Goal: Information Seeking & Learning: Learn about a topic

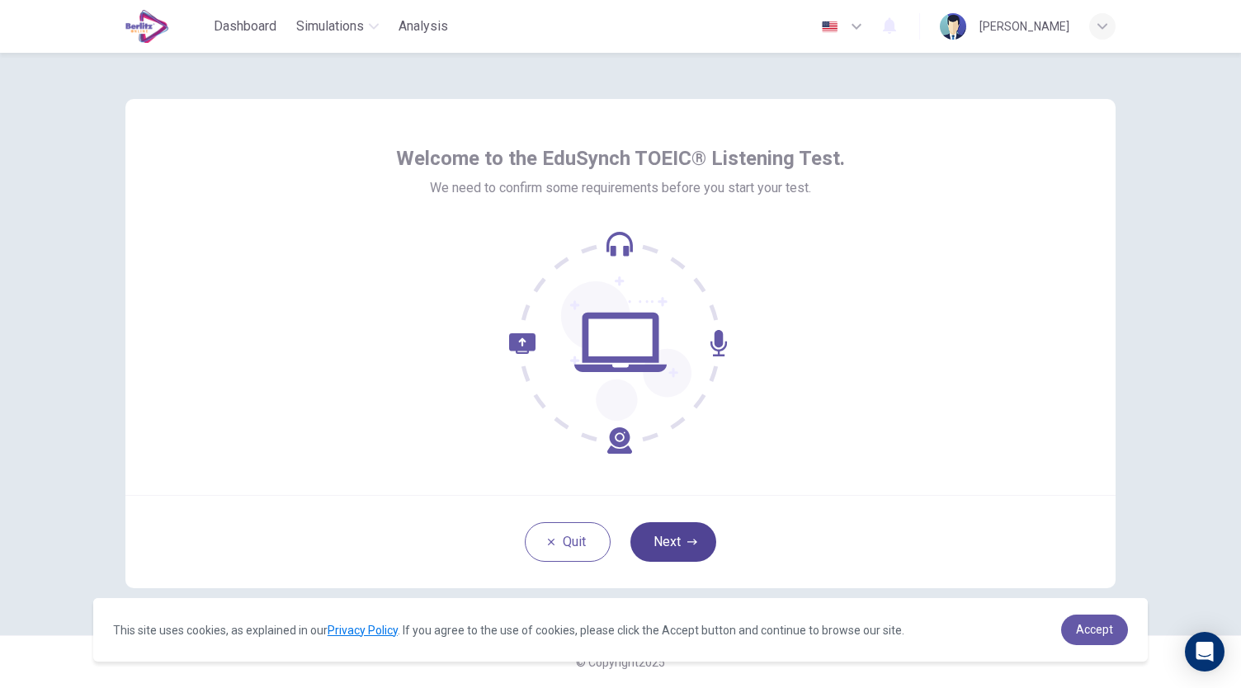
click at [695, 557] on button "Next" at bounding box center [673, 542] width 86 height 40
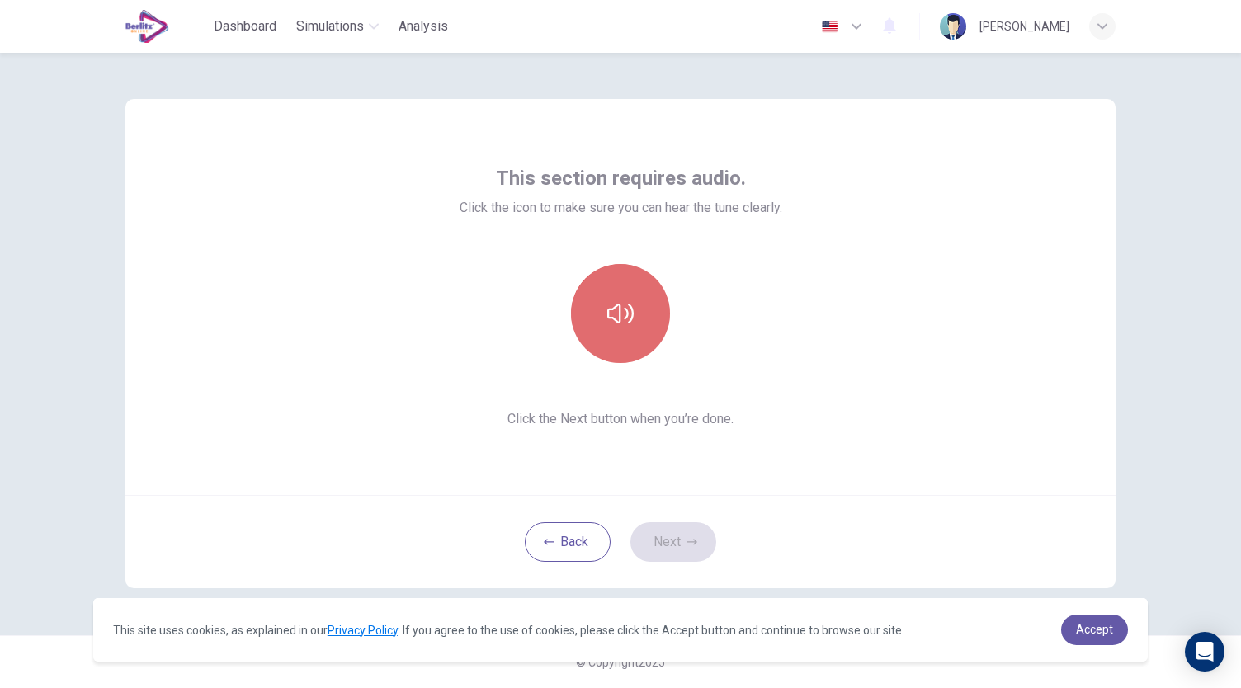
click at [639, 314] on button "button" at bounding box center [620, 313] width 99 height 99
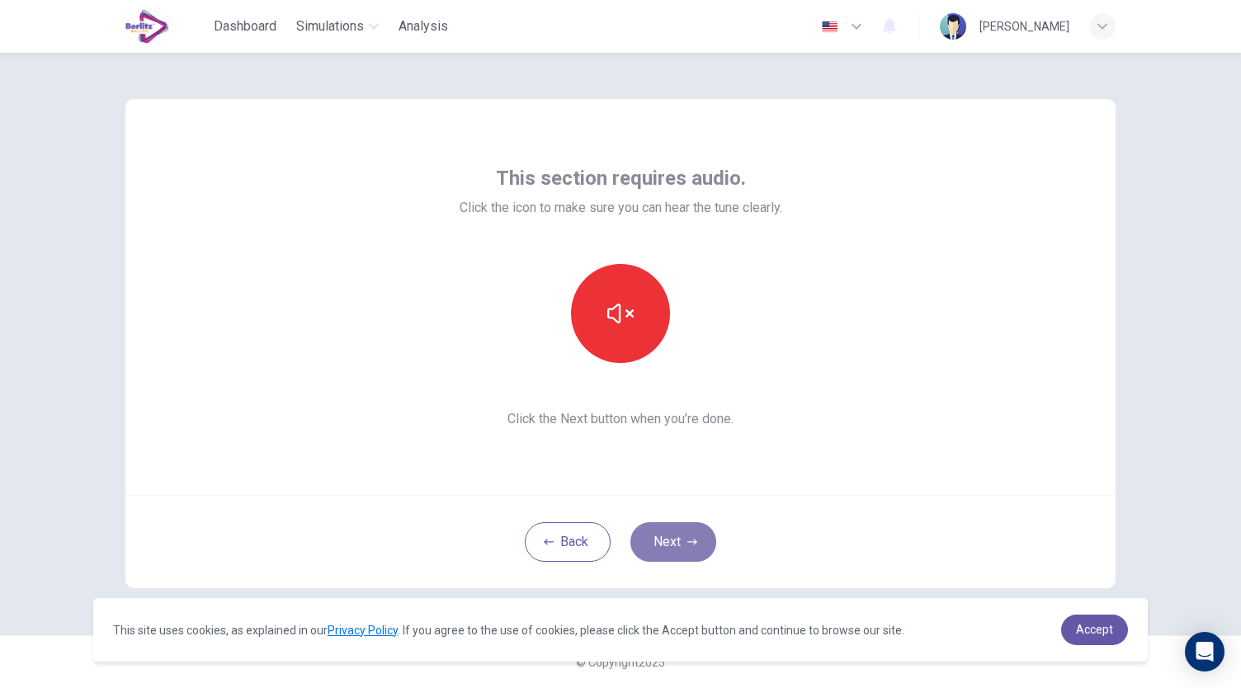
click at [699, 543] on button "Next" at bounding box center [673, 542] width 86 height 40
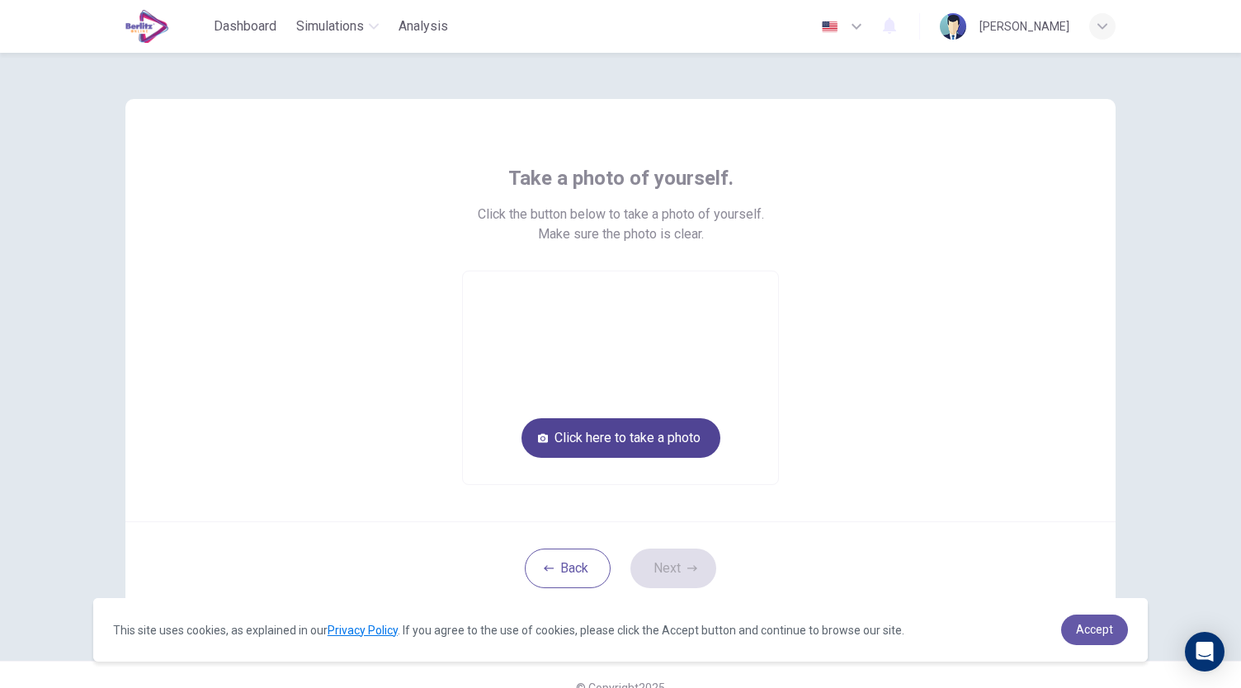
click at [699, 441] on button "Click here to take a photo" at bounding box center [620, 438] width 199 height 40
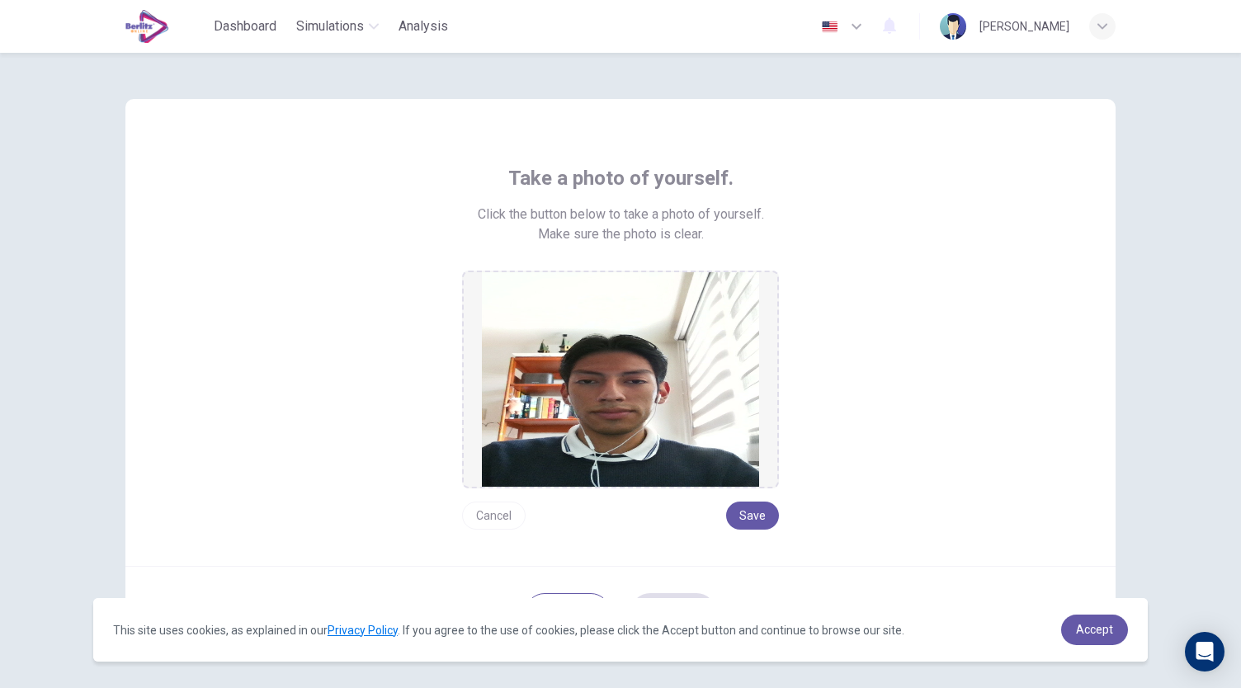
scroll to position [69, 0]
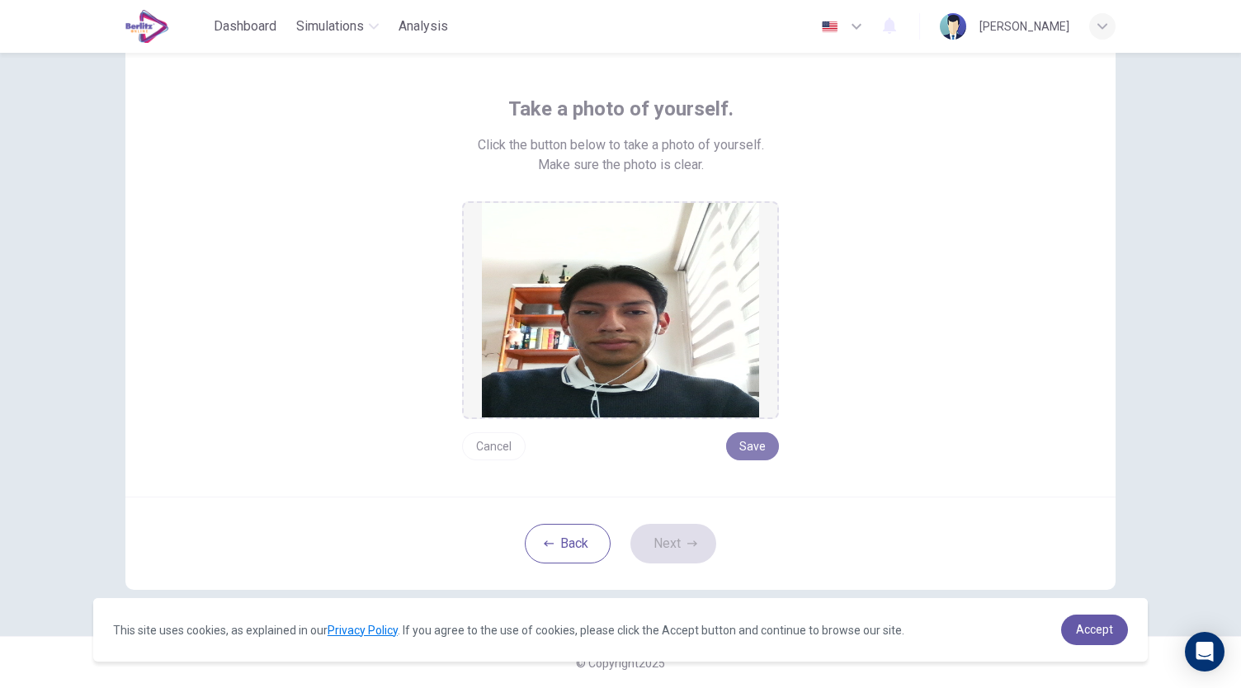
click at [764, 446] on button "Save" at bounding box center [752, 446] width 53 height 28
click at [694, 539] on button "Next" at bounding box center [673, 544] width 86 height 40
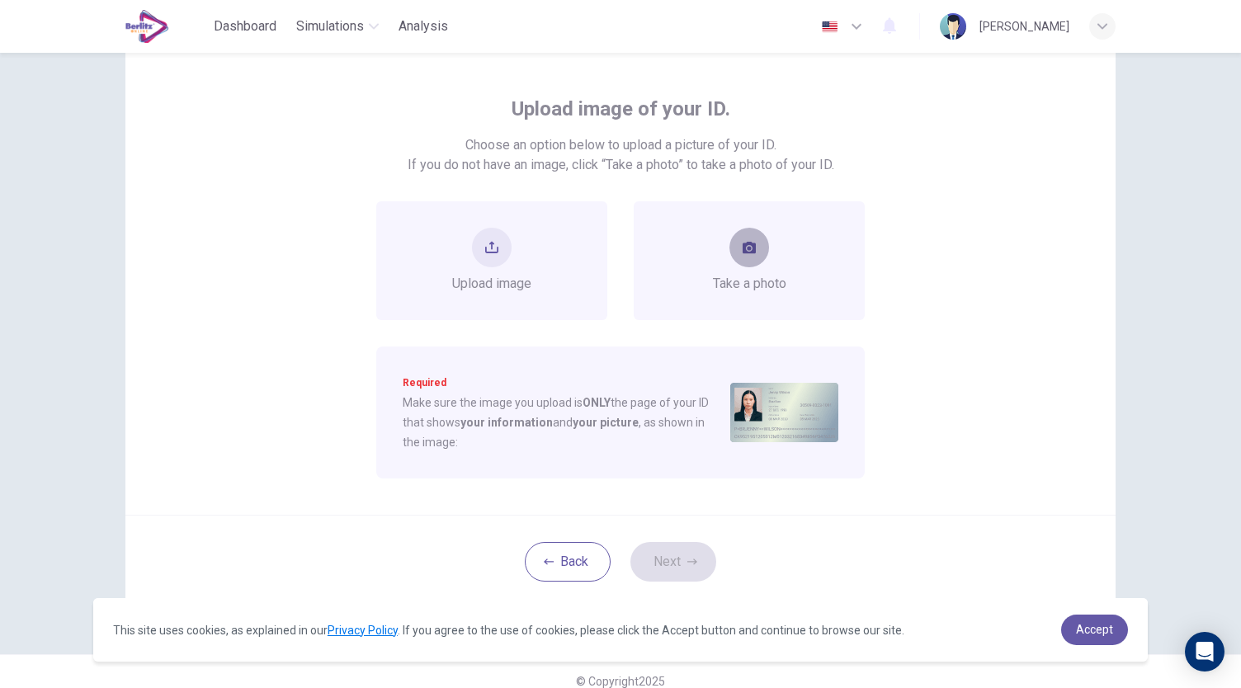
click at [743, 232] on button "take photo" at bounding box center [749, 248] width 40 height 40
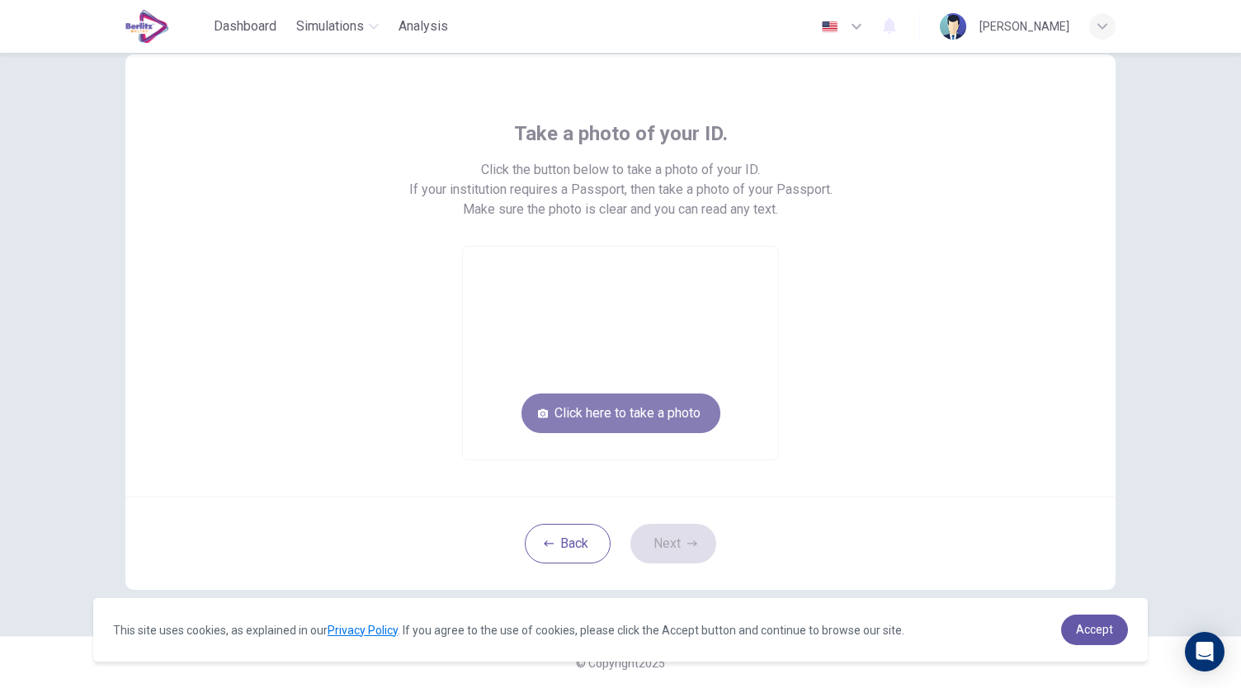
click at [666, 407] on button "Click here to take a photo" at bounding box center [620, 413] width 199 height 40
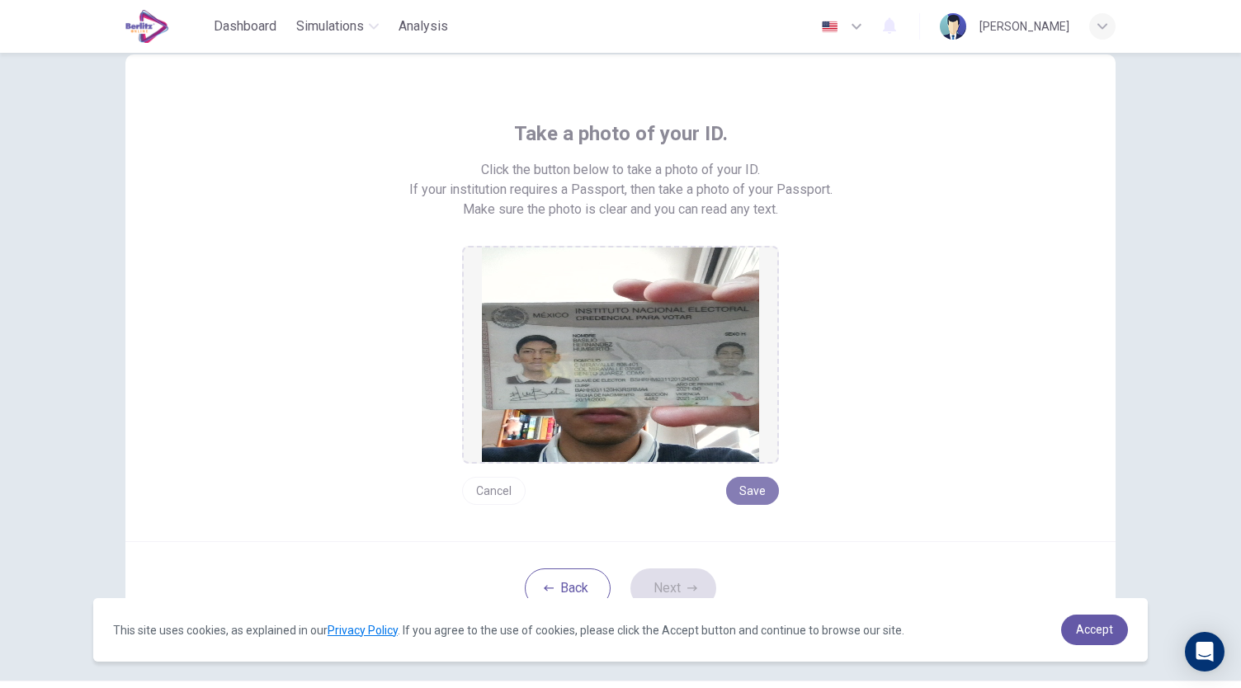
click at [746, 496] on button "Save" at bounding box center [752, 491] width 53 height 28
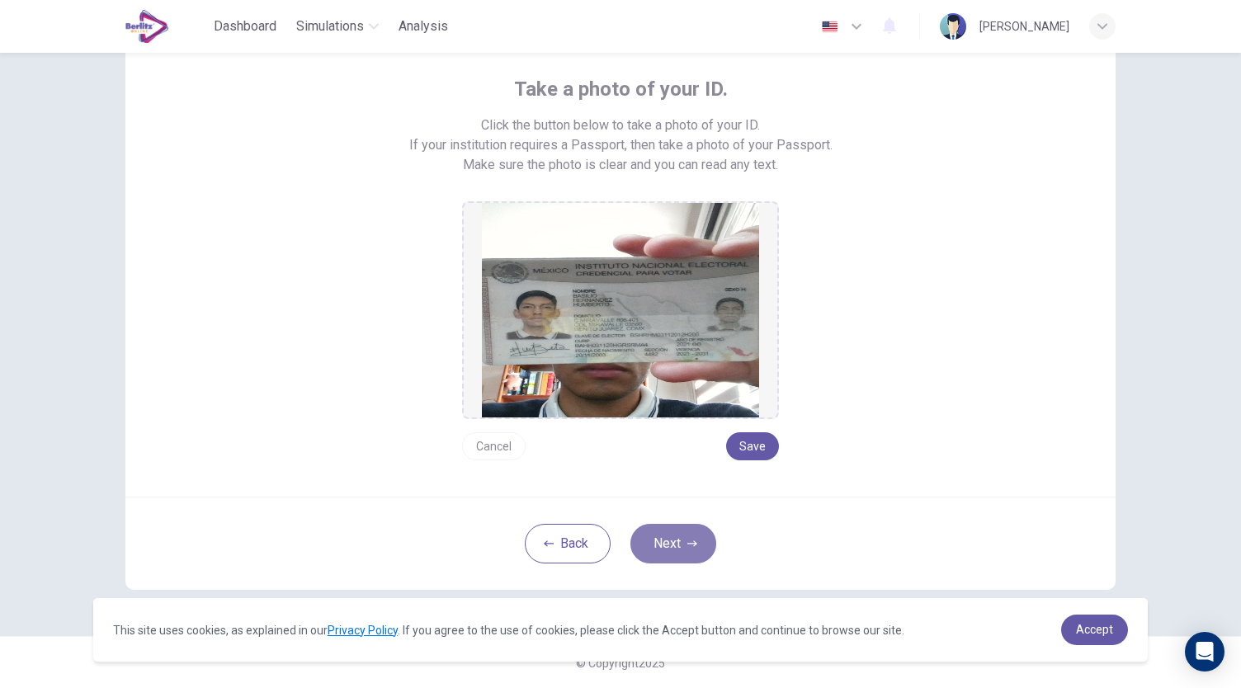
click at [671, 541] on button "Next" at bounding box center [673, 544] width 86 height 40
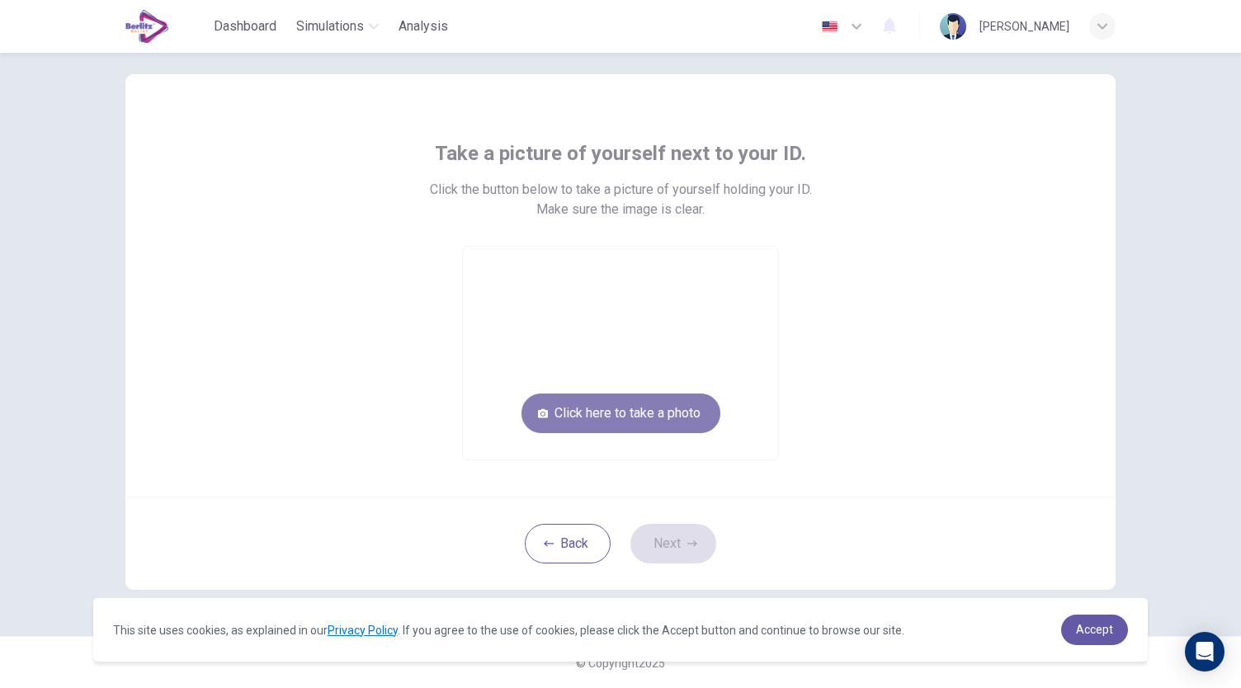
click at [656, 417] on button "Click here to take a photo" at bounding box center [620, 413] width 199 height 40
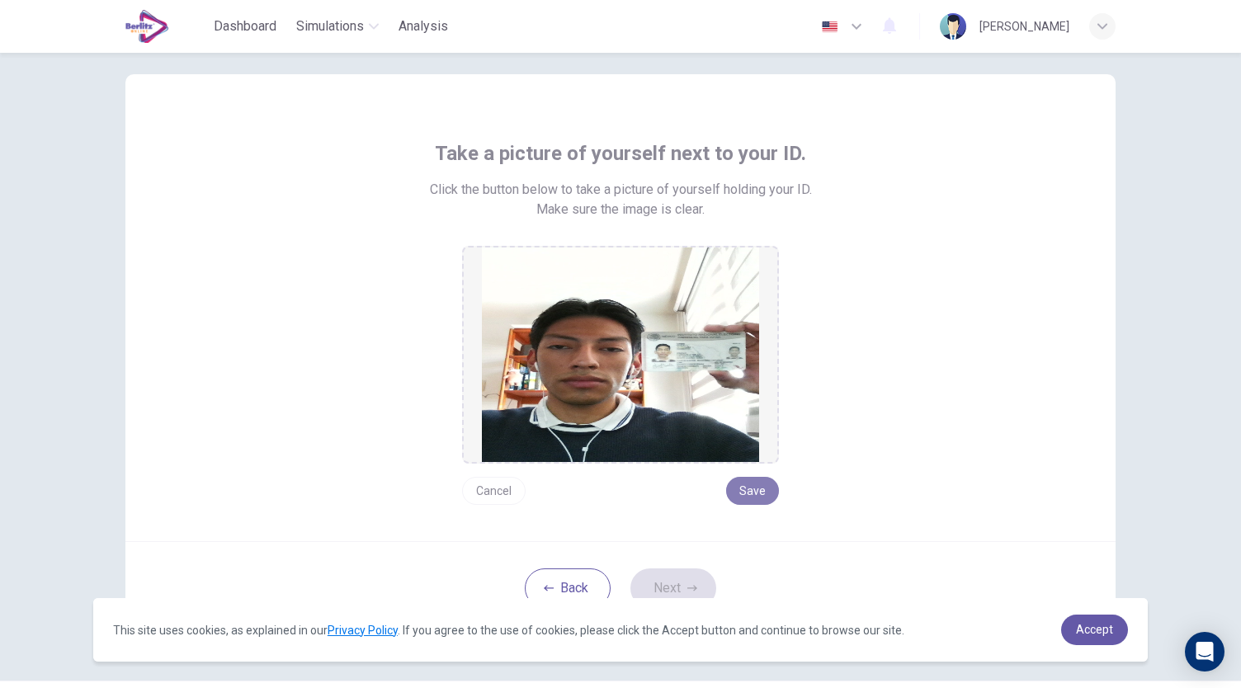
click at [735, 482] on button "Save" at bounding box center [752, 491] width 53 height 28
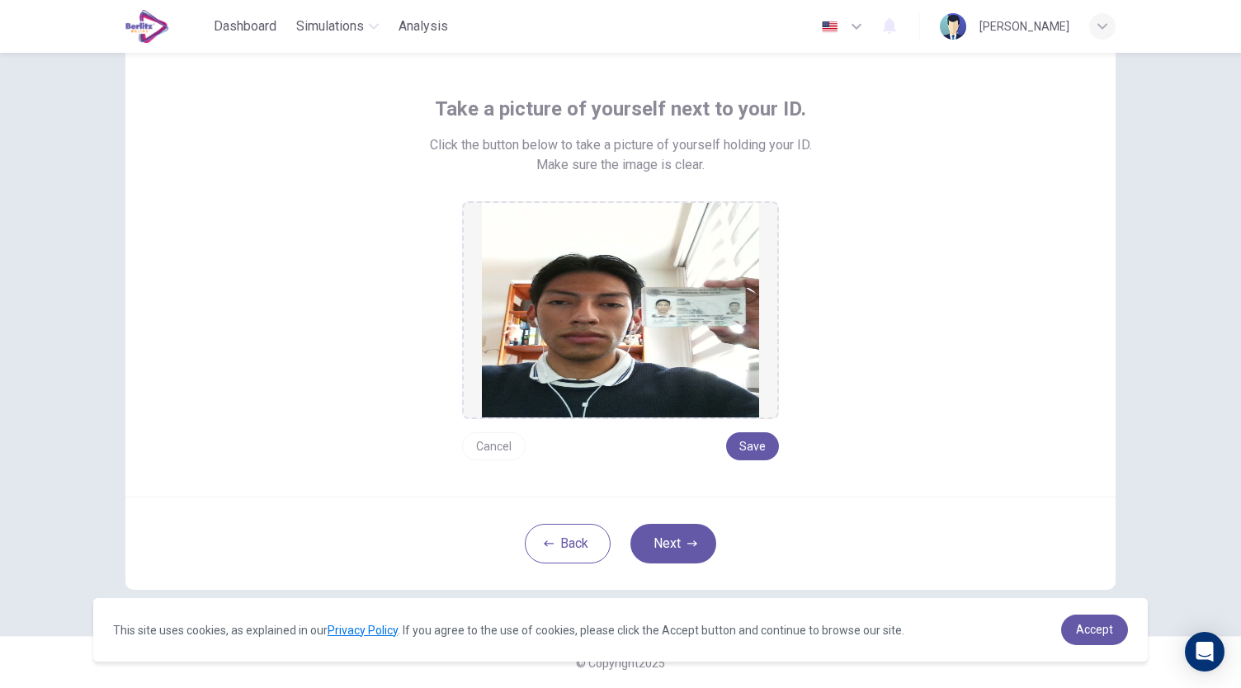
drag, startPoint x: 676, startPoint y: 532, endPoint x: 675, endPoint y: 497, distance: 34.7
click at [675, 535] on button "Next" at bounding box center [673, 544] width 86 height 40
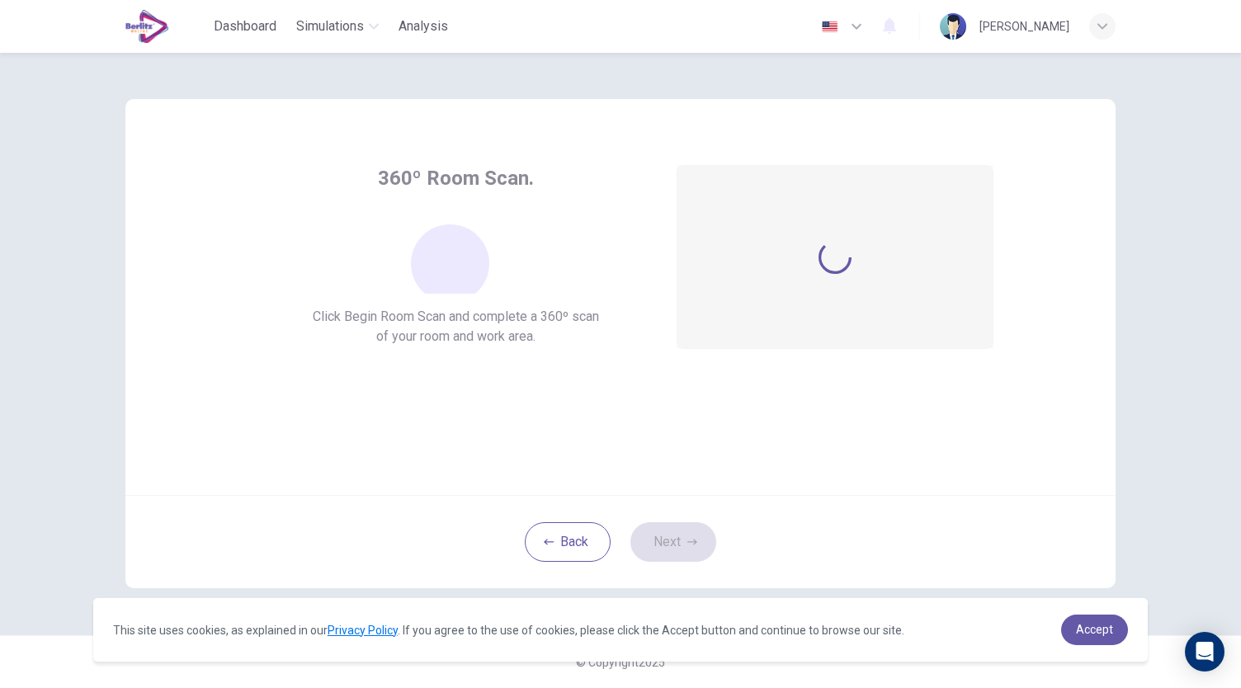
scroll to position [0, 0]
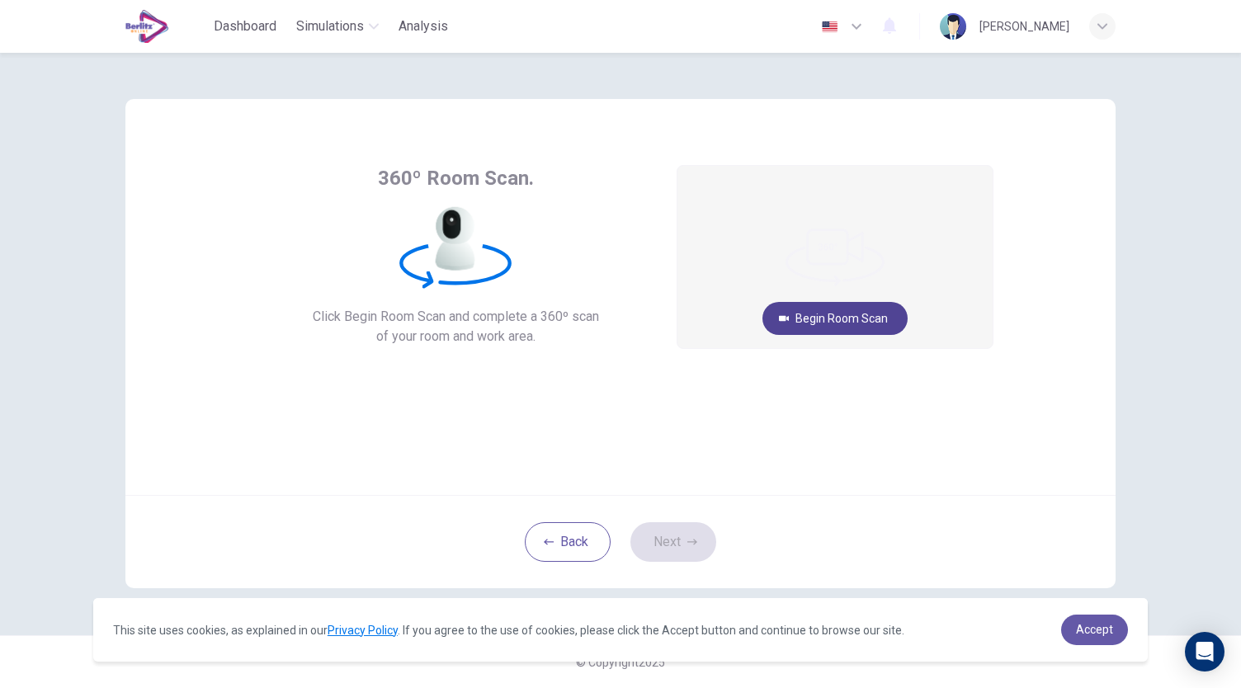
click at [883, 316] on button "Begin Room Scan" at bounding box center [834, 318] width 145 height 33
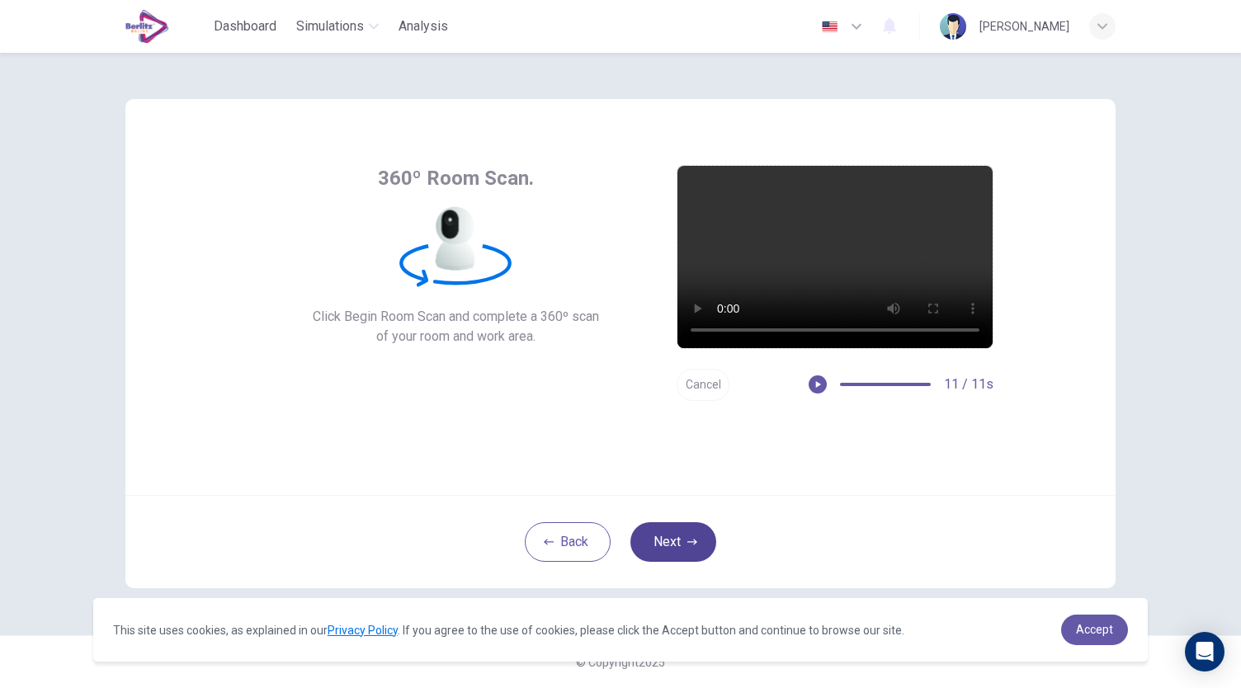
click at [641, 531] on button "Next" at bounding box center [673, 542] width 86 height 40
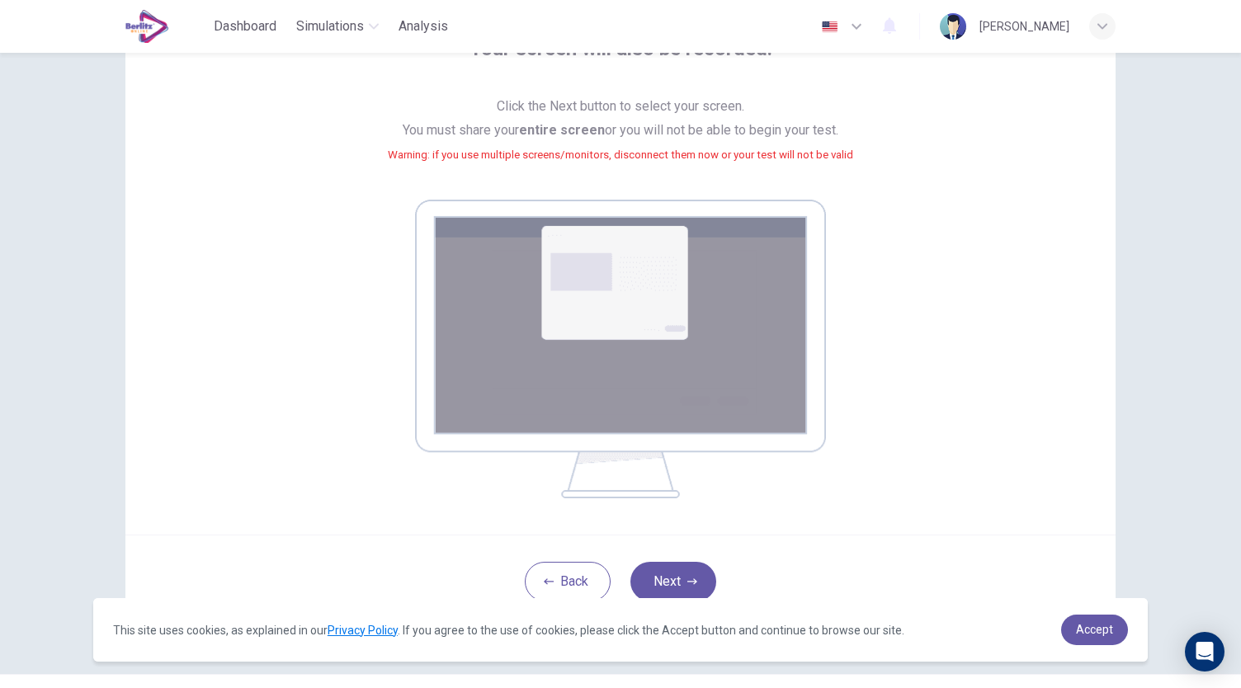
scroll to position [165, 0]
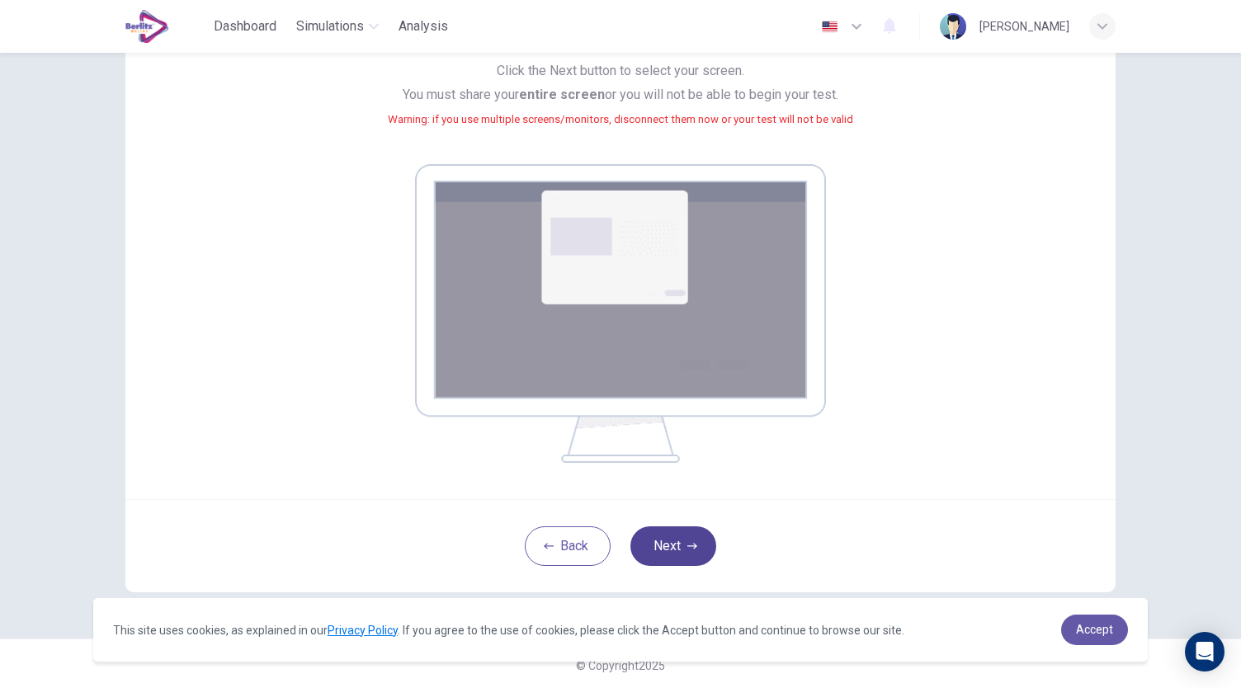
click at [697, 545] on button "Next" at bounding box center [673, 546] width 86 height 40
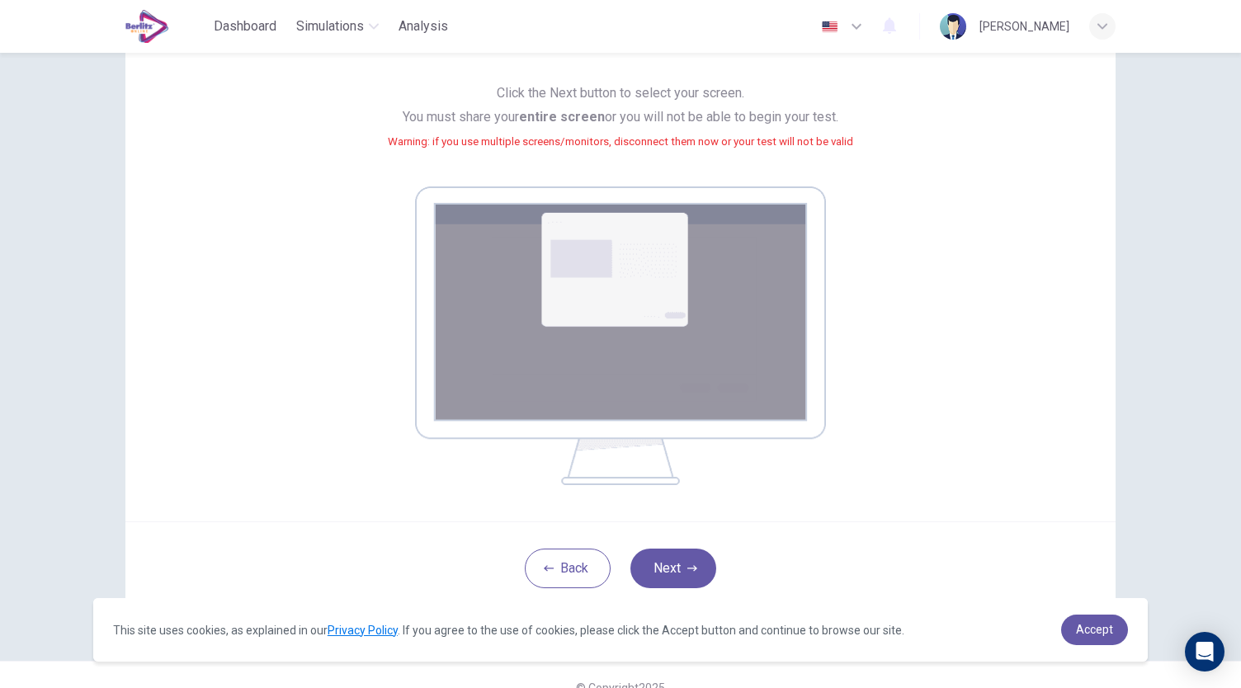
scroll to position [168, 0]
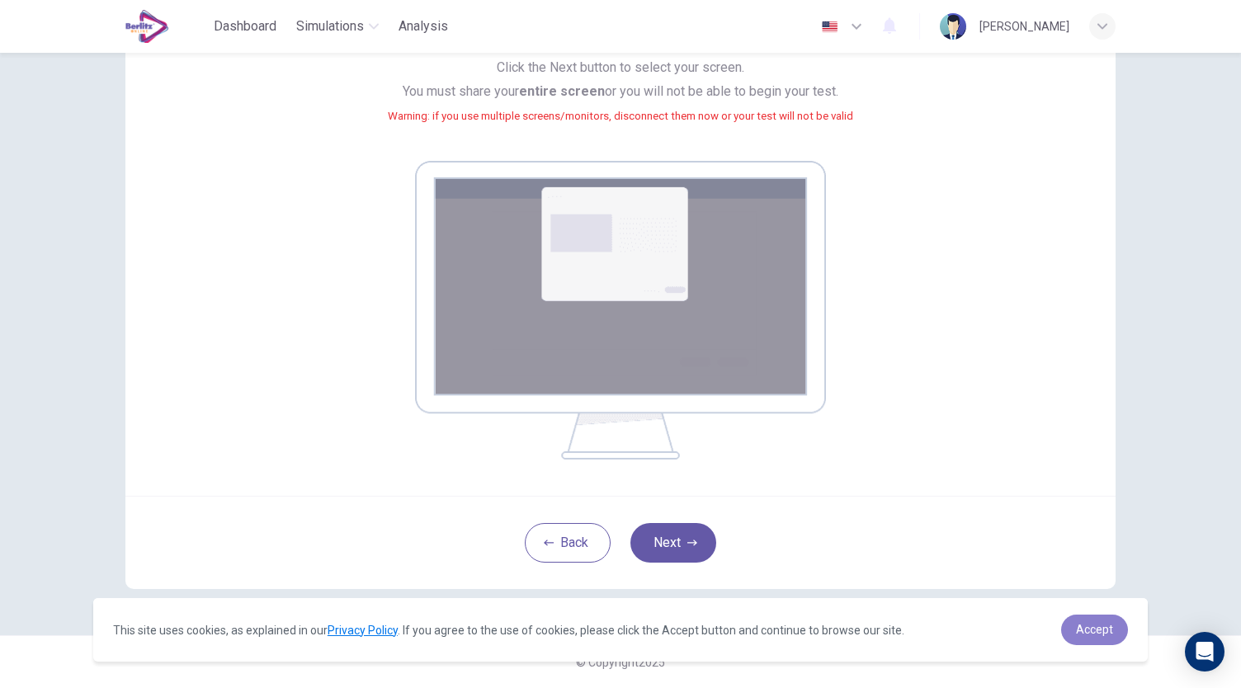
drag, startPoint x: 1078, startPoint y: 629, endPoint x: 1034, endPoint y: 574, distance: 69.8
click at [1078, 629] on span "Accept" at bounding box center [1094, 629] width 37 height 13
click at [668, 545] on button "Next" at bounding box center [673, 543] width 86 height 40
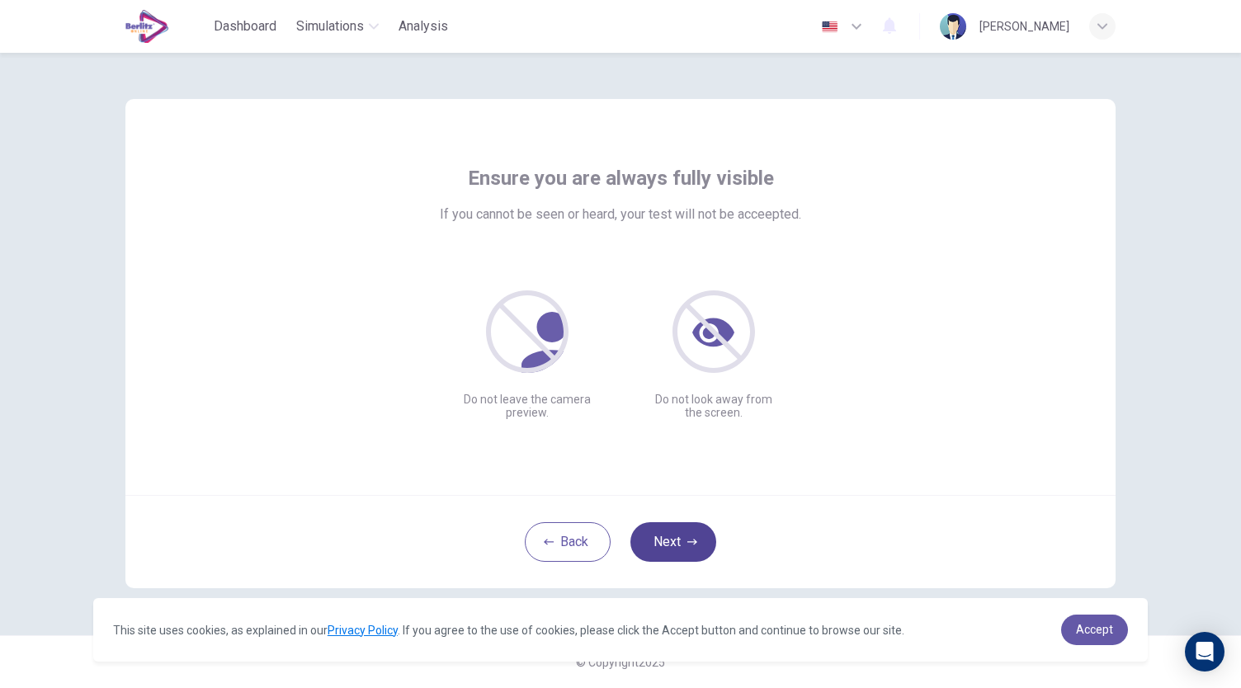
click at [693, 546] on icon "button" at bounding box center [692, 542] width 10 height 10
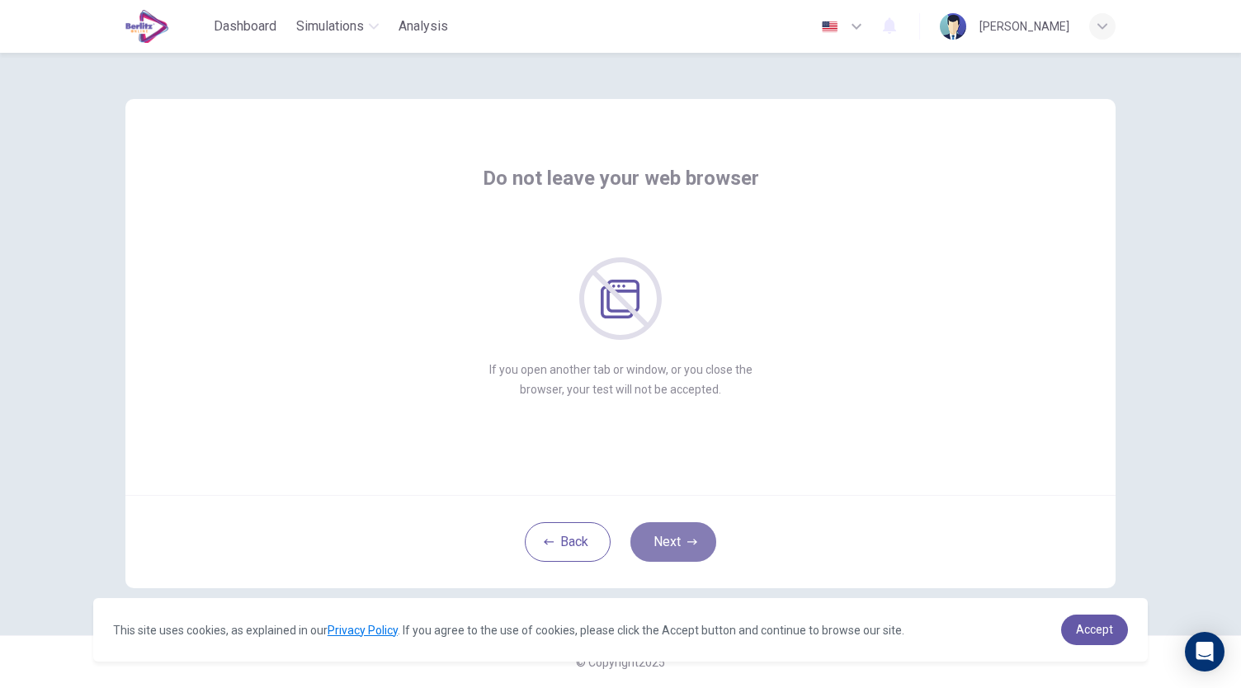
click at [695, 539] on icon "button" at bounding box center [692, 542] width 10 height 6
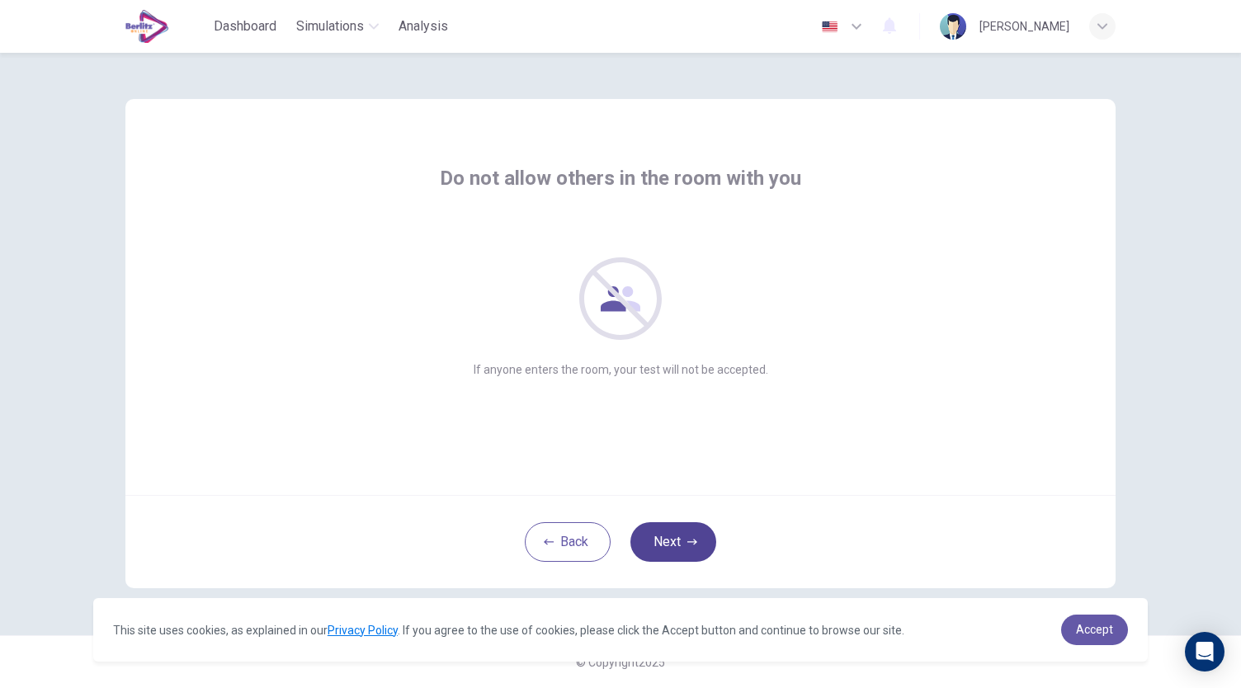
click at [695, 539] on icon "button" at bounding box center [692, 542] width 10 height 6
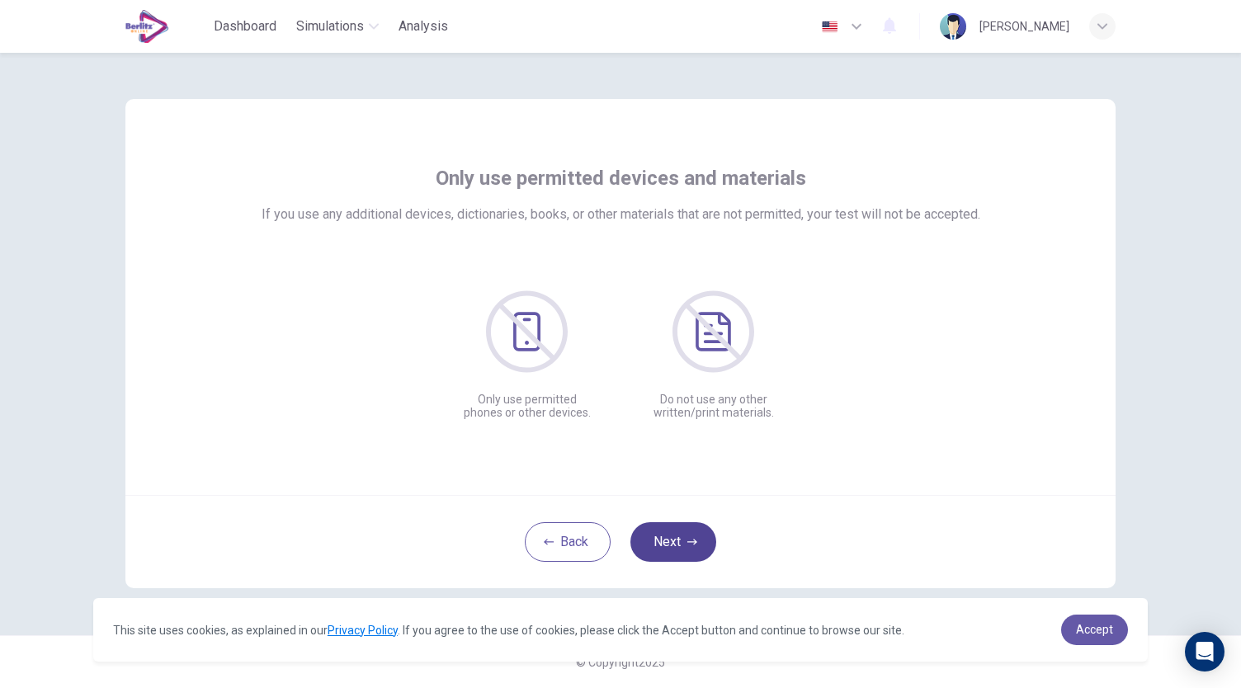
click at [681, 535] on button "Next" at bounding box center [673, 542] width 86 height 40
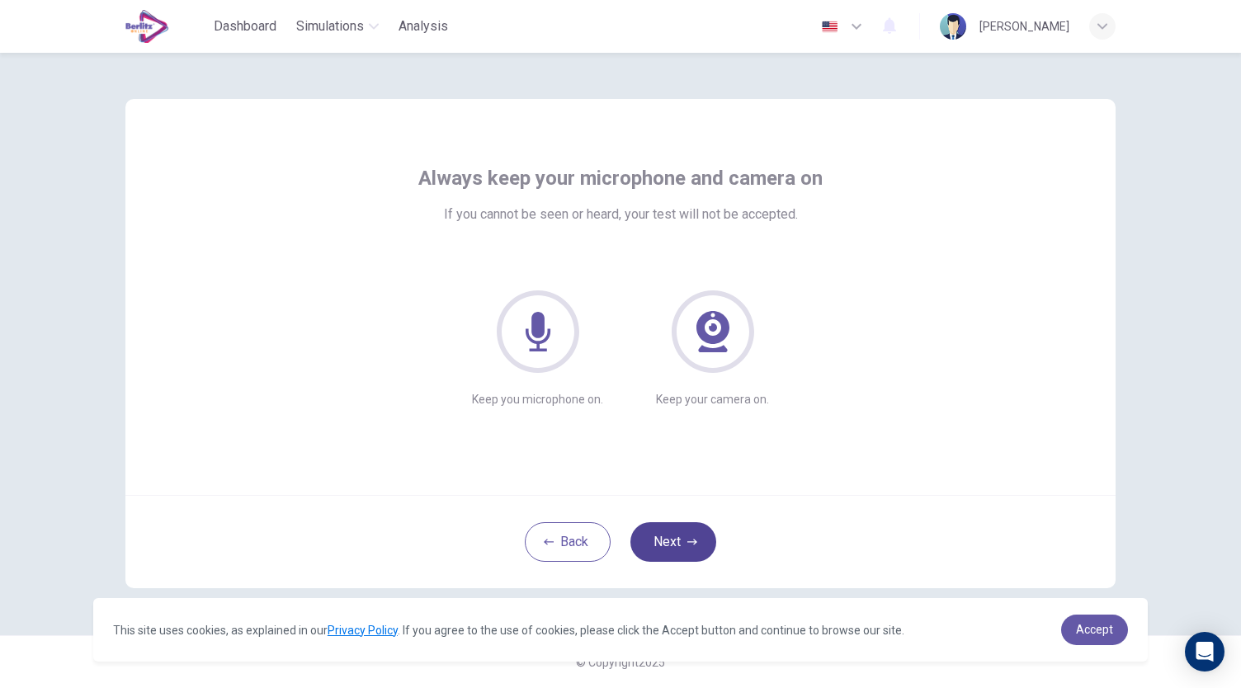
click at [685, 530] on button "Next" at bounding box center [673, 542] width 86 height 40
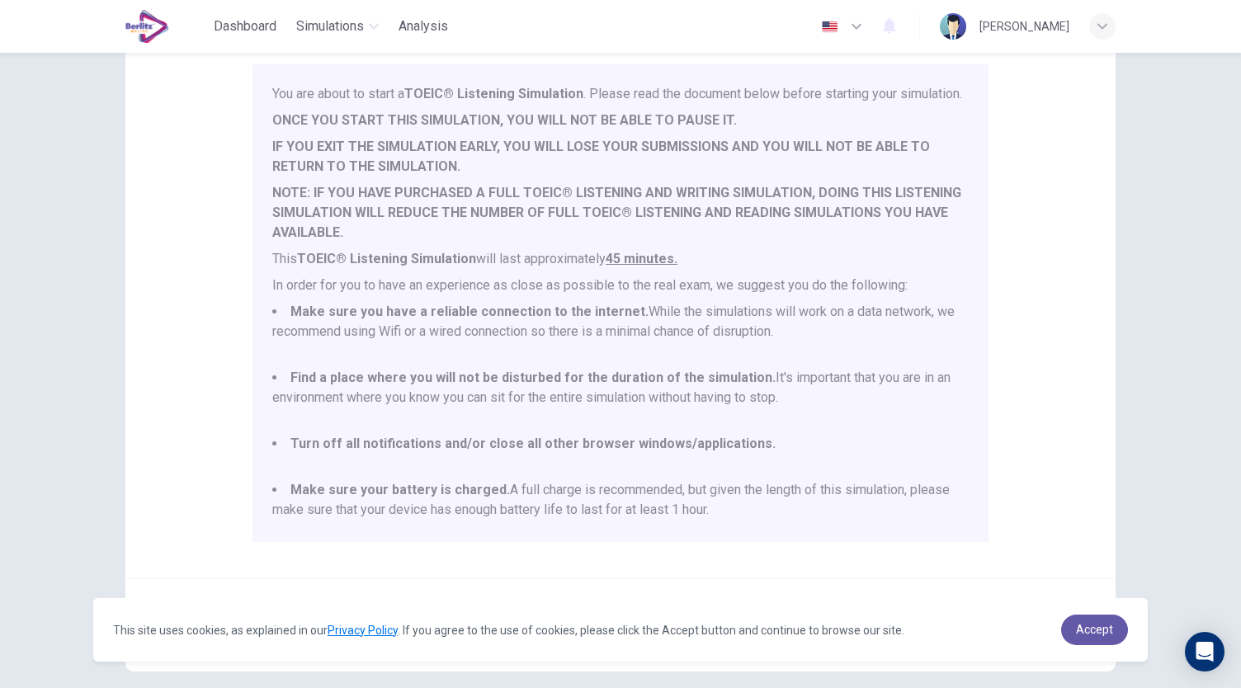
scroll to position [229, 0]
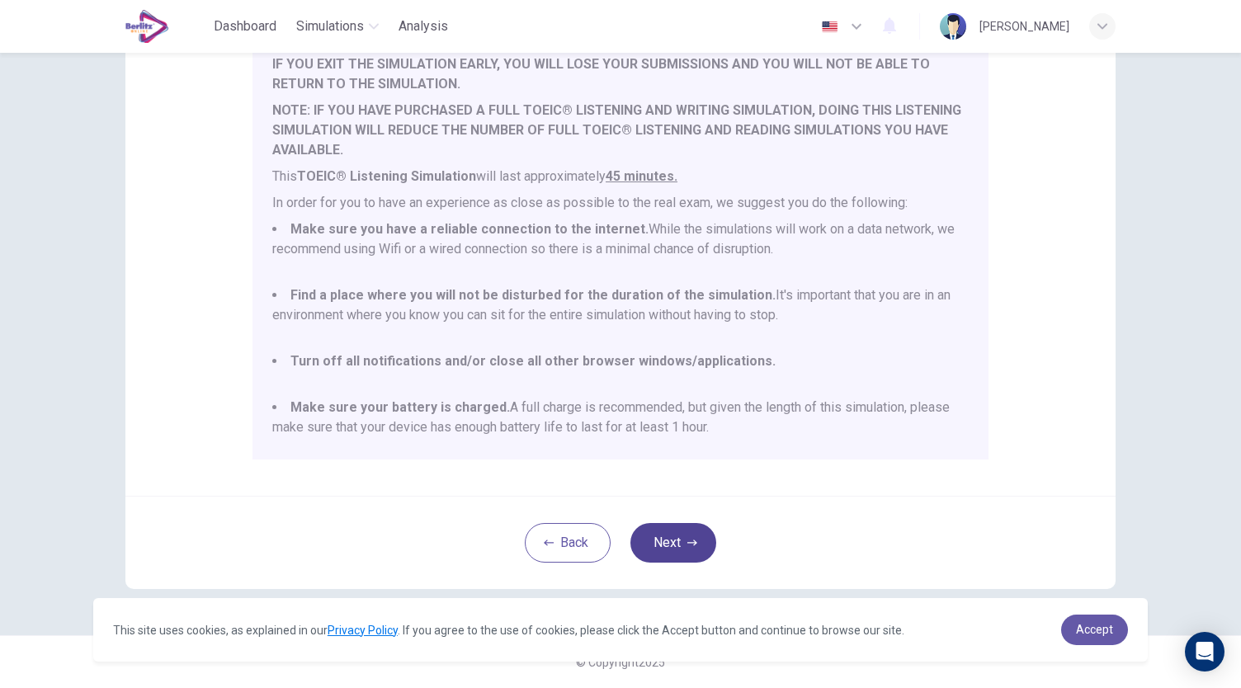
click at [666, 542] on button "Next" at bounding box center [673, 543] width 86 height 40
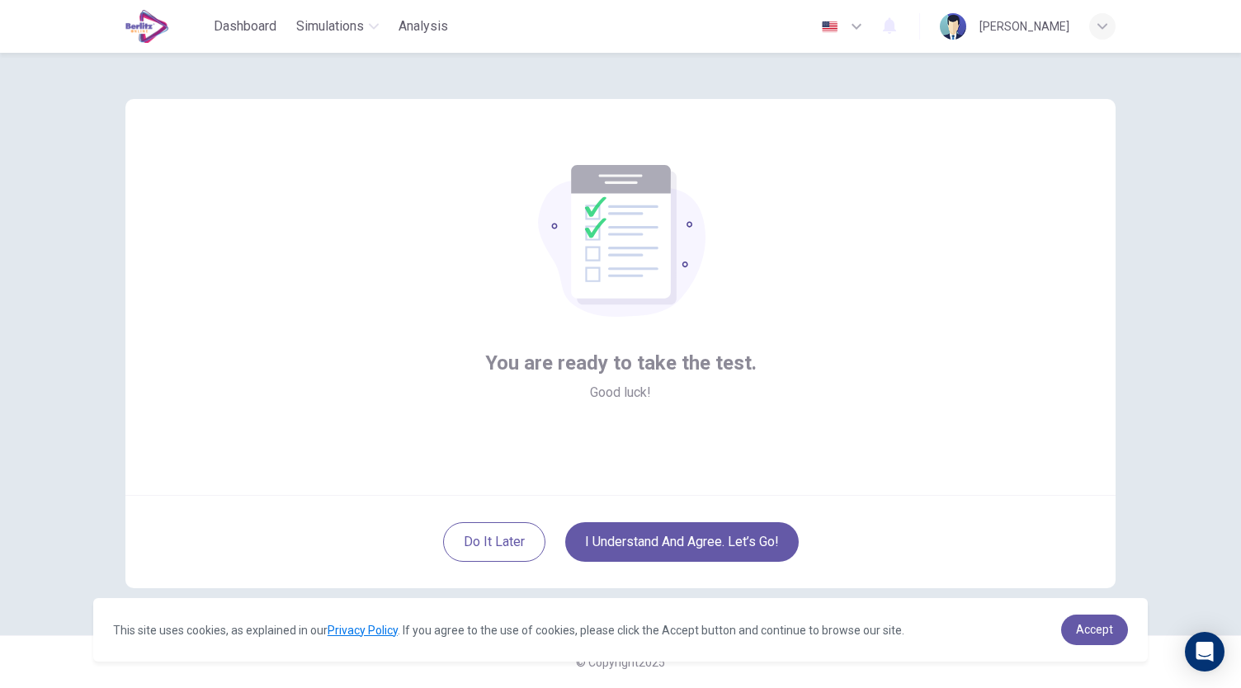
scroll to position [0, 0]
click at [742, 547] on button "I understand and agree. Let’s go!" at bounding box center [681, 542] width 233 height 40
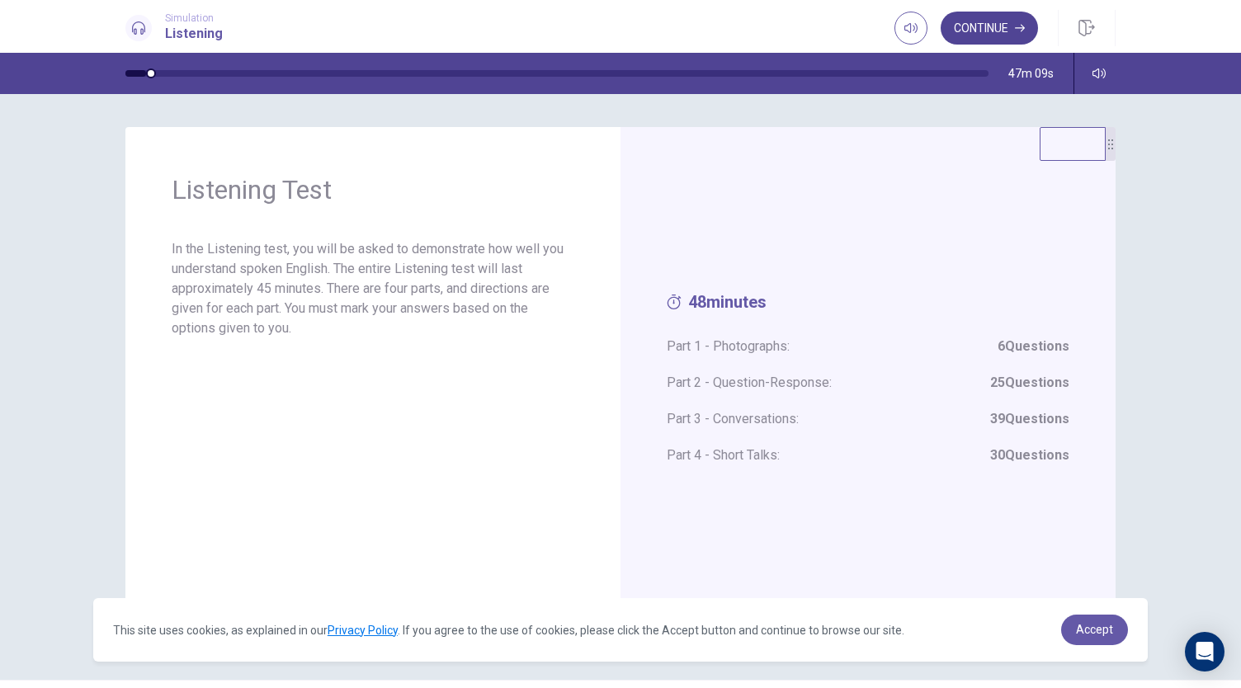
click at [966, 35] on button "Continue" at bounding box center [988, 28] width 97 height 33
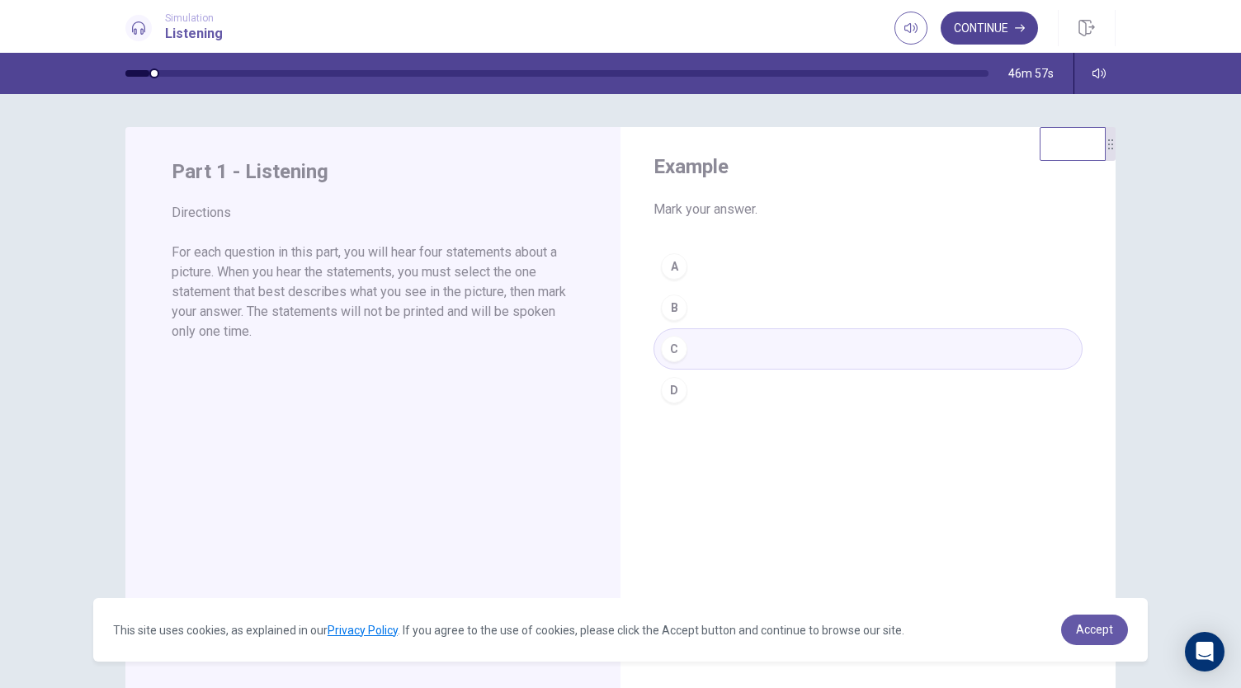
click at [977, 31] on button "Continue" at bounding box center [988, 28] width 97 height 33
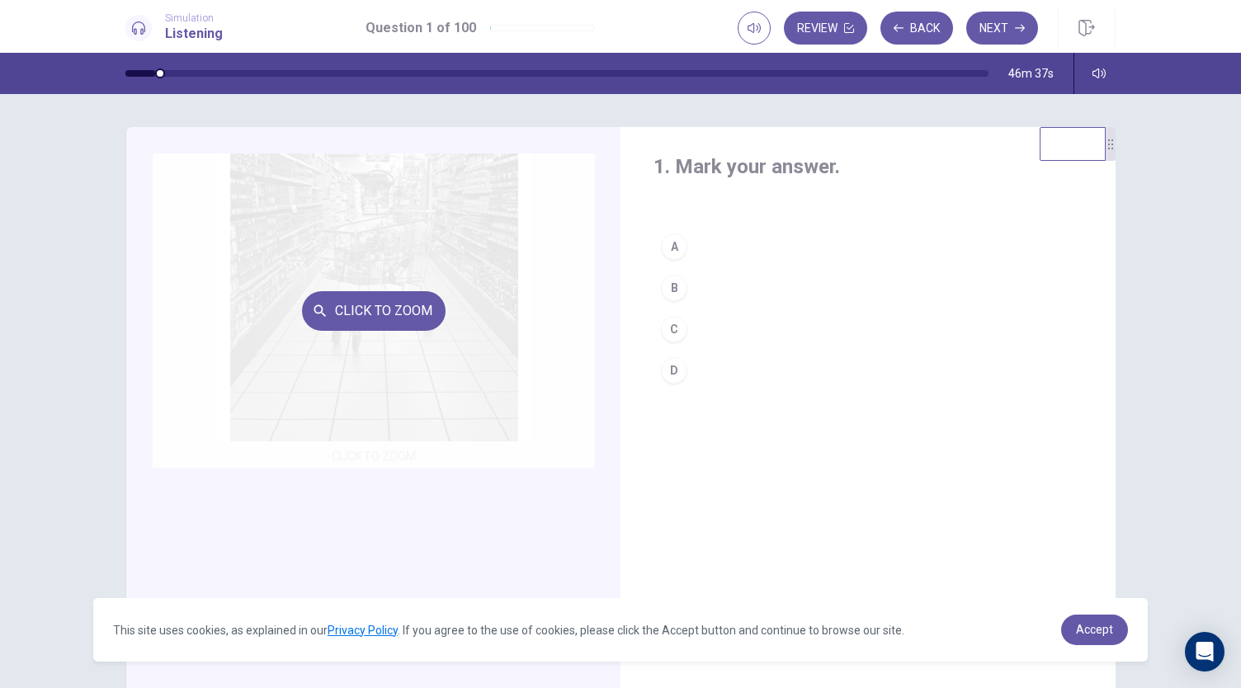
click at [403, 303] on button "Click to Zoom" at bounding box center [374, 311] width 144 height 40
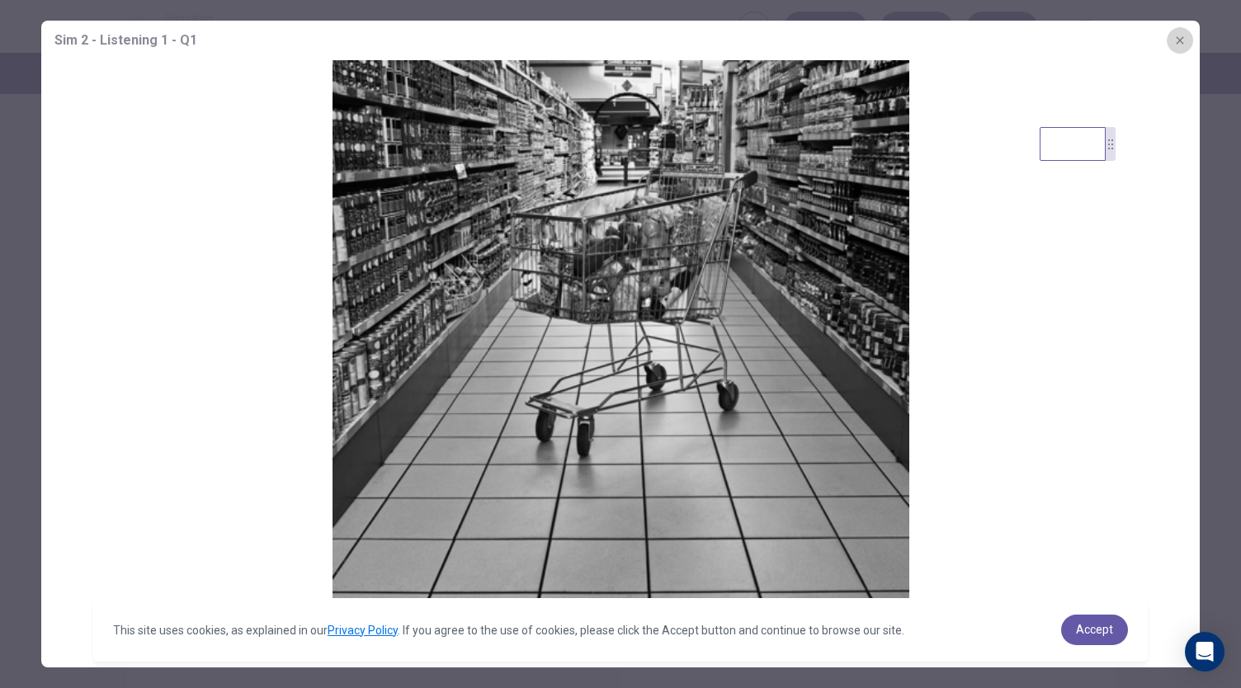
click at [1183, 44] on icon "button" at bounding box center [1179, 40] width 13 height 13
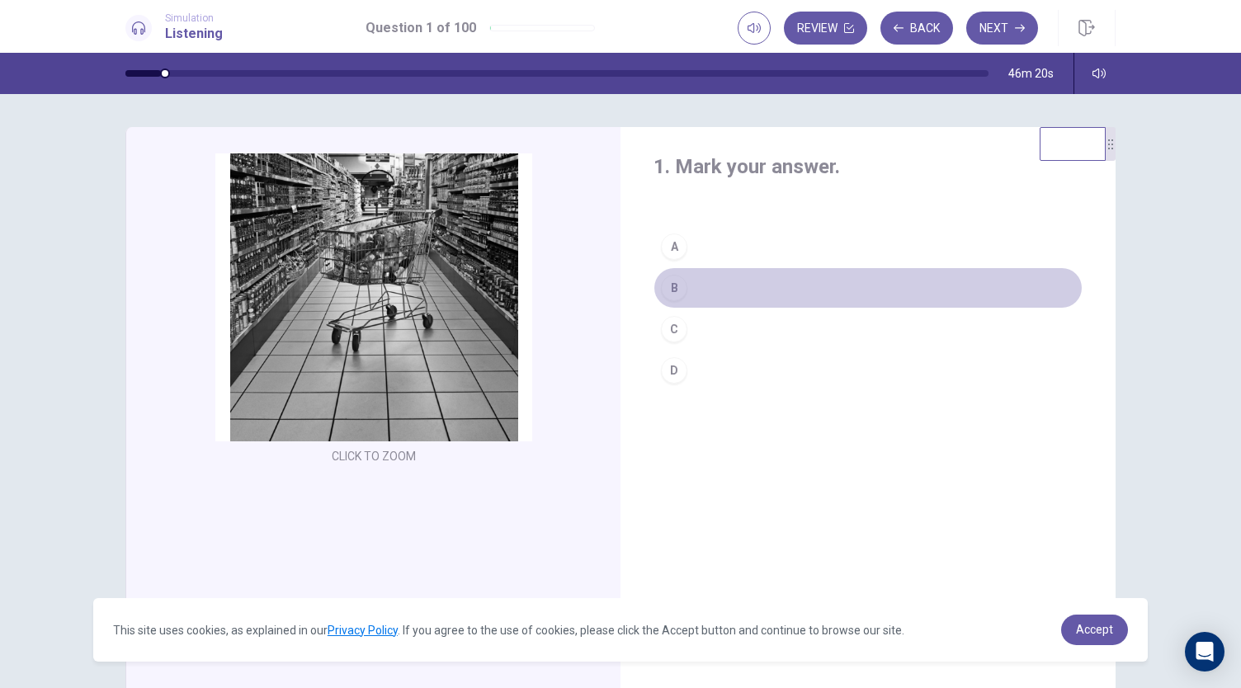
click at [666, 286] on div "B" at bounding box center [674, 288] width 26 height 26
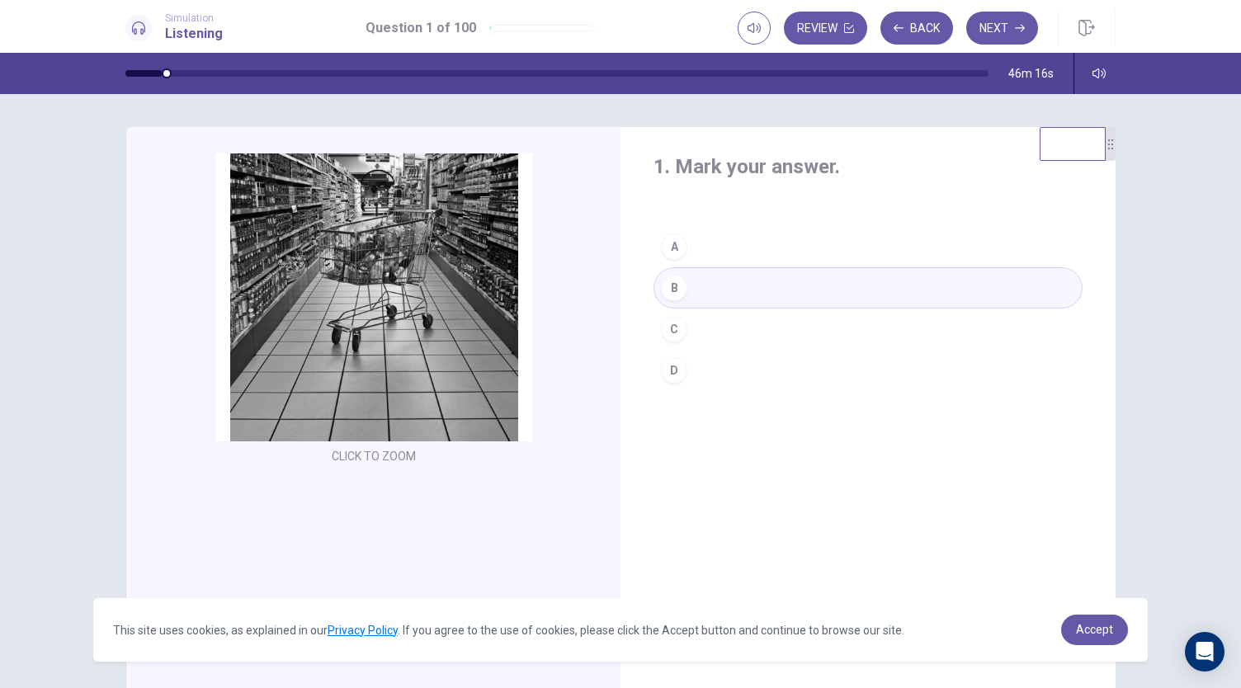
click at [703, 292] on button "B" at bounding box center [867, 287] width 429 height 41
click at [1000, 22] on button "Next" at bounding box center [1002, 28] width 72 height 33
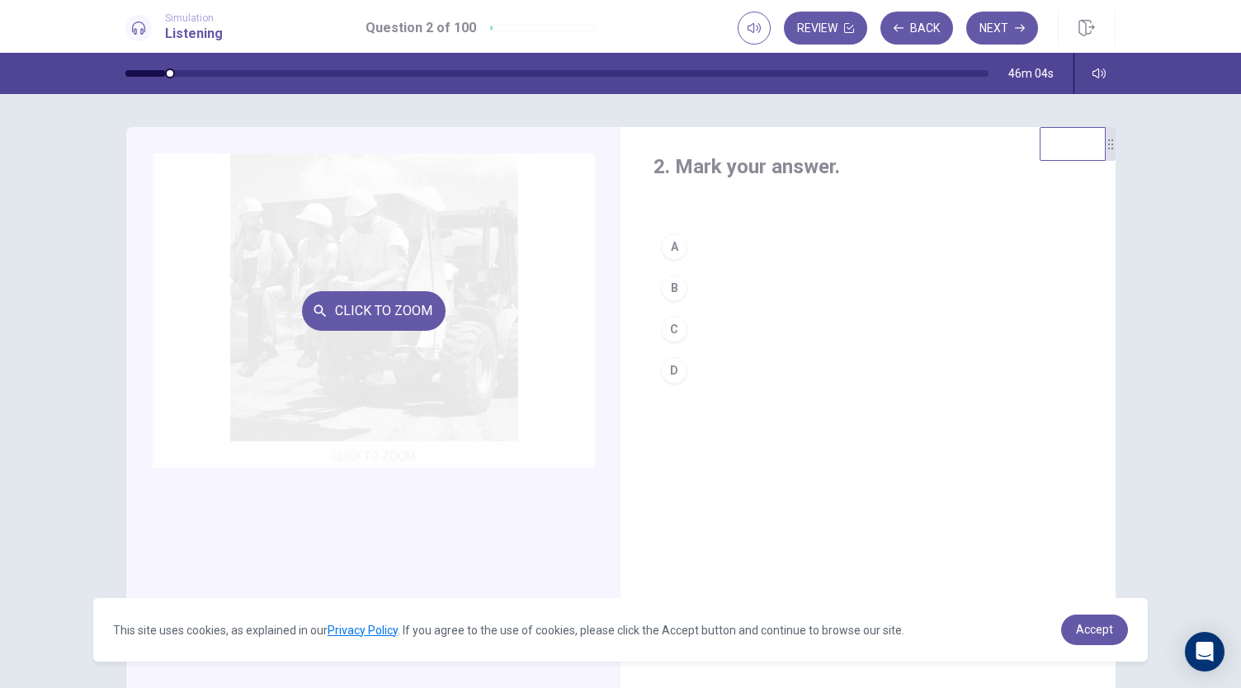
click at [365, 364] on div "Click to Zoom" at bounding box center [374, 310] width 442 height 314
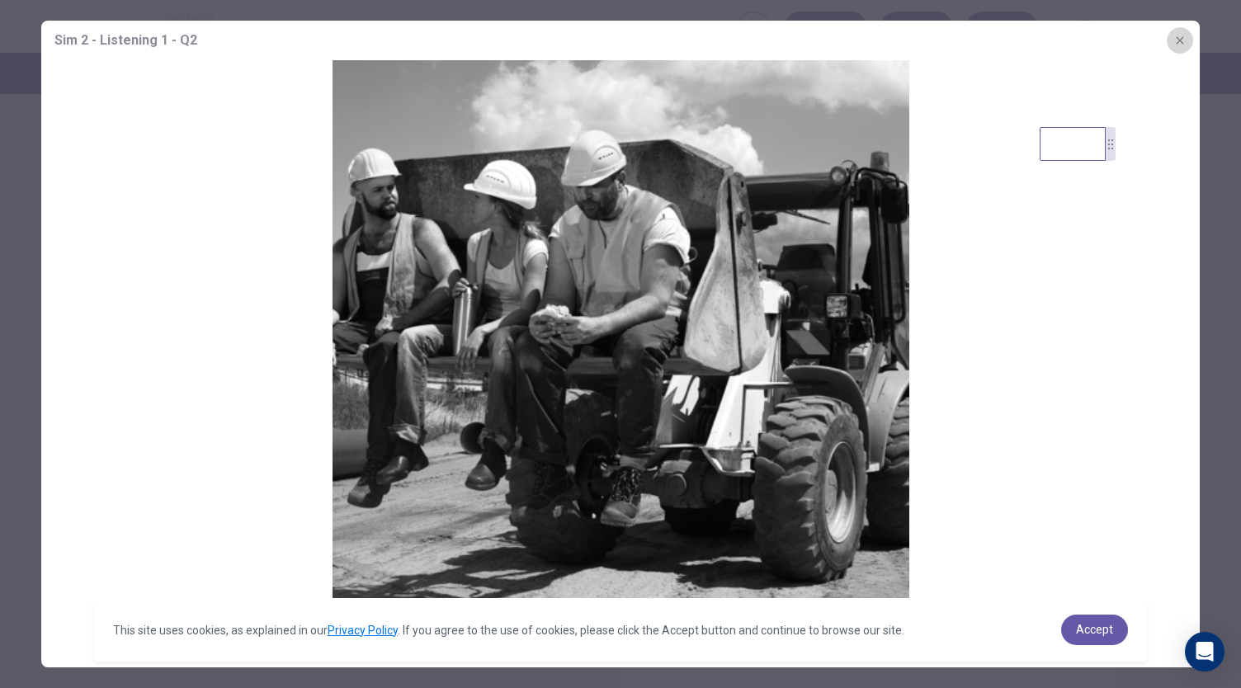
click at [1181, 37] on icon "button" at bounding box center [1179, 40] width 13 height 13
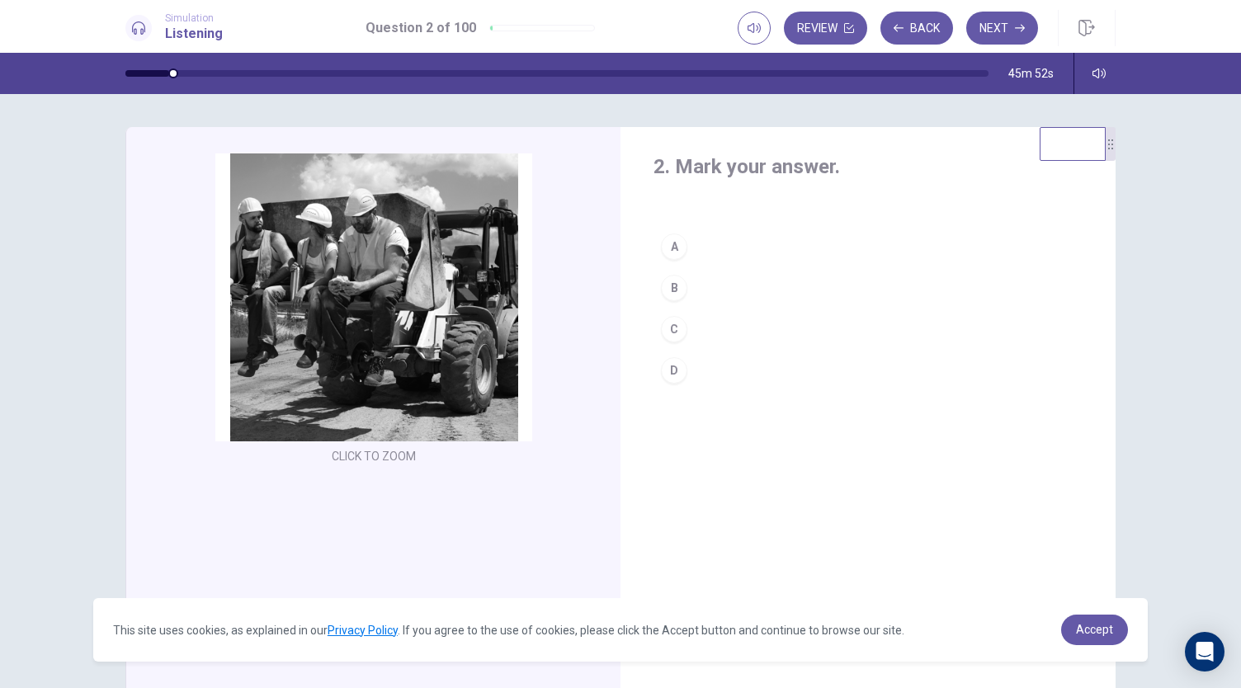
click at [676, 367] on div "D" at bounding box center [674, 370] width 26 height 26
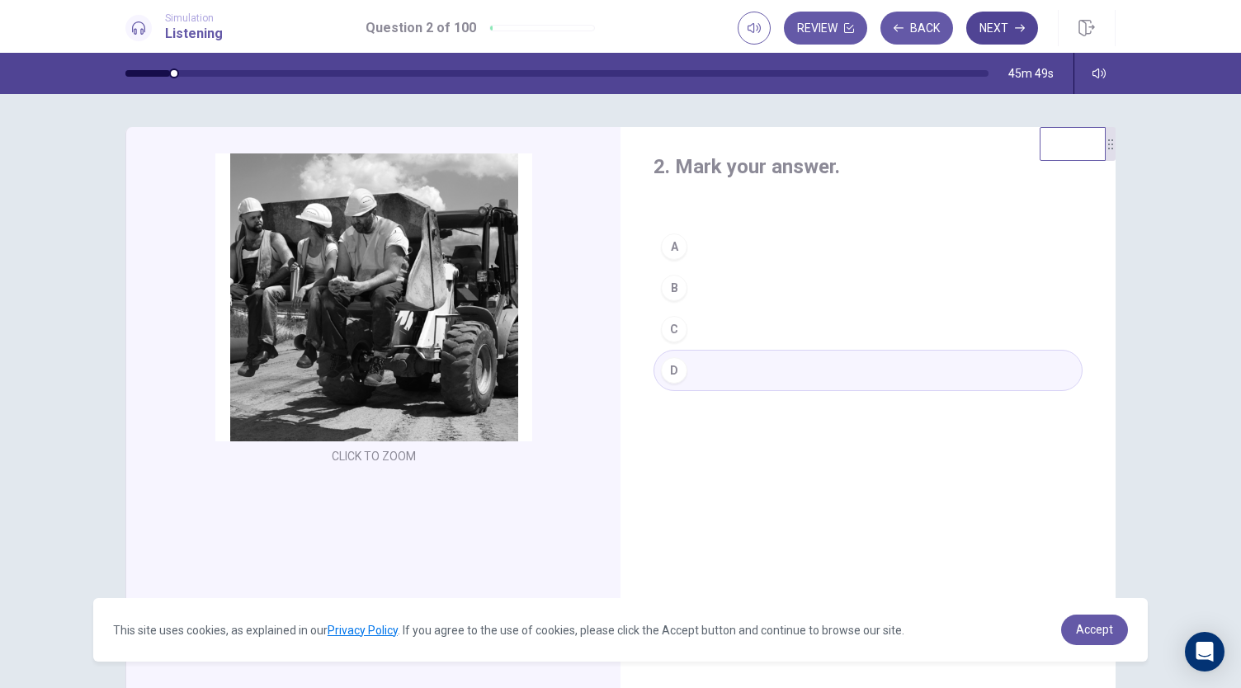
click at [1002, 29] on button "Next" at bounding box center [1002, 28] width 72 height 33
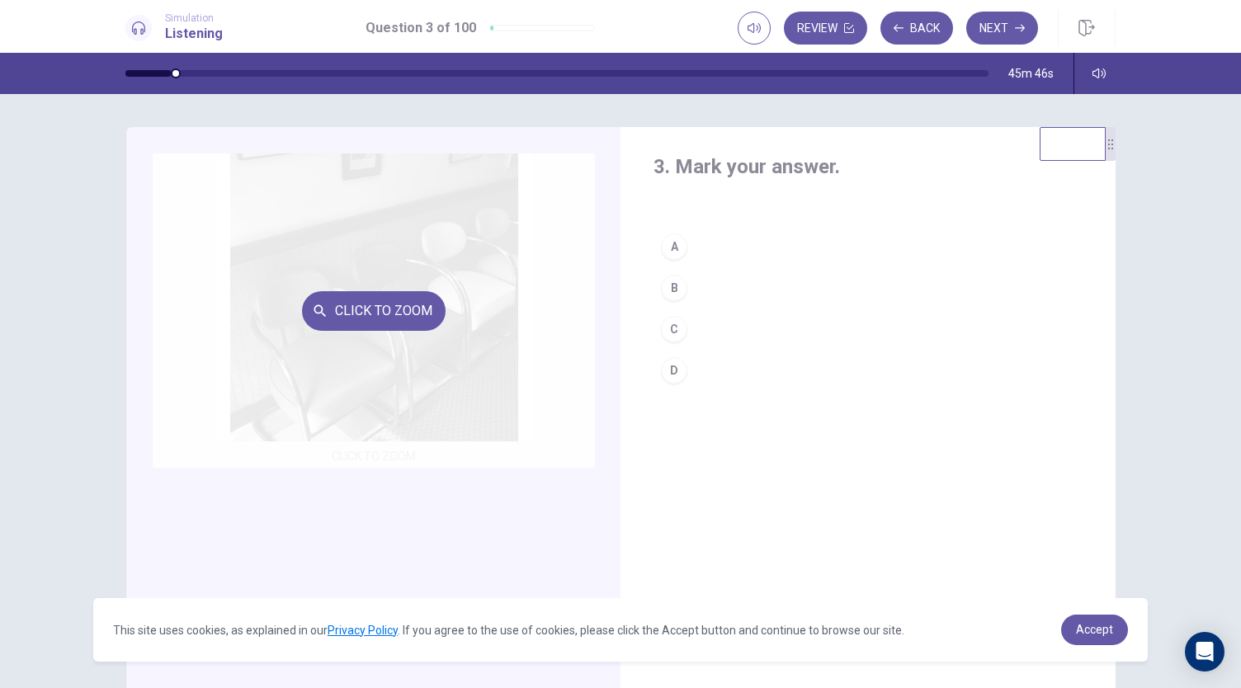
click at [365, 285] on div "Click to Zoom" at bounding box center [374, 310] width 442 height 314
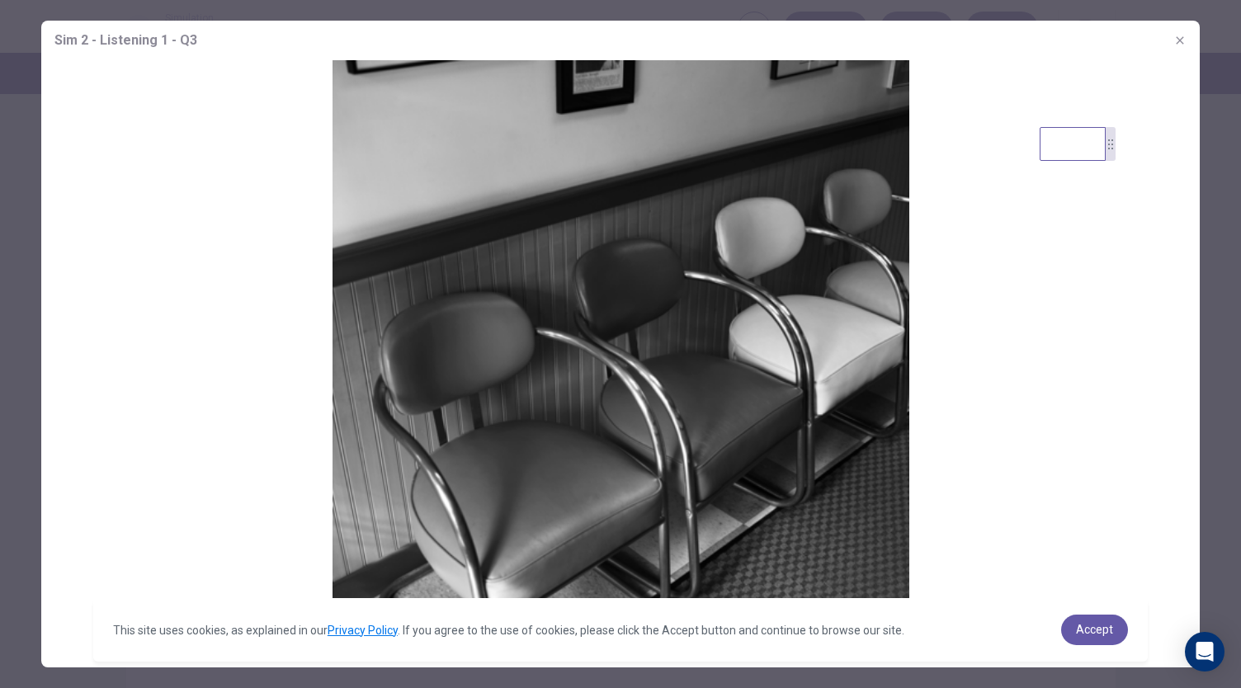
click at [1183, 43] on icon "button" at bounding box center [1178, 39] width 7 height 7
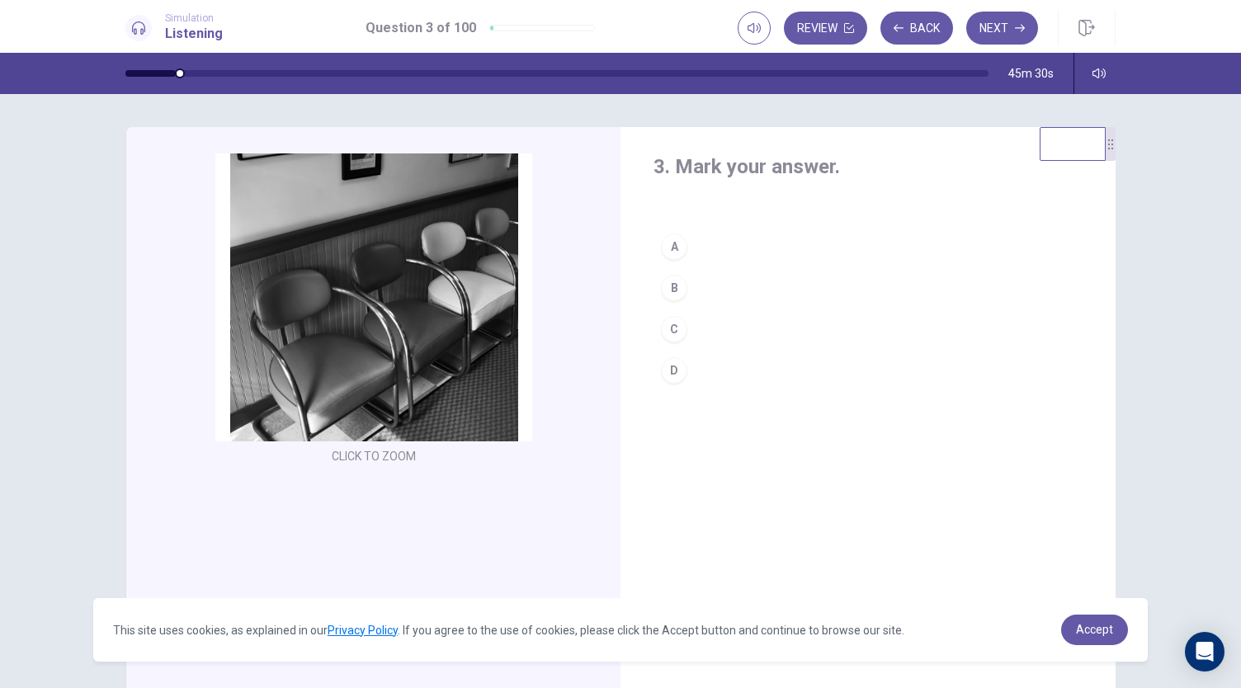
click at [685, 337] on button "C" at bounding box center [867, 328] width 429 height 41
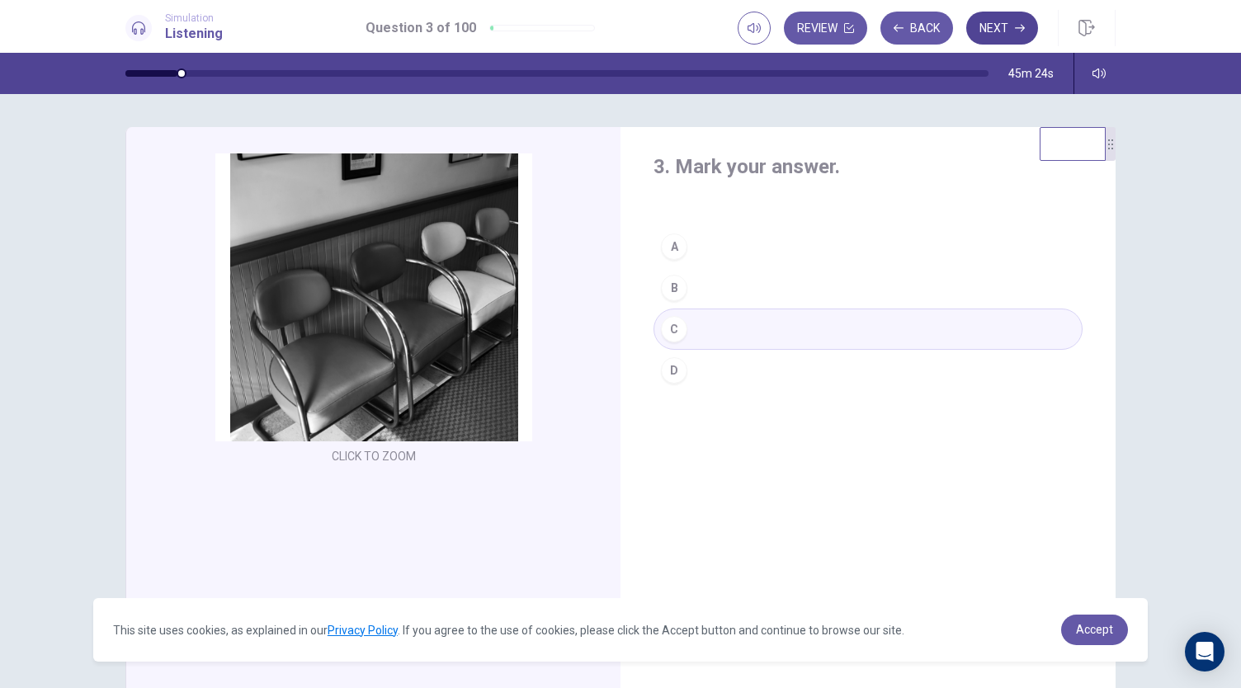
click at [1002, 30] on button "Next" at bounding box center [1002, 28] width 72 height 33
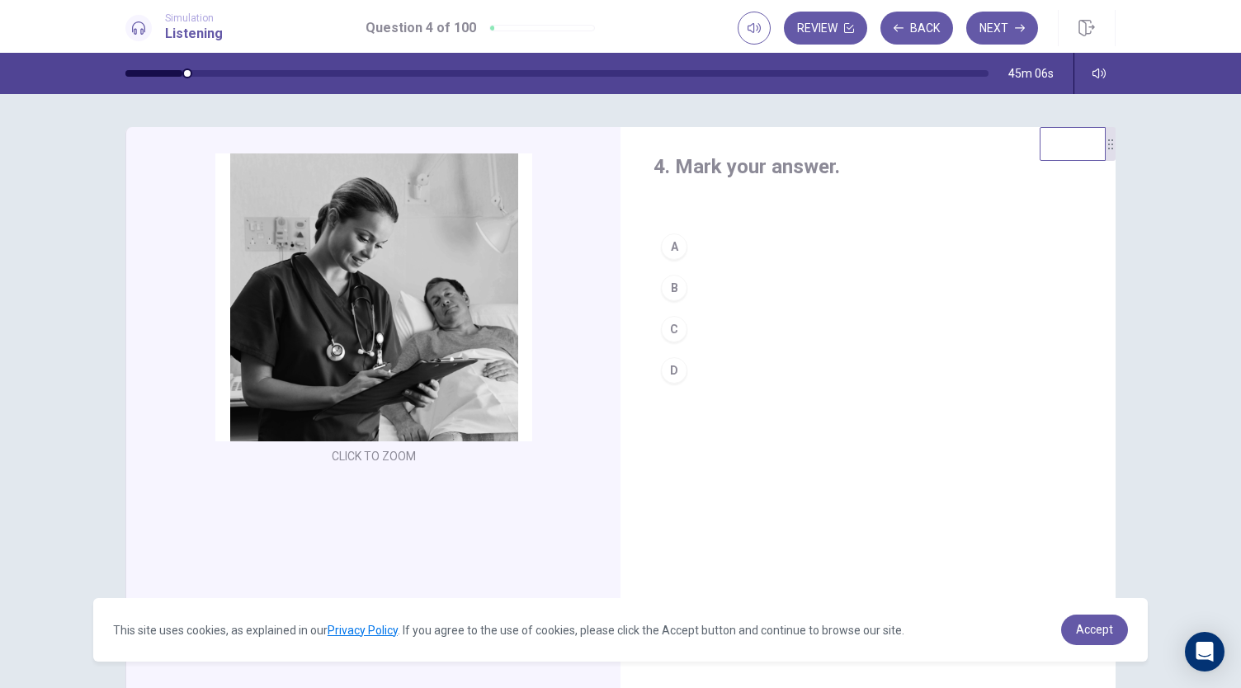
click at [661, 327] on div "C" at bounding box center [674, 329] width 26 height 26
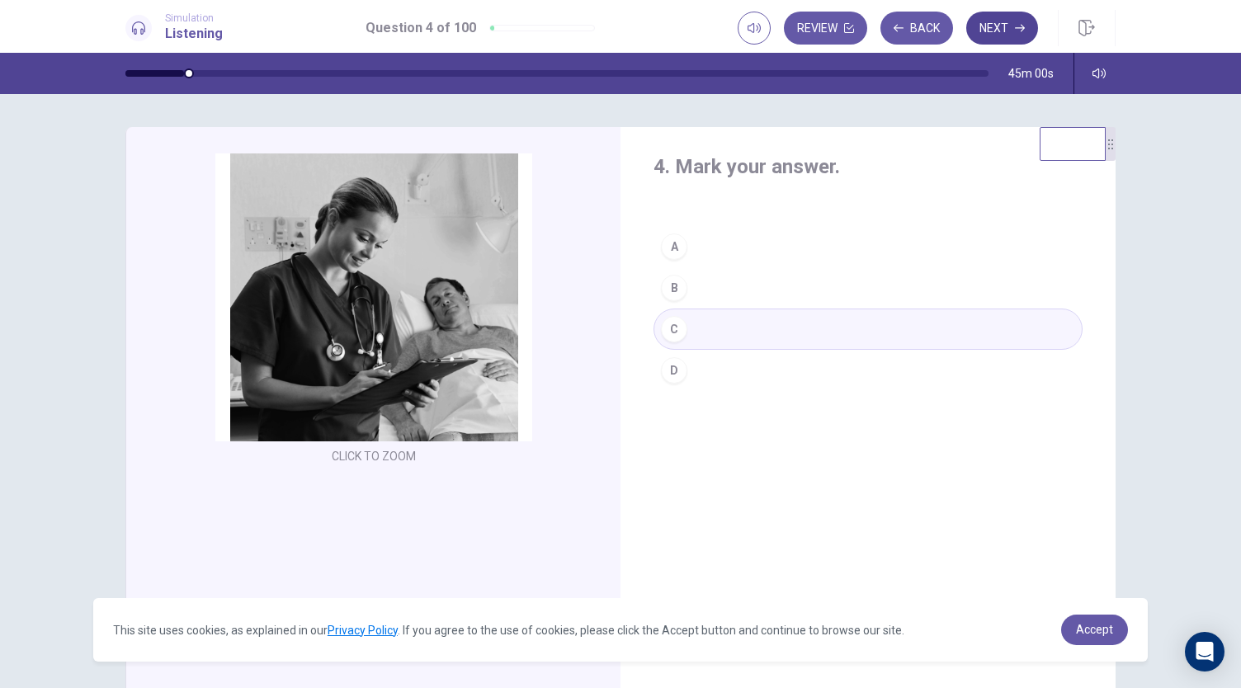
click at [1010, 34] on button "Next" at bounding box center [1002, 28] width 72 height 33
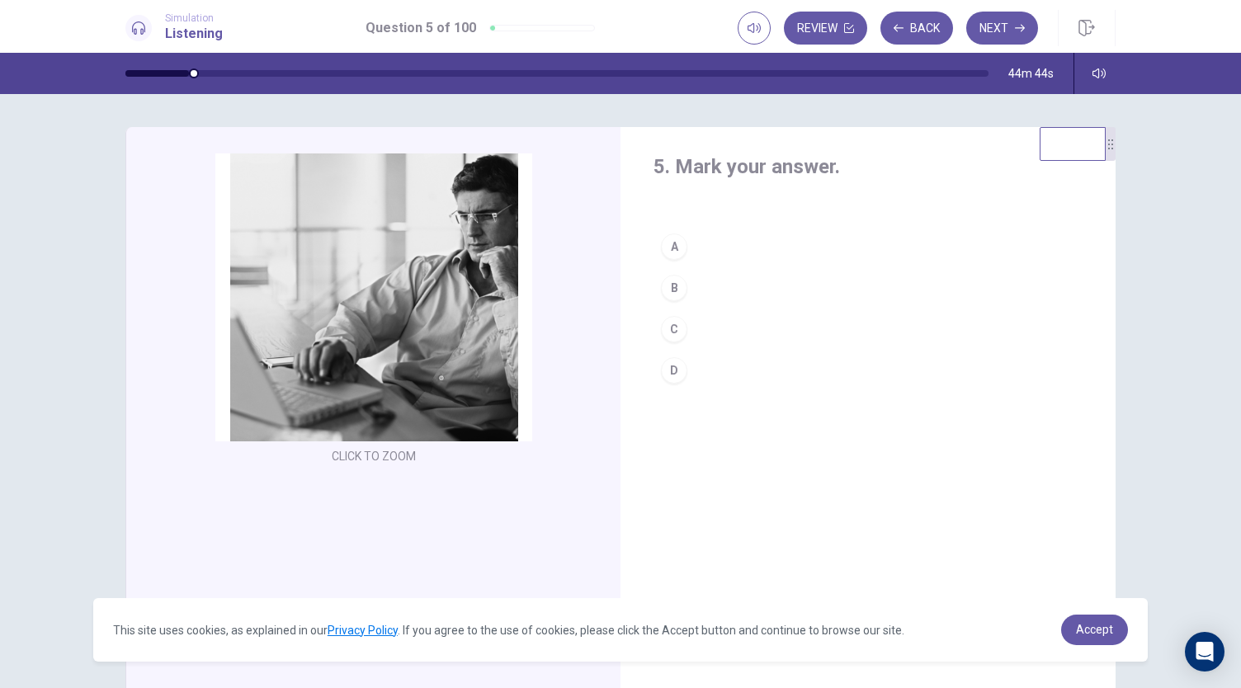
click at [683, 293] on button "B" at bounding box center [867, 287] width 429 height 41
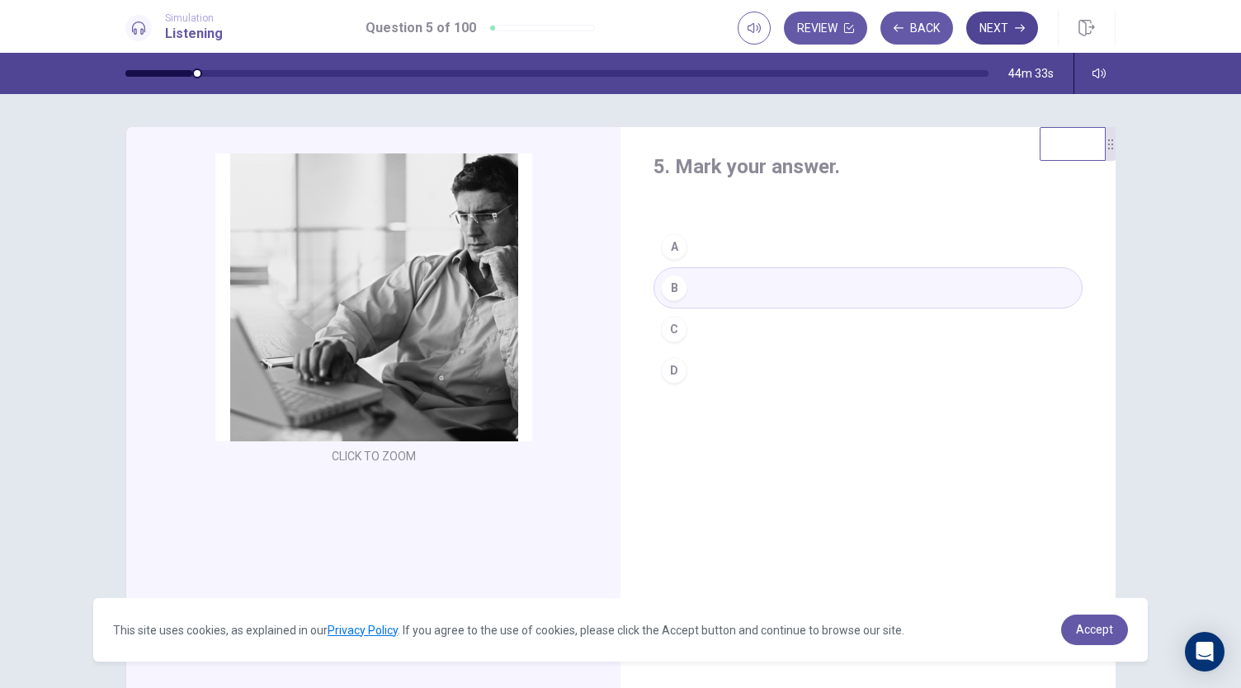
click at [1003, 22] on button "Next" at bounding box center [1002, 28] width 72 height 33
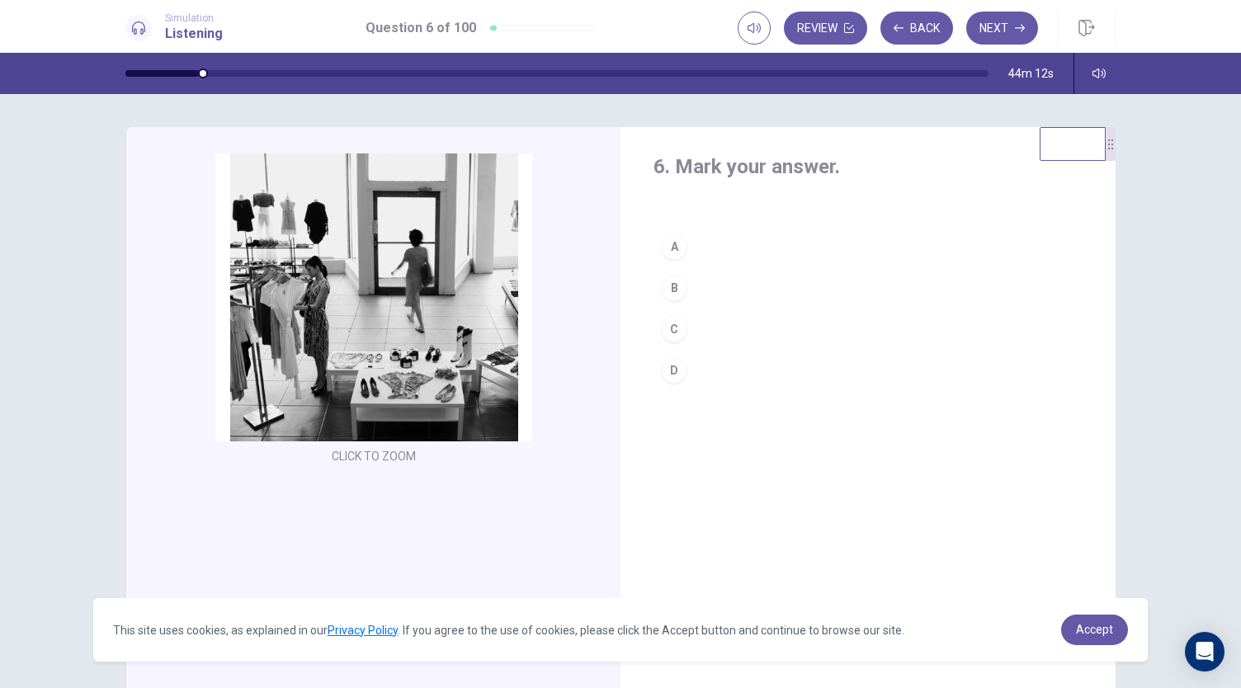
click at [675, 316] on div "C" at bounding box center [674, 329] width 26 height 26
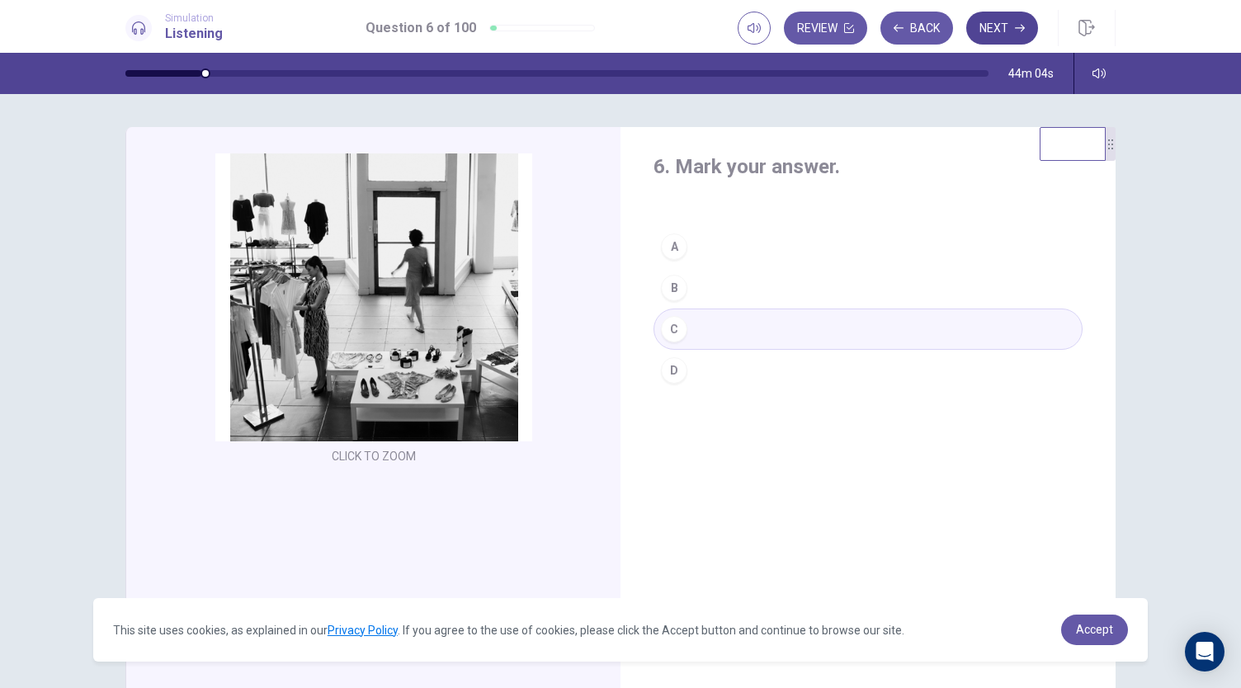
click at [996, 31] on button "Next" at bounding box center [1002, 28] width 72 height 33
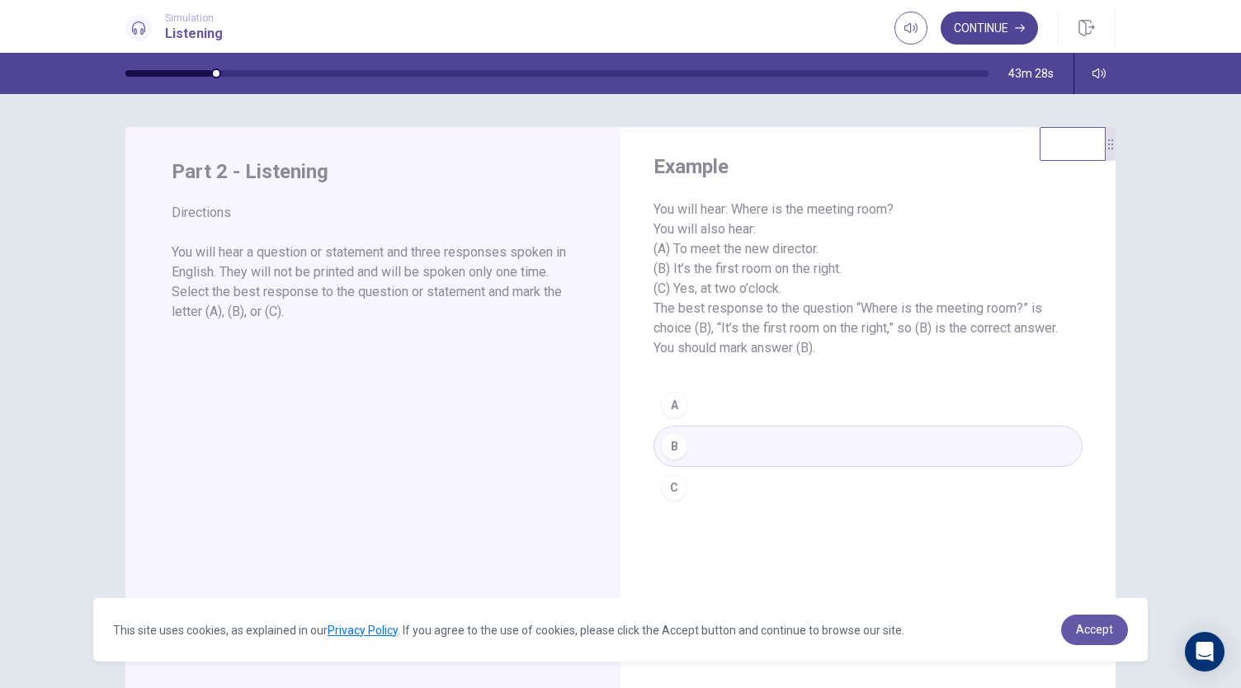
click at [1014, 35] on button "Continue" at bounding box center [988, 28] width 97 height 33
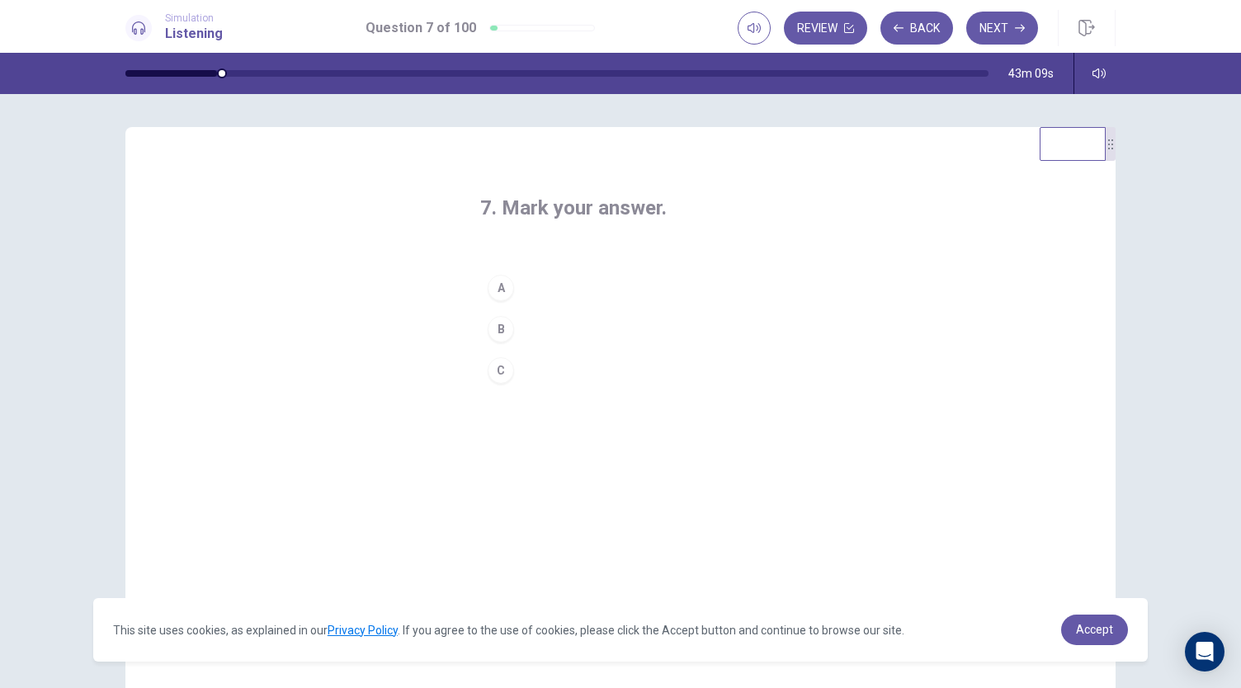
click at [504, 377] on div "C" at bounding box center [500, 370] width 26 height 26
click at [1008, 26] on button "Next" at bounding box center [1002, 28] width 72 height 33
click at [488, 328] on div "B" at bounding box center [500, 329] width 26 height 26
click at [1005, 34] on button "Next" at bounding box center [1002, 28] width 72 height 33
click at [503, 327] on div "B" at bounding box center [500, 329] width 26 height 26
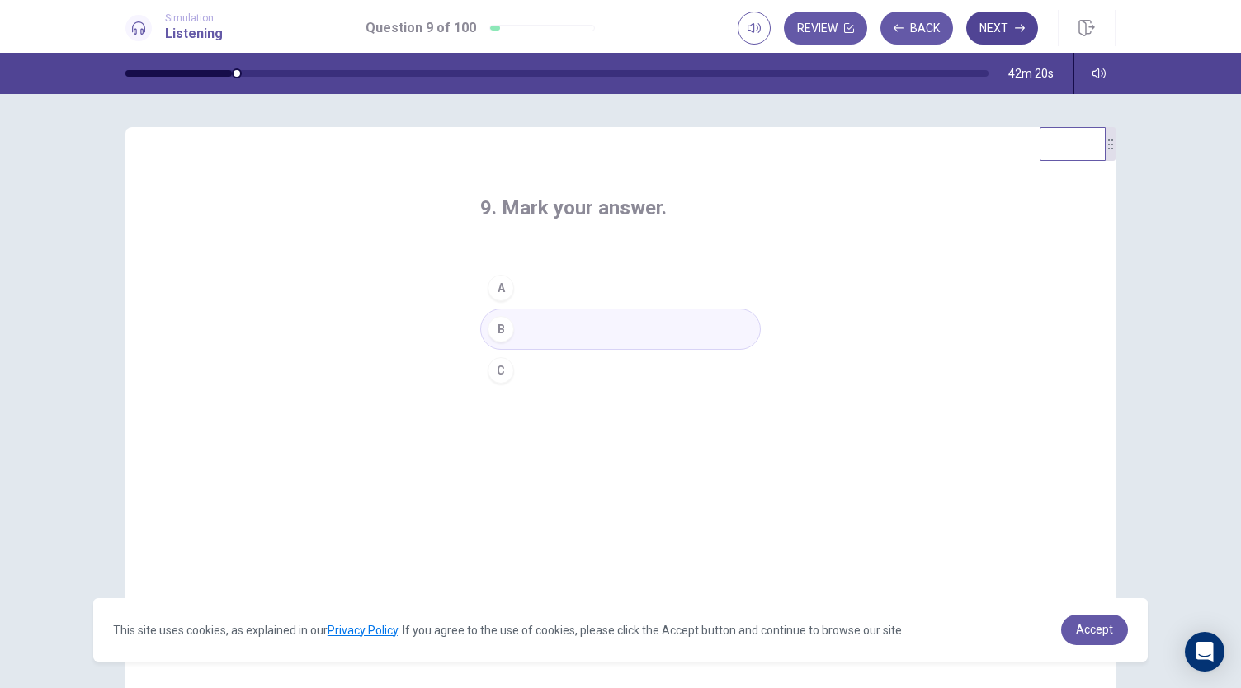
click at [1006, 37] on button "Next" at bounding box center [1002, 28] width 72 height 33
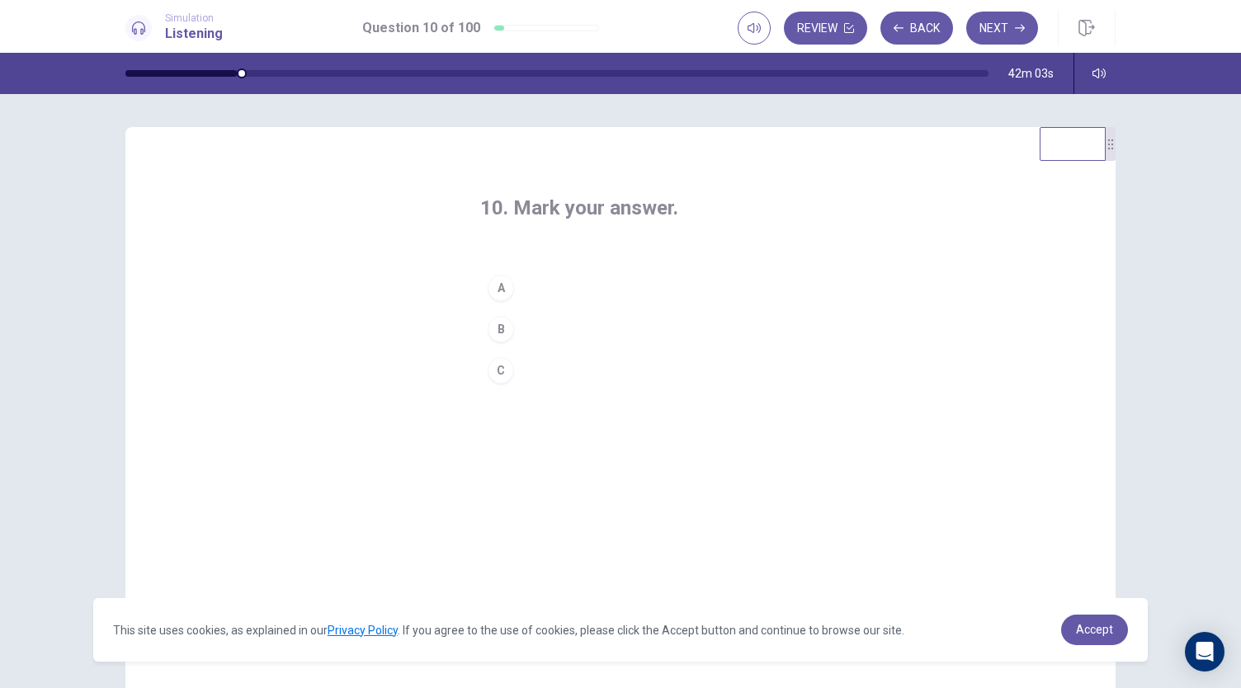
click at [503, 375] on div "C" at bounding box center [500, 370] width 26 height 26
click at [1012, 19] on button "Next" at bounding box center [1002, 28] width 72 height 33
click at [487, 285] on div "A" at bounding box center [500, 288] width 26 height 26
click at [1000, 26] on button "Next" at bounding box center [1002, 28] width 72 height 33
click at [503, 384] on button "C" at bounding box center [620, 370] width 280 height 41
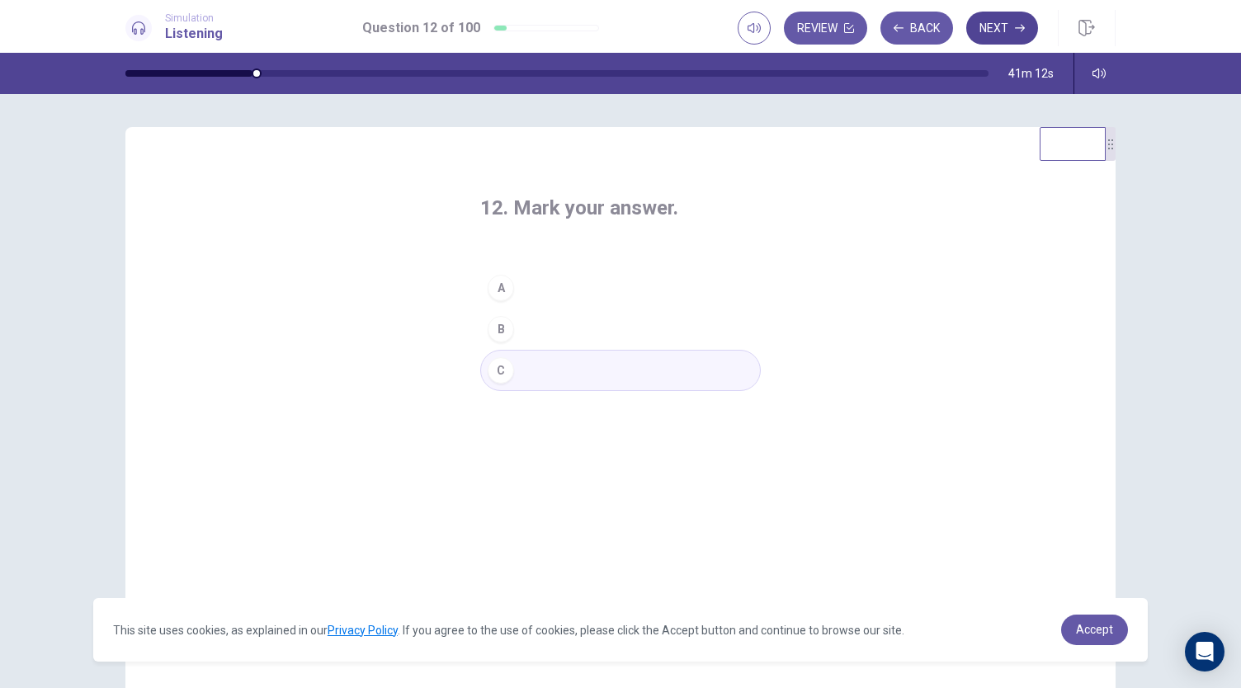
click at [1015, 27] on icon "button" at bounding box center [1020, 28] width 10 height 7
click at [501, 329] on div "B" at bounding box center [500, 329] width 26 height 26
click at [1008, 32] on button "Next" at bounding box center [1002, 28] width 72 height 33
click at [519, 286] on button "A" at bounding box center [620, 287] width 280 height 41
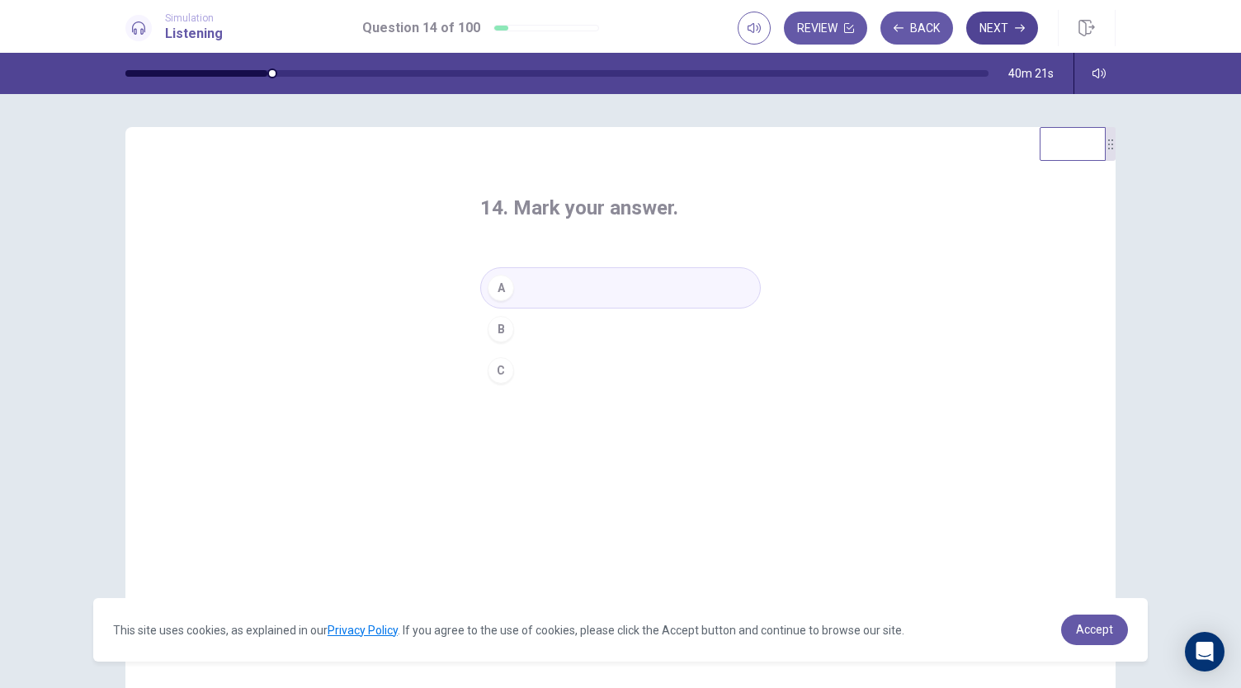
click at [1005, 31] on button "Next" at bounding box center [1002, 28] width 72 height 33
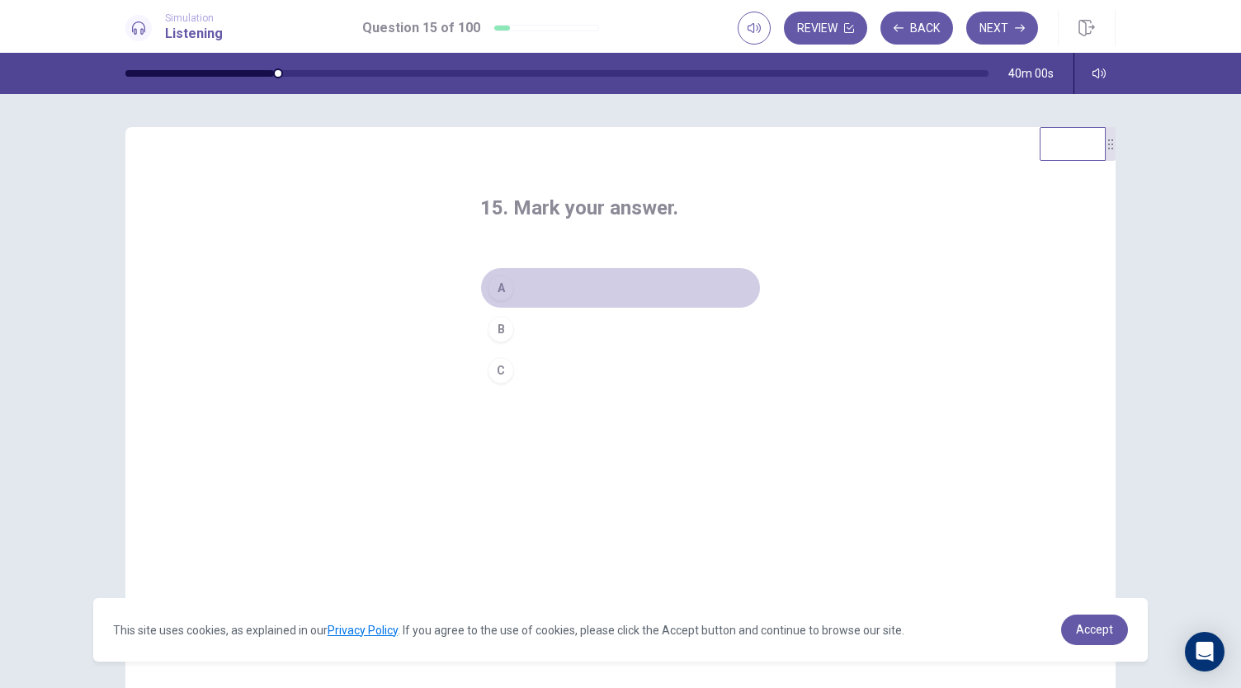
click at [531, 281] on button "A" at bounding box center [620, 287] width 280 height 41
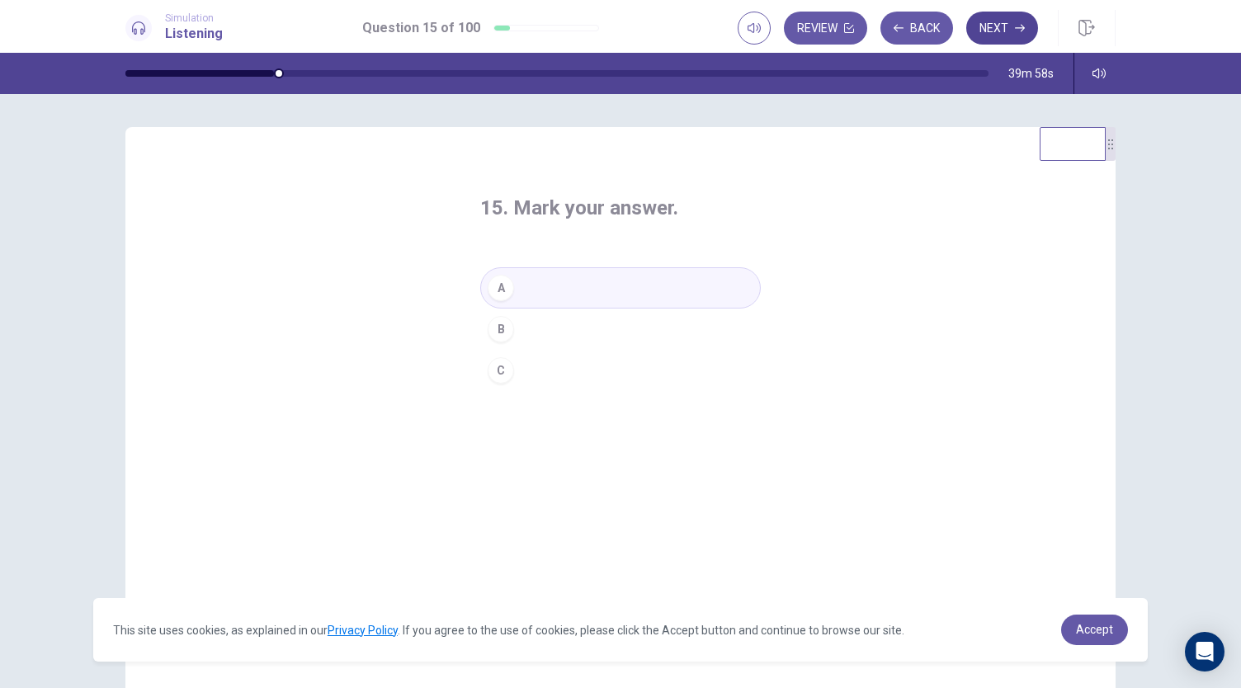
click at [1013, 22] on button "Next" at bounding box center [1002, 28] width 72 height 33
click at [494, 321] on div "B" at bounding box center [500, 329] width 26 height 26
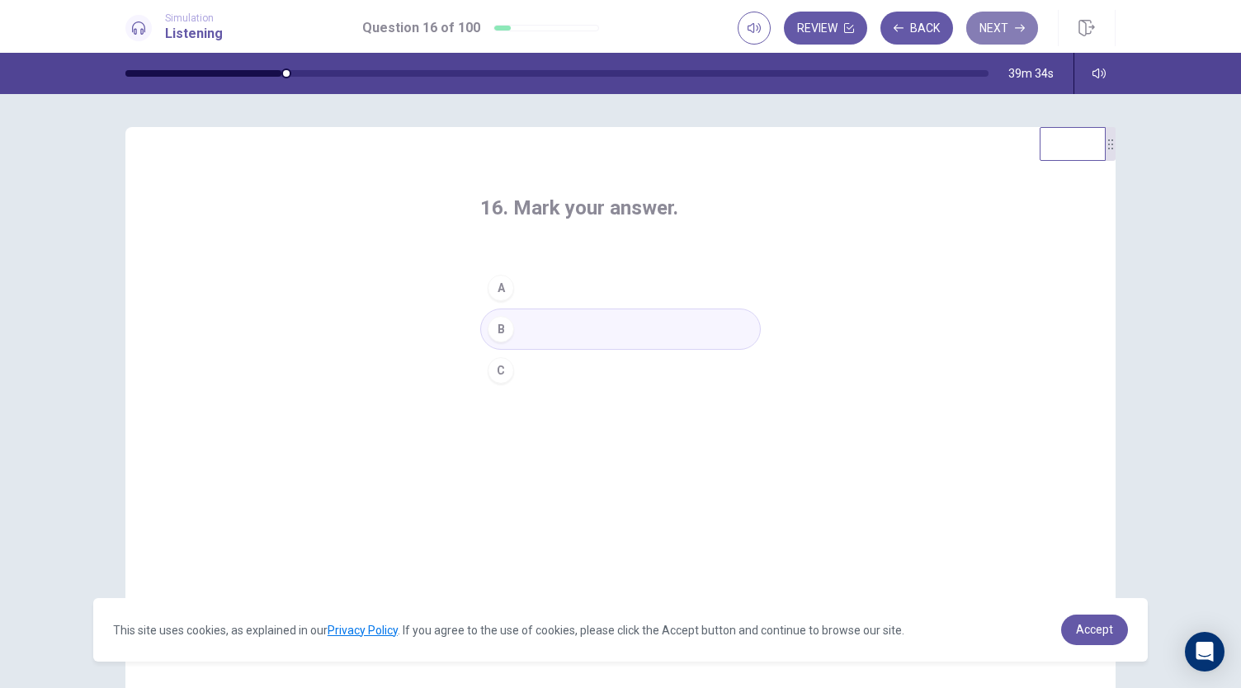
click at [1006, 34] on button "Next" at bounding box center [1002, 28] width 72 height 33
click at [512, 374] on button "C" at bounding box center [620, 370] width 280 height 41
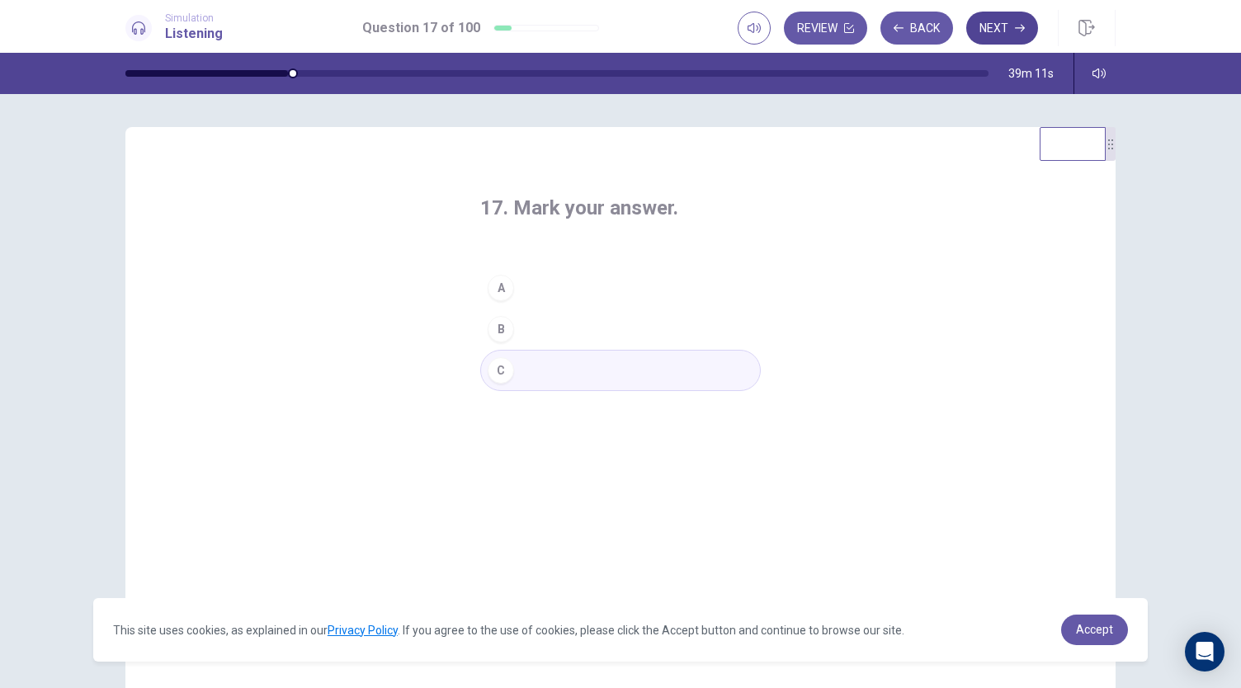
click at [1018, 20] on button "Next" at bounding box center [1002, 28] width 72 height 33
click at [520, 374] on button "C" at bounding box center [620, 370] width 280 height 41
click at [1001, 22] on button "Next" at bounding box center [1002, 28] width 72 height 33
click at [567, 281] on button "A" at bounding box center [620, 287] width 280 height 41
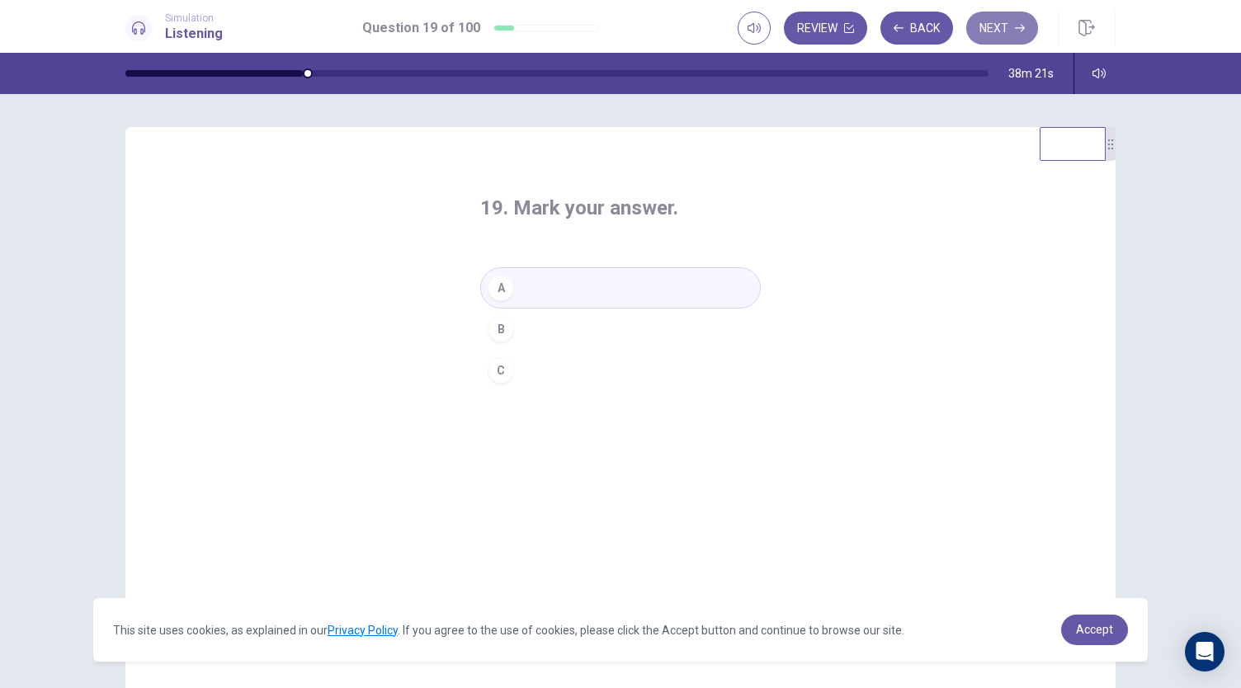
click at [1012, 21] on button "Next" at bounding box center [1002, 28] width 72 height 33
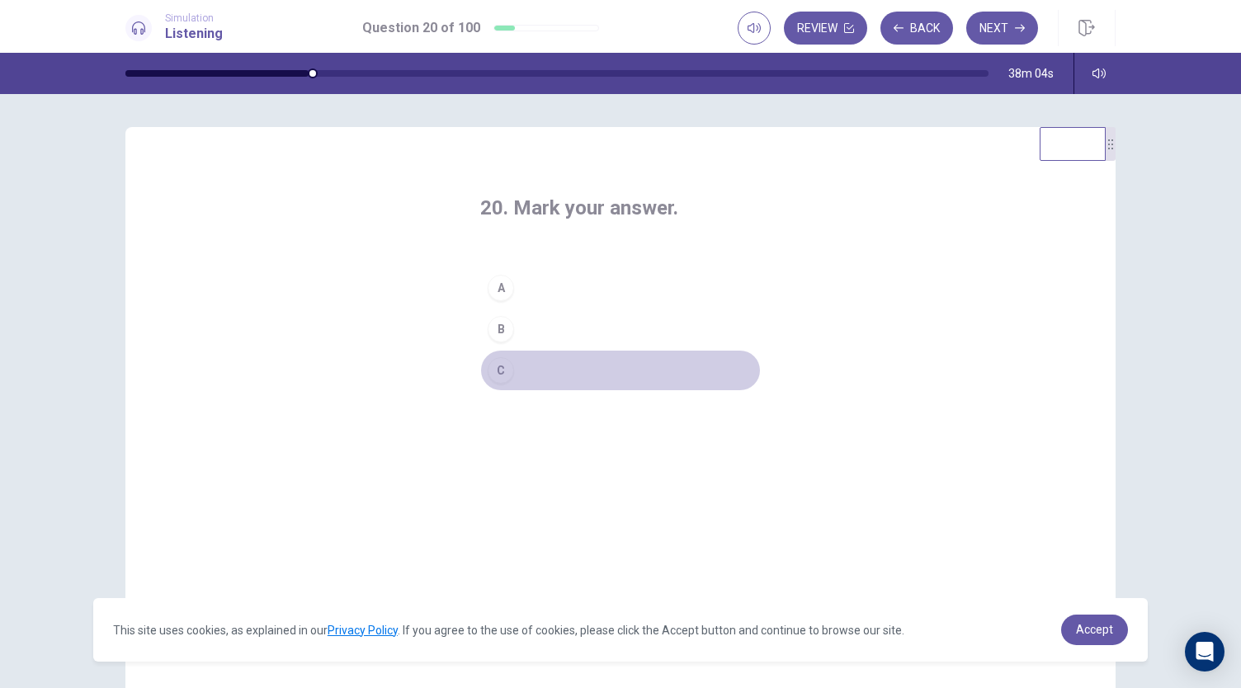
click at [525, 370] on button "C" at bounding box center [620, 370] width 280 height 41
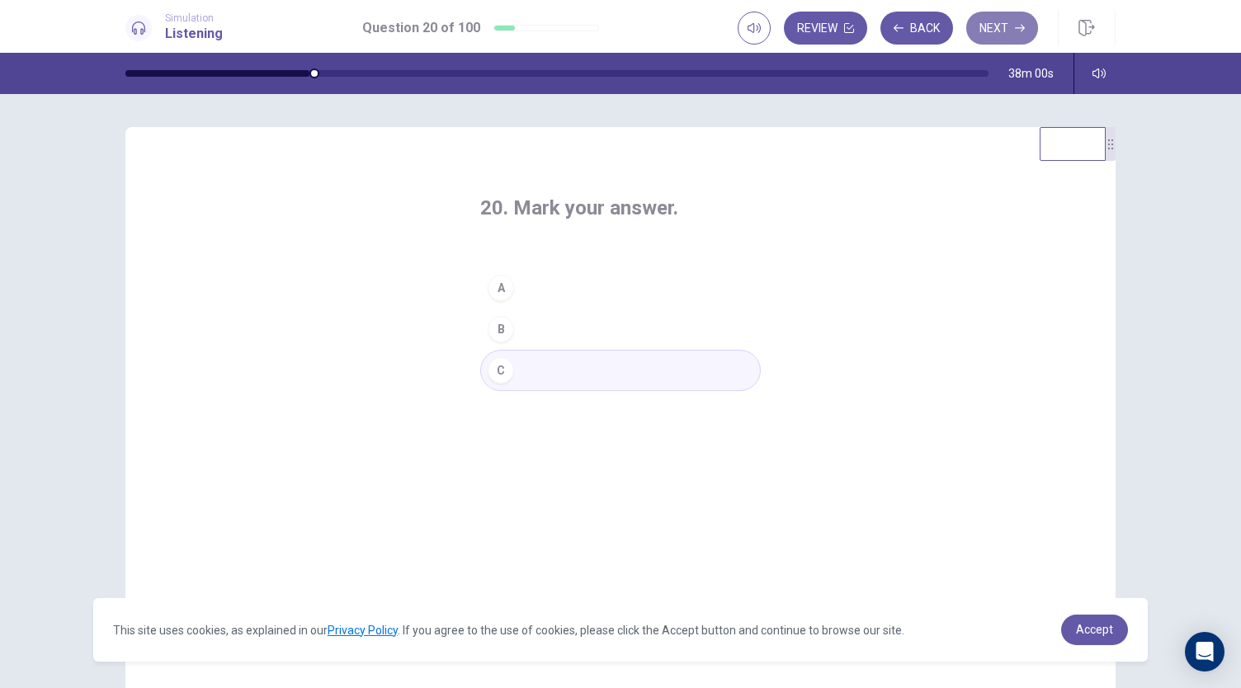
click at [995, 37] on button "Next" at bounding box center [1002, 28] width 72 height 33
click at [516, 283] on button "A" at bounding box center [620, 287] width 280 height 41
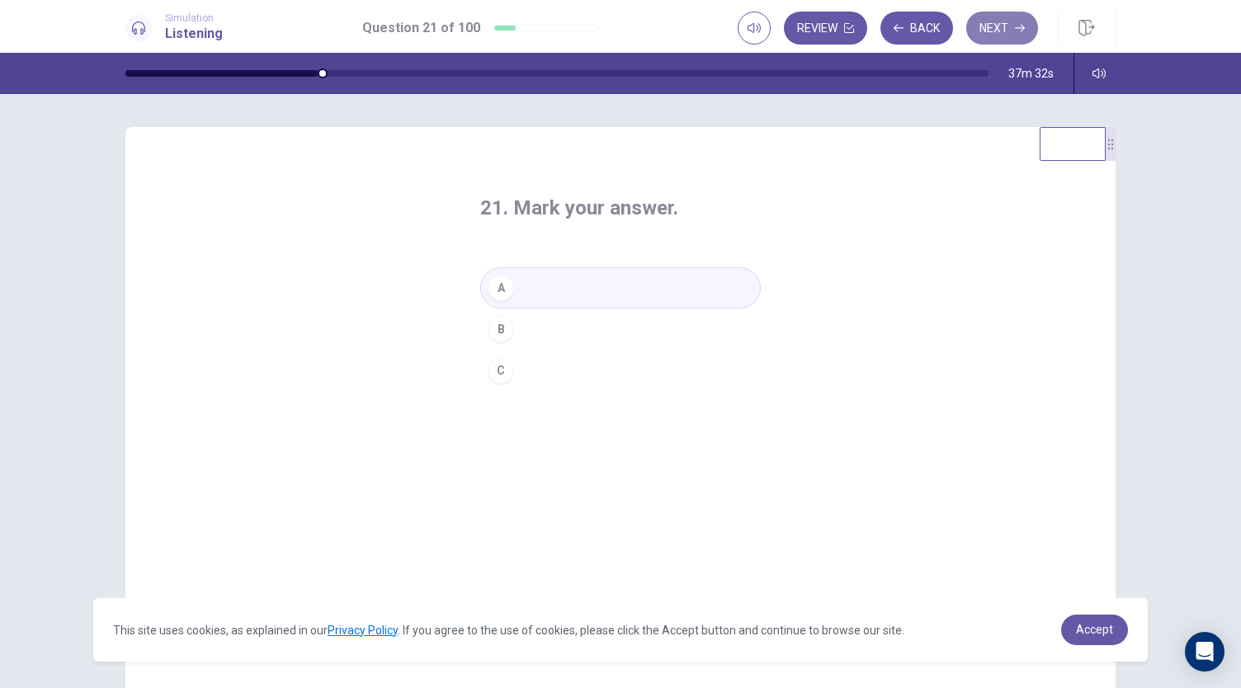
click at [1008, 33] on button "Next" at bounding box center [1002, 28] width 72 height 33
click at [498, 332] on div "B" at bounding box center [500, 329] width 26 height 26
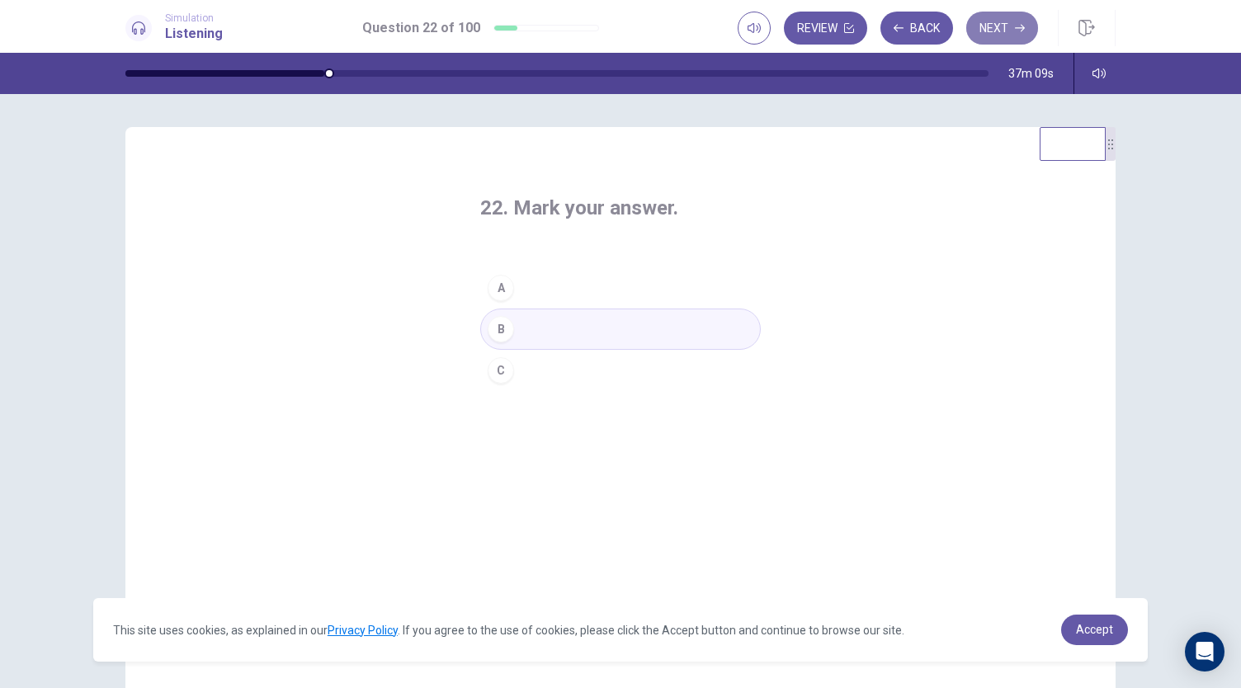
click at [1010, 26] on button "Next" at bounding box center [1002, 28] width 72 height 33
click at [528, 281] on button "A" at bounding box center [620, 287] width 280 height 41
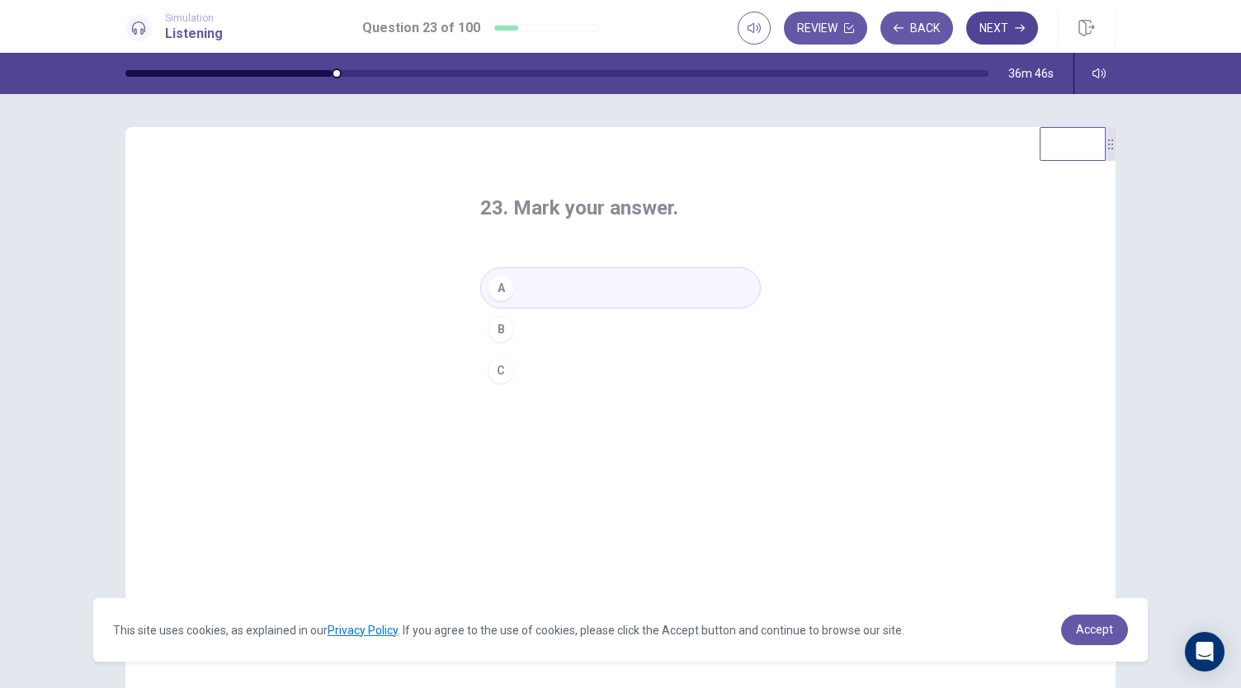
click at [1015, 23] on button "Next" at bounding box center [1002, 28] width 72 height 33
click at [510, 370] on button "C" at bounding box center [620, 370] width 280 height 41
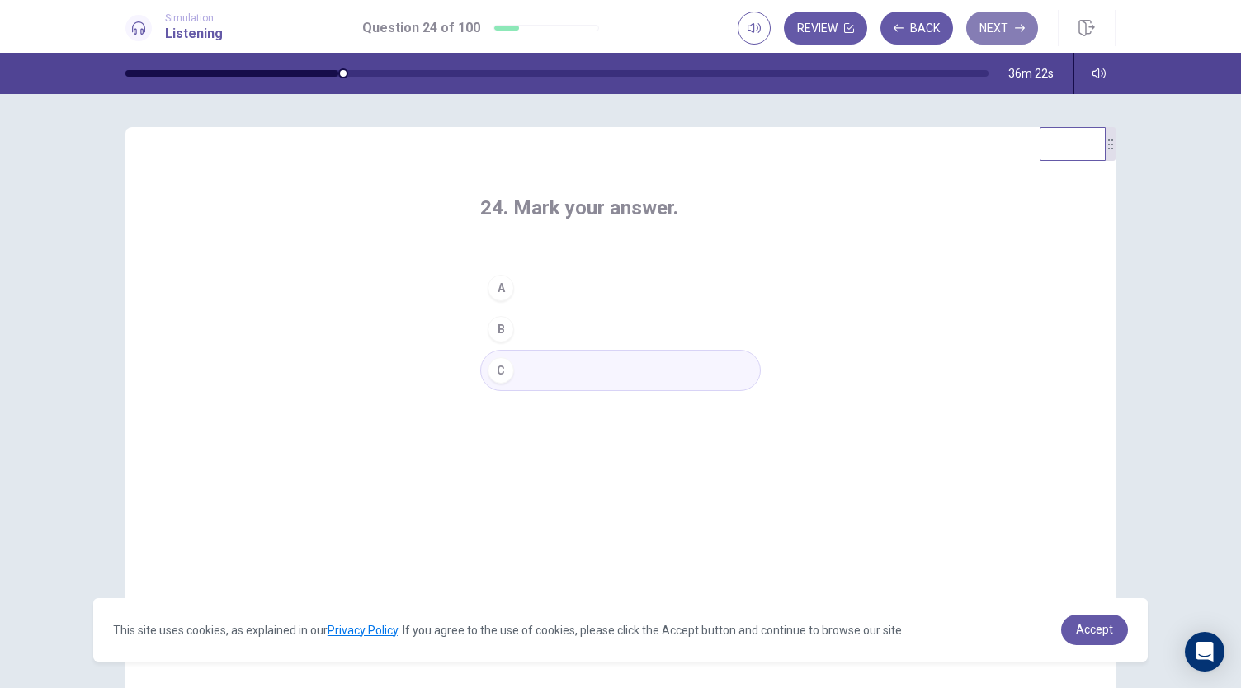
click at [1010, 32] on button "Next" at bounding box center [1002, 28] width 72 height 33
click at [559, 290] on button "A" at bounding box center [620, 287] width 280 height 41
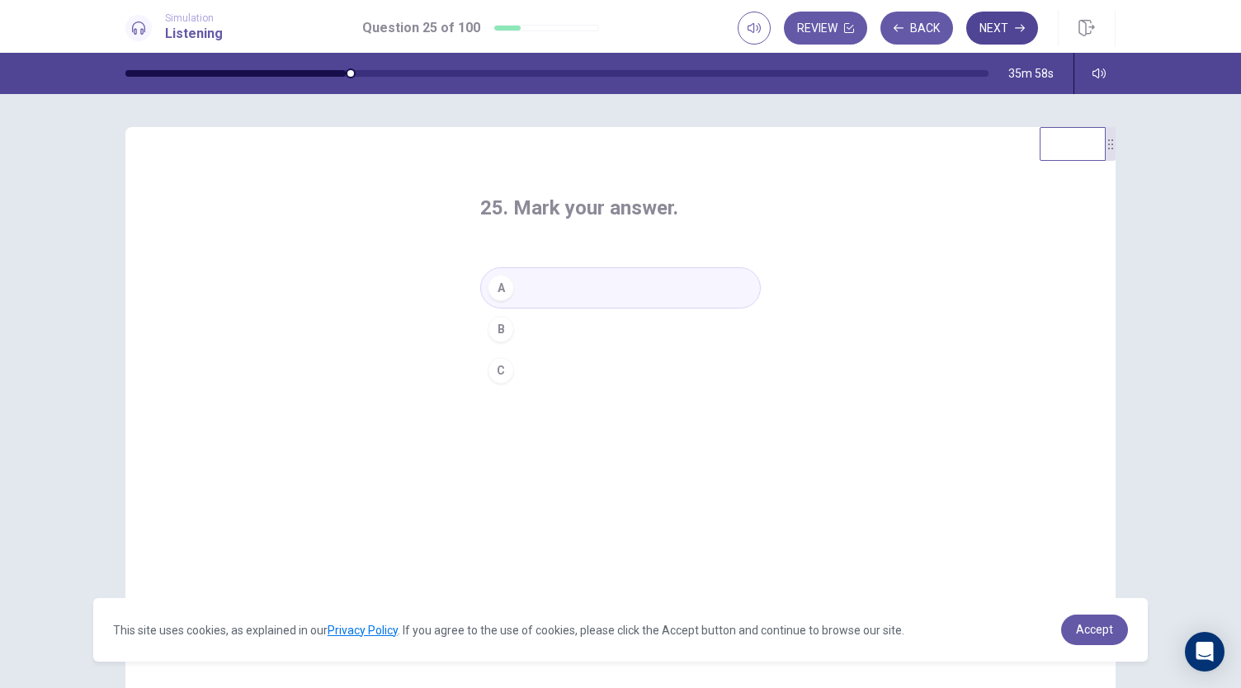
click at [1010, 22] on button "Next" at bounding box center [1002, 28] width 72 height 33
click at [503, 325] on div "B" at bounding box center [500, 329] width 26 height 26
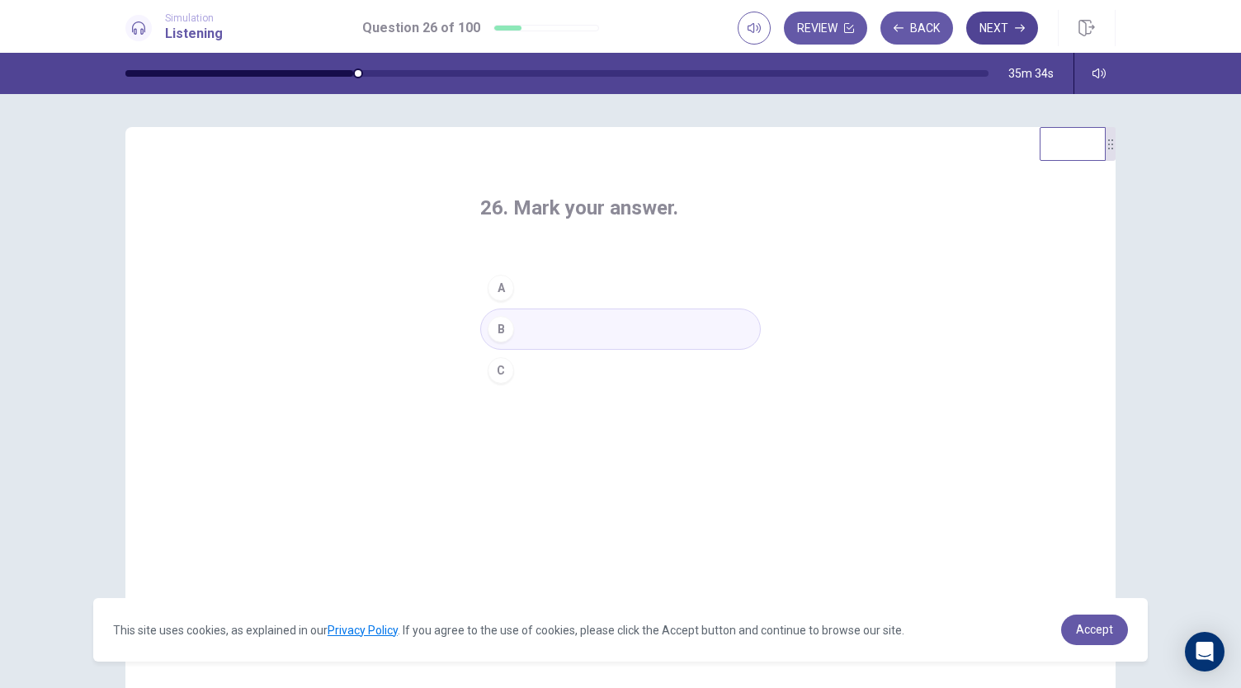
click at [1021, 28] on icon "button" at bounding box center [1020, 28] width 10 height 7
click at [493, 329] on div "B" at bounding box center [500, 329] width 26 height 26
click at [1010, 21] on button "Next" at bounding box center [1002, 28] width 72 height 33
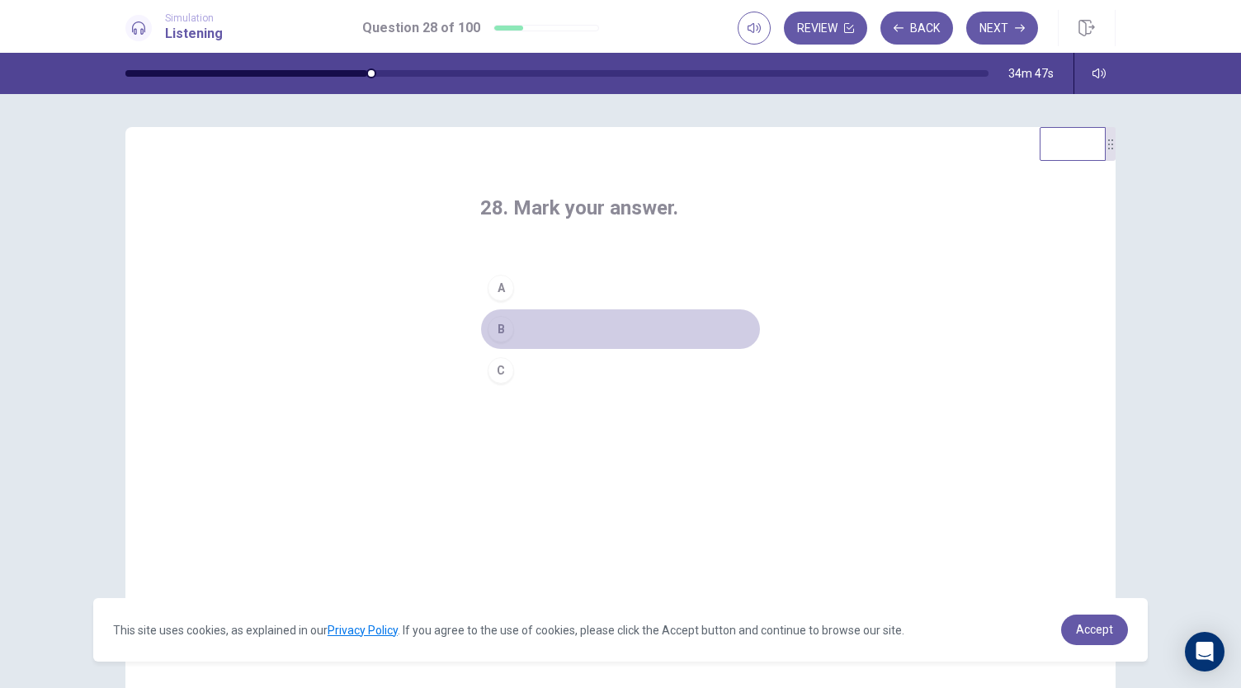
click at [523, 327] on button "B" at bounding box center [620, 328] width 280 height 41
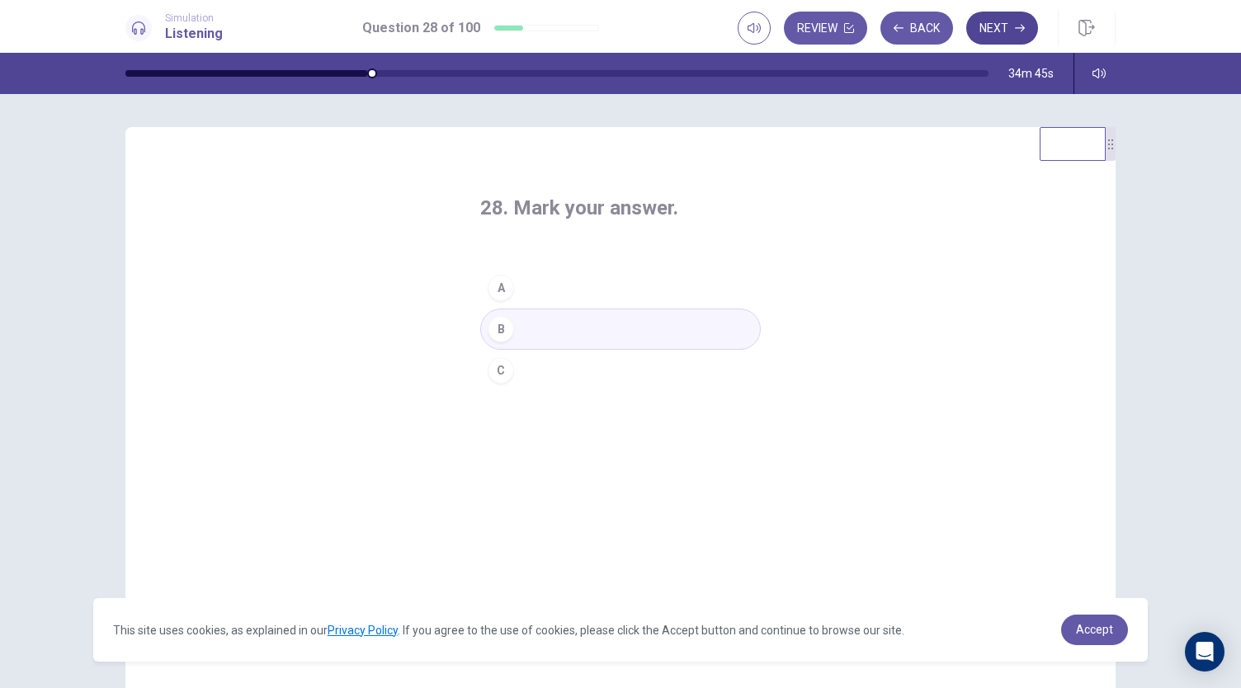
click at [1016, 32] on icon "button" at bounding box center [1020, 28] width 10 height 10
click at [515, 276] on button "A" at bounding box center [620, 287] width 280 height 41
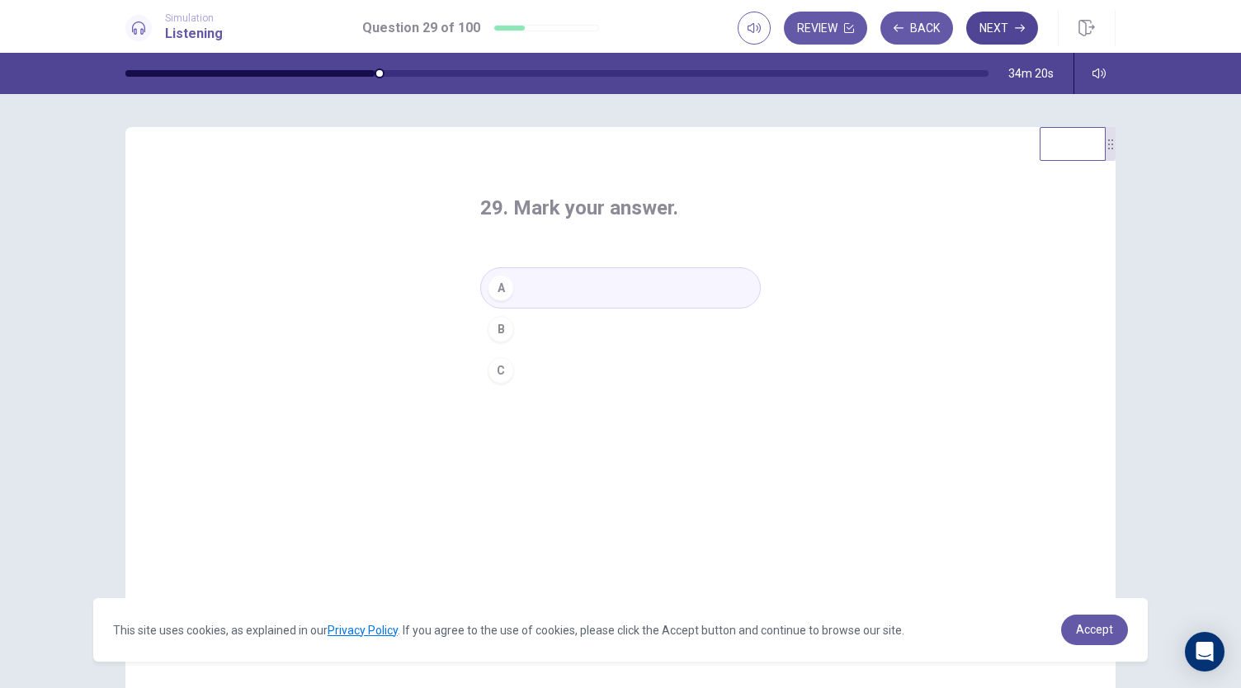
click at [1010, 26] on button "Next" at bounding box center [1002, 28] width 72 height 33
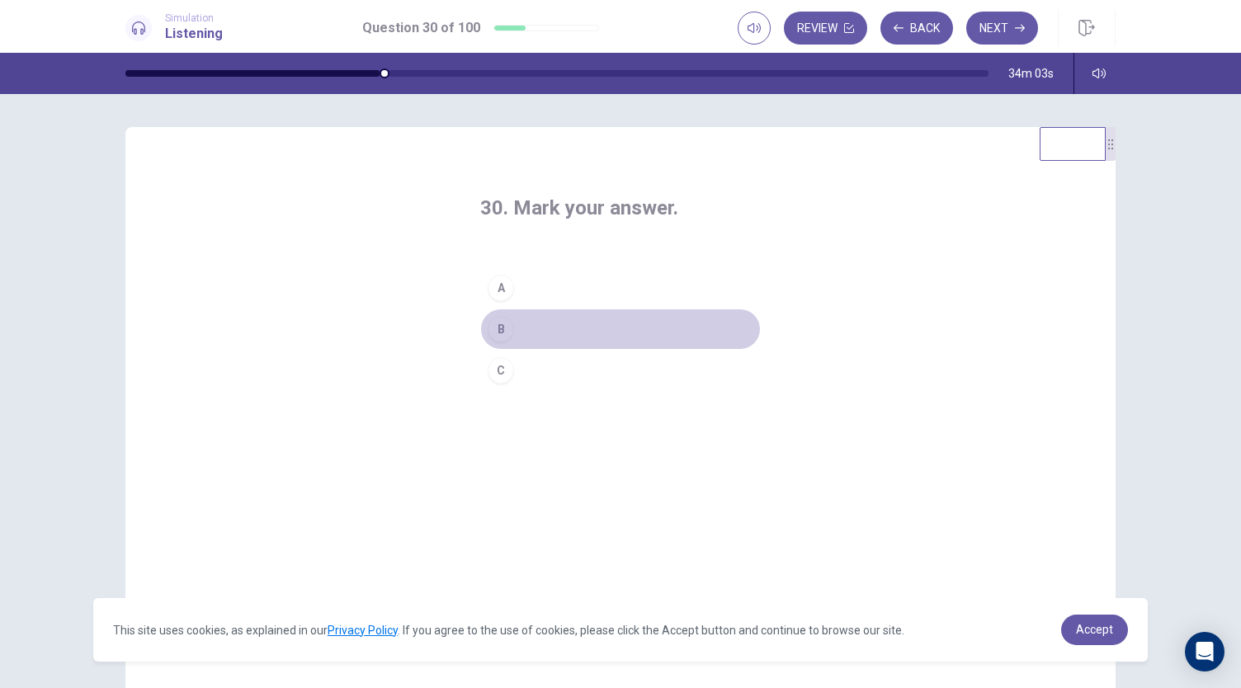
click at [535, 321] on button "B" at bounding box center [620, 328] width 280 height 41
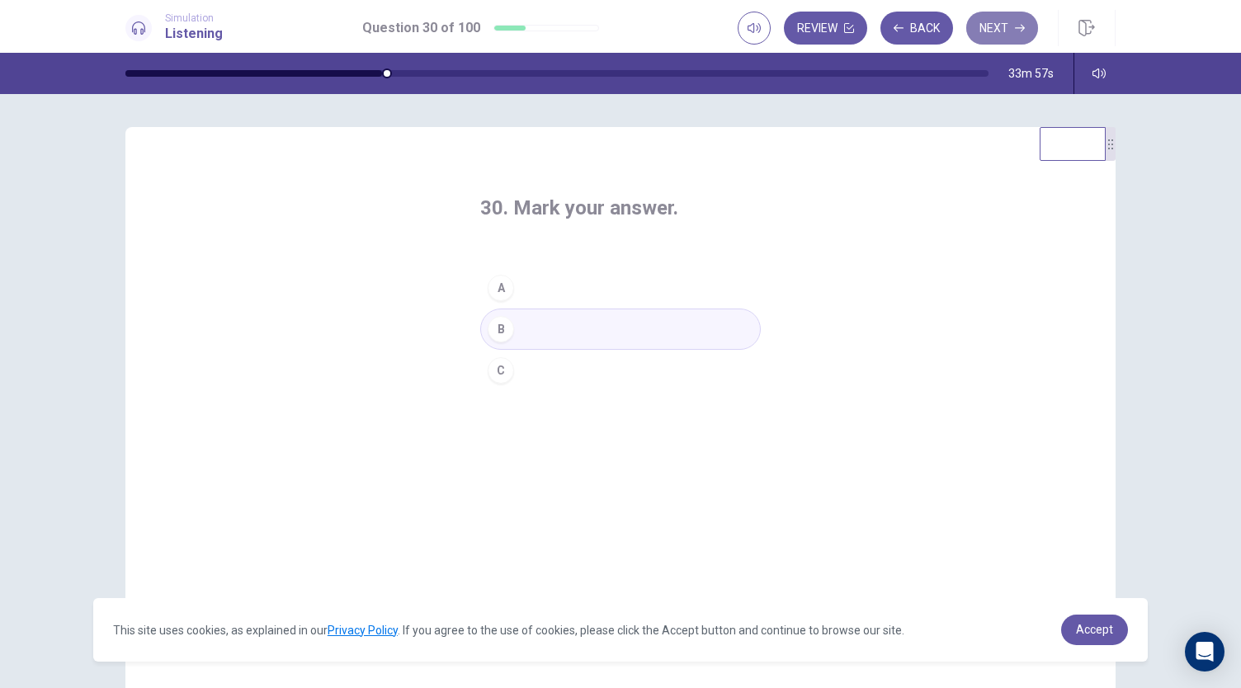
click at [1010, 34] on button "Next" at bounding box center [1002, 28] width 72 height 33
click at [532, 278] on button "A" at bounding box center [620, 287] width 280 height 41
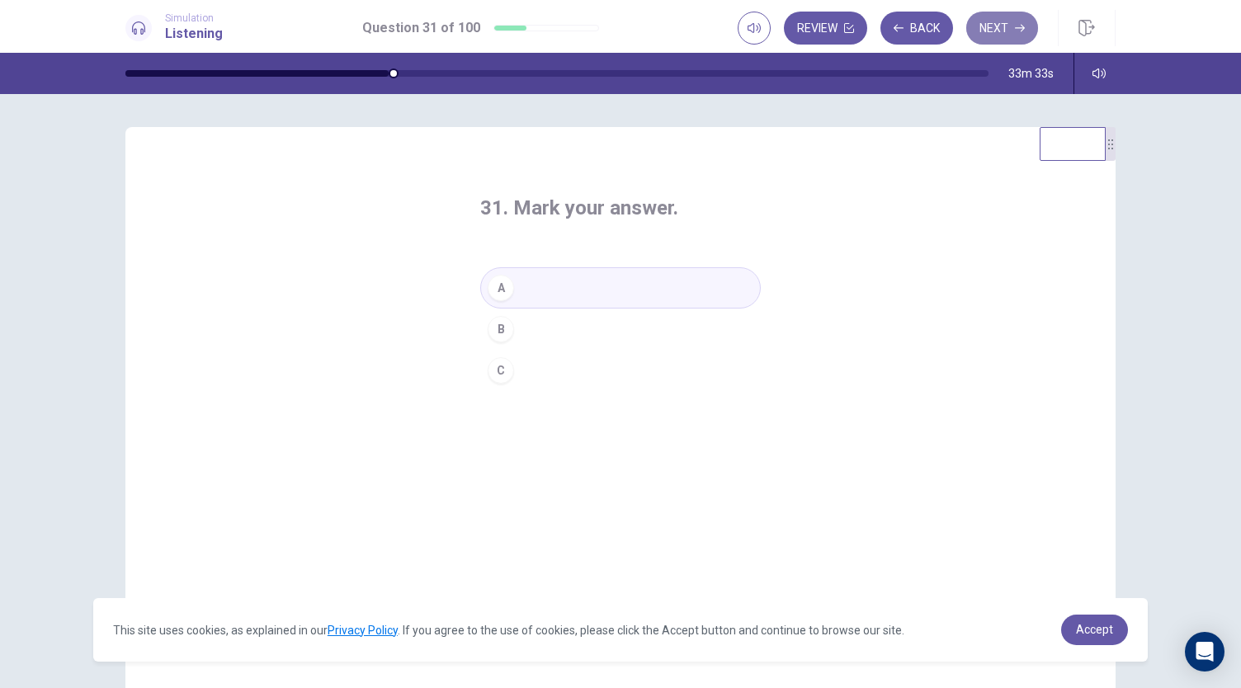
click at [991, 33] on button "Next" at bounding box center [1002, 28] width 72 height 33
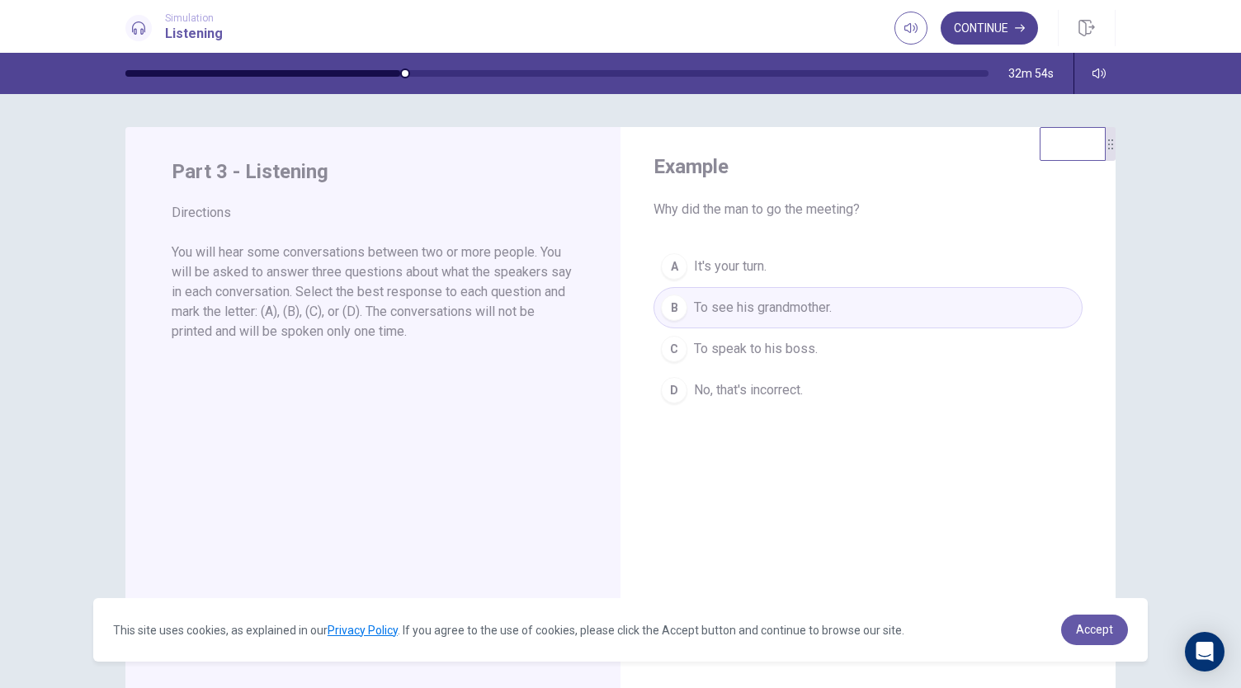
click at [997, 29] on button "Continue" at bounding box center [988, 28] width 97 height 33
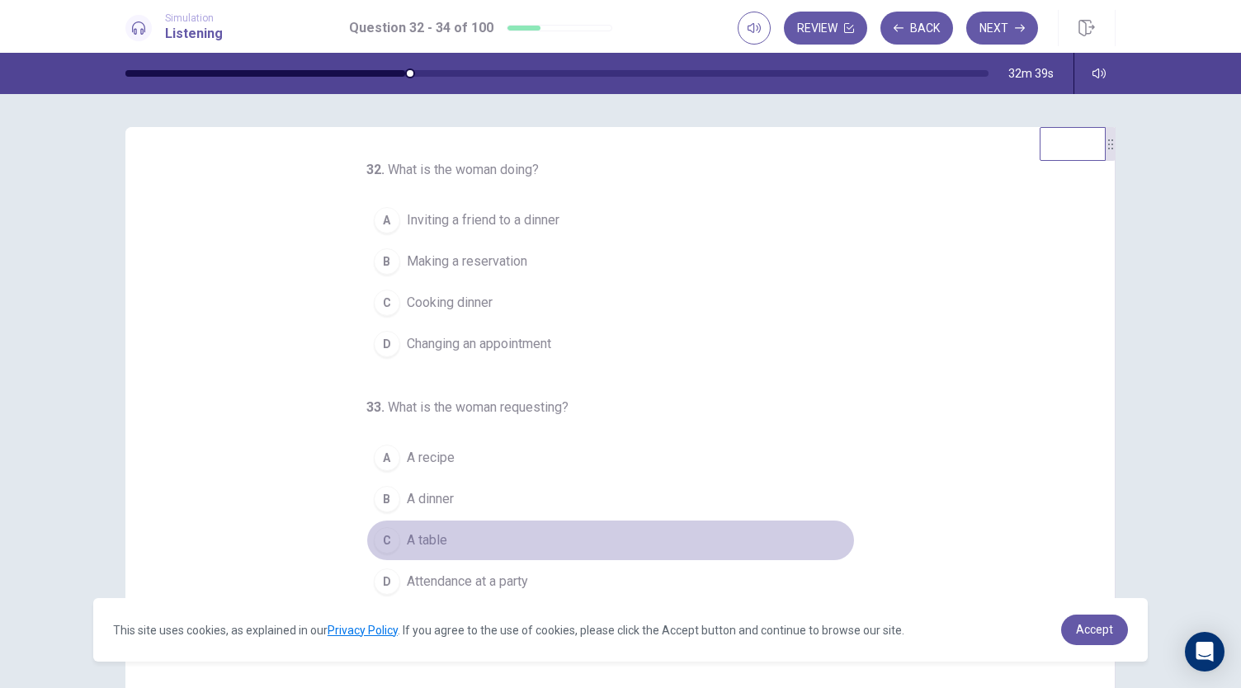
click at [394, 535] on button "C A table" at bounding box center [610, 540] width 488 height 41
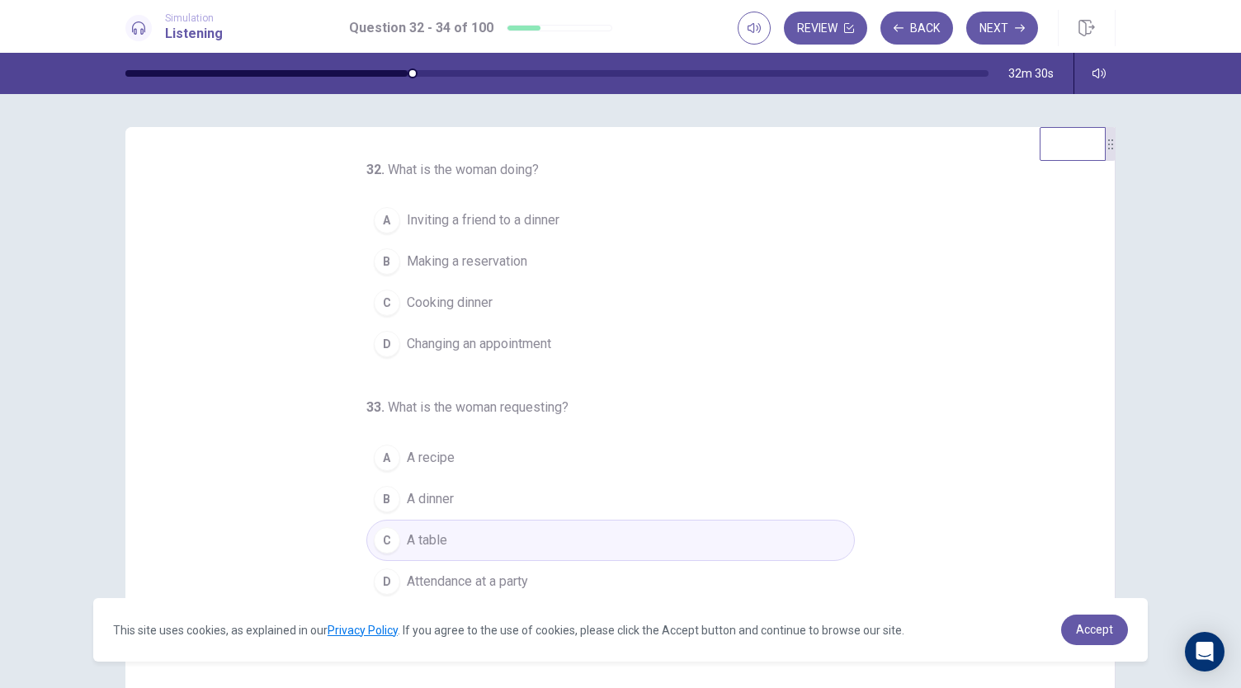
click at [447, 245] on button "B Making a reservation" at bounding box center [610, 261] width 488 height 41
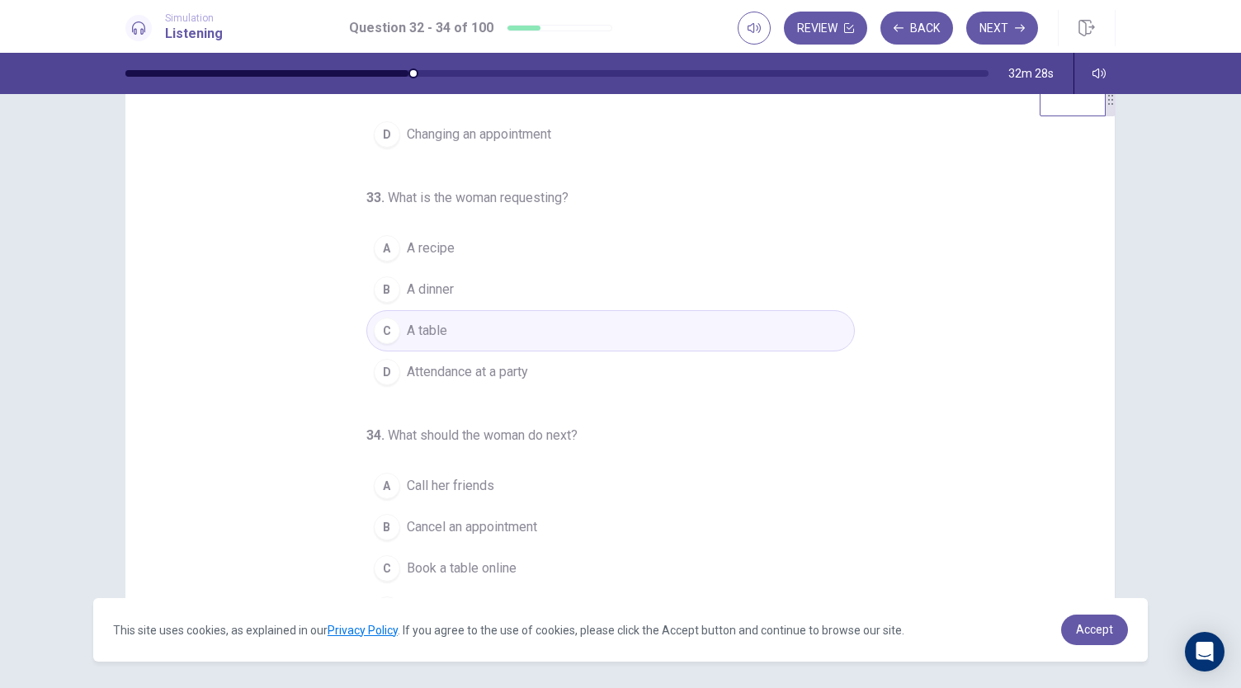
scroll to position [98, 0]
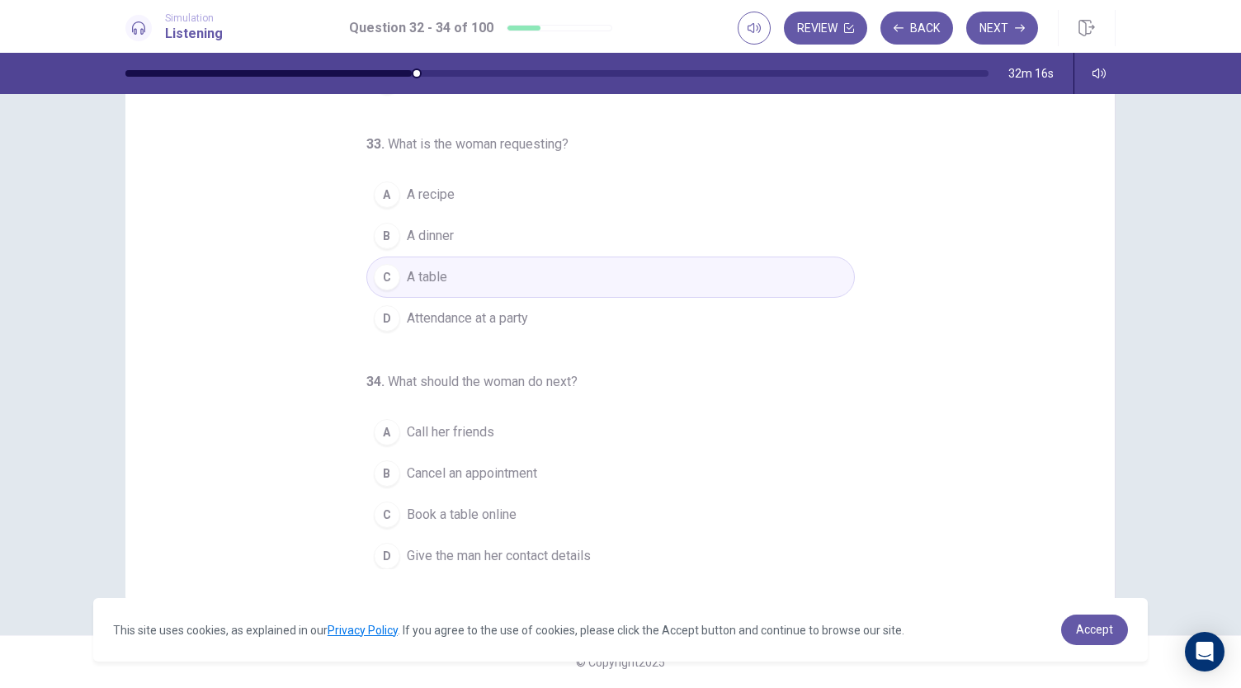
click at [554, 549] on span "Give the man her contact details" at bounding box center [499, 556] width 184 height 20
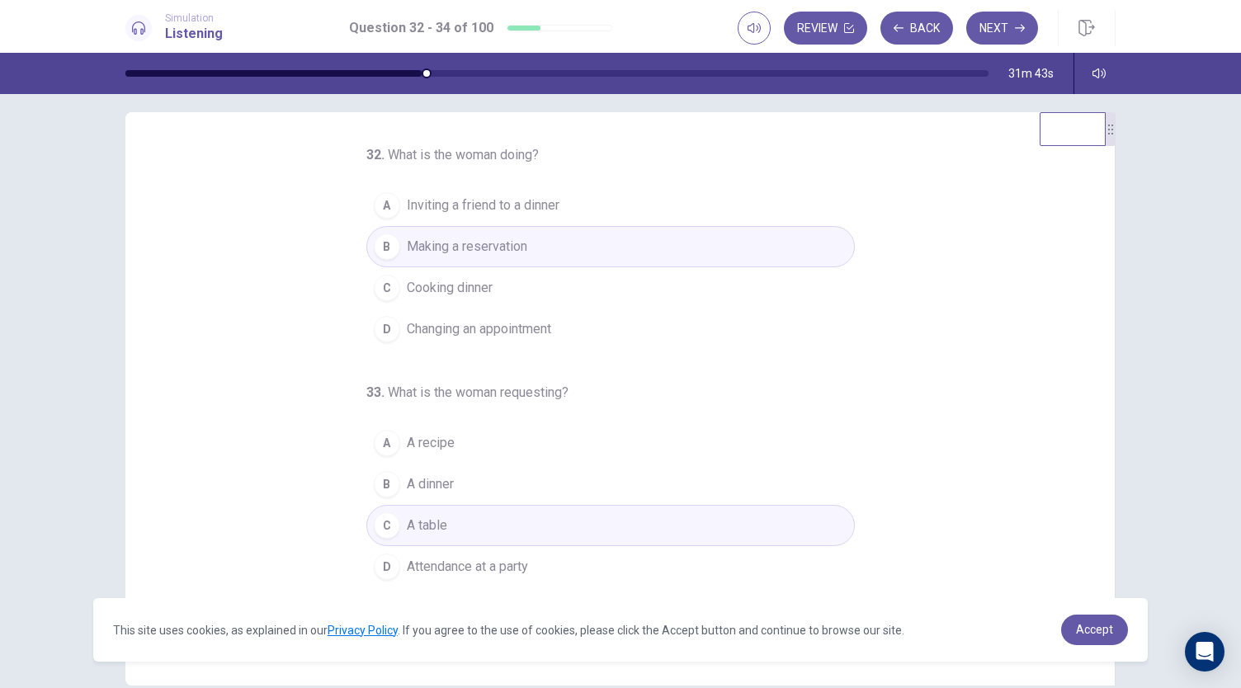
scroll to position [0, 0]
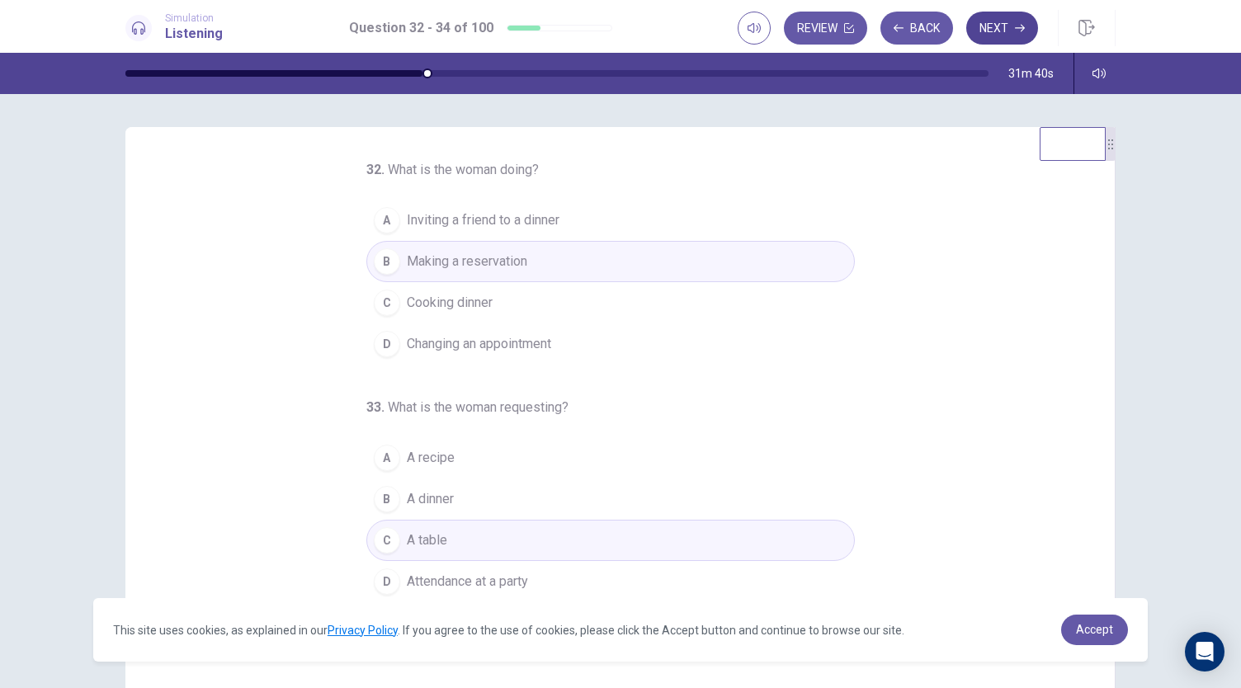
click at [993, 40] on button "Next" at bounding box center [1002, 28] width 72 height 33
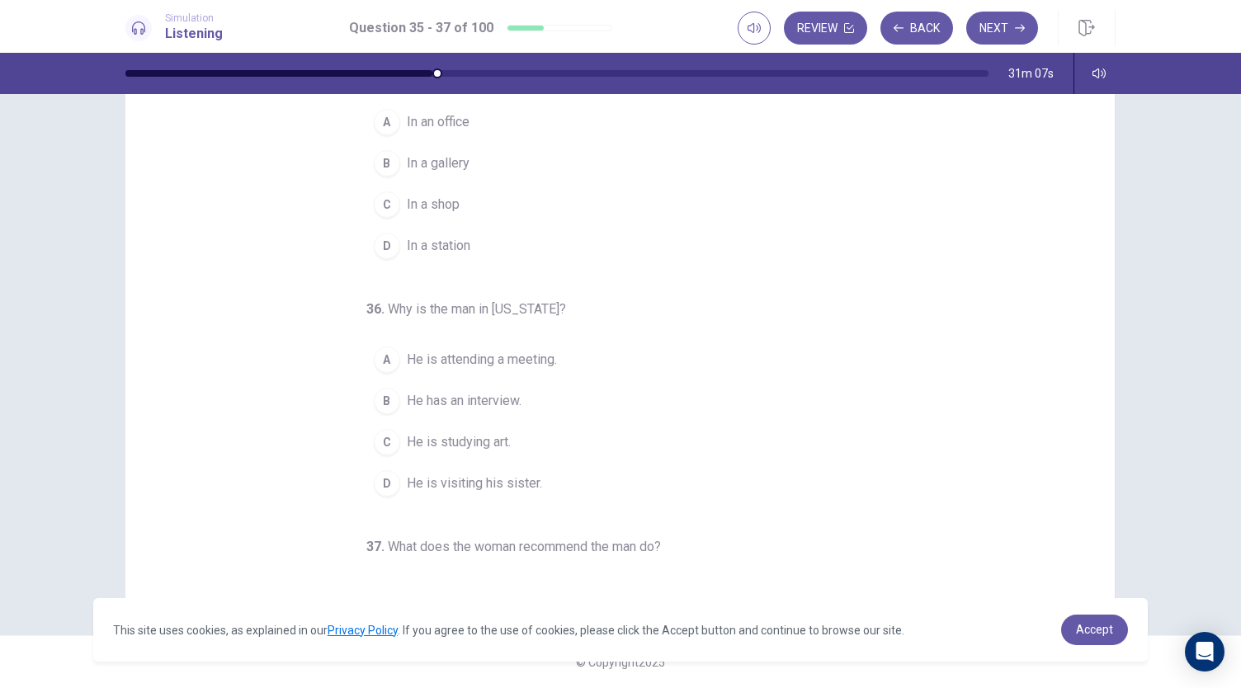
scroll to position [165, 0]
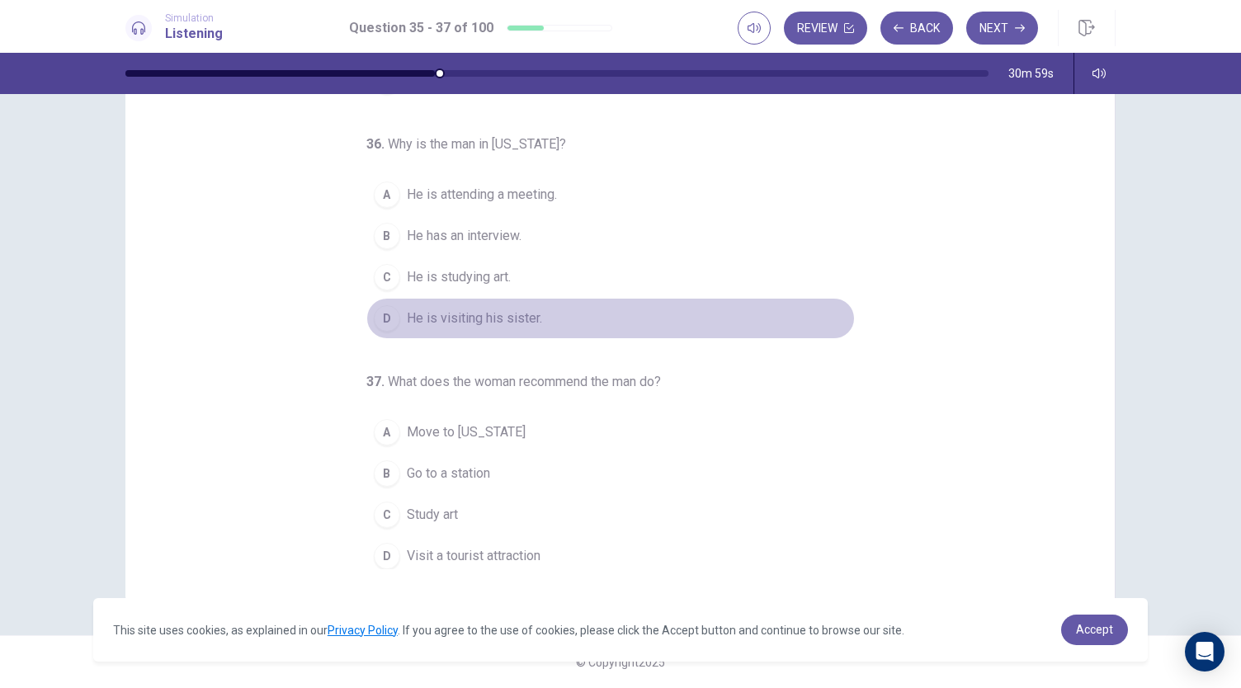
click at [515, 328] on button "D He is visiting his sister." at bounding box center [610, 318] width 488 height 41
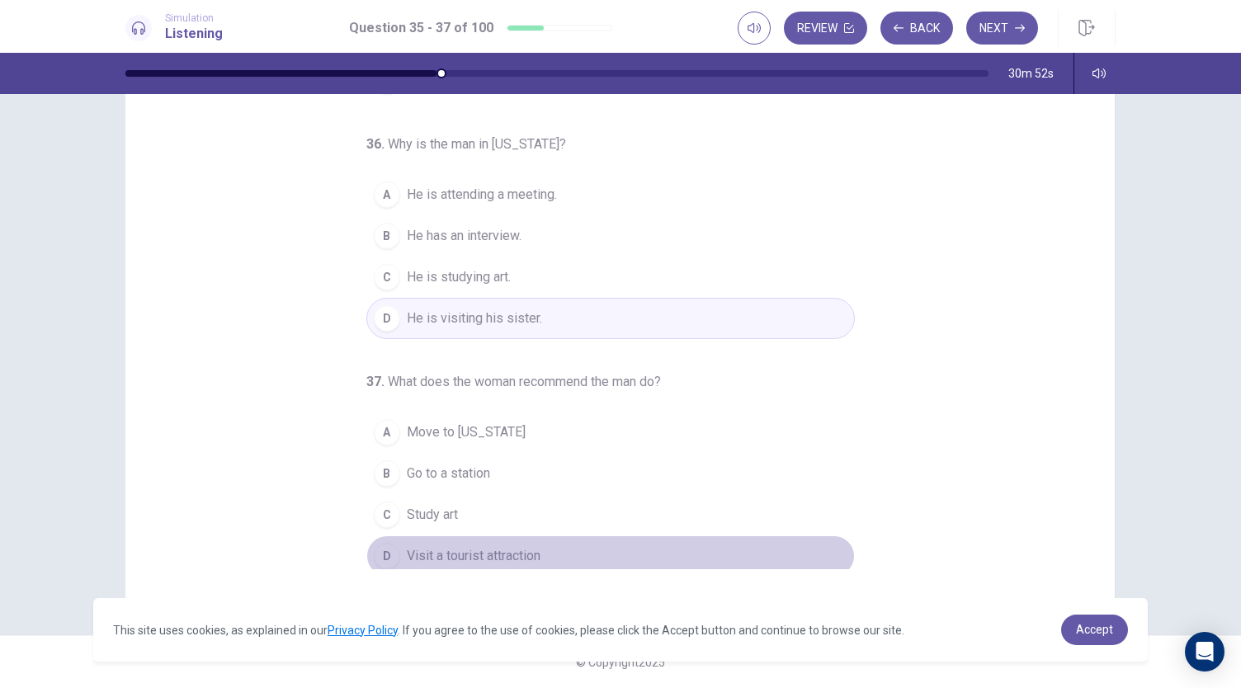
click at [445, 548] on span "Visit a tourist attraction" at bounding box center [474, 556] width 134 height 20
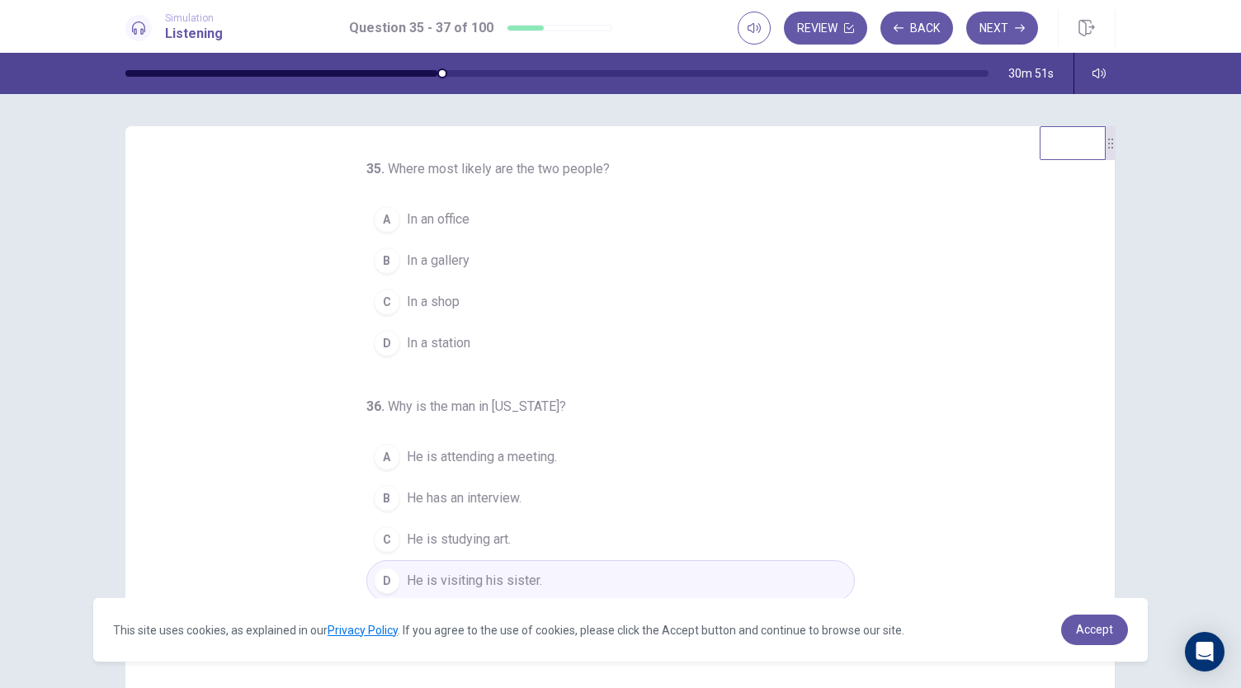
scroll to position [0, 0]
click at [423, 341] on span "In a station" at bounding box center [439, 344] width 64 height 20
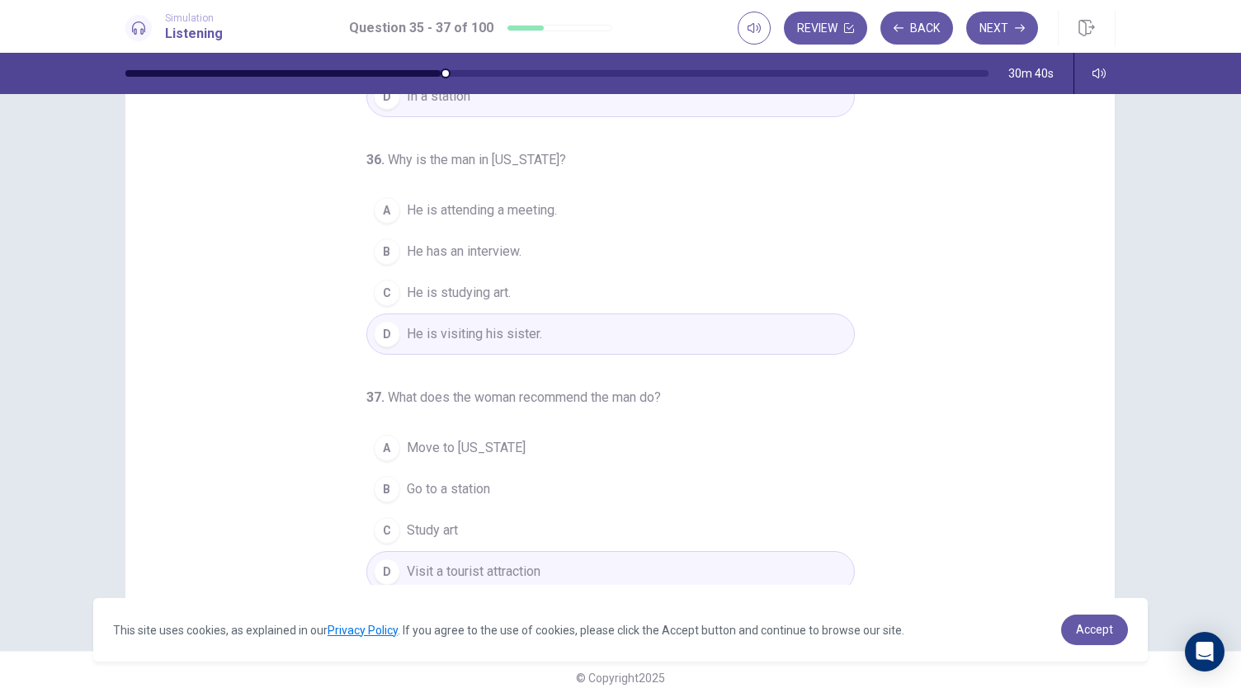
scroll to position [98, 0]
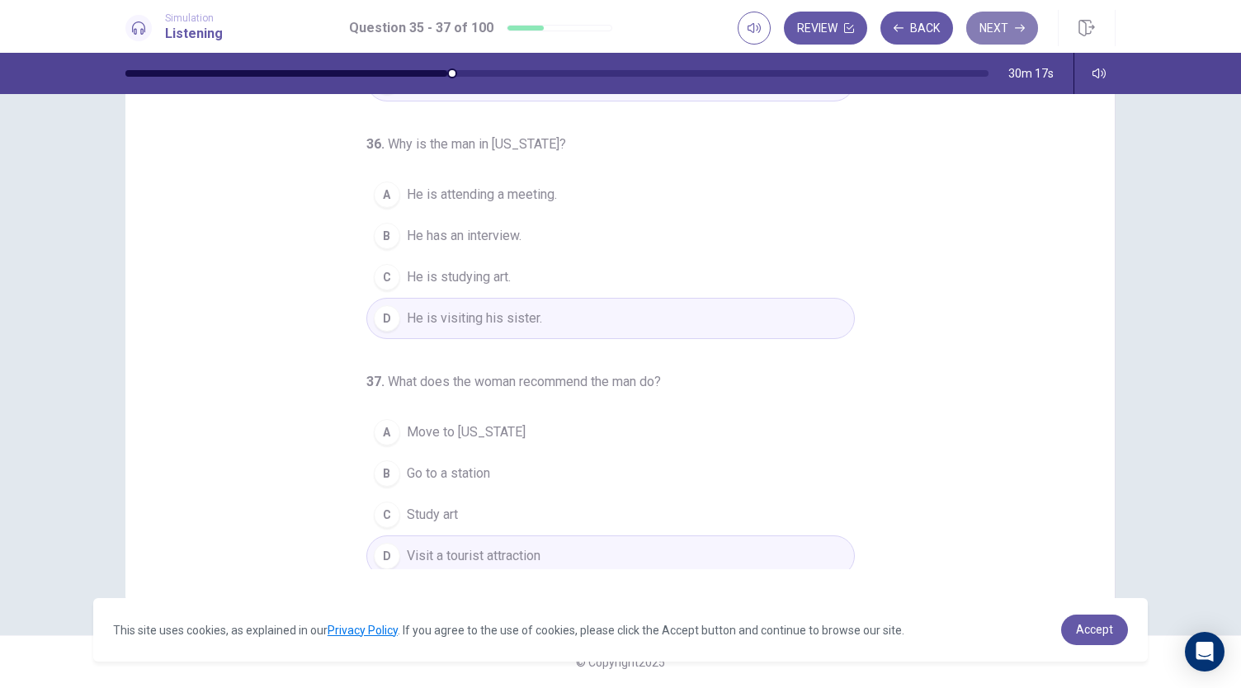
click at [1003, 19] on button "Next" at bounding box center [1002, 28] width 72 height 33
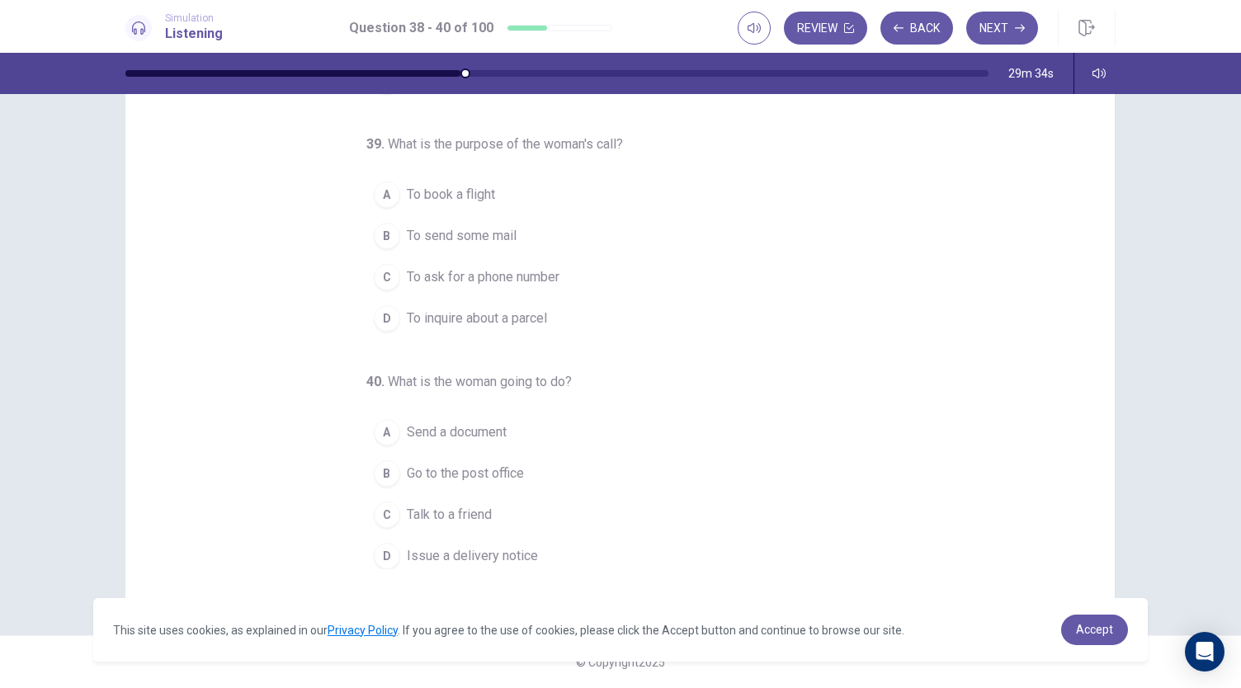
click at [528, 318] on span "To inquire about a parcel" at bounding box center [477, 318] width 140 height 20
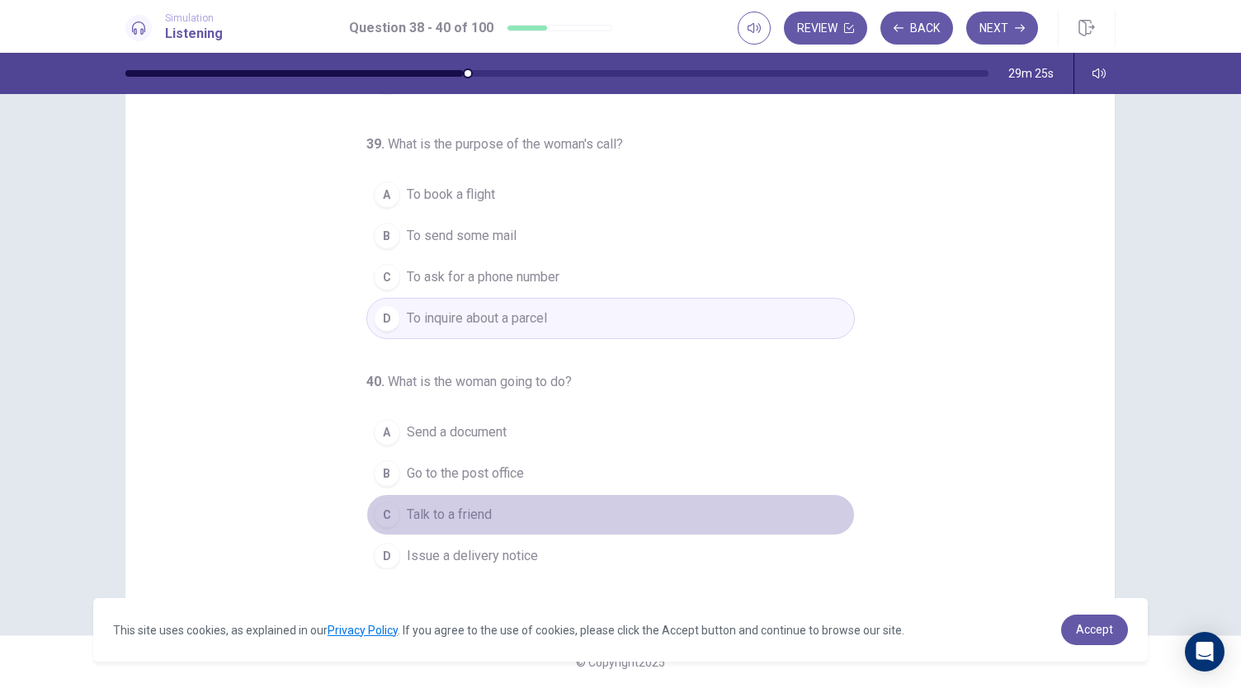
click at [454, 516] on span "Talk to a friend" at bounding box center [449, 515] width 85 height 20
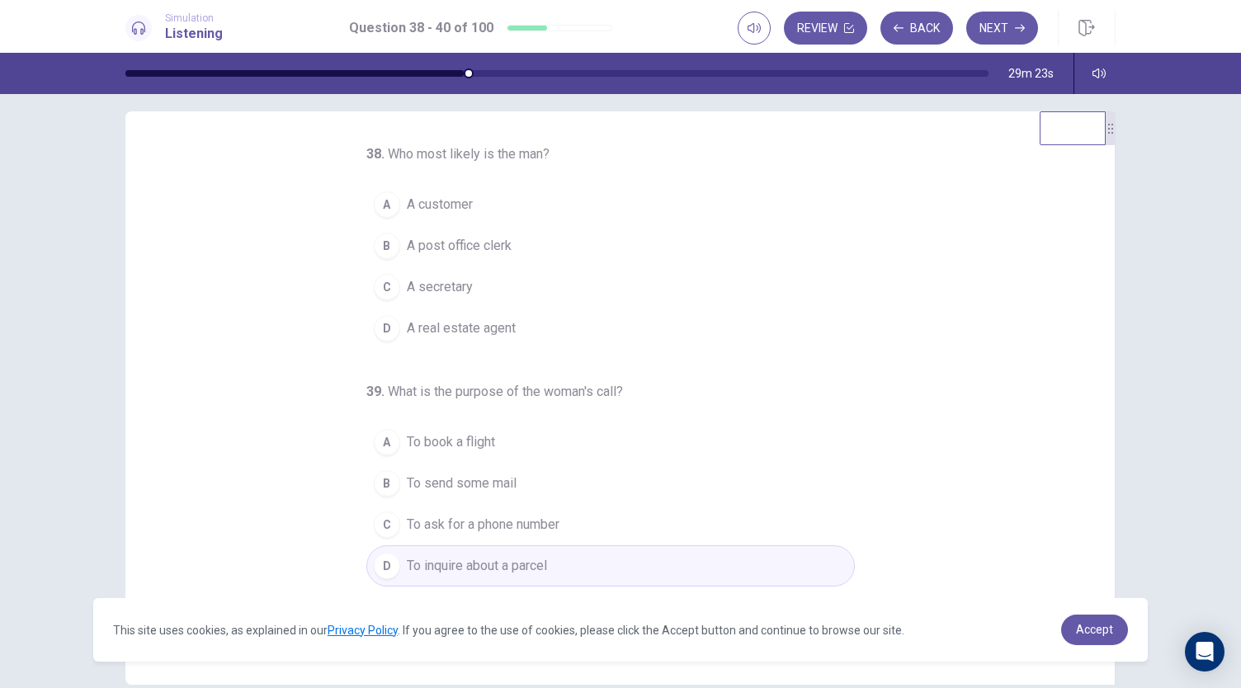
scroll to position [0, 0]
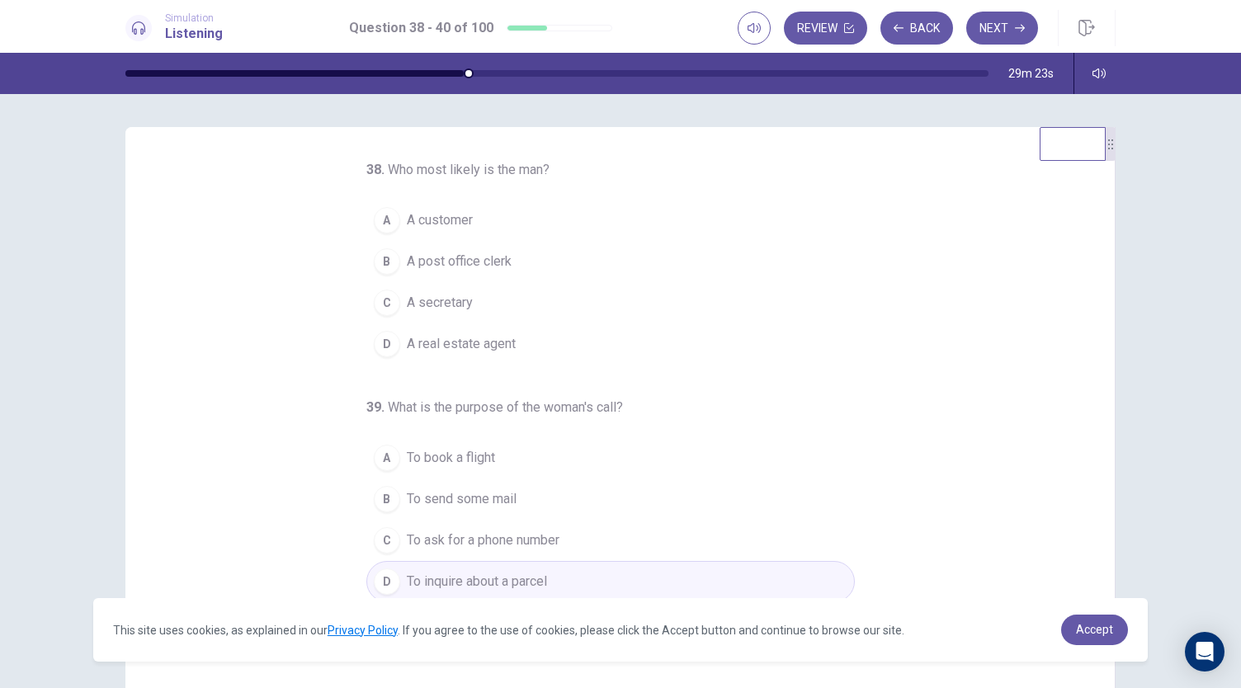
click at [477, 260] on span "A post office clerk" at bounding box center [459, 262] width 105 height 20
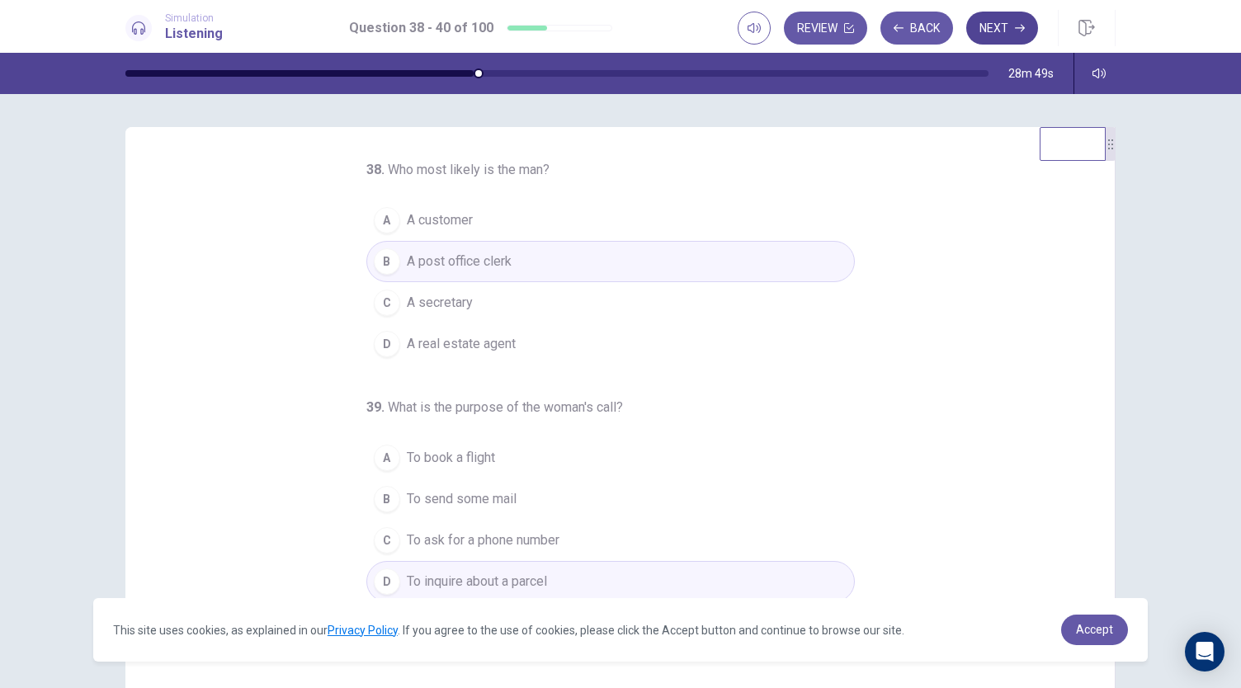
click at [1006, 21] on button "Next" at bounding box center [1002, 28] width 72 height 33
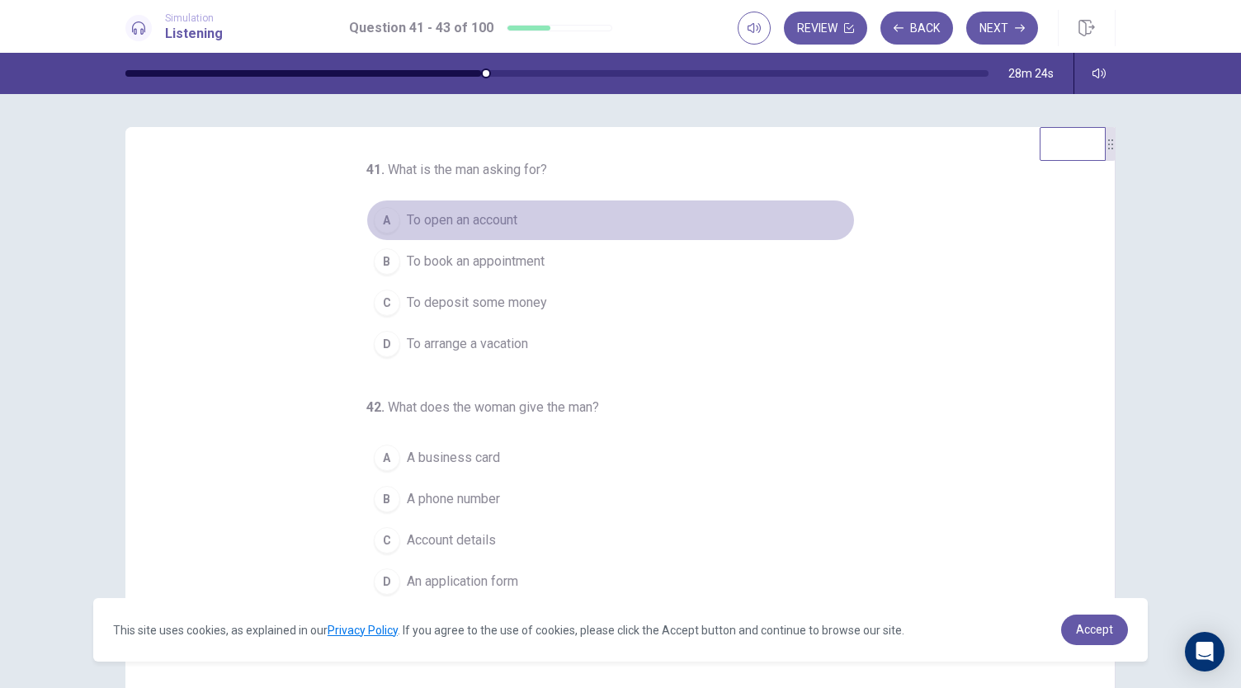
click at [478, 224] on span "To open an account" at bounding box center [462, 220] width 111 height 20
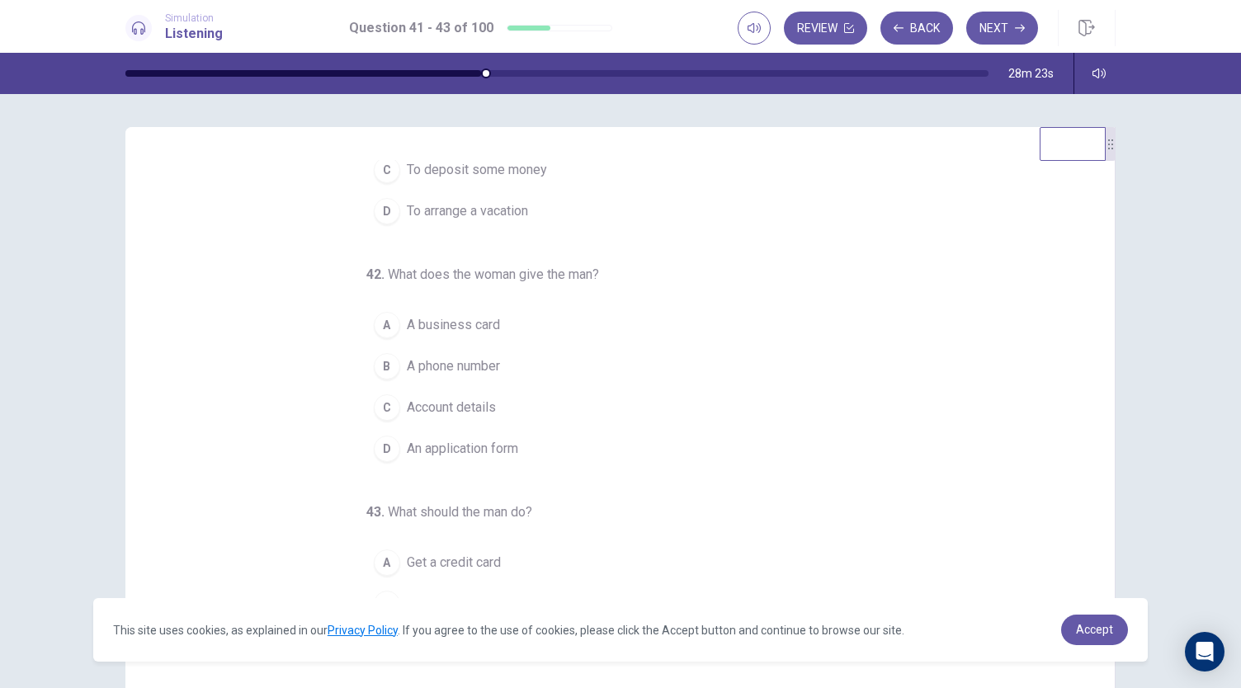
scroll to position [165, 0]
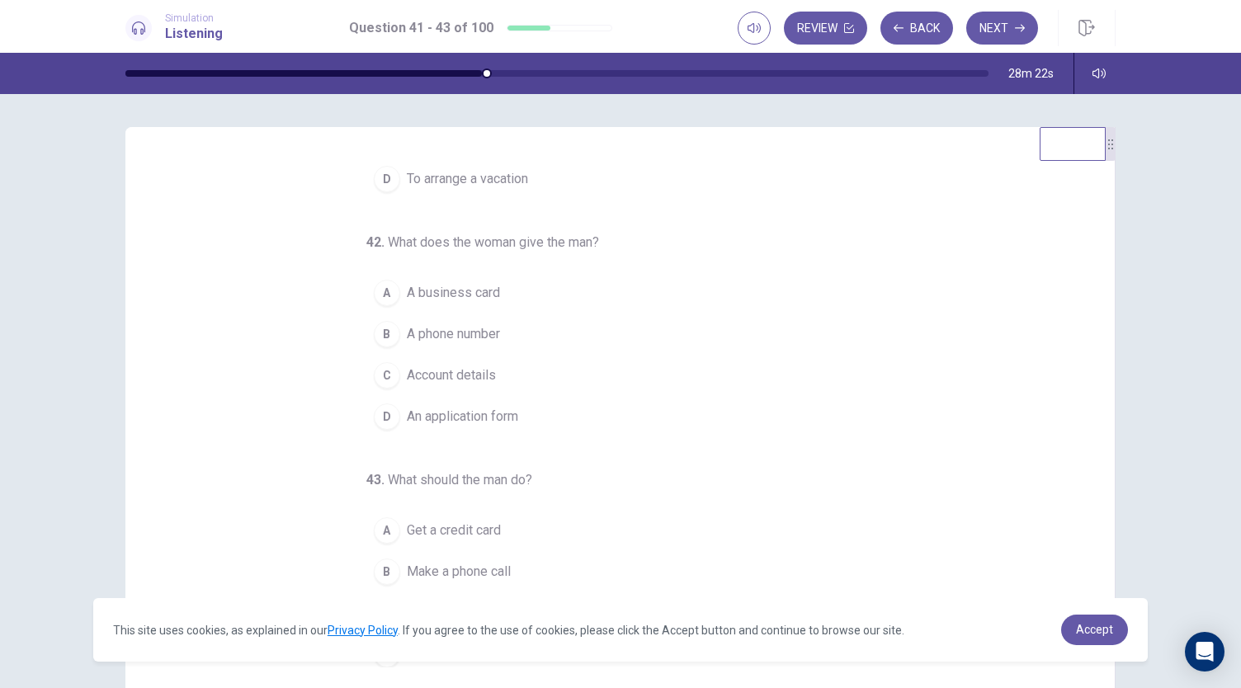
click at [461, 419] on span "An application form" at bounding box center [462, 417] width 111 height 20
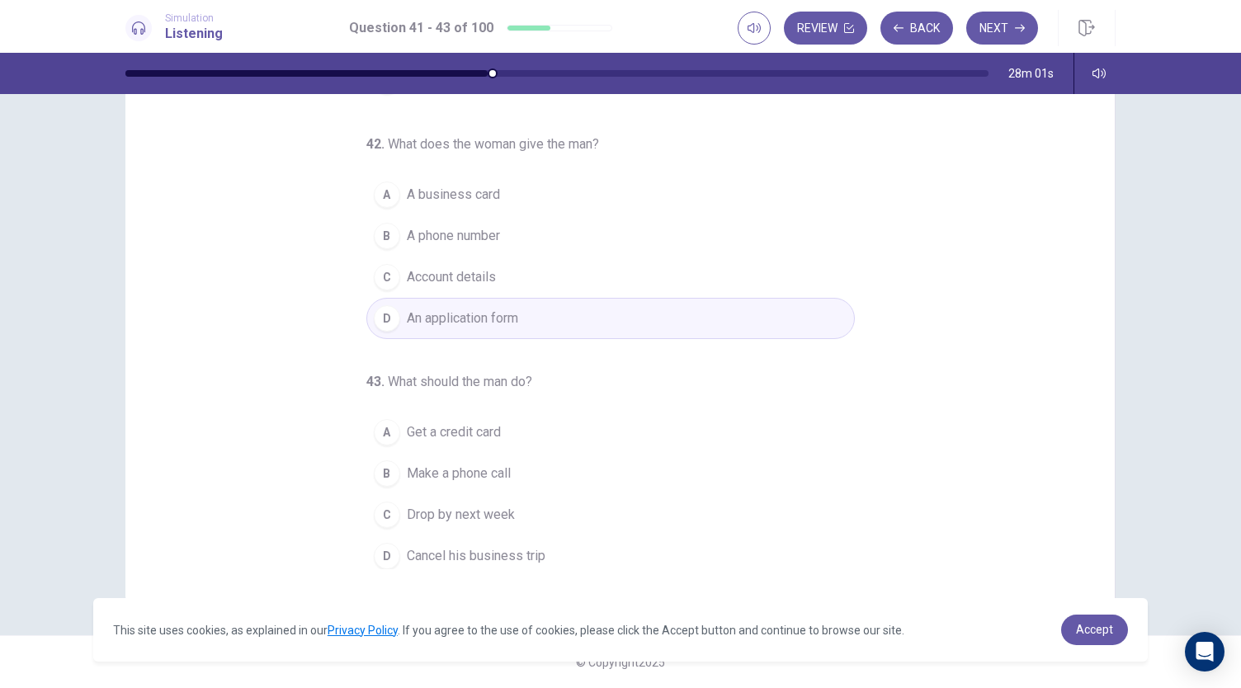
click at [445, 506] on span "Drop by next week" at bounding box center [461, 515] width 108 height 20
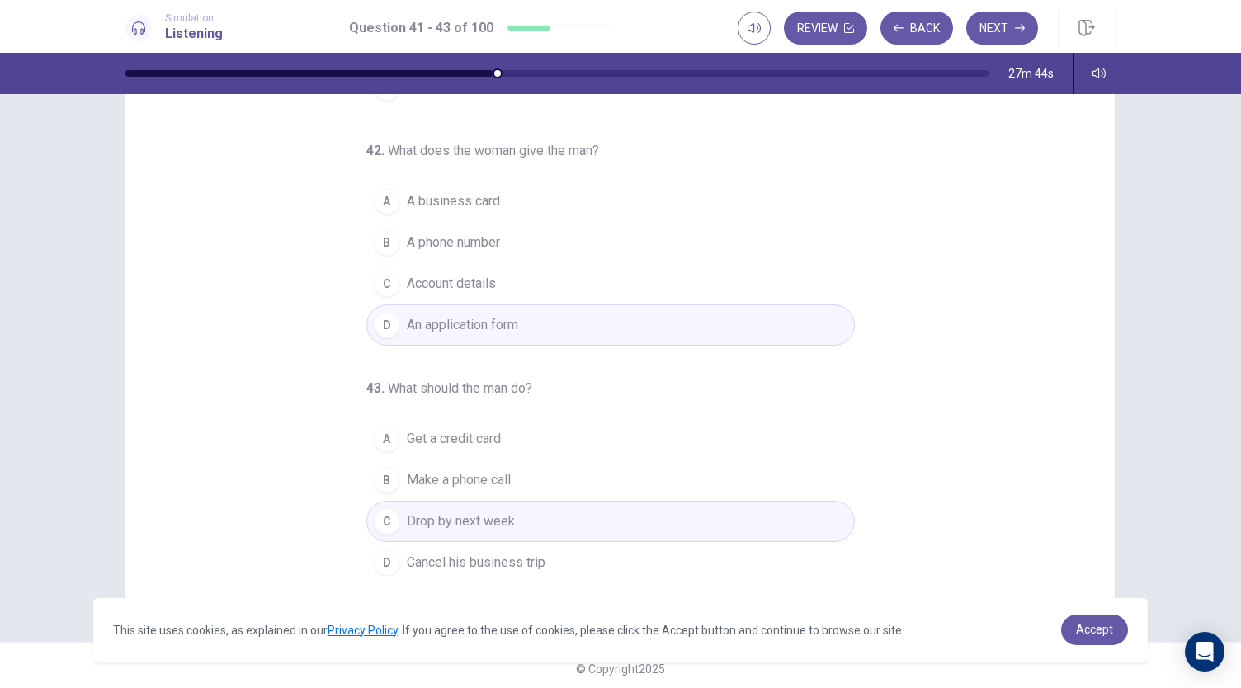
scroll to position [98, 0]
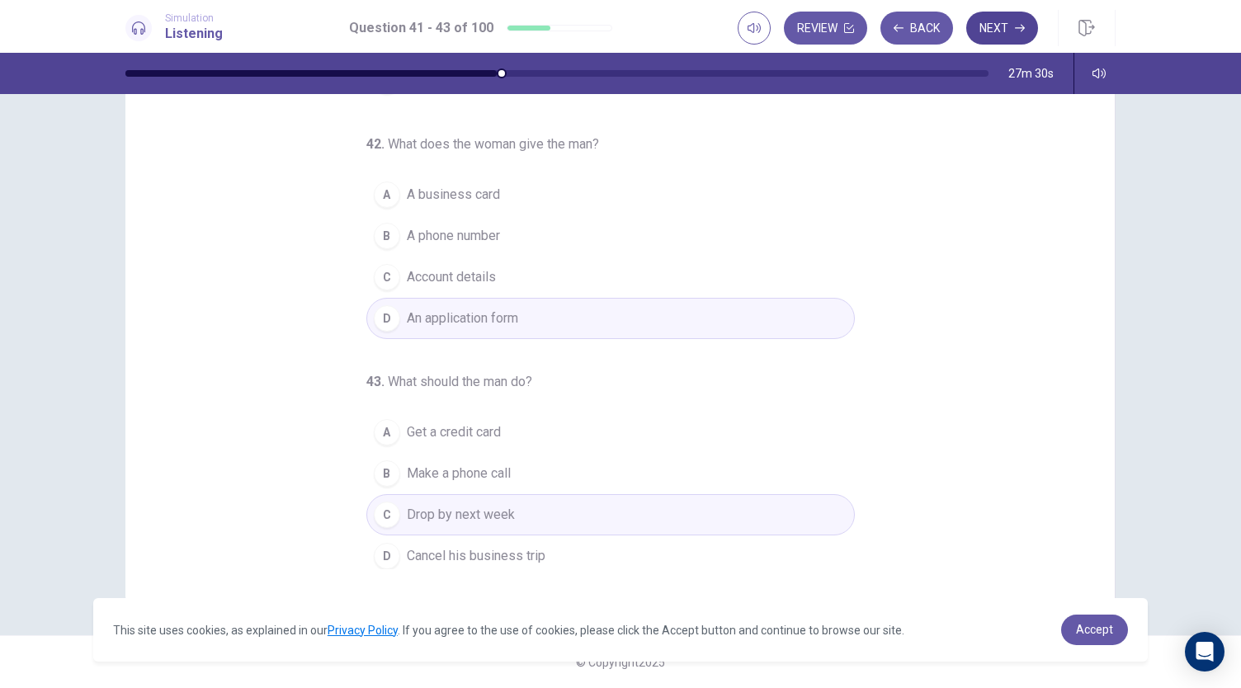
click at [1020, 29] on icon "button" at bounding box center [1020, 28] width 10 height 10
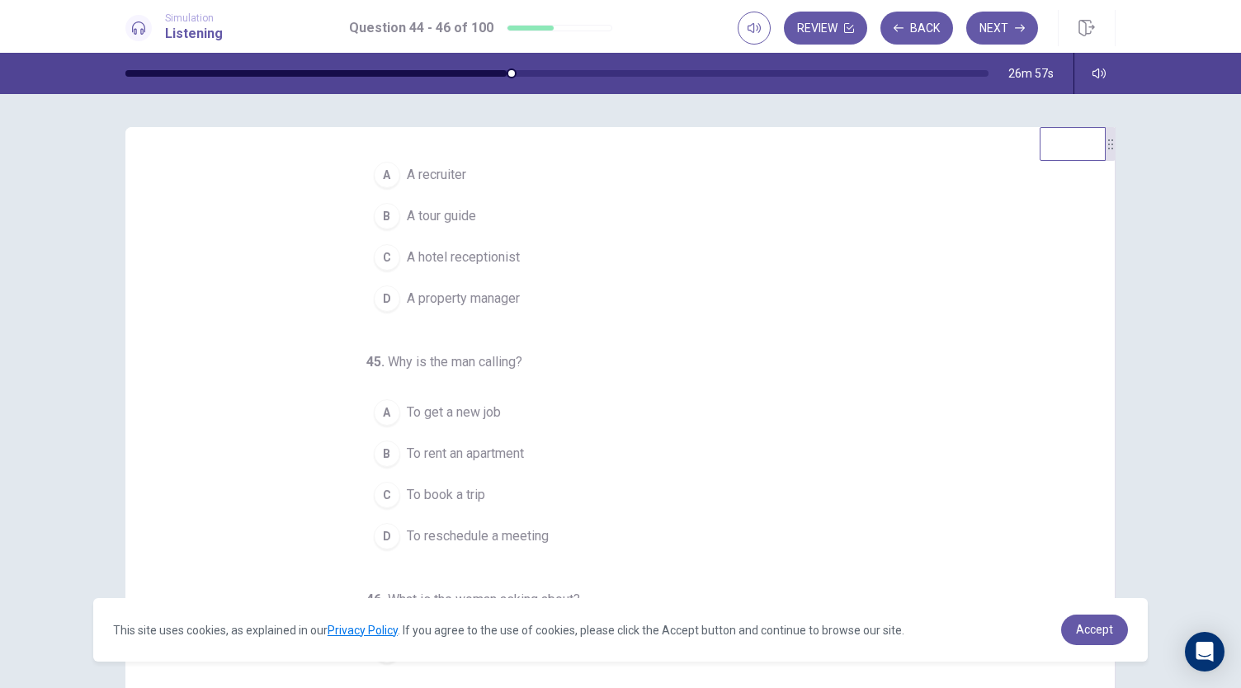
scroll to position [82, 0]
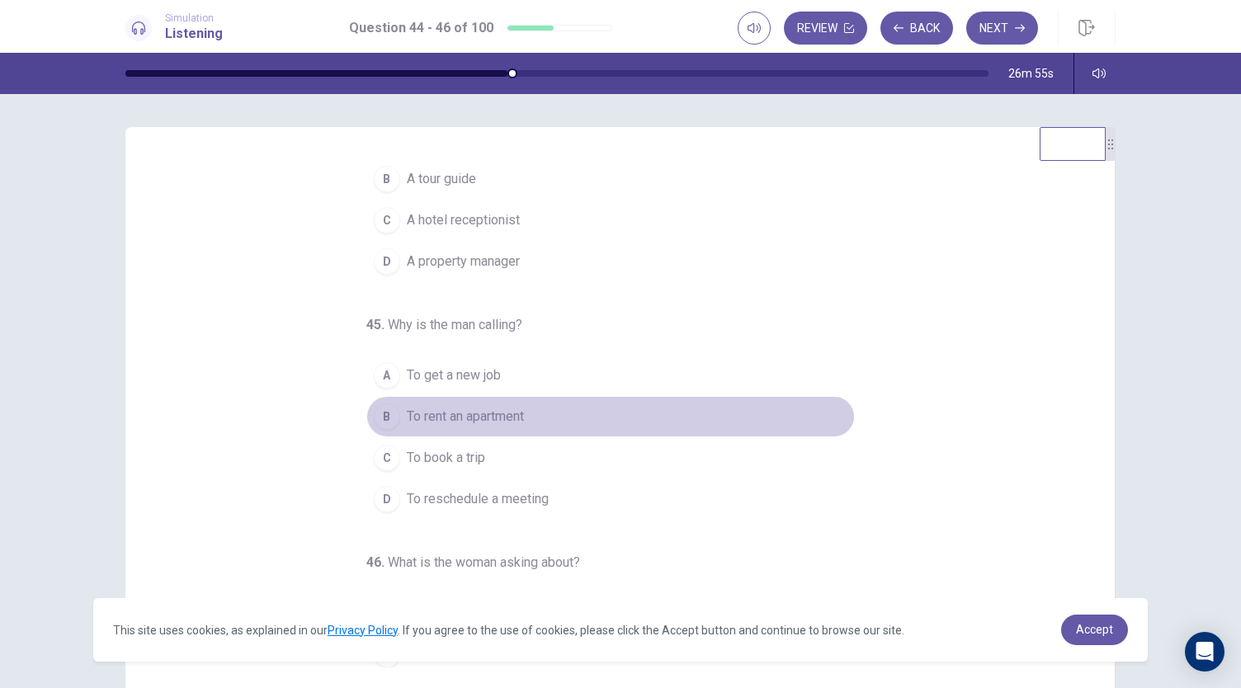
click at [454, 412] on span "To rent an apartment" at bounding box center [465, 417] width 117 height 20
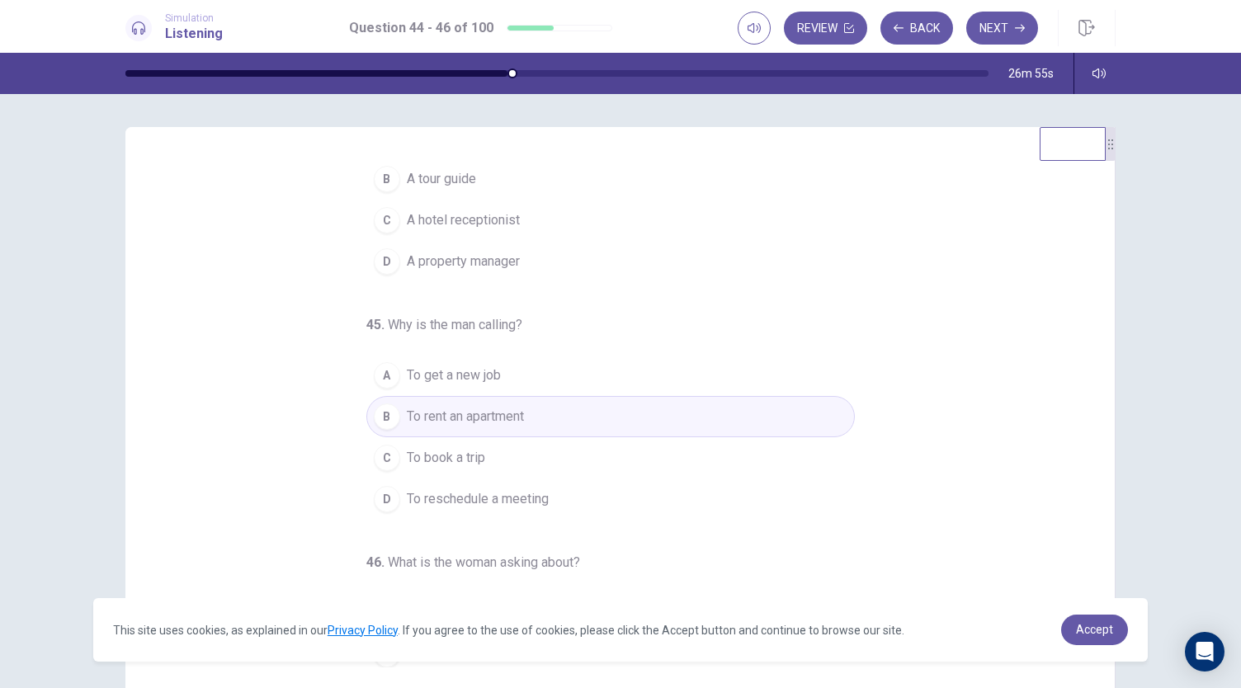
click at [491, 254] on span "A property manager" at bounding box center [463, 262] width 113 height 20
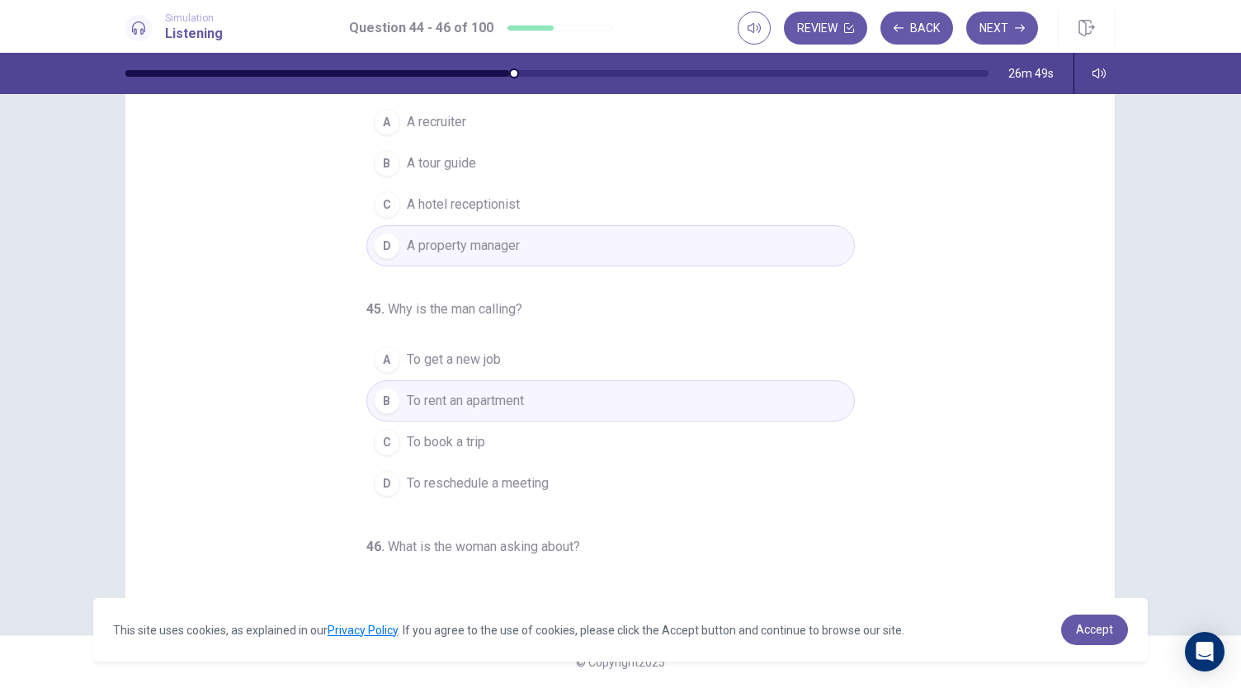
scroll to position [165, 0]
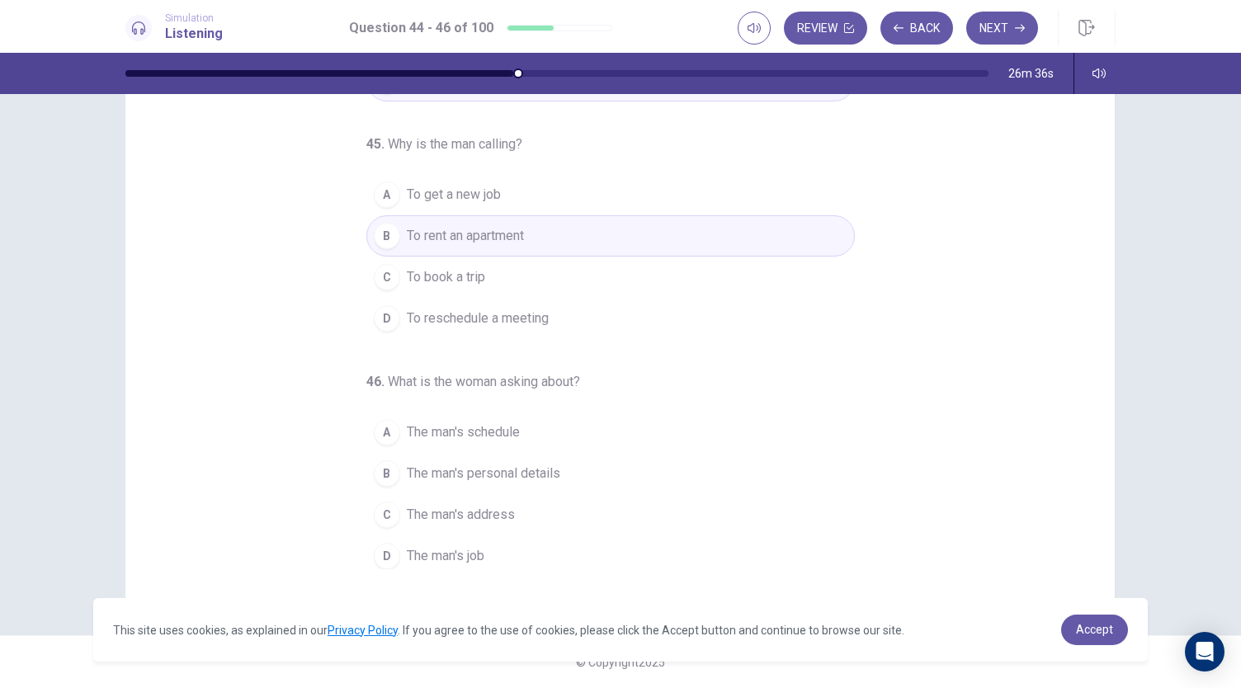
click at [454, 438] on button "A The man's schedule" at bounding box center [610, 432] width 488 height 41
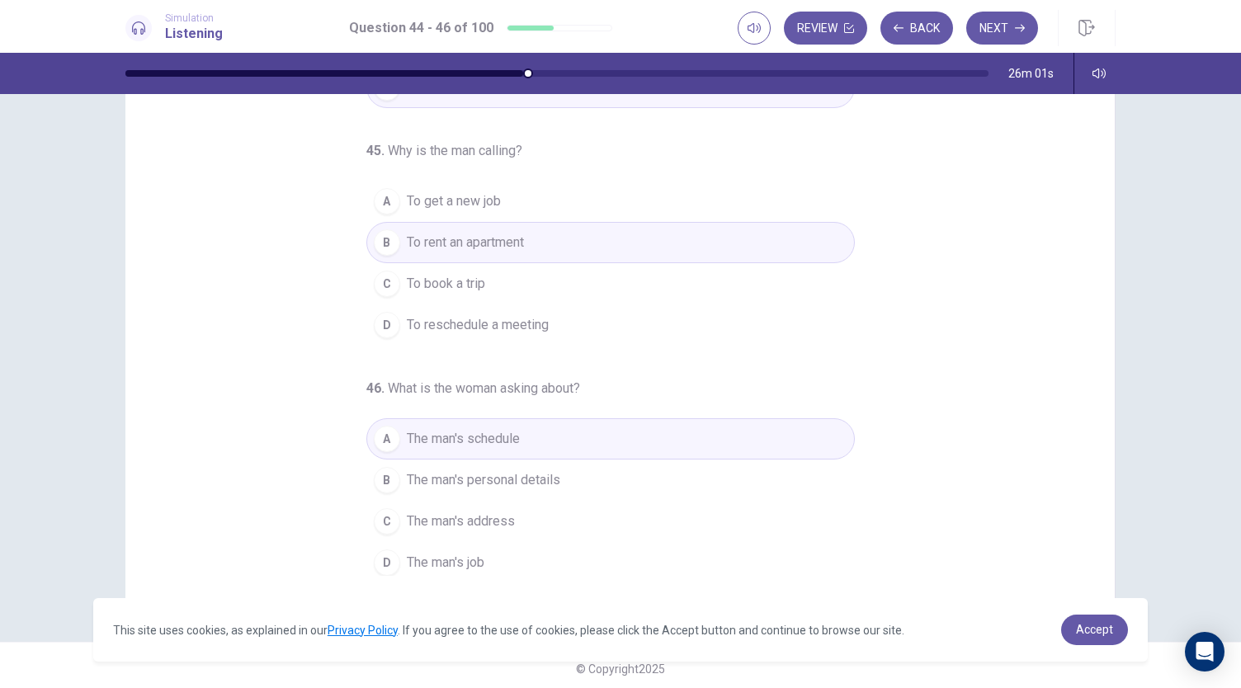
scroll to position [98, 0]
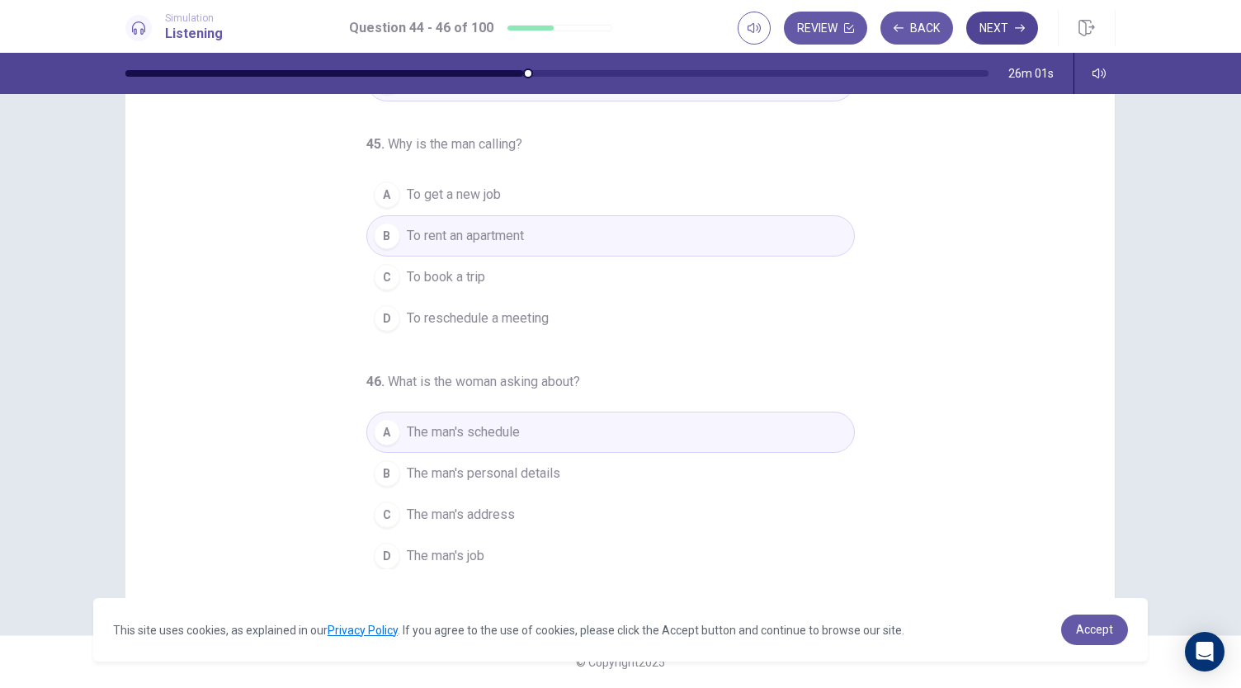
click at [1009, 17] on button "Next" at bounding box center [1002, 28] width 72 height 33
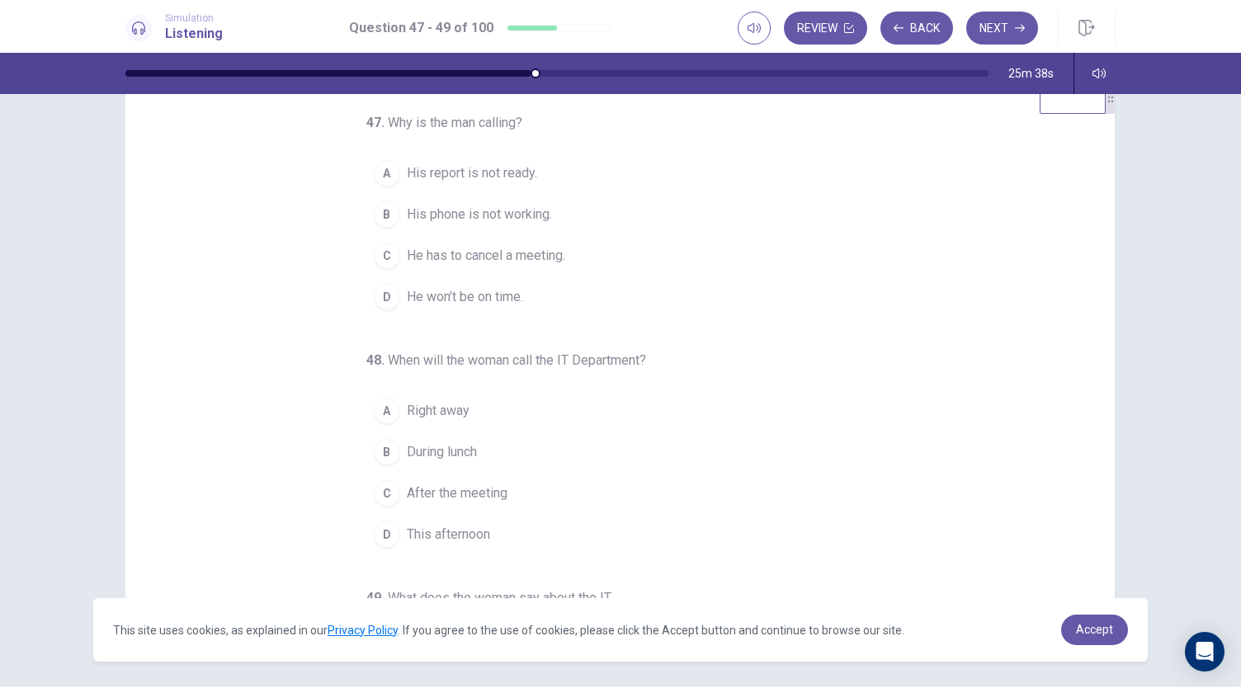
scroll to position [0, 0]
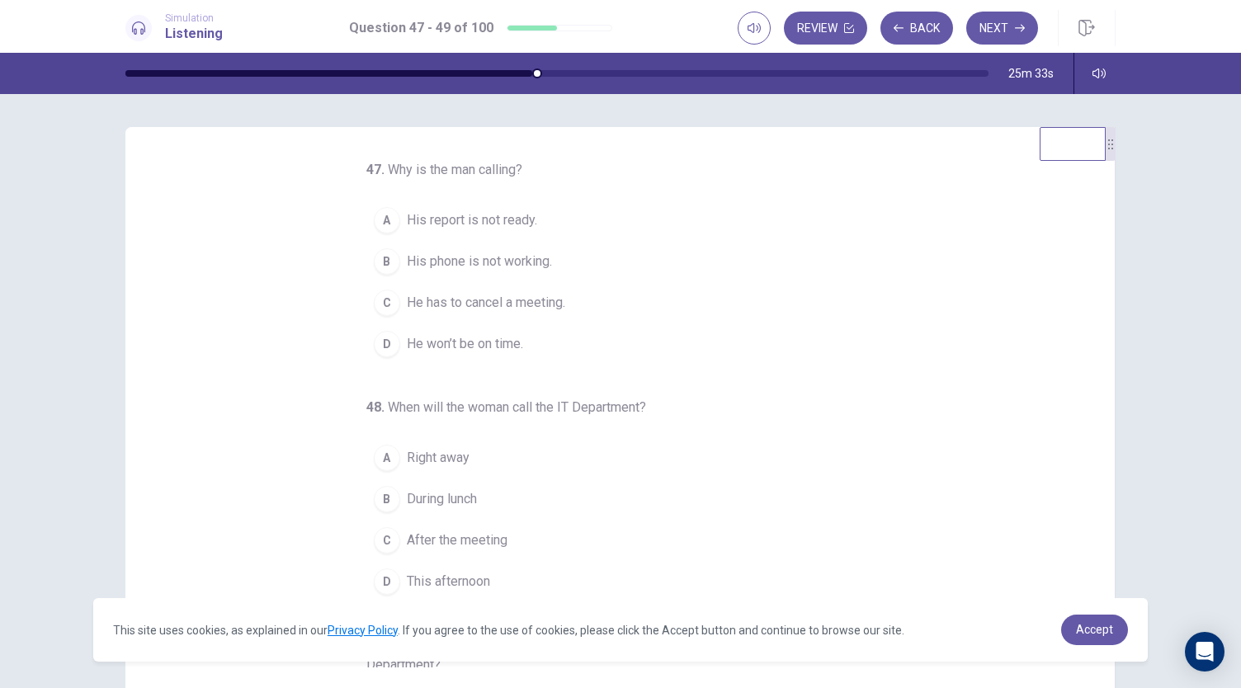
click at [492, 267] on span "His phone is not working." at bounding box center [479, 262] width 145 height 20
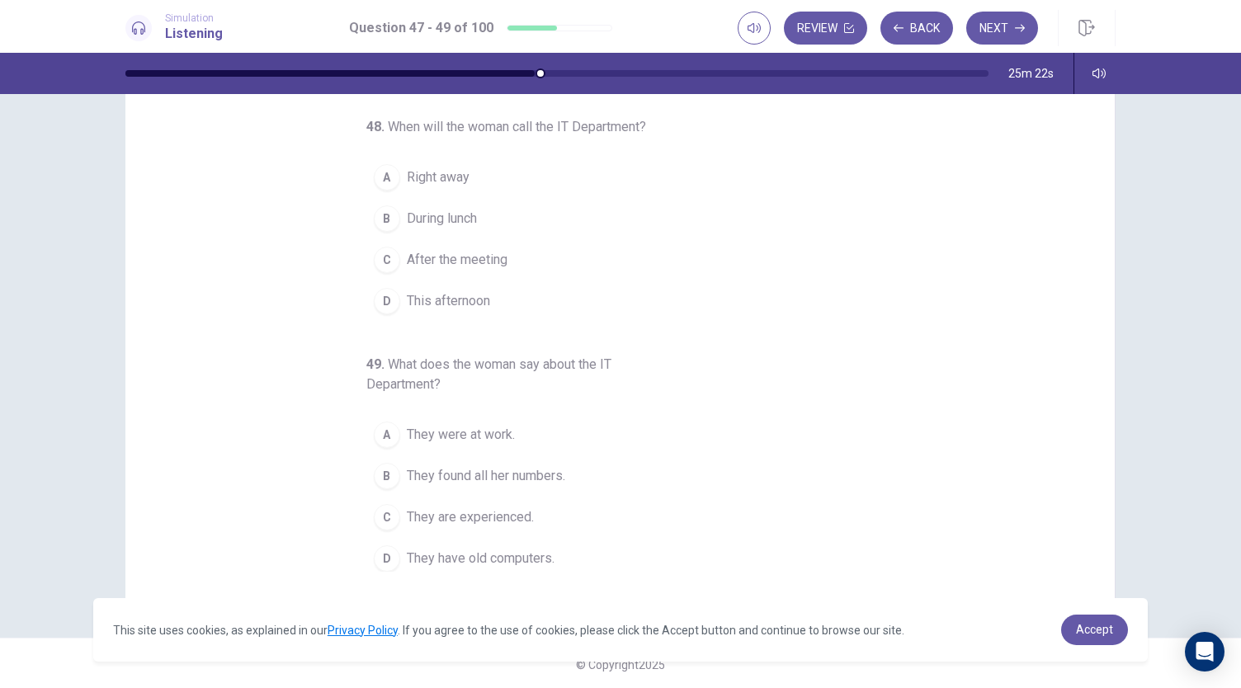
scroll to position [98, 0]
click at [538, 469] on span "They found all her numbers." at bounding box center [486, 474] width 158 height 20
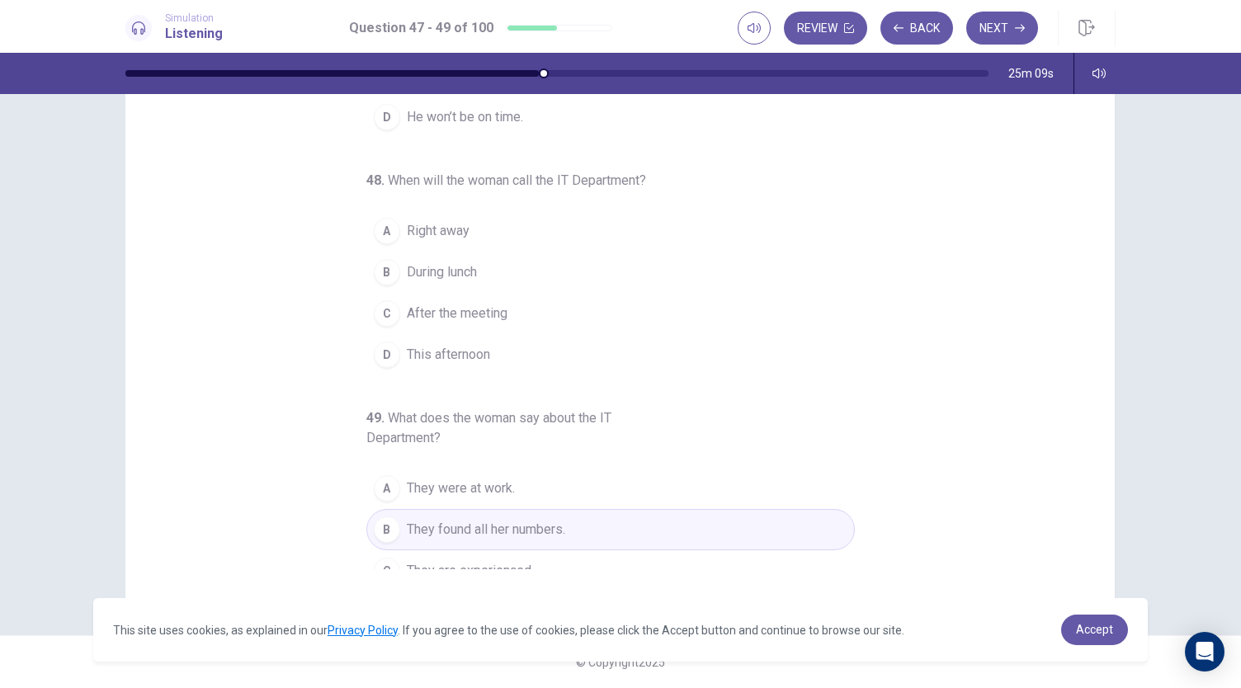
scroll to position [102, 0]
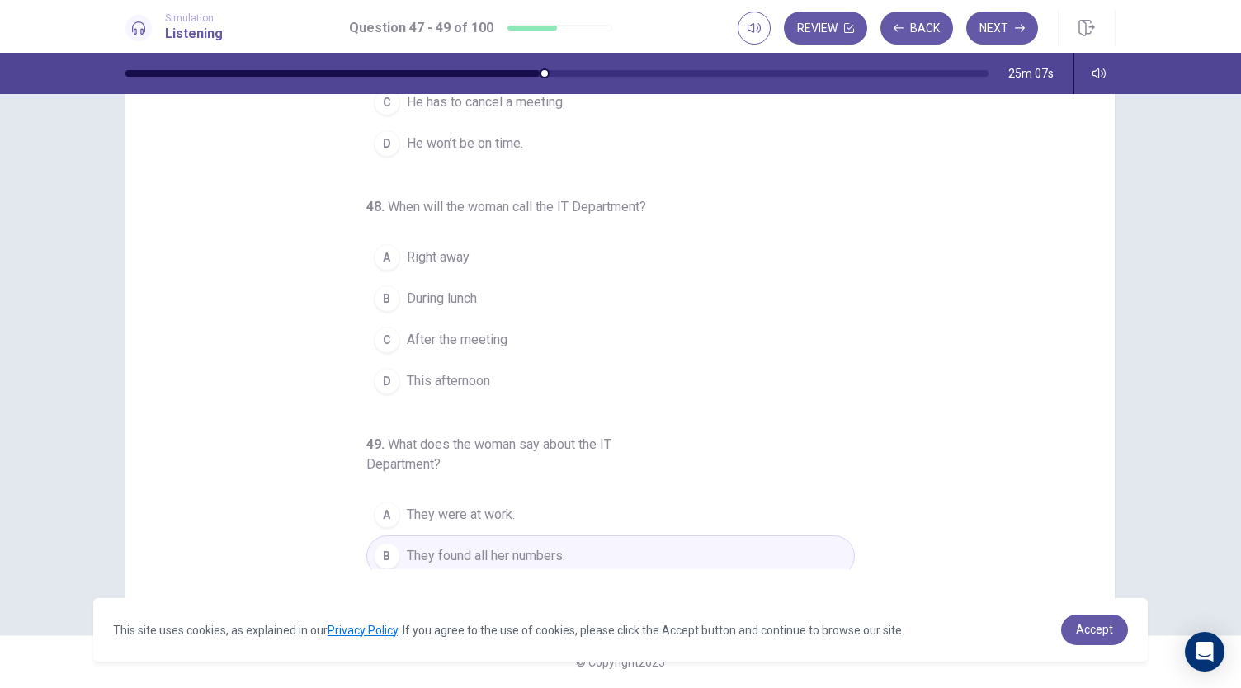
click at [430, 257] on span "Right away" at bounding box center [438, 257] width 63 height 20
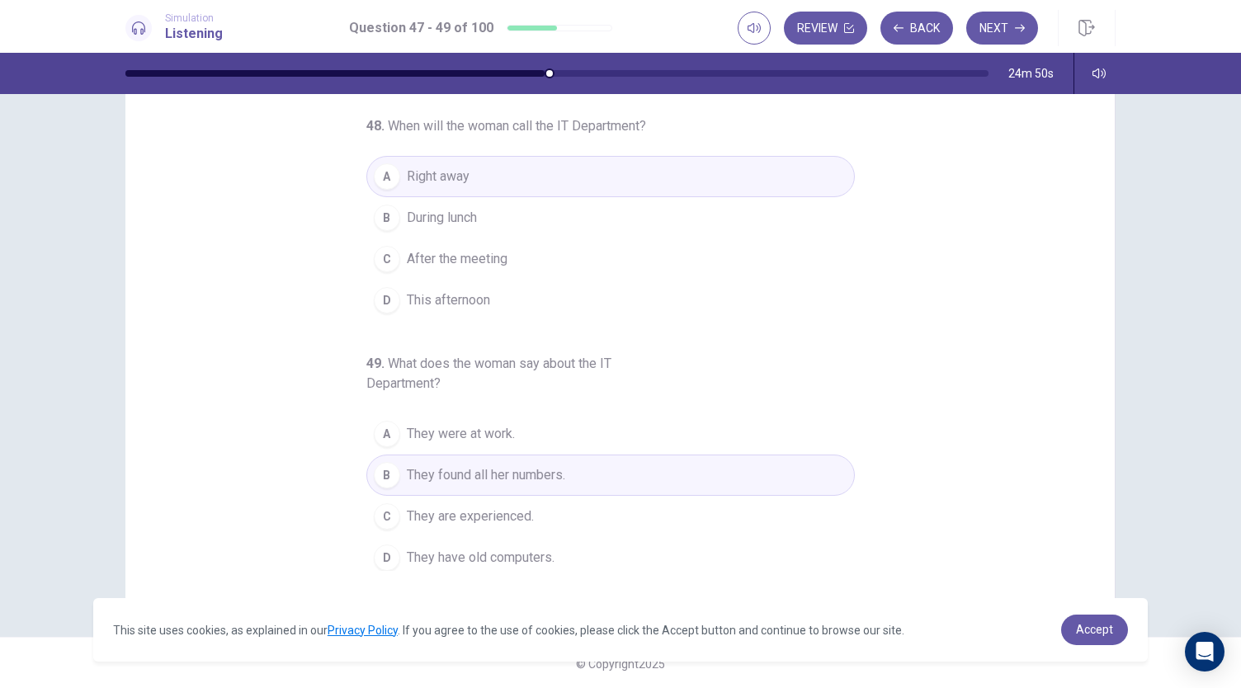
scroll to position [98, 0]
click at [1017, 15] on button "Next" at bounding box center [1002, 28] width 72 height 33
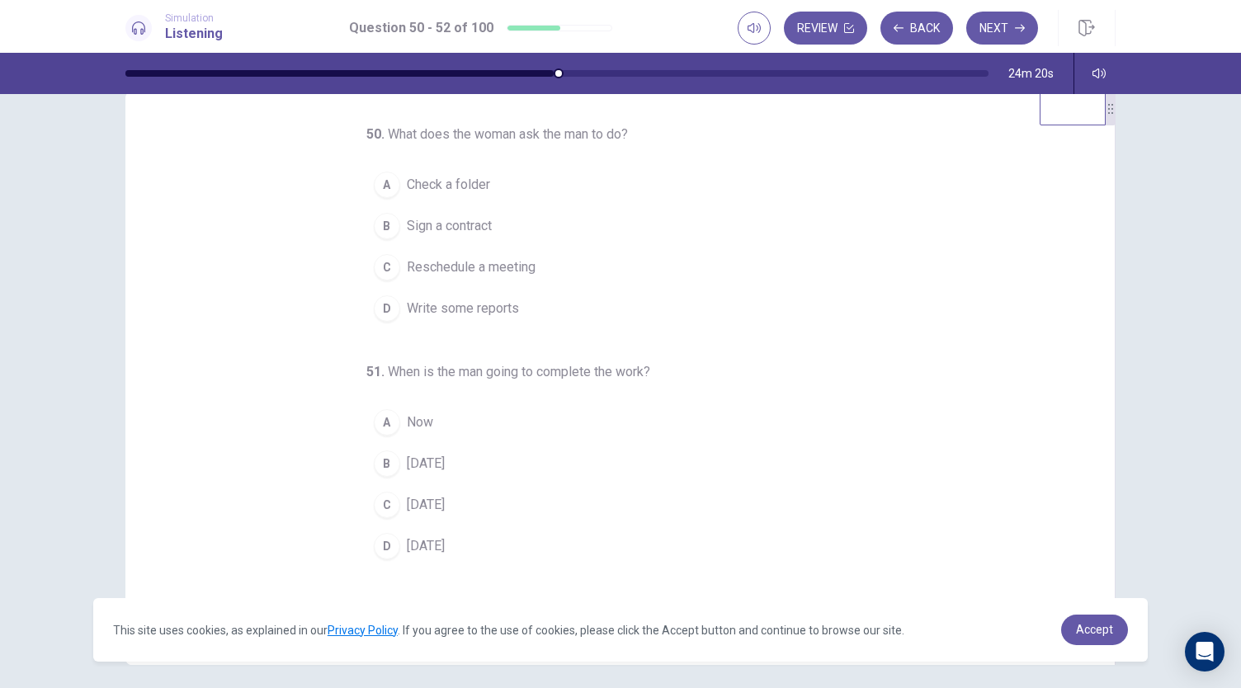
scroll to position [0, 0]
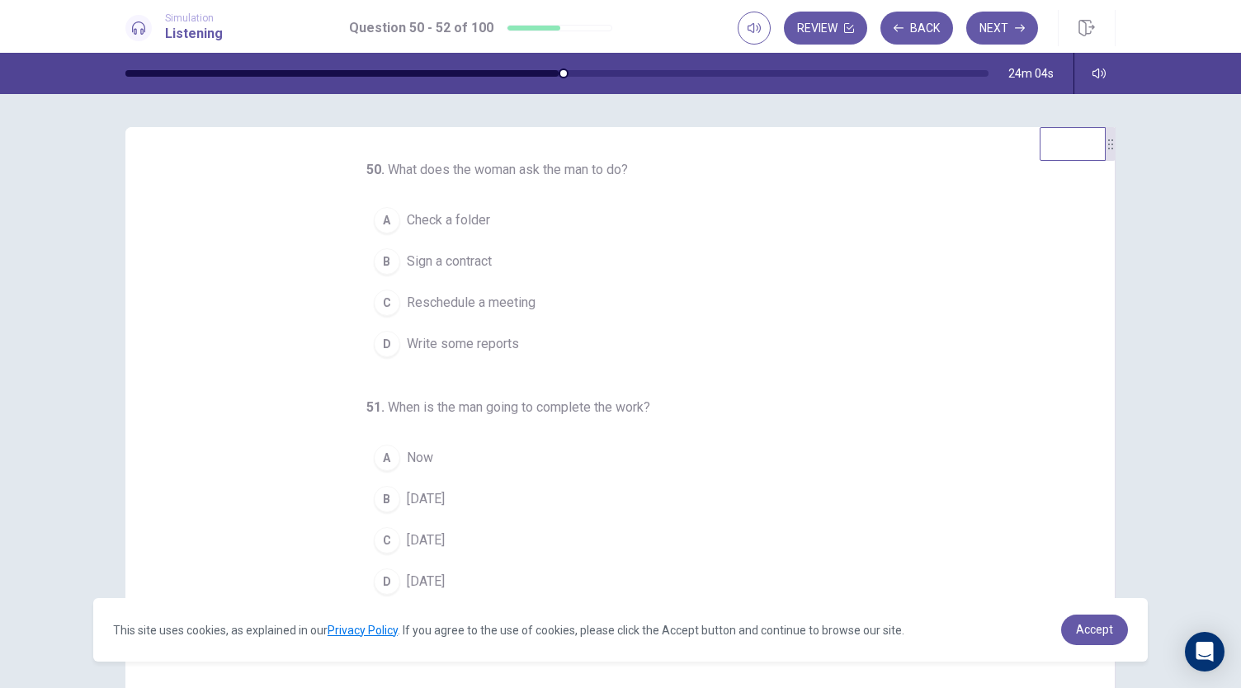
click at [449, 352] on button "D Write some reports" at bounding box center [610, 343] width 488 height 41
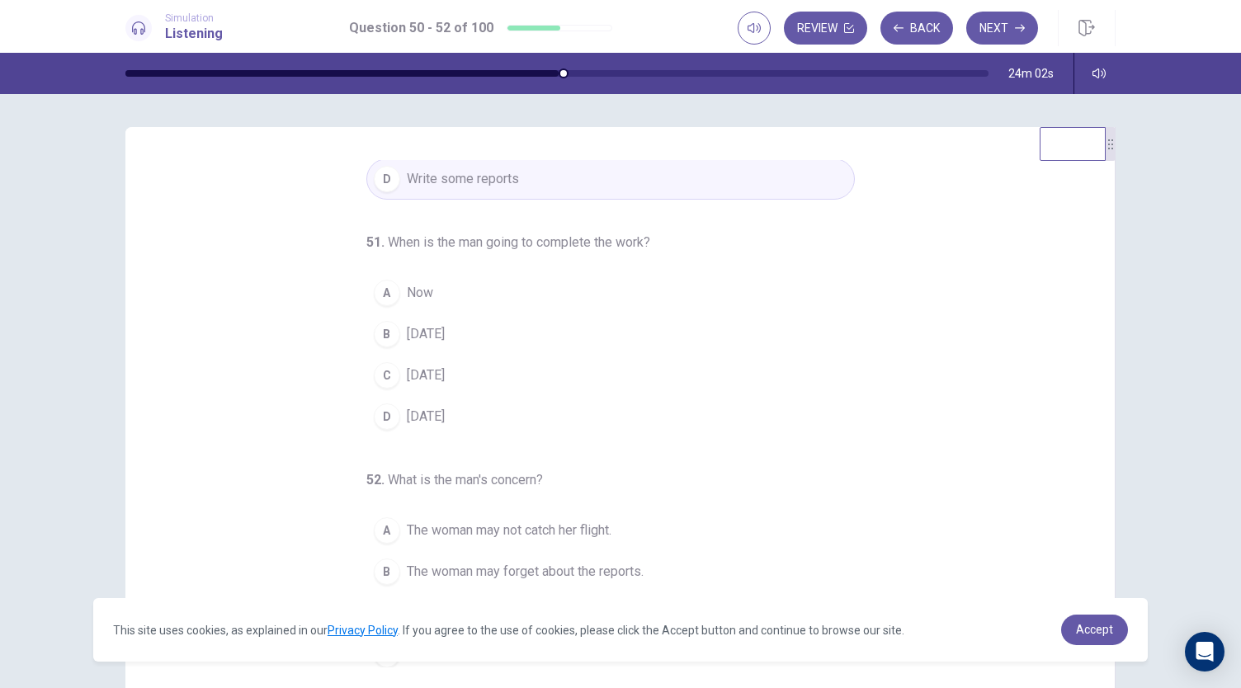
scroll to position [82, 0]
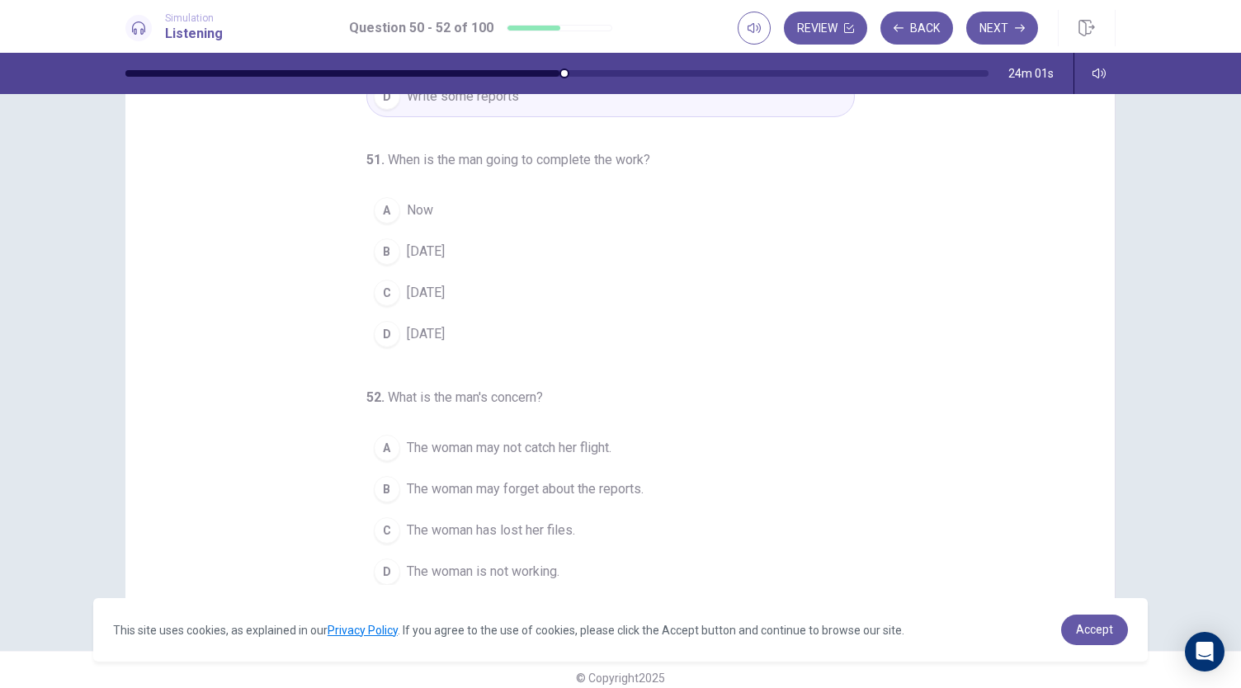
click at [408, 255] on span "Thursday" at bounding box center [426, 252] width 38 height 20
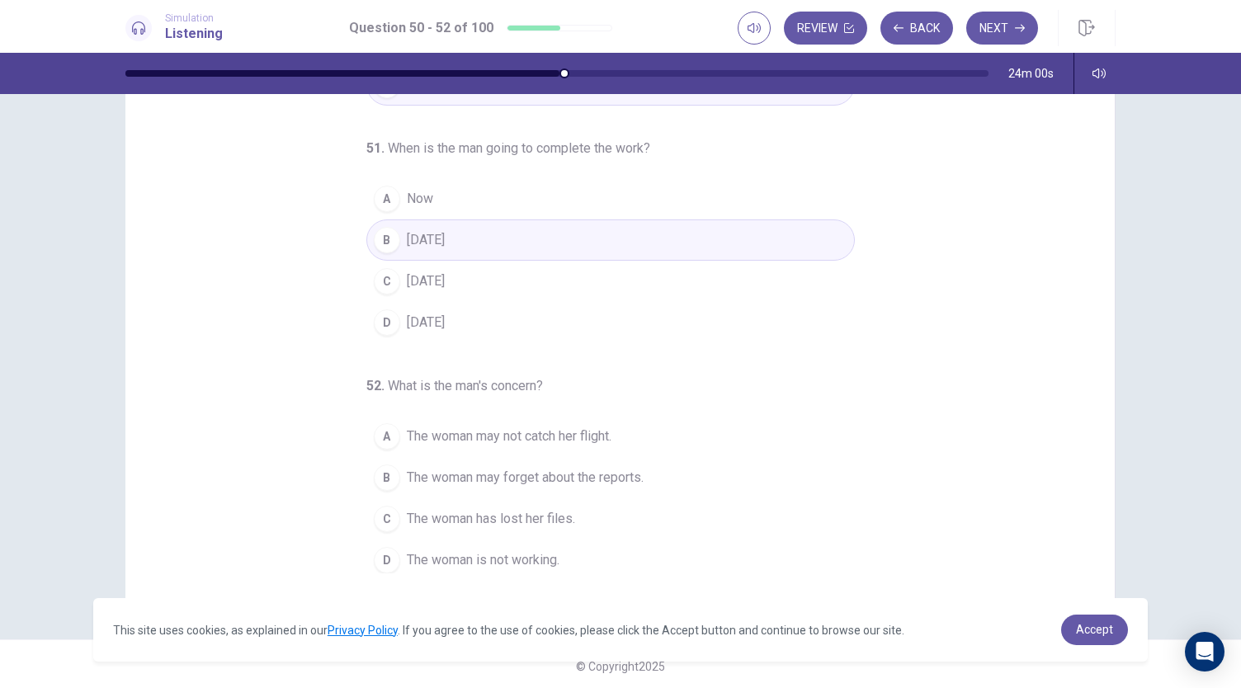
scroll to position [98, 0]
click at [579, 424] on span "The woman may not catch her flight." at bounding box center [509, 432] width 205 height 20
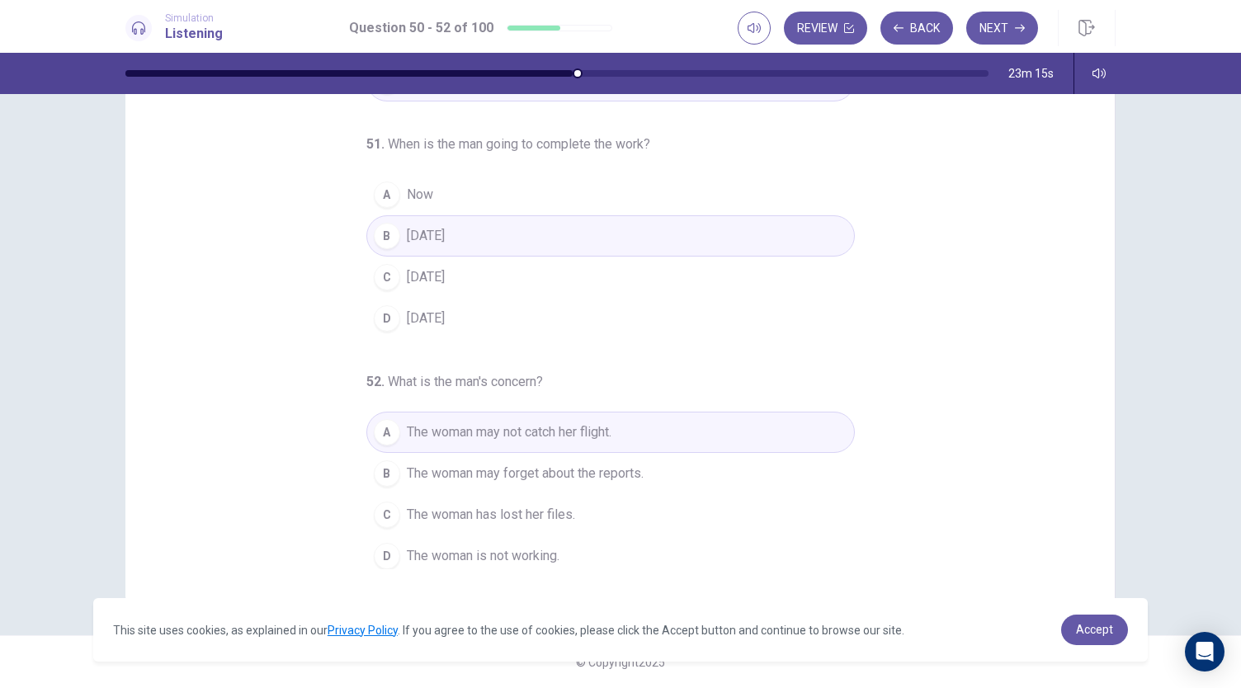
scroll to position [0, 0]
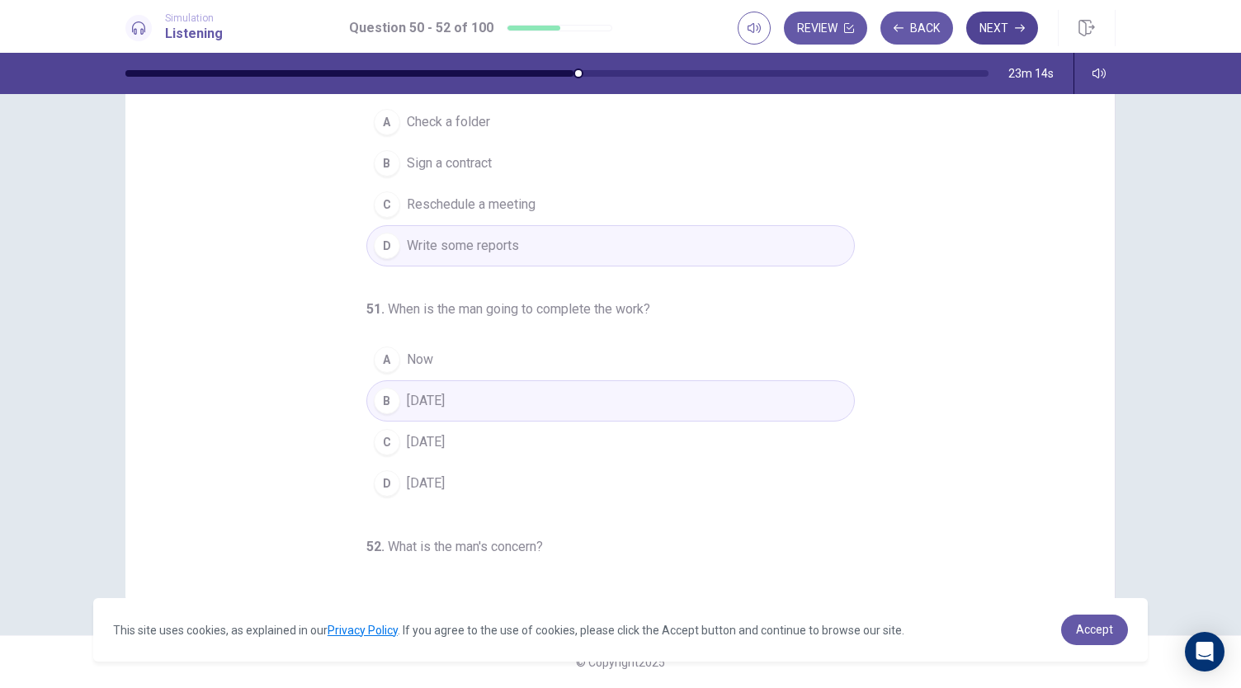
click at [1005, 37] on button "Next" at bounding box center [1002, 28] width 72 height 33
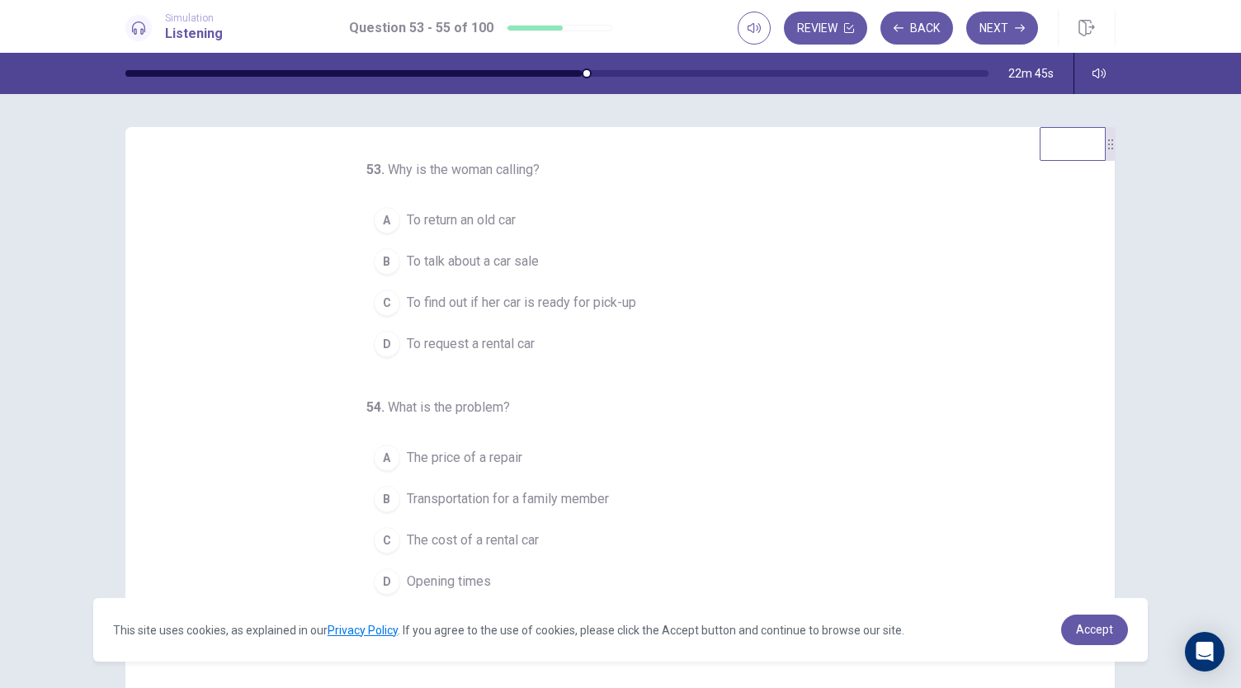
click at [521, 297] on span "To find out if her car is ready for pick-up" at bounding box center [521, 303] width 229 height 20
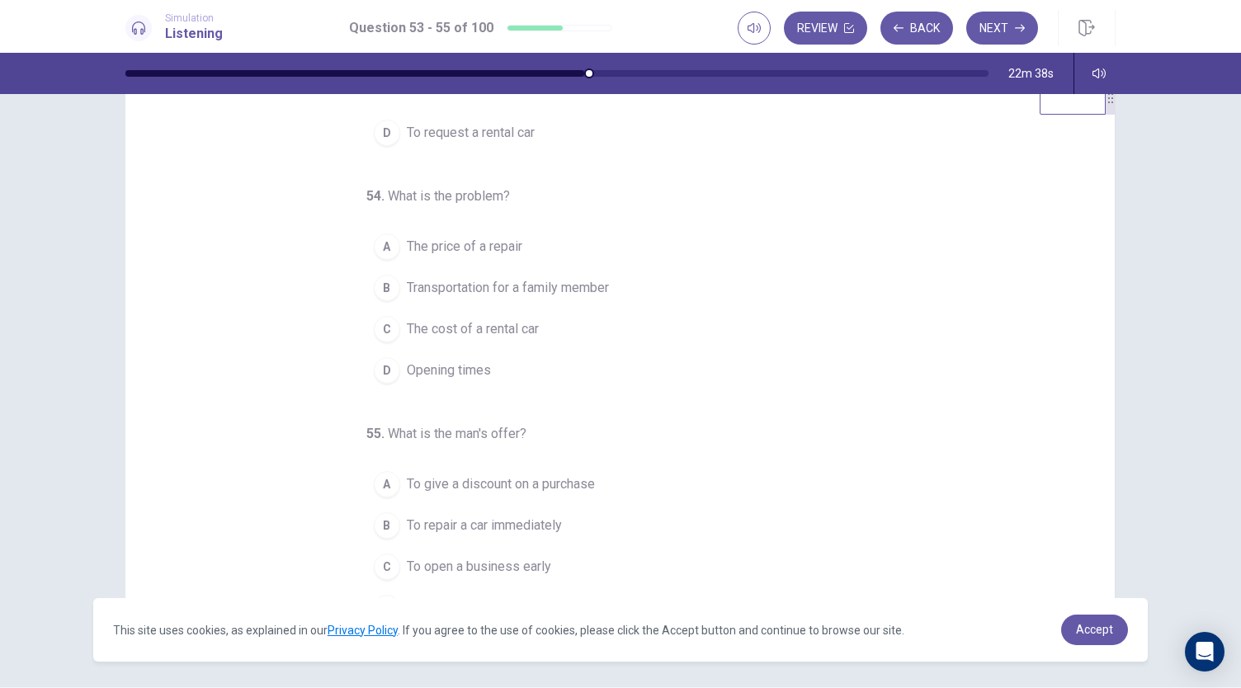
scroll to position [82, 0]
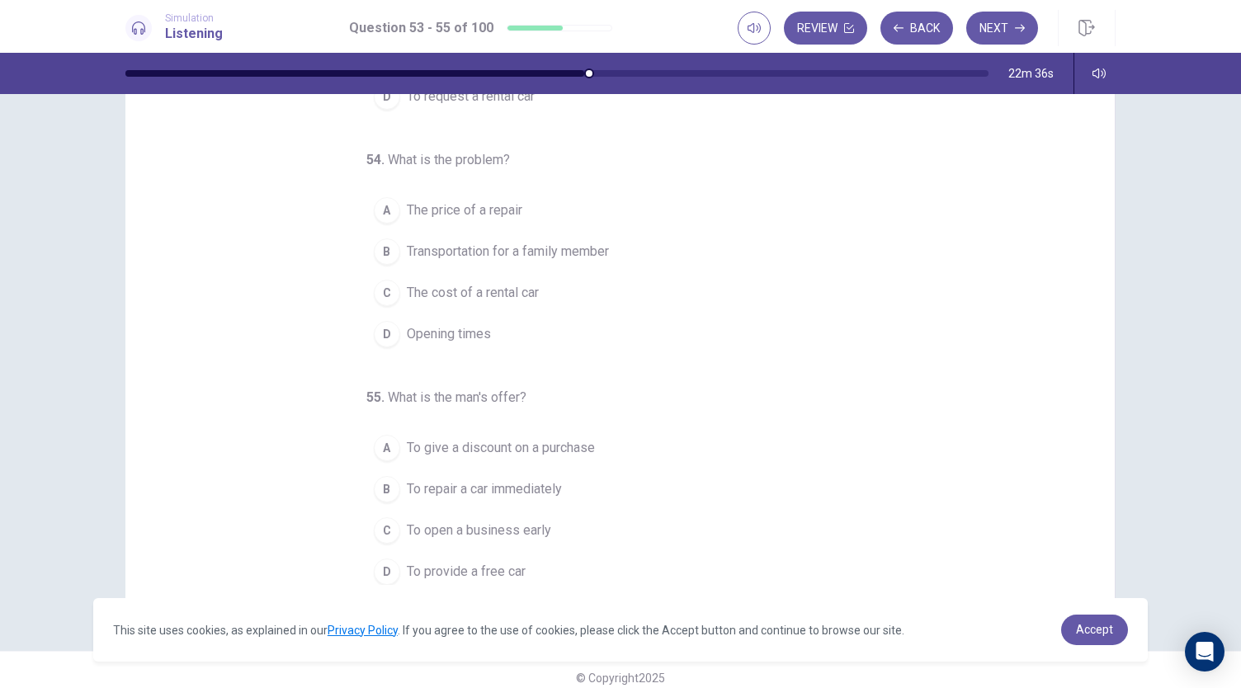
click at [568, 237] on button "B Transportation for a family member" at bounding box center [610, 251] width 488 height 41
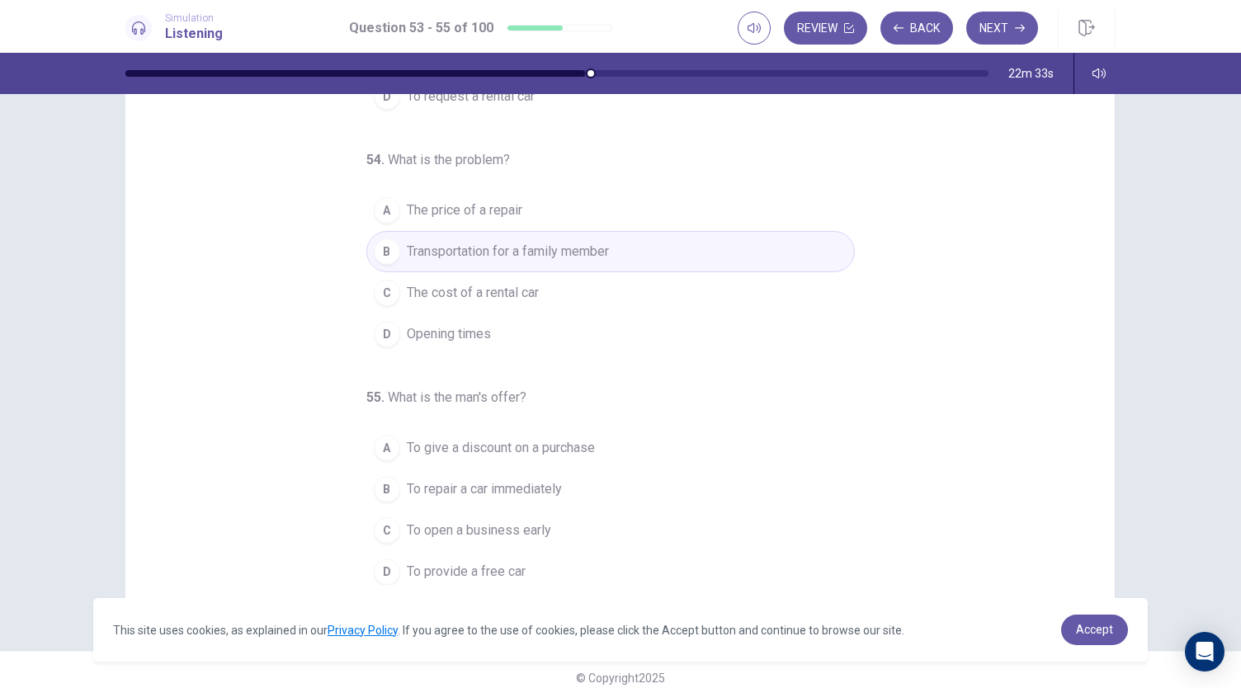
scroll to position [98, 0]
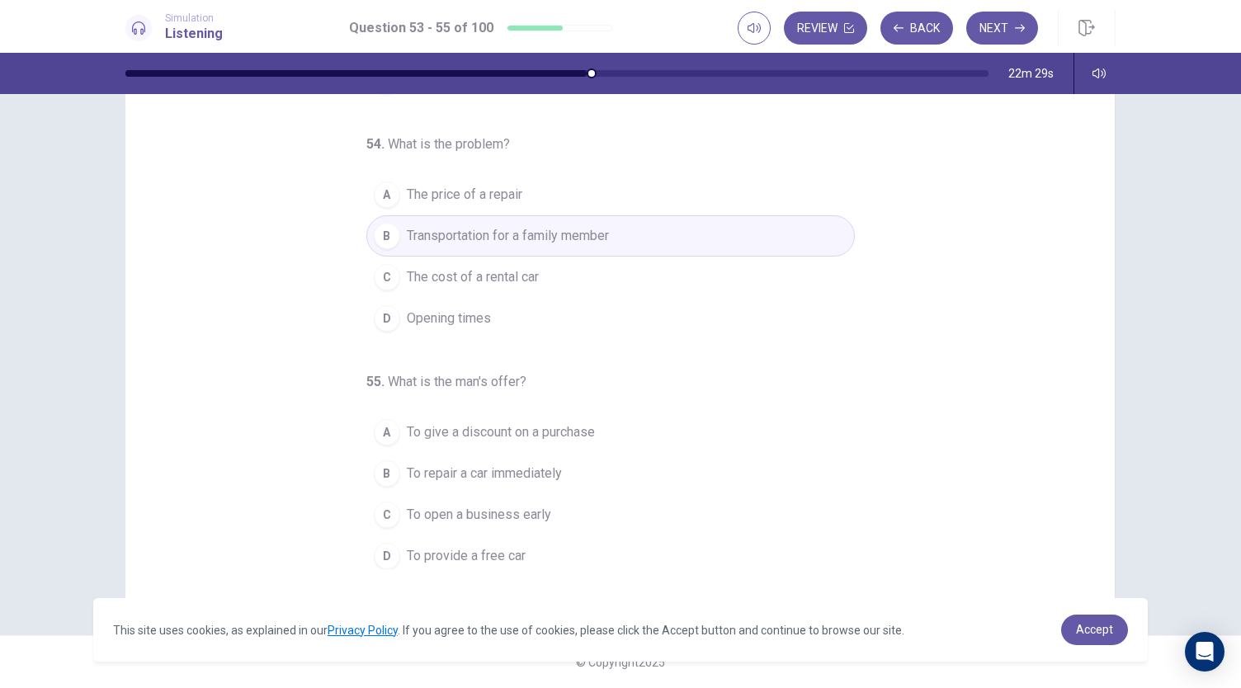
click at [464, 546] on span "To provide a free car" at bounding box center [466, 556] width 119 height 20
click at [1012, 24] on button "Next" at bounding box center [1002, 28] width 72 height 33
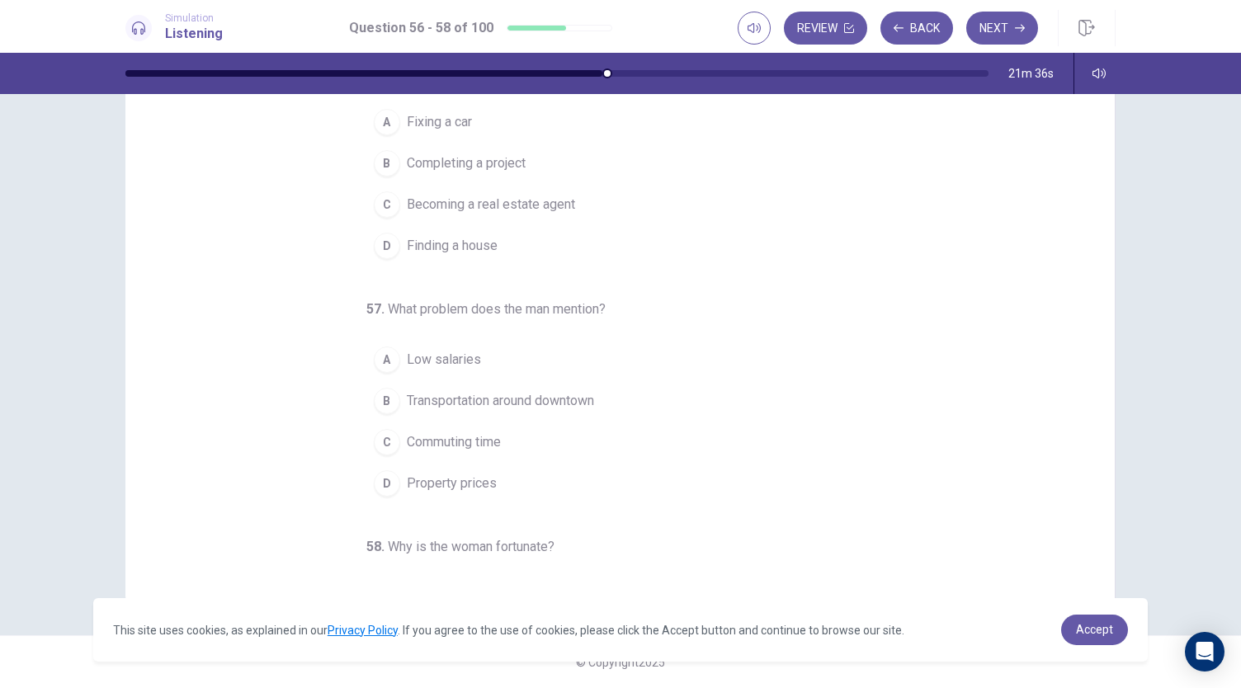
scroll to position [0, 0]
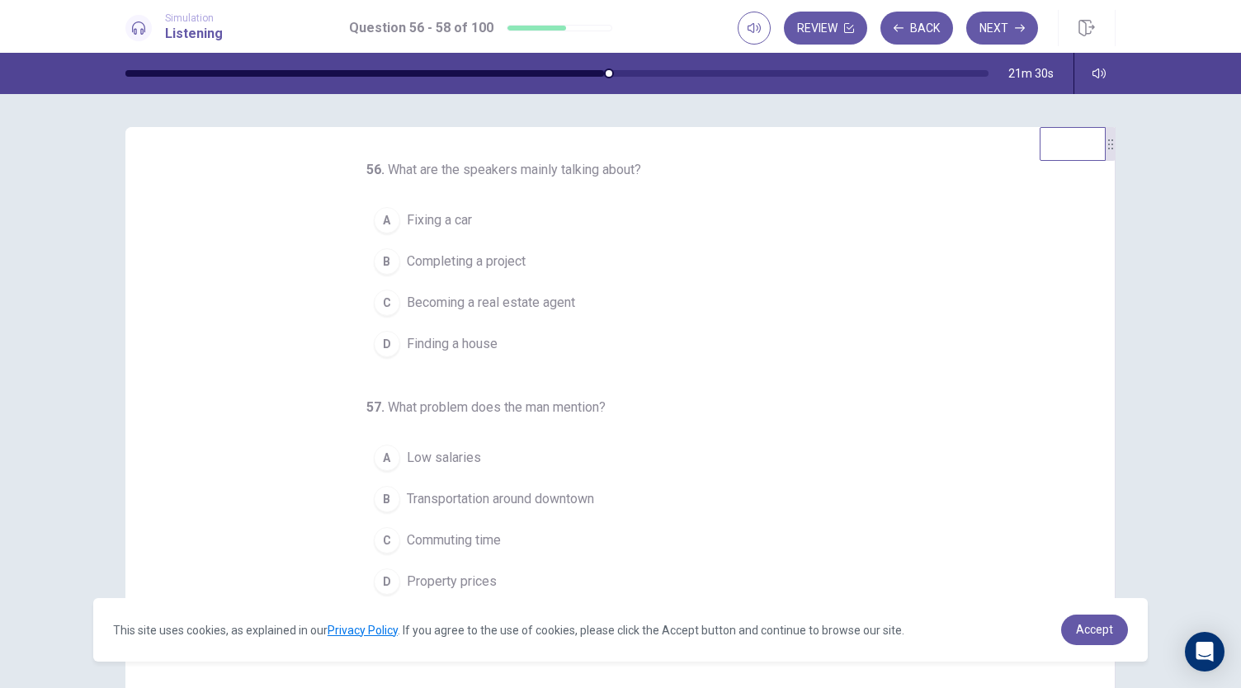
click at [474, 349] on span "Finding a house" at bounding box center [452, 344] width 91 height 20
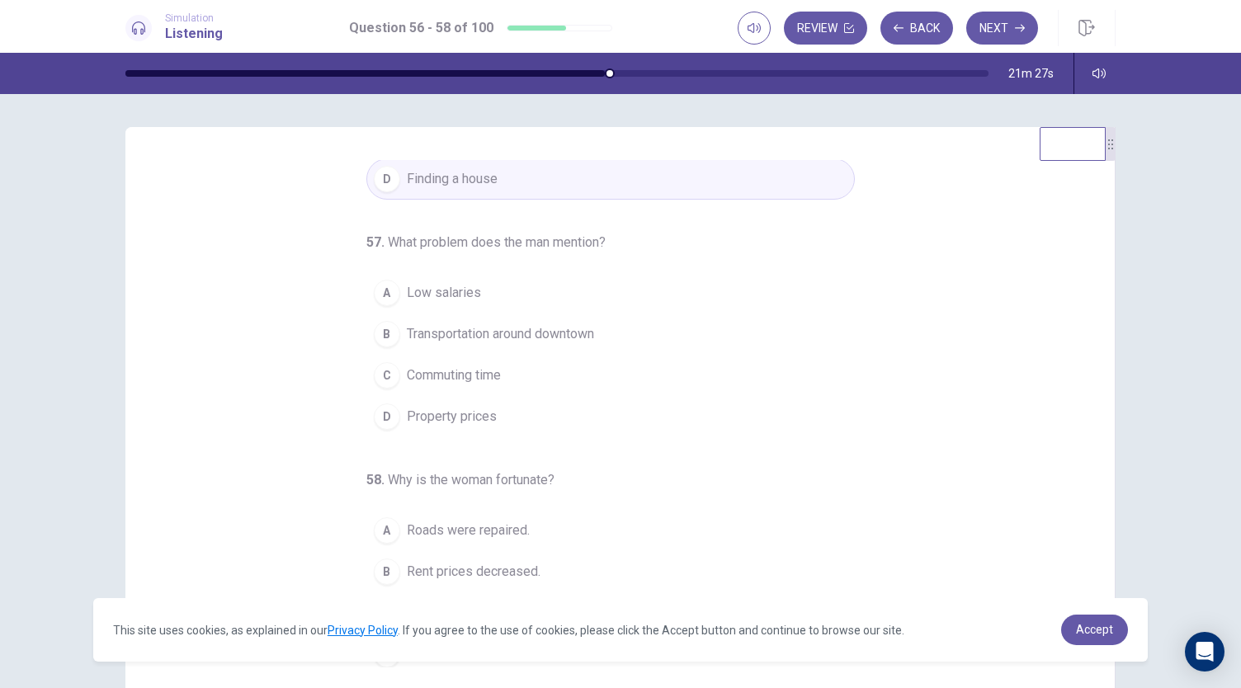
scroll to position [82, 0]
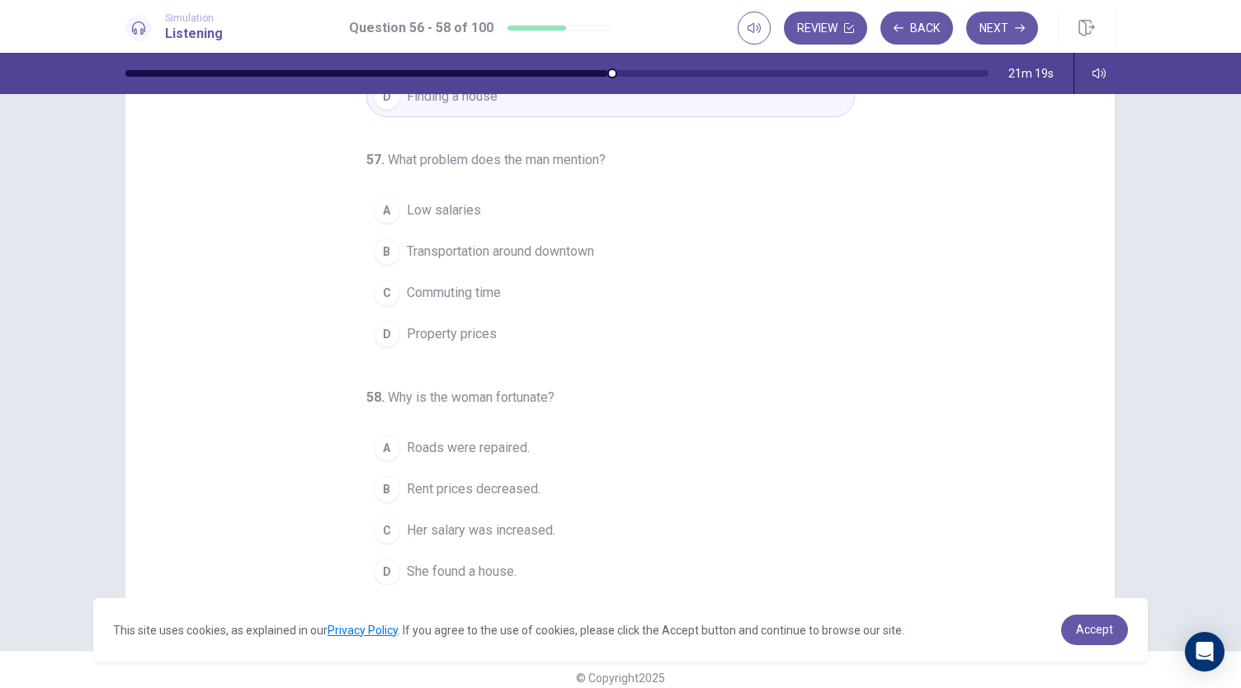
click at [422, 337] on span "Property prices" at bounding box center [452, 334] width 90 height 20
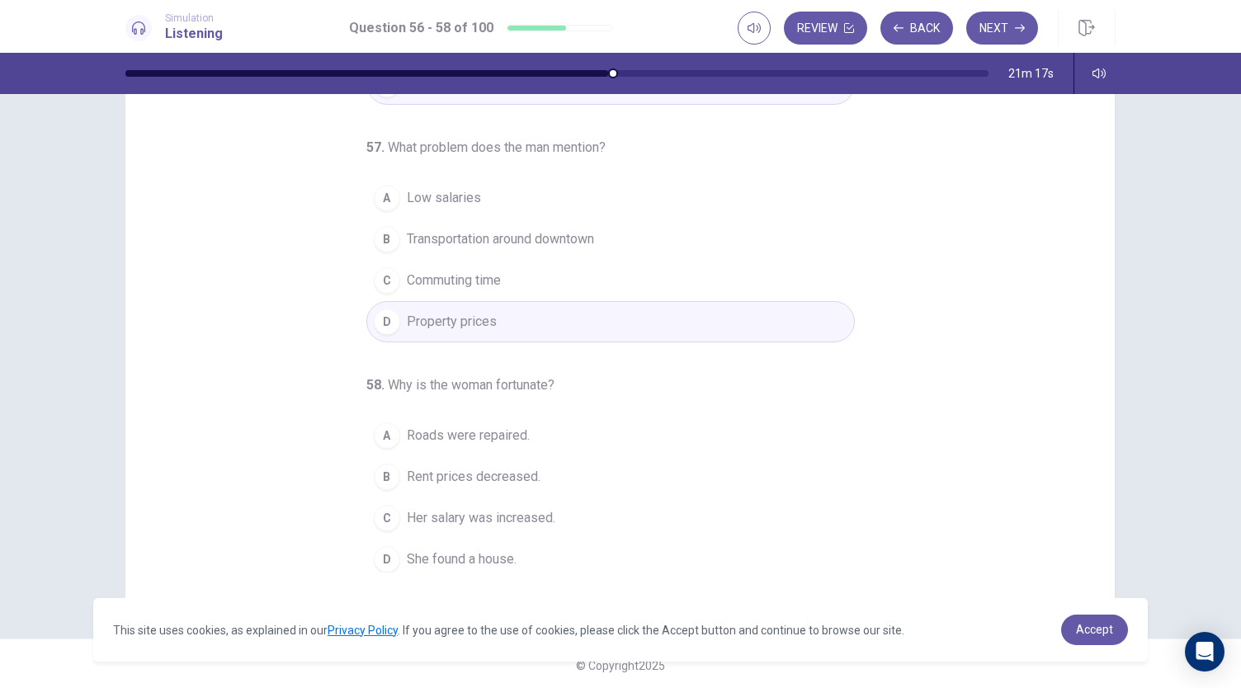
scroll to position [98, 0]
click at [511, 505] on span "Her salary was increased." at bounding box center [481, 515] width 148 height 20
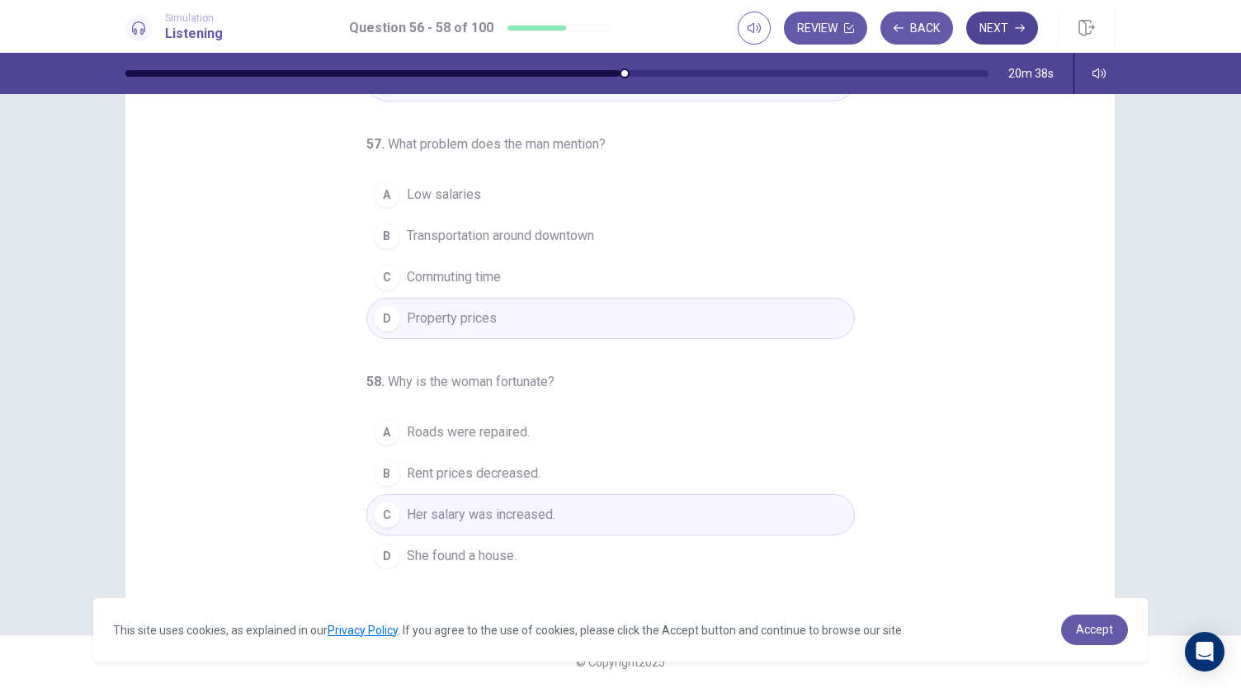
click at [1025, 21] on button "Next" at bounding box center [1002, 28] width 72 height 33
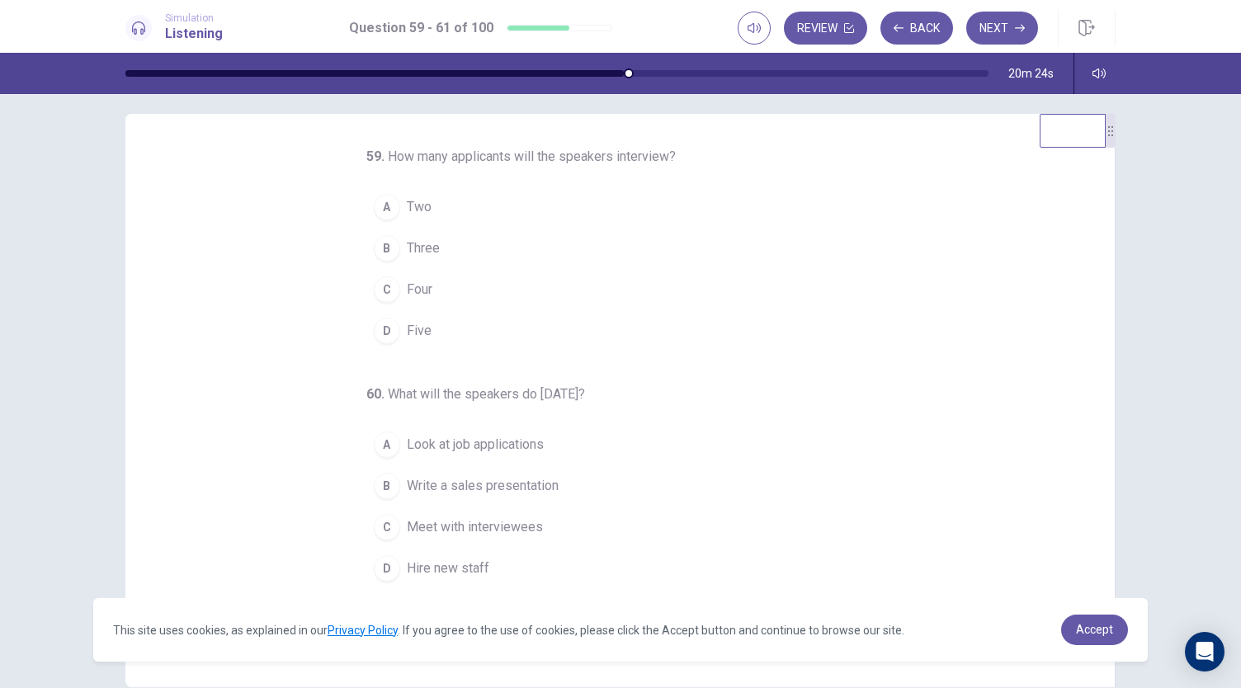
scroll to position [0, 0]
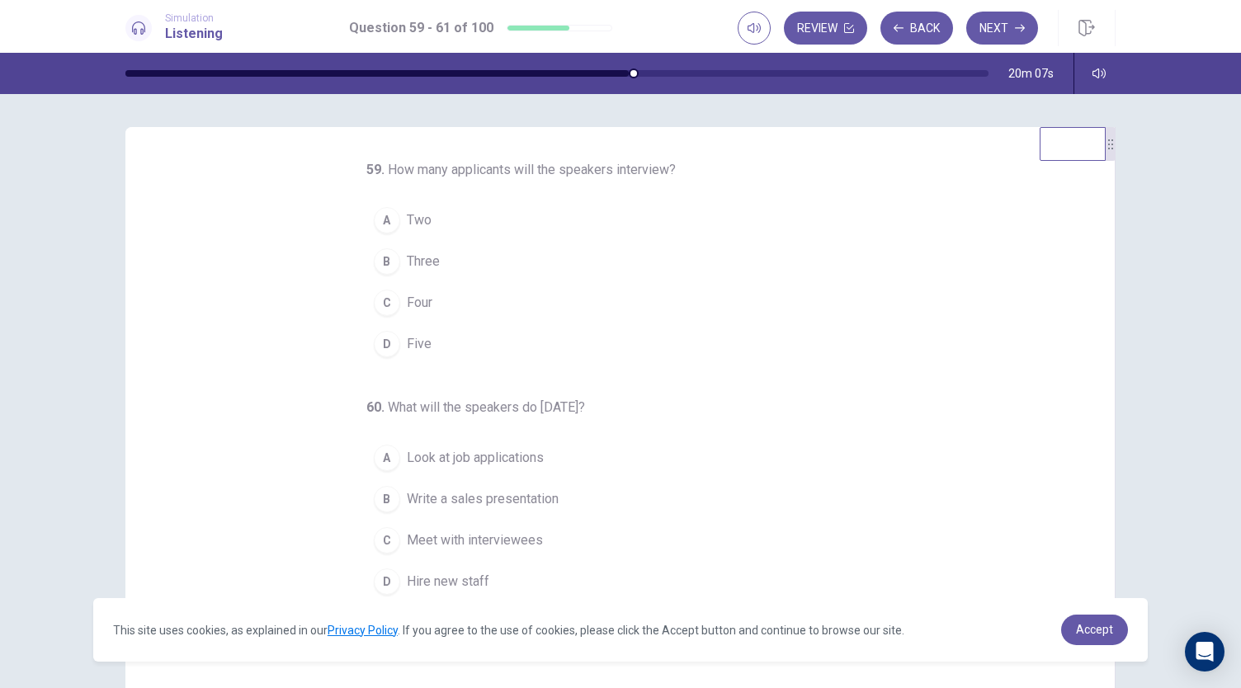
click at [409, 342] on span "Five" at bounding box center [419, 344] width 25 height 20
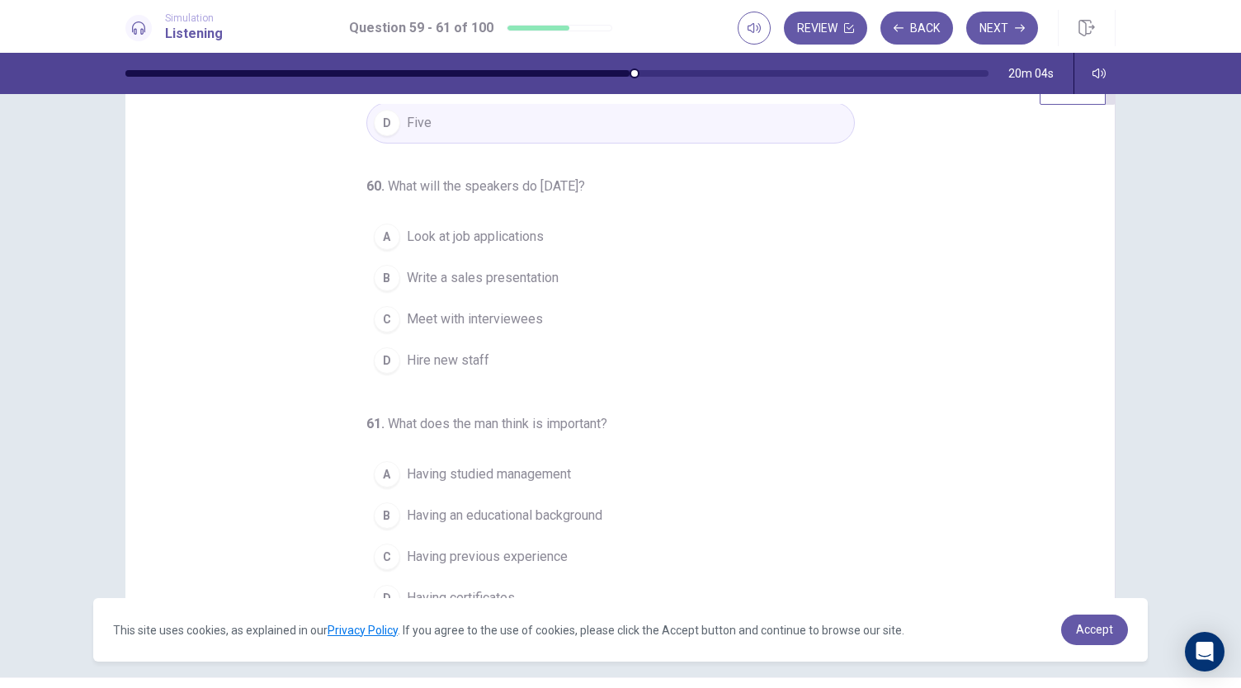
scroll to position [82, 0]
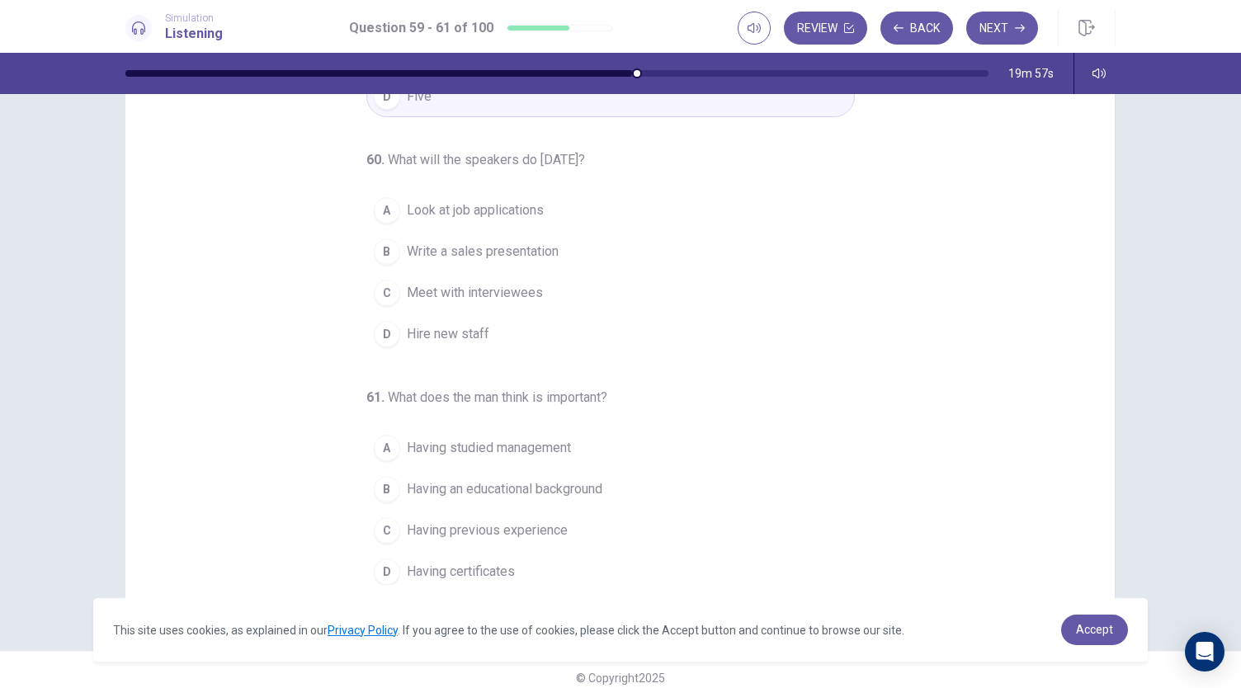
click at [509, 204] on span "Look at job applications" at bounding box center [475, 210] width 137 height 20
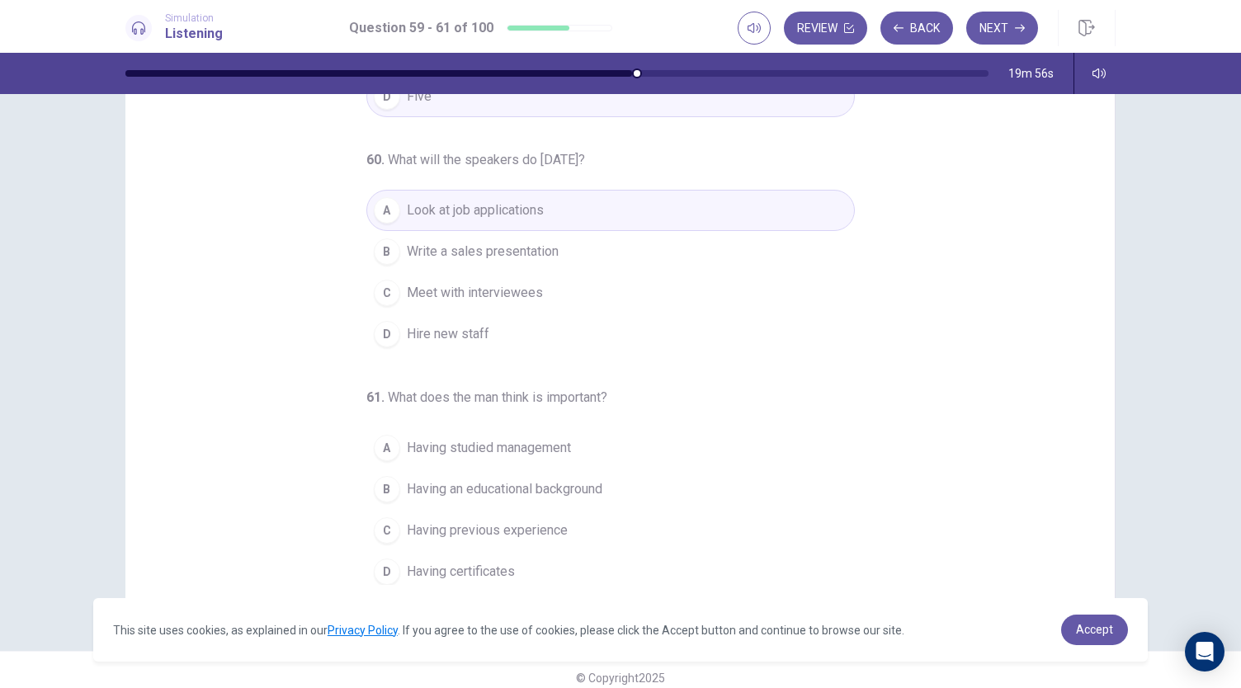
scroll to position [98, 0]
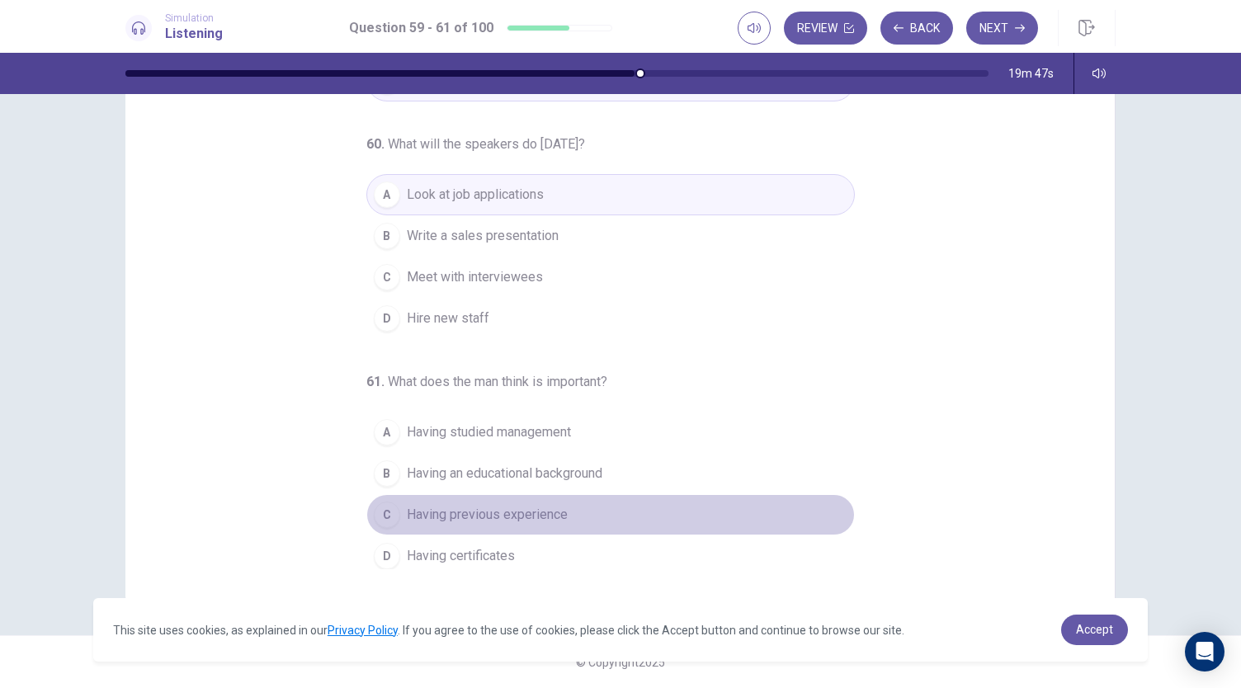
click at [530, 517] on span "Having previous experience" at bounding box center [487, 515] width 161 height 20
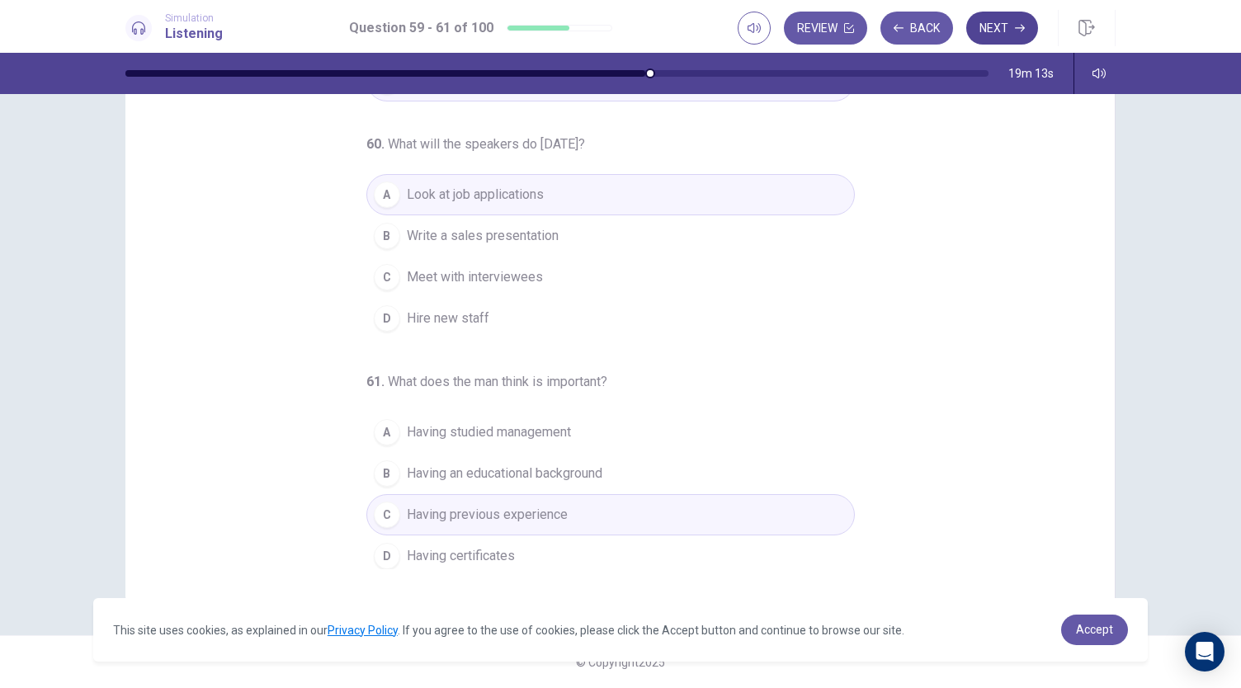
click at [1019, 28] on icon "button" at bounding box center [1020, 28] width 10 height 7
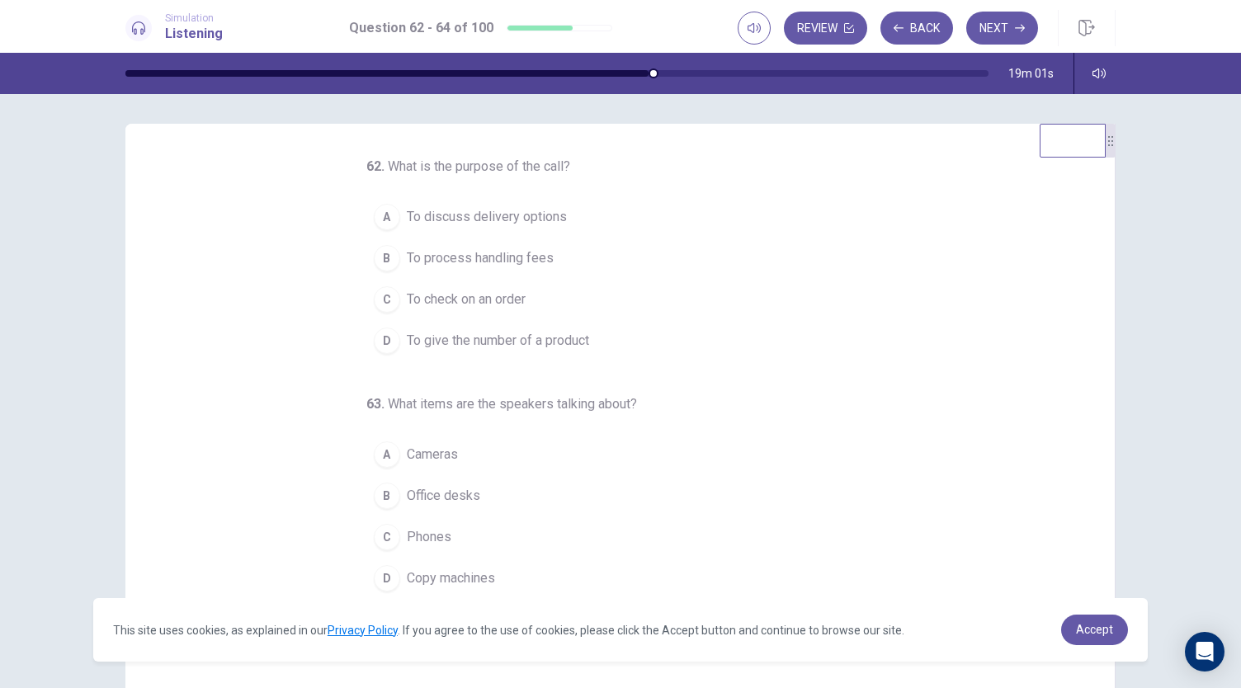
scroll to position [0, 0]
click at [490, 293] on span "To check on an order" at bounding box center [466, 303] width 119 height 20
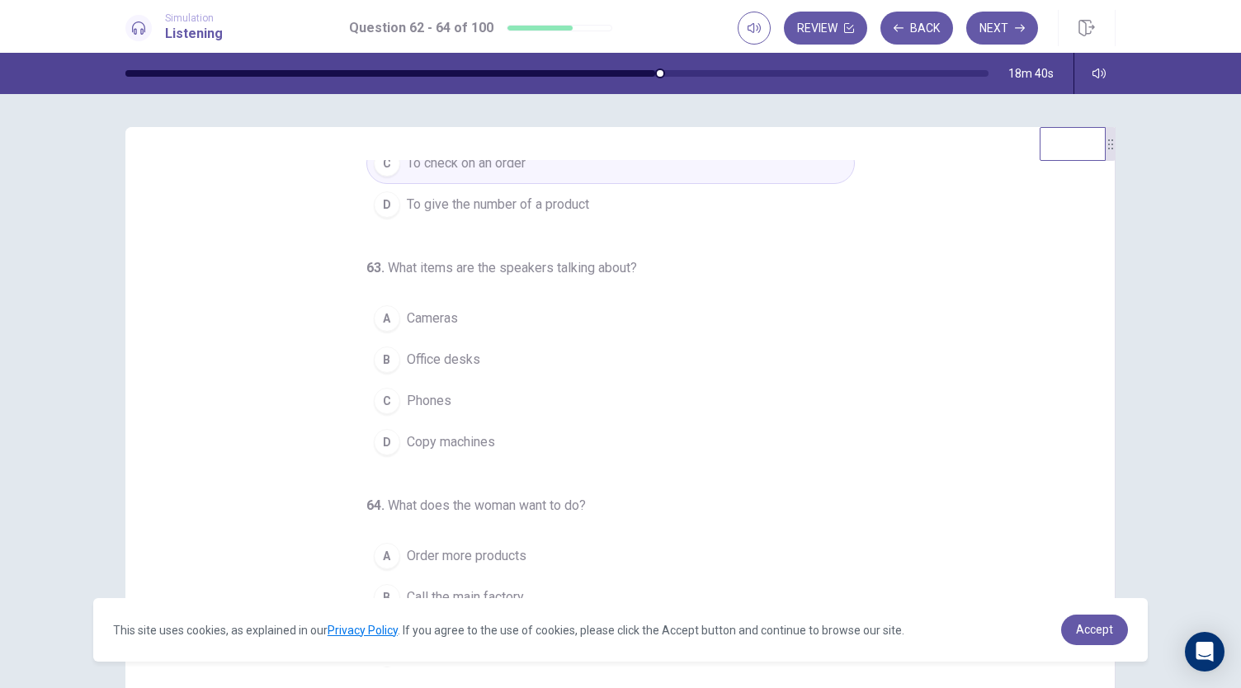
scroll to position [165, 0]
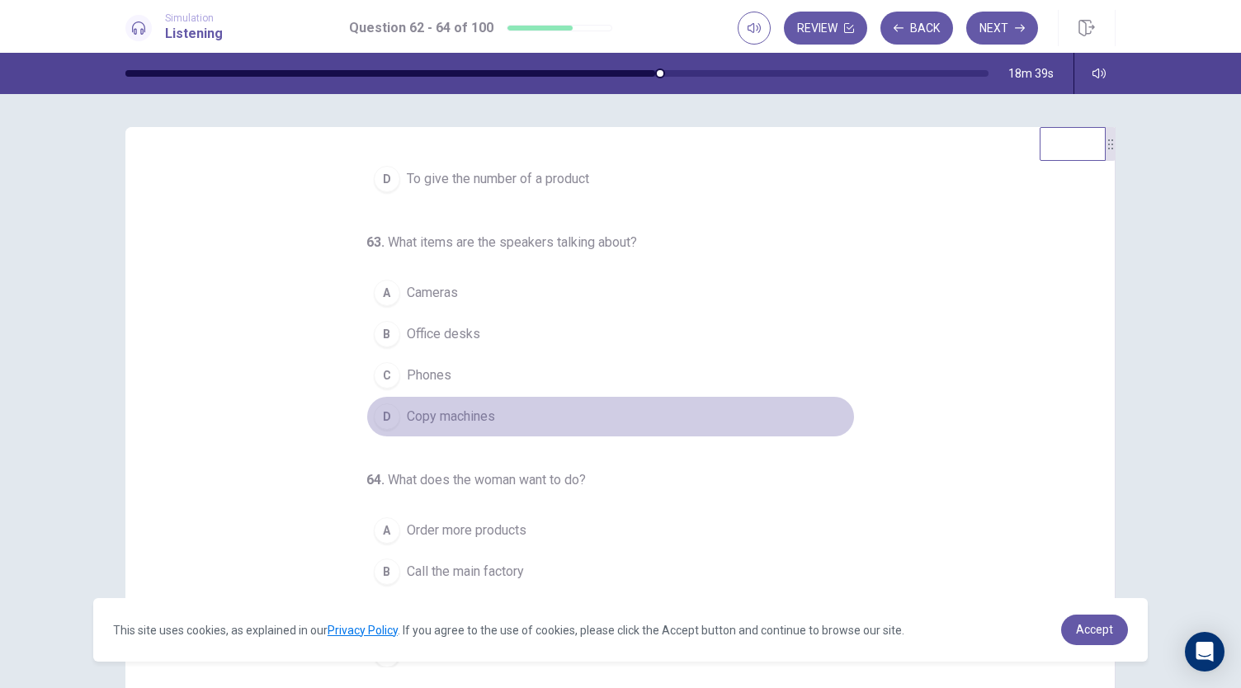
click at [433, 413] on span "Copy machines" at bounding box center [451, 417] width 88 height 20
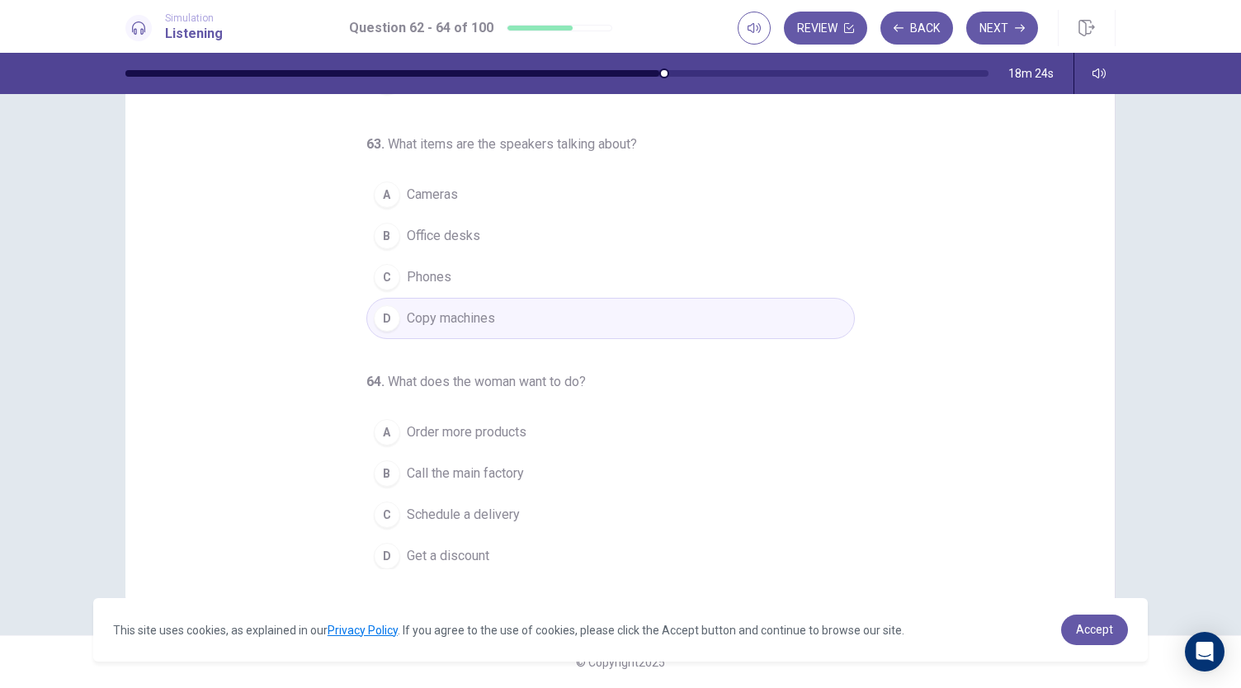
click at [468, 428] on span "Order more products" at bounding box center [467, 432] width 120 height 20
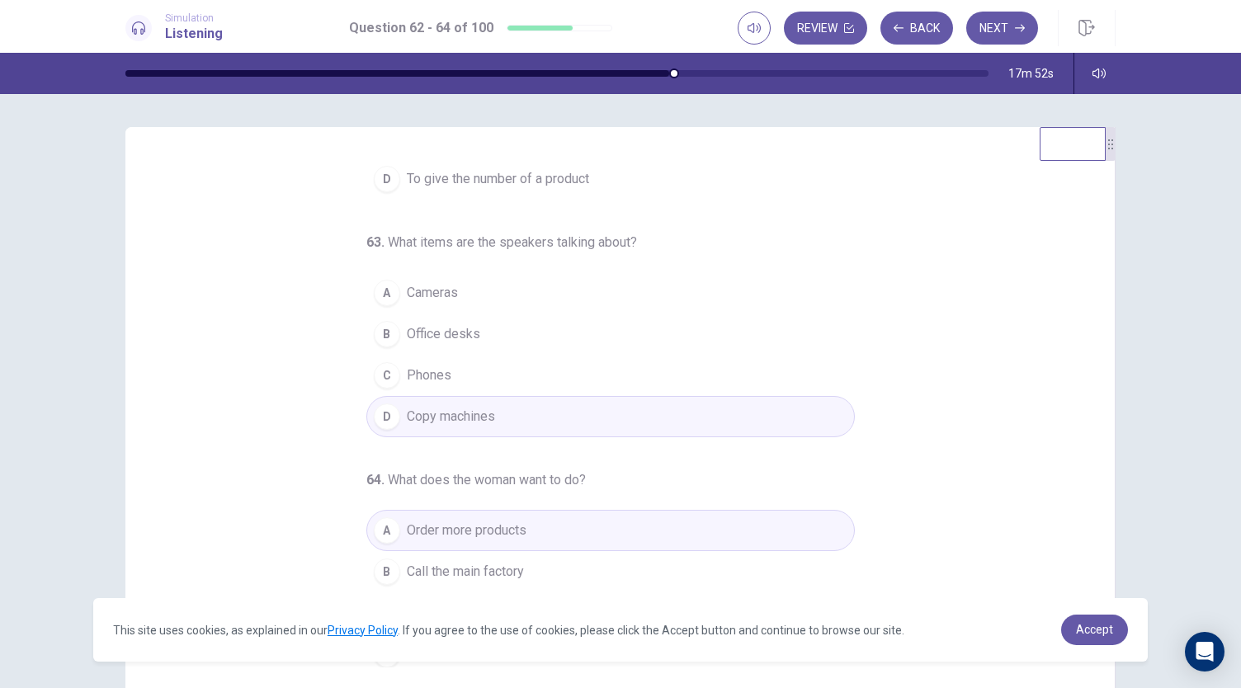
scroll to position [82, 0]
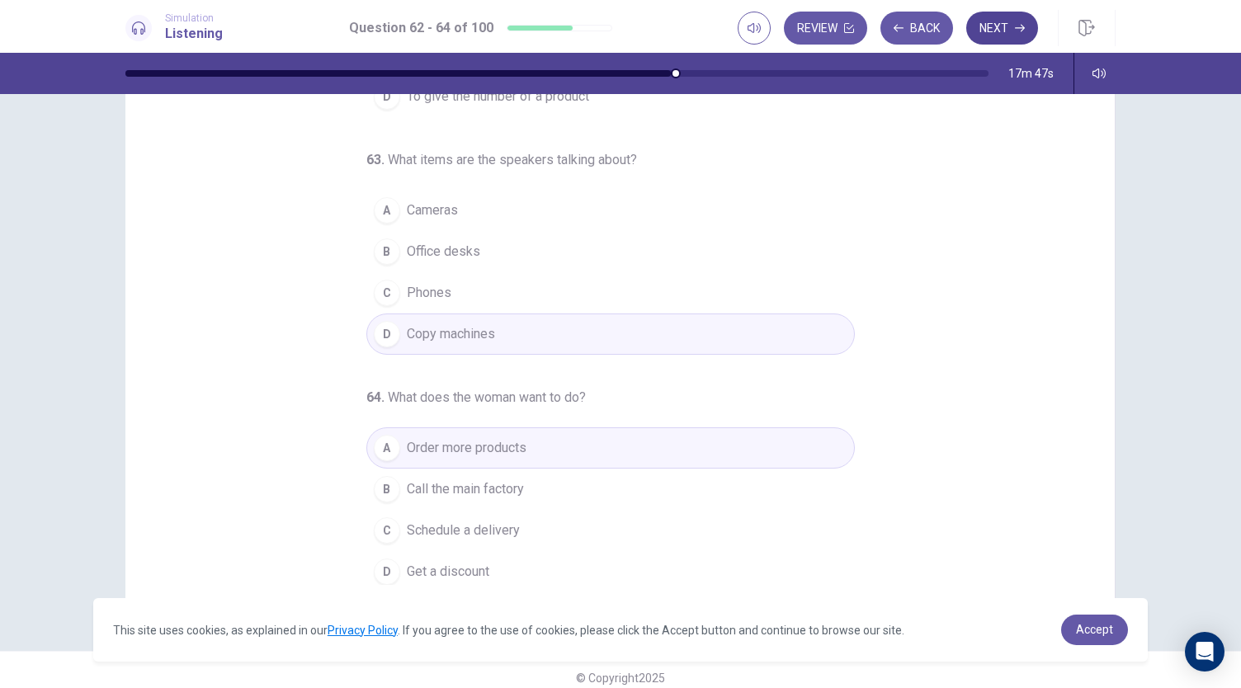
click at [990, 21] on button "Next" at bounding box center [1002, 28] width 72 height 33
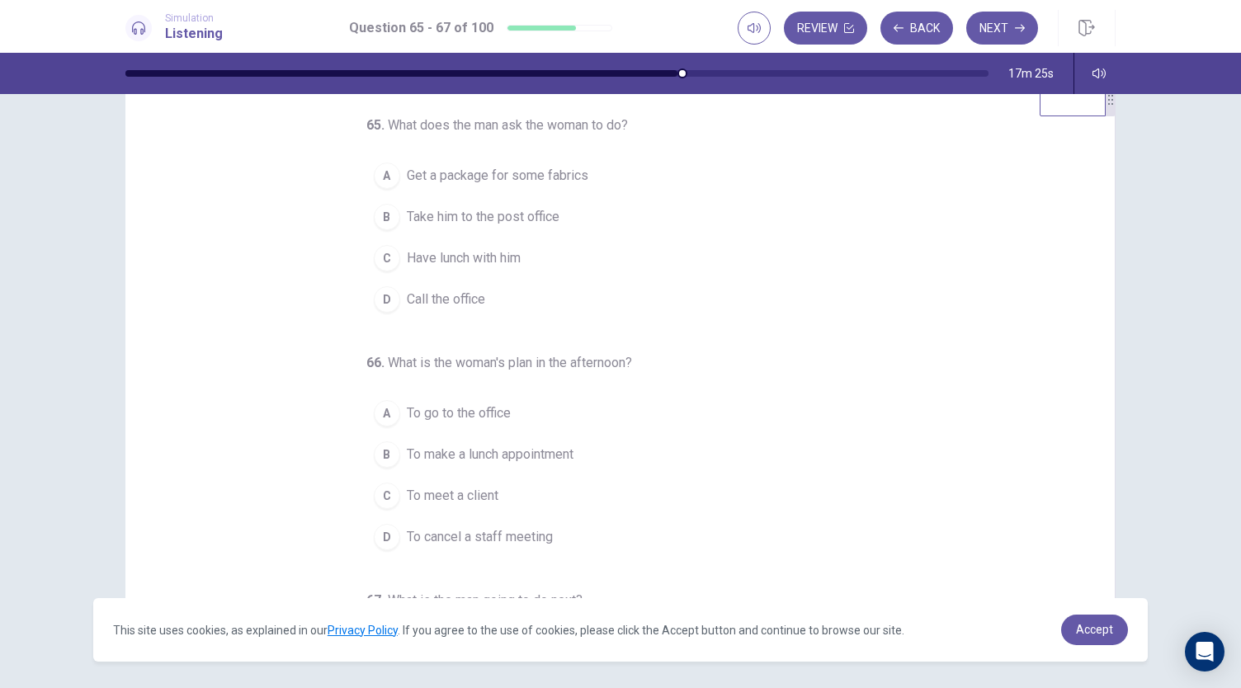
scroll to position [0, 0]
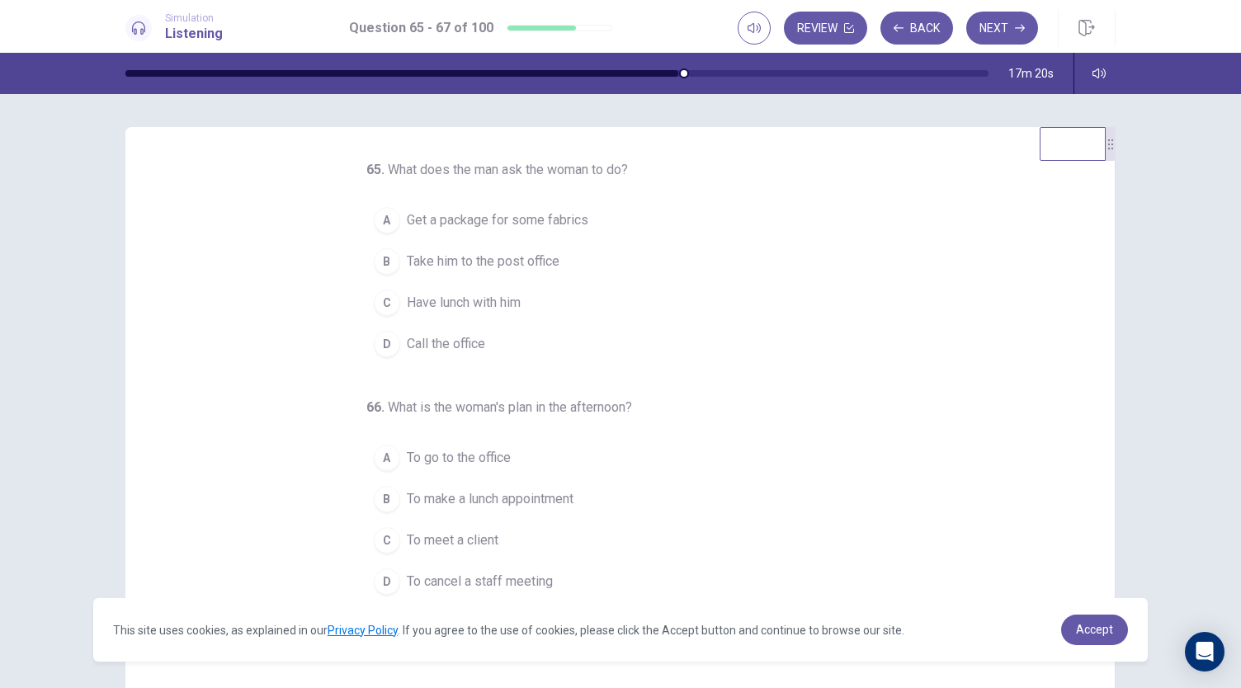
click at [493, 248] on button "B Take him to the post office" at bounding box center [610, 261] width 488 height 41
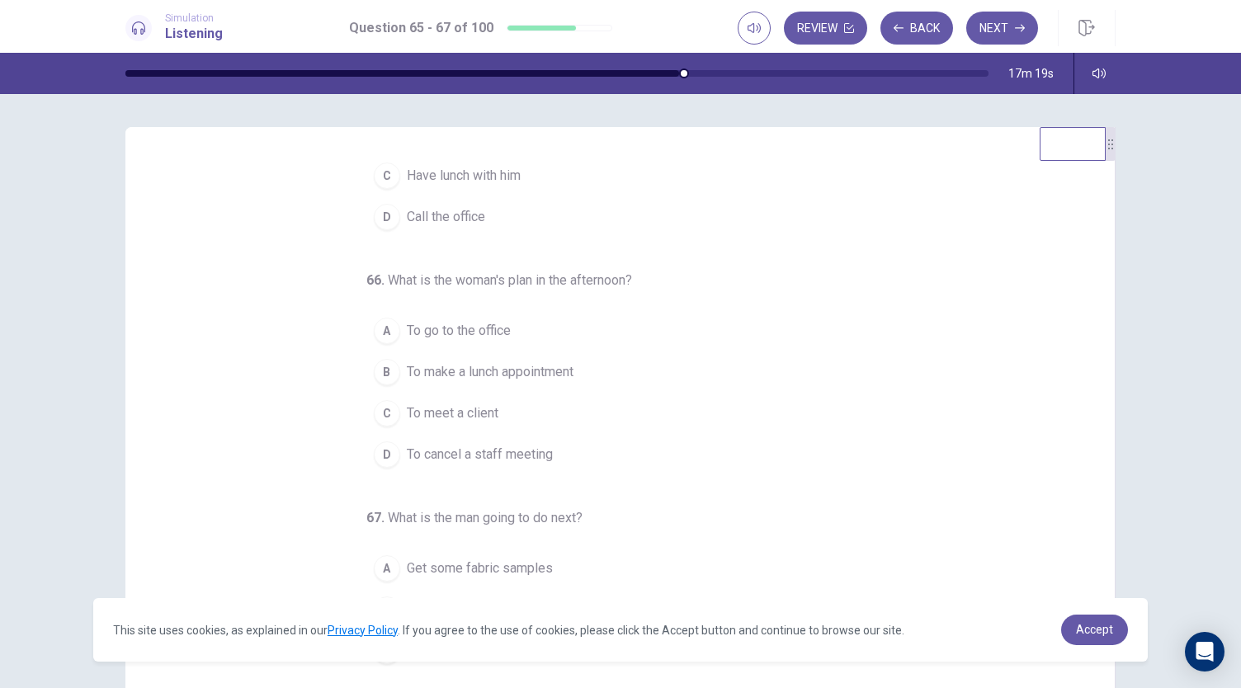
scroll to position [165, 0]
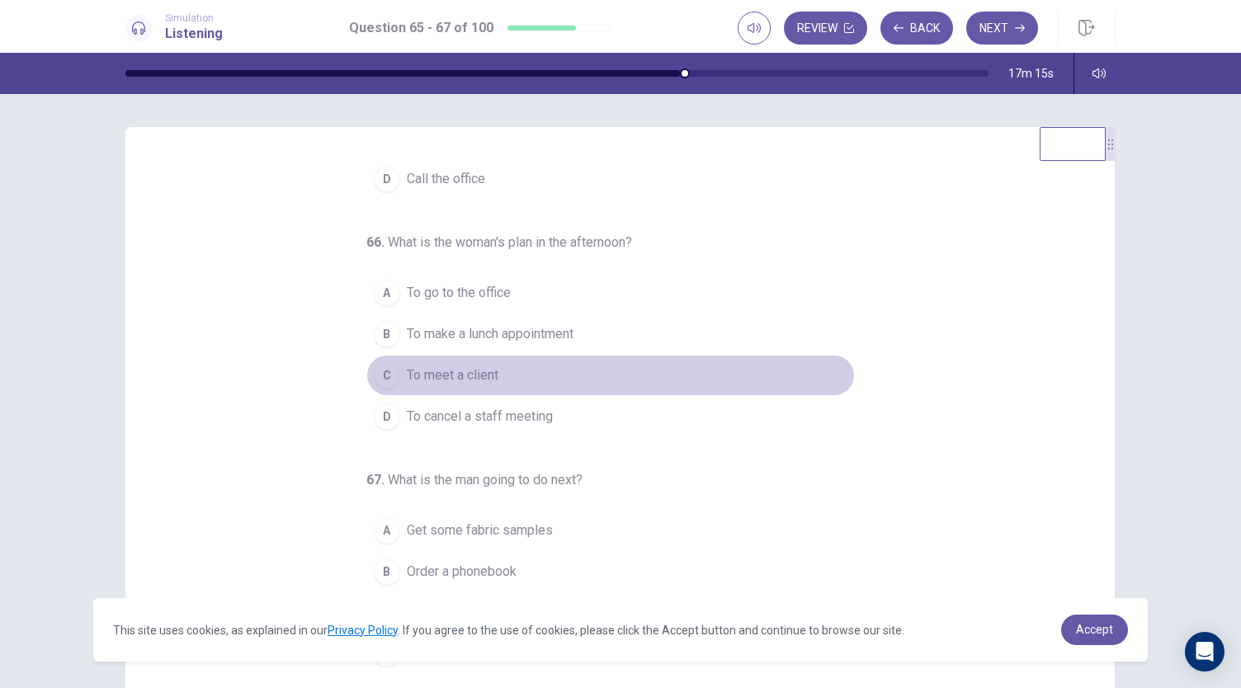
click at [445, 389] on button "C To meet a client" at bounding box center [610, 375] width 488 height 41
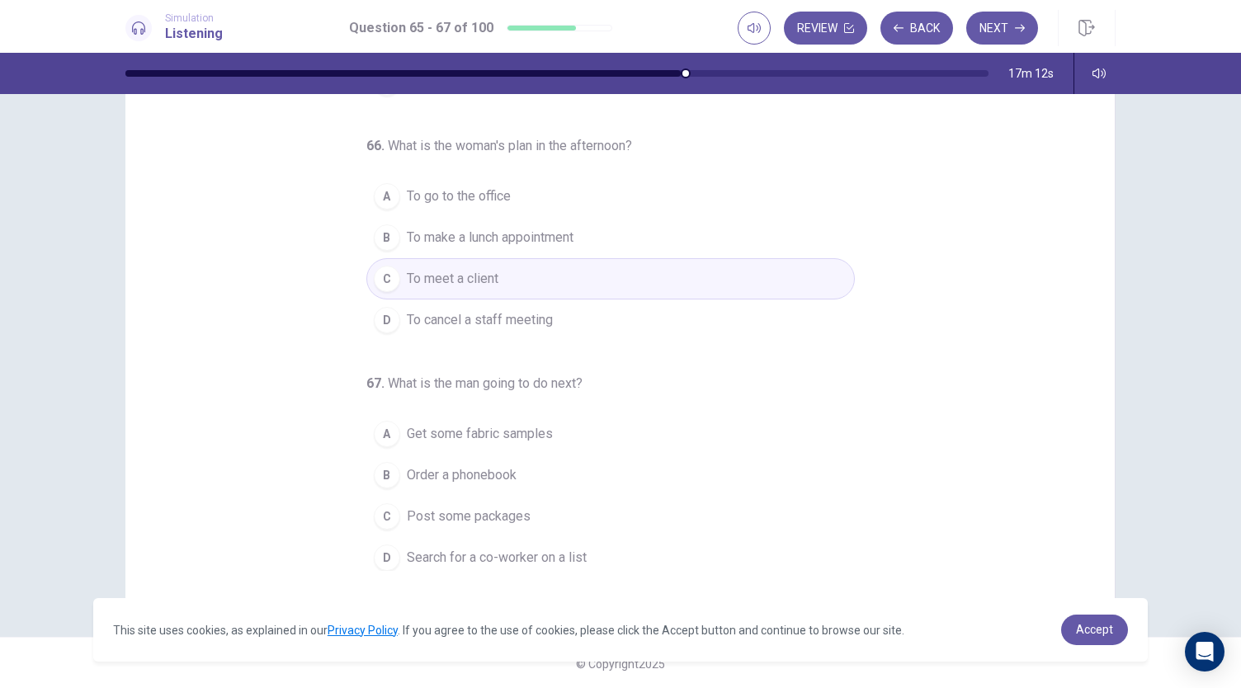
scroll to position [98, 0]
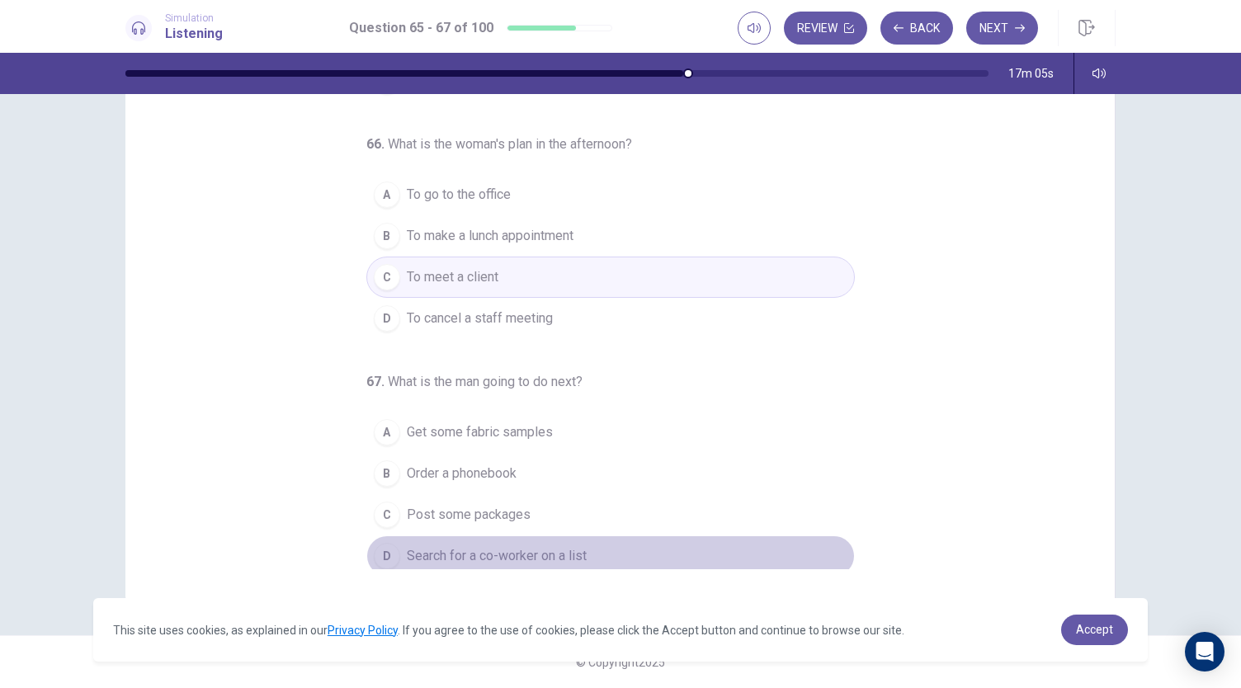
click at [546, 553] on span "Search for a co-worker on a list" at bounding box center [497, 556] width 180 height 20
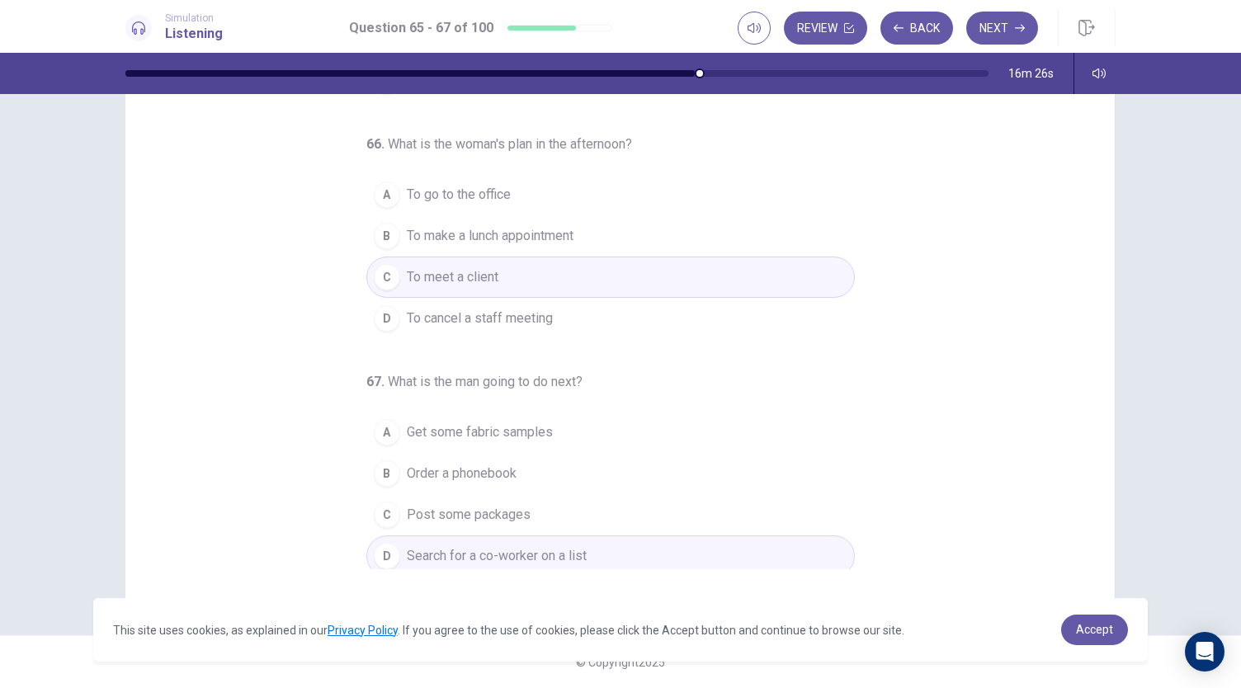
click at [989, 32] on button "Next" at bounding box center [1002, 28] width 72 height 33
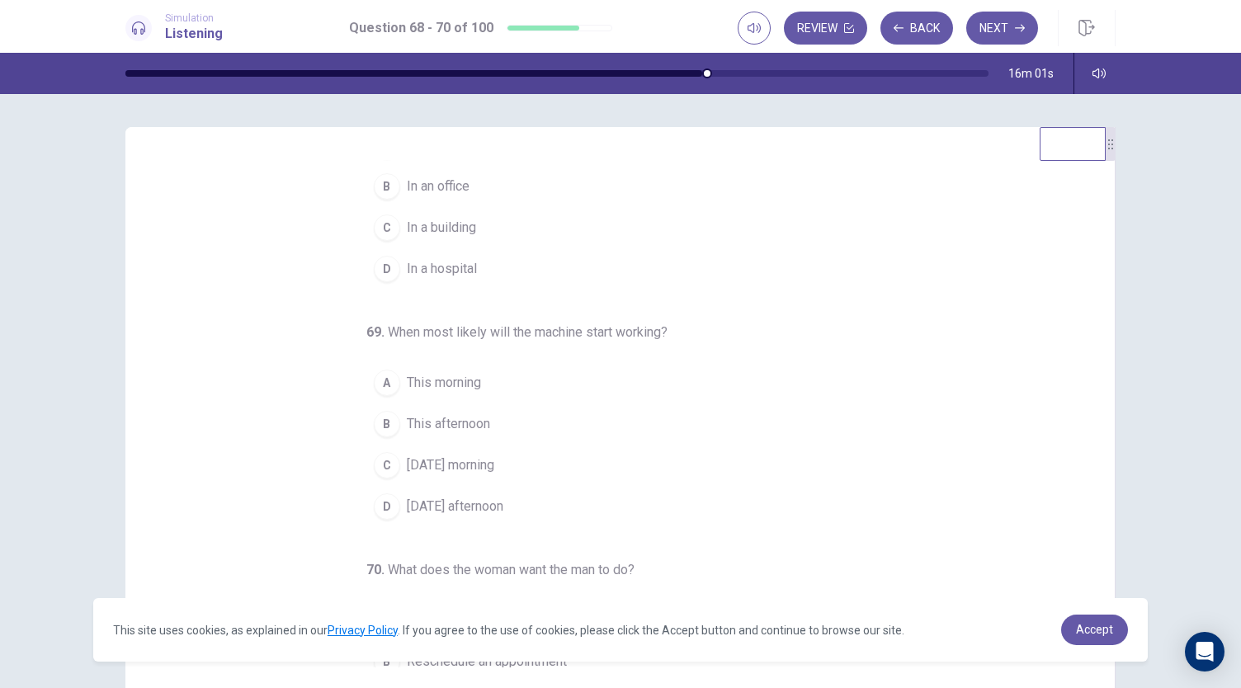
scroll to position [0, 0]
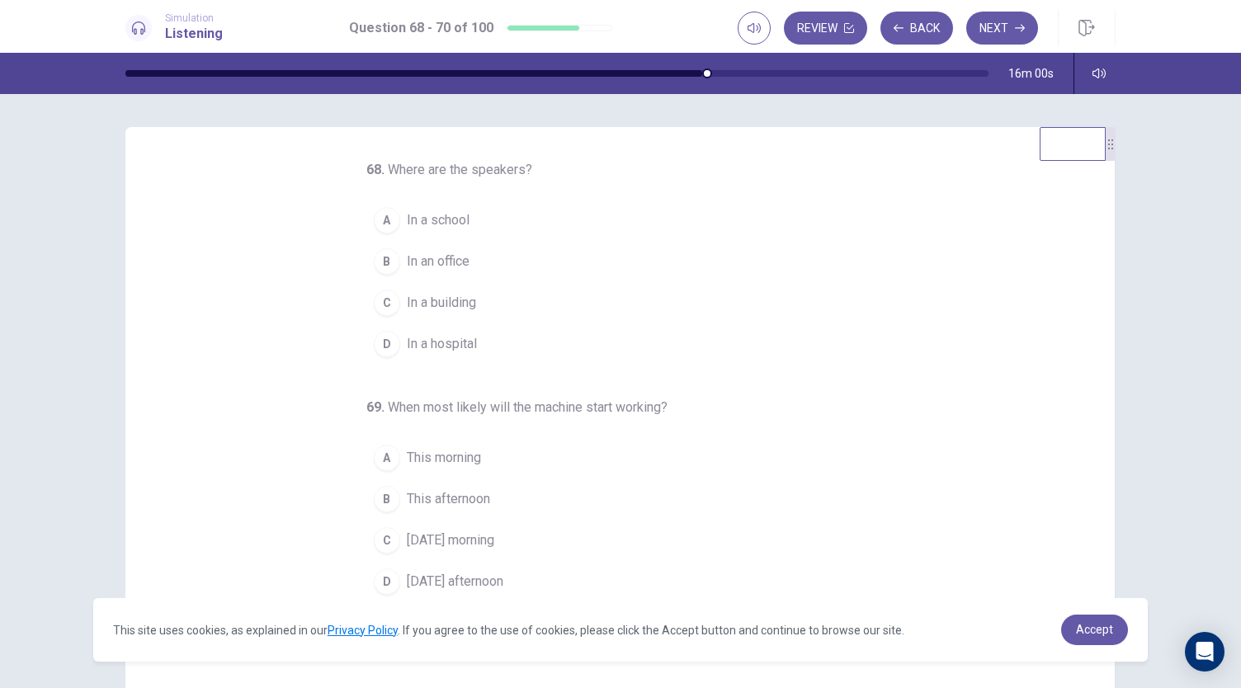
click at [408, 262] on span "In an office" at bounding box center [438, 262] width 63 height 20
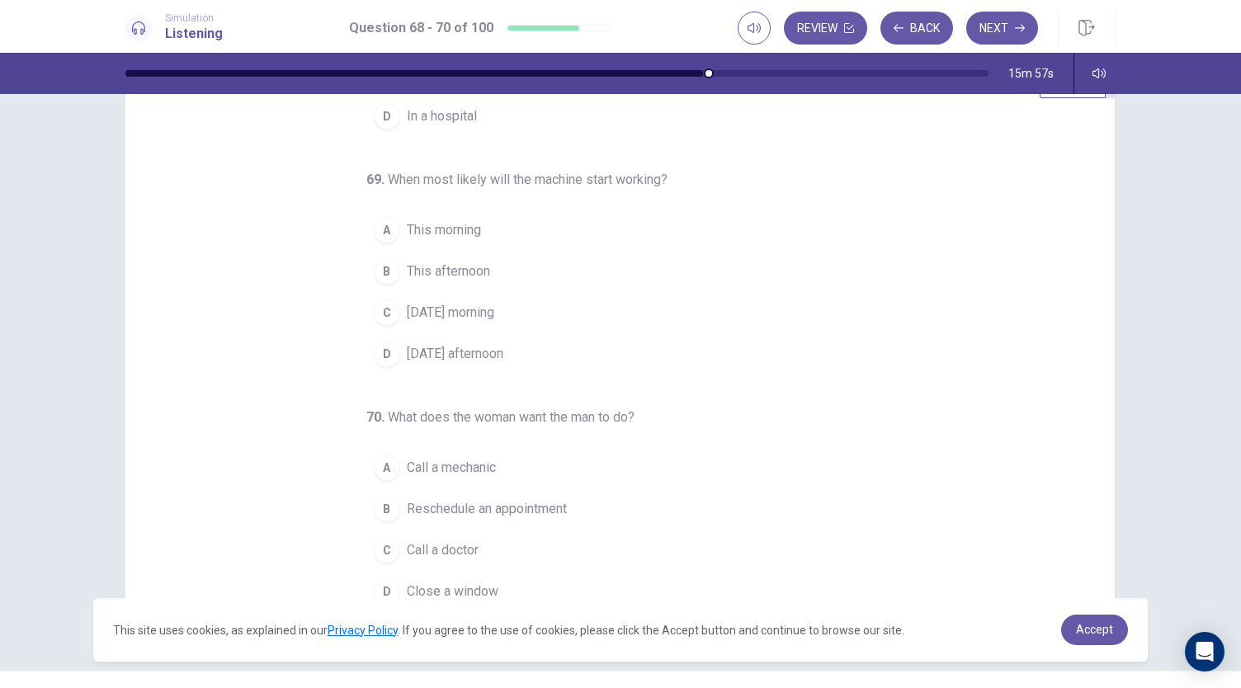
scroll to position [98, 0]
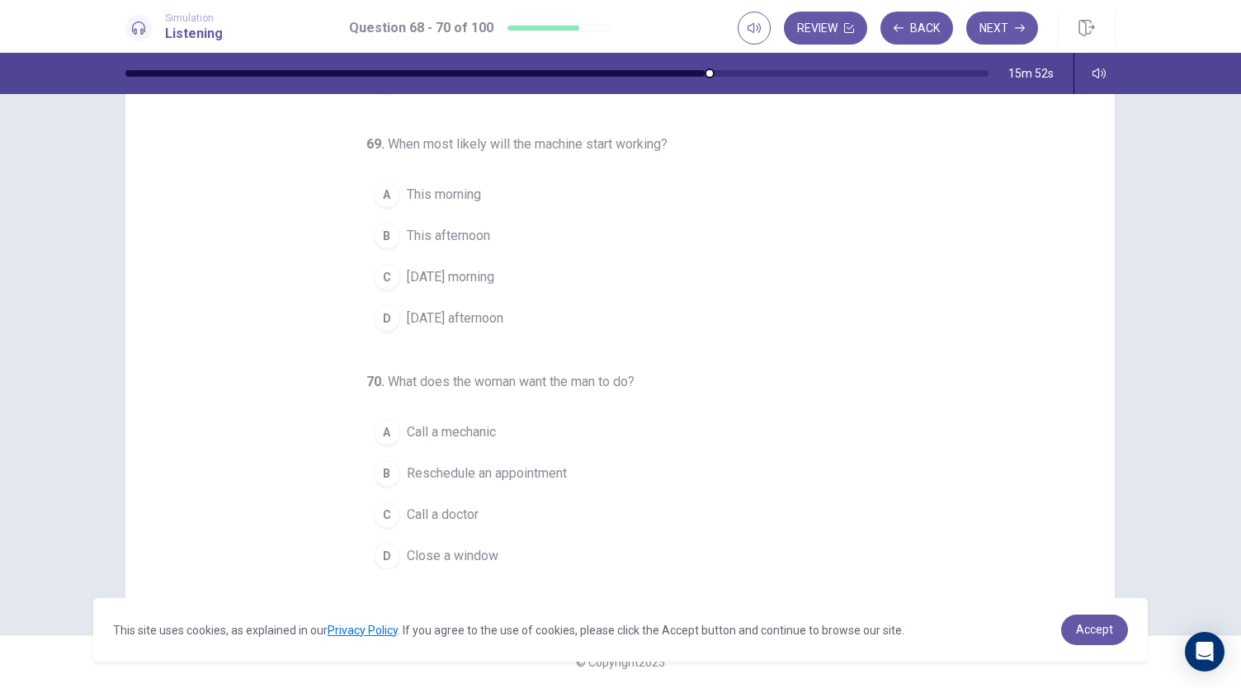
click at [486, 286] on button "C Tomorrow morning" at bounding box center [610, 277] width 488 height 41
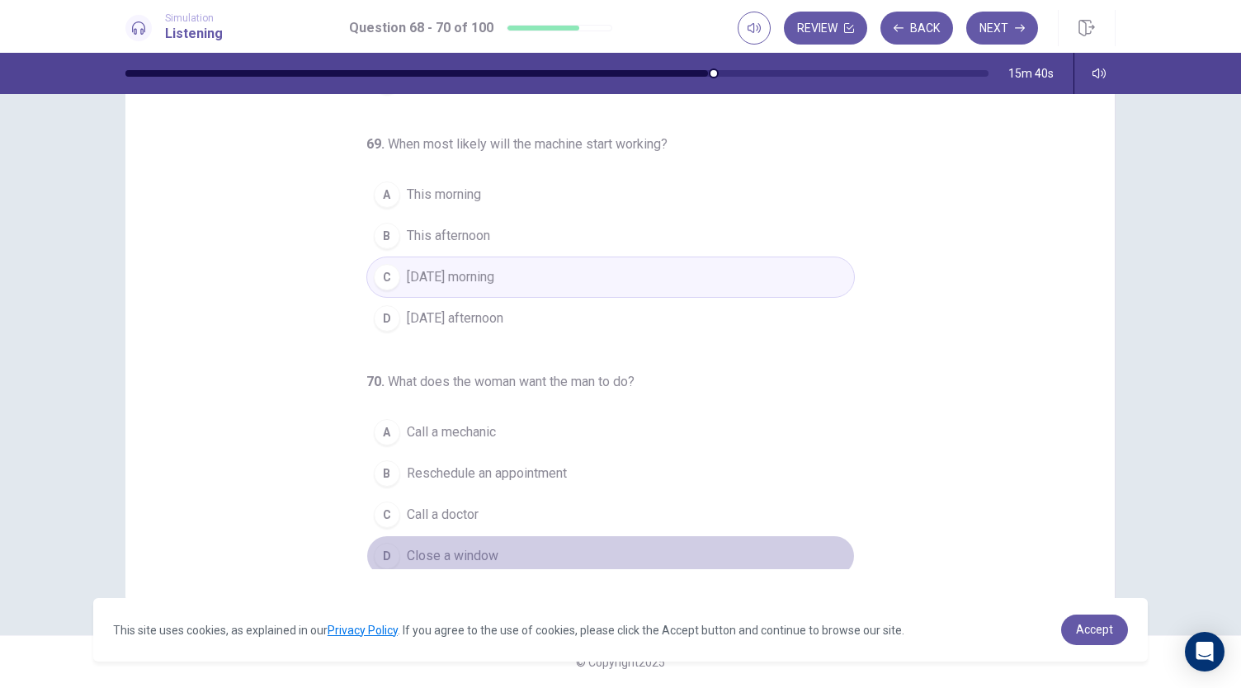
click at [417, 549] on span "Close a window" at bounding box center [453, 556] width 92 height 20
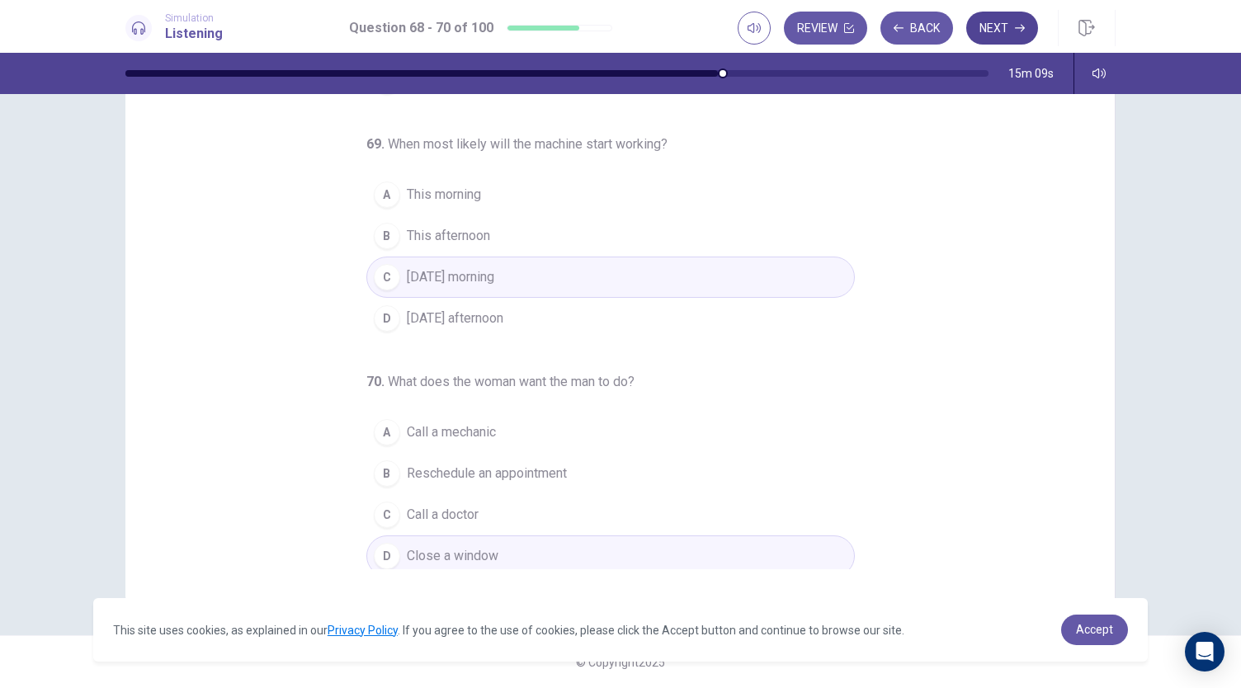
click at [1010, 37] on button "Next" at bounding box center [1002, 28] width 72 height 33
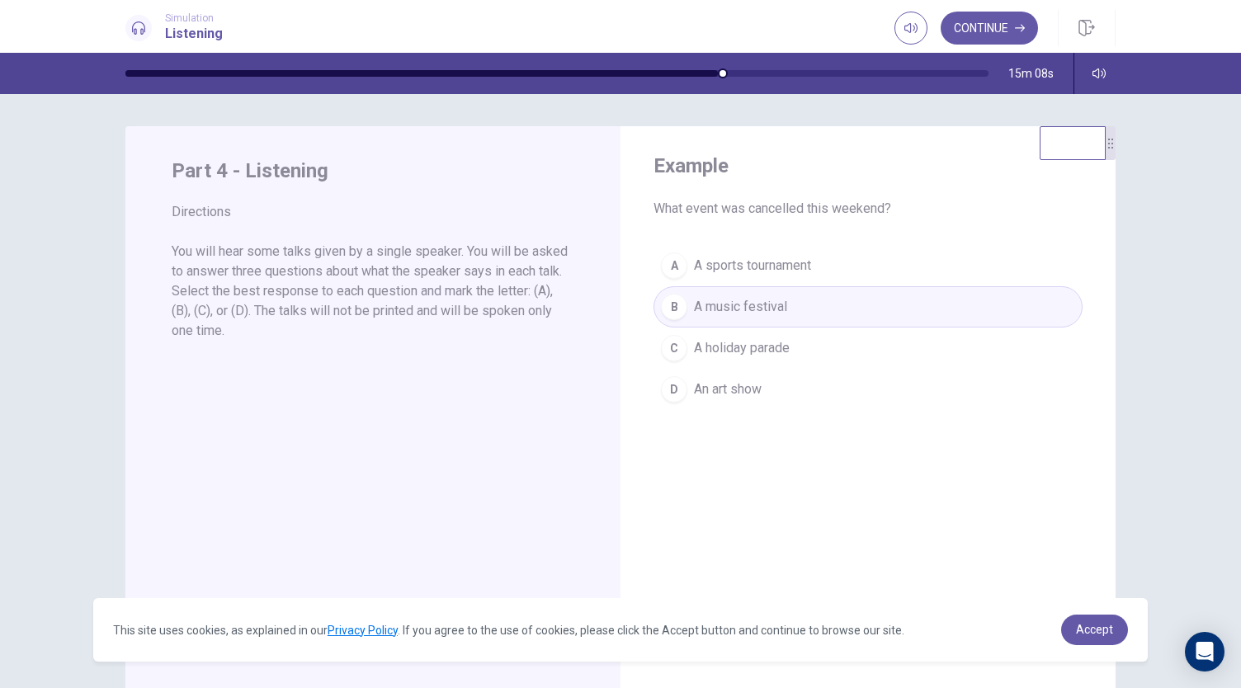
scroll to position [0, 0]
click at [1008, 32] on button "Continue" at bounding box center [988, 28] width 97 height 33
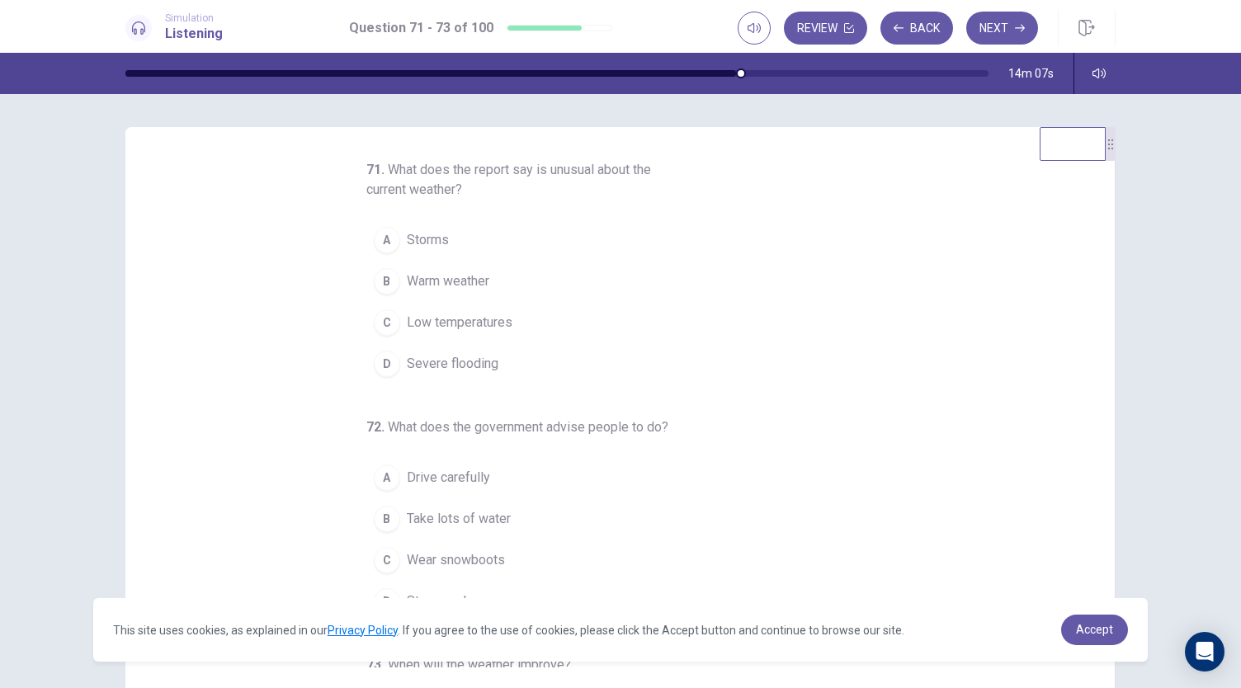
click at [426, 319] on span "Low temperatures" at bounding box center [460, 323] width 106 height 20
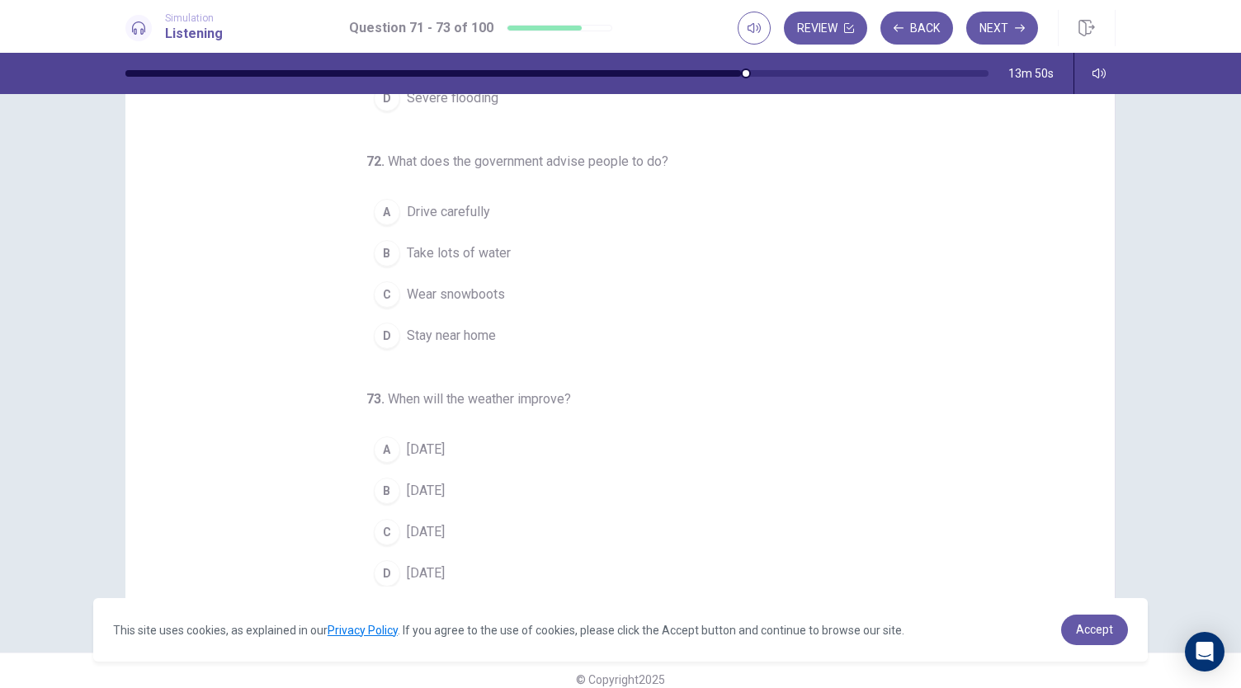
scroll to position [98, 0]
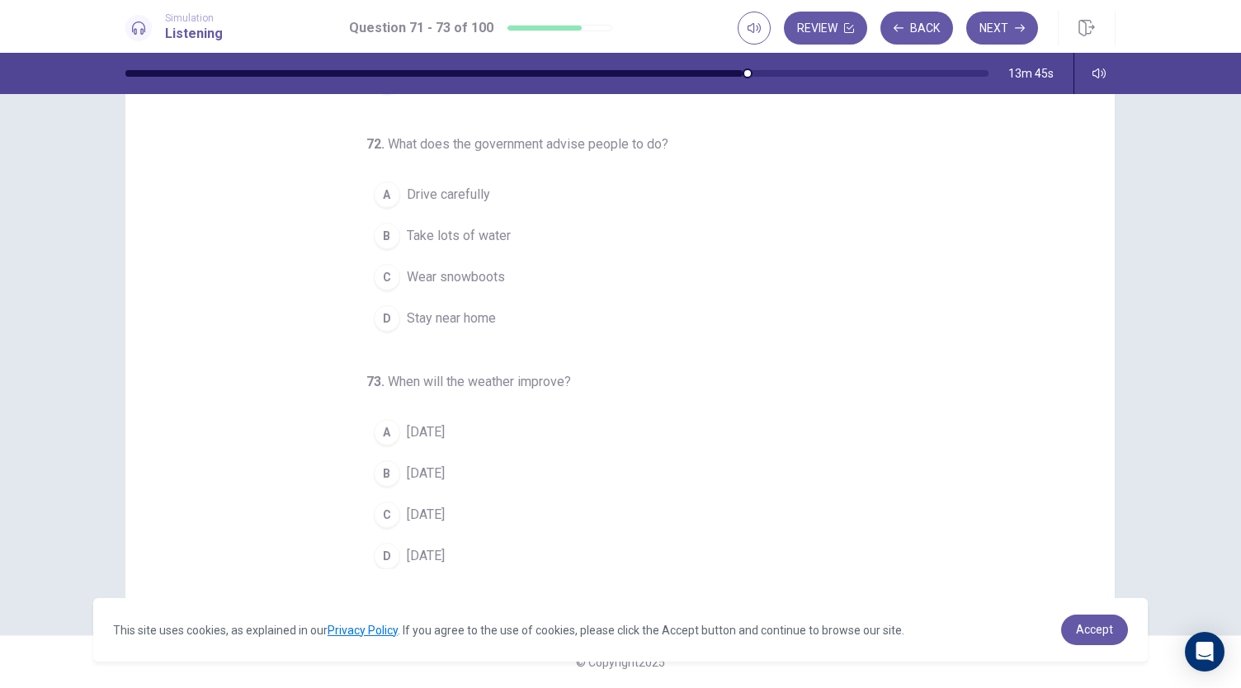
click at [434, 324] on button "D Stay near home" at bounding box center [610, 318] width 488 height 41
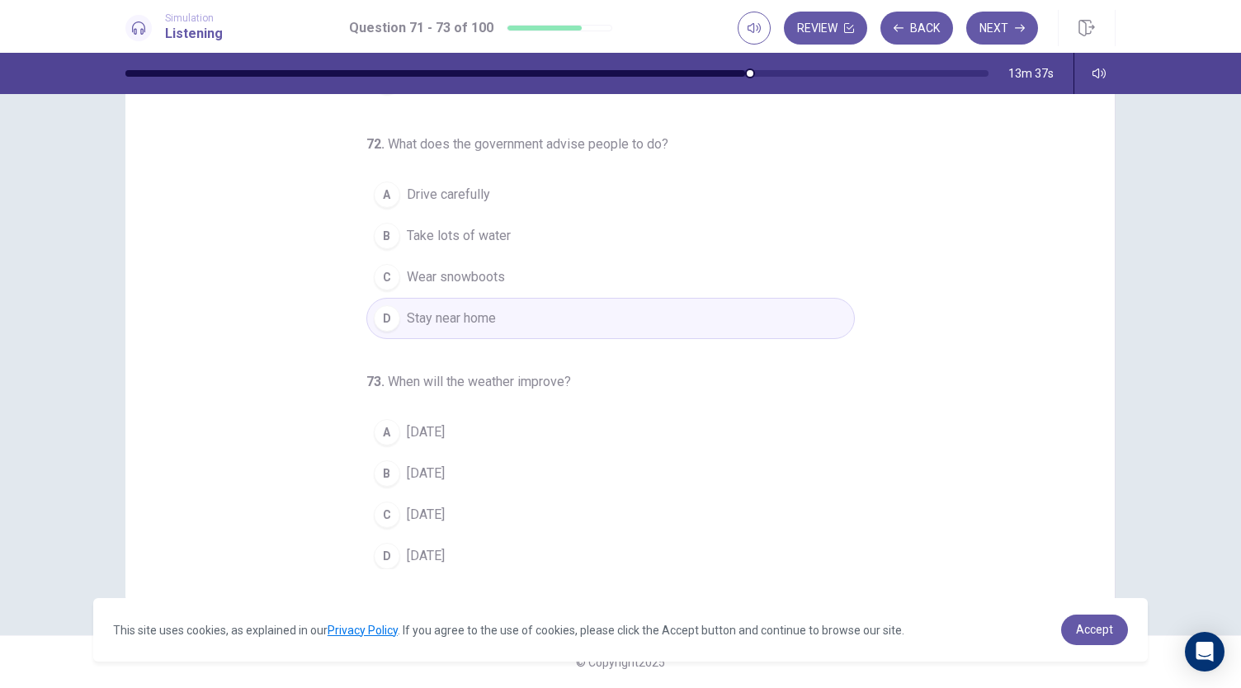
click at [440, 517] on span "On Sunday" at bounding box center [426, 515] width 38 height 20
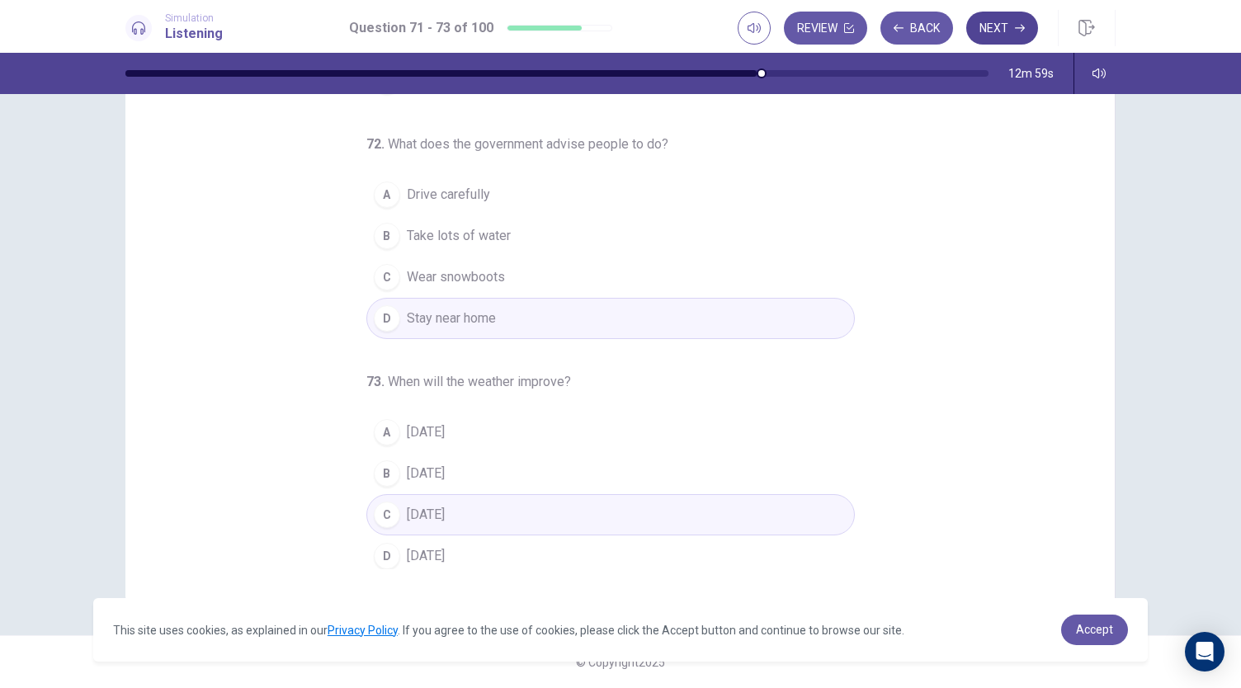
click at [1020, 27] on icon "button" at bounding box center [1020, 28] width 10 height 10
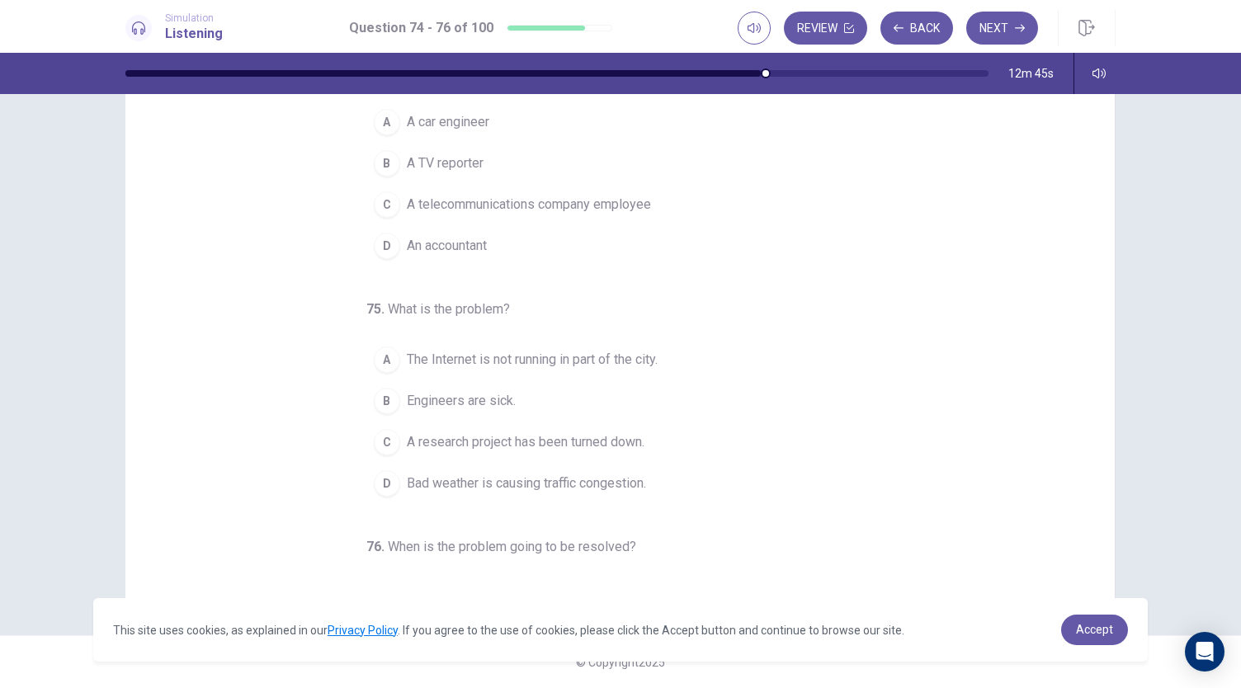
scroll to position [0, 0]
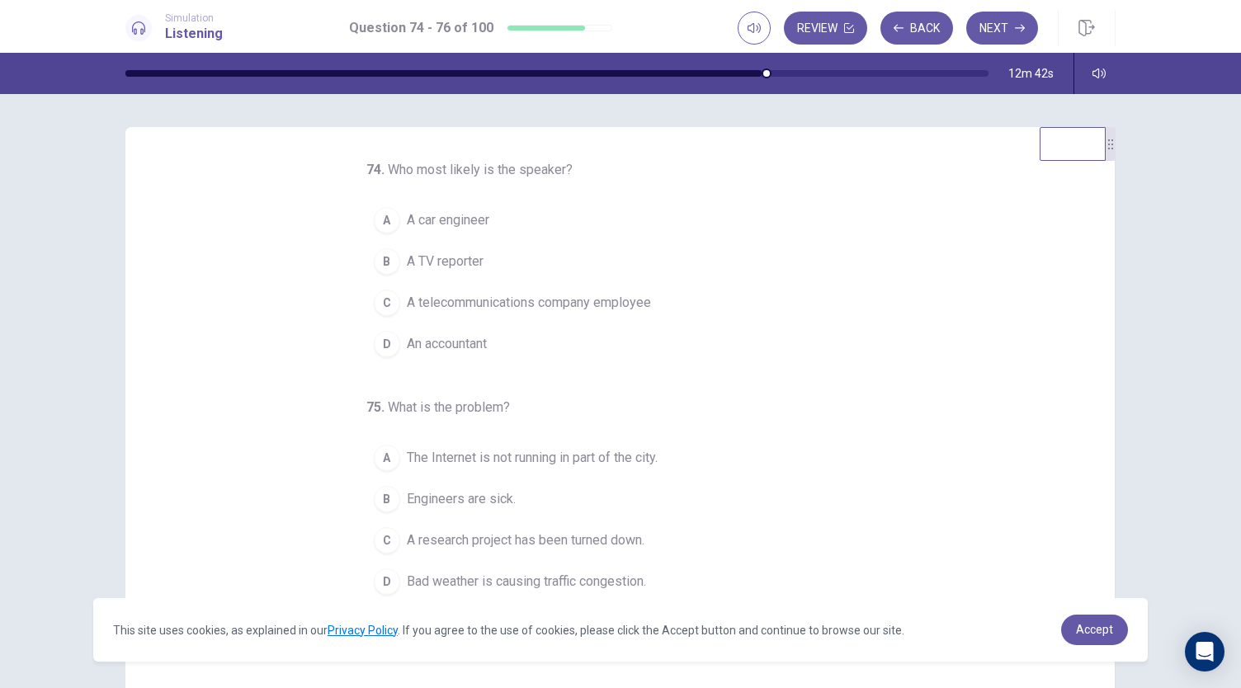
click at [470, 310] on span "A telecommunications company employee" at bounding box center [529, 303] width 244 height 20
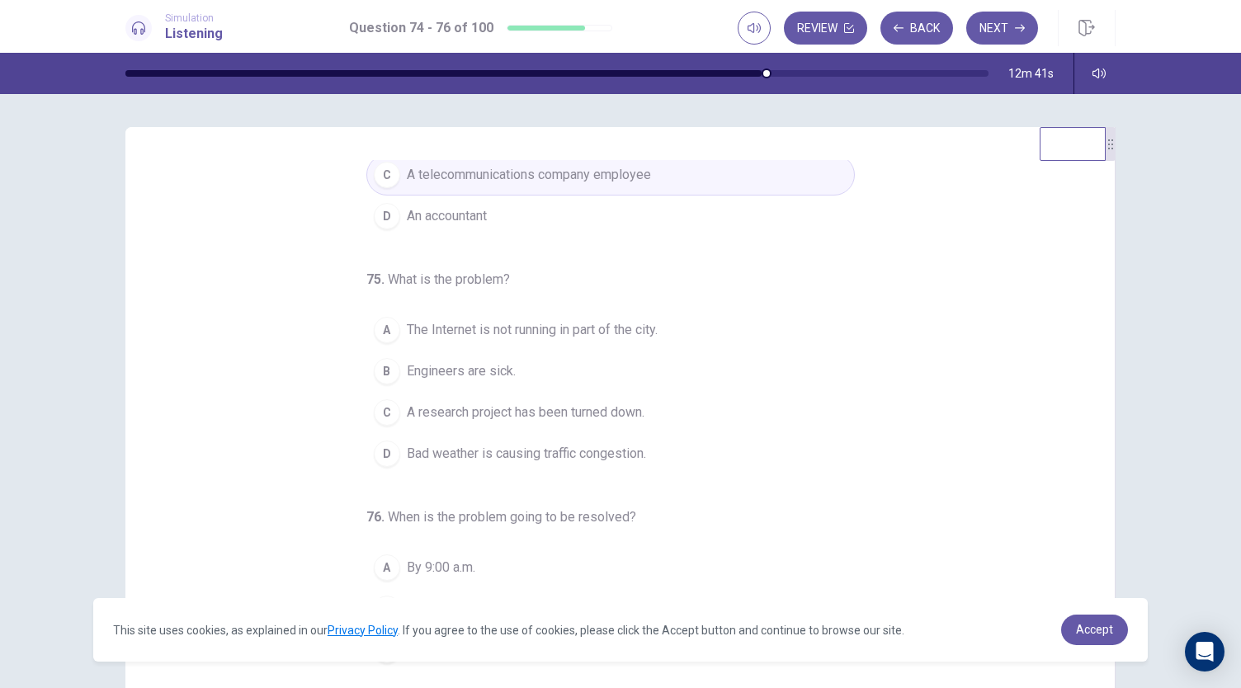
scroll to position [165, 0]
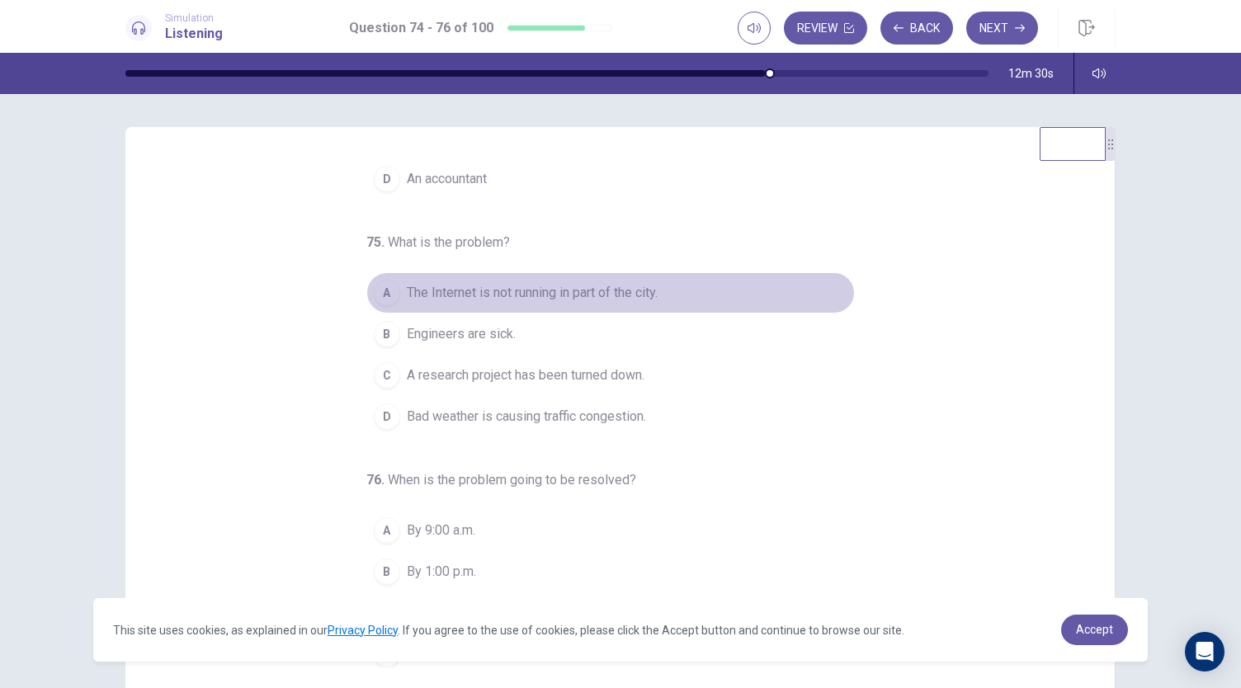
click at [620, 286] on span "The Internet is not running in part of the city." at bounding box center [532, 293] width 251 height 20
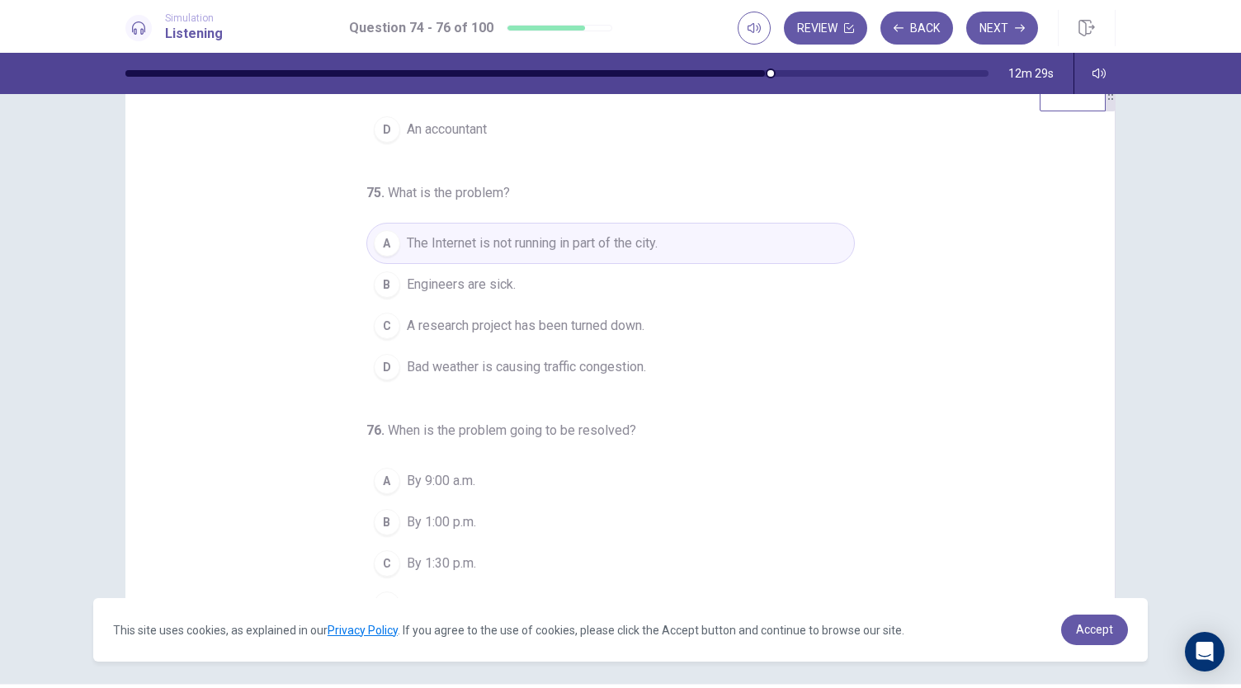
scroll to position [98, 0]
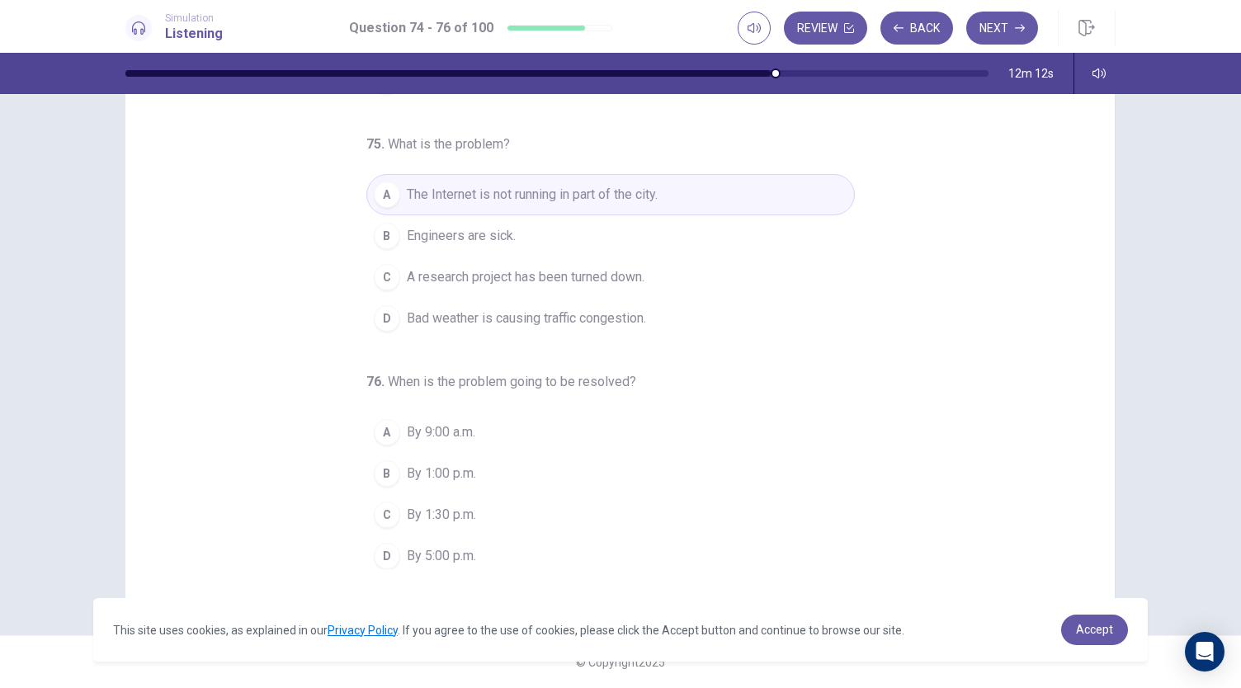
click at [452, 466] on span "By 1:00 p.m." at bounding box center [441, 474] width 69 height 20
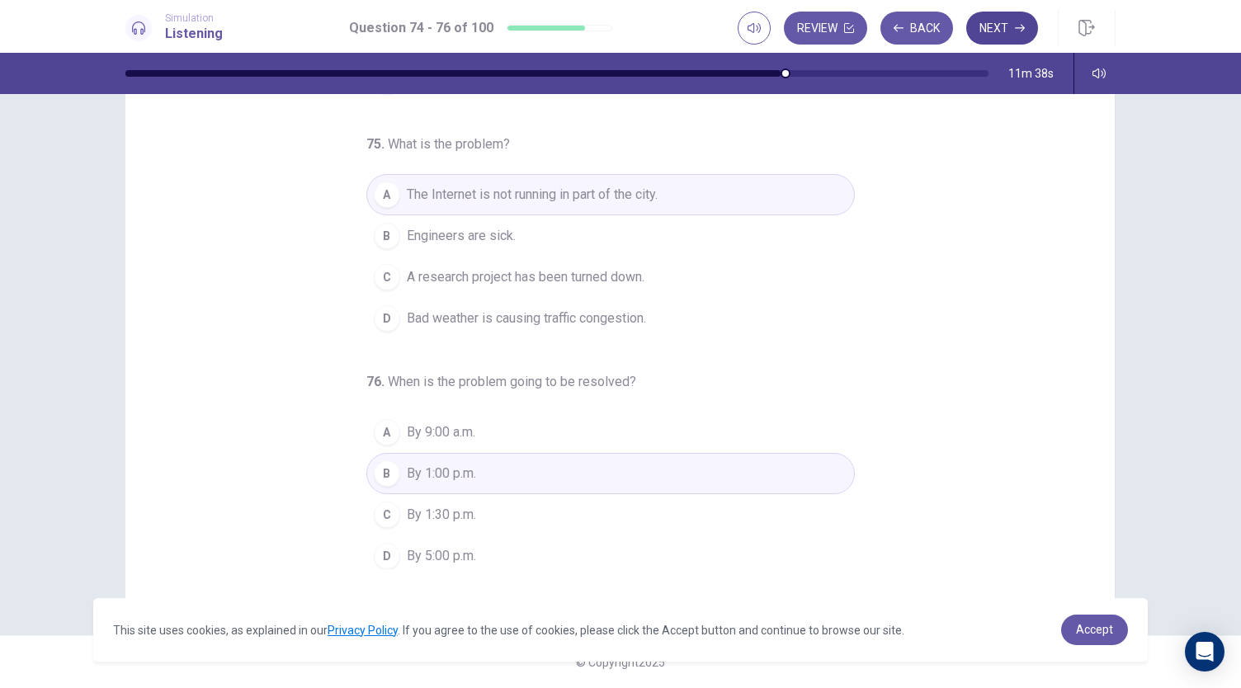
click at [1007, 26] on button "Next" at bounding box center [1002, 28] width 72 height 33
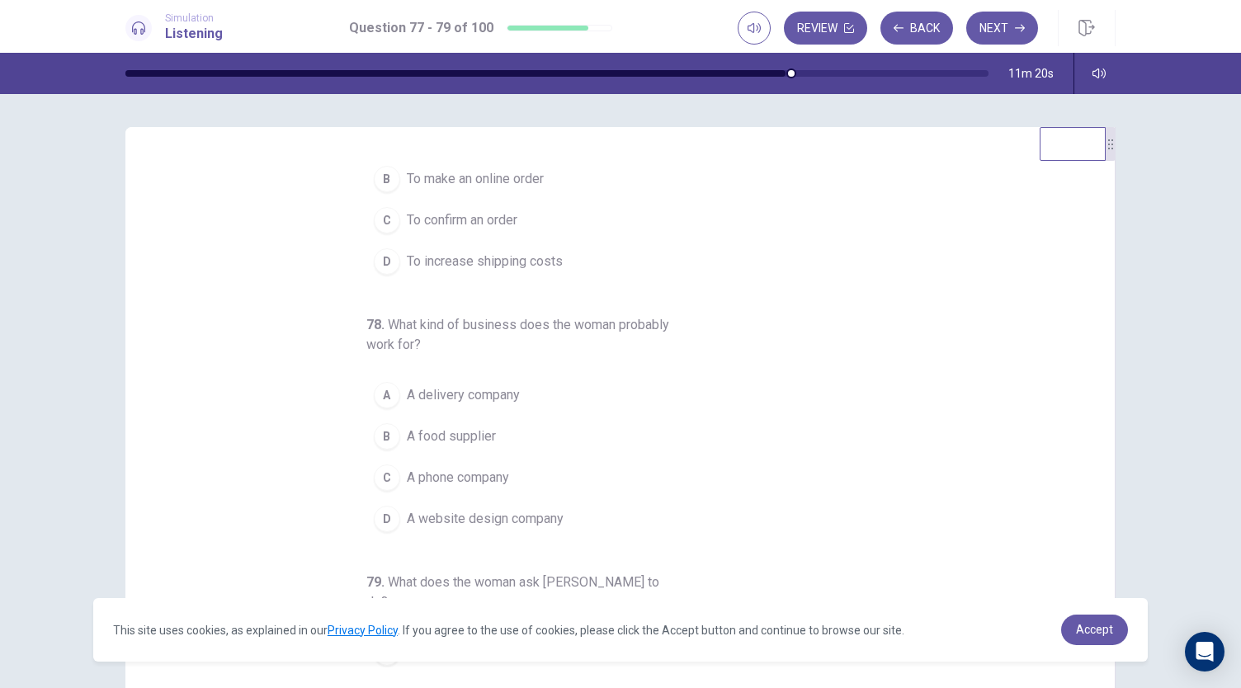
scroll to position [0, 0]
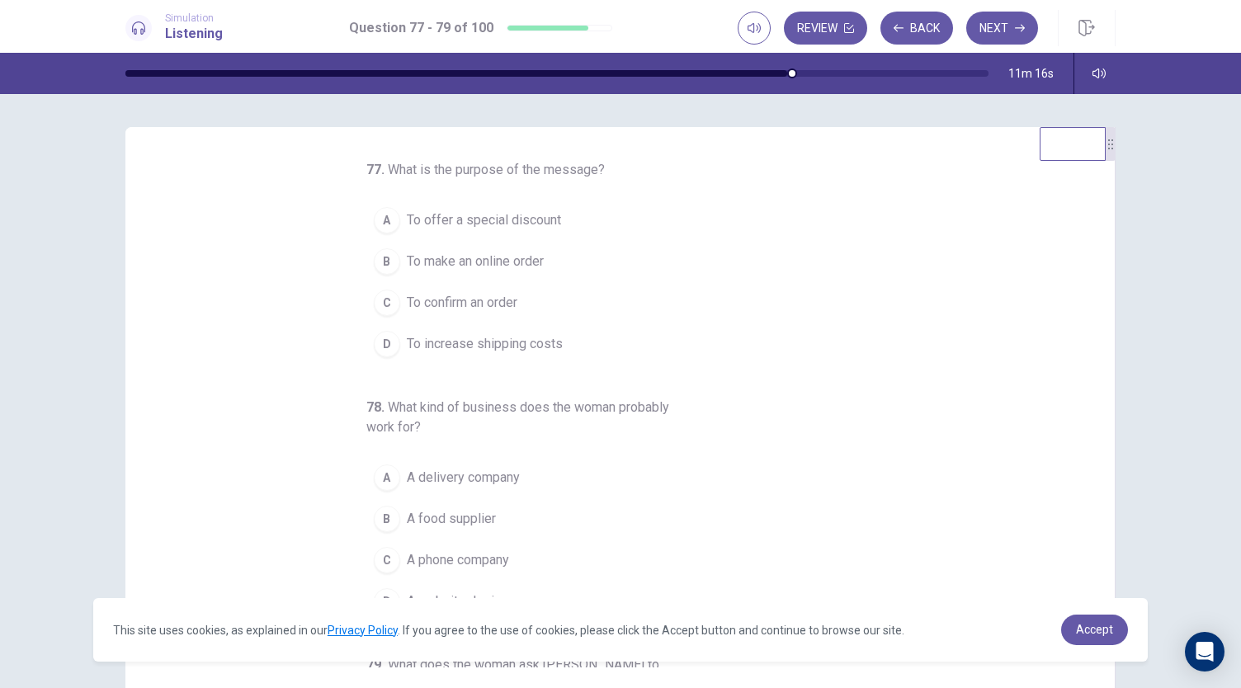
click at [437, 301] on span "To confirm an order" at bounding box center [462, 303] width 111 height 20
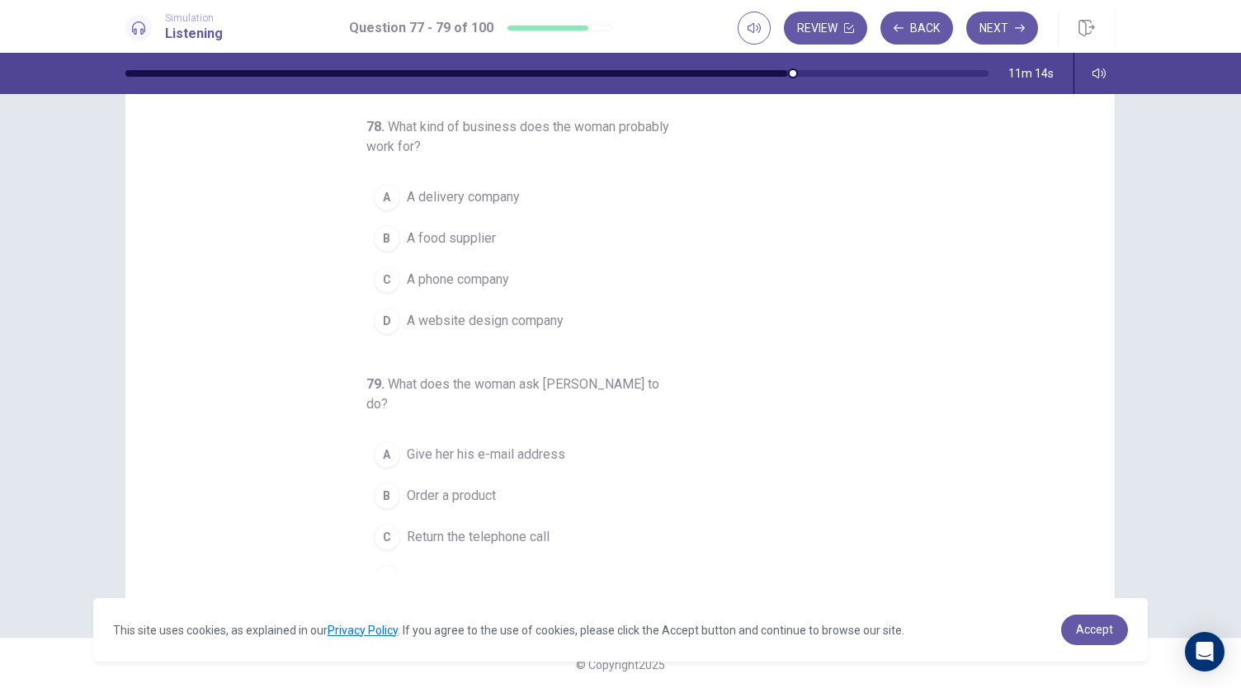
scroll to position [98, 0]
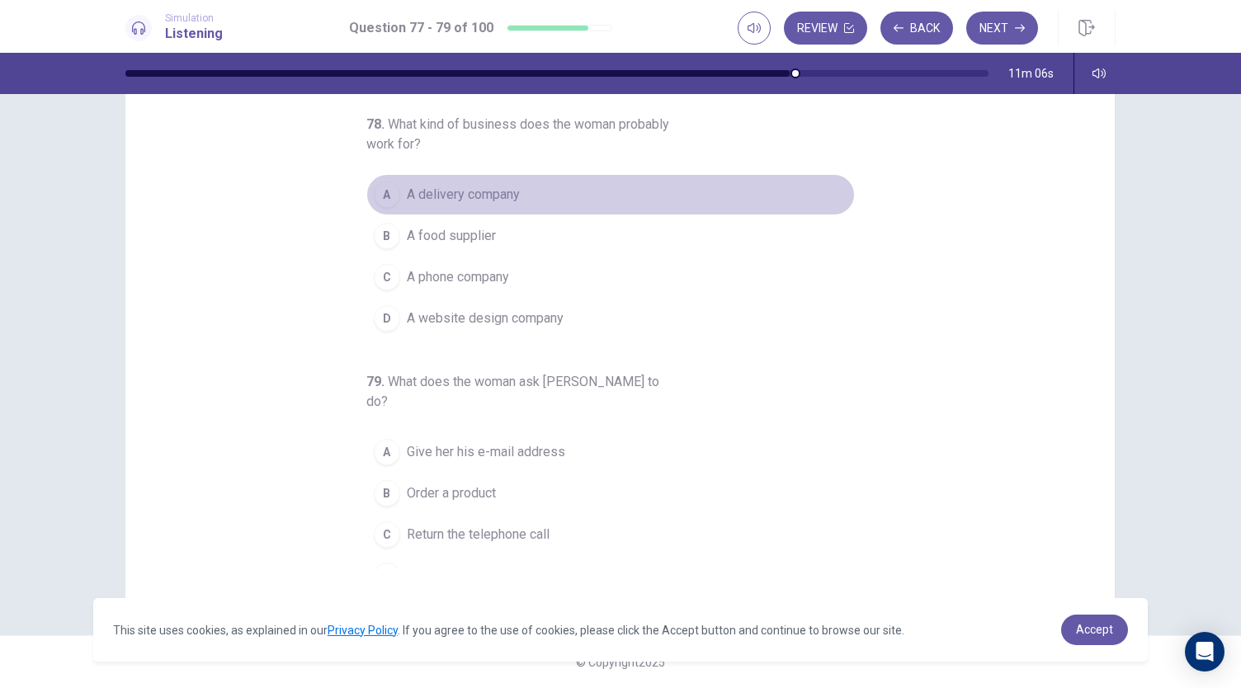
click at [419, 186] on span "A delivery company" at bounding box center [463, 195] width 113 height 20
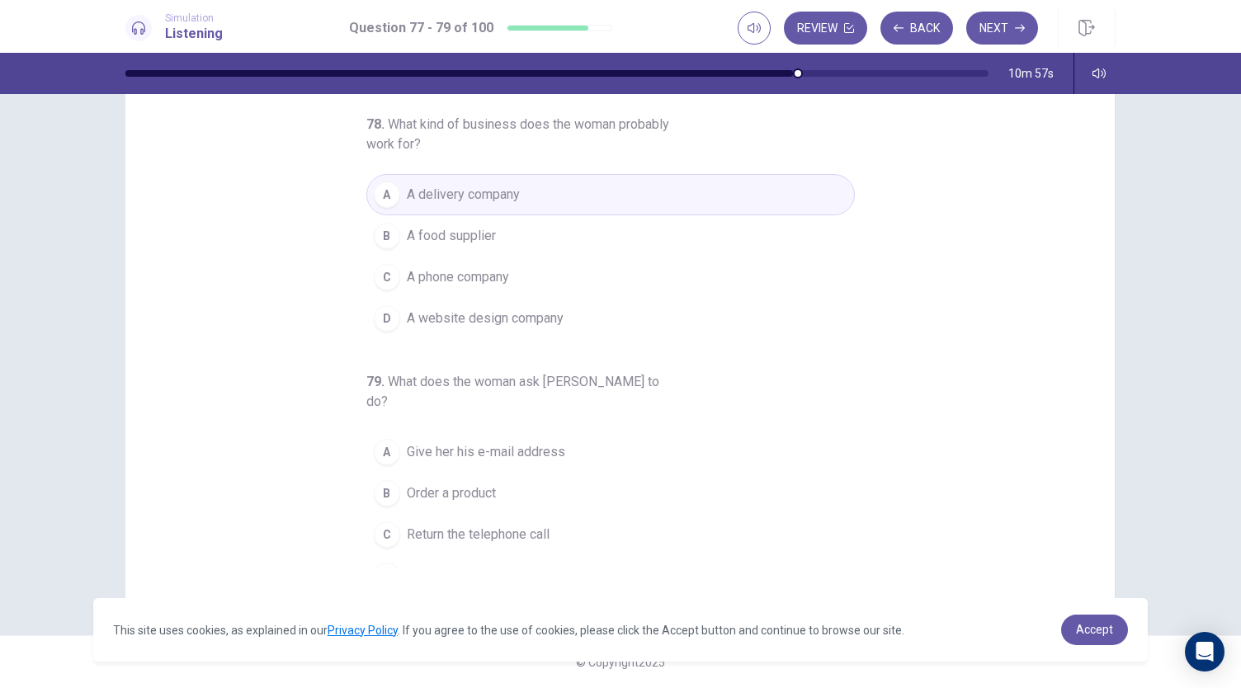
click at [523, 525] on span "Return the telephone call" at bounding box center [478, 535] width 143 height 20
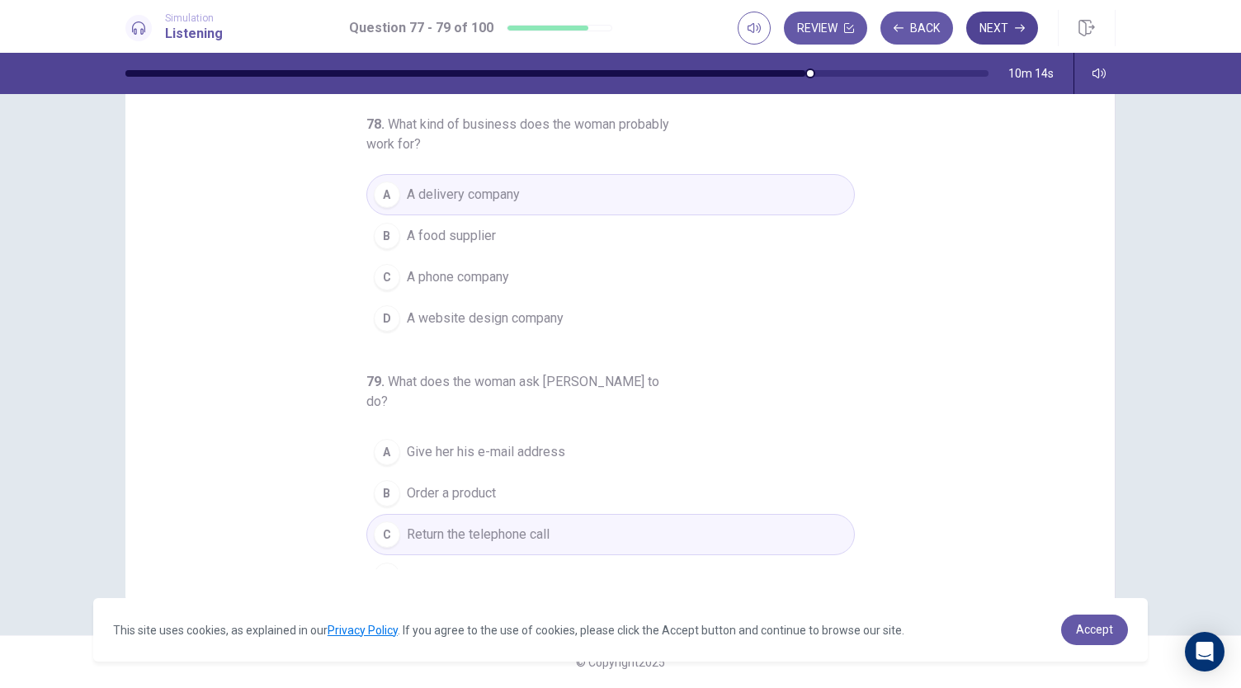
click at [1015, 23] on icon "button" at bounding box center [1020, 28] width 10 height 10
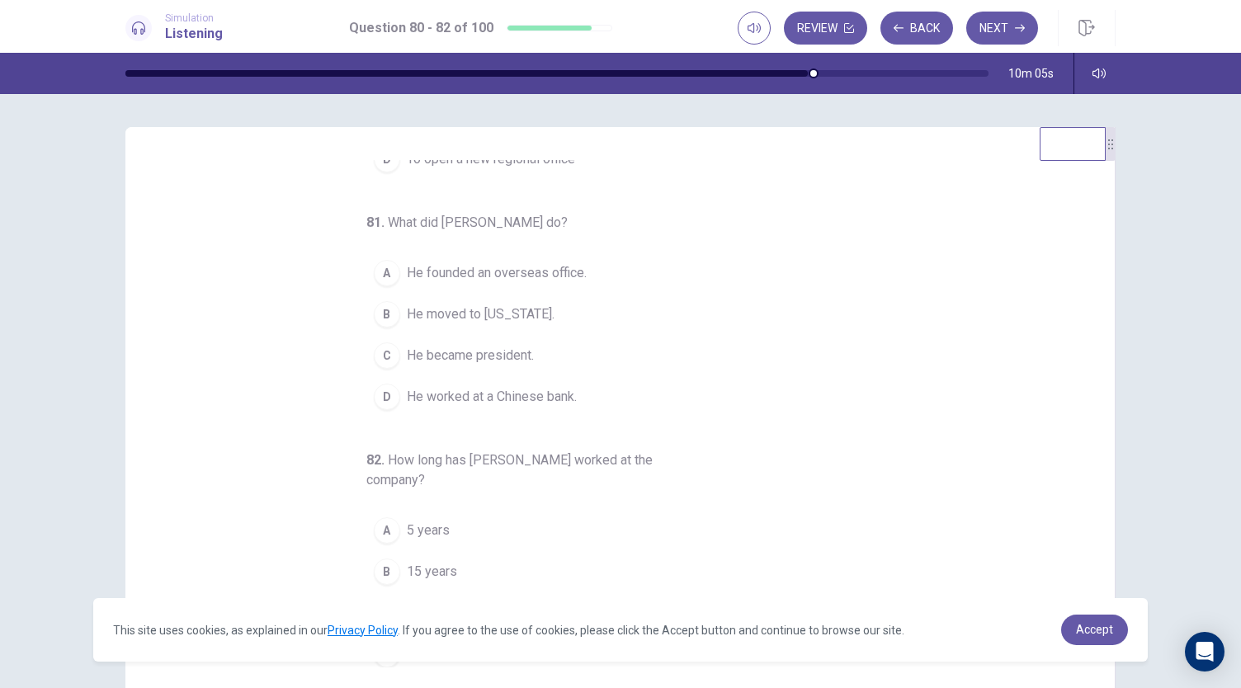
scroll to position [0, 0]
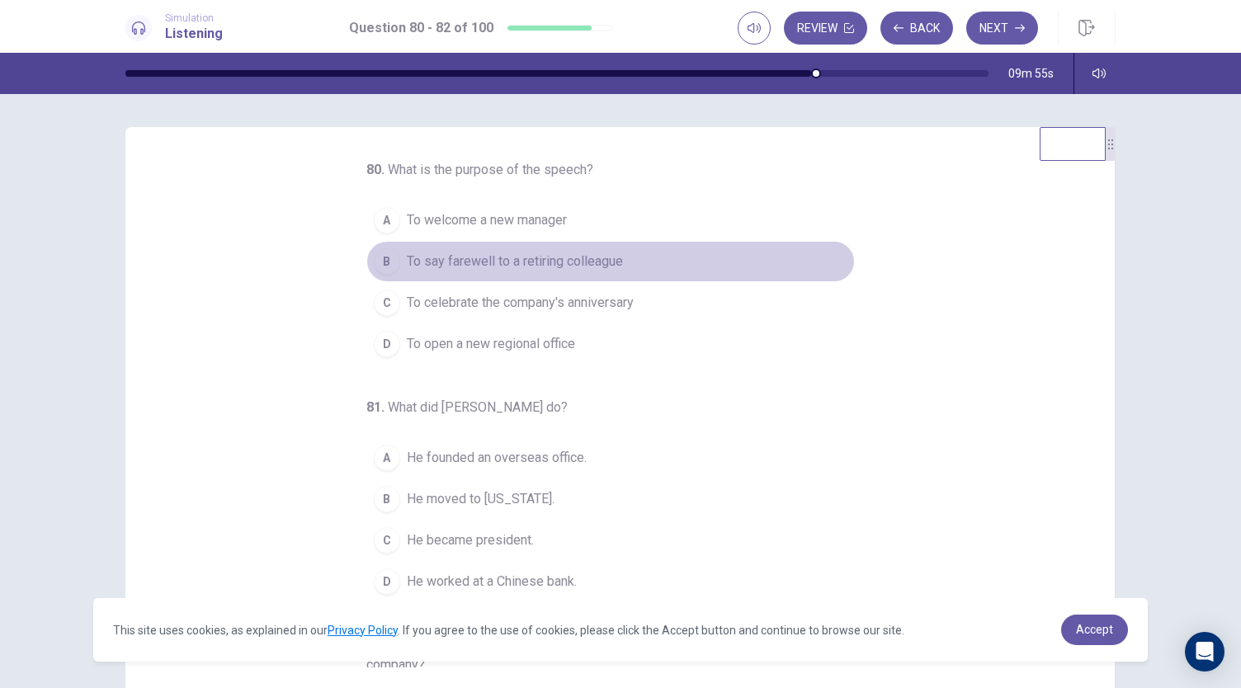
click at [591, 270] on span "To say farewell to a retiring colleague" at bounding box center [515, 262] width 216 height 20
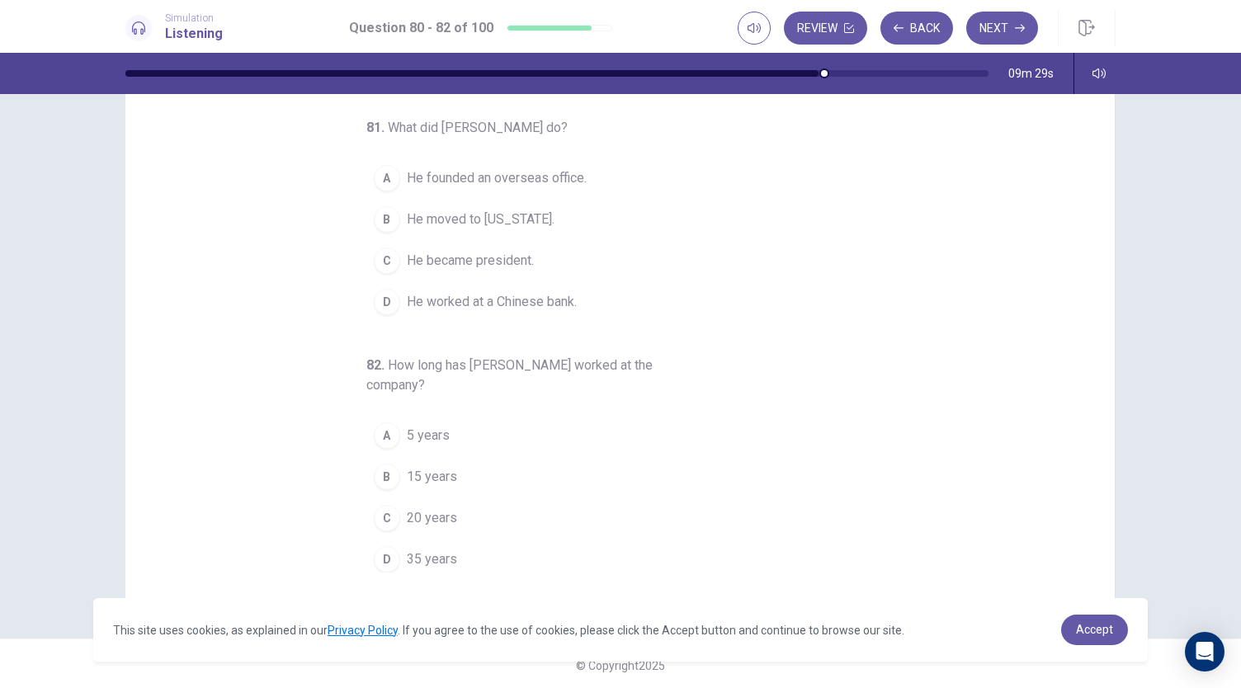
scroll to position [98, 0]
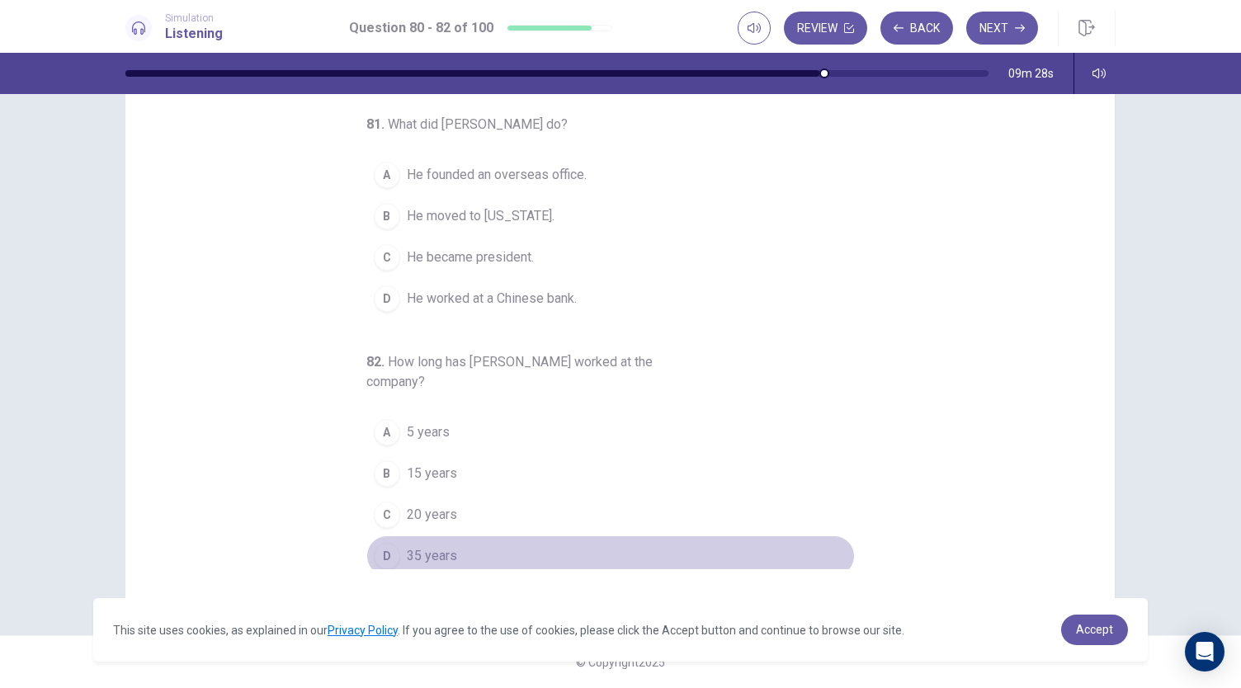
click at [407, 553] on span "35 years" at bounding box center [432, 556] width 50 height 20
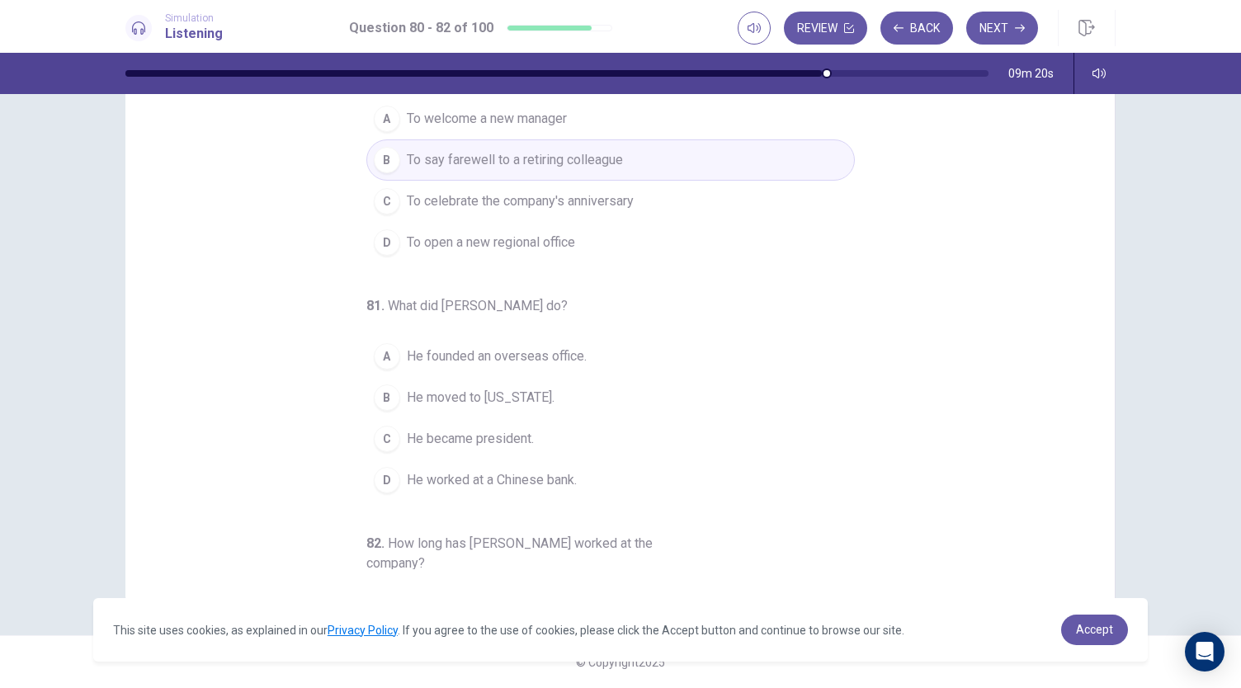
scroll to position [0, 0]
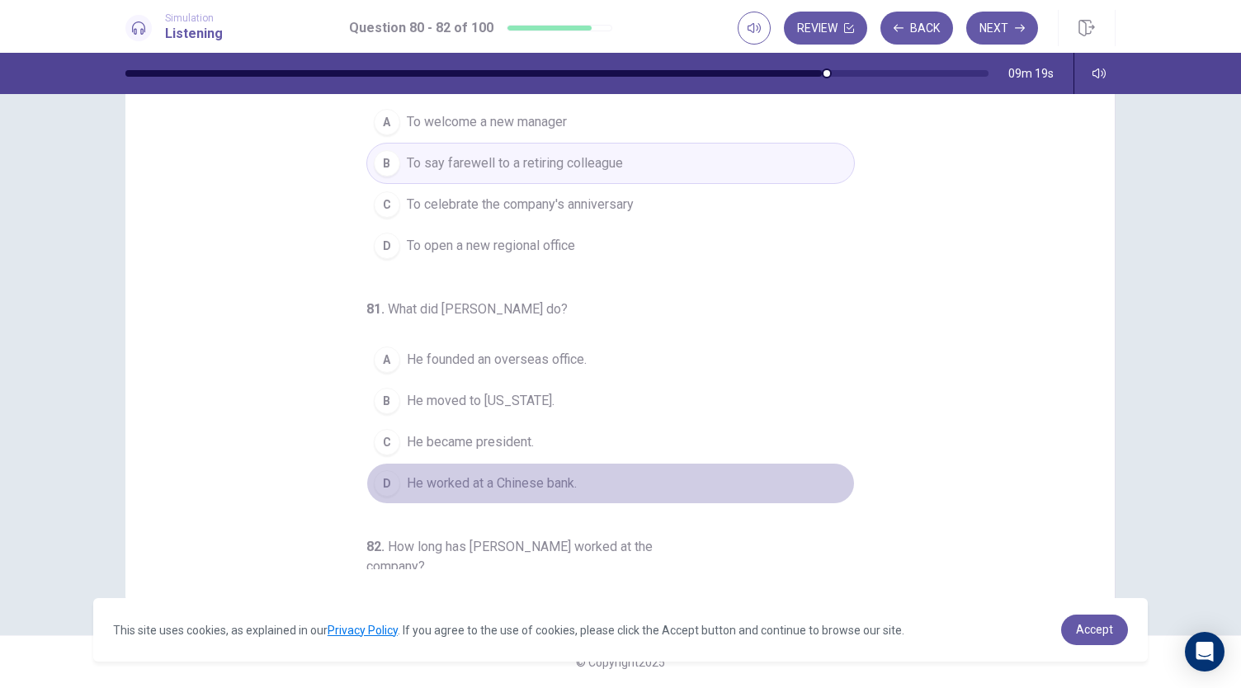
drag, startPoint x: 467, startPoint y: 481, endPoint x: 543, endPoint y: 436, distance: 88.4
click at [467, 483] on span "He worked at a Chinese bank." at bounding box center [492, 483] width 170 height 20
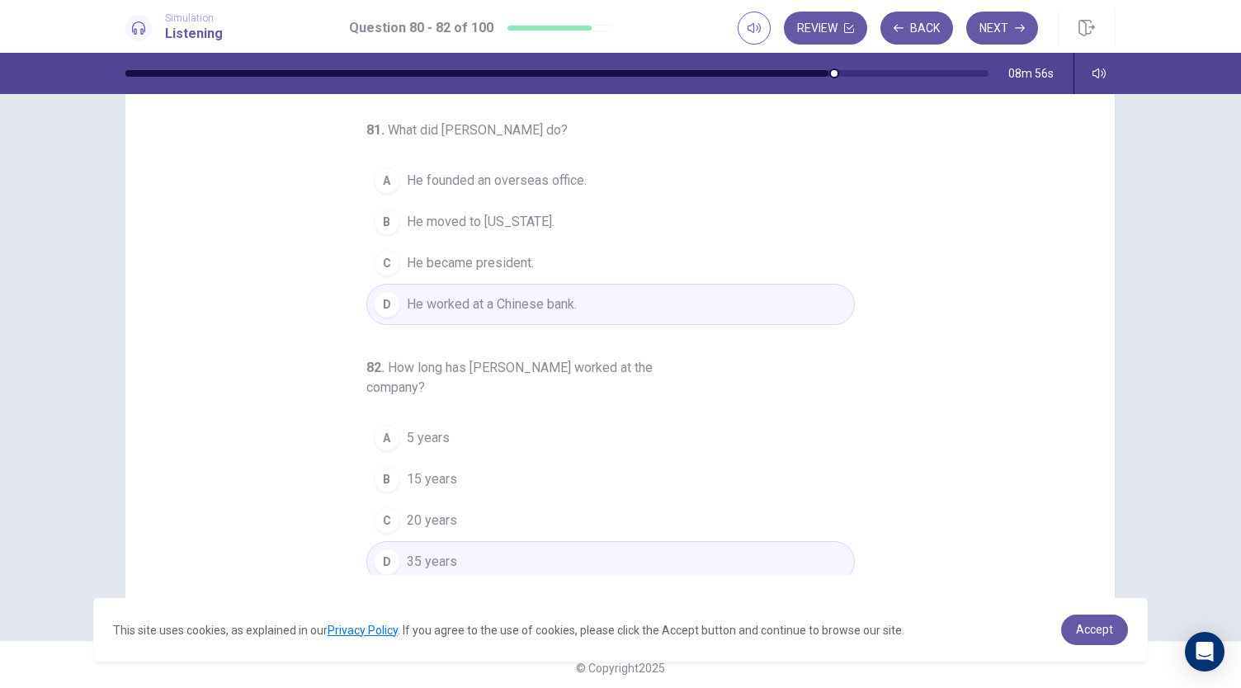
scroll to position [98, 0]
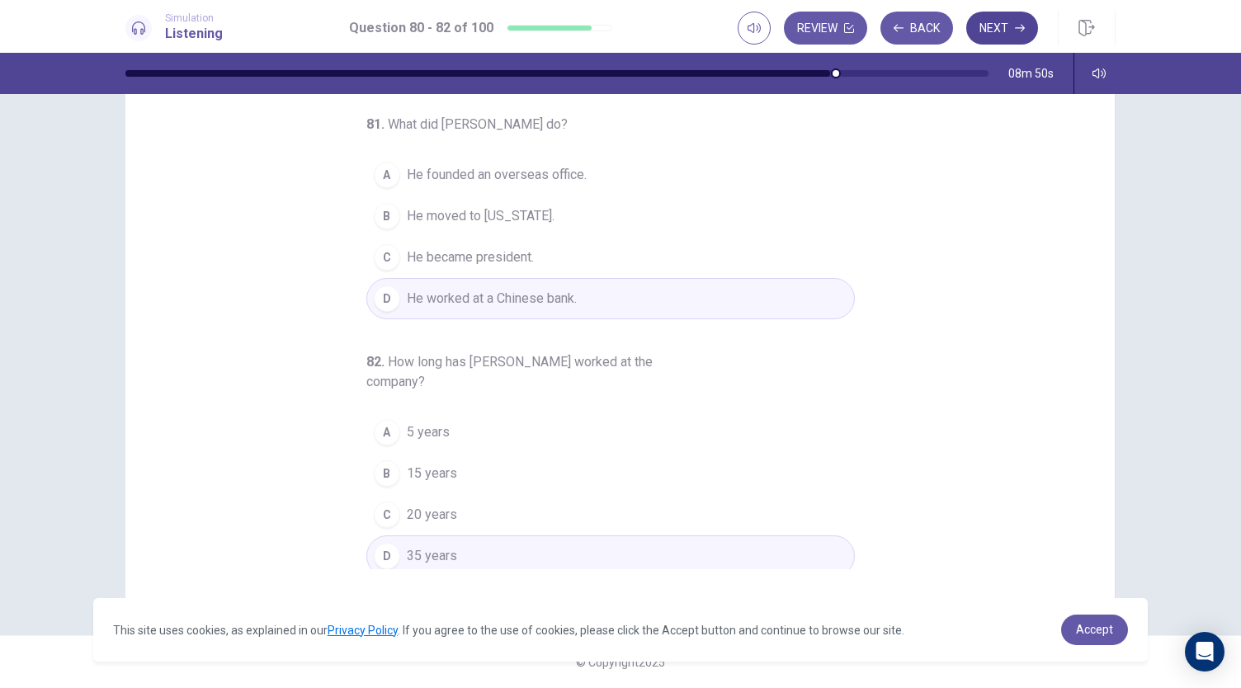
click at [1006, 21] on button "Next" at bounding box center [1002, 28] width 72 height 33
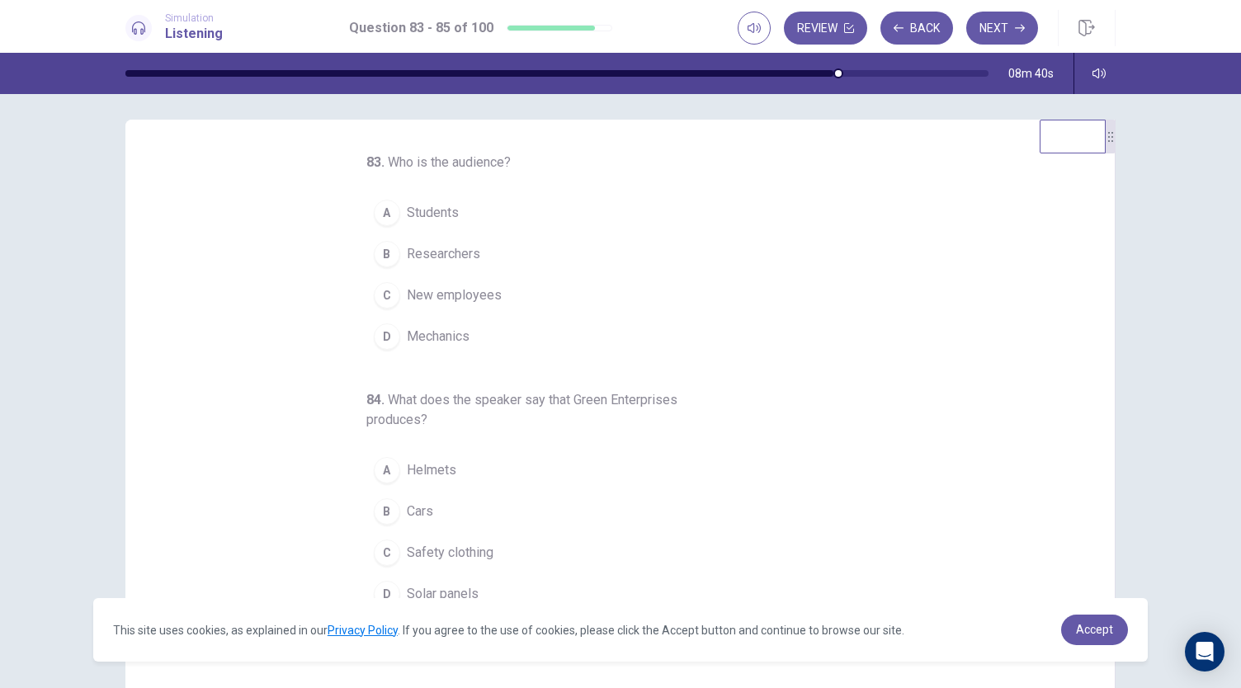
scroll to position [0, 0]
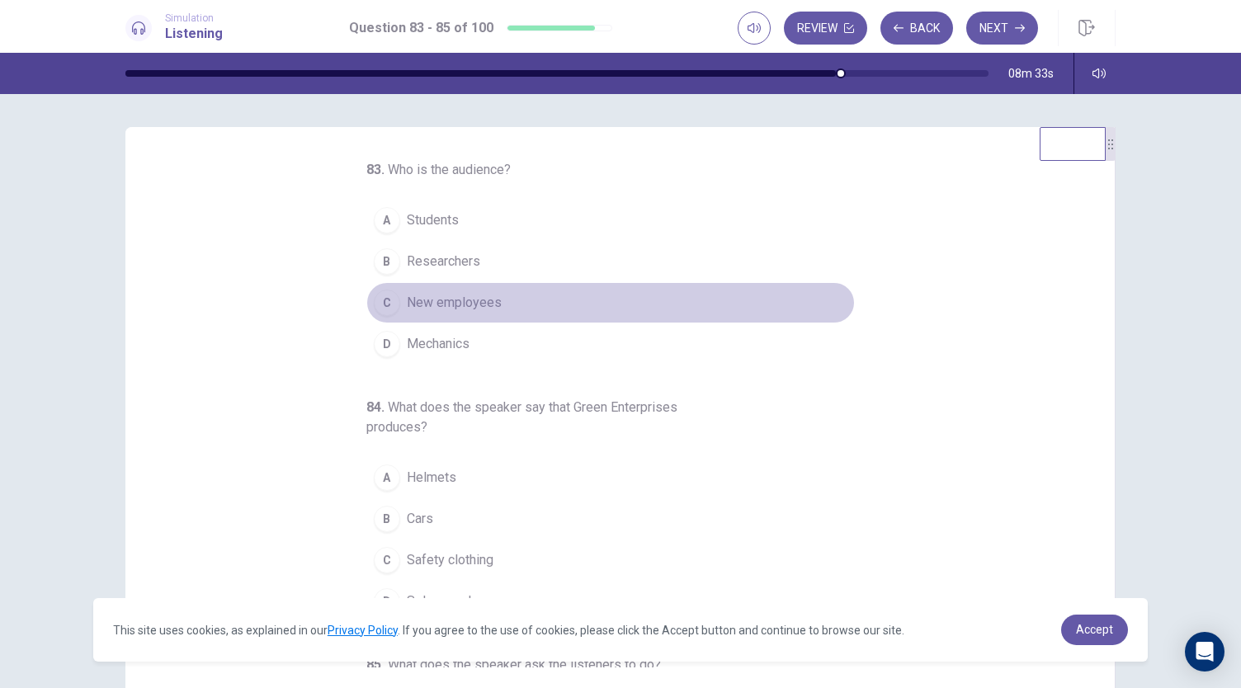
click at [436, 307] on span "New employees" at bounding box center [454, 303] width 95 height 20
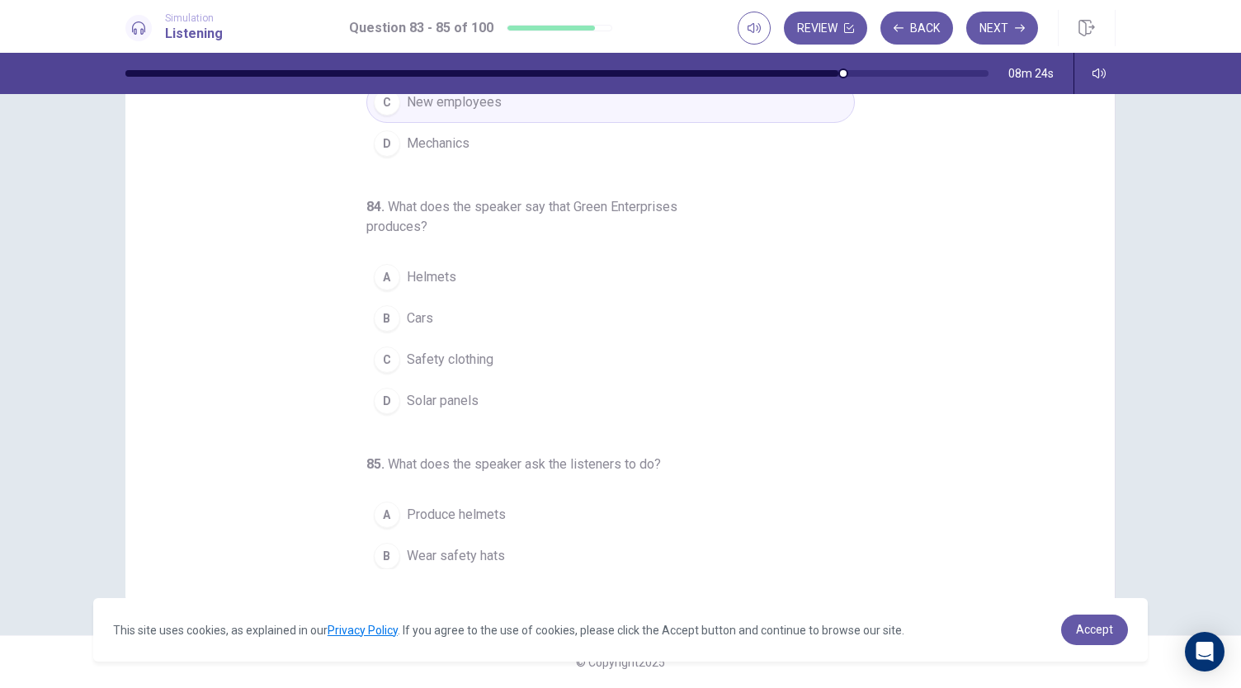
scroll to position [185, 0]
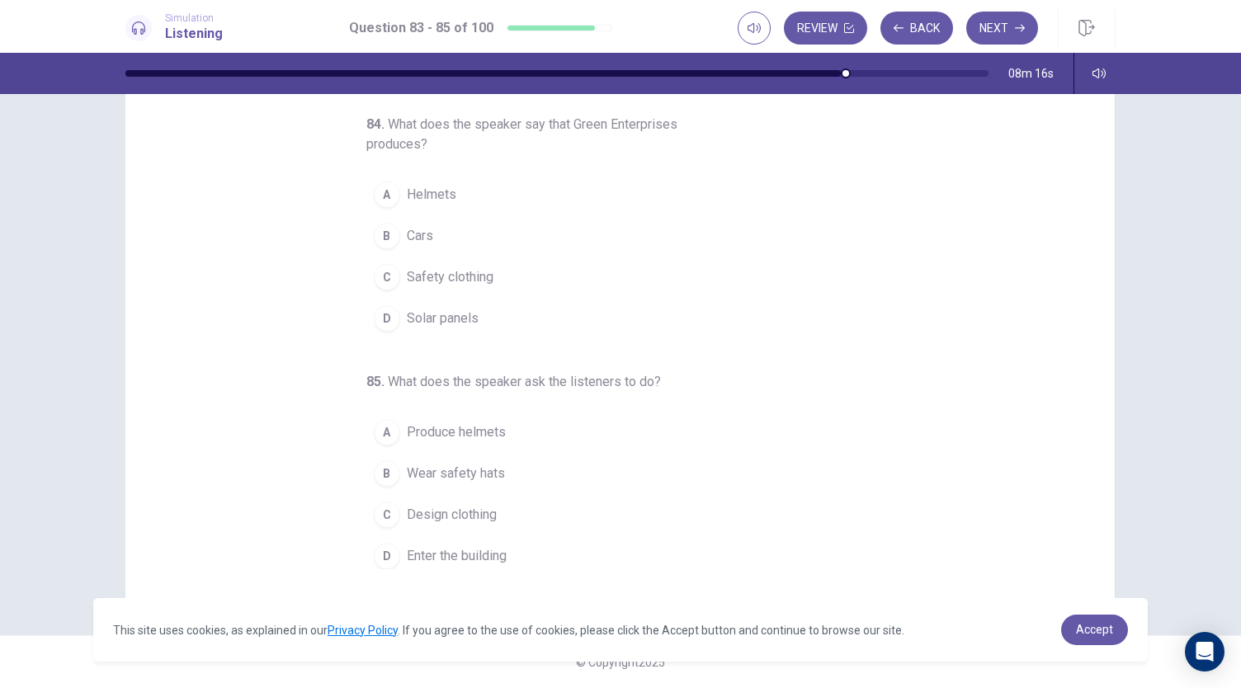
click at [481, 310] on button "D Solar panels" at bounding box center [610, 318] width 488 height 41
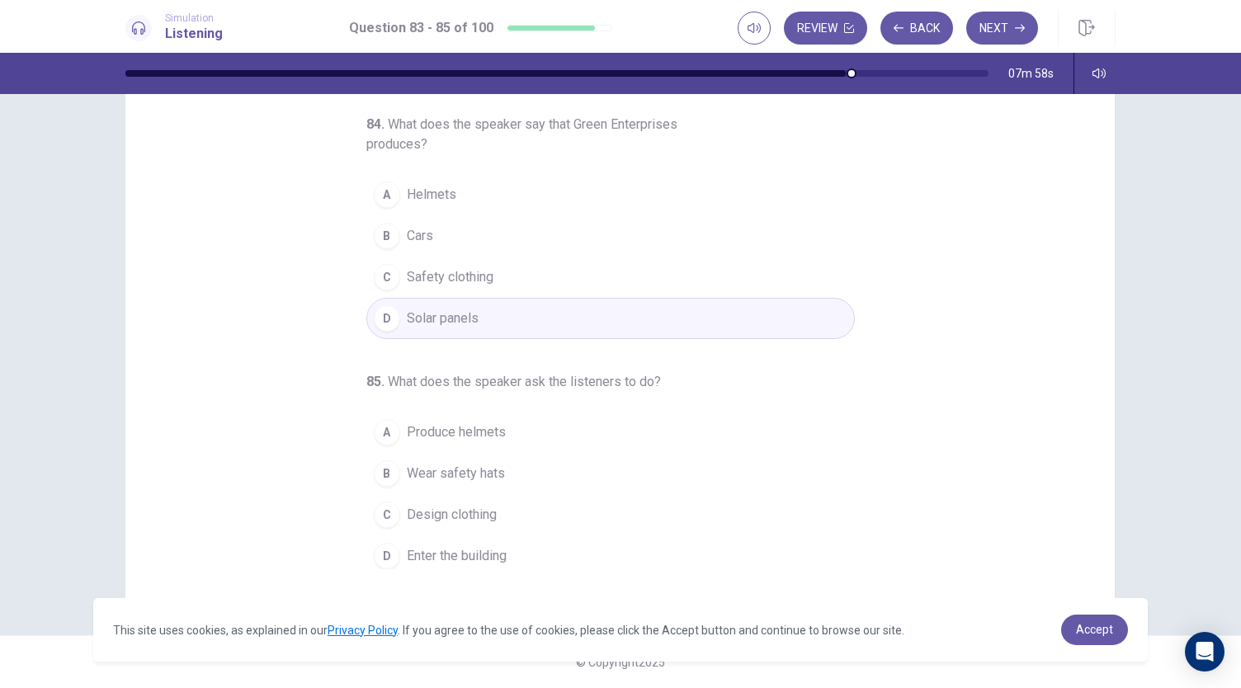
click at [510, 557] on button "D Enter the building" at bounding box center [610, 555] width 488 height 41
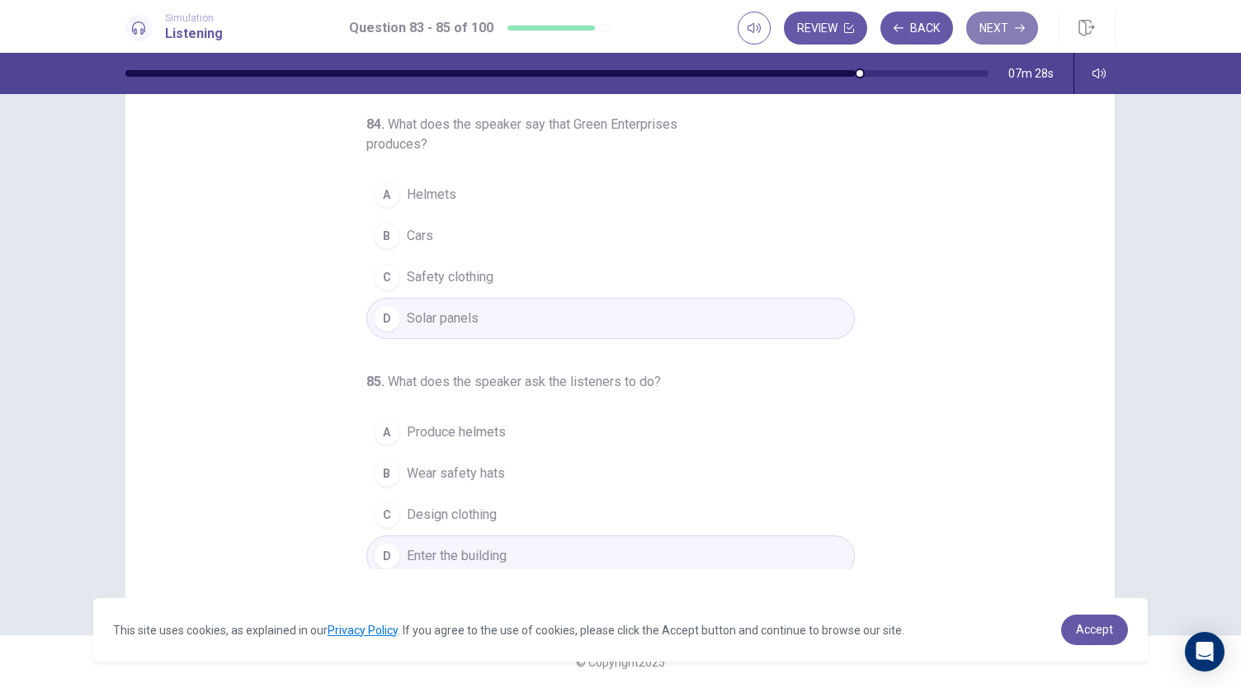
click at [1001, 21] on button "Next" at bounding box center [1002, 28] width 72 height 33
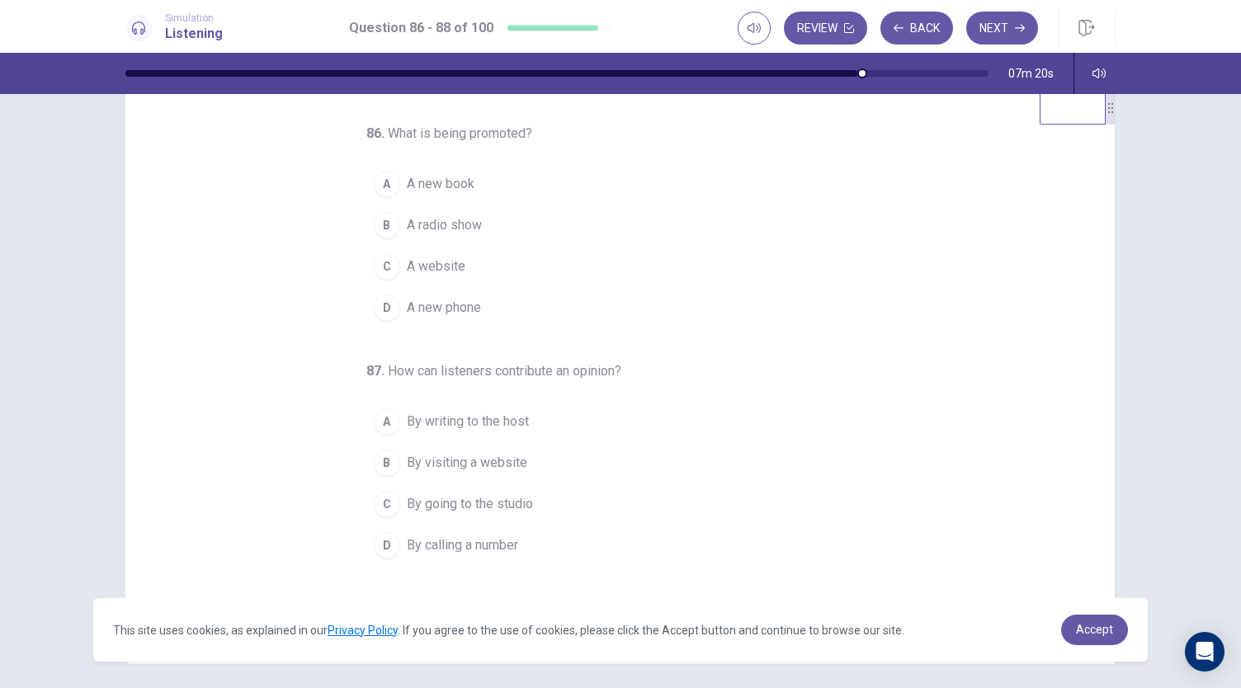
scroll to position [0, 0]
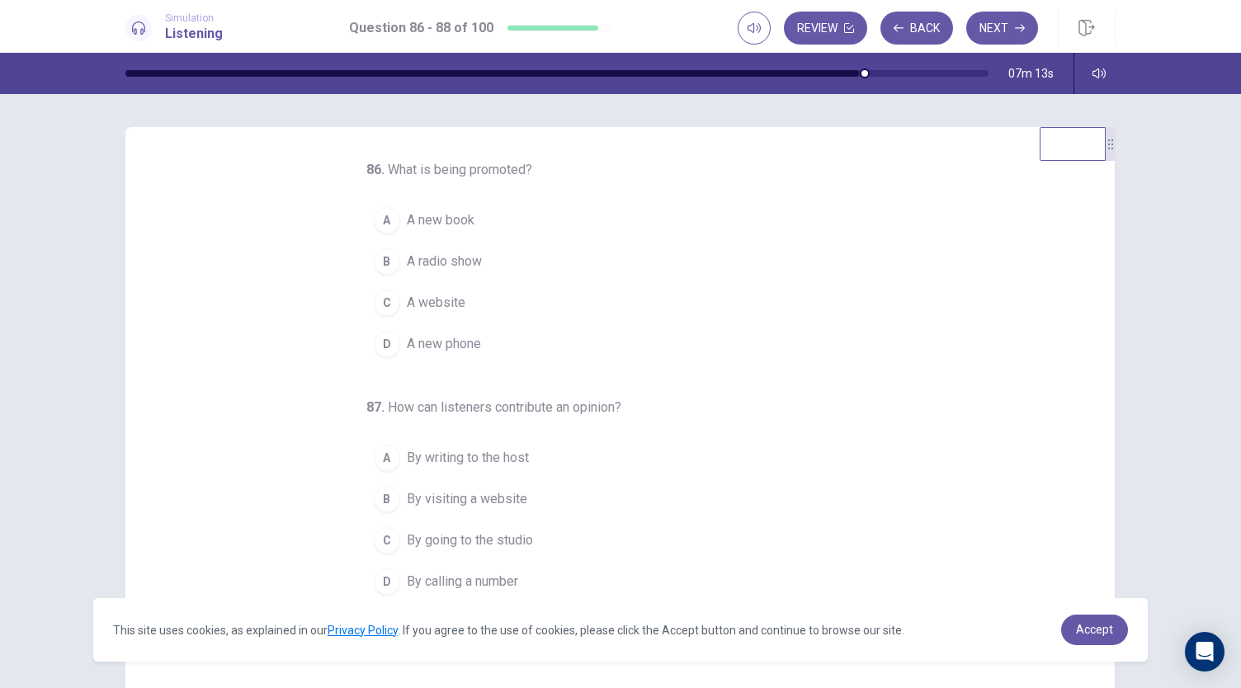
click at [464, 219] on span "A new book" at bounding box center [441, 220] width 68 height 20
click at [479, 269] on button "B A radio show" at bounding box center [610, 261] width 488 height 41
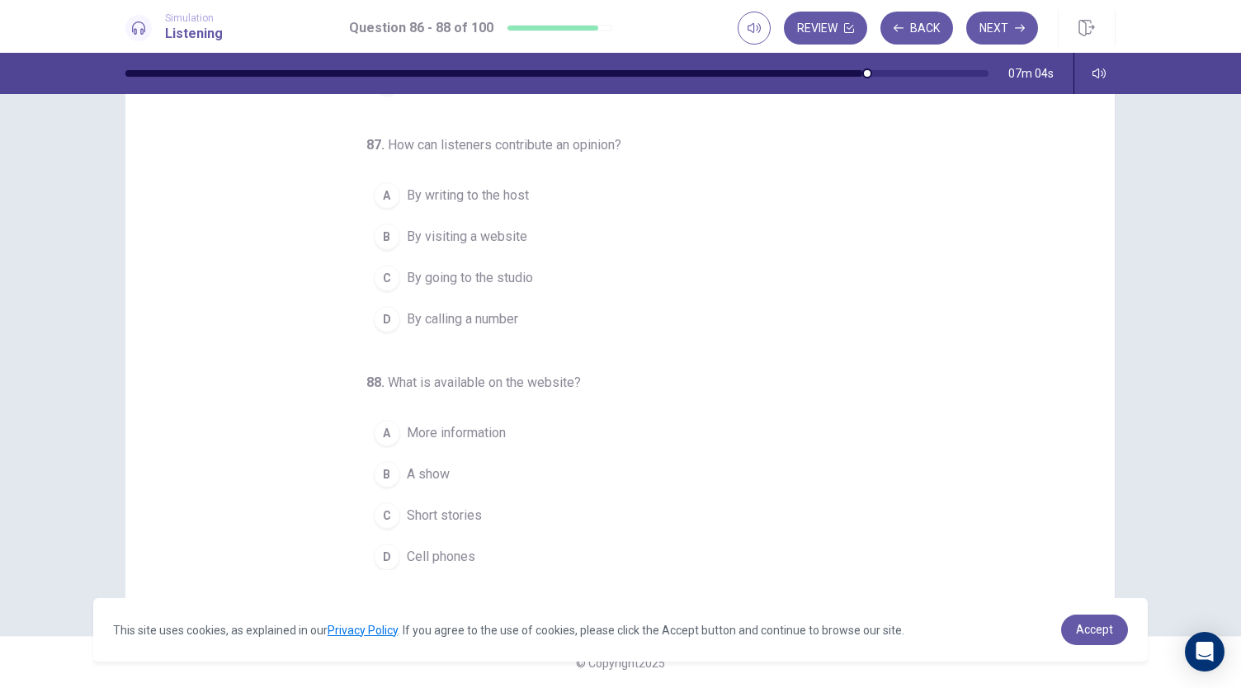
scroll to position [98, 0]
click at [487, 327] on button "D By calling a number" at bounding box center [610, 318] width 488 height 41
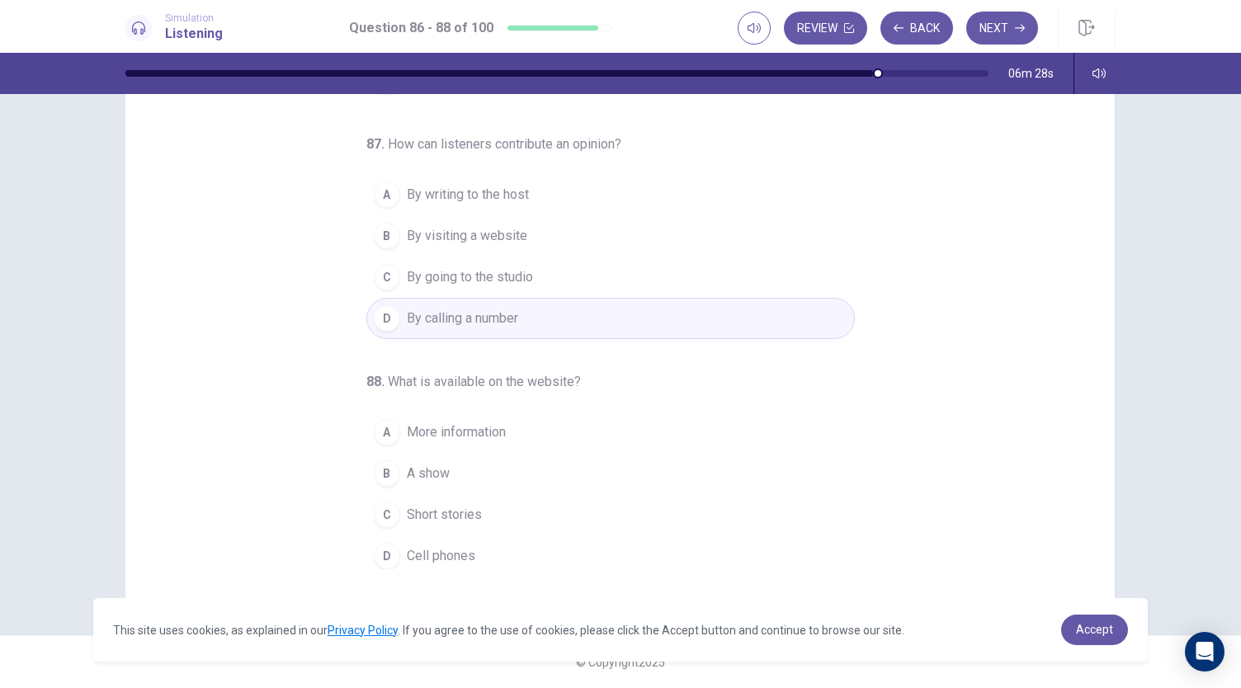
click at [469, 473] on button "B A show" at bounding box center [610, 473] width 488 height 41
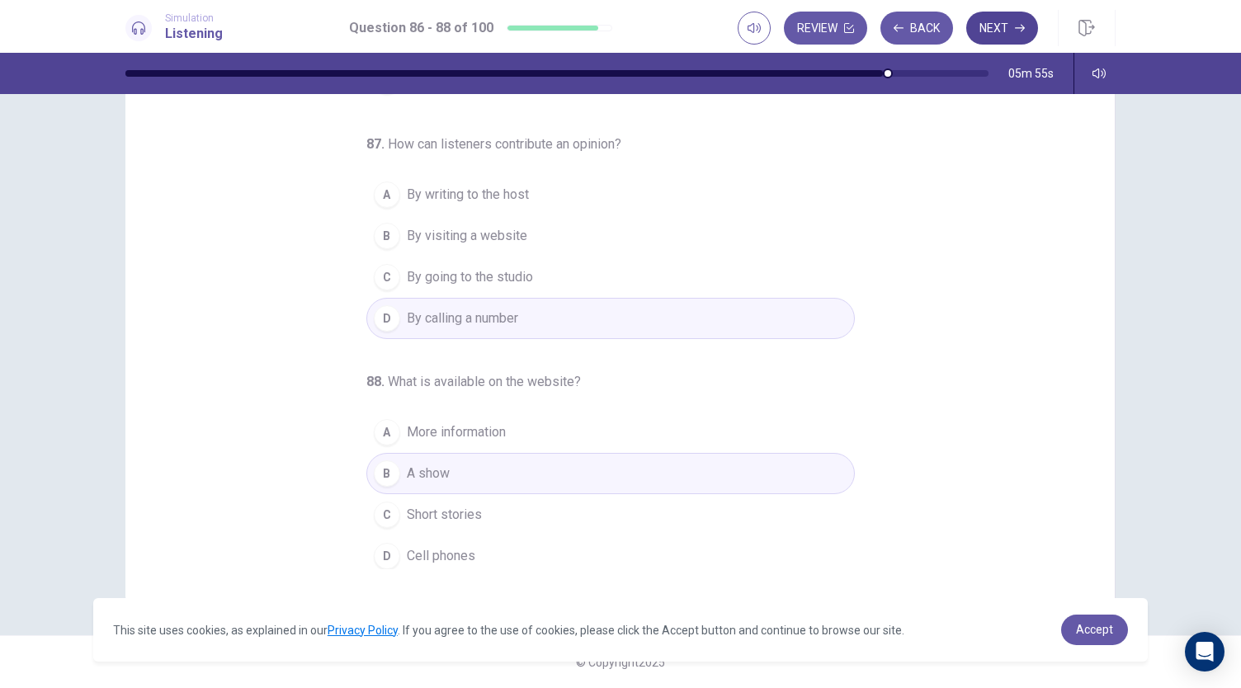
click at [1023, 24] on icon "button" at bounding box center [1020, 28] width 10 height 10
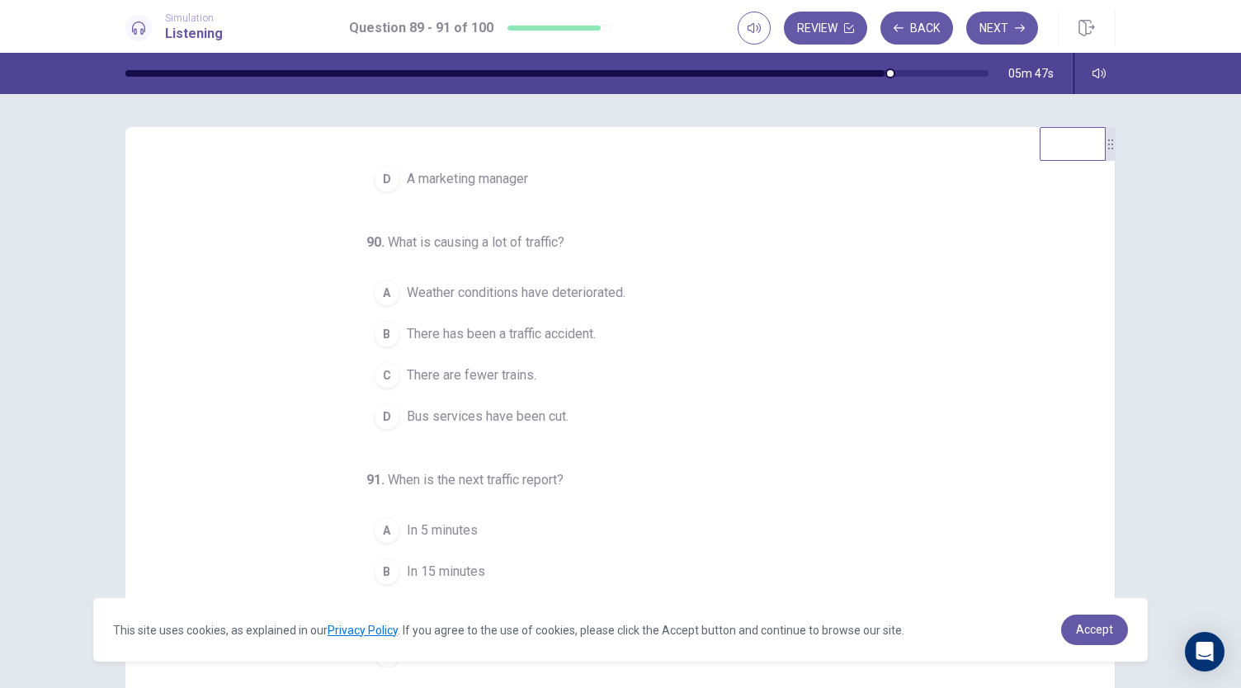
scroll to position [0, 0]
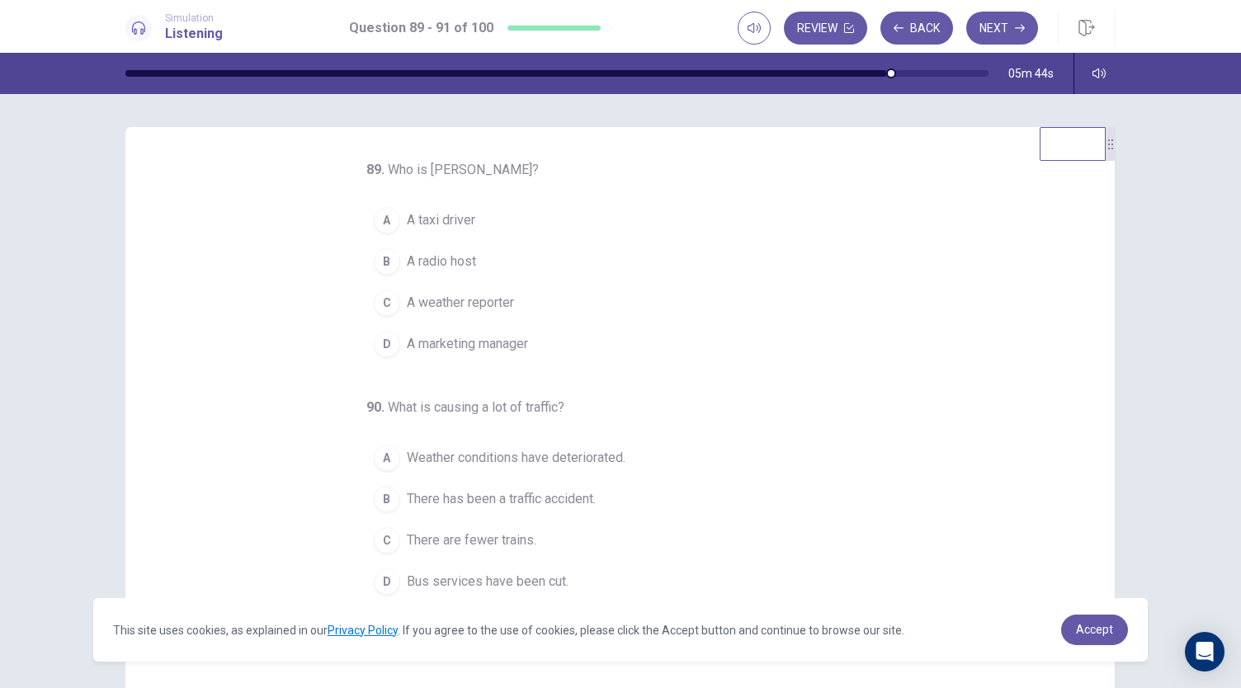
click at [437, 257] on span "A radio host" at bounding box center [441, 262] width 69 height 20
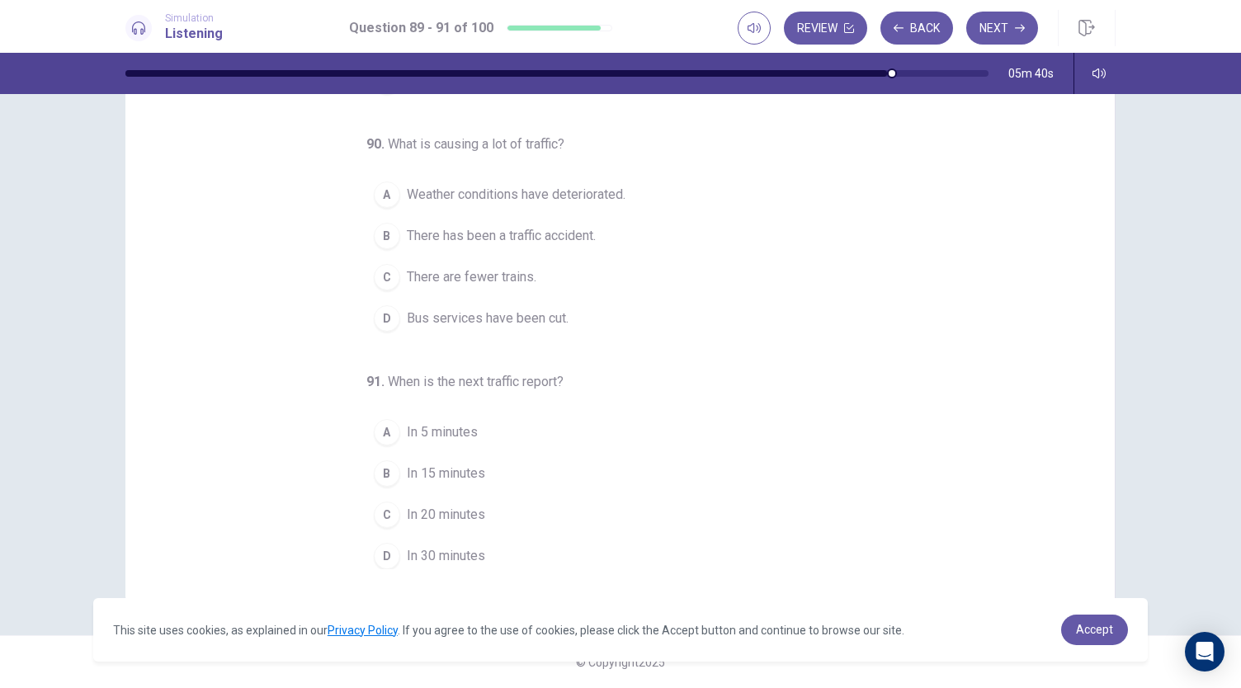
scroll to position [165, 0]
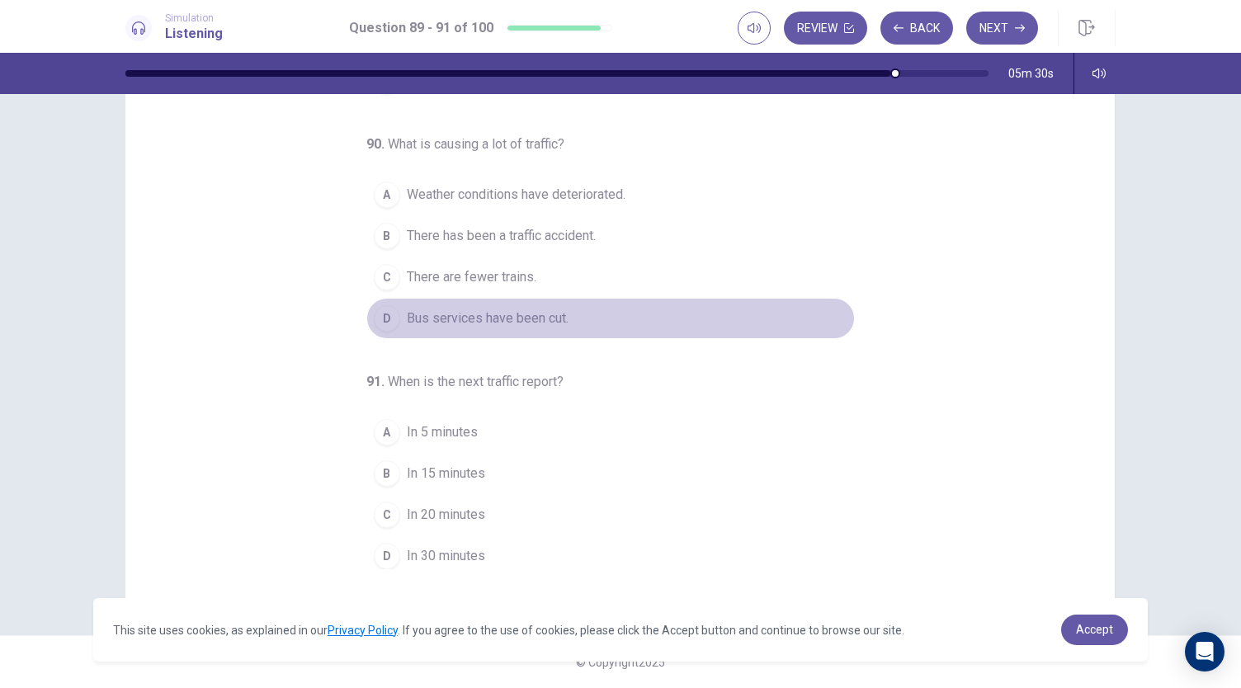
click at [509, 308] on span "Bus services have been cut." at bounding box center [488, 318] width 162 height 20
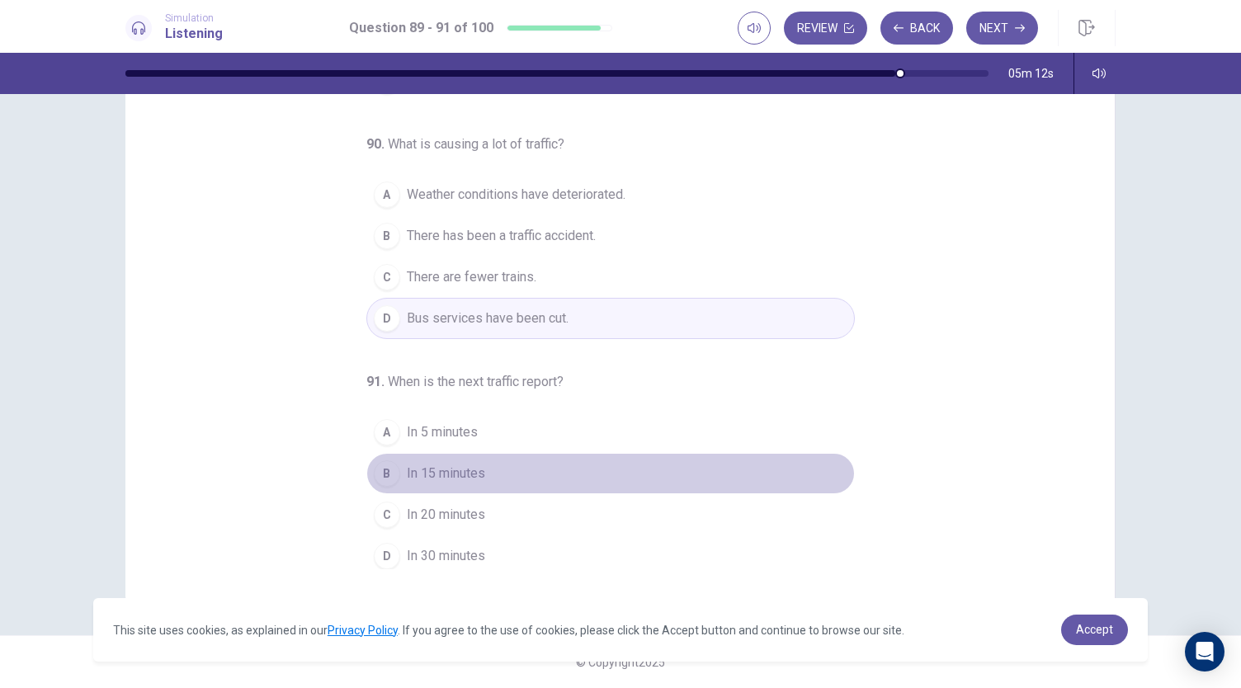
click at [418, 471] on span "In 15 minutes" at bounding box center [446, 474] width 78 height 20
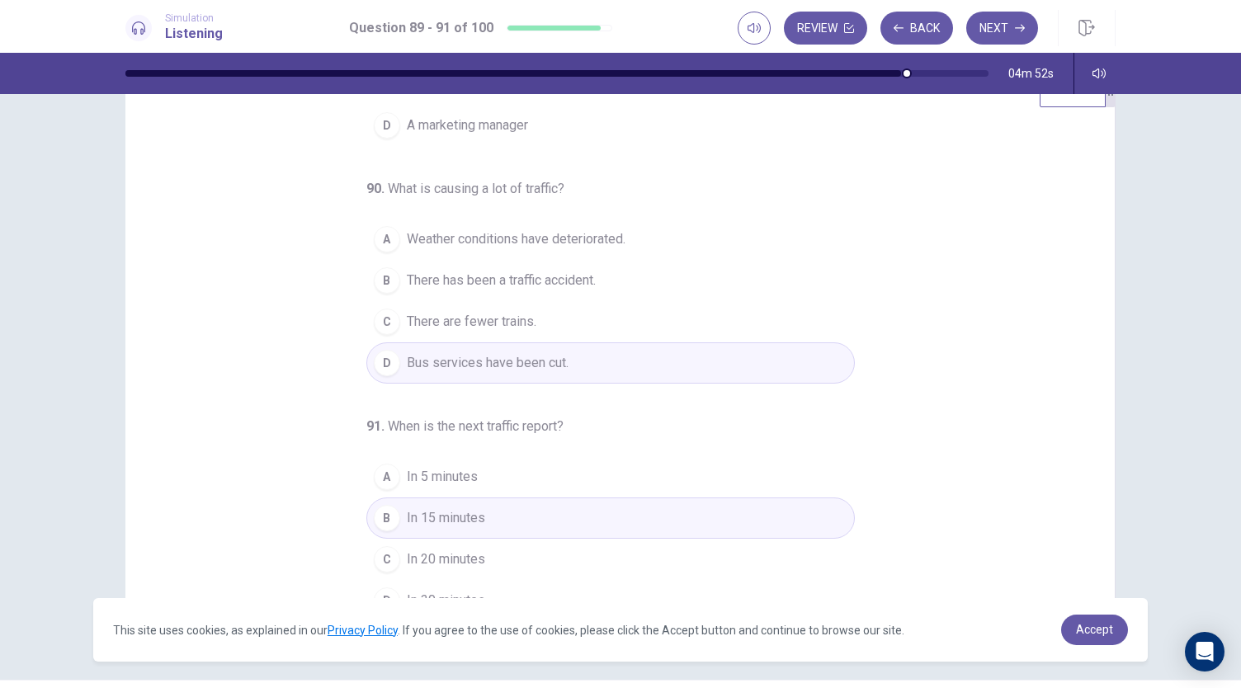
scroll to position [98, 0]
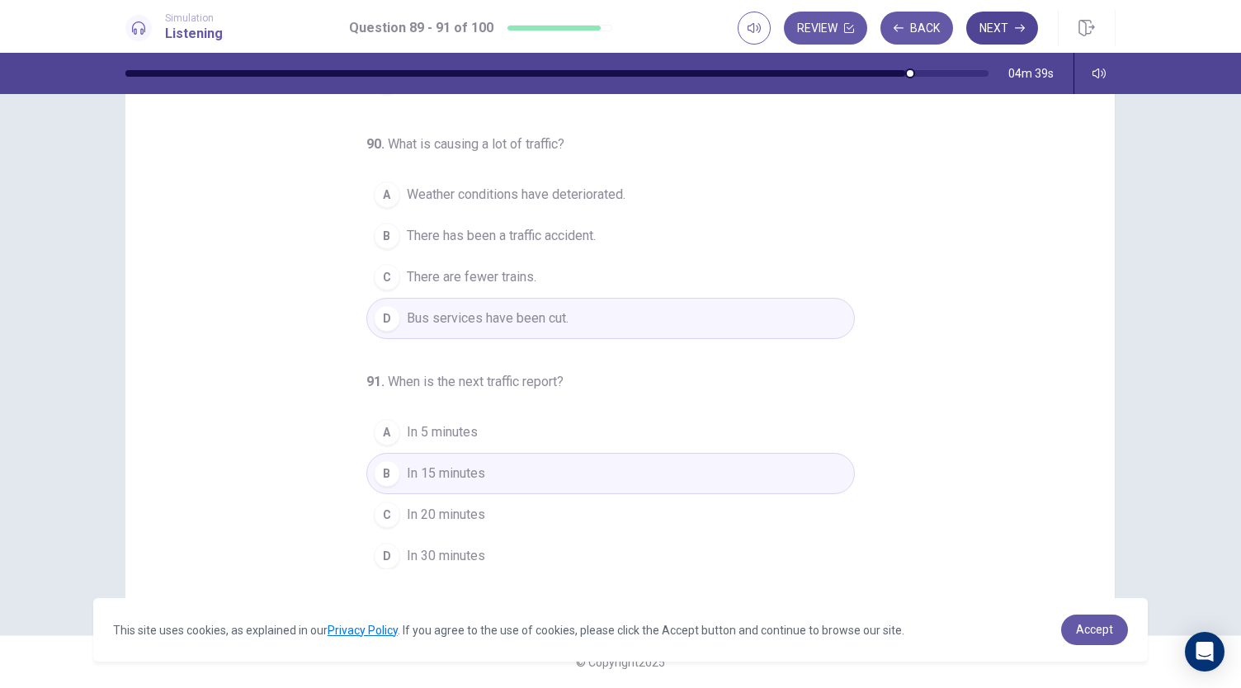
click at [1027, 37] on button "Next" at bounding box center [1002, 28] width 72 height 33
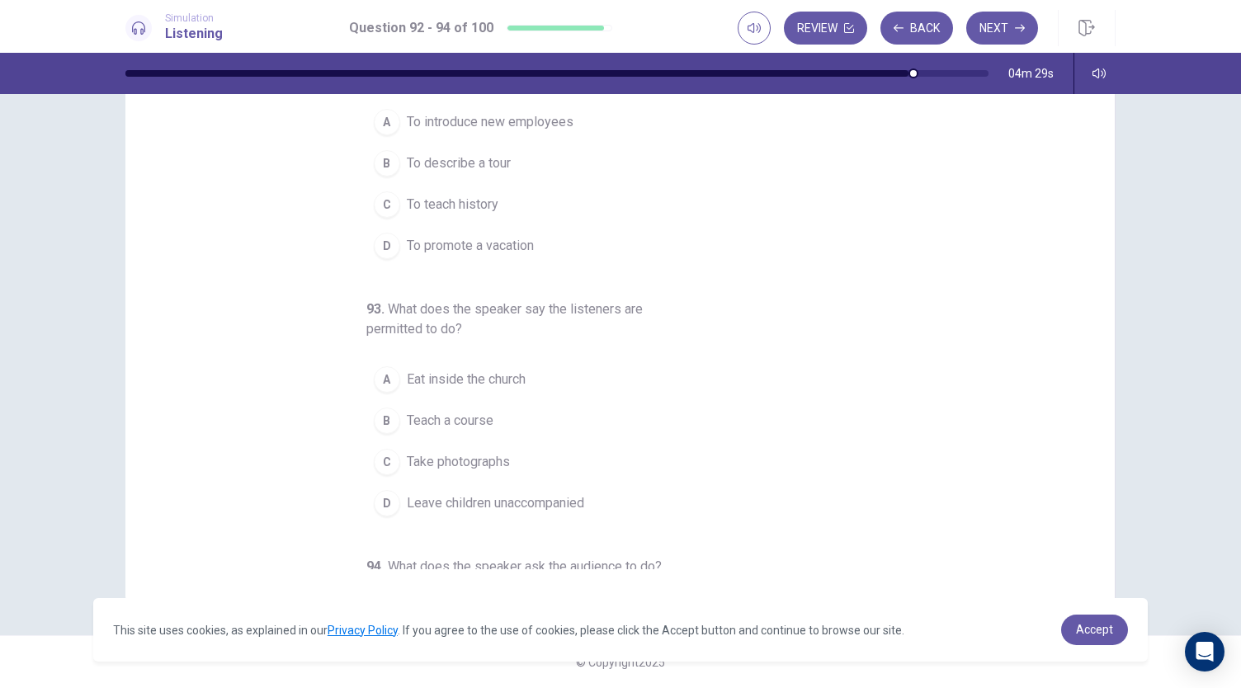
scroll to position [0, 0]
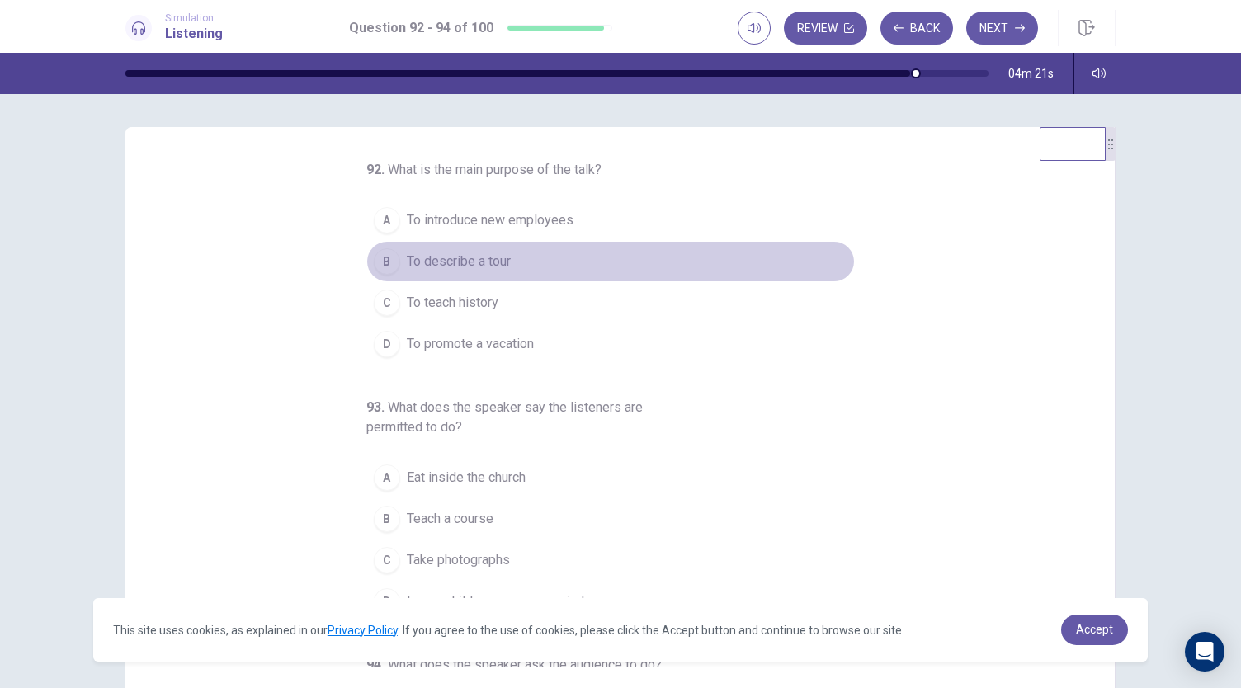
click at [501, 278] on button "B To describe a tour" at bounding box center [610, 261] width 488 height 41
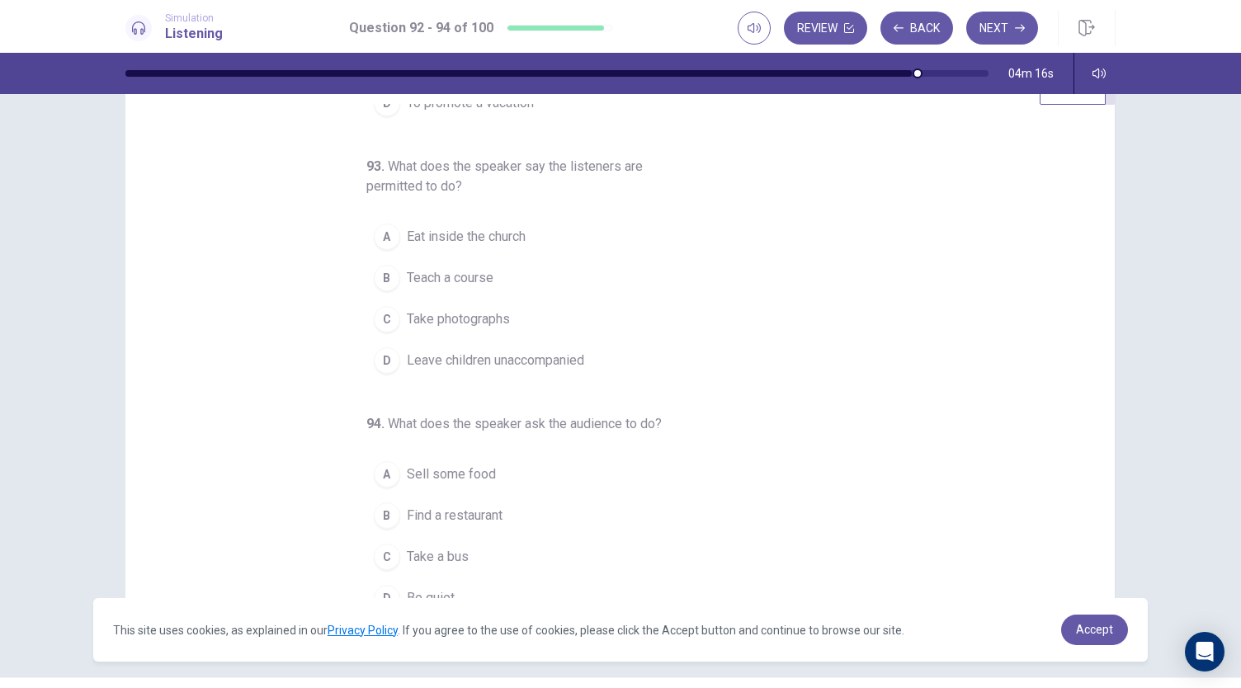
scroll to position [82, 0]
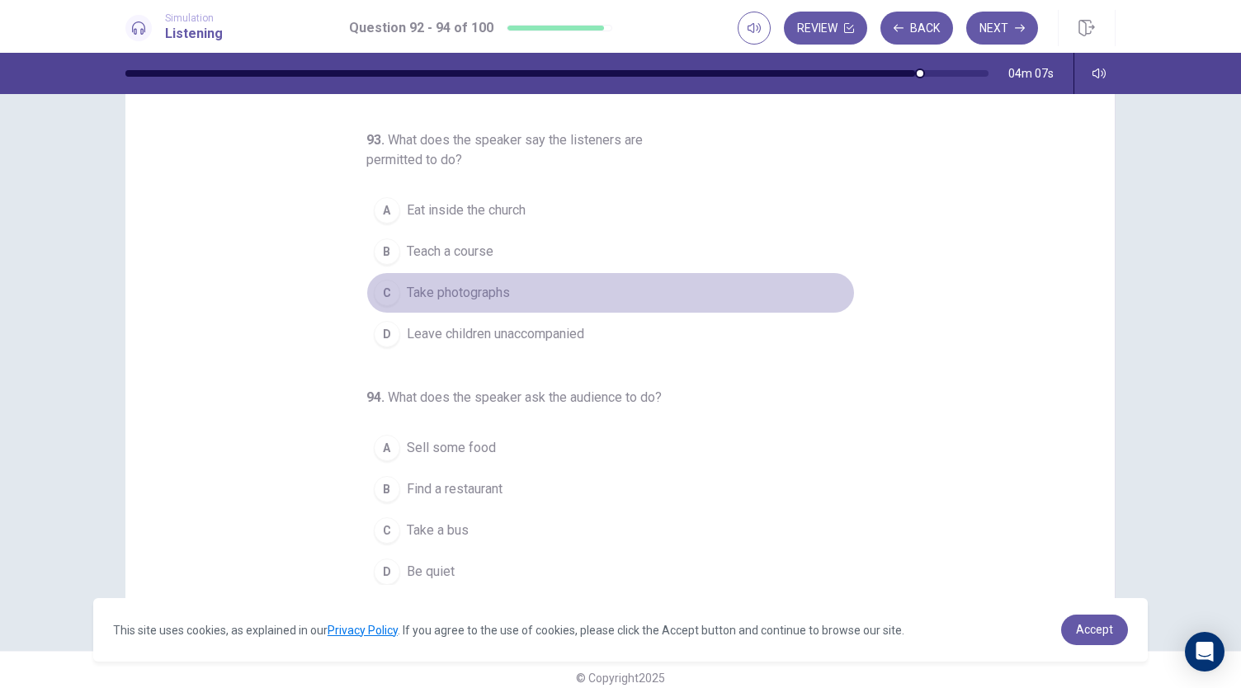
click at [468, 298] on span "Take photographs" at bounding box center [458, 293] width 103 height 20
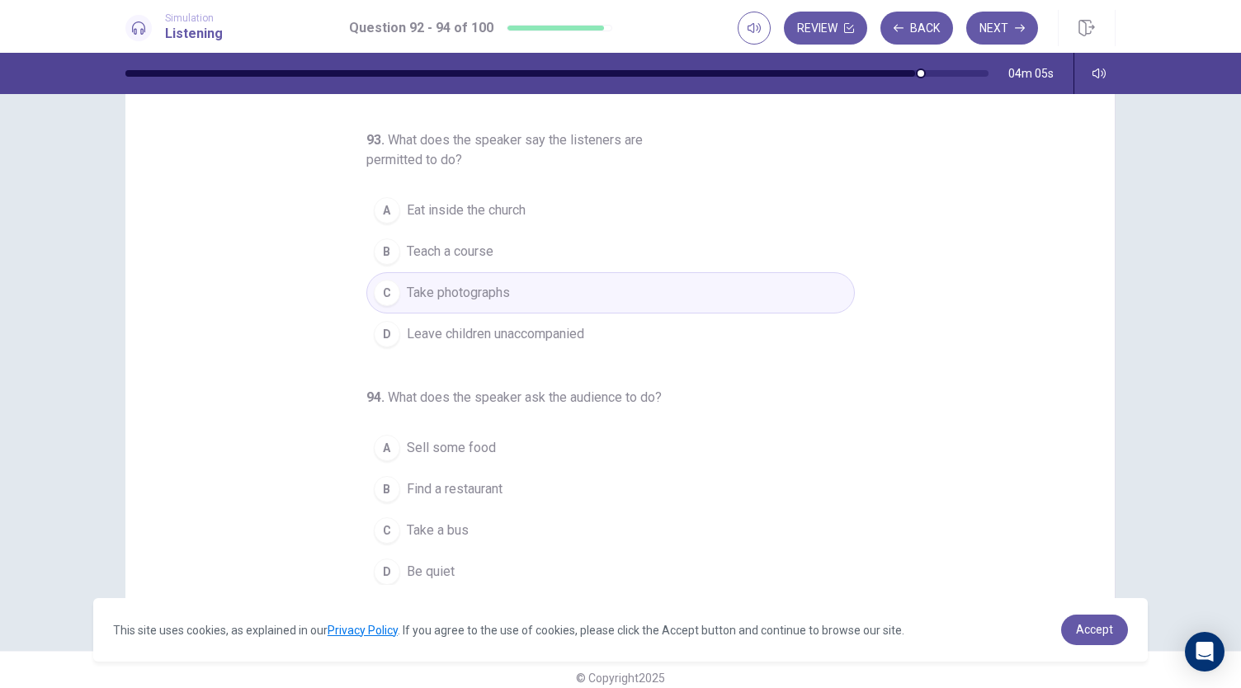
scroll to position [98, 0]
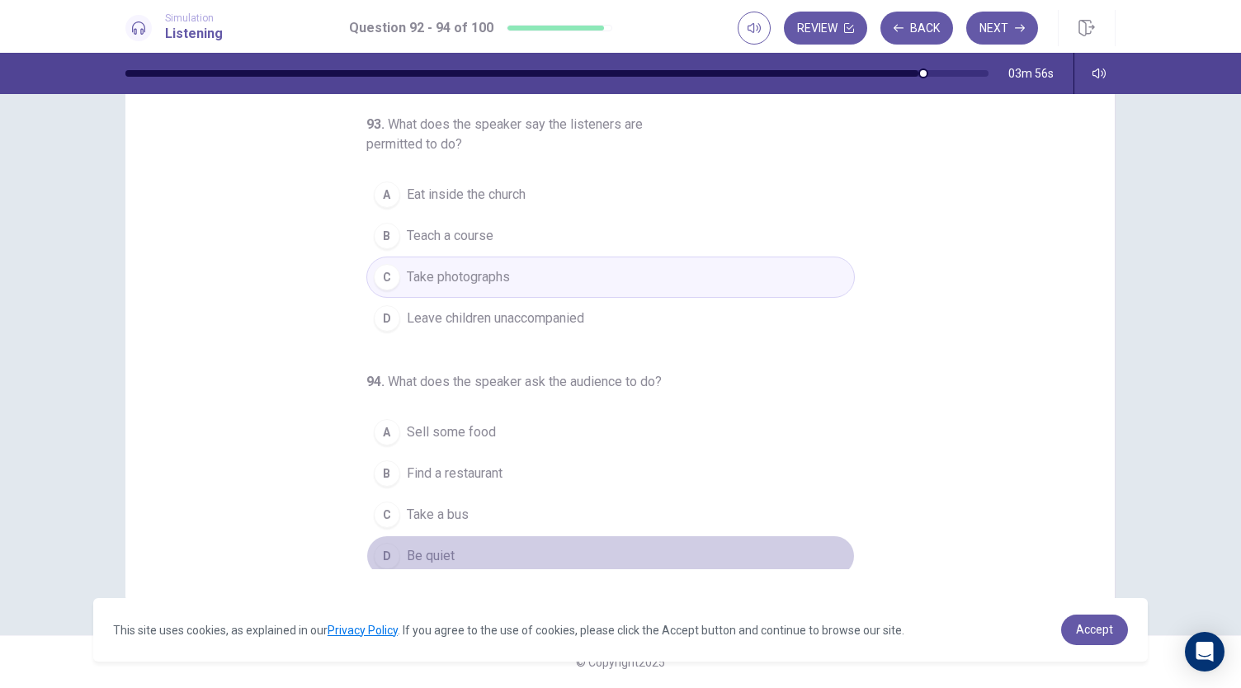
drag, startPoint x: 431, startPoint y: 545, endPoint x: 442, endPoint y: 533, distance: 16.9
click at [431, 546] on span "Be quiet" at bounding box center [431, 556] width 48 height 20
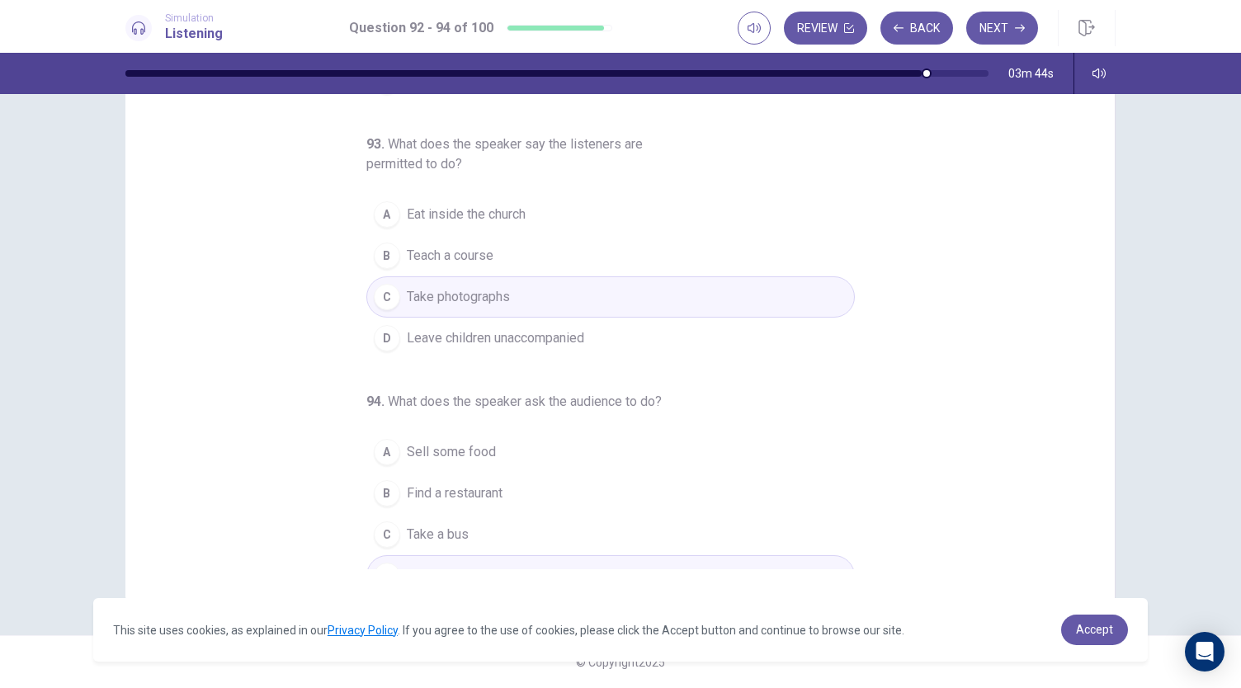
scroll to position [185, 0]
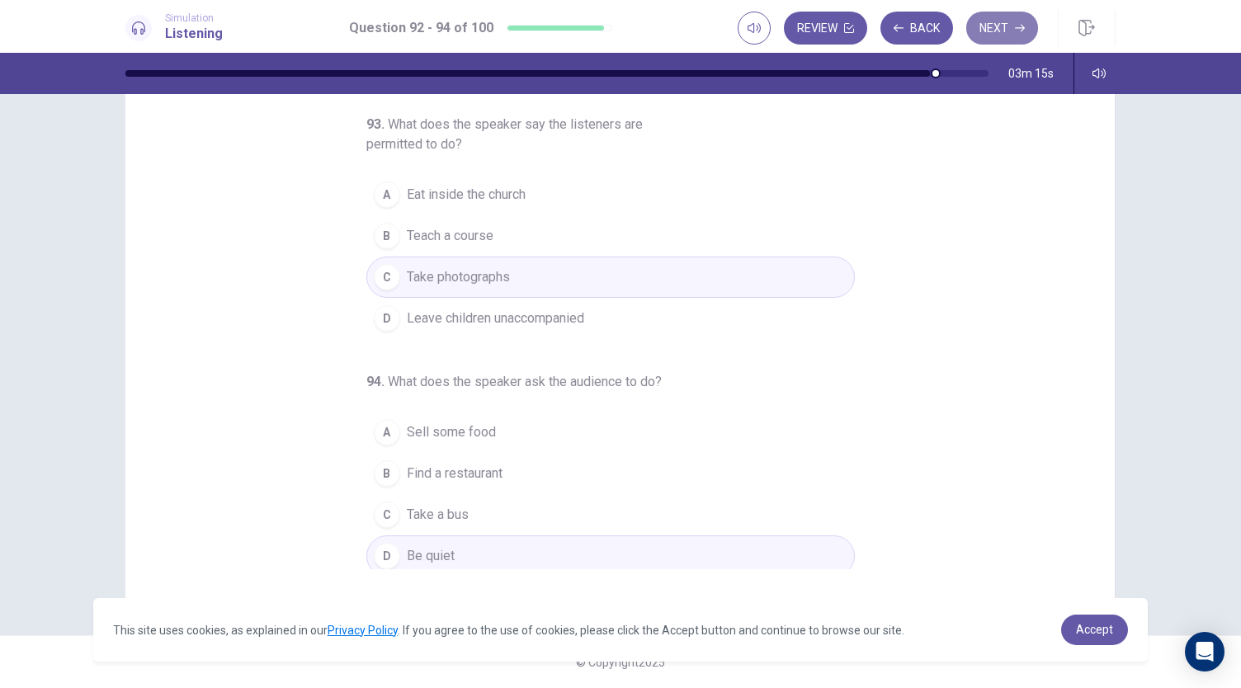
click at [1010, 20] on button "Next" at bounding box center [1002, 28] width 72 height 33
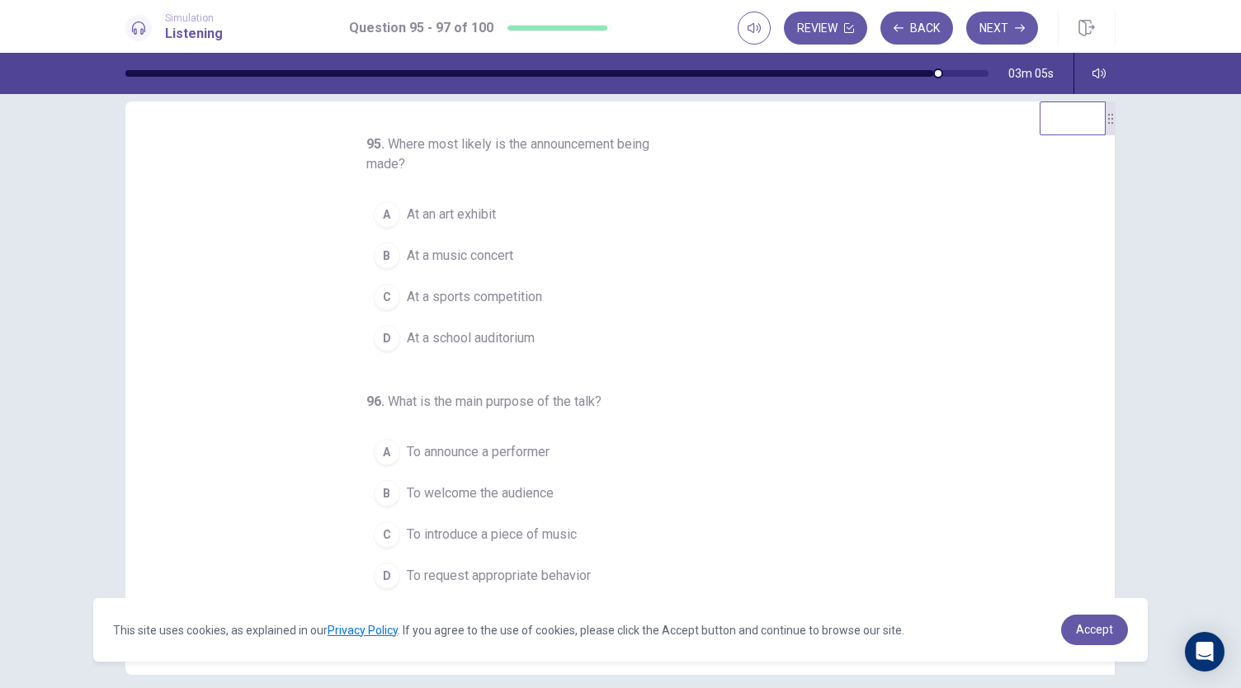
scroll to position [0, 0]
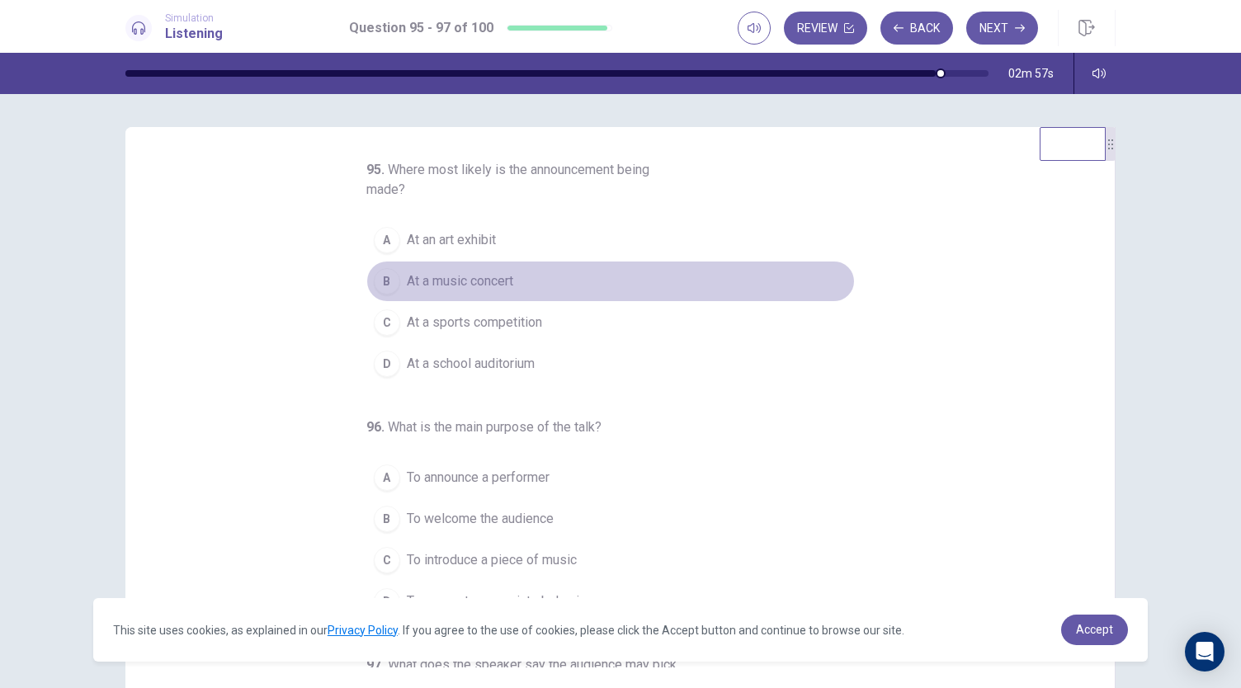
click at [469, 270] on button "B At a music concert" at bounding box center [610, 281] width 488 height 41
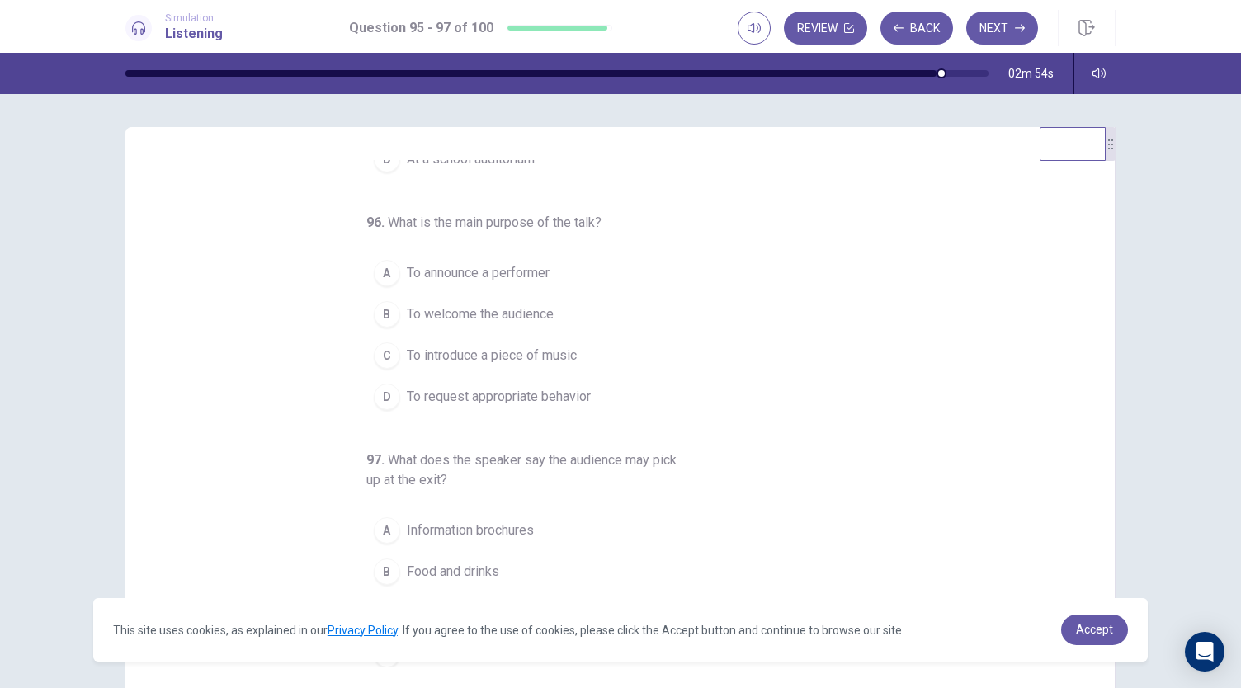
scroll to position [82, 0]
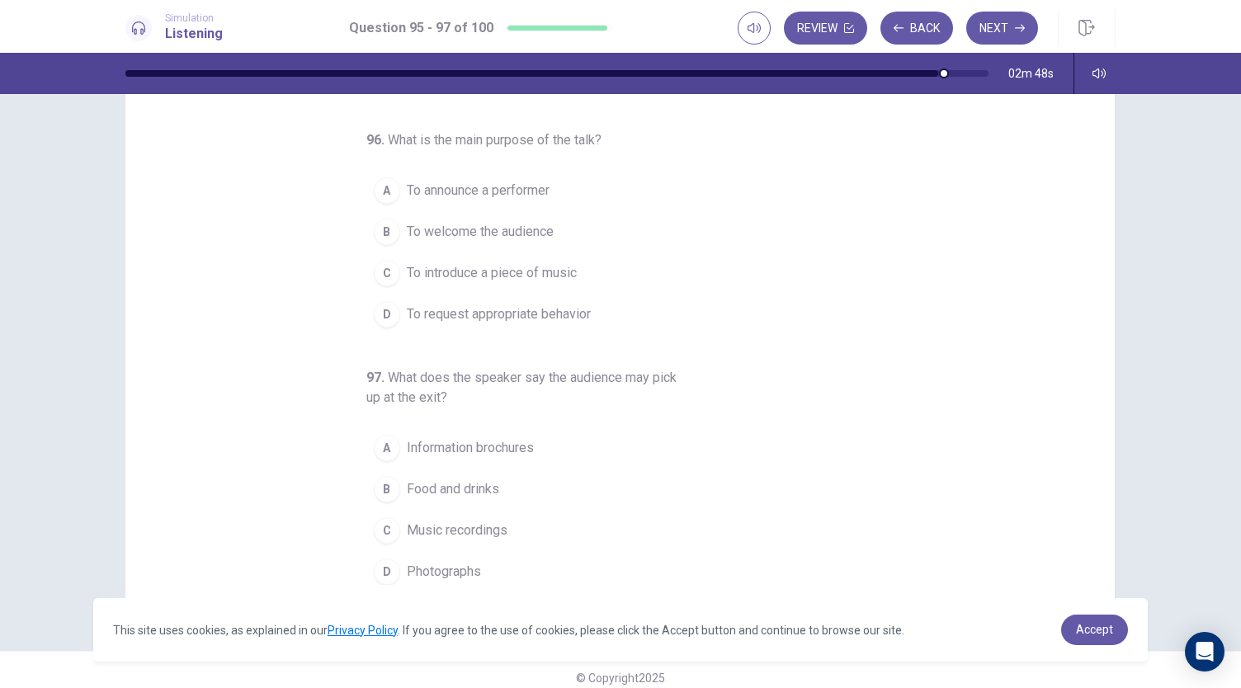
click at [495, 307] on span "To request appropriate behavior" at bounding box center [499, 314] width 184 height 20
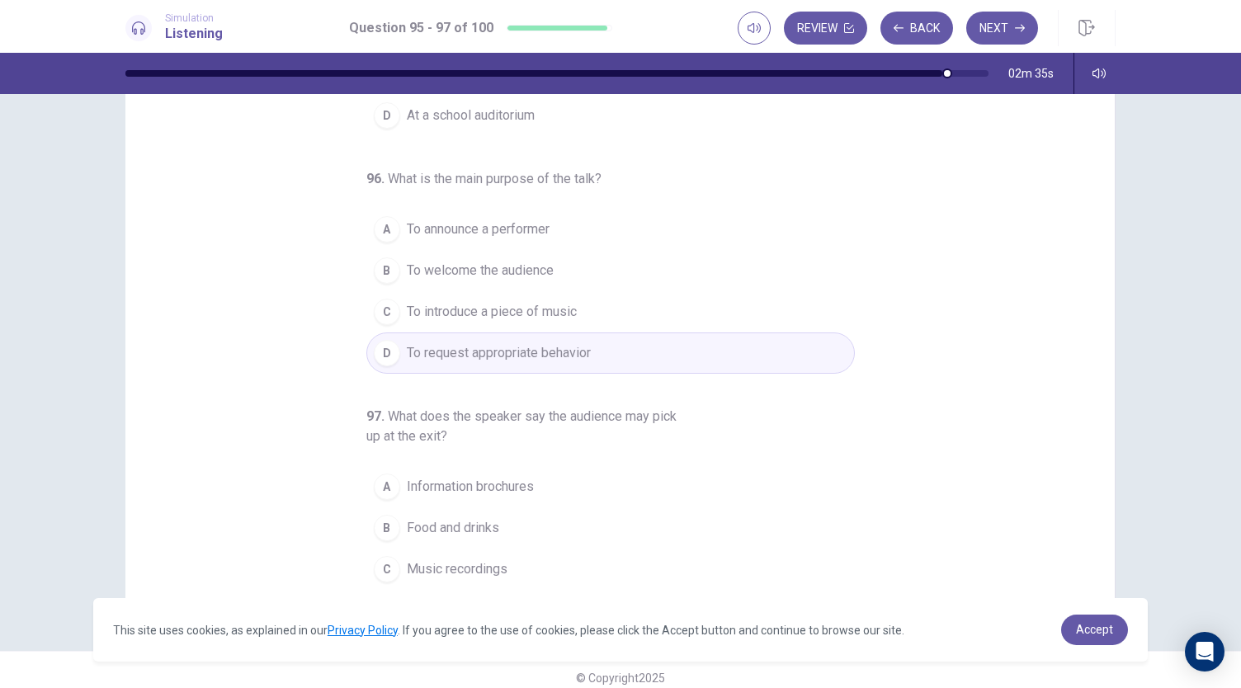
scroll to position [205, 0]
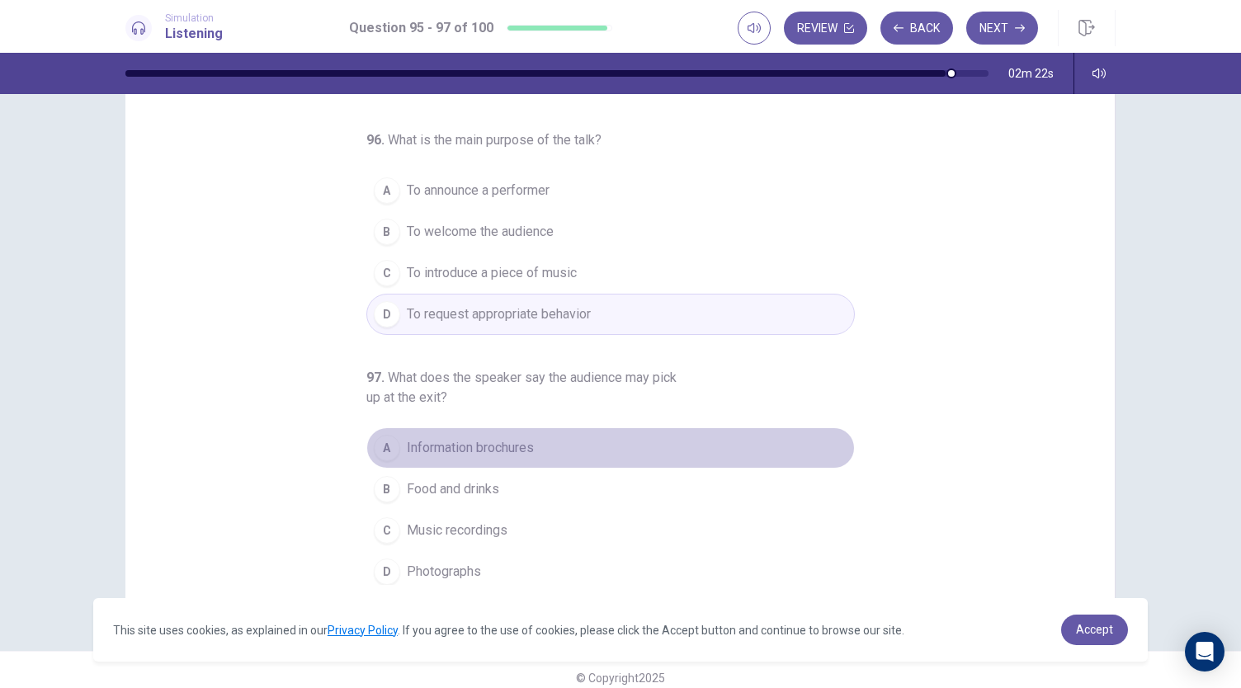
click at [493, 449] on span "Information brochures" at bounding box center [470, 448] width 127 height 20
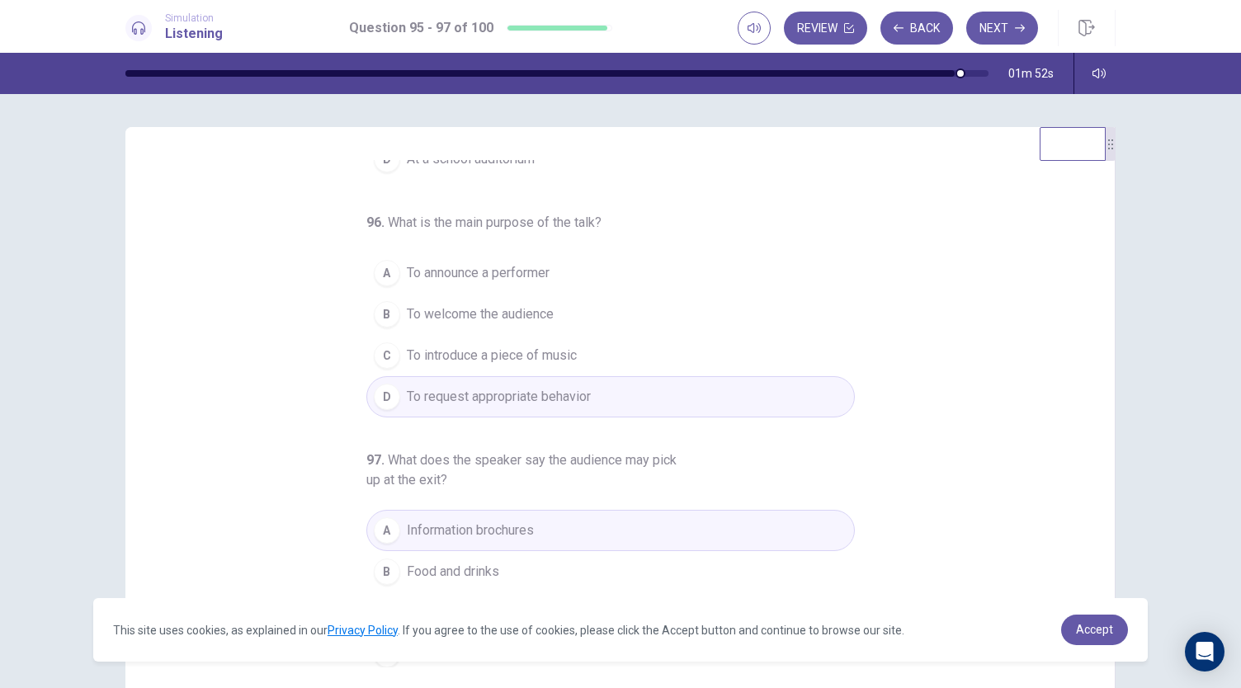
scroll to position [98, 0]
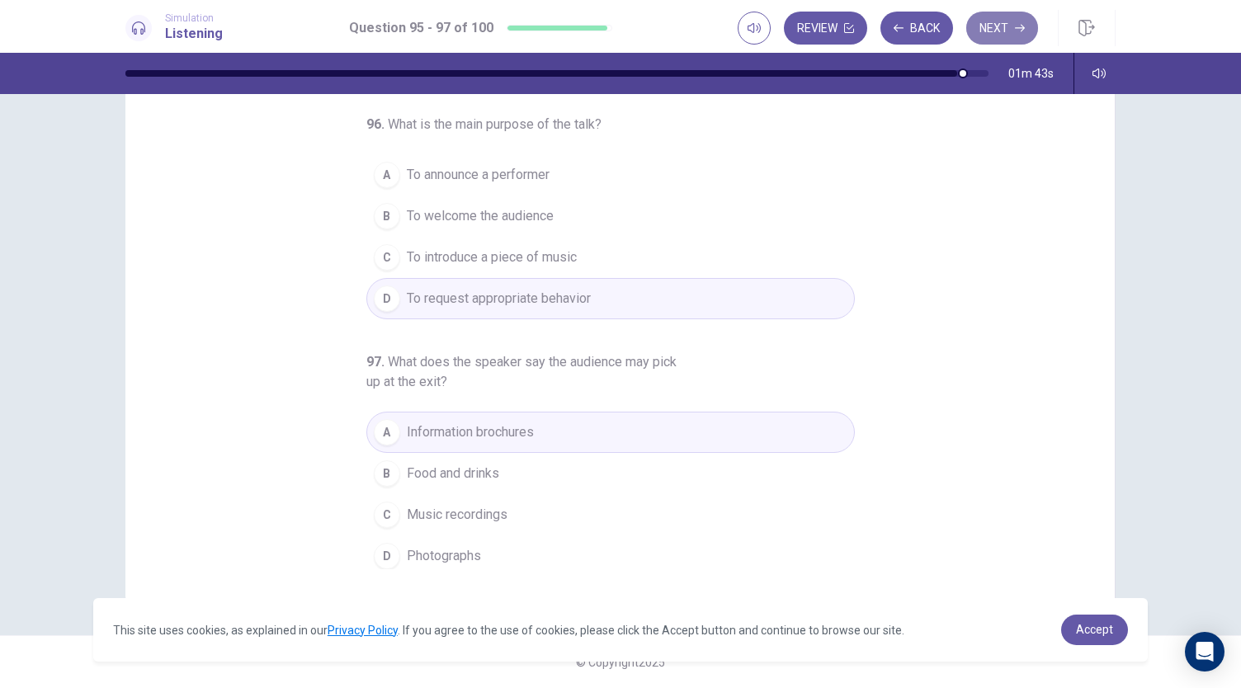
click at [1009, 34] on button "Next" at bounding box center [1002, 28] width 72 height 33
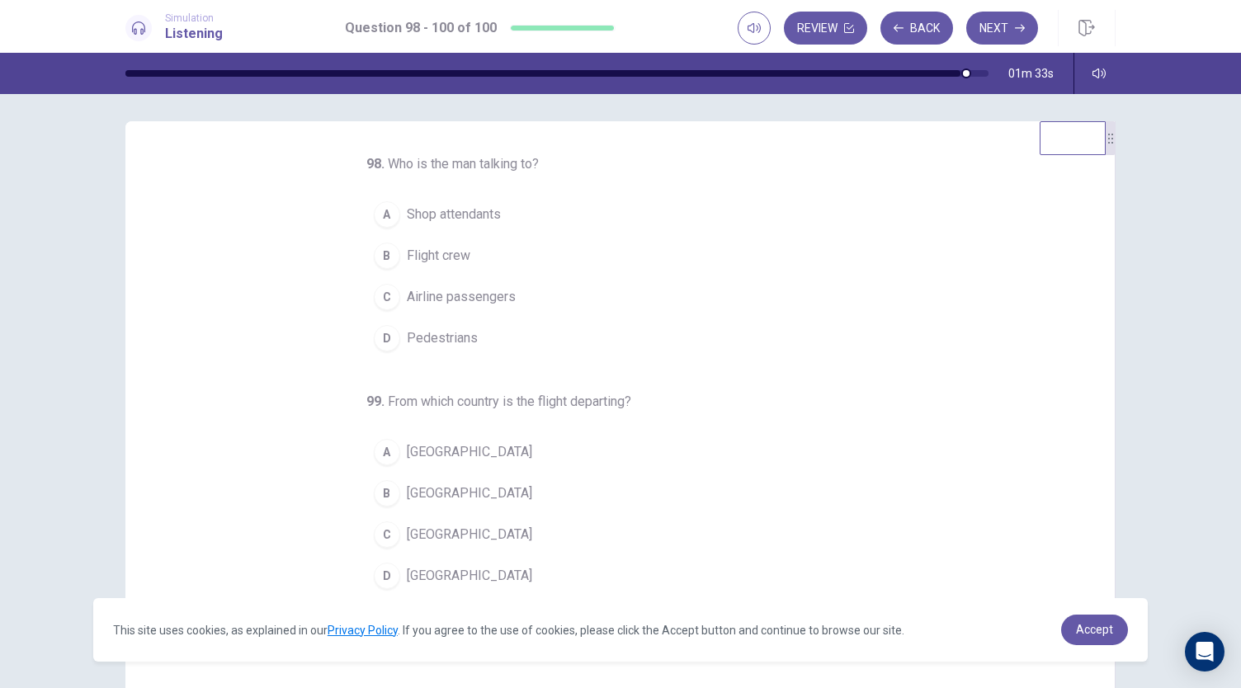
scroll to position [0, 0]
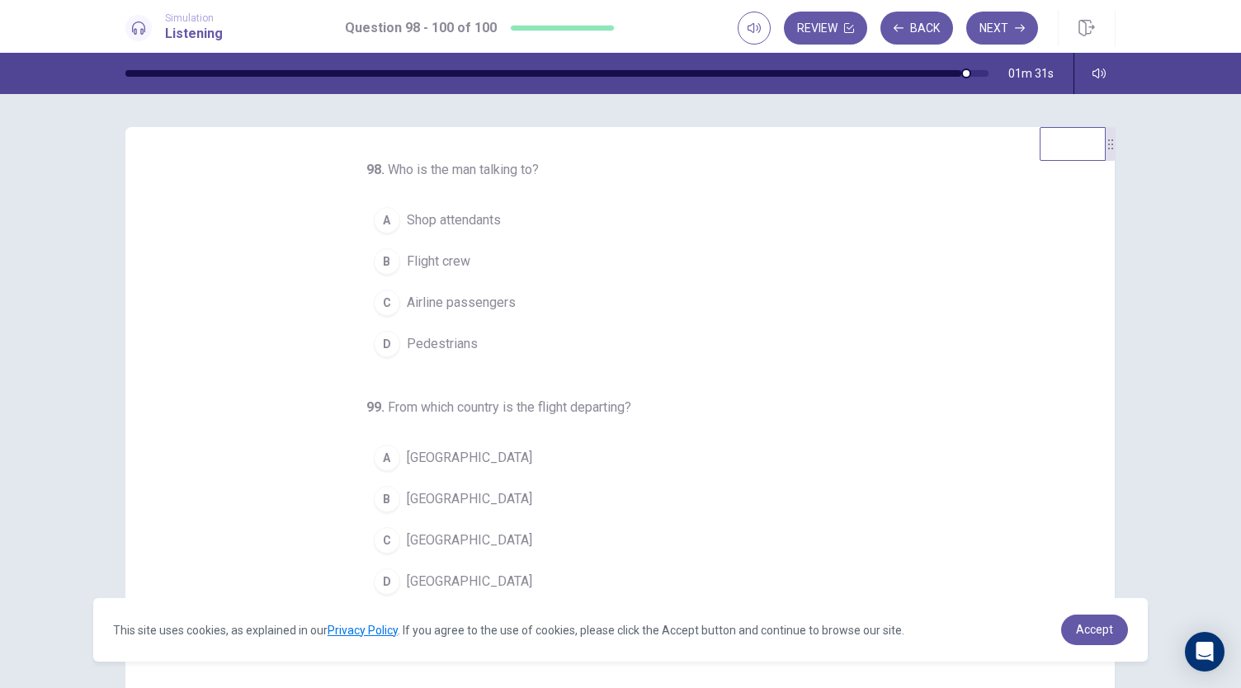
click at [458, 248] on button "B Flight crew" at bounding box center [610, 261] width 488 height 41
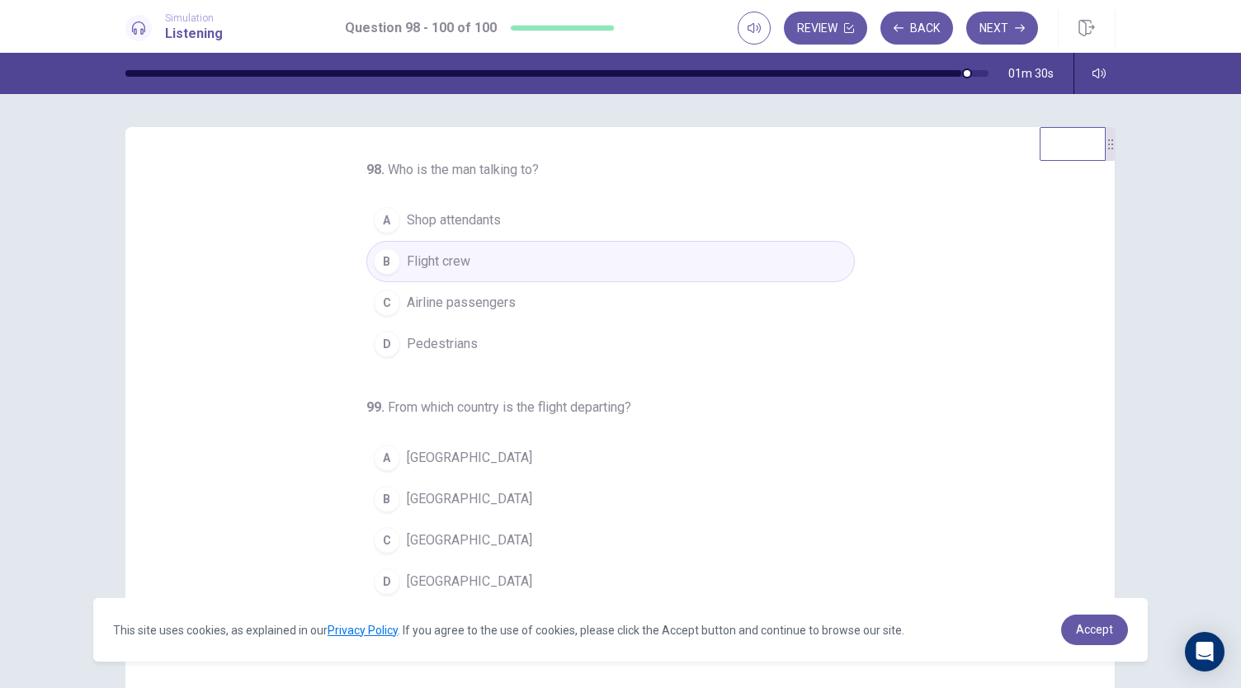
click at [508, 303] on button "C Airline passengers" at bounding box center [610, 302] width 488 height 41
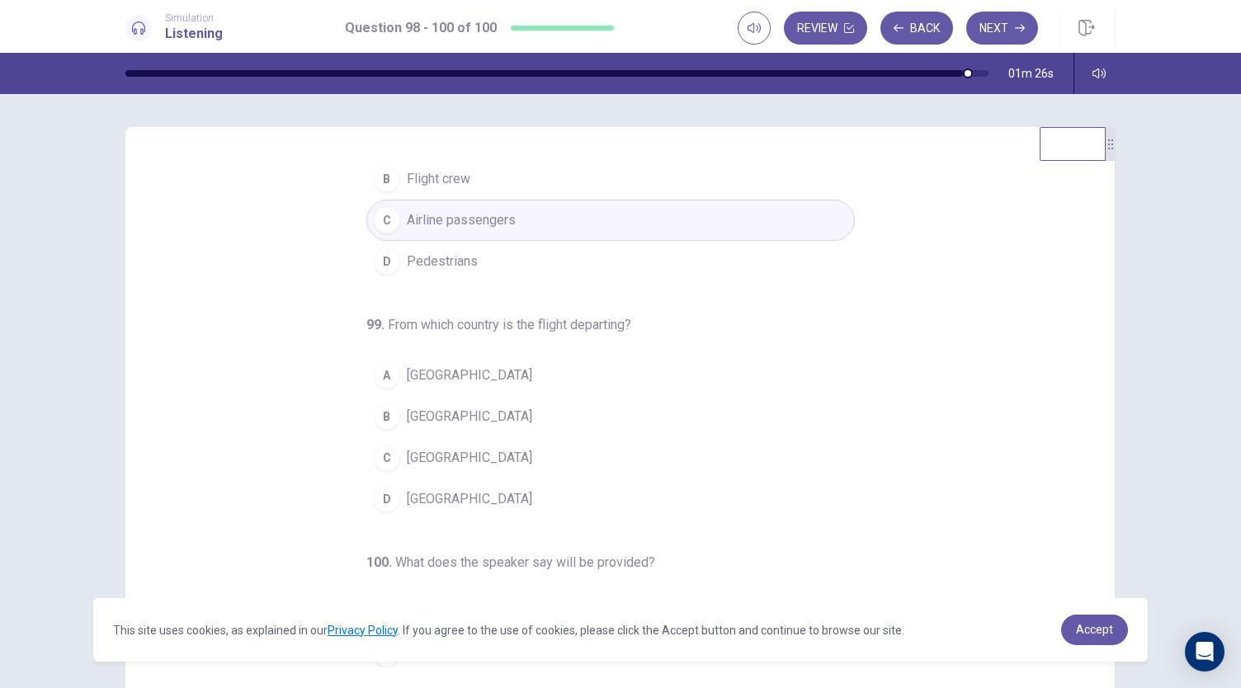
scroll to position [165, 0]
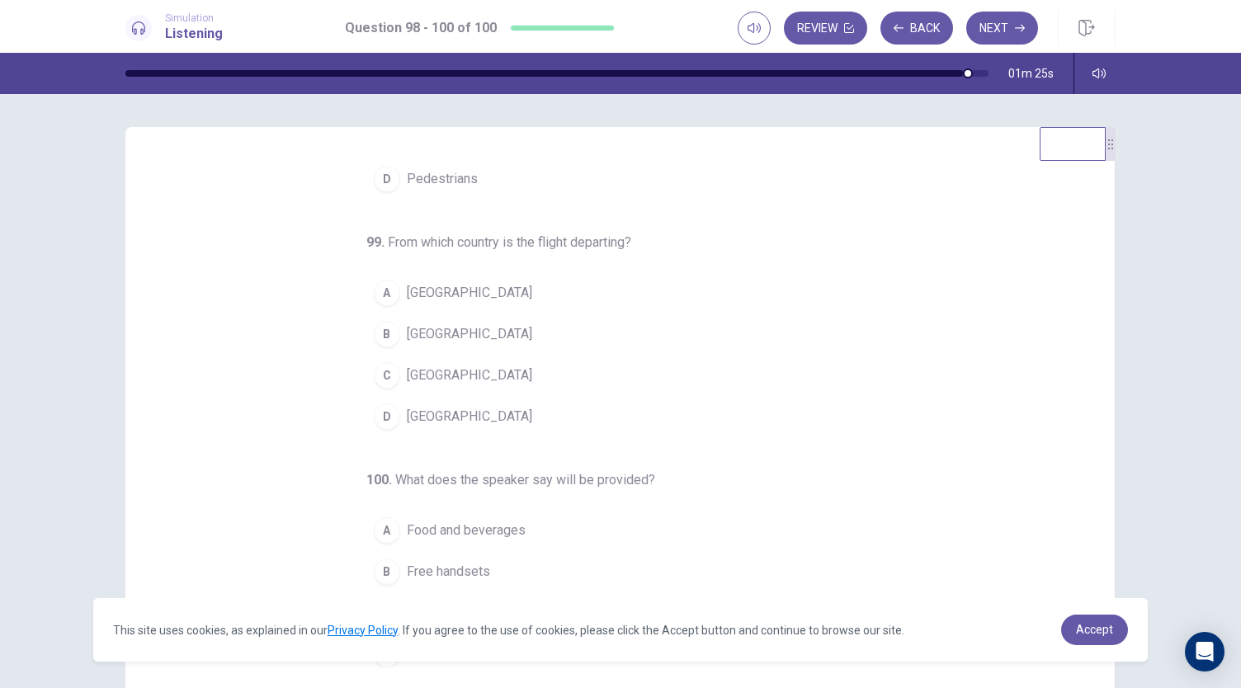
click at [436, 423] on button "D Mexico" at bounding box center [610, 416] width 488 height 41
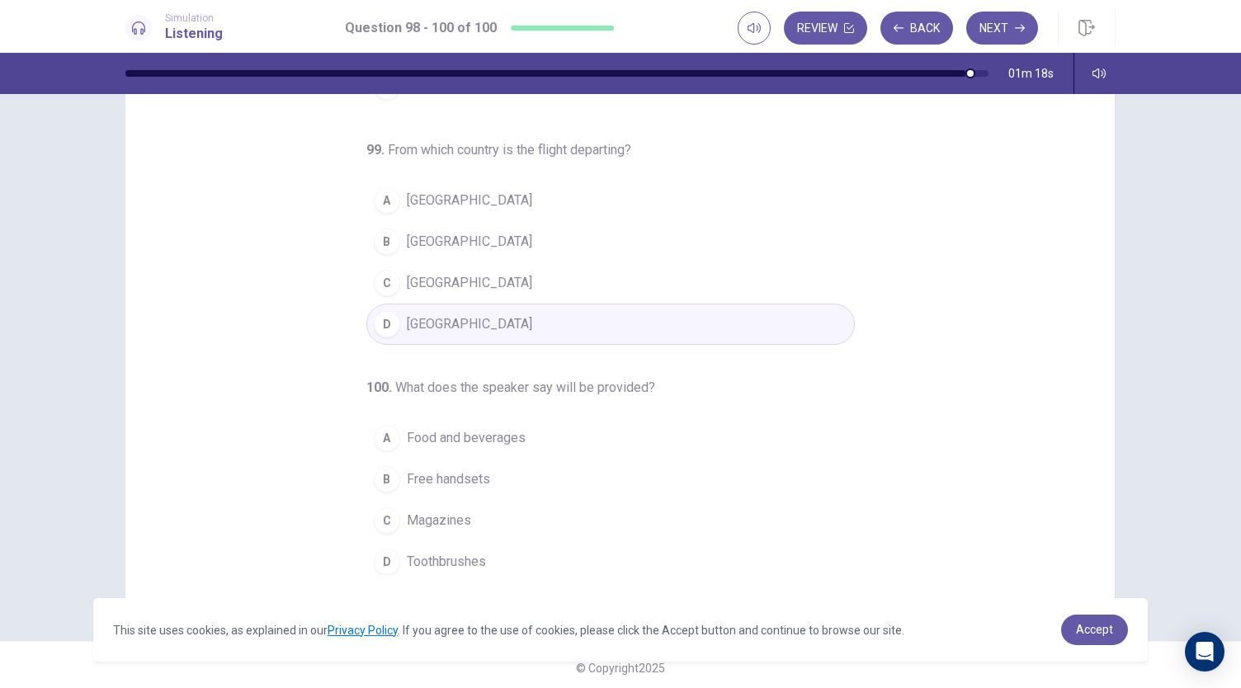
scroll to position [98, 0]
click at [519, 425] on button "A Food and beverages" at bounding box center [610, 432] width 488 height 41
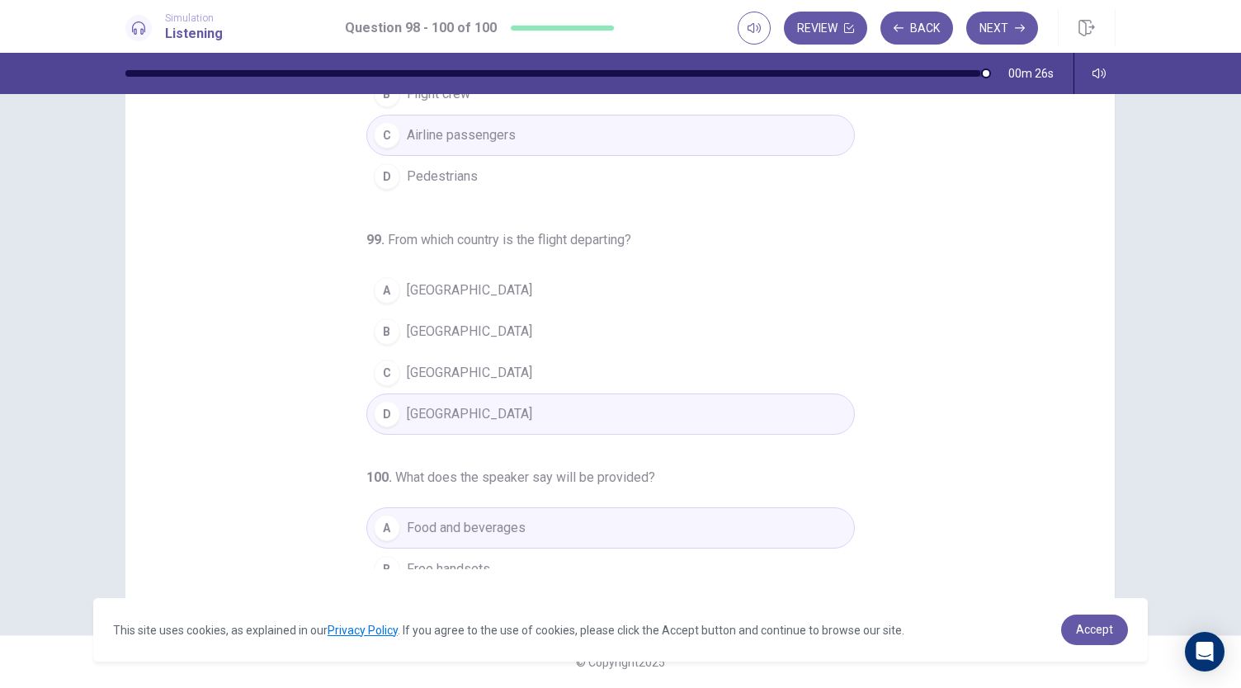
scroll to position [0, 0]
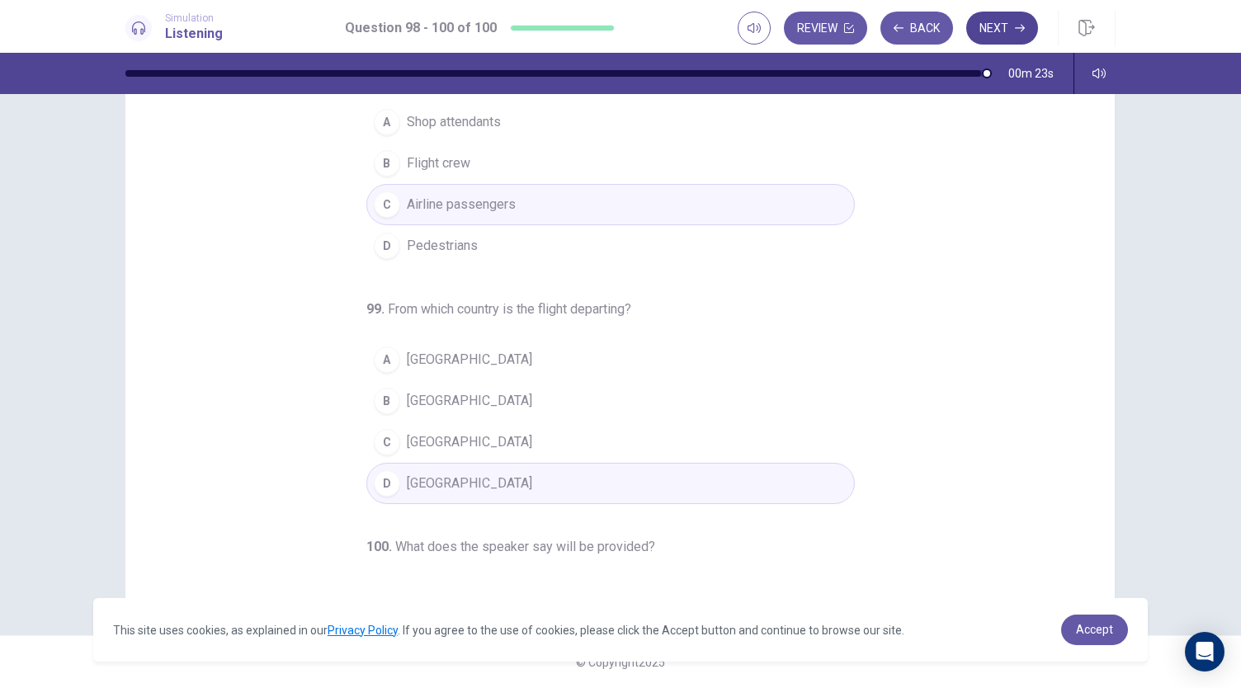
click at [1010, 26] on button "Next" at bounding box center [1002, 28] width 72 height 33
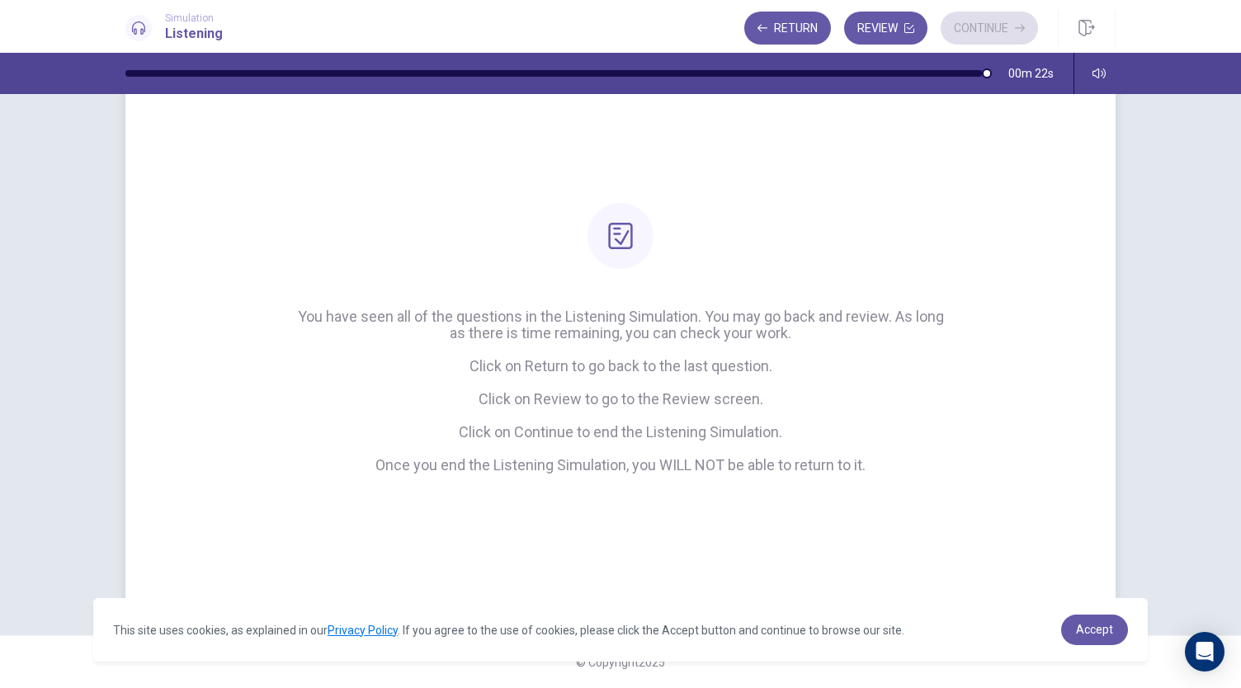
scroll to position [53, 0]
click at [902, 39] on button "Review" at bounding box center [885, 28] width 83 height 33
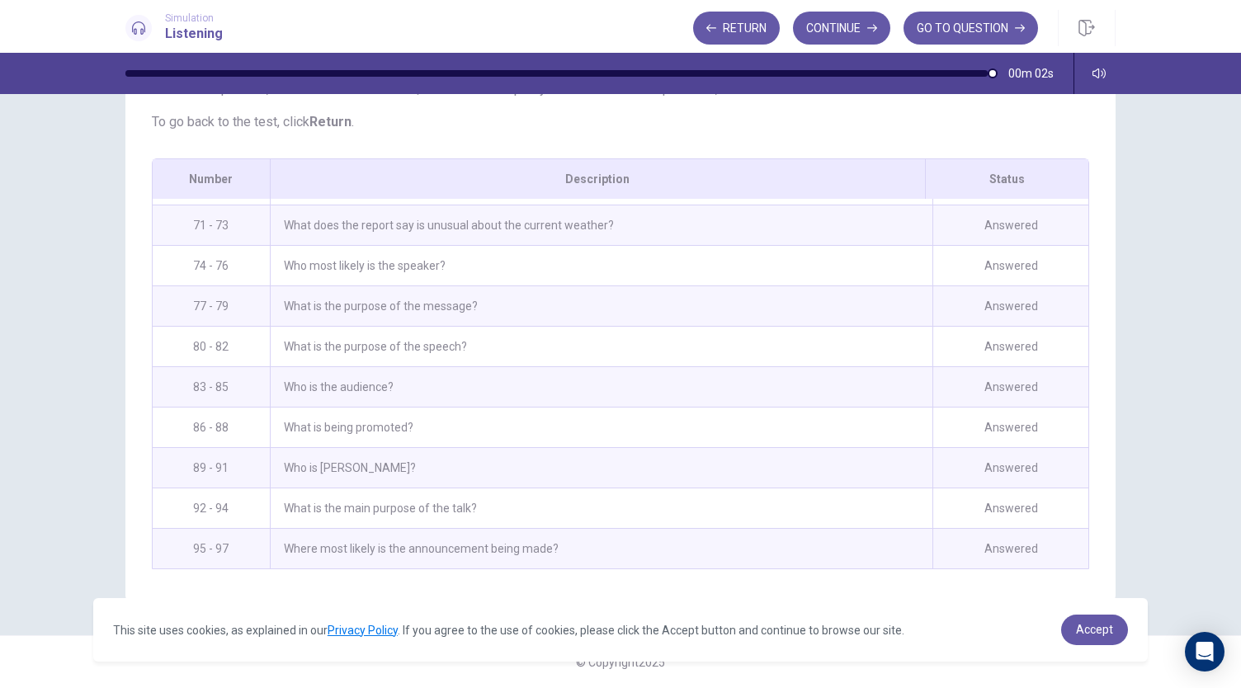
scroll to position [1806, 0]
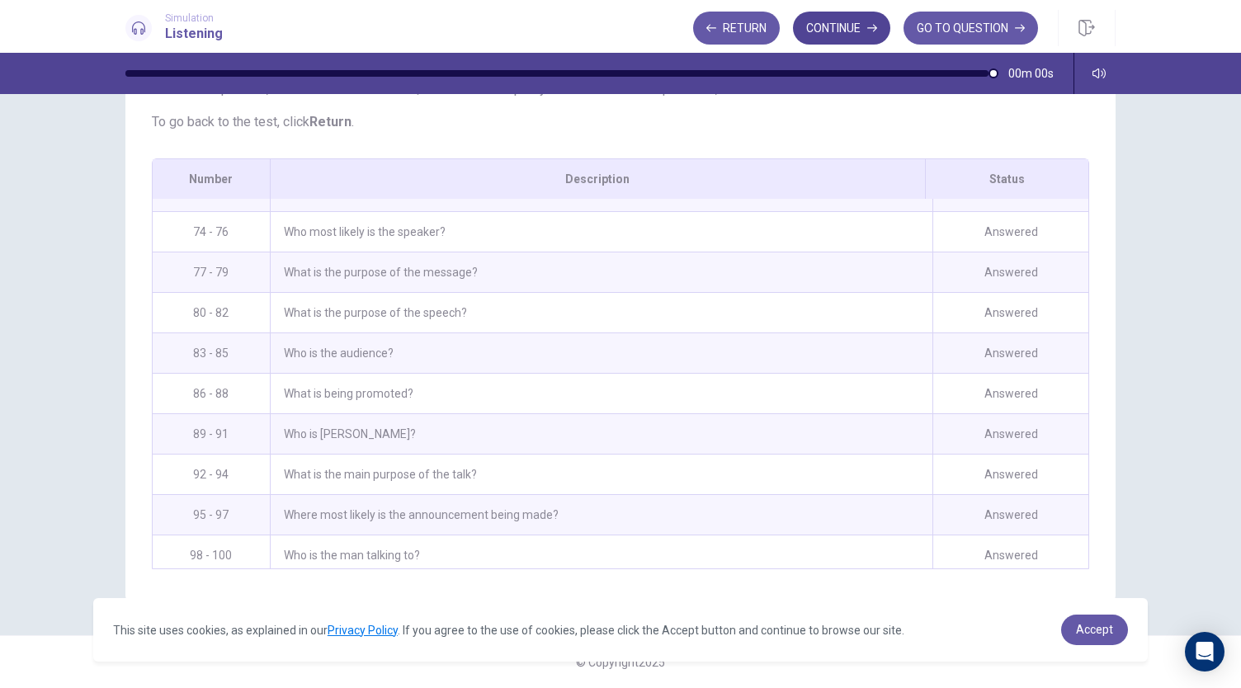
click at [862, 38] on button "Continue" at bounding box center [841, 28] width 97 height 33
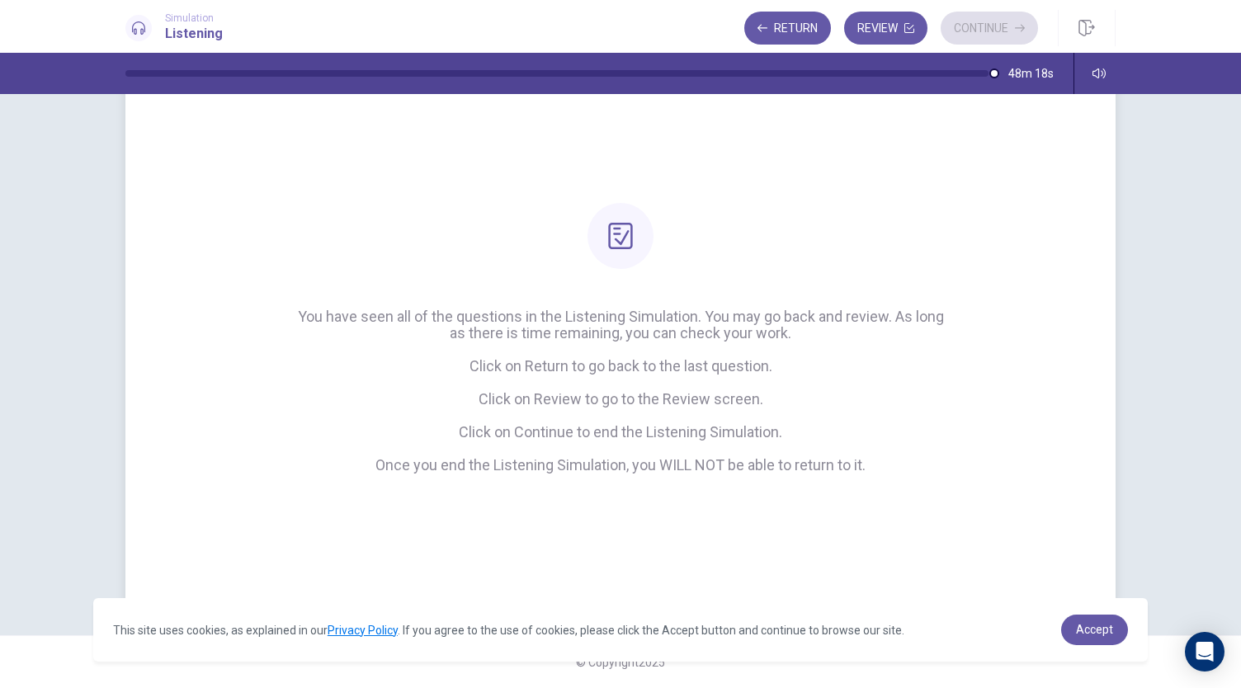
scroll to position [53, 0]
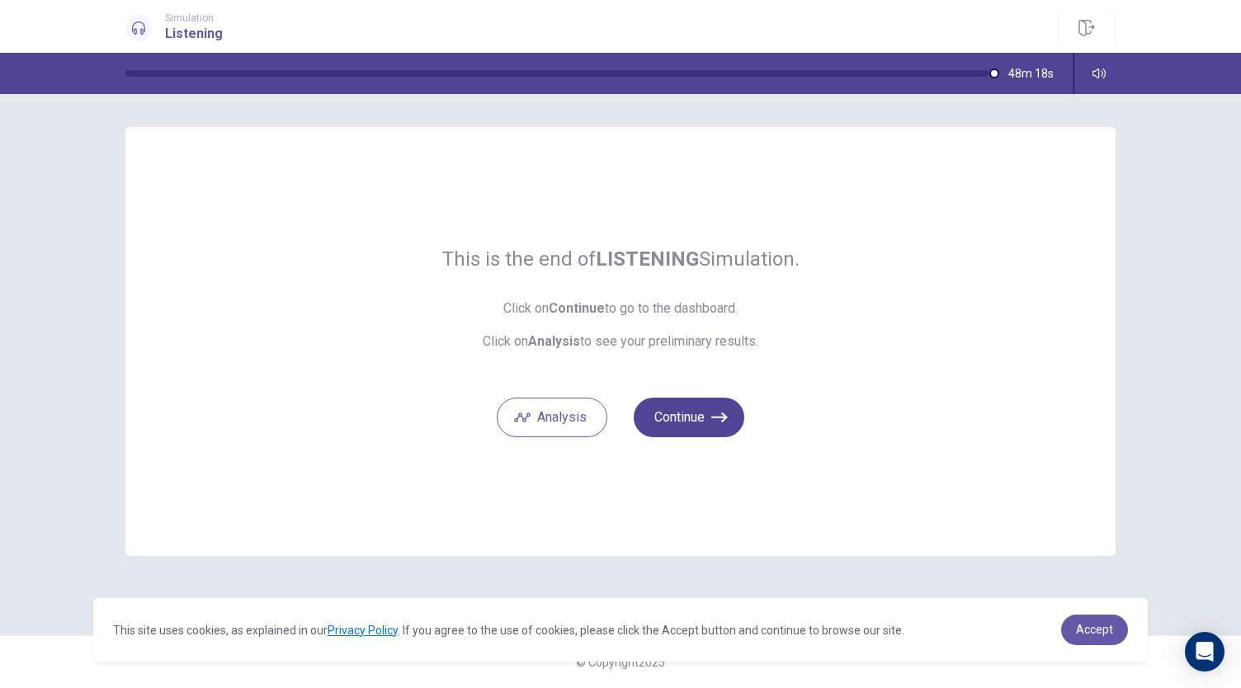
click at [730, 414] on button "Continue" at bounding box center [688, 418] width 111 height 40
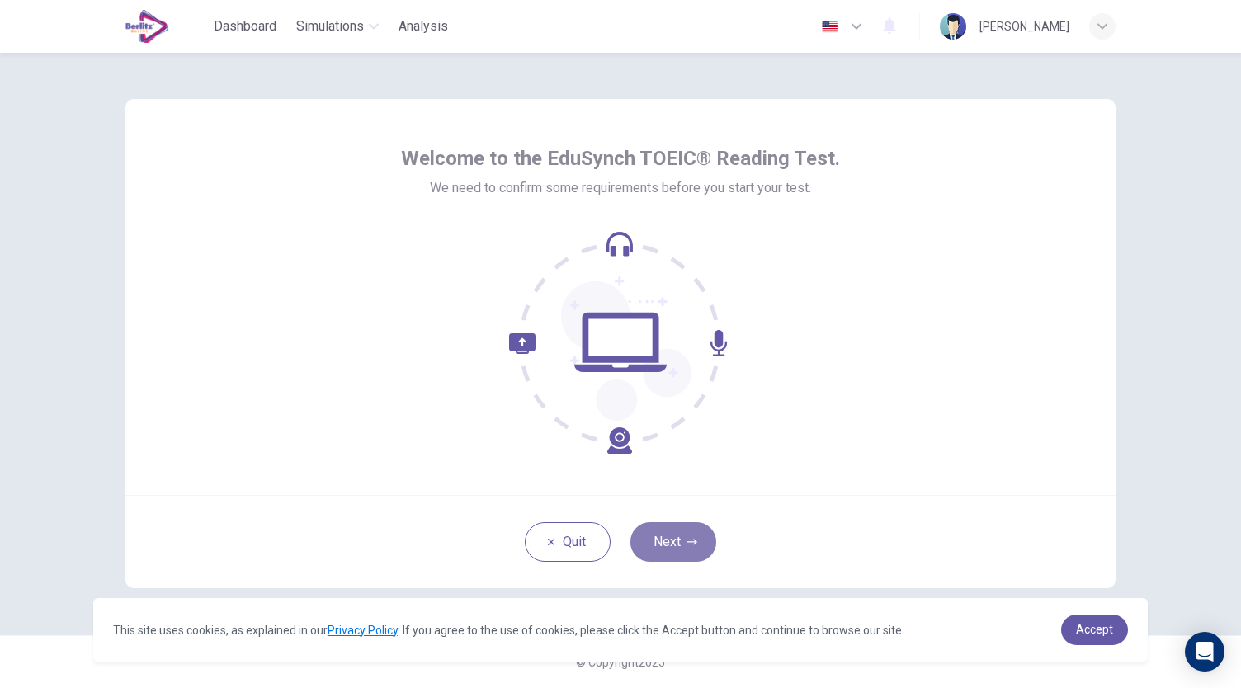
click at [704, 539] on button "Next" at bounding box center [673, 542] width 86 height 40
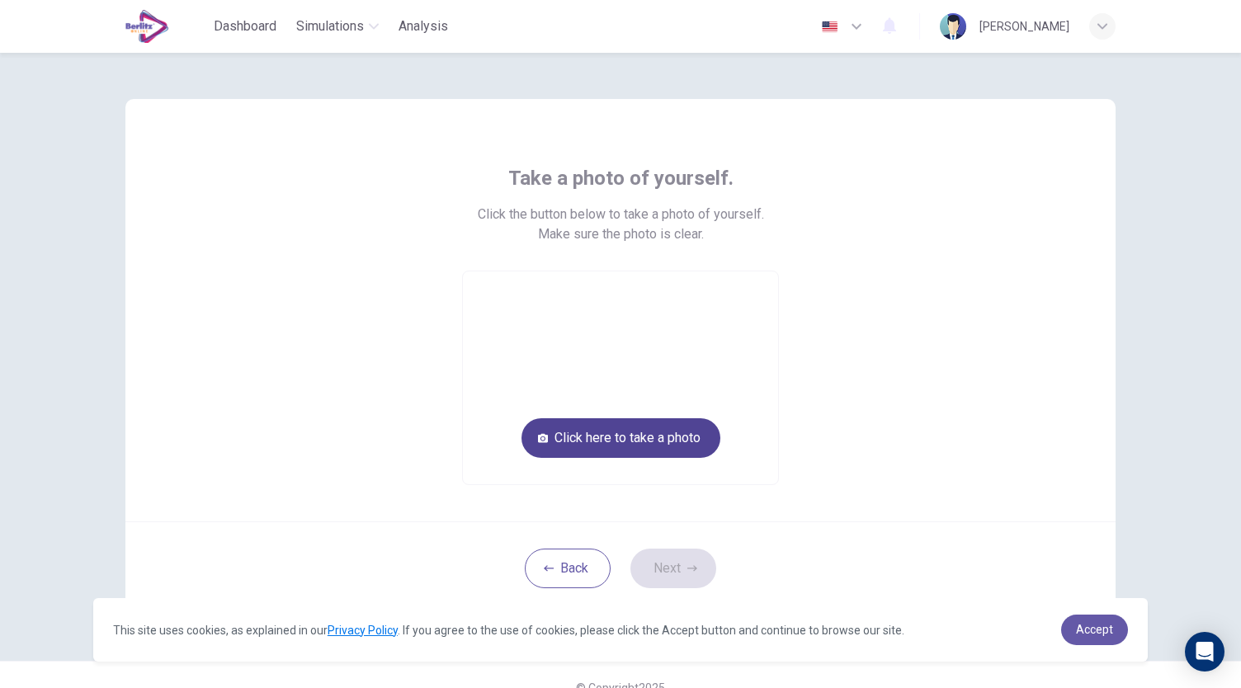
click at [648, 448] on button "Click here to take a photo" at bounding box center [620, 438] width 199 height 40
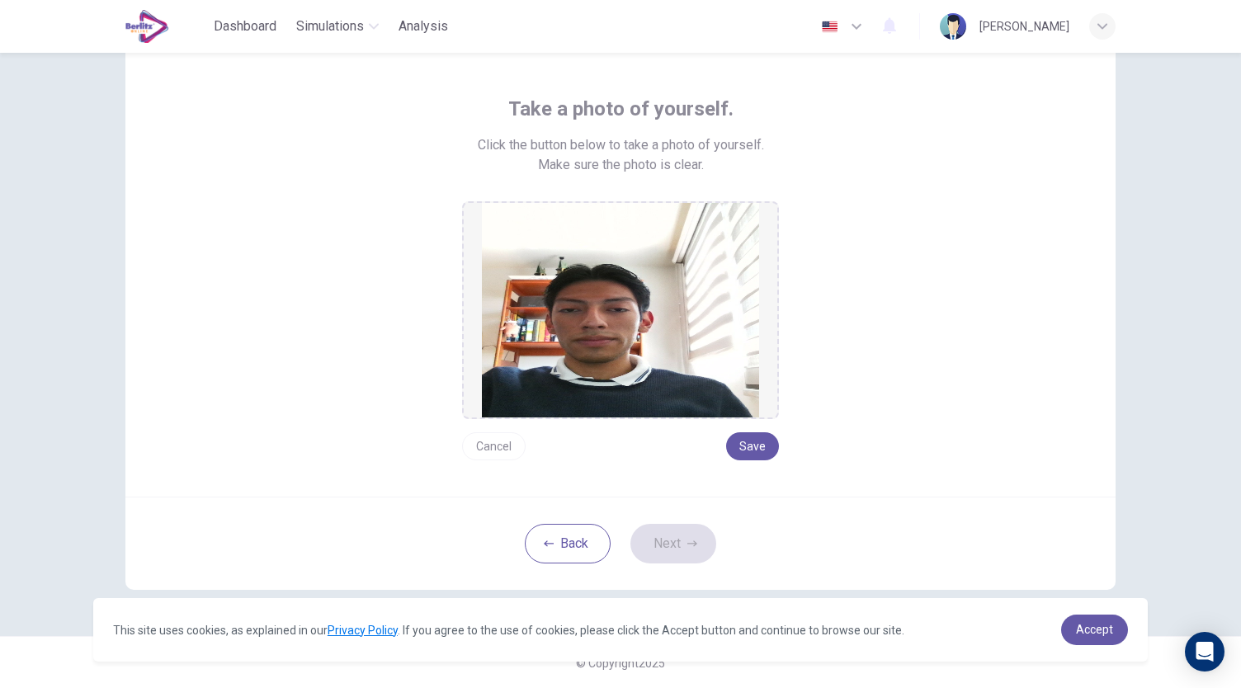
click at [485, 447] on button "Cancel" at bounding box center [494, 446] width 64 height 28
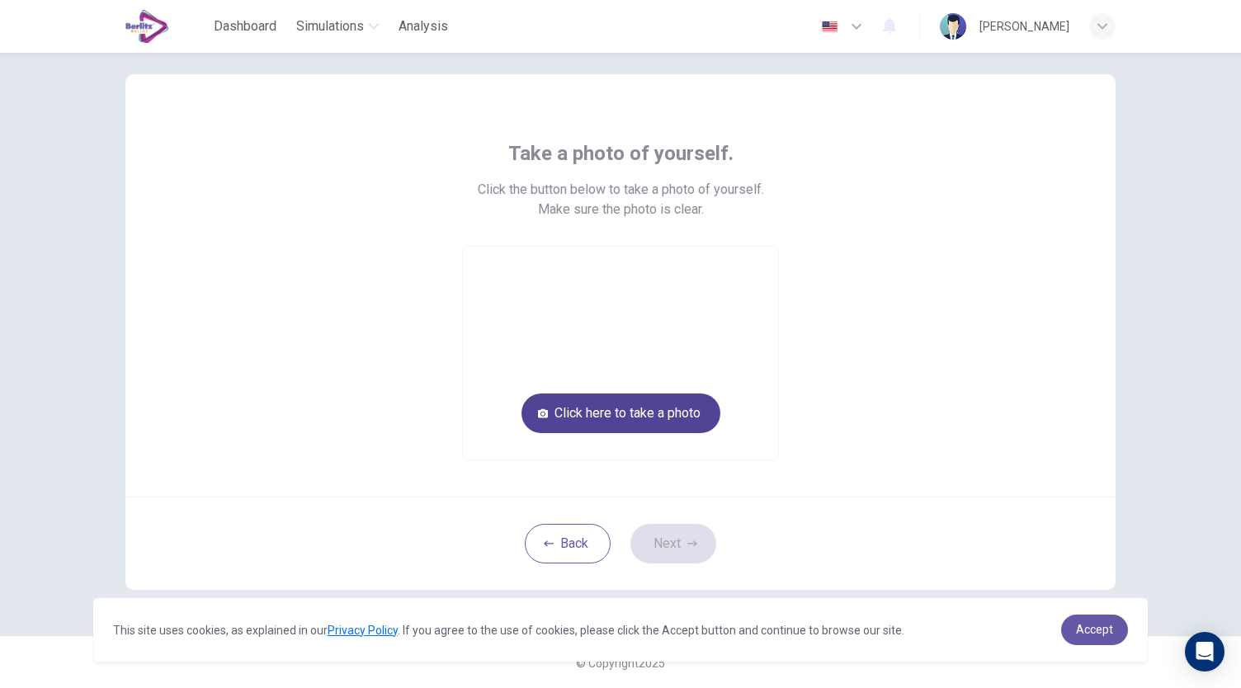
click at [639, 413] on button "Click here to take a photo" at bounding box center [620, 413] width 199 height 40
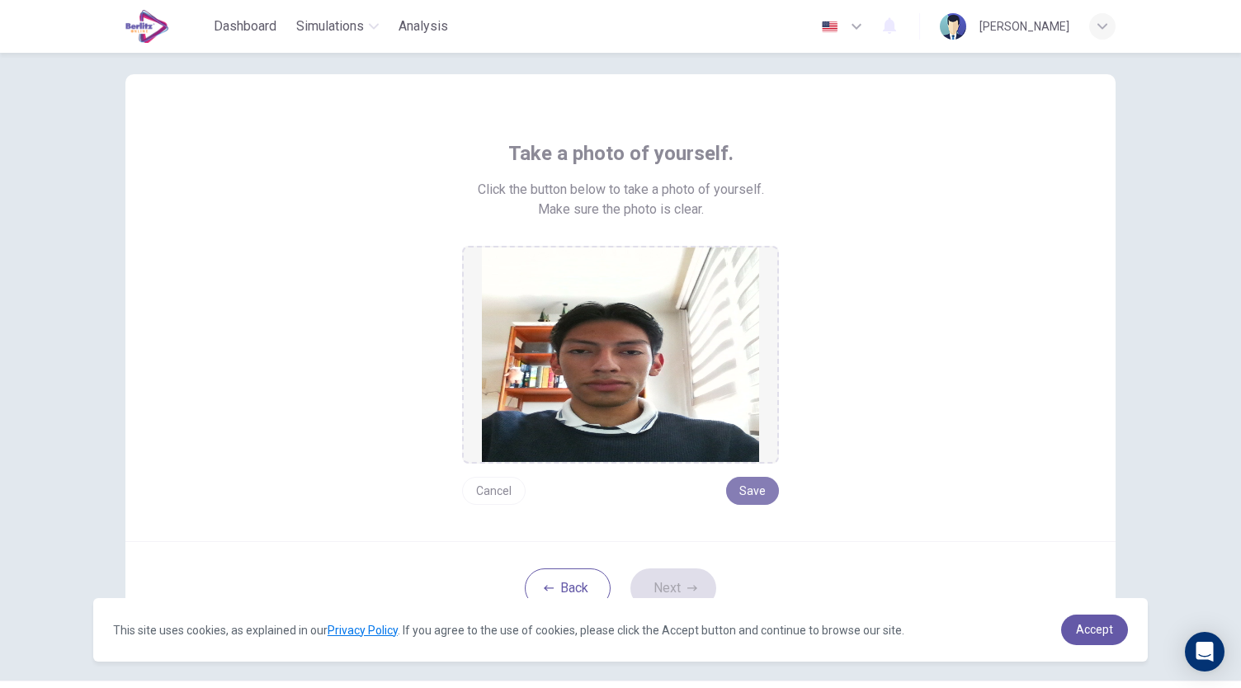
click at [761, 498] on button "Save" at bounding box center [752, 491] width 53 height 28
click at [687, 583] on icon "button" at bounding box center [692, 588] width 10 height 10
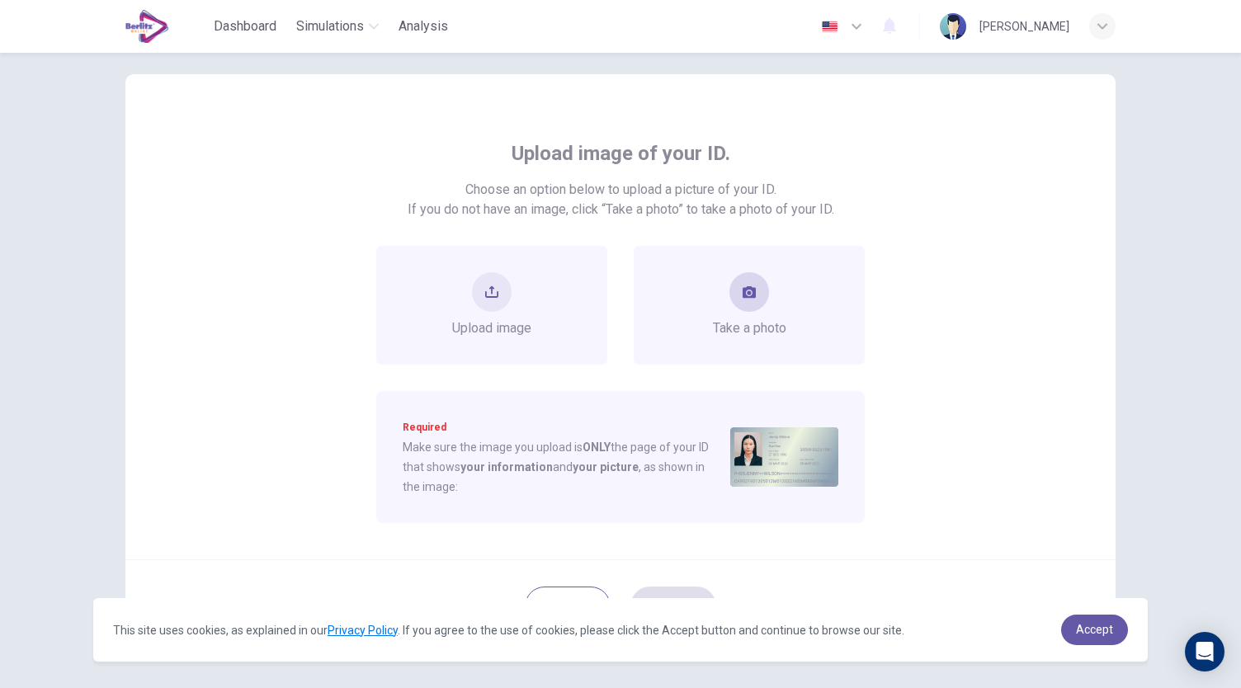
click at [746, 341] on div "Take a photo" at bounding box center [748, 305] width 231 height 119
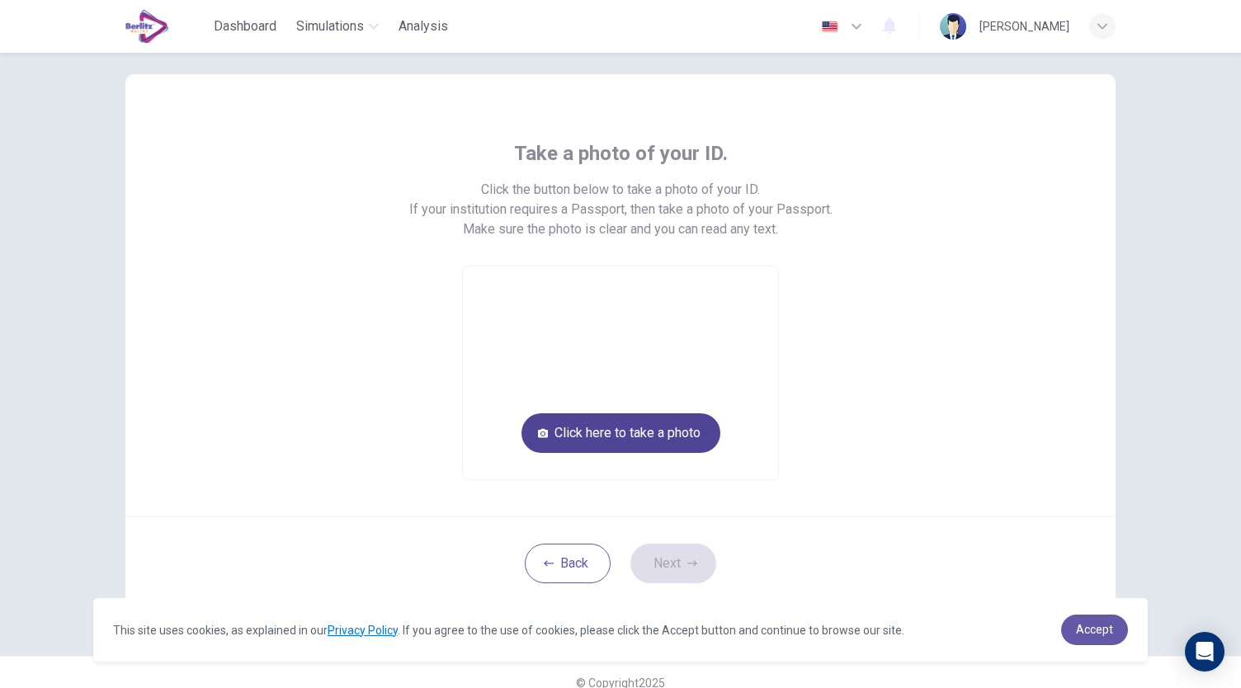
click at [654, 433] on button "Click here to take a photo" at bounding box center [620, 433] width 199 height 40
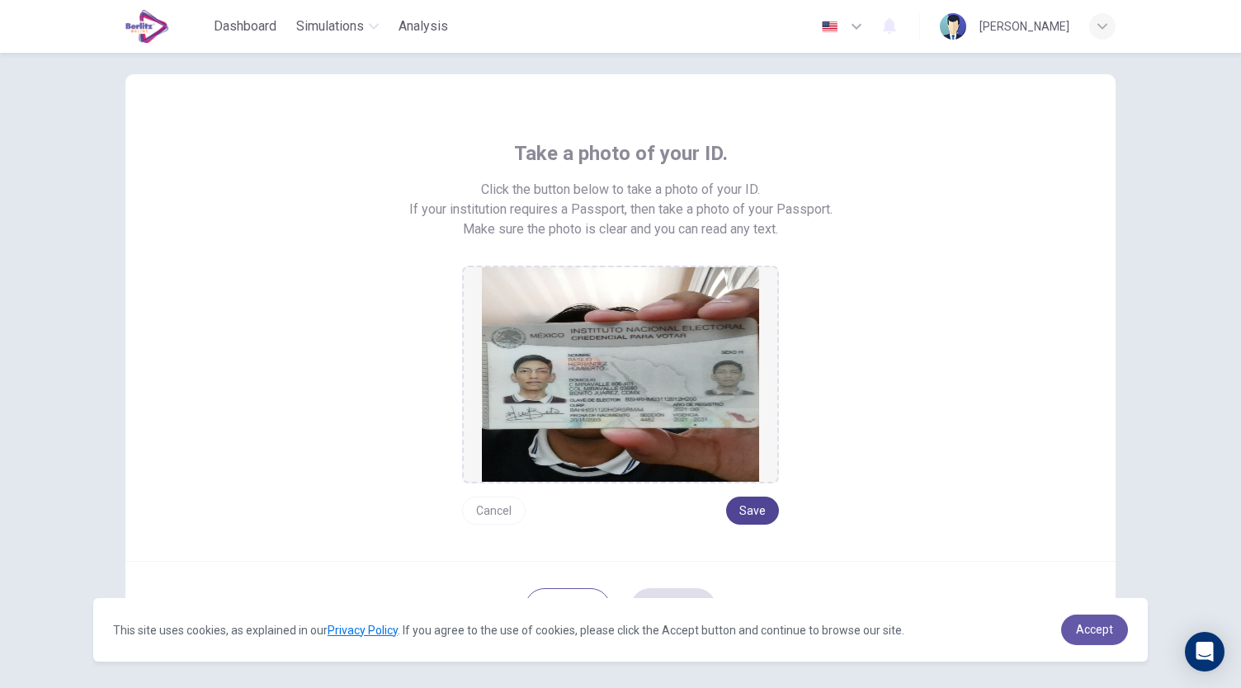
click at [747, 519] on button "Save" at bounding box center [752, 511] width 53 height 28
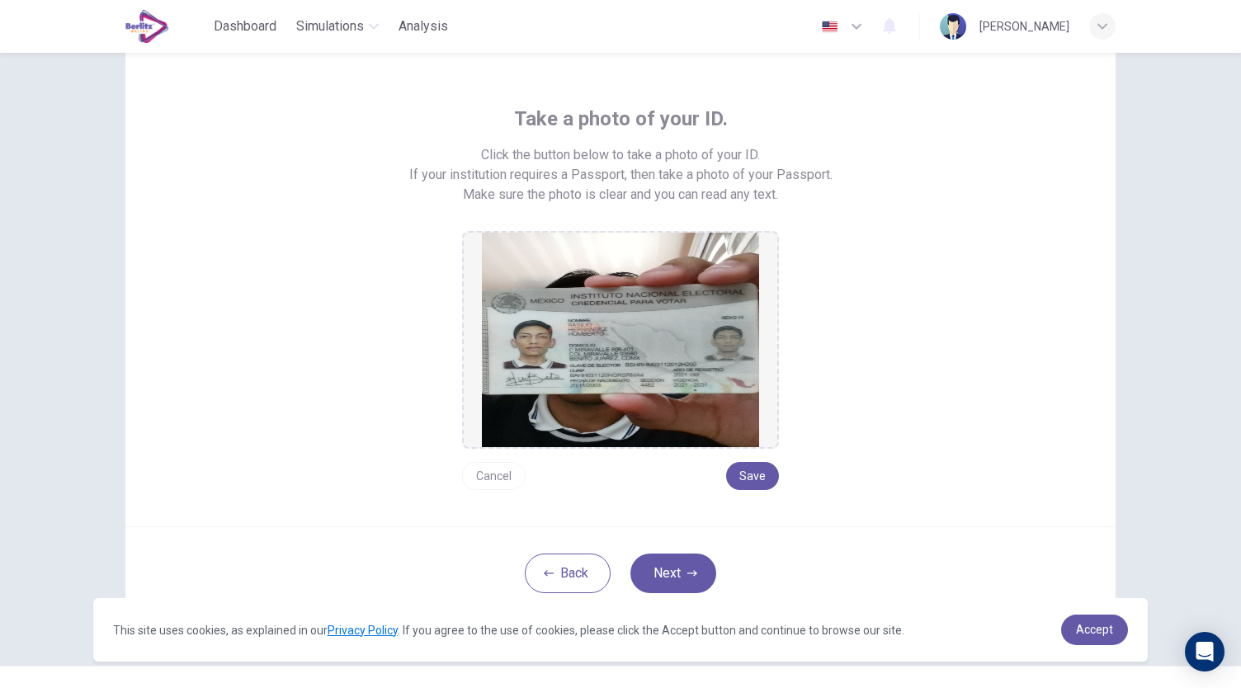
scroll to position [89, 0]
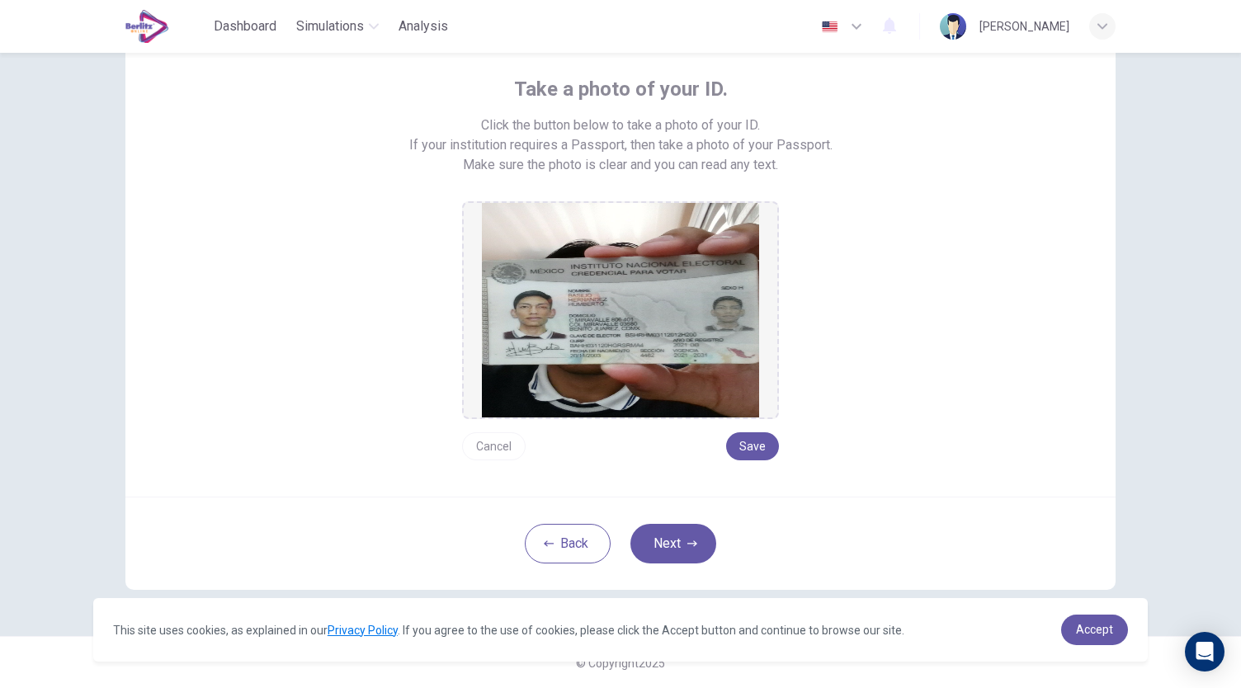
click at [685, 531] on button "Next" at bounding box center [673, 544] width 86 height 40
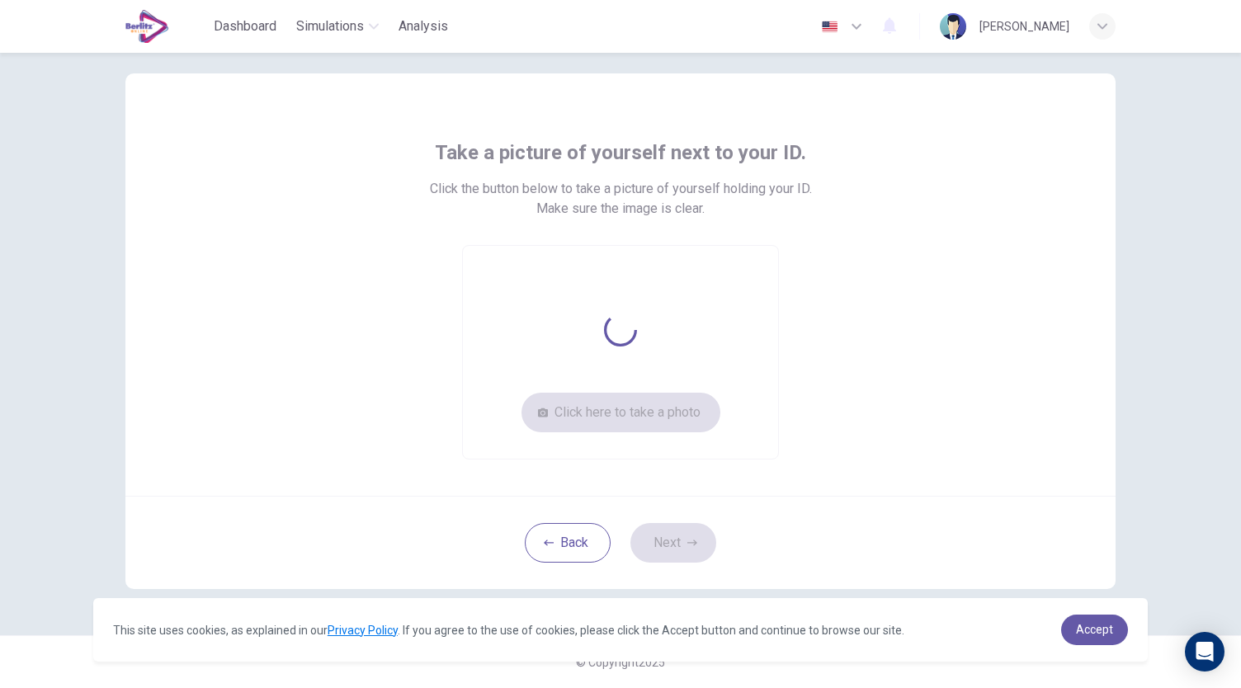
scroll to position [25, 0]
click at [678, 418] on button "Click here to take a photo" at bounding box center [620, 413] width 199 height 40
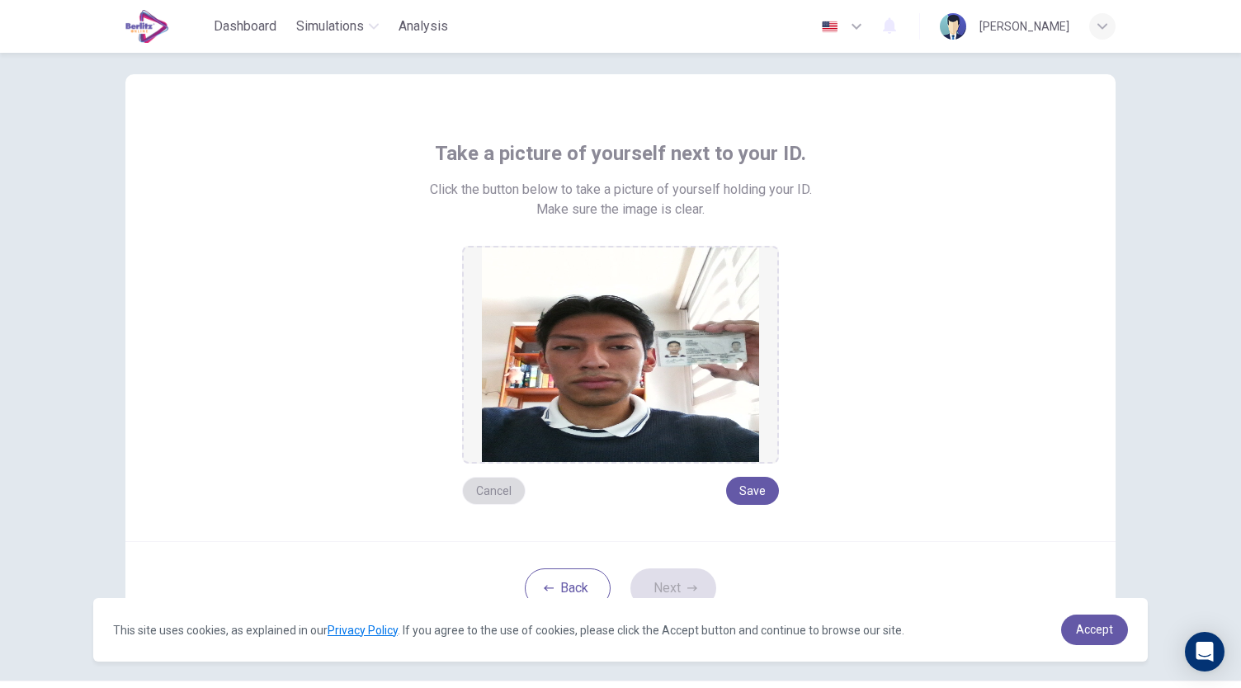
click at [462, 492] on button "Cancel" at bounding box center [494, 491] width 64 height 28
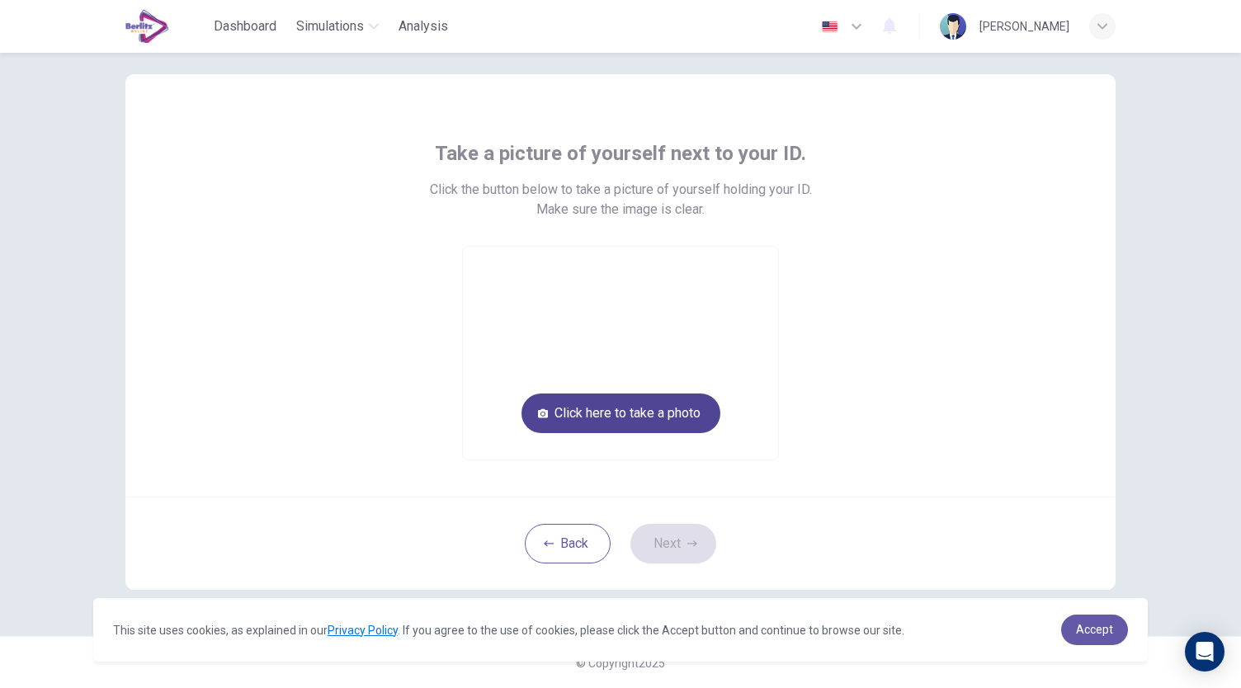
click at [586, 413] on button "Click here to take a photo" at bounding box center [620, 413] width 199 height 40
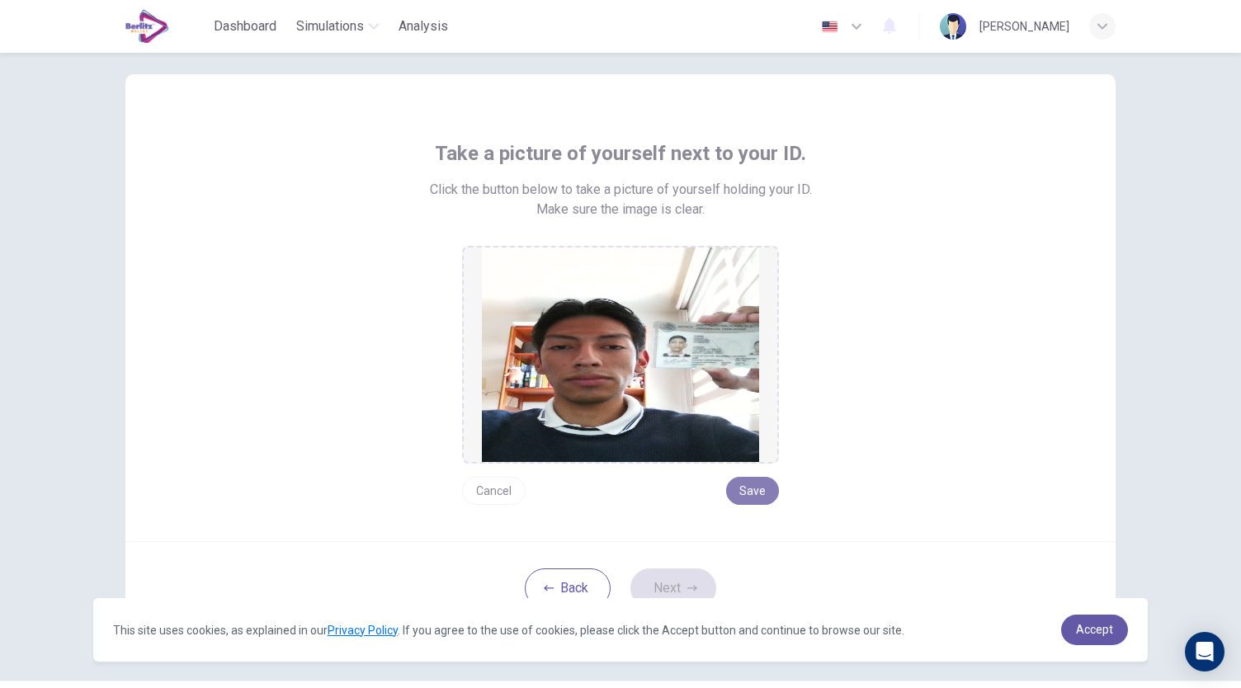
click at [756, 479] on button "Save" at bounding box center [752, 491] width 53 height 28
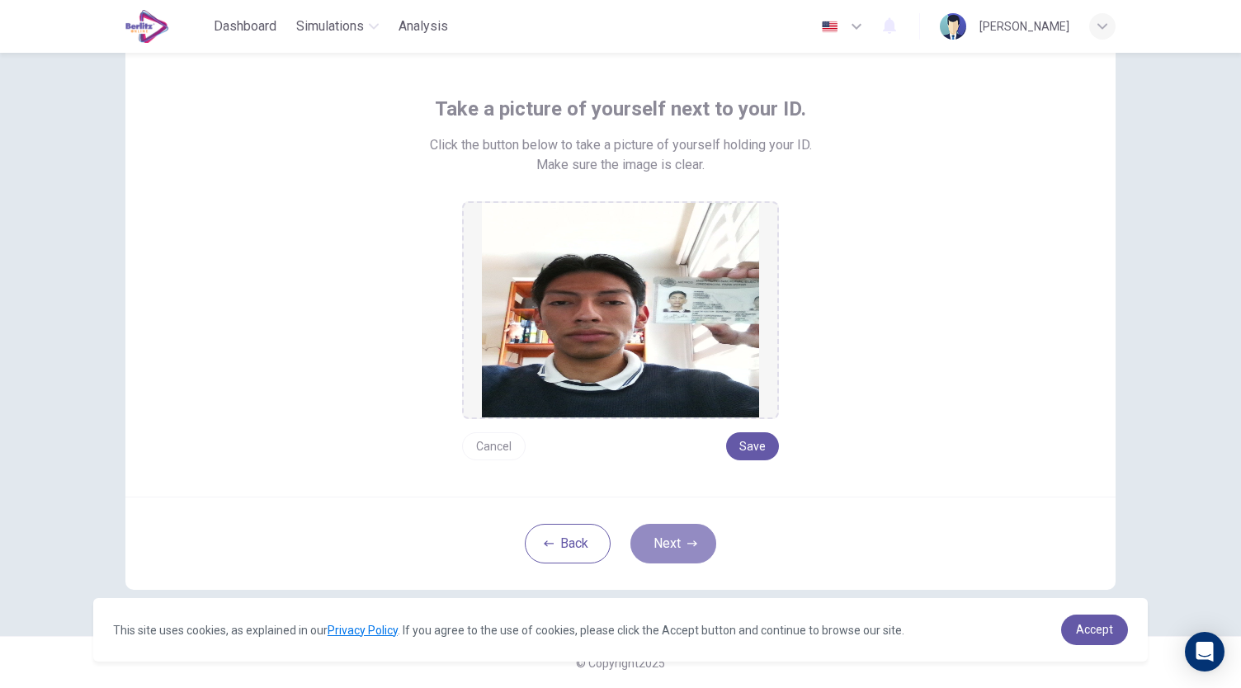
click at [684, 540] on button "Next" at bounding box center [673, 544] width 86 height 40
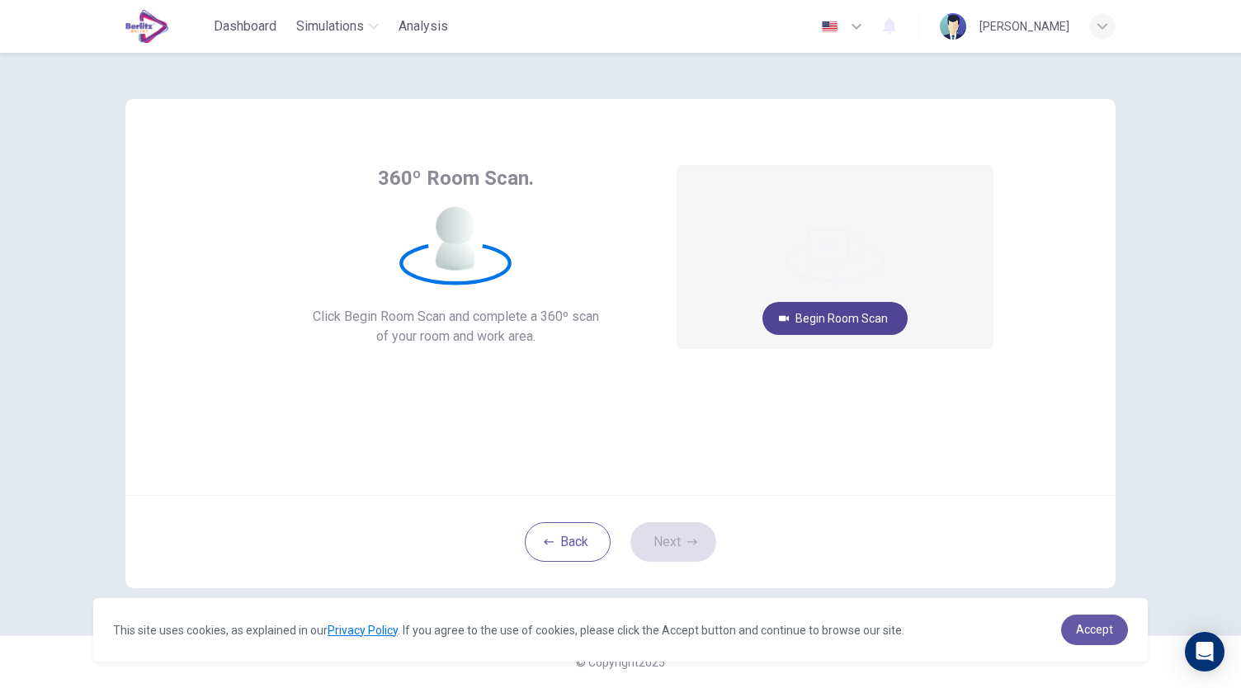
click at [815, 309] on button "Begin Room Scan" at bounding box center [834, 318] width 145 height 33
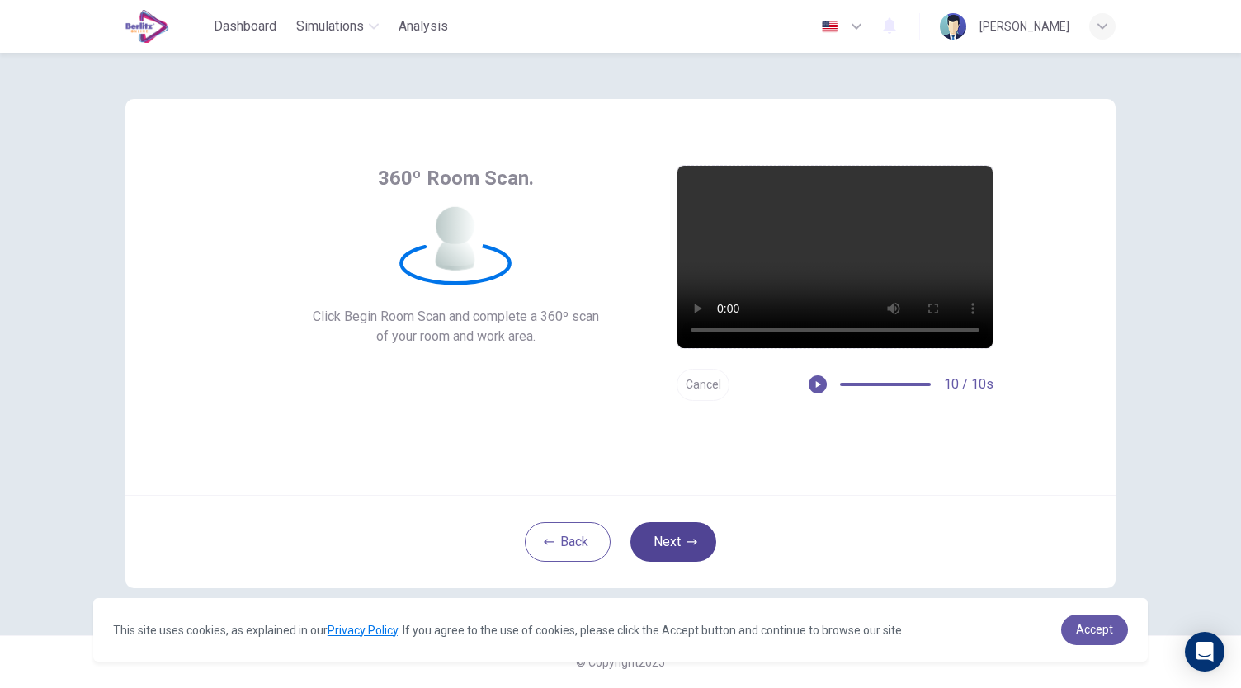
click at [699, 550] on button "Next" at bounding box center [673, 542] width 86 height 40
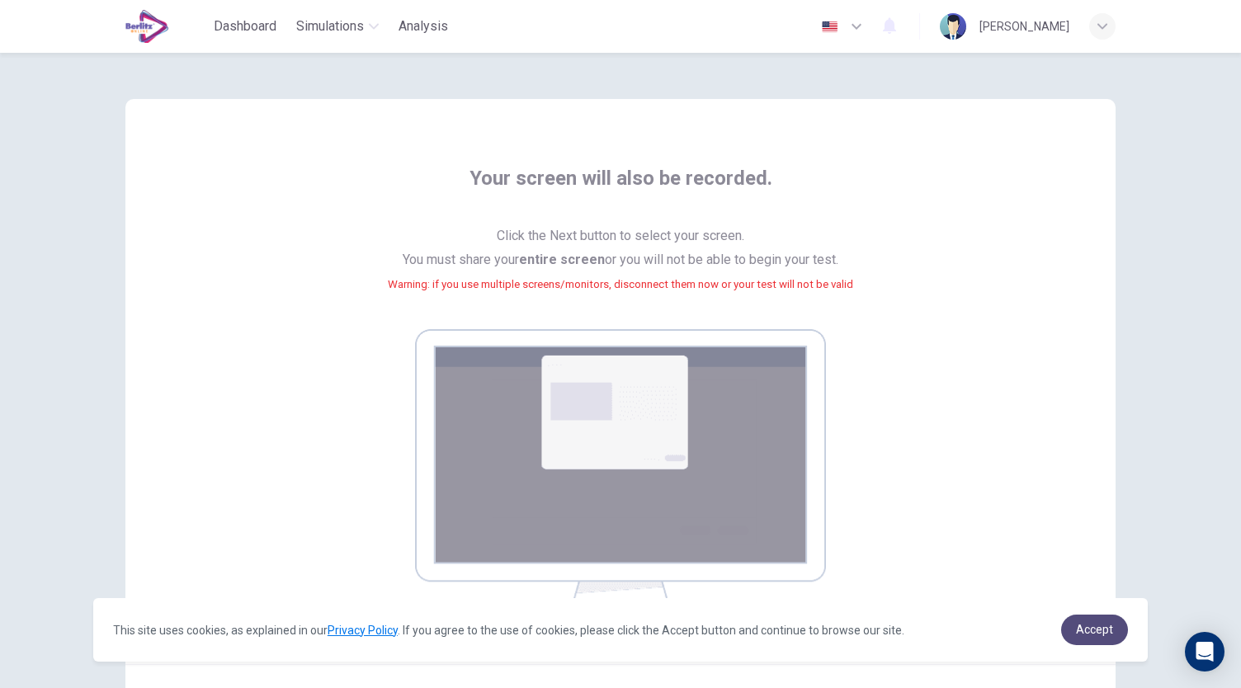
click at [1090, 632] on span "Accept" at bounding box center [1094, 629] width 37 height 13
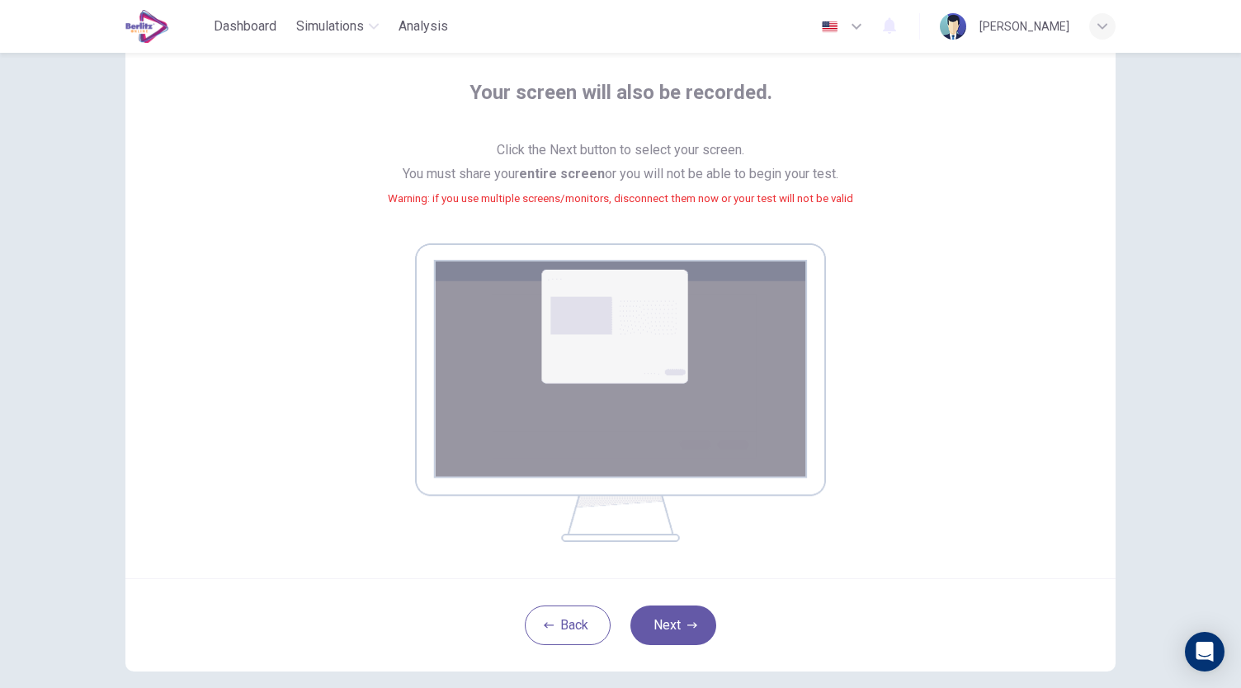
scroll to position [168, 0]
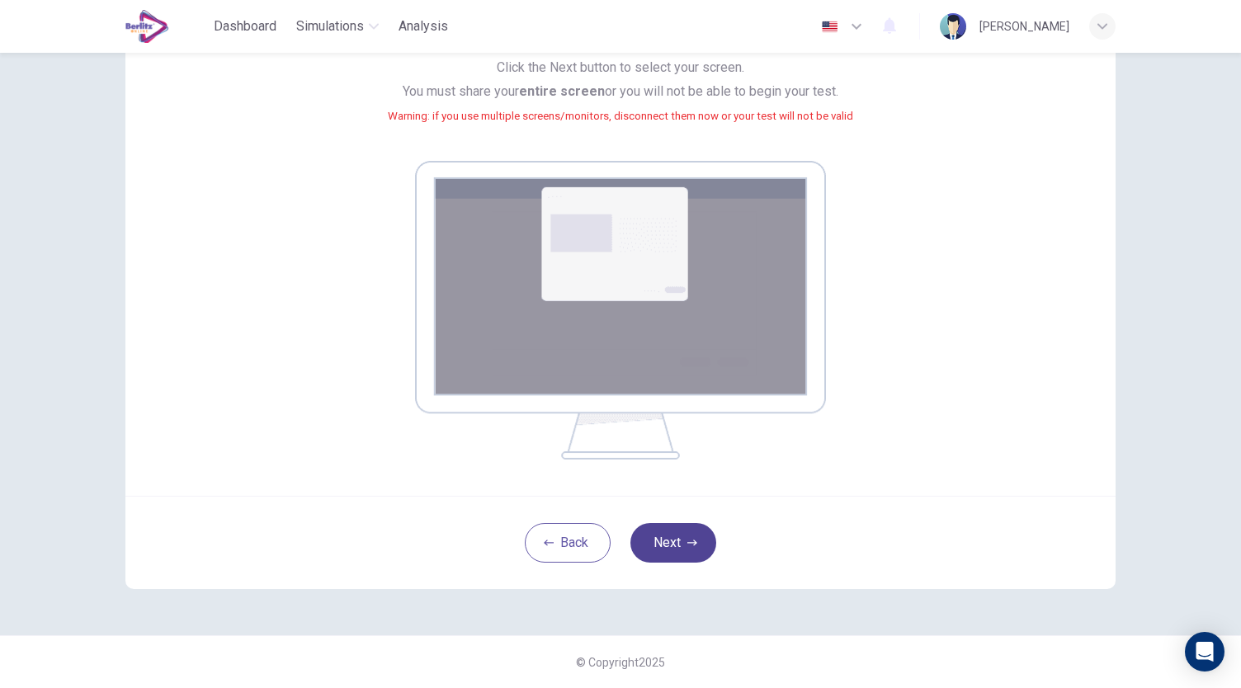
click at [690, 540] on icon "button" at bounding box center [692, 543] width 10 height 6
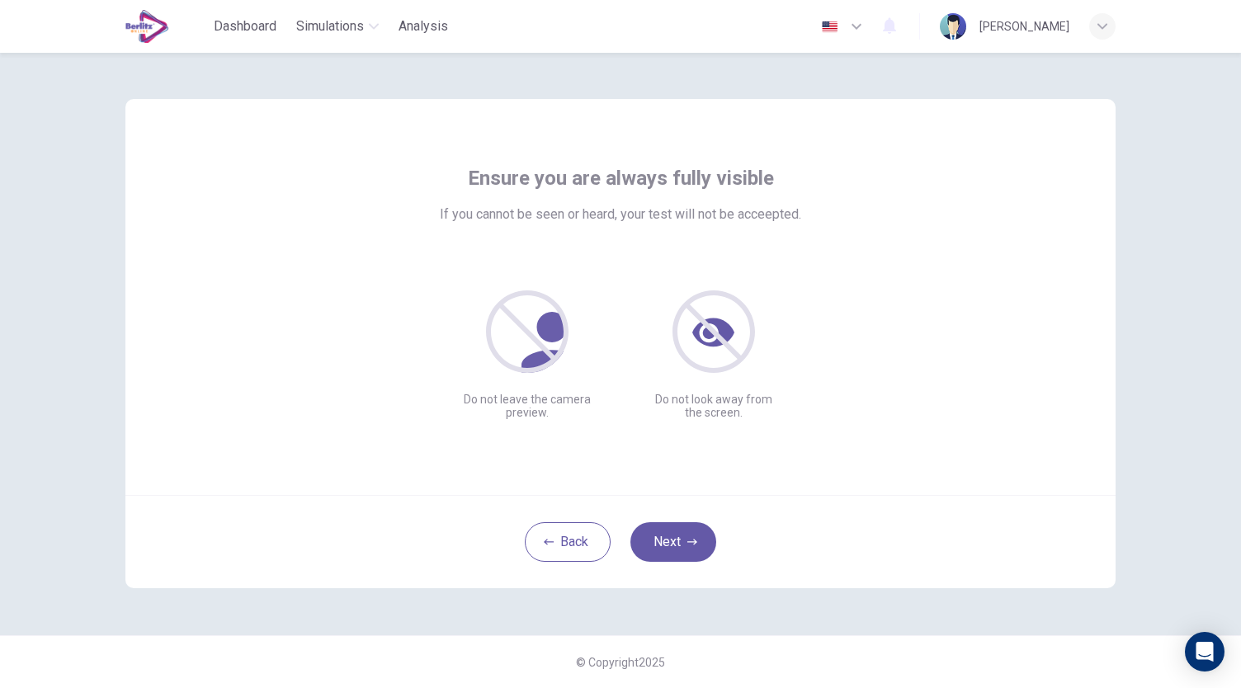
scroll to position [0, 0]
click at [665, 538] on button "Next" at bounding box center [673, 542] width 86 height 40
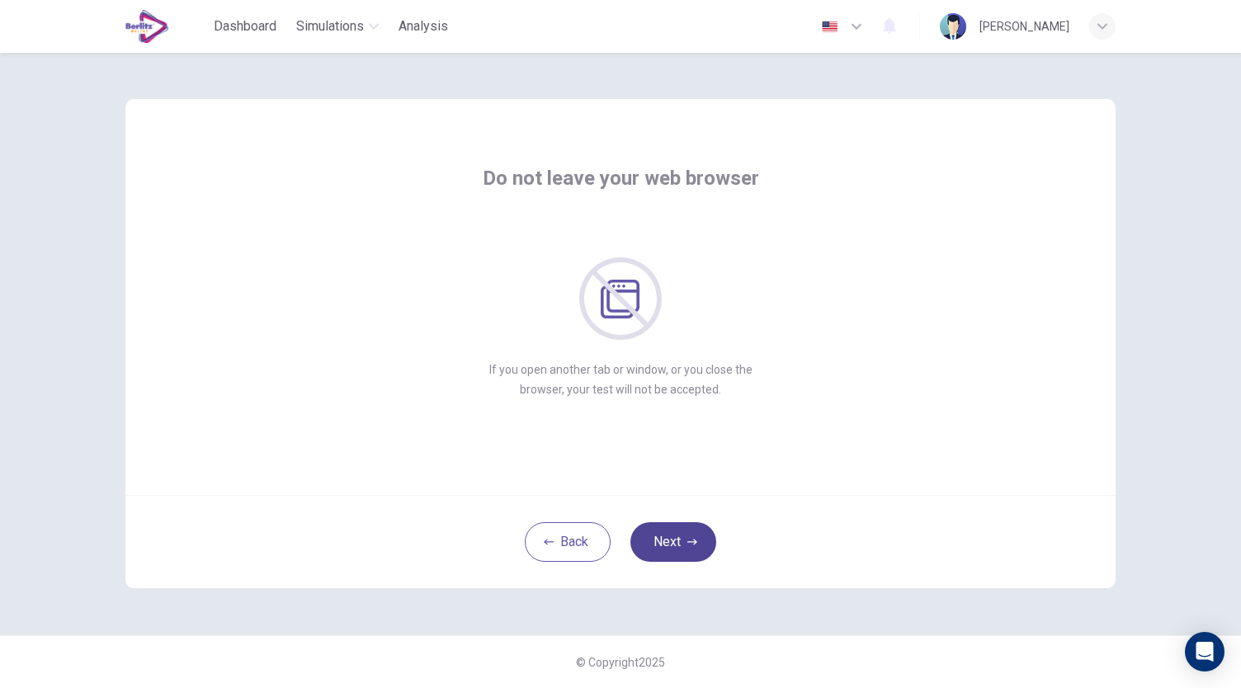
click at [671, 535] on button "Next" at bounding box center [673, 542] width 86 height 40
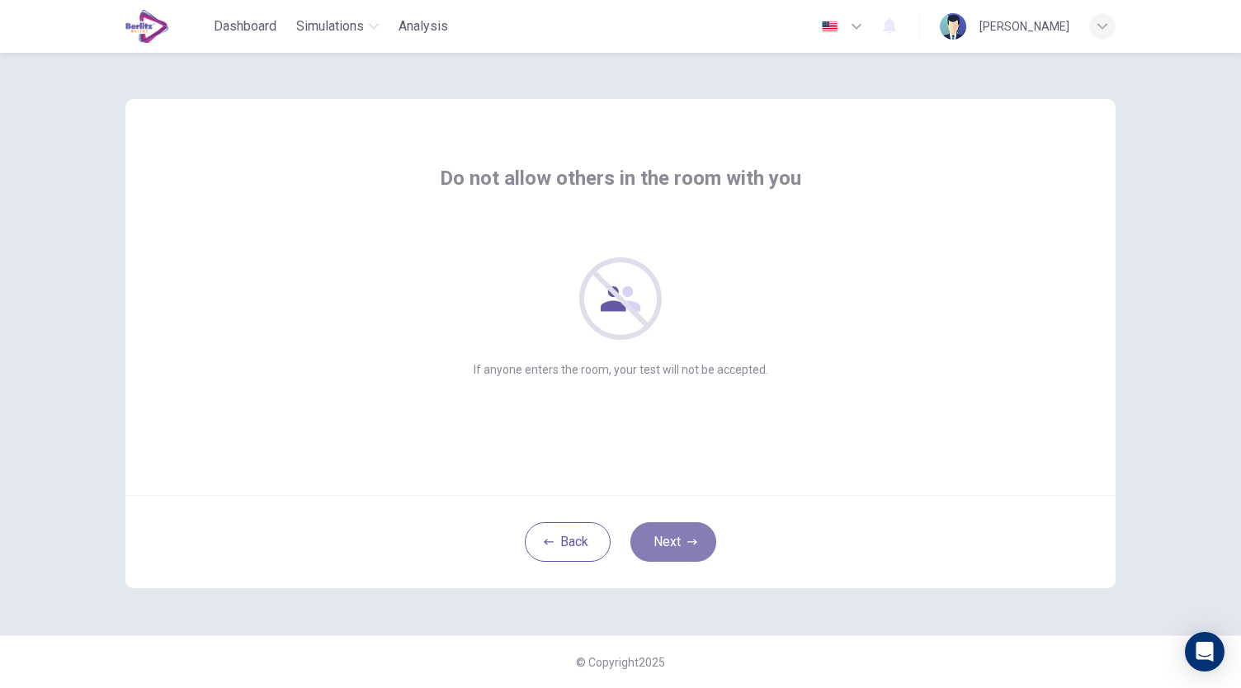
click at [671, 535] on button "Next" at bounding box center [673, 542] width 86 height 40
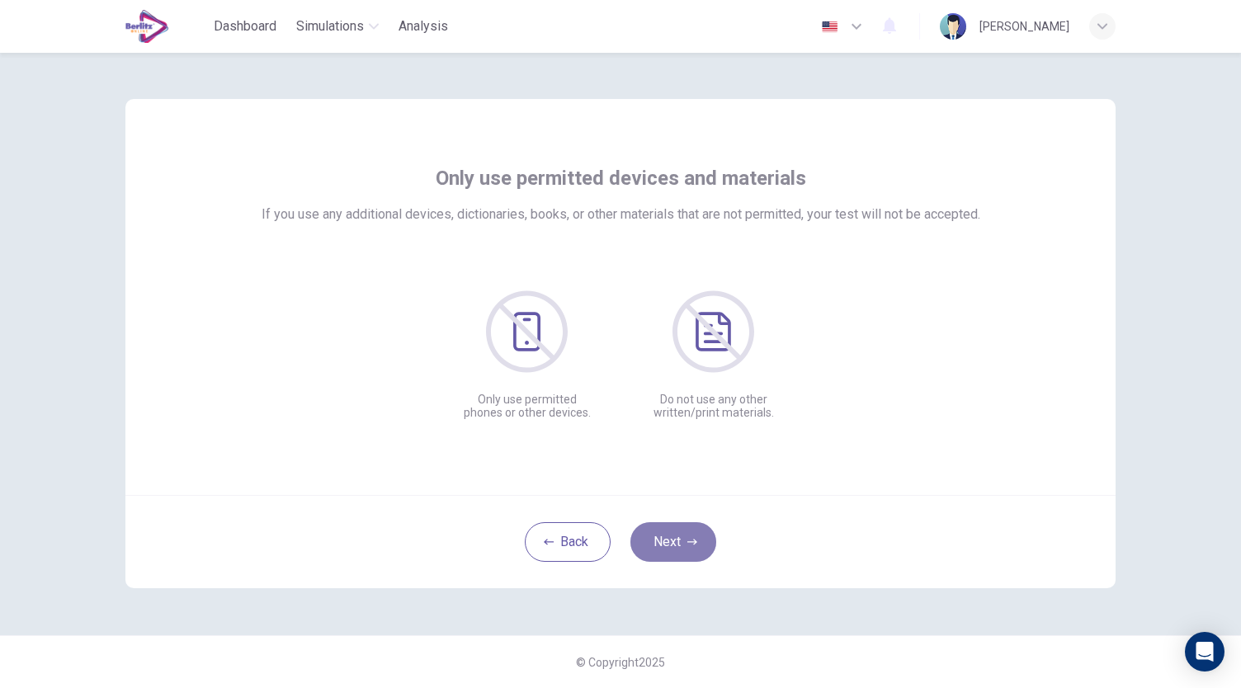
click at [671, 535] on button "Next" at bounding box center [673, 542] width 86 height 40
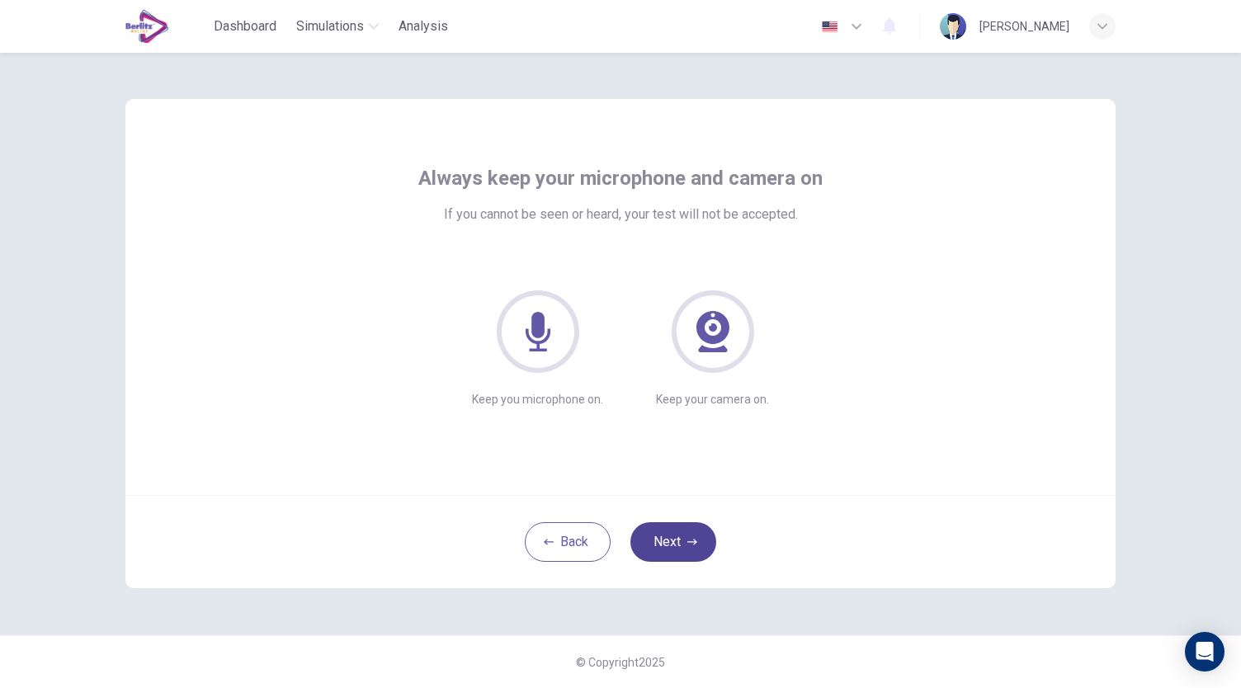
click at [671, 535] on button "Next" at bounding box center [673, 542] width 86 height 40
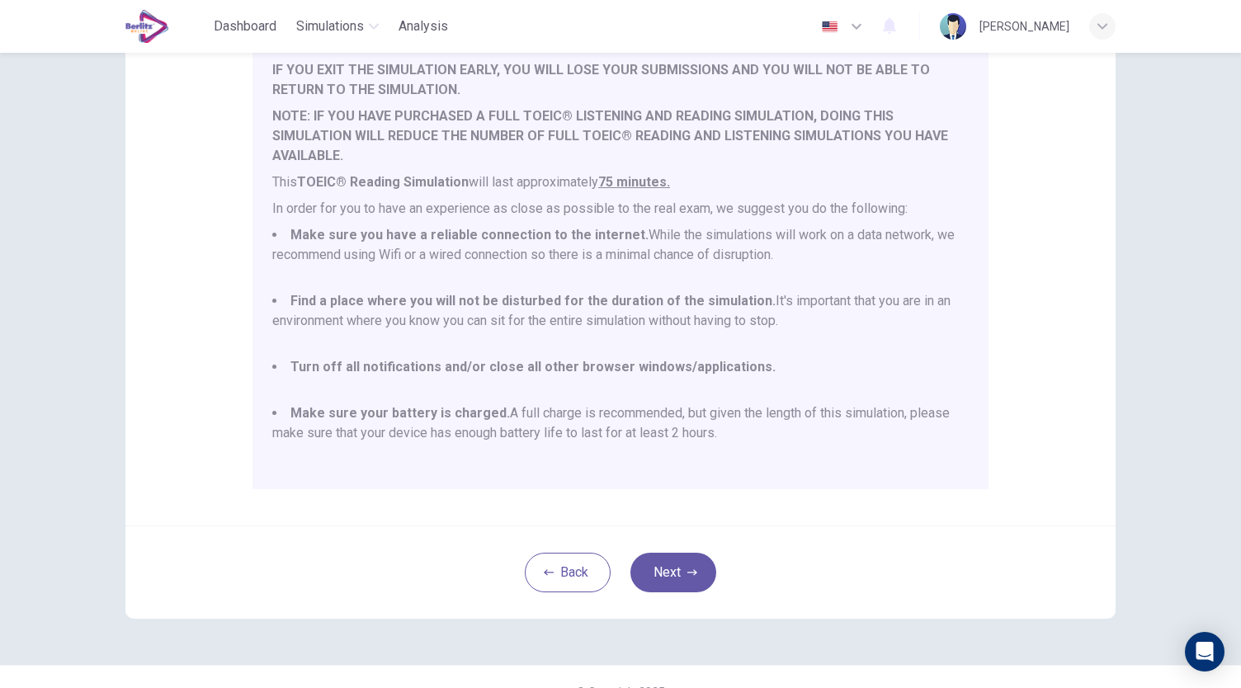
scroll to position [229, 0]
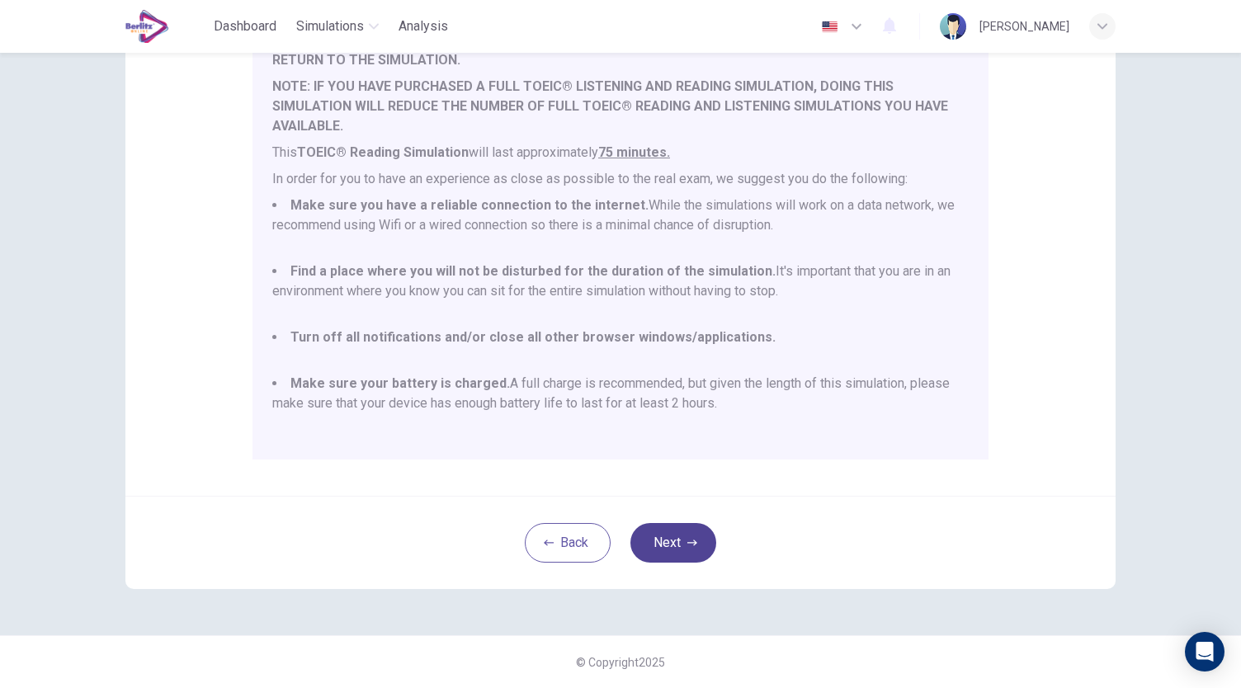
click at [691, 542] on icon "button" at bounding box center [692, 542] width 10 height 6
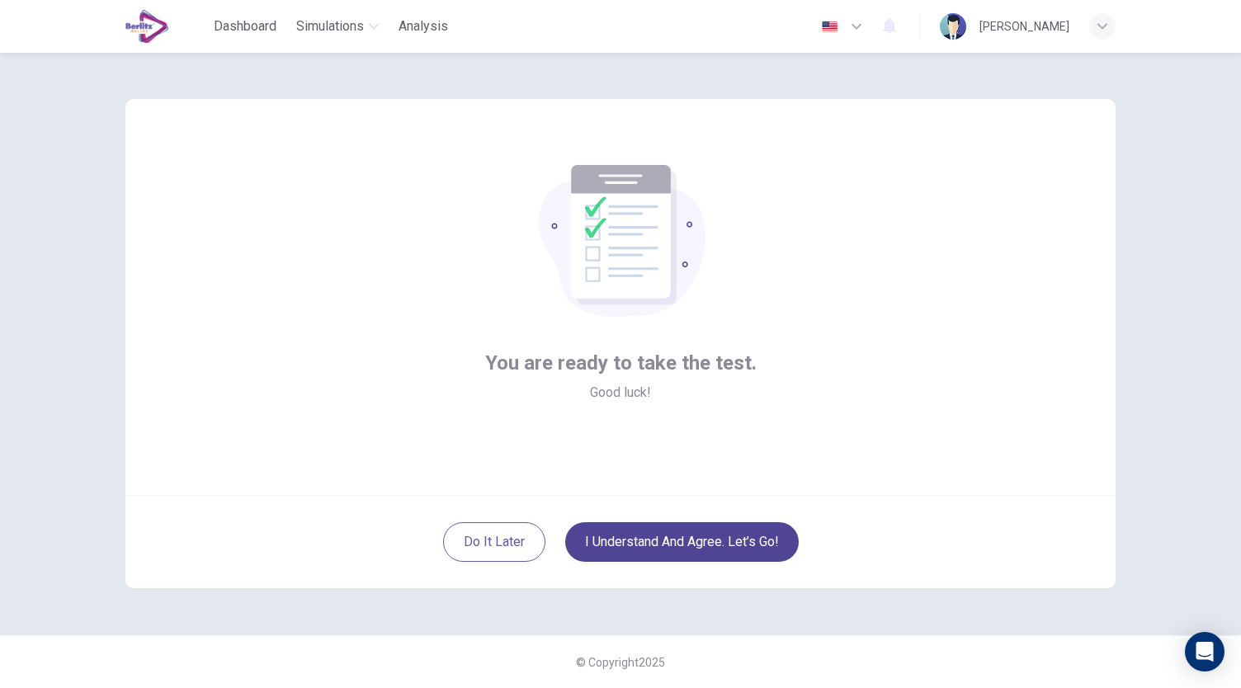
scroll to position [0, 0]
click at [741, 534] on button "I understand and agree. Let’s go!" at bounding box center [681, 542] width 233 height 40
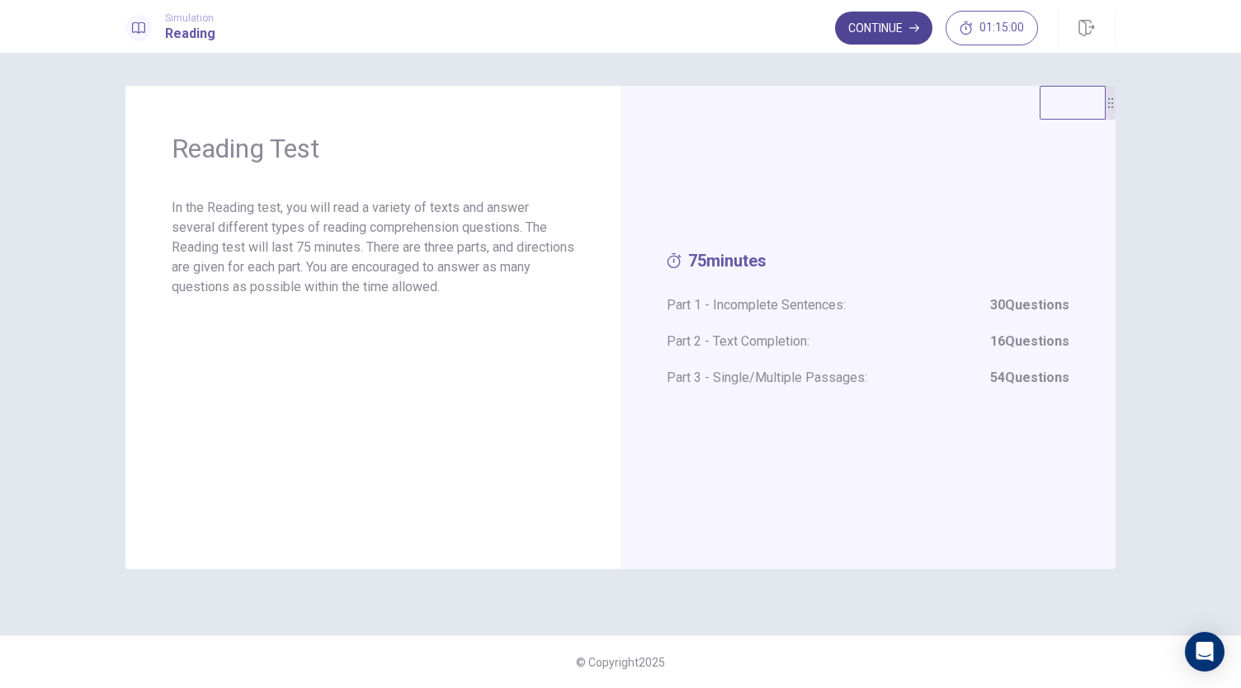
click at [860, 24] on button "Continue" at bounding box center [883, 28] width 97 height 33
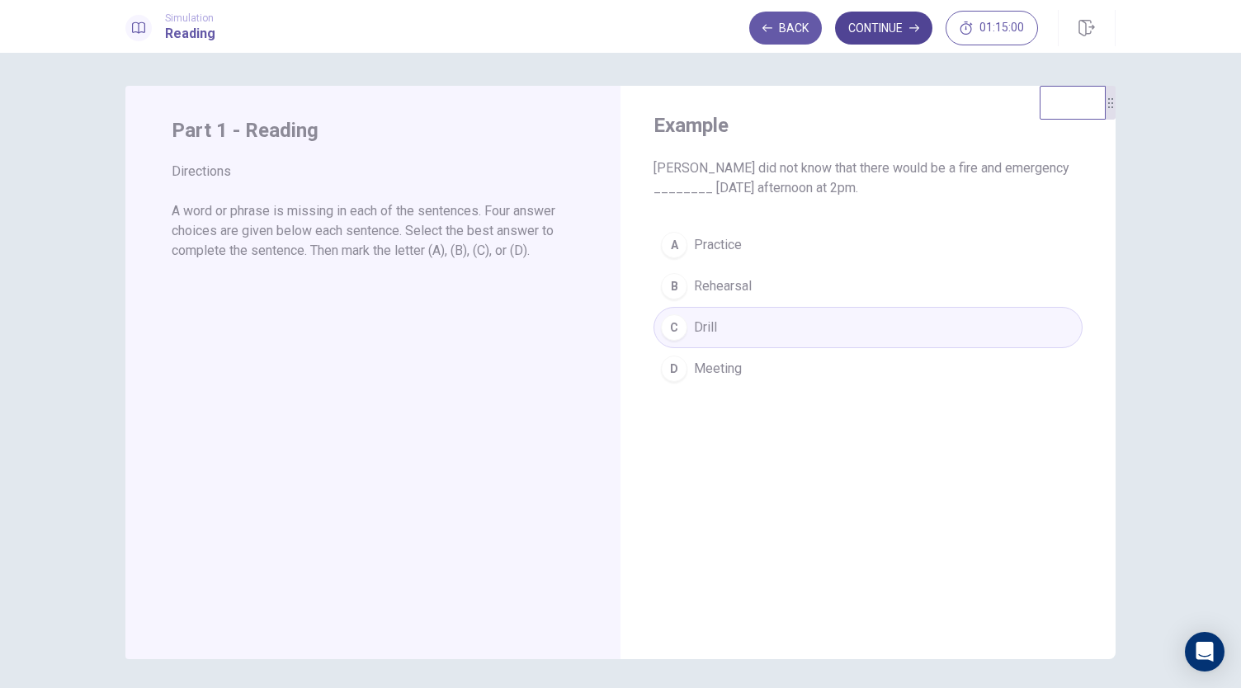
click at [886, 31] on button "Continue" at bounding box center [883, 28] width 97 height 33
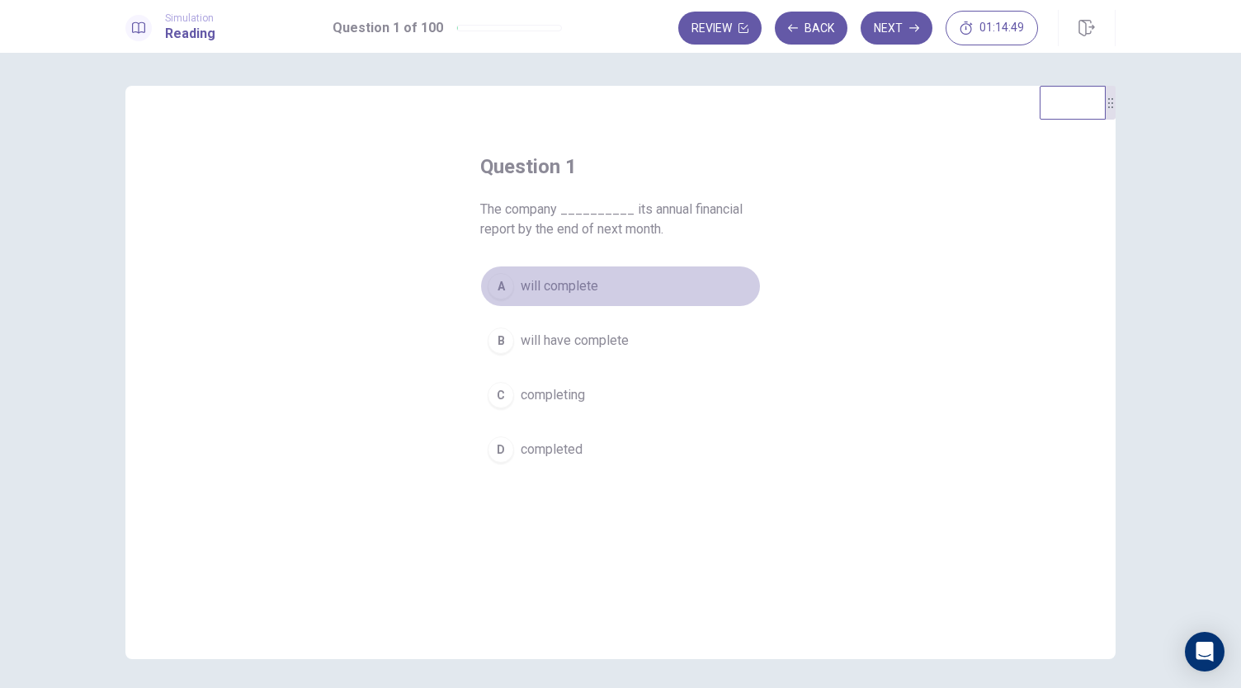
click at [535, 284] on span "will complete" at bounding box center [559, 286] width 78 height 20
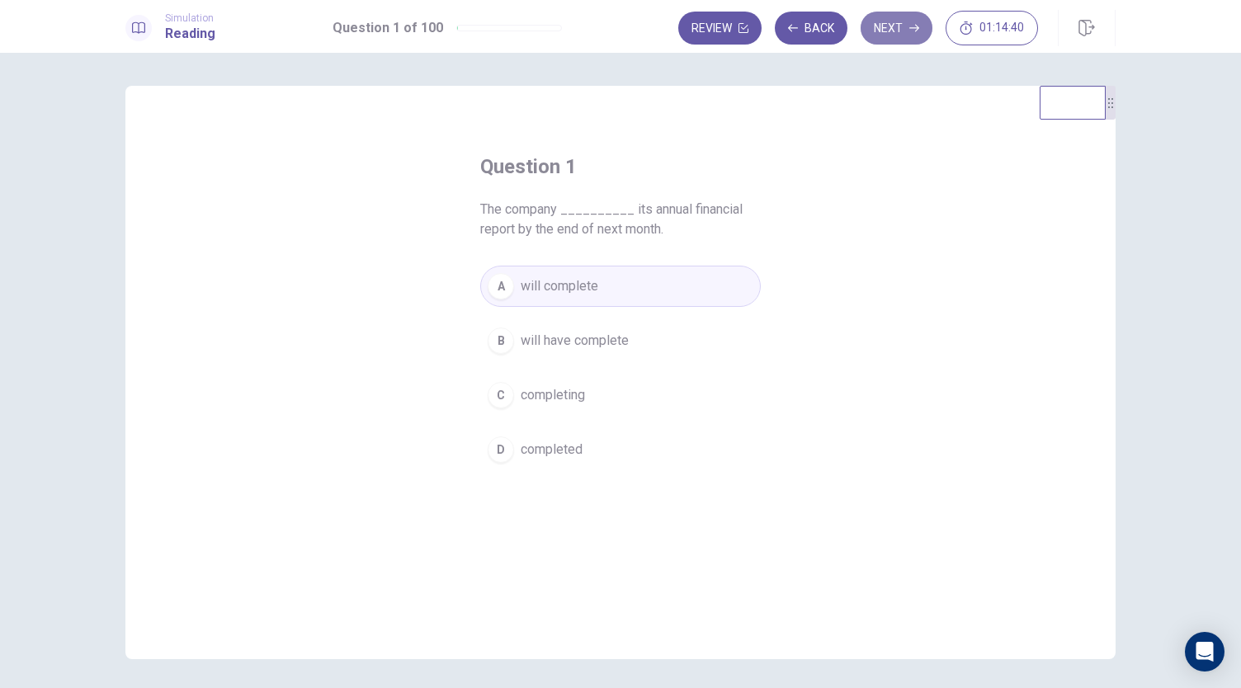
click at [887, 39] on button "Next" at bounding box center [896, 28] width 72 height 33
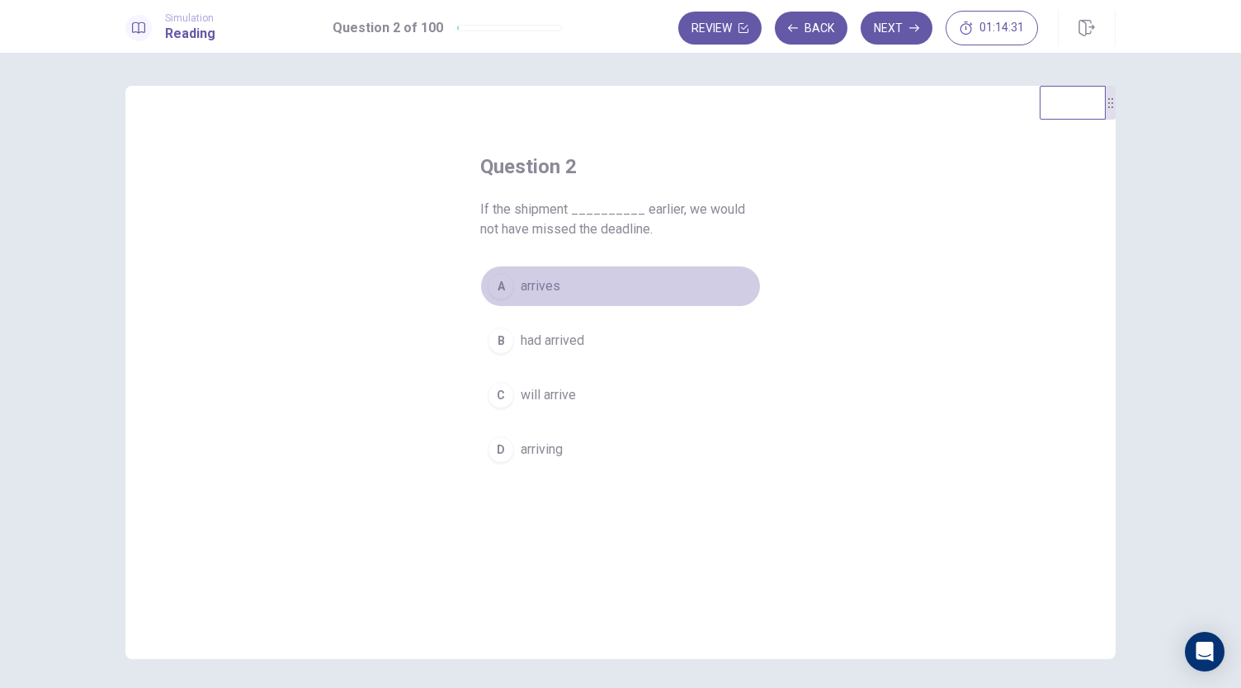
click at [538, 271] on button "A arrives" at bounding box center [620, 286] width 280 height 41
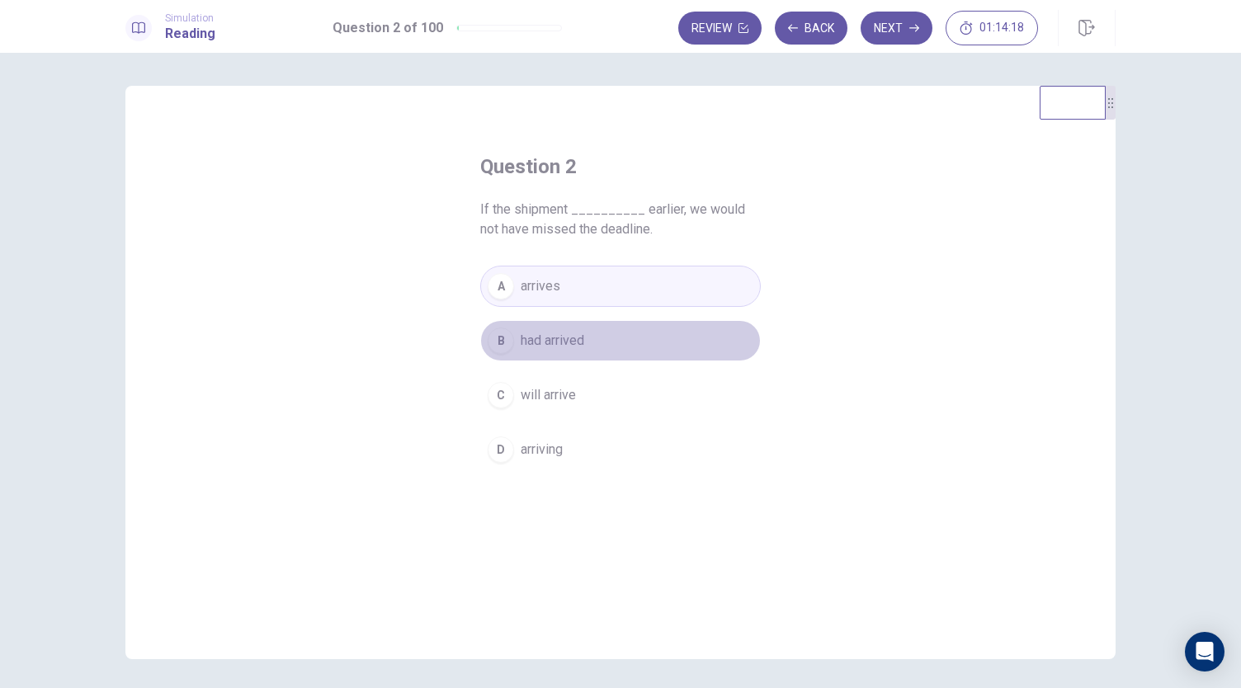
click at [586, 329] on button "B had arrived" at bounding box center [620, 340] width 280 height 41
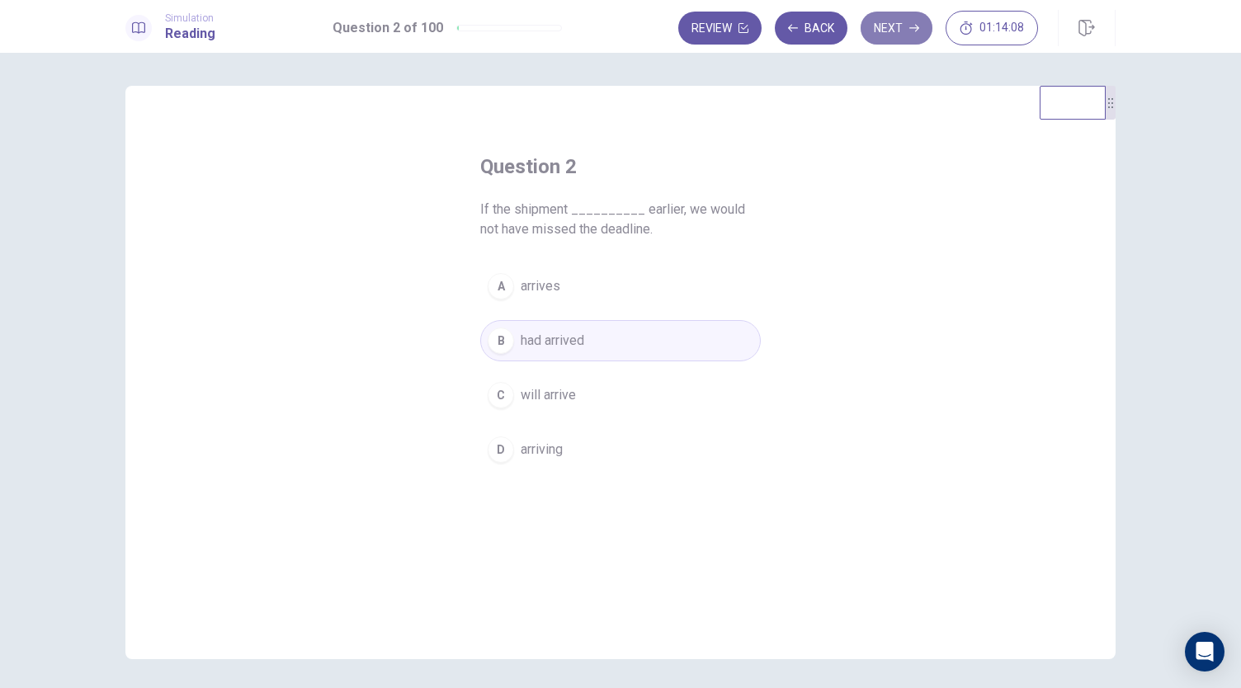
click at [887, 40] on button "Next" at bounding box center [896, 28] width 72 height 33
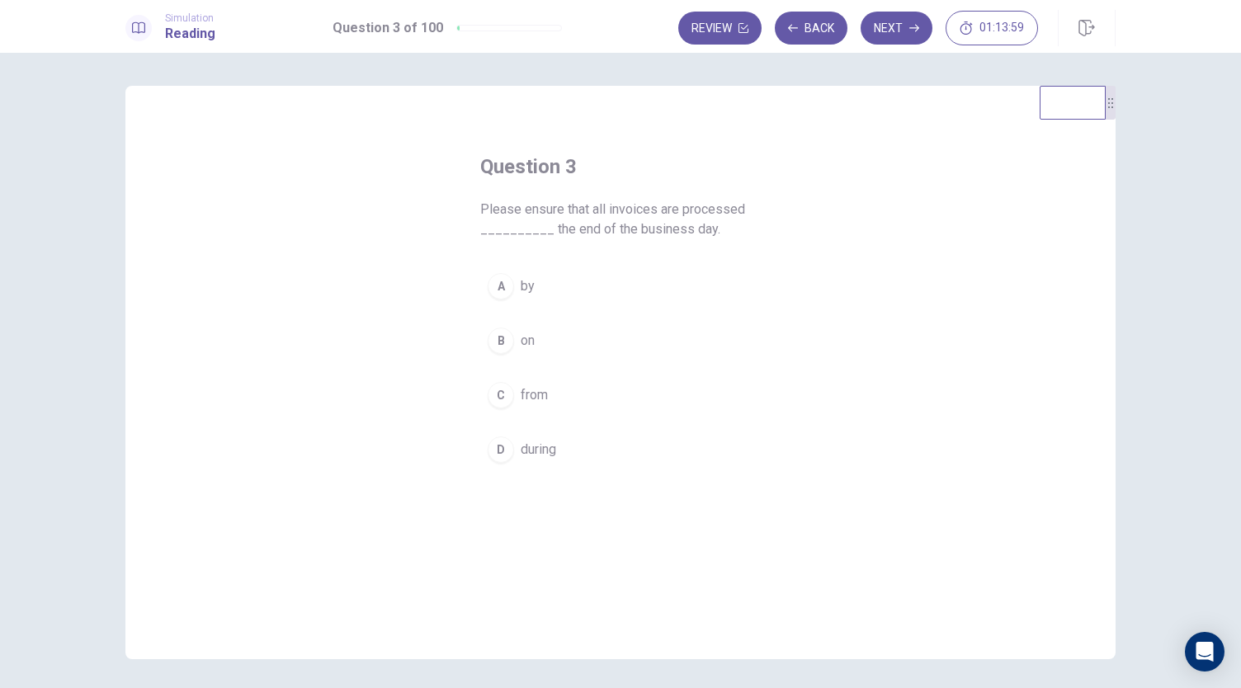
click at [541, 273] on button "A by" at bounding box center [620, 286] width 280 height 41
click at [892, 39] on button "Next" at bounding box center [896, 28] width 72 height 33
click at [544, 326] on button "B be reviewed" at bounding box center [620, 340] width 280 height 41
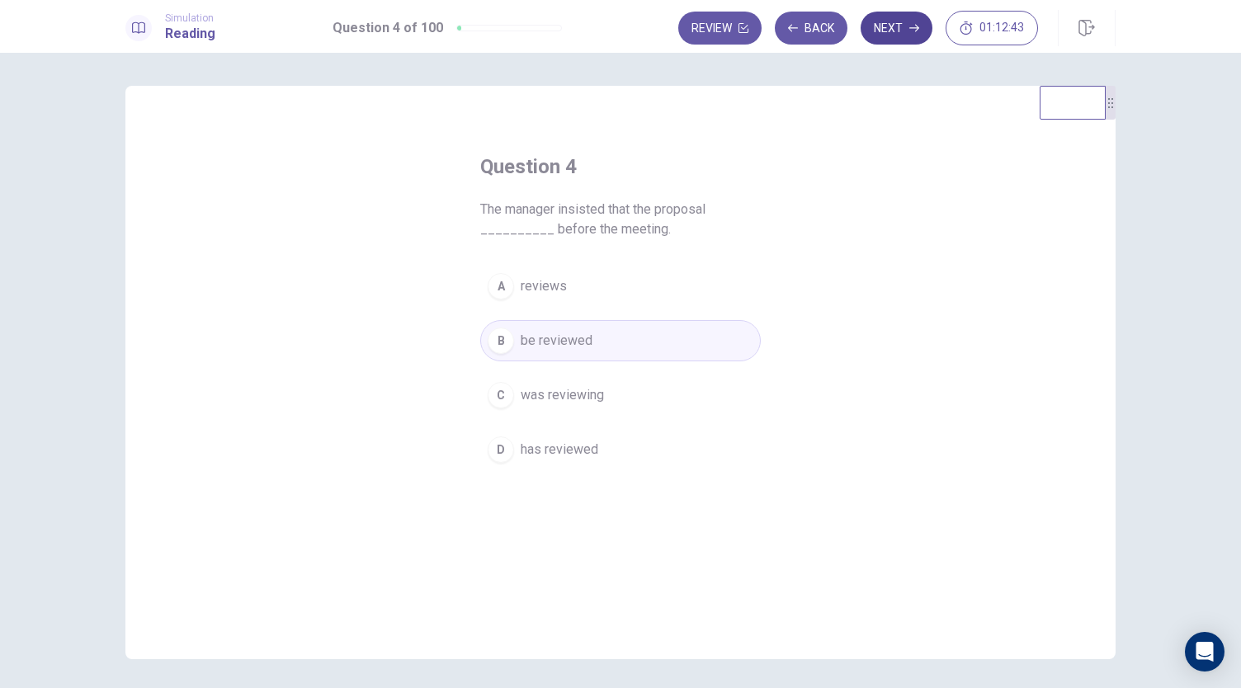
click at [921, 31] on button "Next" at bounding box center [896, 28] width 72 height 33
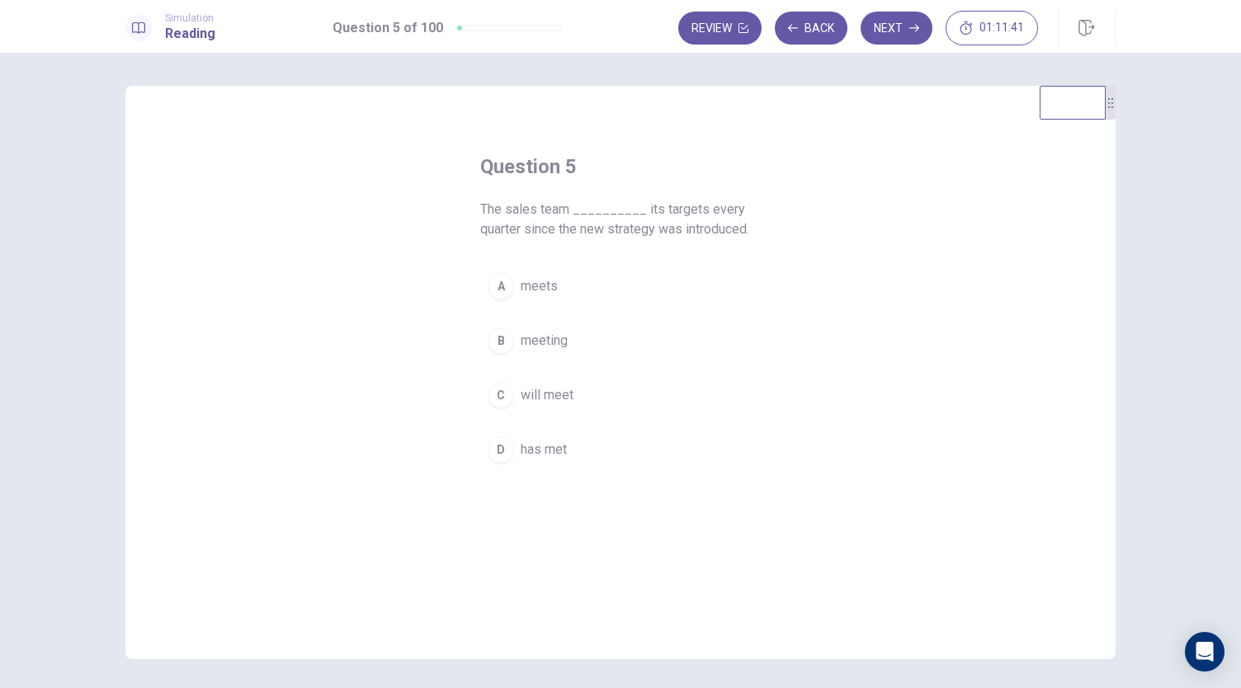
click at [531, 304] on button "A meets" at bounding box center [620, 286] width 280 height 41
click at [908, 29] on button "Next" at bounding box center [896, 28] width 72 height 33
click at [539, 360] on span "however" at bounding box center [544, 361] width 49 height 20
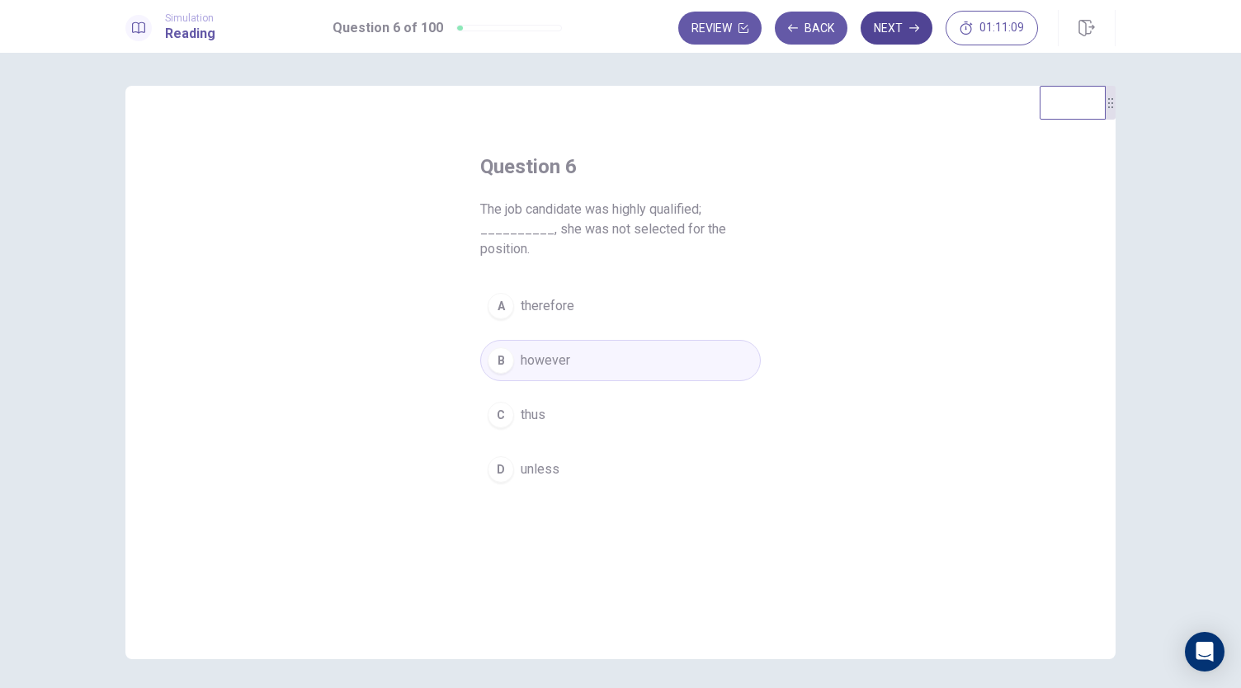
click at [916, 27] on icon "button" at bounding box center [914, 28] width 10 height 7
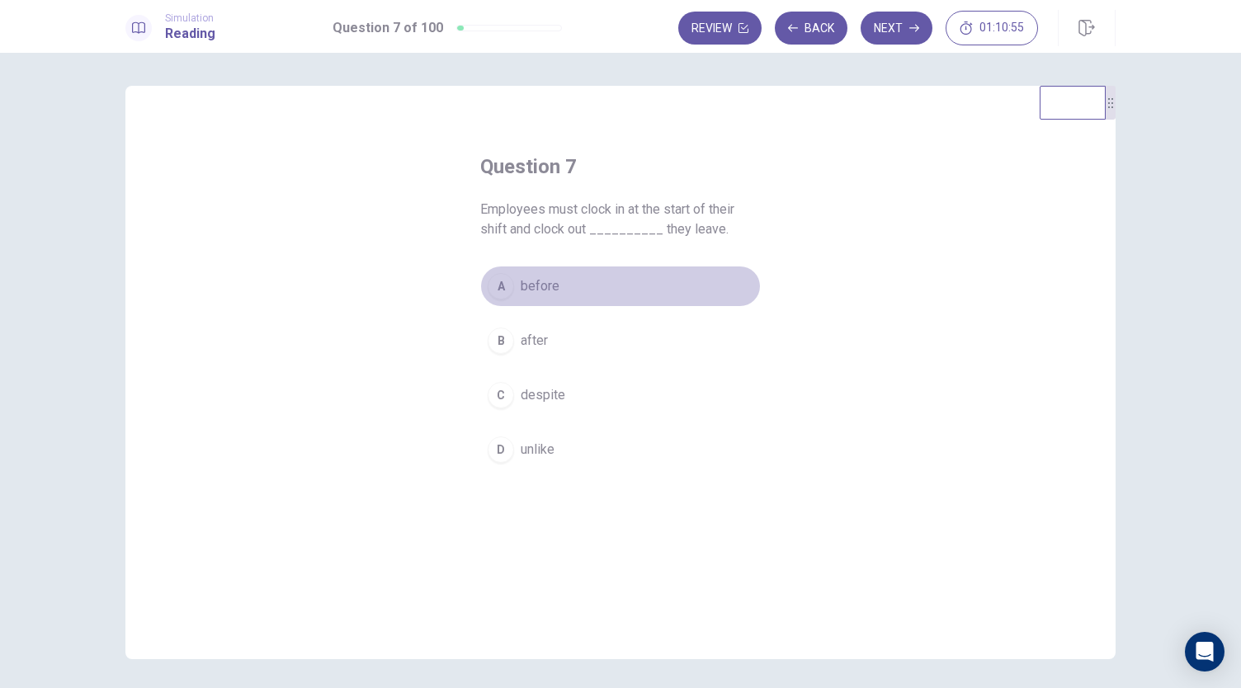
click at [523, 283] on span "before" at bounding box center [539, 286] width 39 height 20
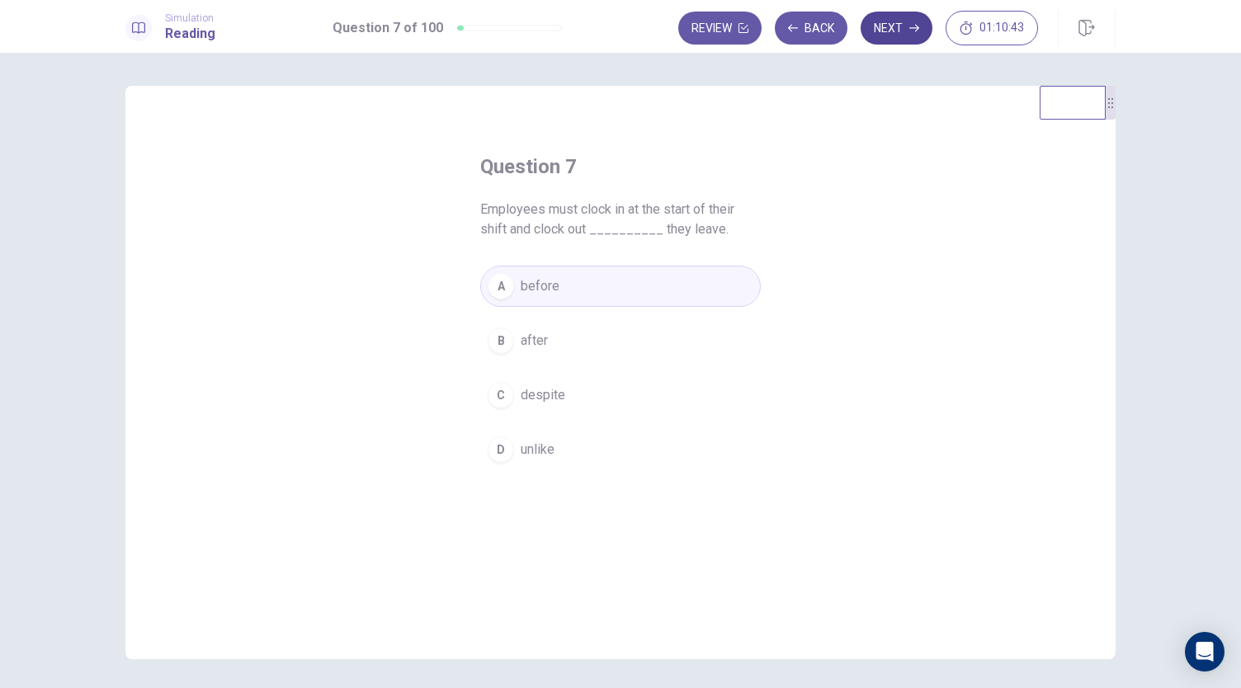
click at [902, 36] on button "Next" at bounding box center [896, 28] width 72 height 33
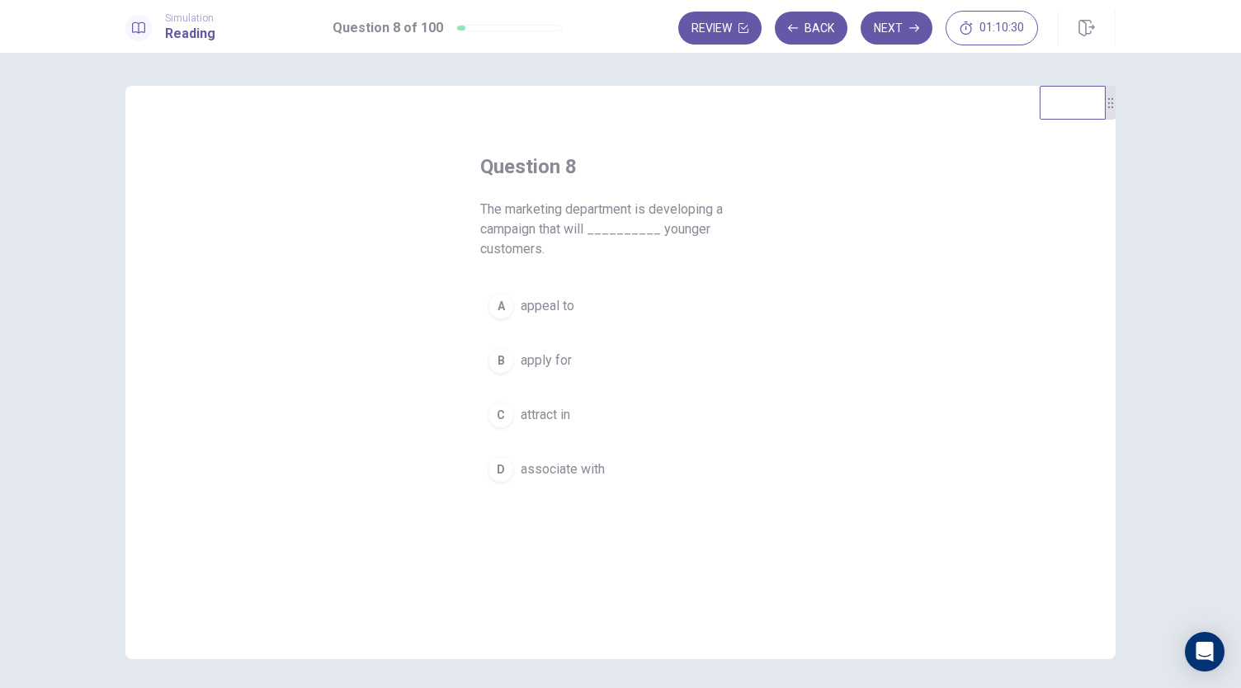
click at [487, 417] on div "C" at bounding box center [500, 415] width 26 height 26
click at [883, 25] on button "Next" at bounding box center [896, 28] width 72 height 33
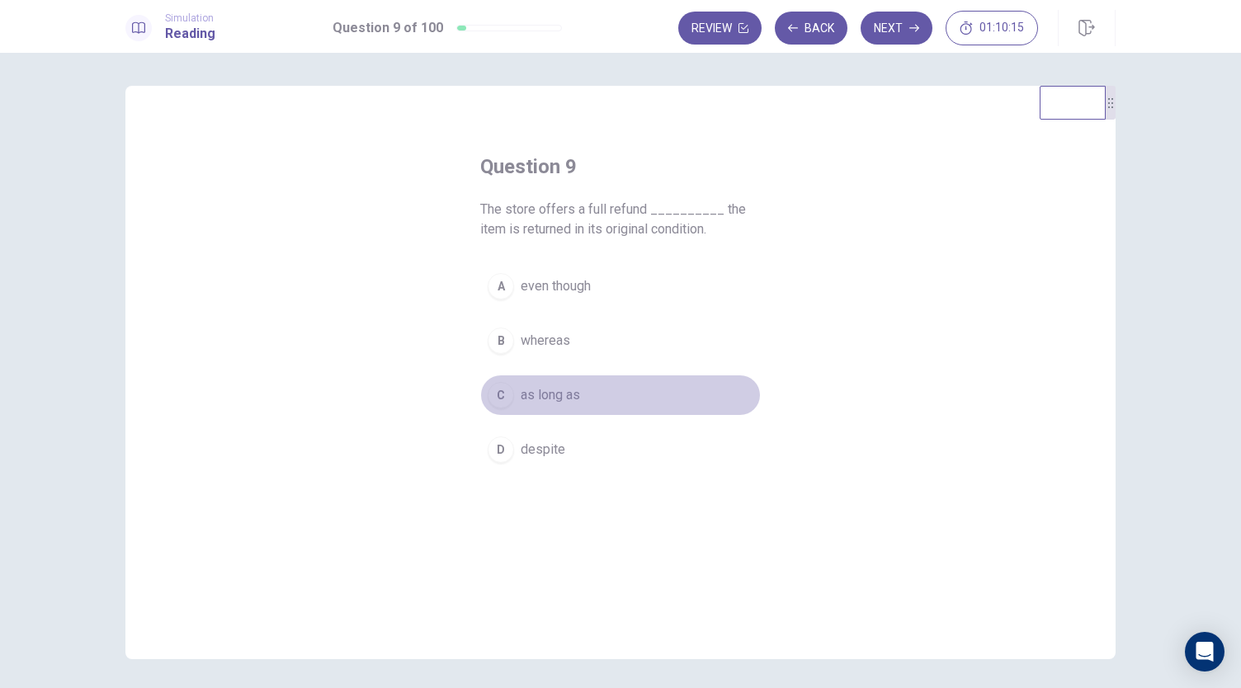
click at [526, 407] on button "C as long as" at bounding box center [620, 394] width 280 height 41
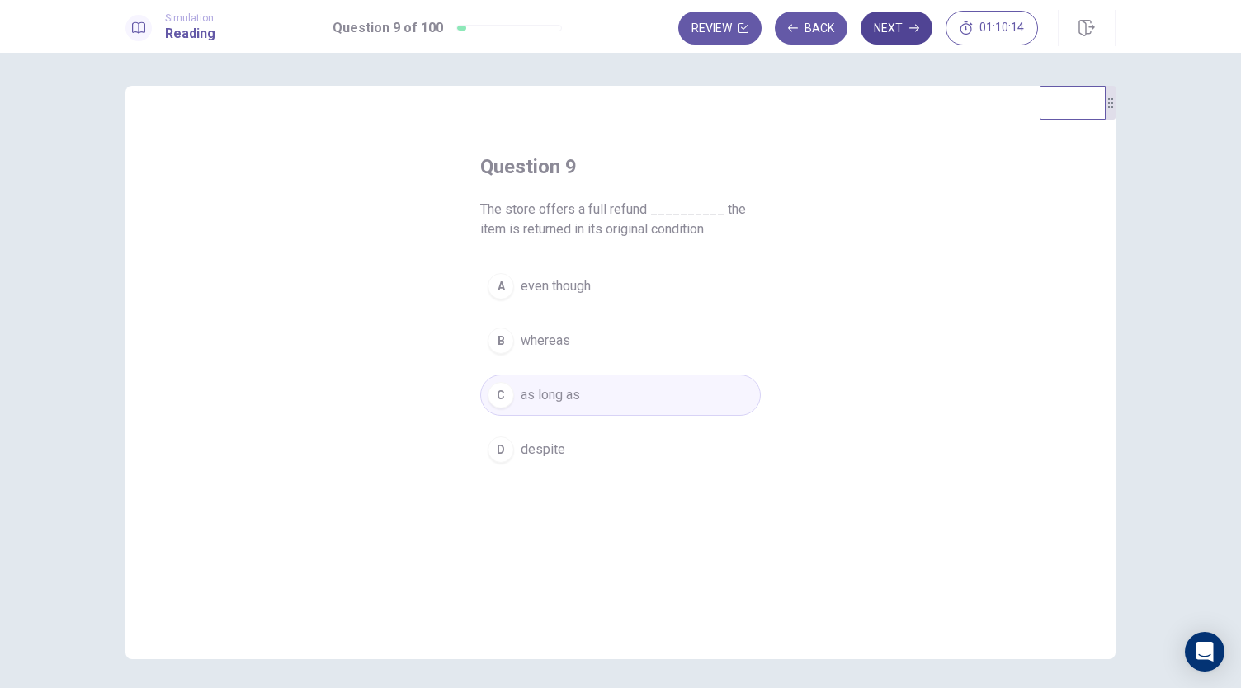
click at [896, 35] on button "Next" at bounding box center [896, 28] width 72 height 33
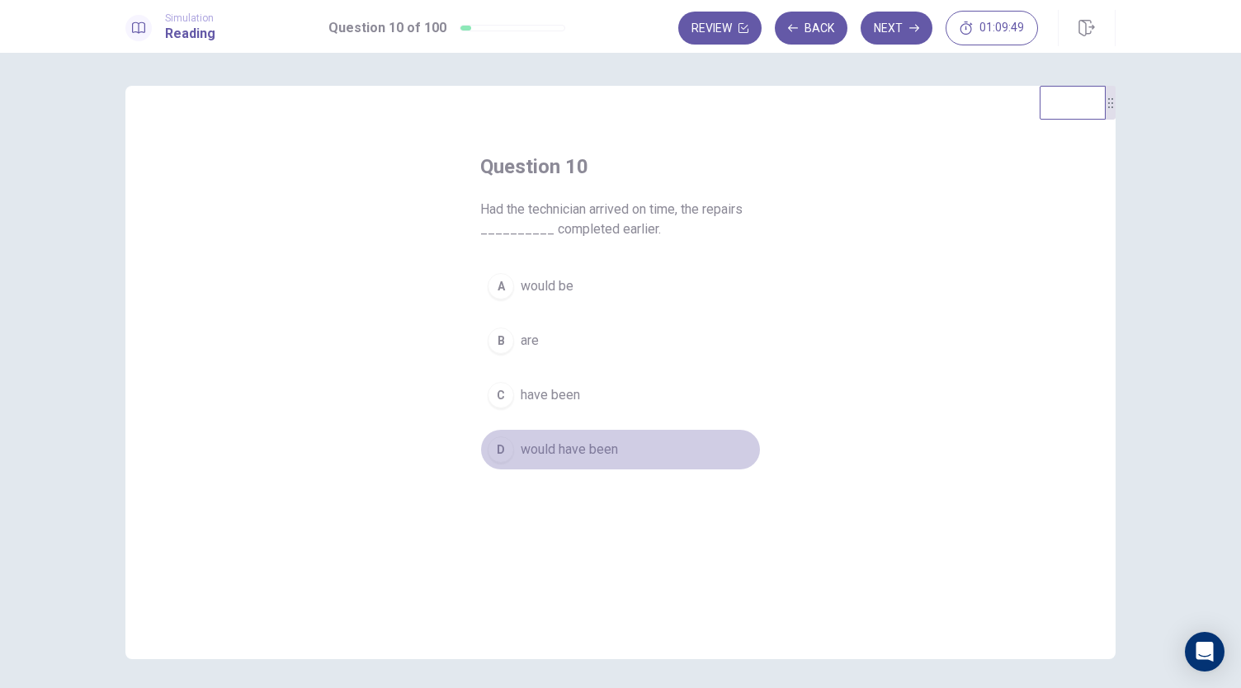
click at [563, 450] on span "would have been" at bounding box center [568, 450] width 97 height 20
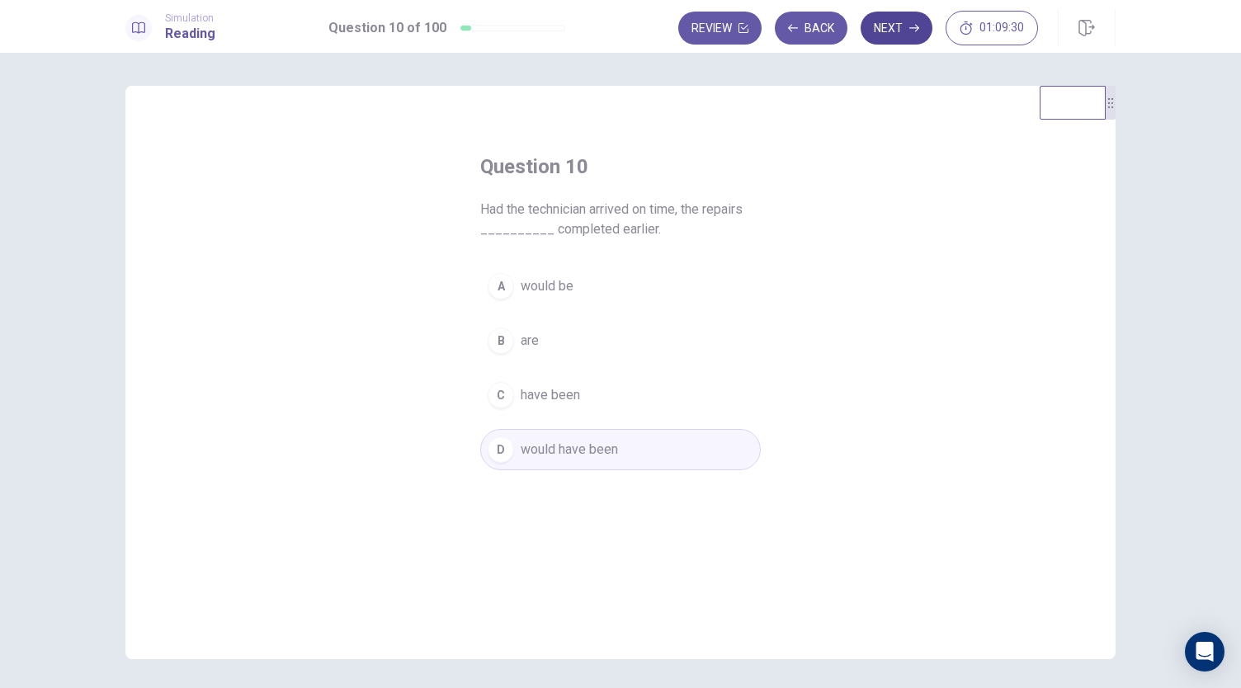
click at [917, 32] on icon "button" at bounding box center [914, 28] width 10 height 10
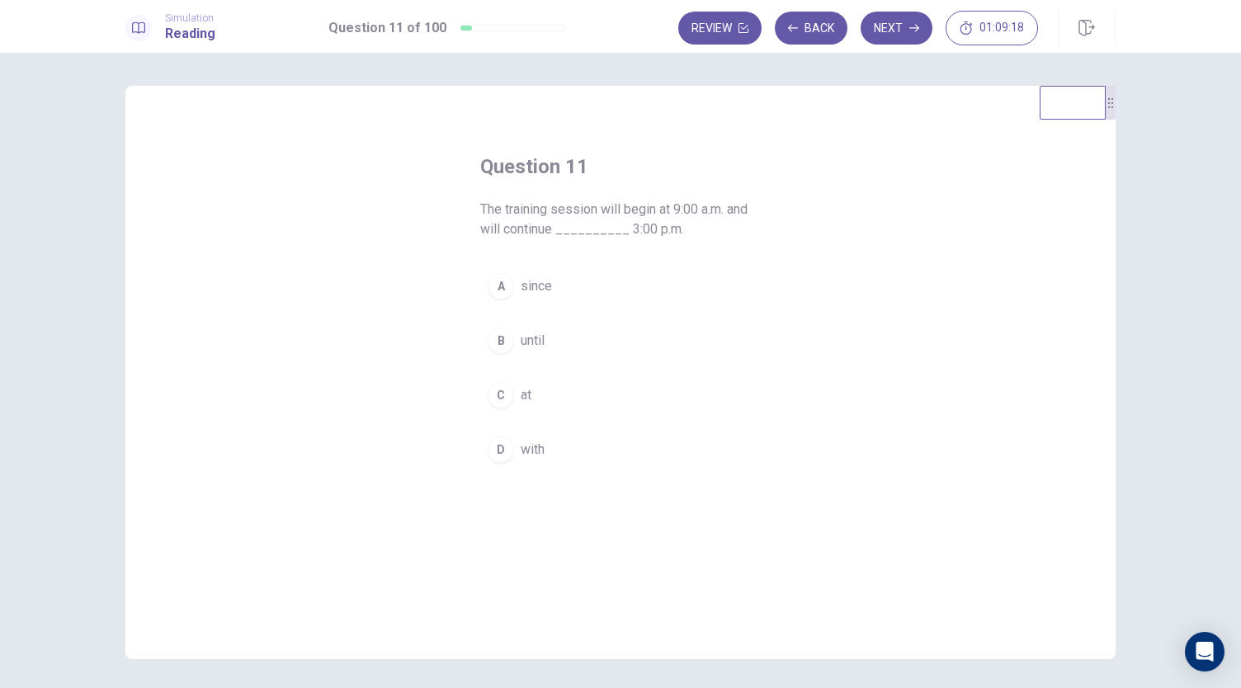
click at [483, 348] on button "B until" at bounding box center [620, 340] width 280 height 41
click at [892, 29] on button "Next" at bounding box center [896, 28] width 72 height 33
click at [549, 263] on div "Question 12 The CEO is considering __________ a press release about the company…" at bounding box center [620, 312] width 346 height 370
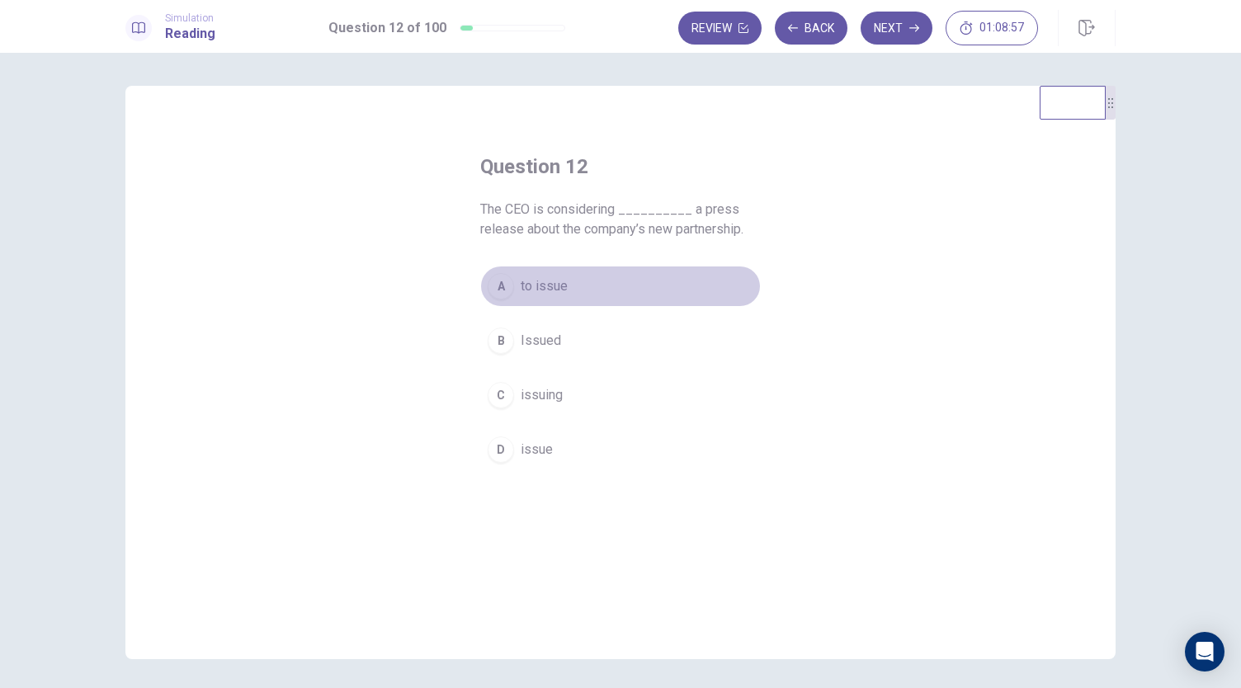
click at [538, 283] on span "to issue" at bounding box center [543, 286] width 47 height 20
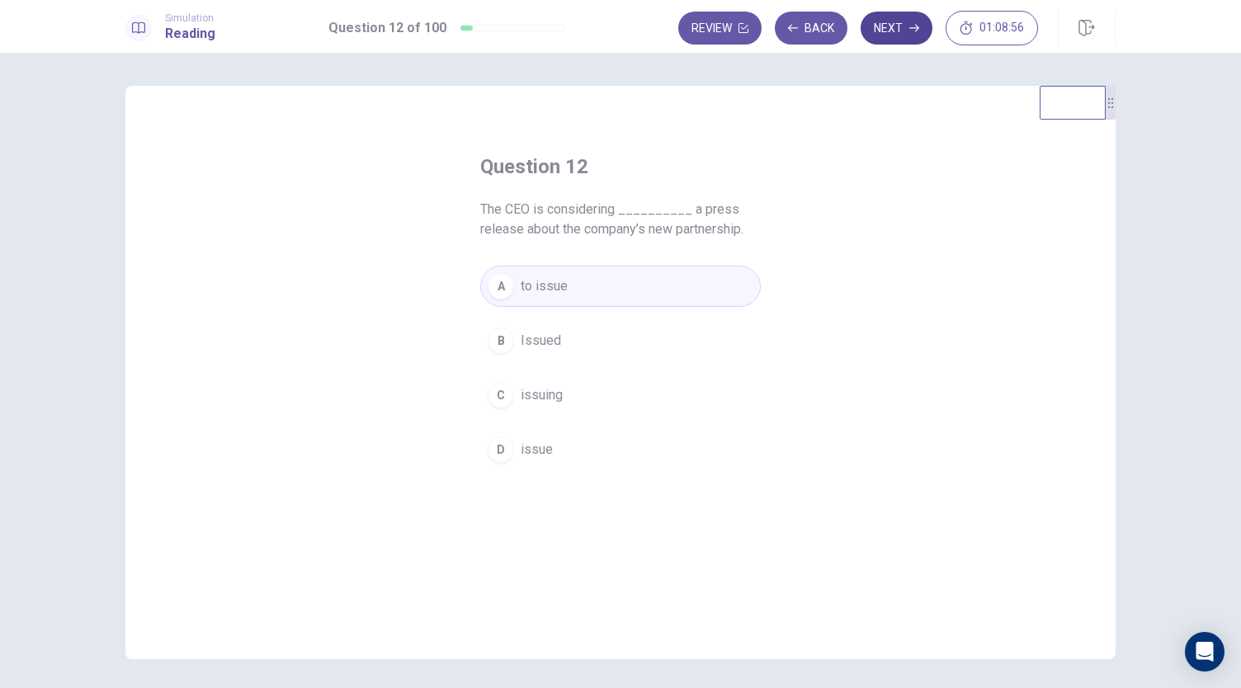
click at [886, 22] on button "Next" at bounding box center [896, 28] width 72 height 33
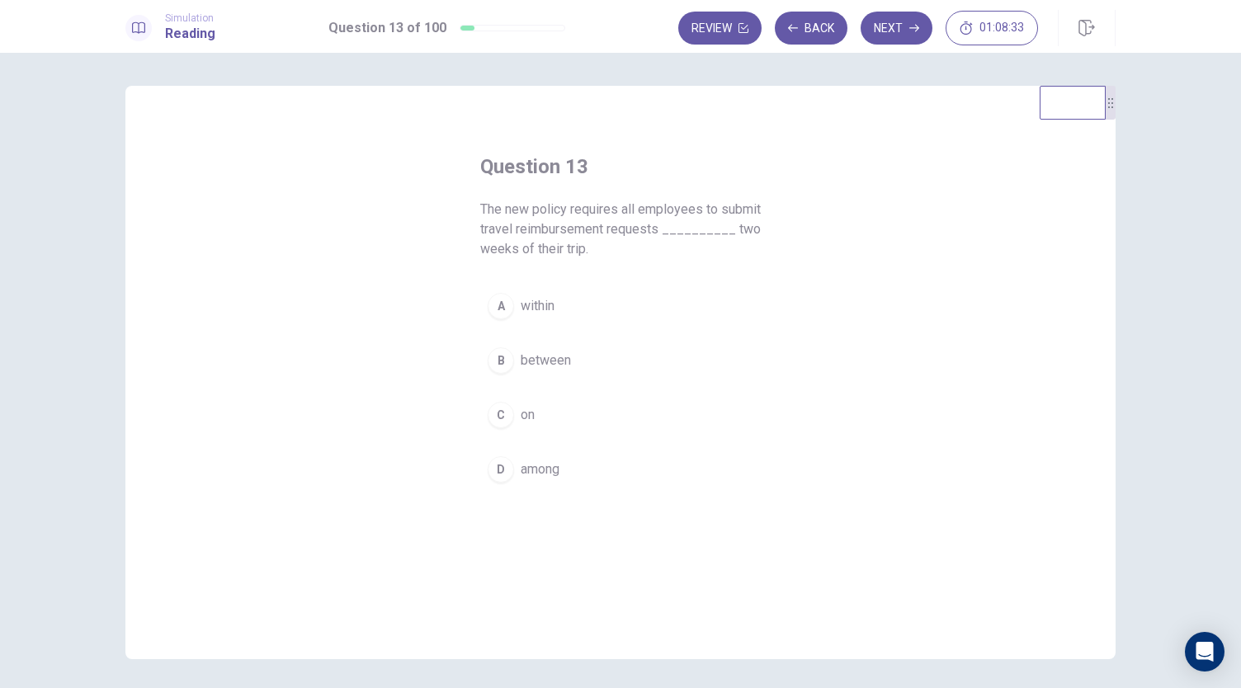
click at [556, 311] on button "A within" at bounding box center [620, 305] width 280 height 41
click at [902, 27] on button "Next" at bounding box center [896, 28] width 72 height 33
click at [535, 459] on span "because" at bounding box center [544, 469] width 49 height 20
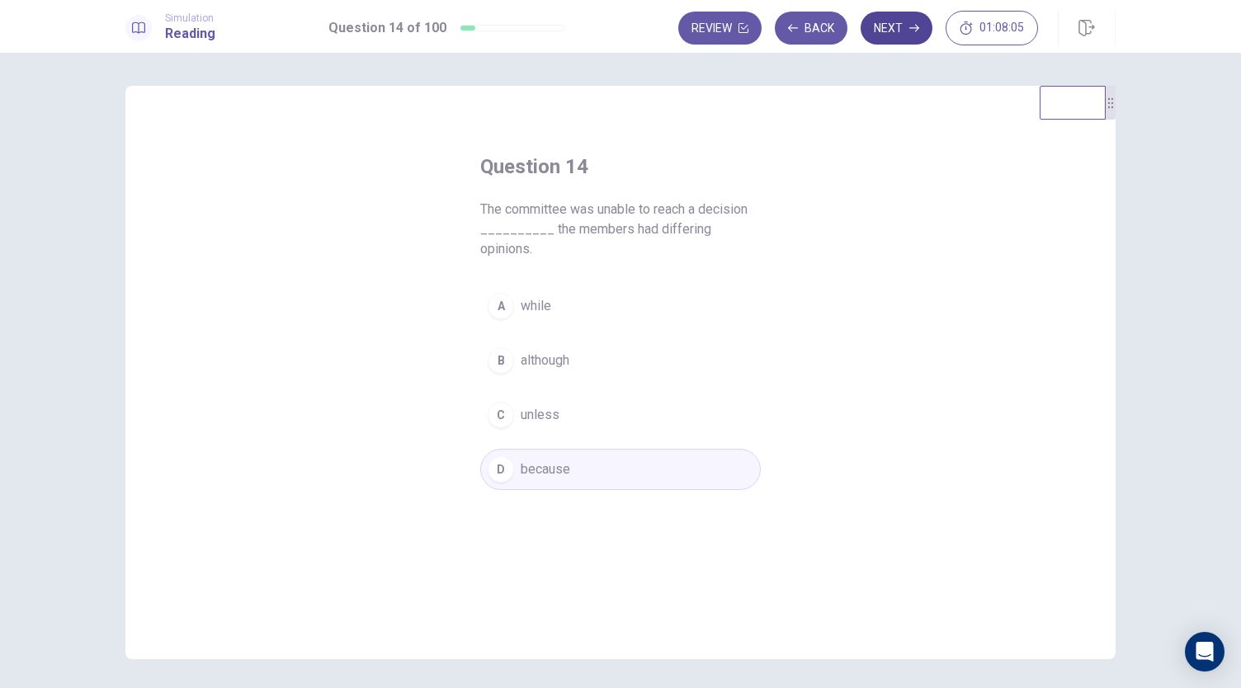
click at [919, 17] on button "Next" at bounding box center [896, 28] width 72 height 33
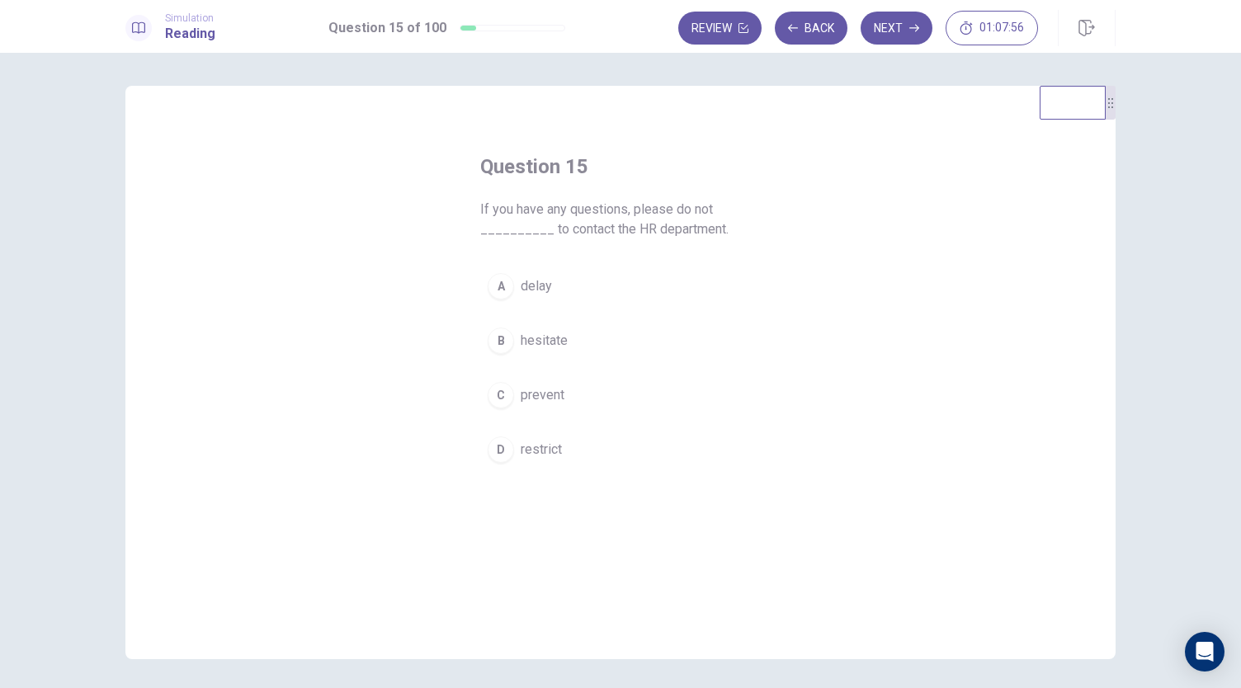
click at [515, 346] on button "B hesitate" at bounding box center [620, 340] width 280 height 41
click at [888, 34] on button "Next" at bounding box center [896, 28] width 72 height 33
click at [543, 473] on span "completed" at bounding box center [551, 469] width 62 height 20
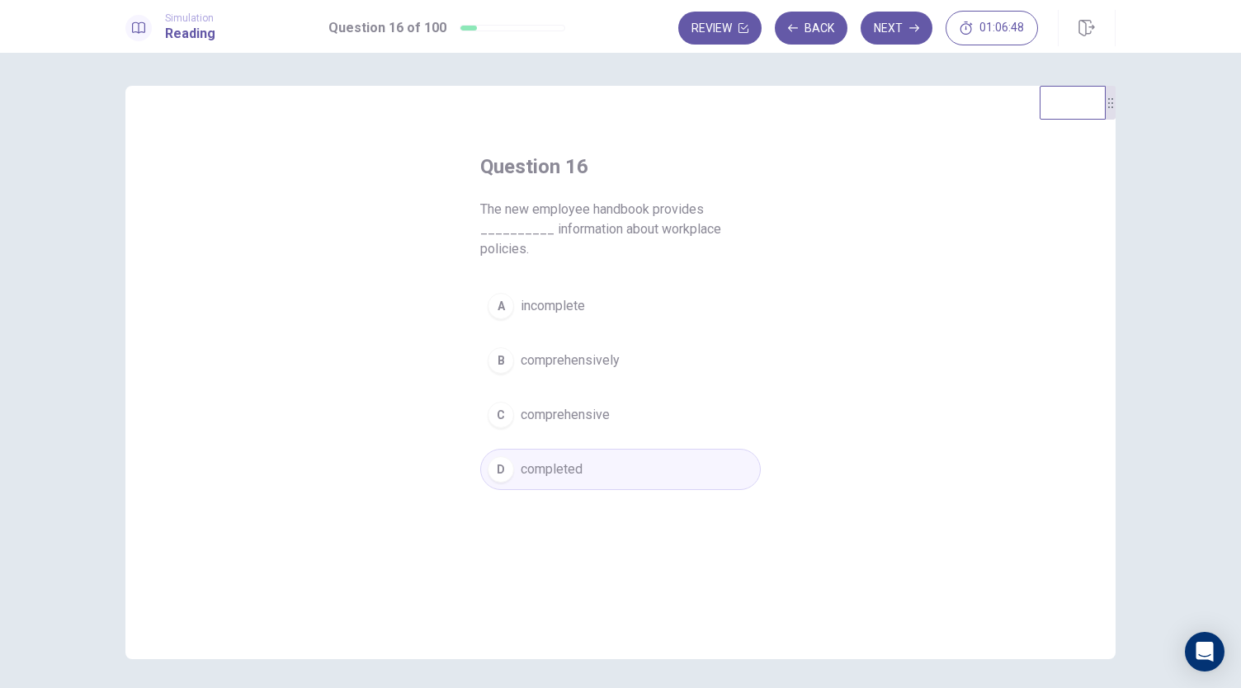
click at [587, 407] on span "comprehensive" at bounding box center [564, 415] width 89 height 20
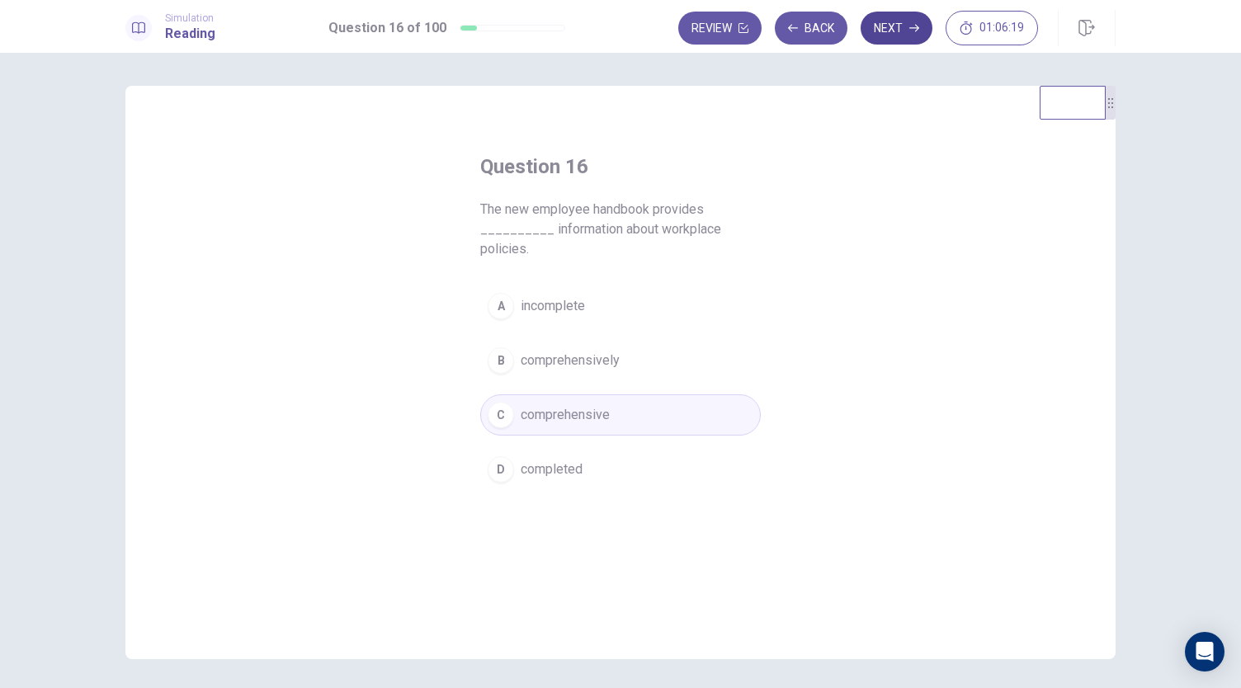
click at [886, 21] on button "Next" at bounding box center [896, 28] width 72 height 33
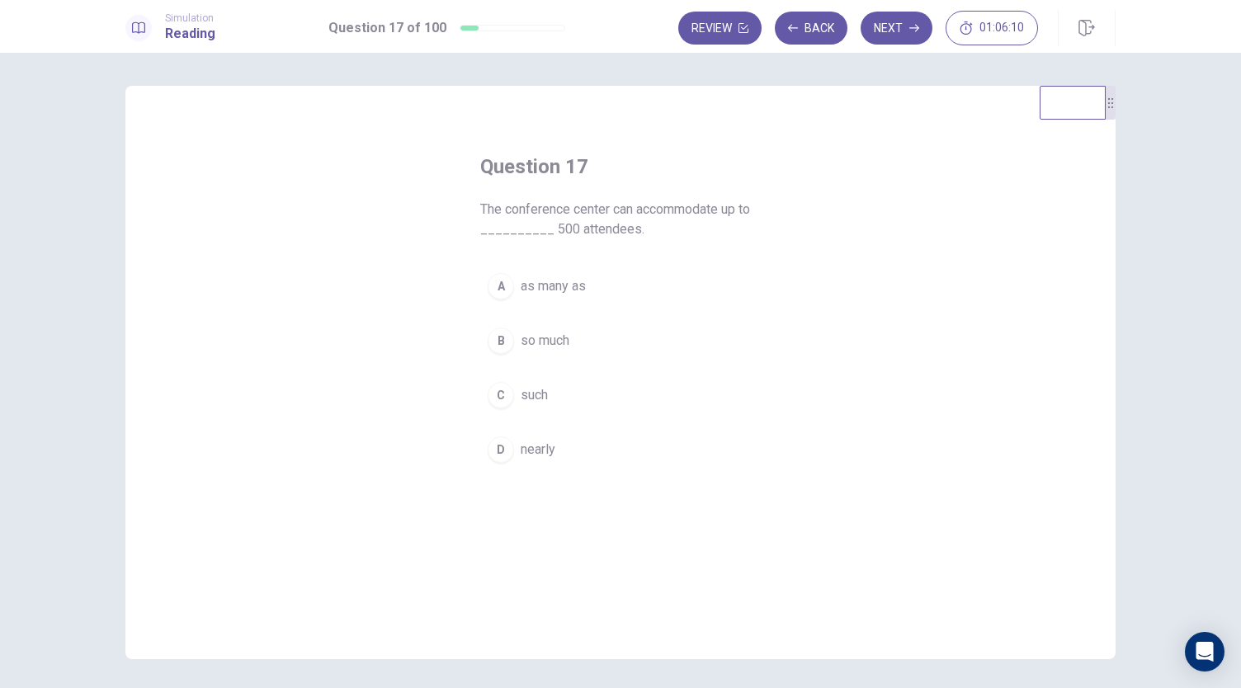
click at [523, 454] on span "nearly" at bounding box center [537, 450] width 35 height 20
click at [894, 36] on button "Next" at bounding box center [896, 28] width 72 height 33
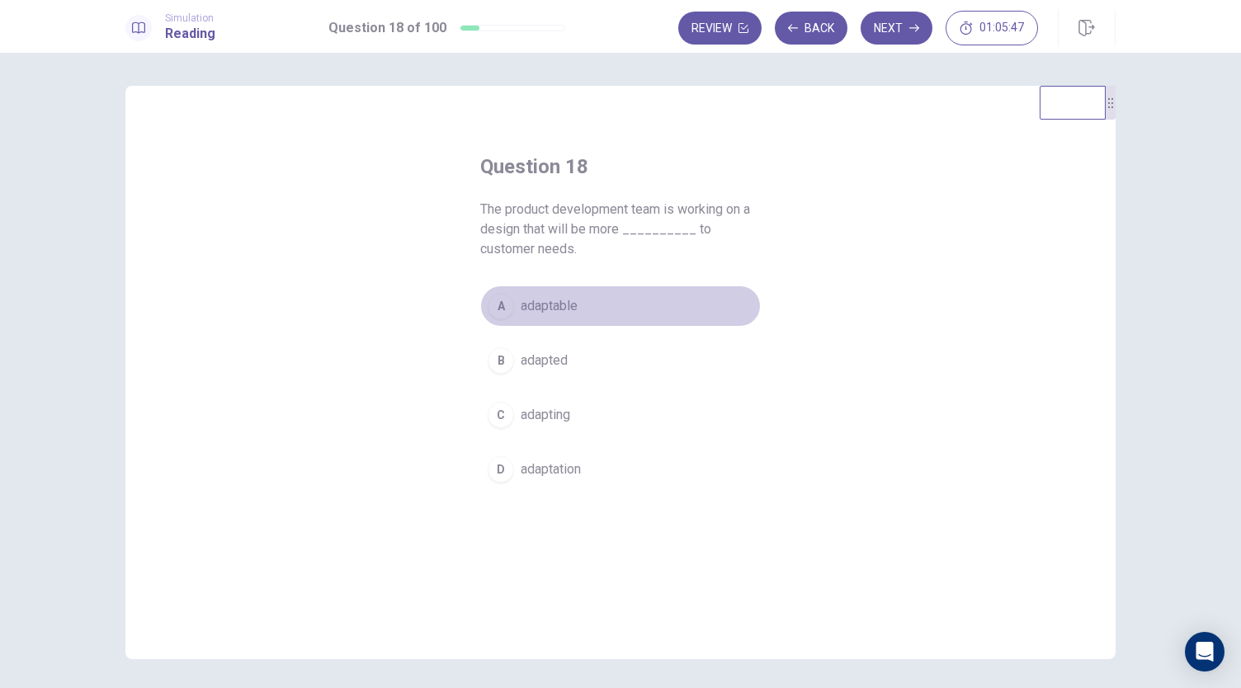
click at [535, 286] on button "A adaptable" at bounding box center [620, 305] width 280 height 41
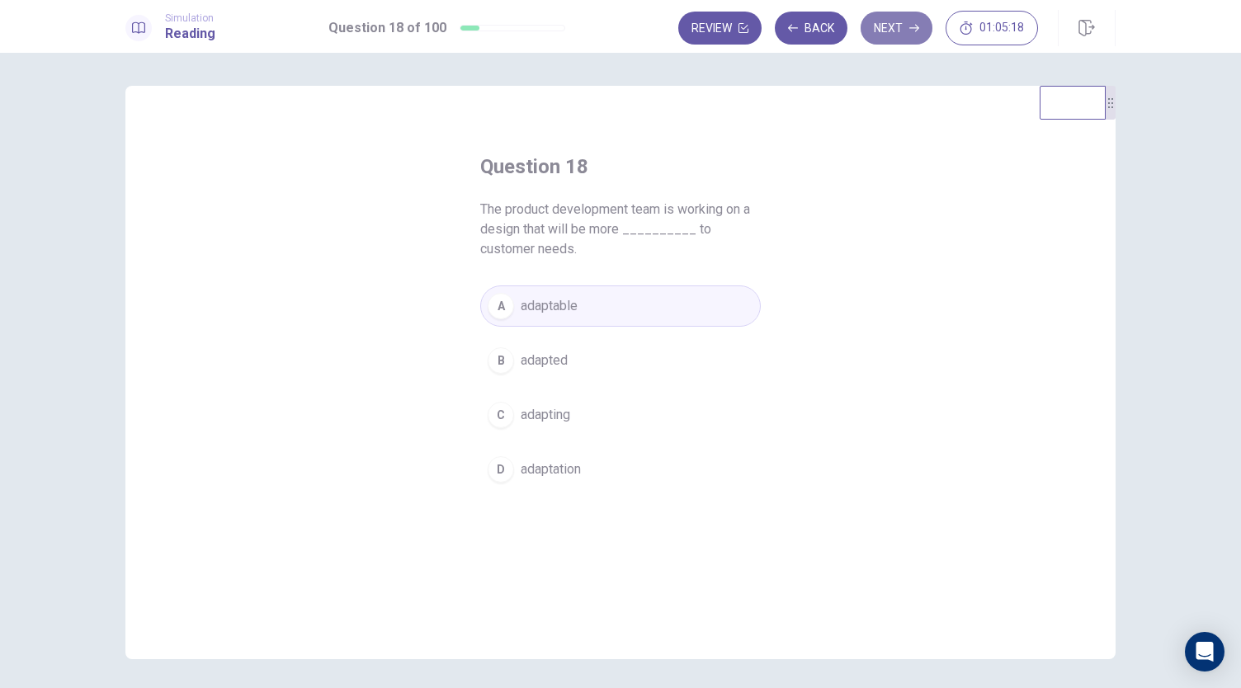
click at [894, 32] on button "Next" at bounding box center [896, 28] width 72 height 33
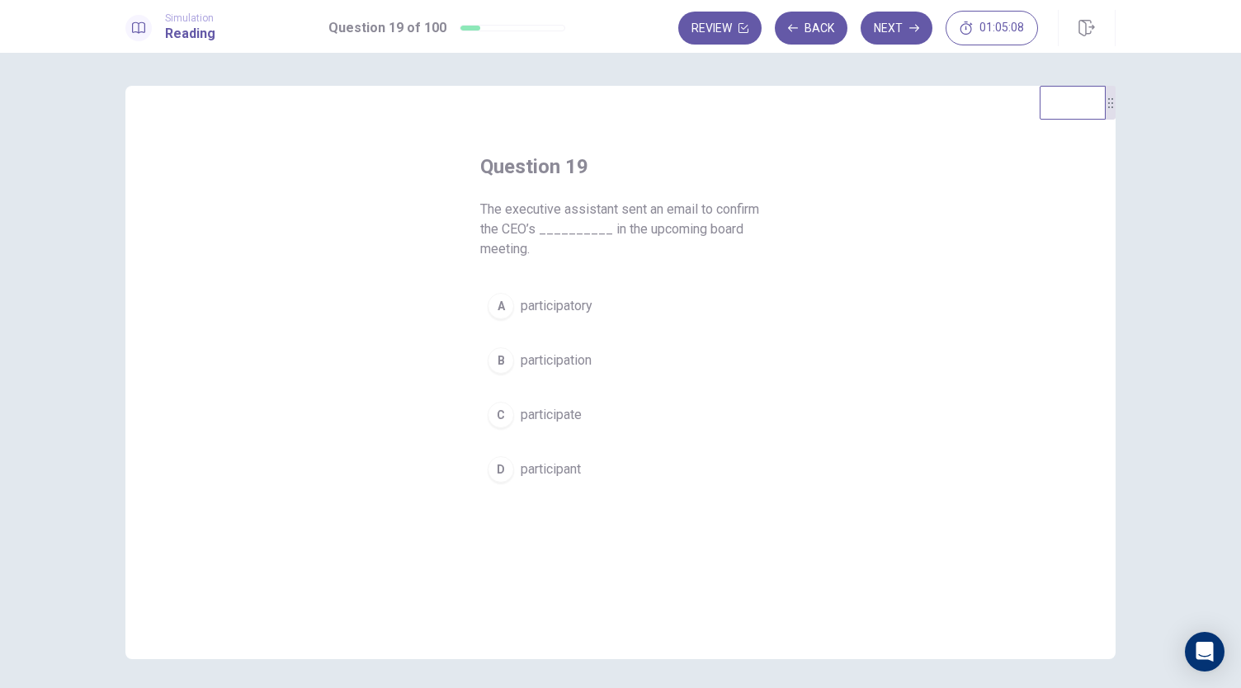
click at [575, 370] on button "B participation" at bounding box center [620, 360] width 280 height 41
click at [913, 40] on button "Next" at bounding box center [896, 28] width 72 height 33
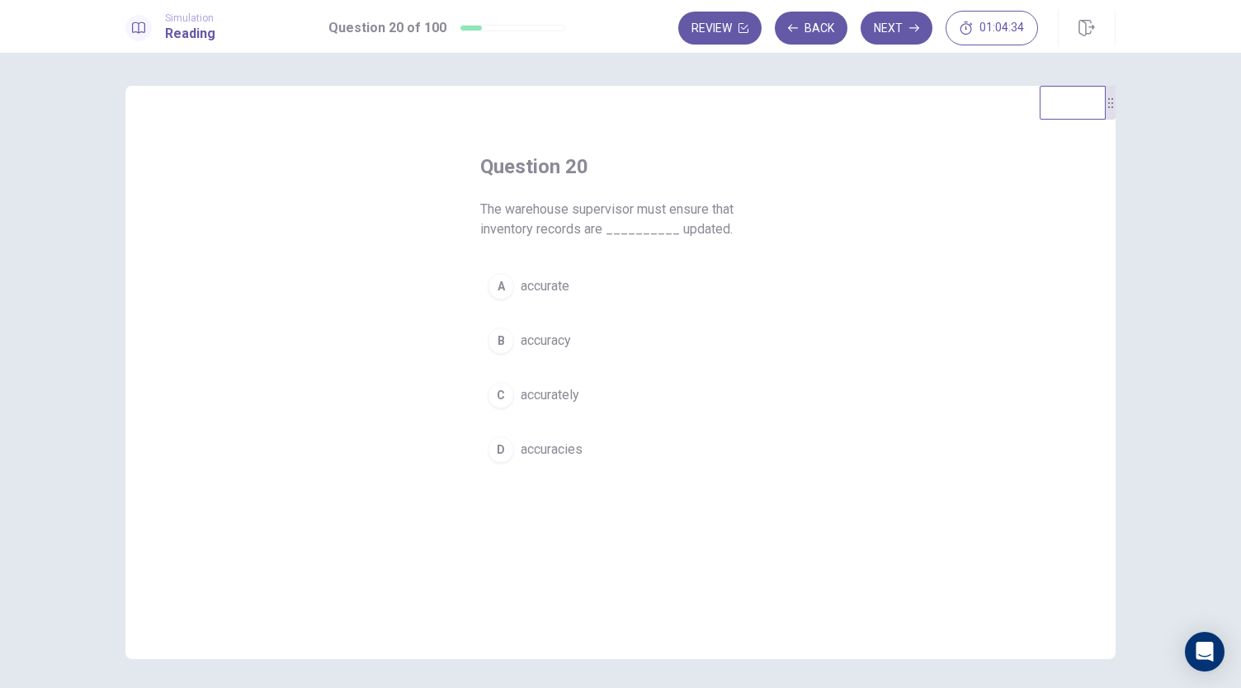
click at [572, 281] on button "A accurate" at bounding box center [620, 286] width 280 height 41
click at [531, 385] on span "accurately" at bounding box center [549, 395] width 59 height 20
drag, startPoint x: 892, startPoint y: 24, endPoint x: 878, endPoint y: 28, distance: 13.8
click at [891, 27] on button "Next" at bounding box center [896, 28] width 72 height 33
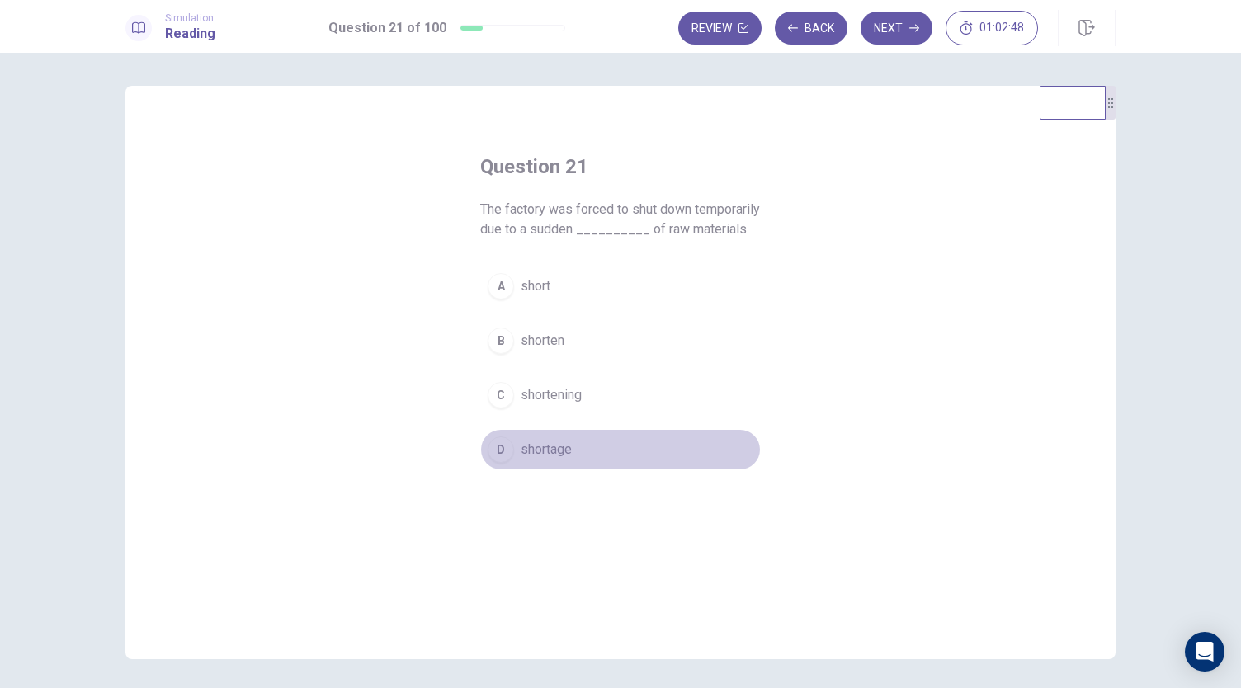
click at [566, 456] on button "D shortage" at bounding box center [620, 449] width 280 height 41
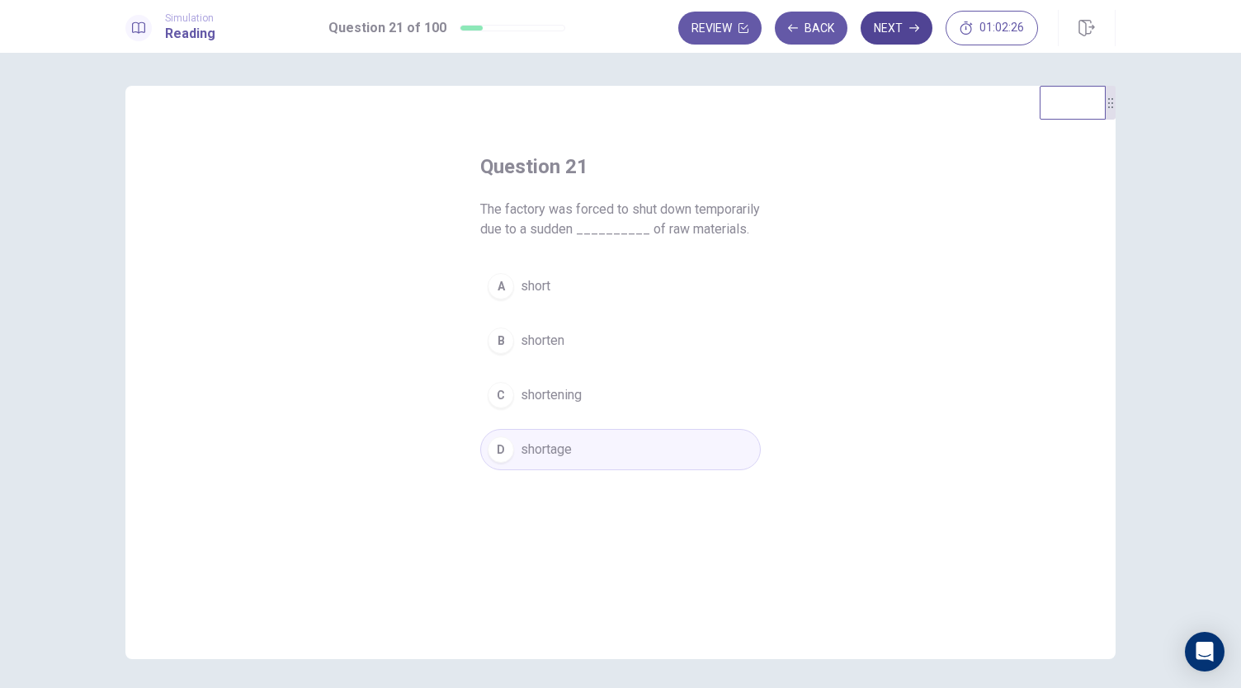
click at [907, 30] on button "Next" at bounding box center [896, 28] width 72 height 33
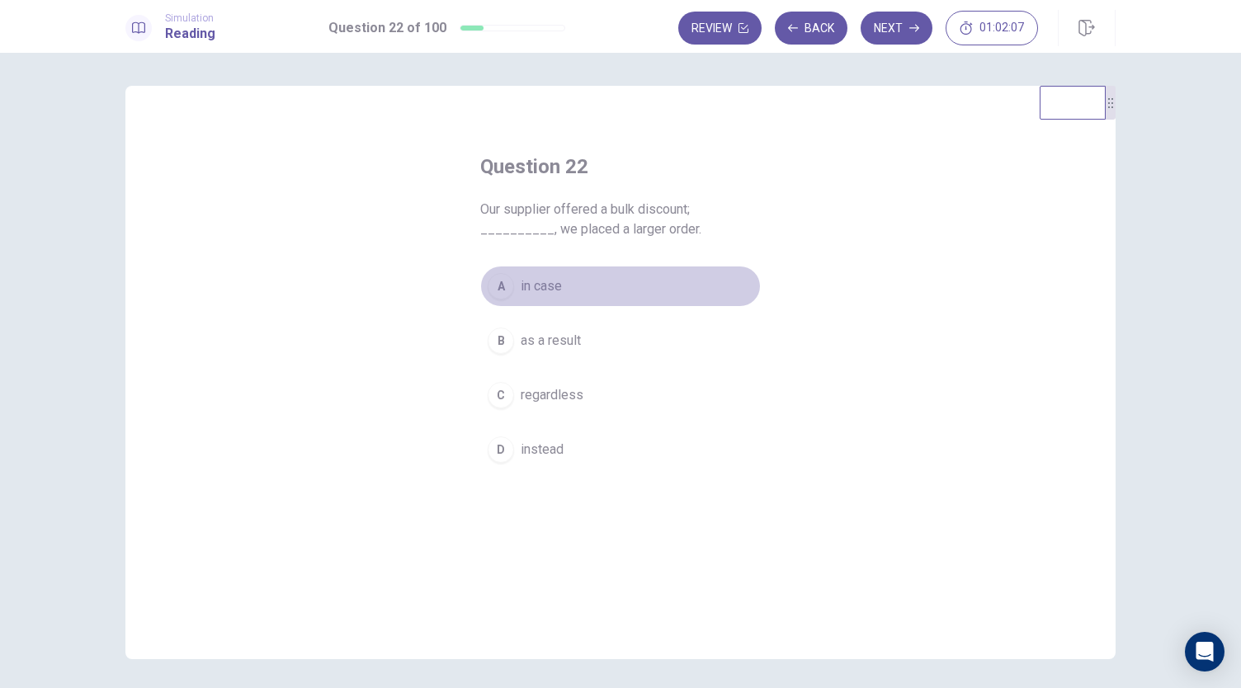
click at [547, 278] on span "in case" at bounding box center [540, 286] width 41 height 20
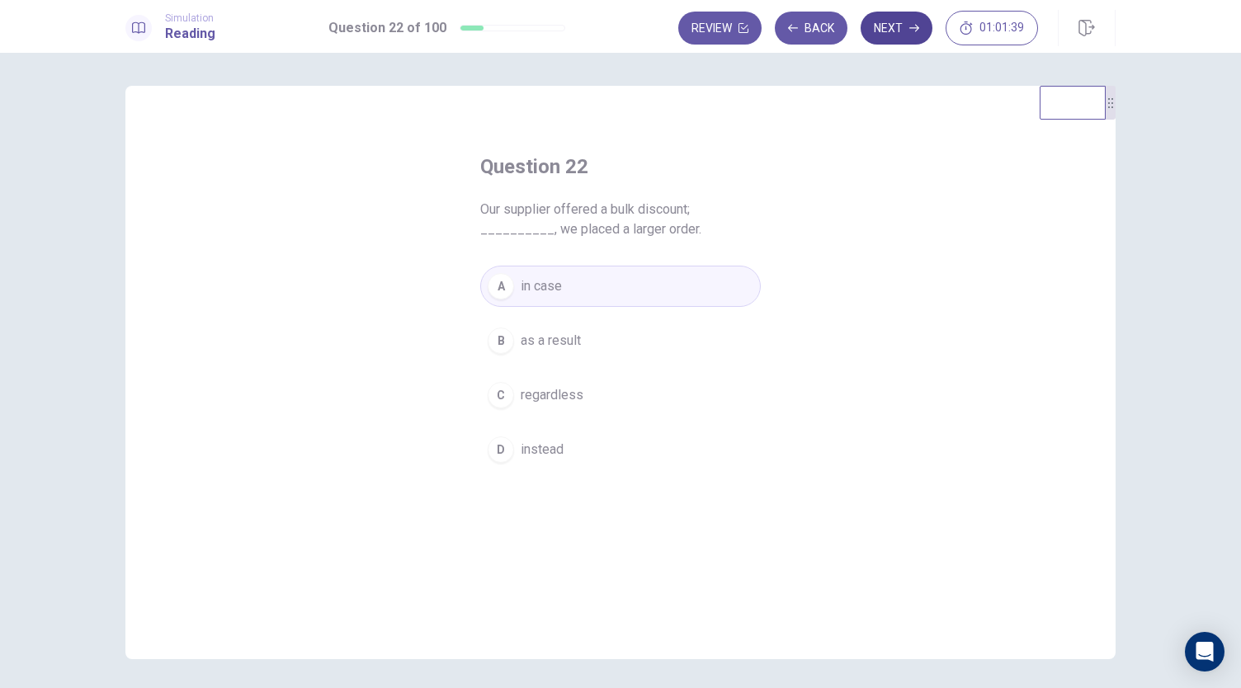
click at [902, 12] on button "Next" at bounding box center [896, 28] width 72 height 33
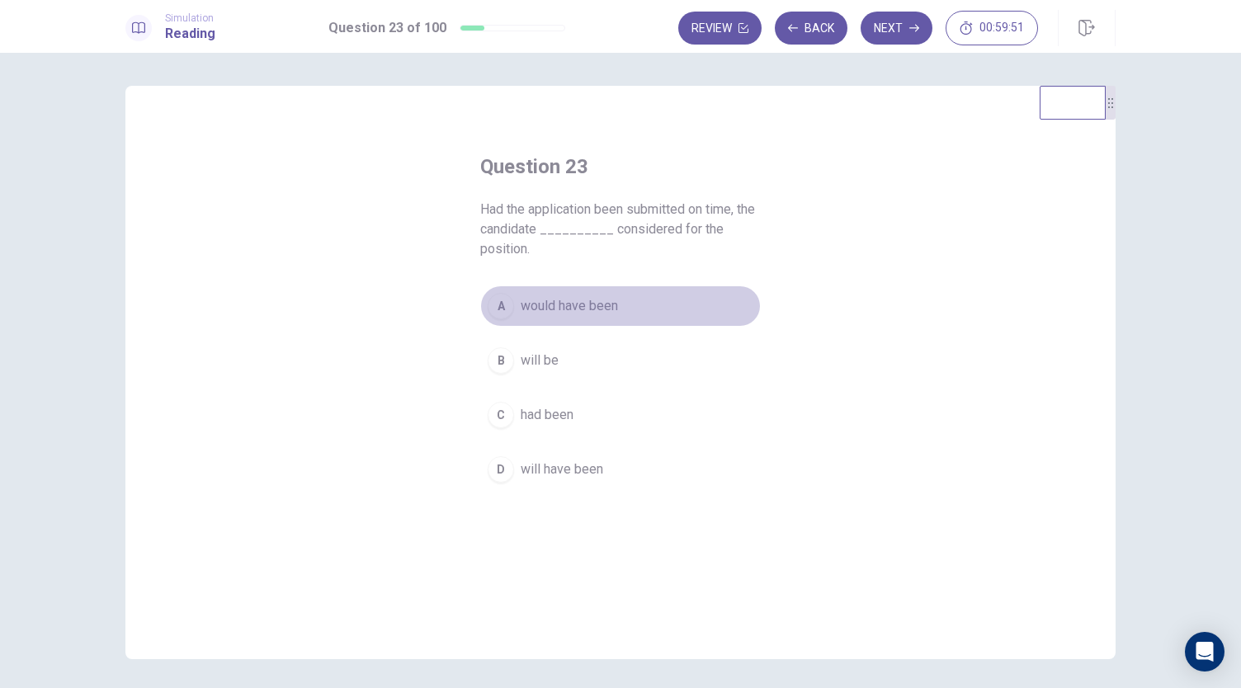
click at [549, 293] on button "A would have been" at bounding box center [620, 305] width 280 height 41
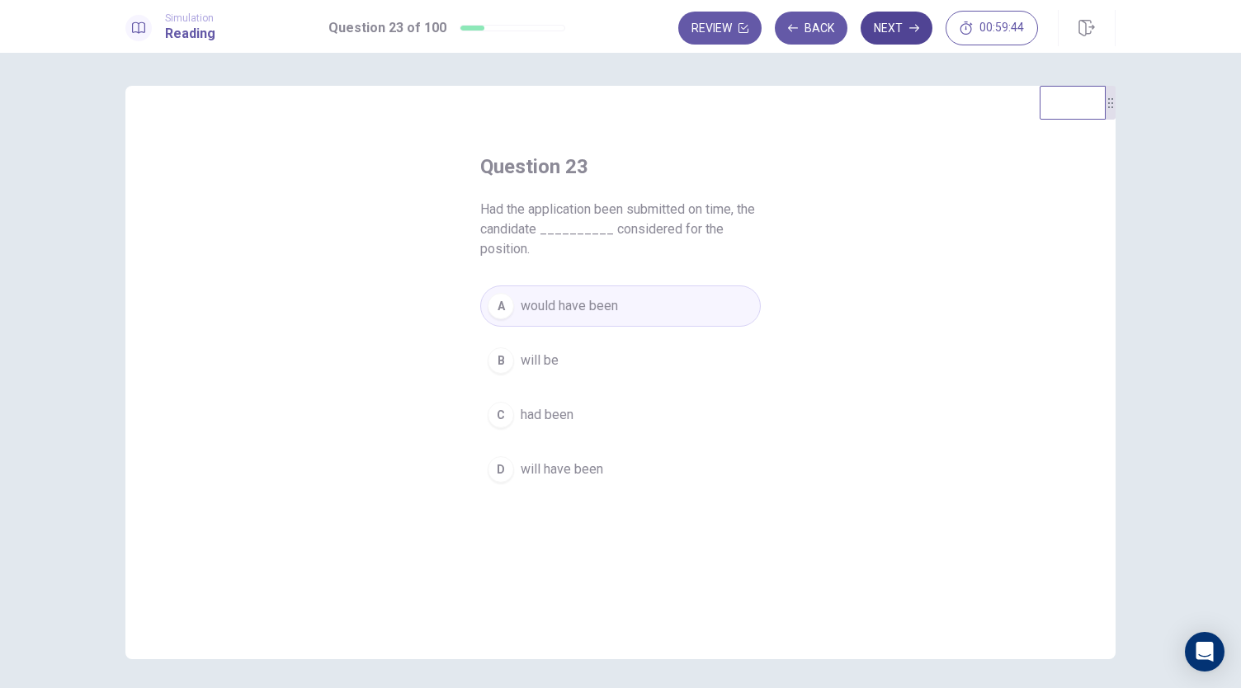
click at [911, 23] on icon "button" at bounding box center [914, 28] width 10 height 10
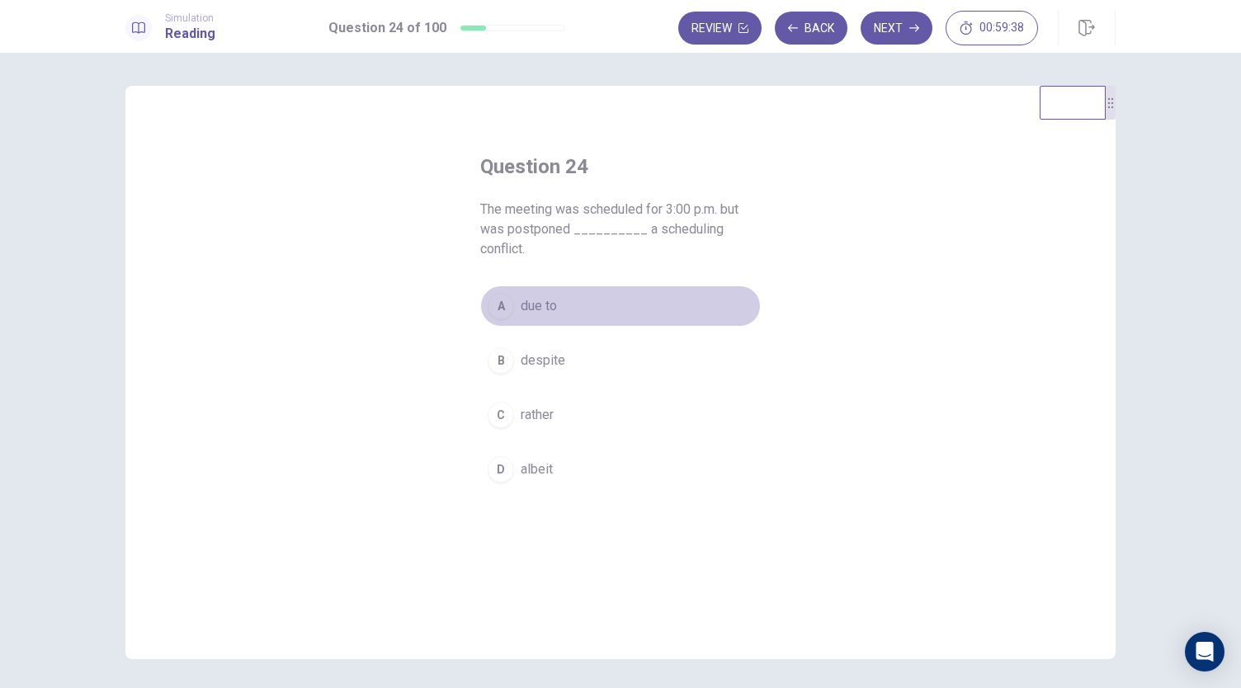
click at [511, 312] on button "A due to" at bounding box center [620, 305] width 280 height 41
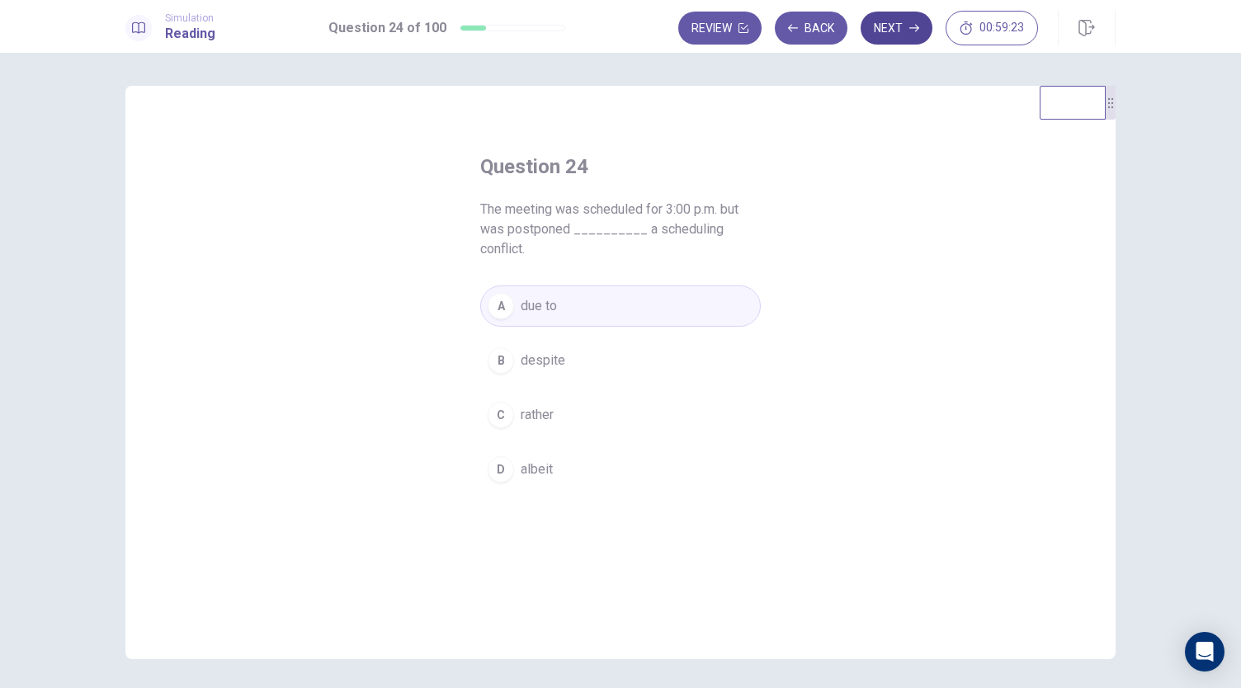
click at [903, 27] on button "Next" at bounding box center [896, 28] width 72 height 33
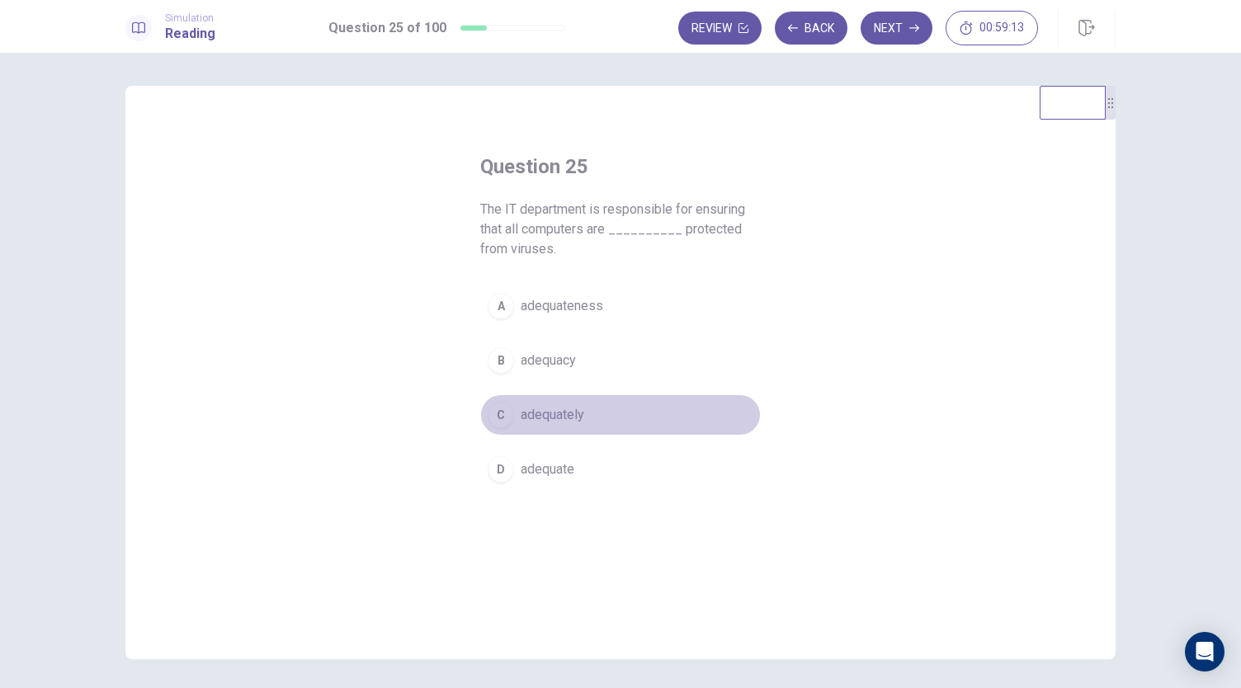
click at [520, 406] on span "adequately" at bounding box center [552, 415] width 64 height 20
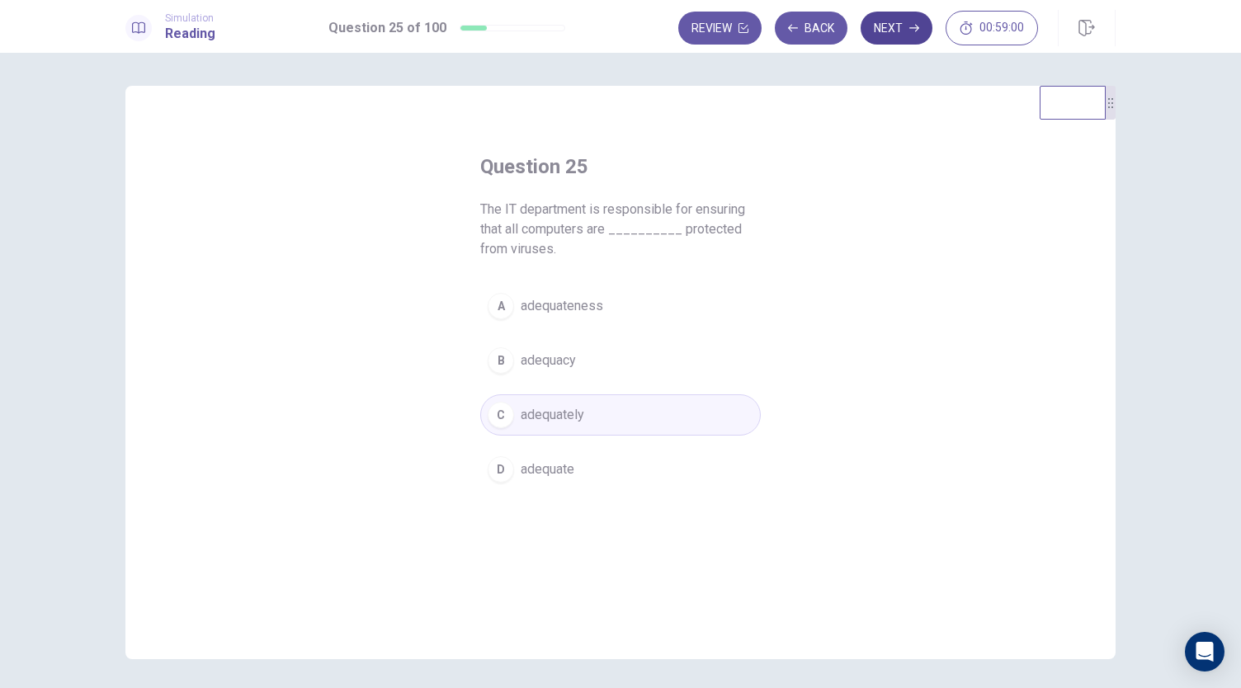
click at [907, 24] on button "Next" at bounding box center [896, 28] width 72 height 33
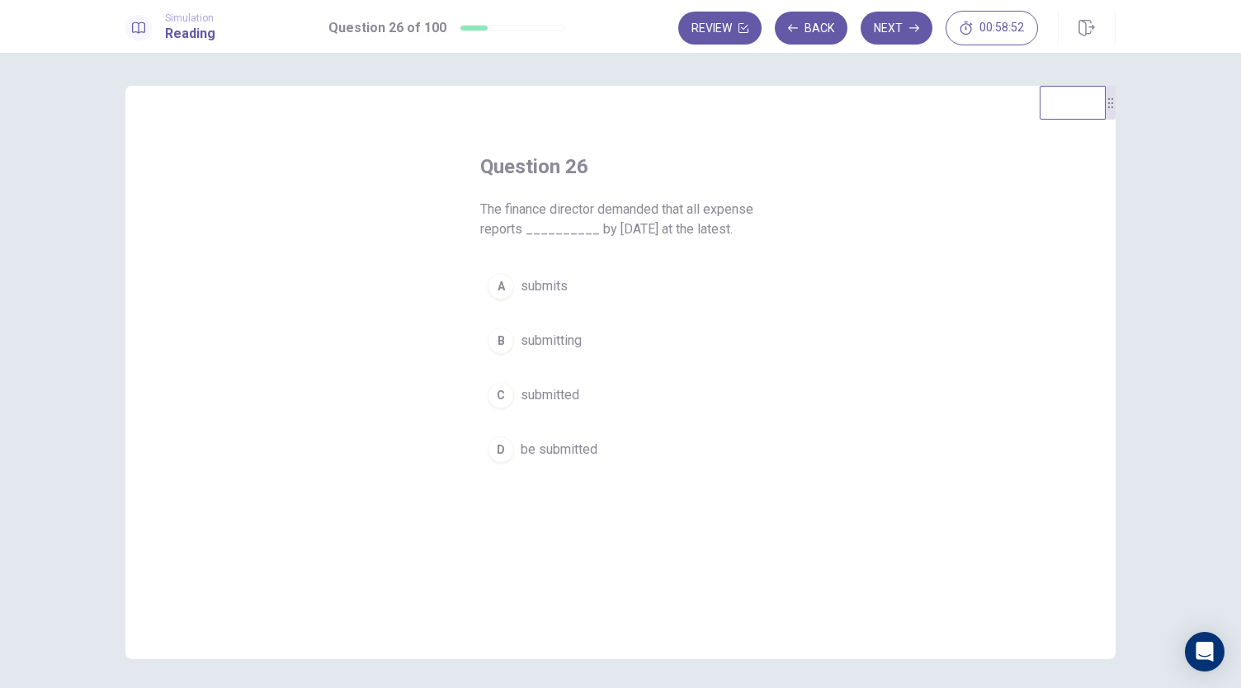
click at [561, 457] on span "be submitted" at bounding box center [558, 450] width 77 height 20
click at [883, 26] on button "Next" at bounding box center [896, 28] width 72 height 33
click at [536, 306] on span "although" at bounding box center [544, 306] width 49 height 20
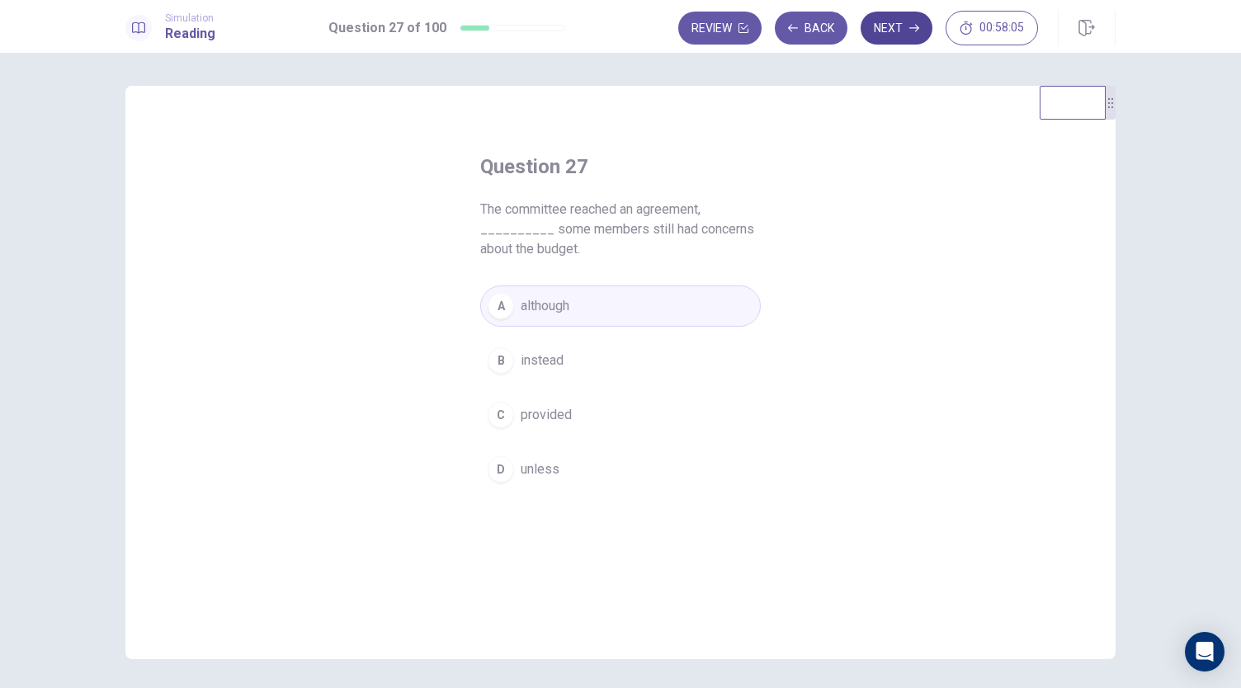
click at [897, 31] on button "Next" at bounding box center [896, 28] width 72 height 33
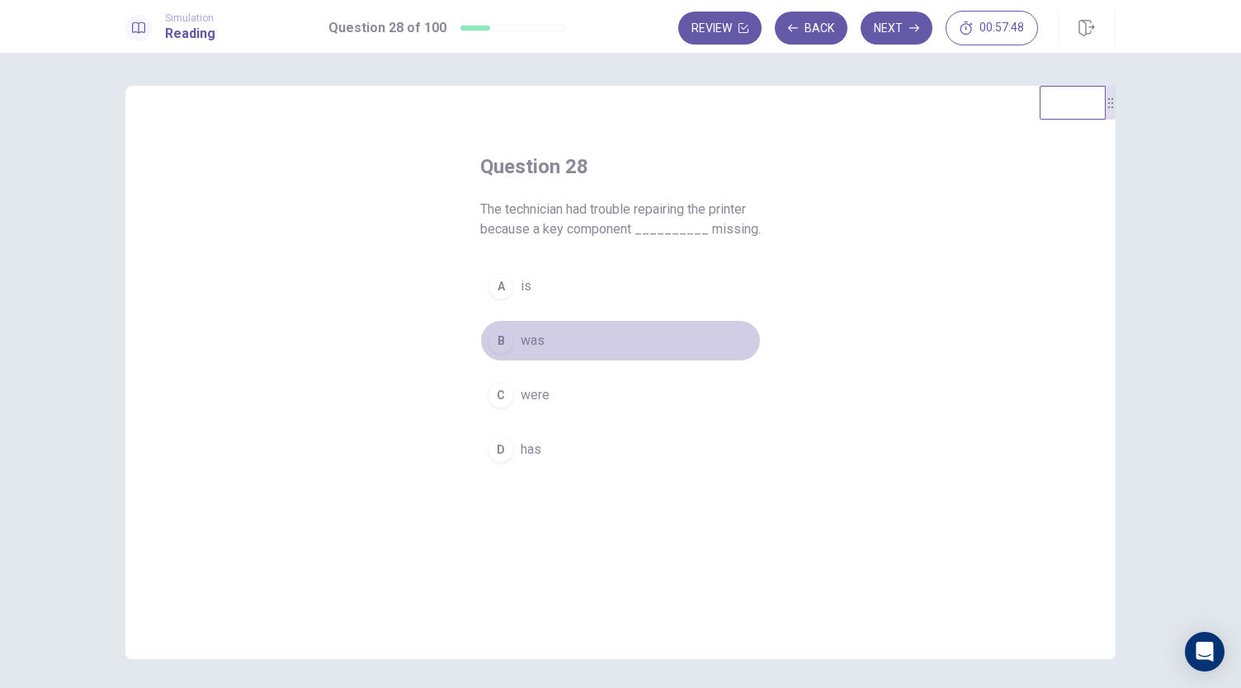
click at [520, 349] on span "was" at bounding box center [532, 341] width 24 height 20
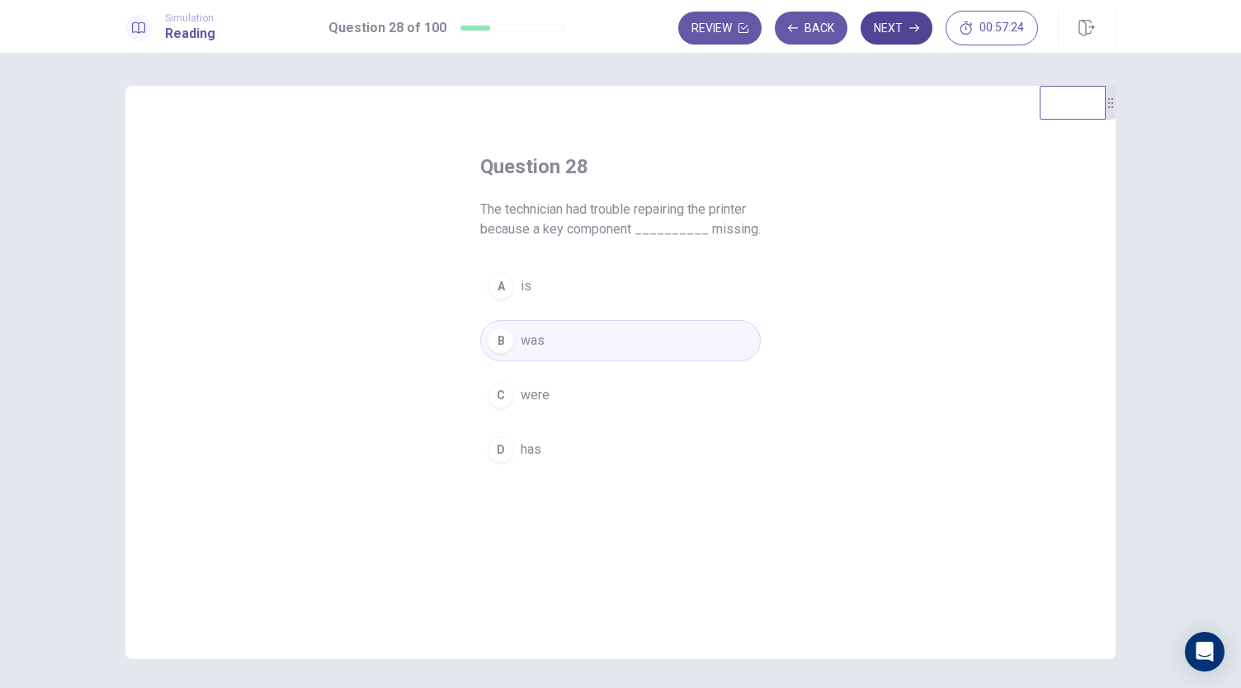
click at [912, 38] on button "Next" at bounding box center [896, 28] width 72 height 33
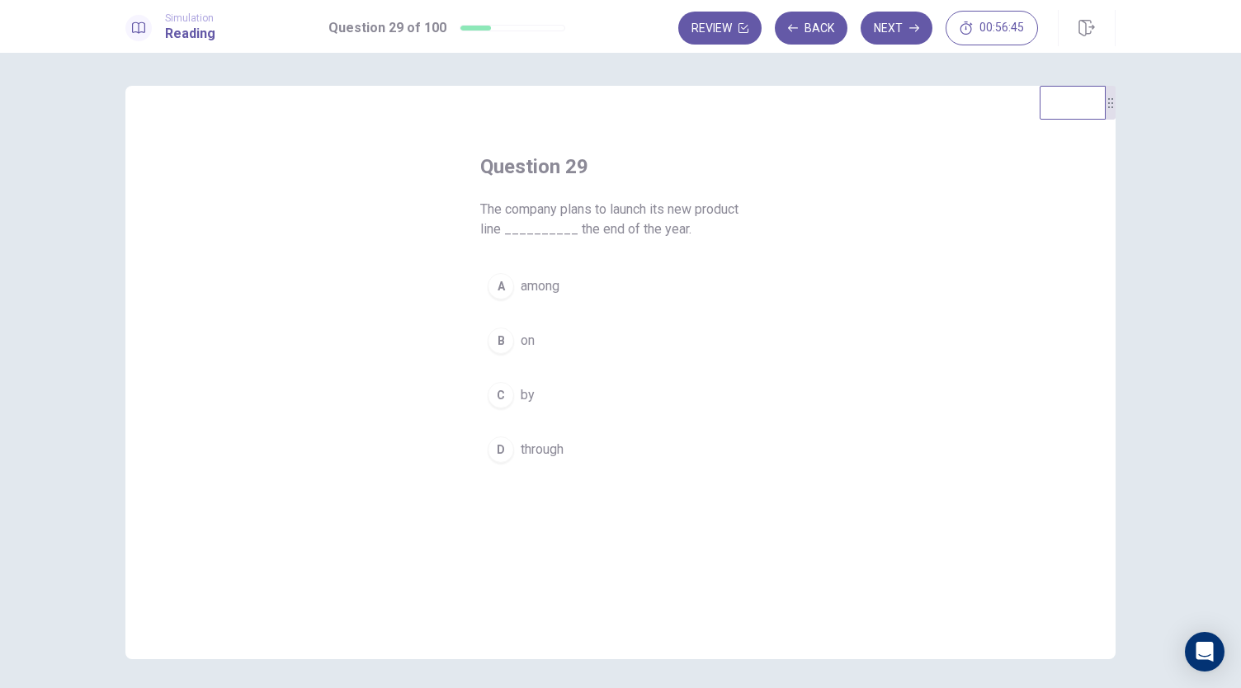
click at [528, 385] on span "by" at bounding box center [527, 395] width 14 height 20
click at [914, 27] on icon "button" at bounding box center [914, 28] width 10 height 7
click at [520, 286] on span "have" at bounding box center [533, 286] width 27 height 20
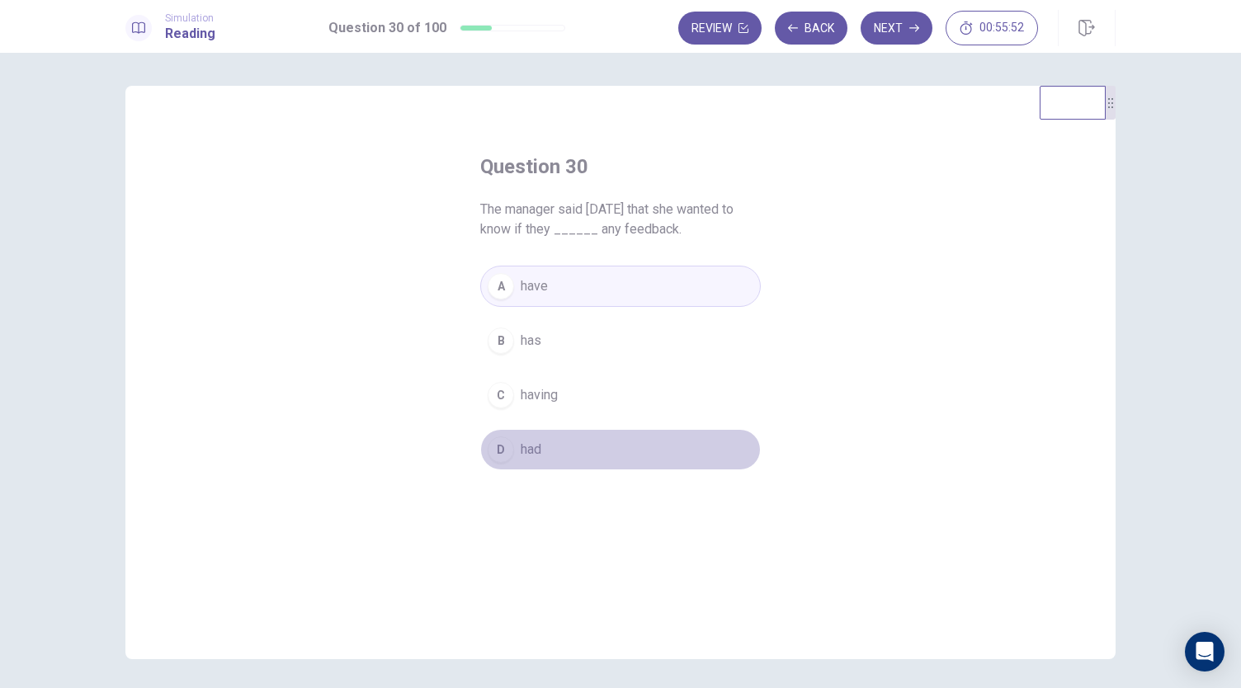
click at [549, 440] on button "D had" at bounding box center [620, 449] width 280 height 41
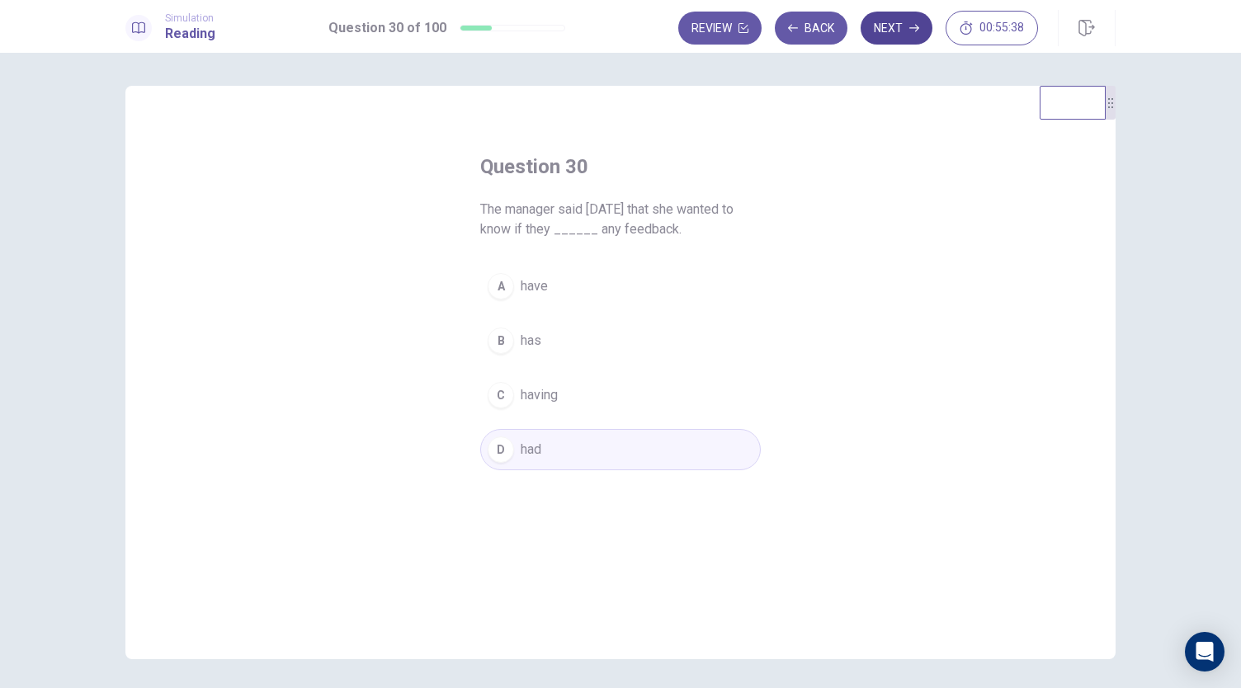
click at [896, 23] on button "Next" at bounding box center [896, 28] width 72 height 33
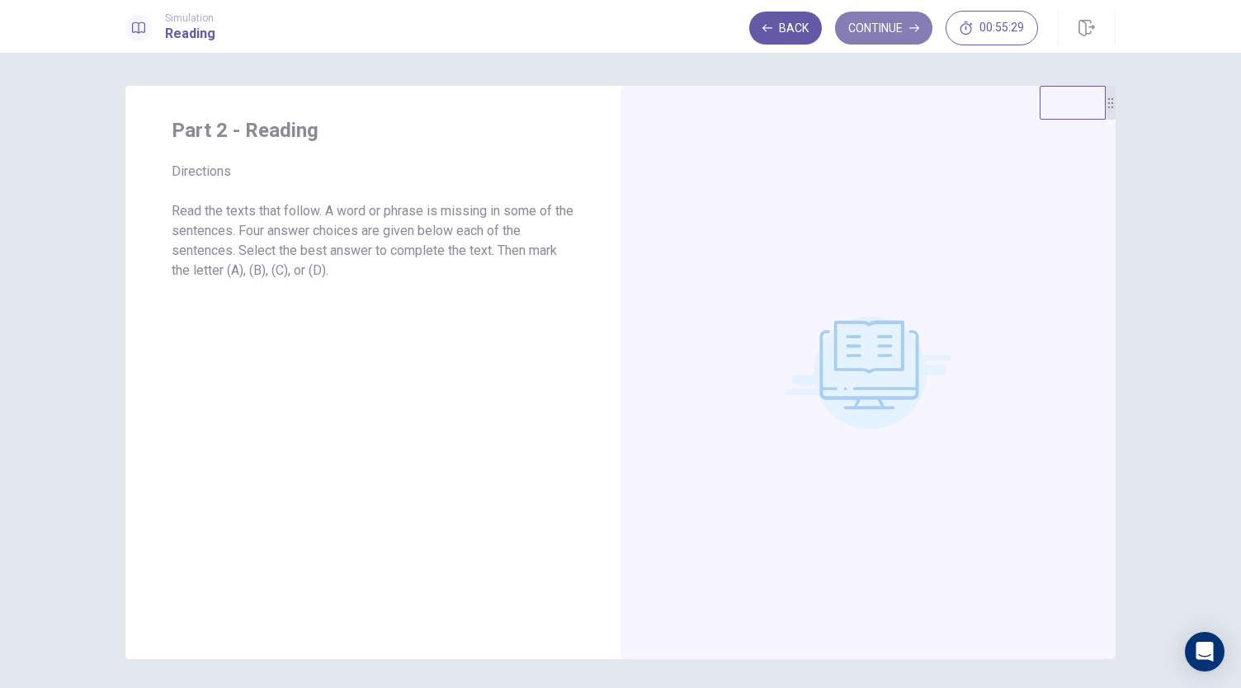
click at [899, 35] on button "Continue" at bounding box center [883, 28] width 97 height 33
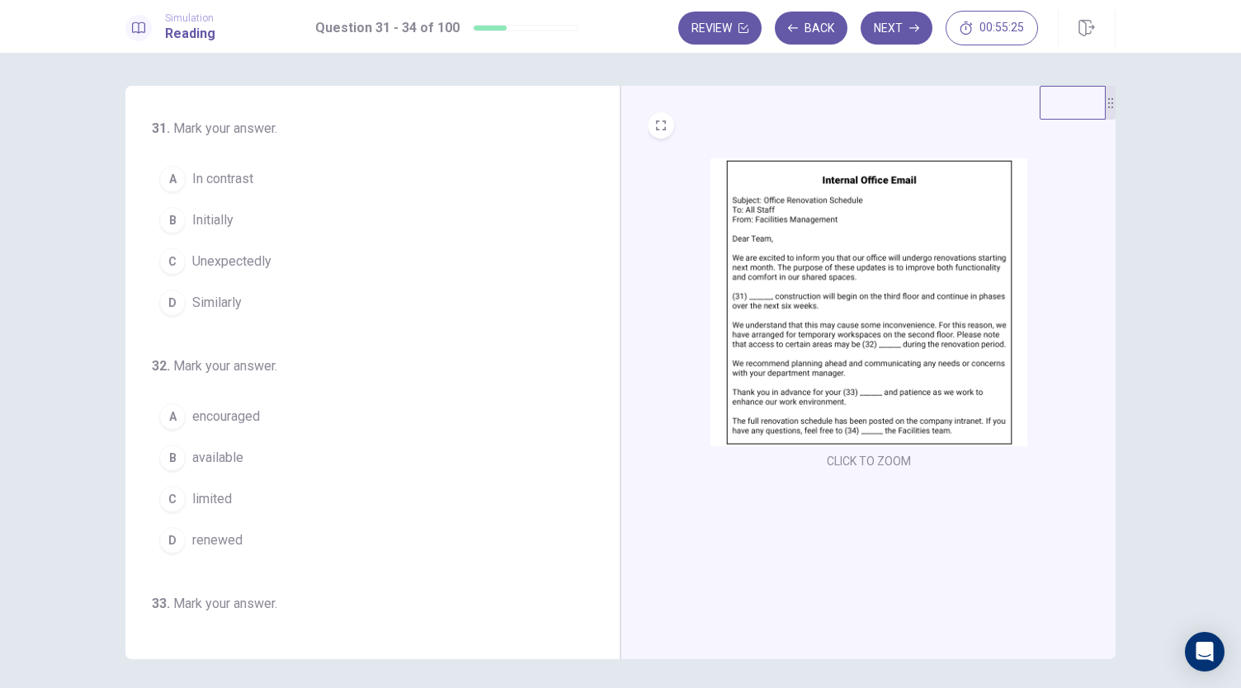
click at [890, 352] on img at bounding box center [868, 302] width 317 height 288
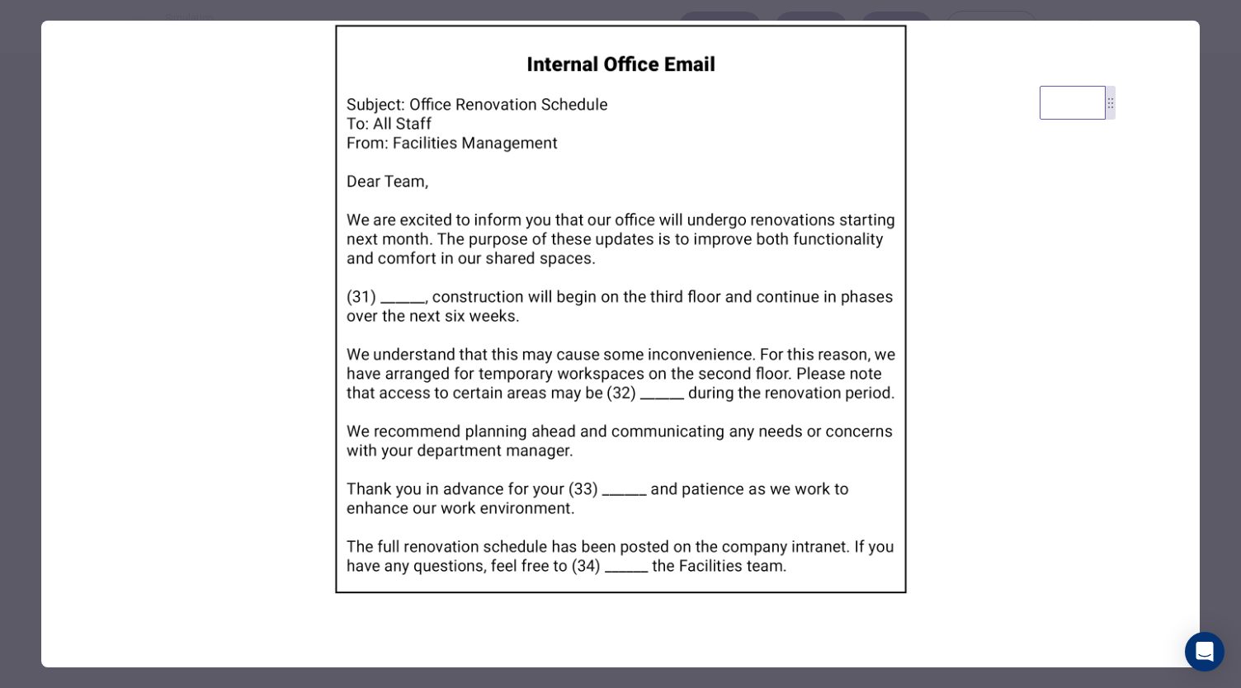
click at [949, 229] on img at bounding box center [620, 309] width 1158 height 577
click at [1214, 37] on div at bounding box center [620, 344] width 1241 height 688
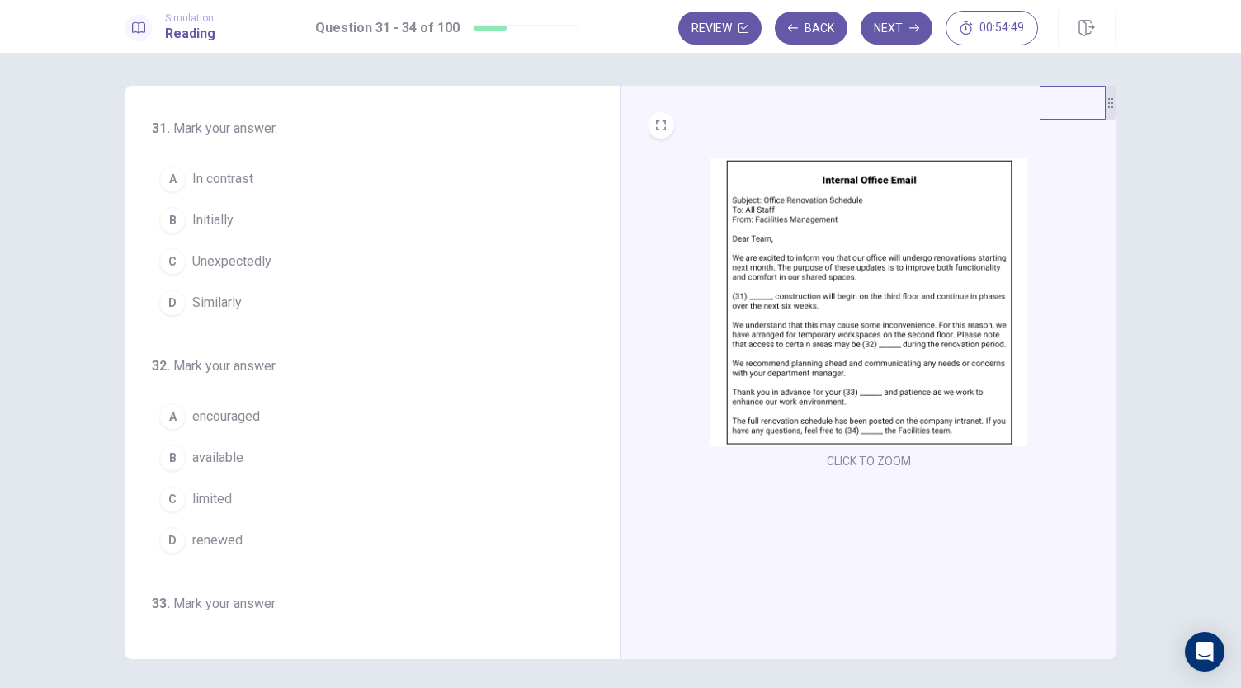
click at [219, 221] on span "Initially" at bounding box center [212, 220] width 41 height 20
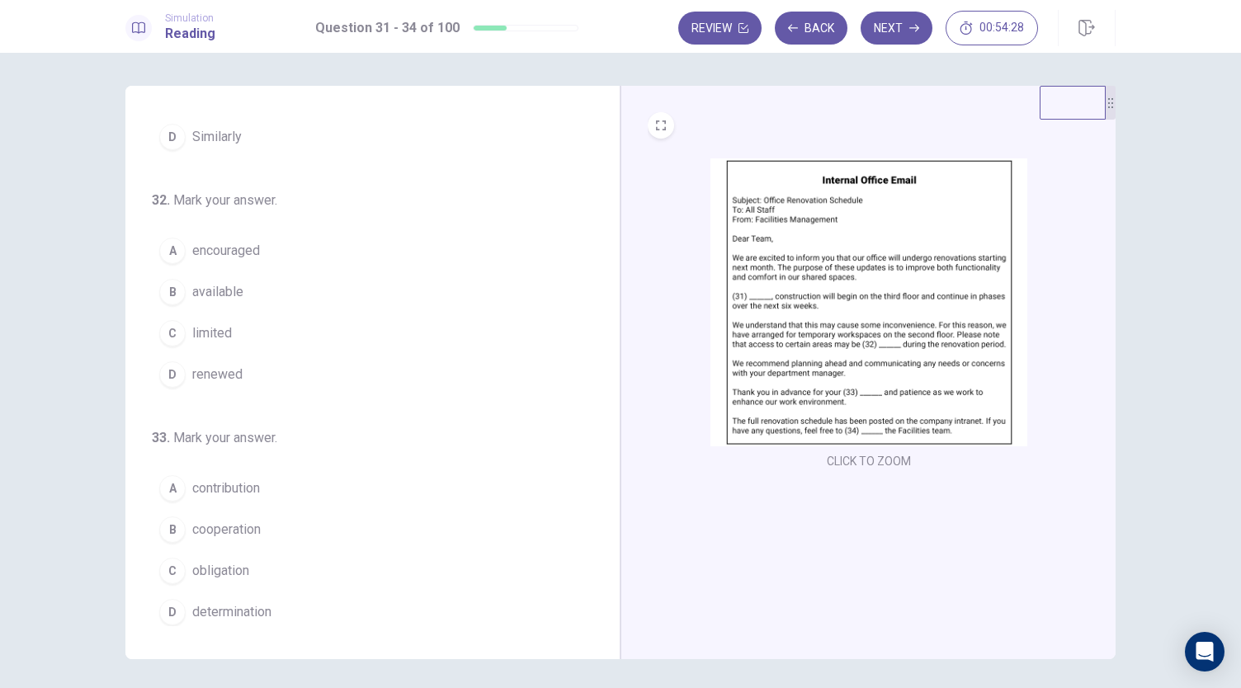
scroll to position [247, 0]
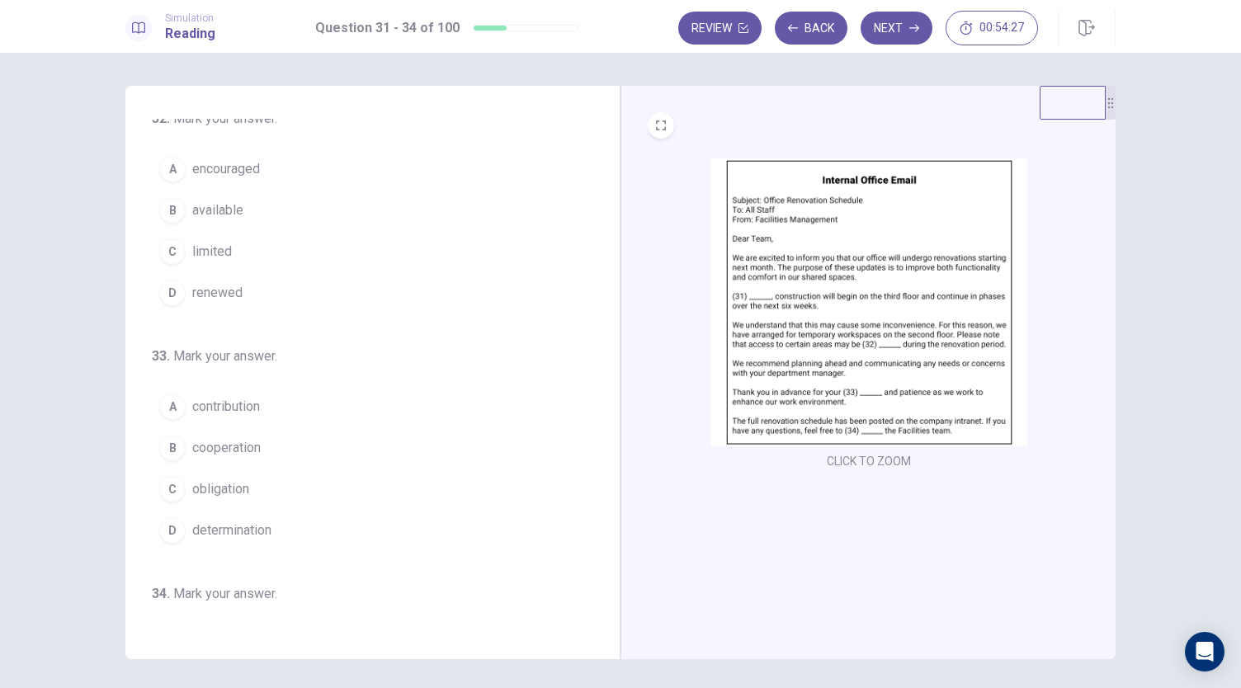
click at [267, 239] on button "C limited" at bounding box center [363, 251] width 422 height 41
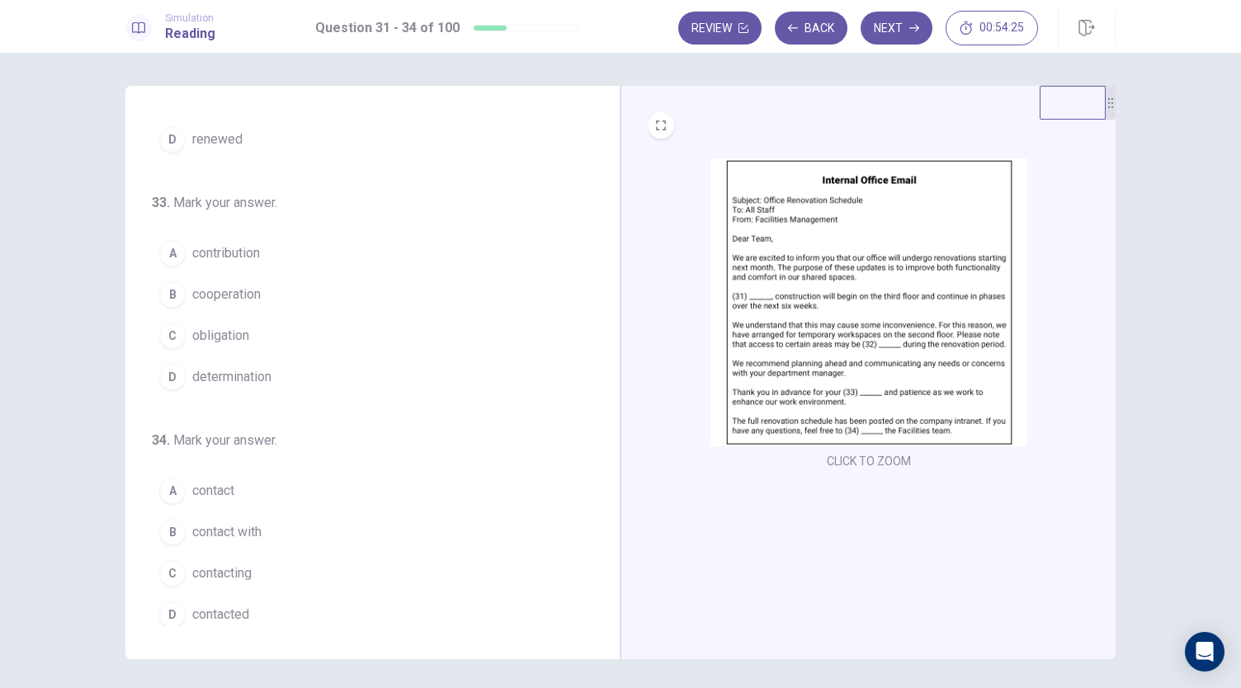
scroll to position [318, 0]
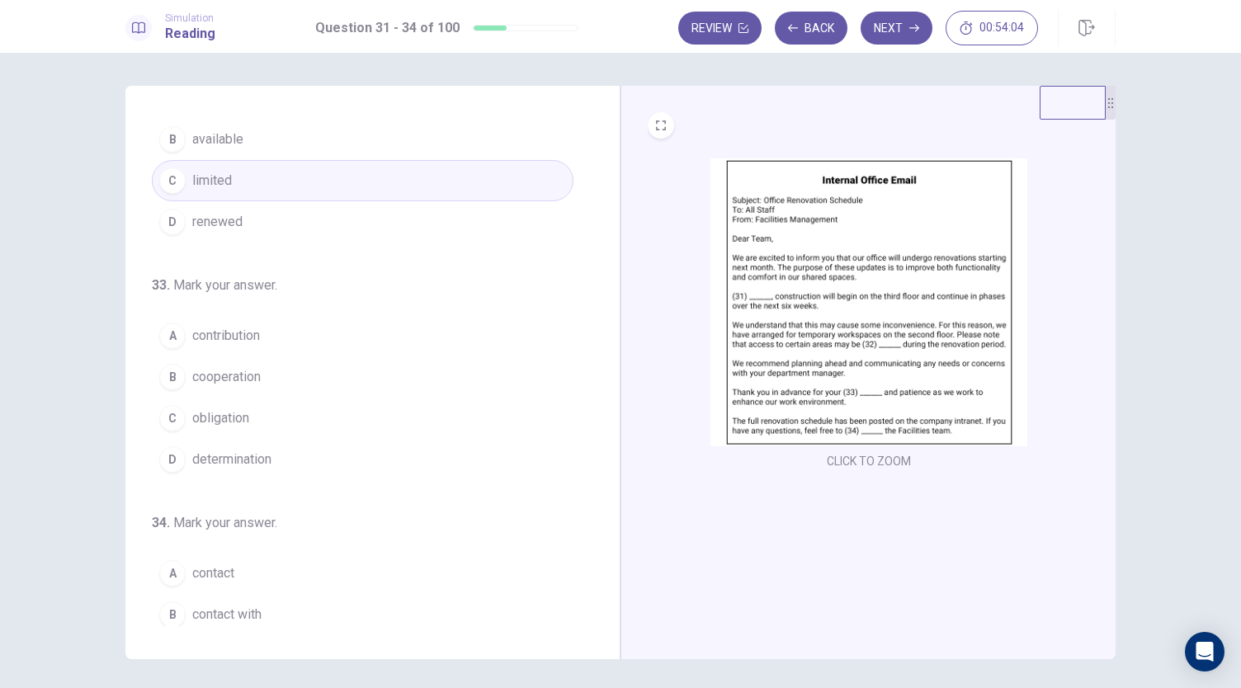
click at [270, 367] on button "B cooperation" at bounding box center [363, 376] width 422 height 41
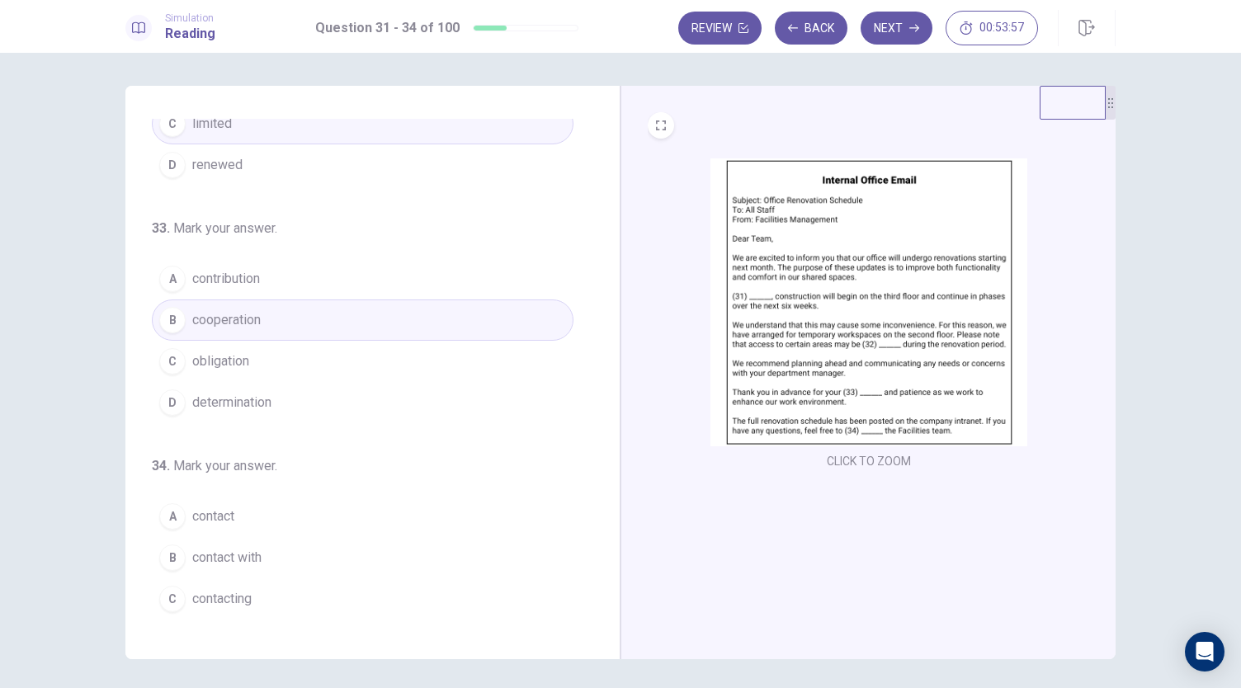
scroll to position [401, 0]
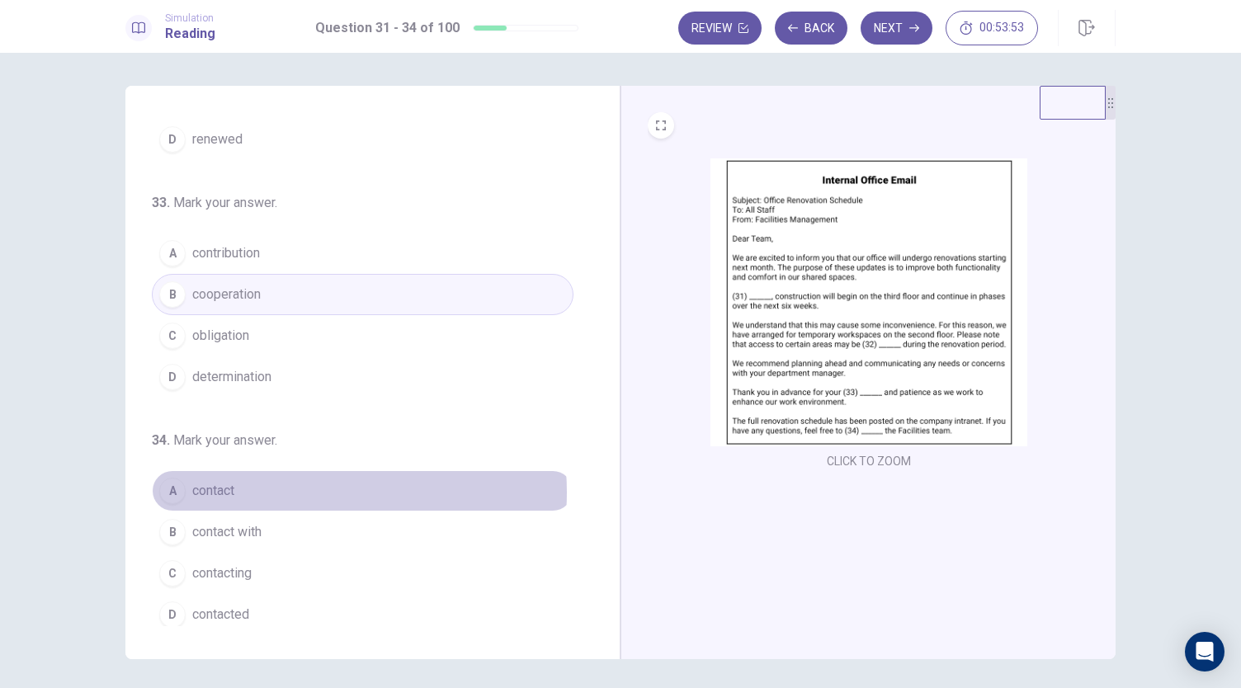
click at [296, 486] on button "A contact" at bounding box center [363, 490] width 422 height 41
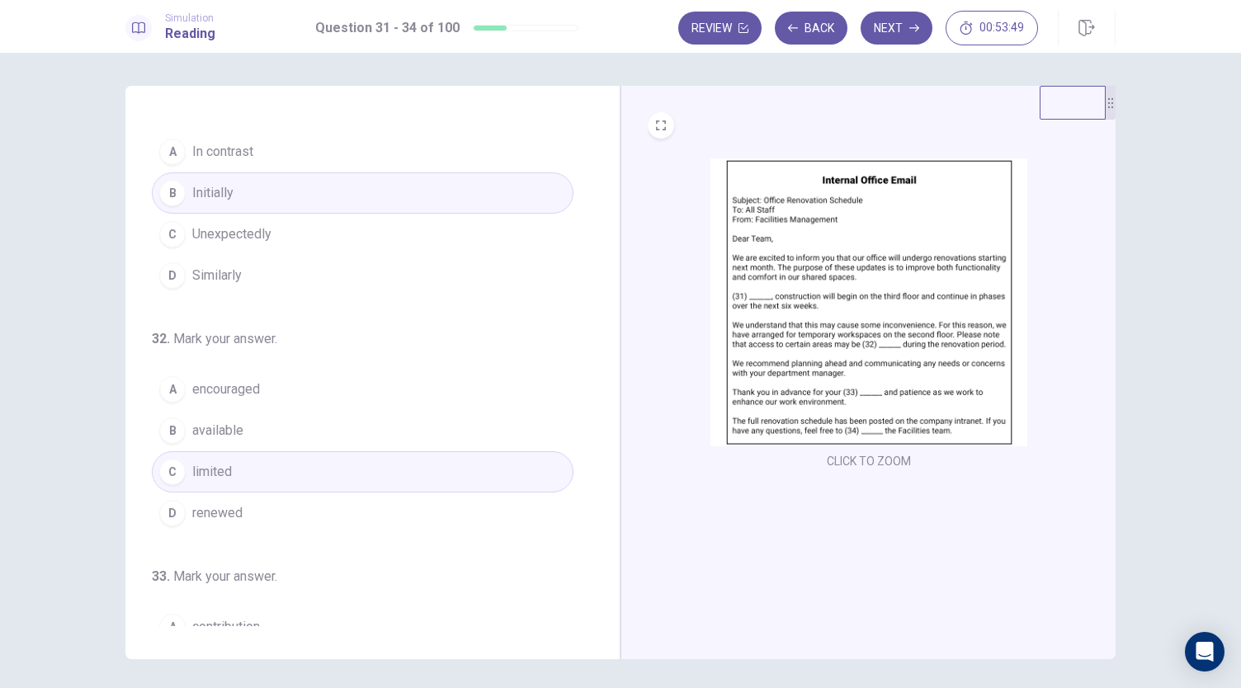
scroll to position [0, 0]
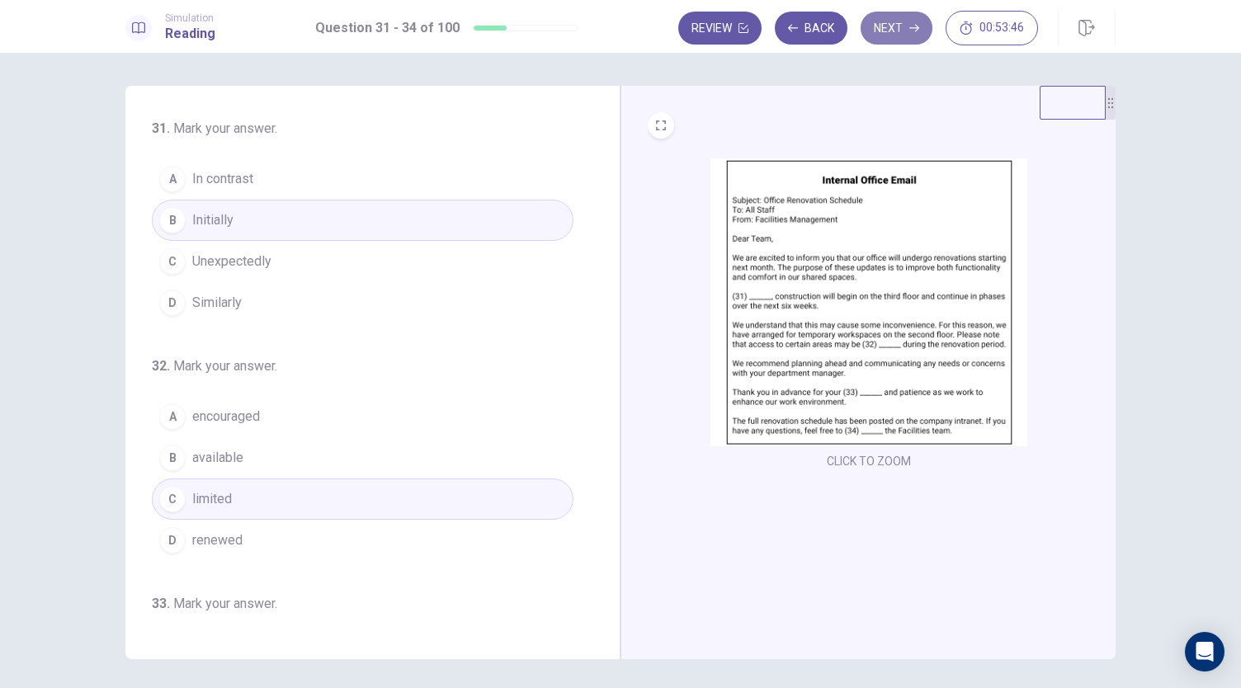
click at [891, 40] on button "Next" at bounding box center [896, 28] width 72 height 33
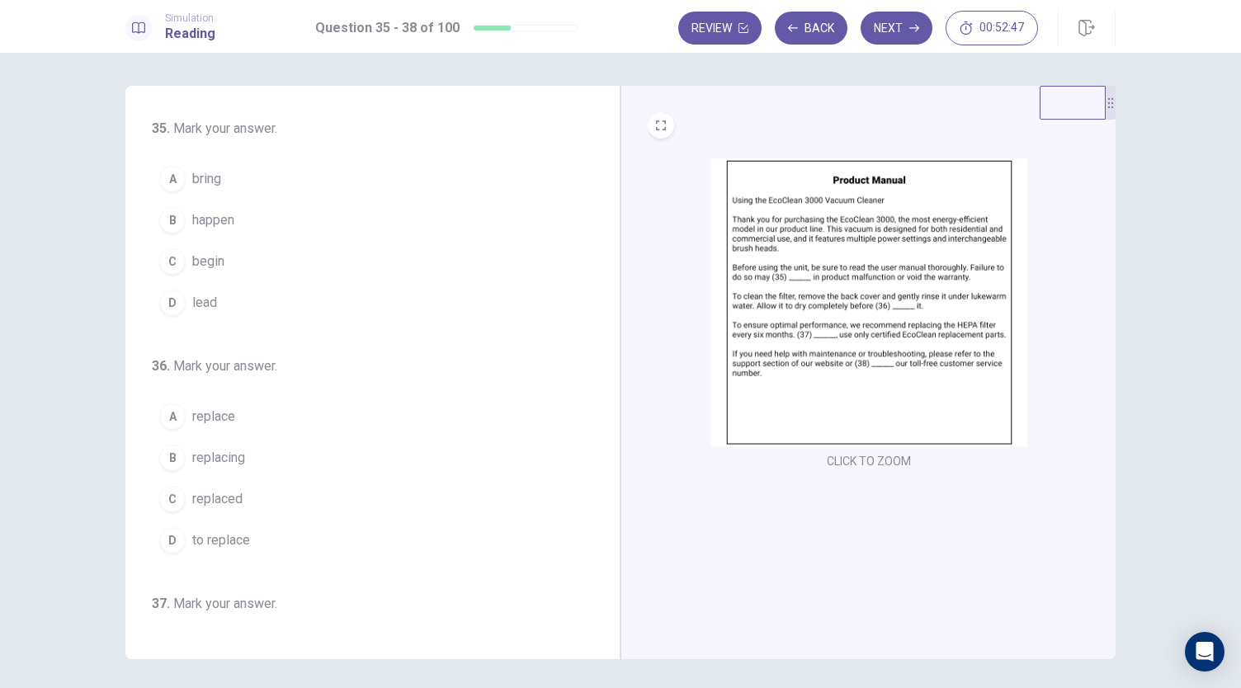
click at [247, 209] on button "B happen" at bounding box center [363, 220] width 422 height 41
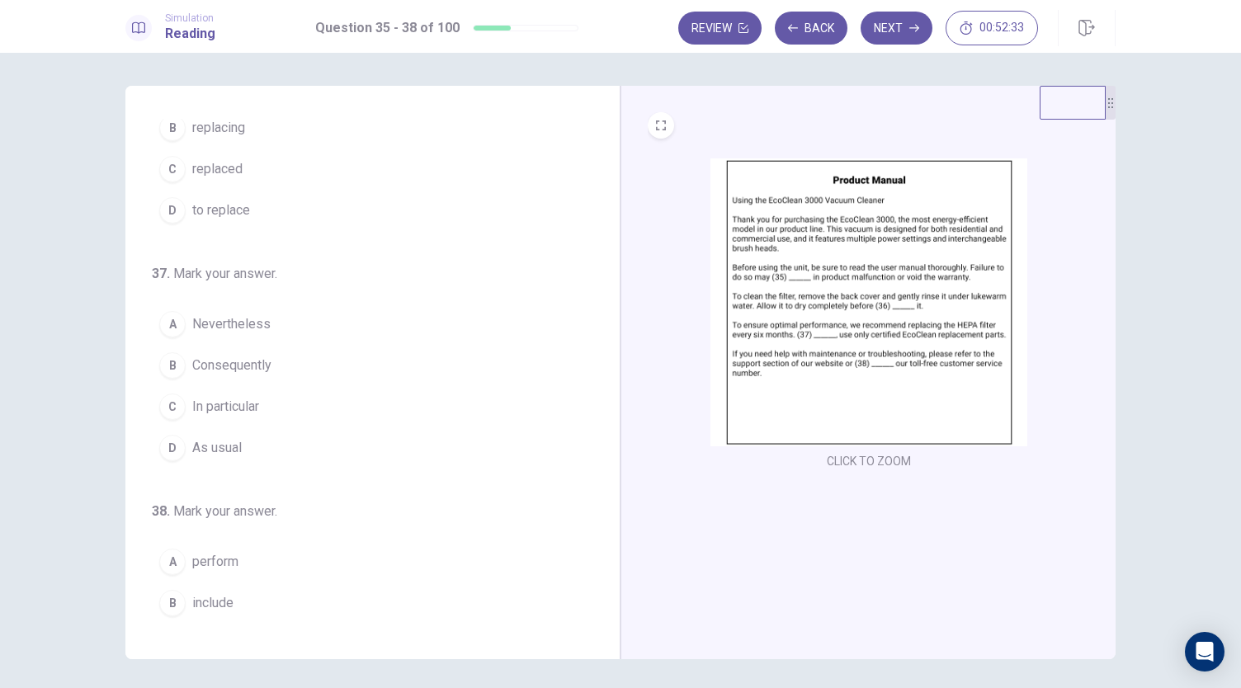
scroll to position [82, 0]
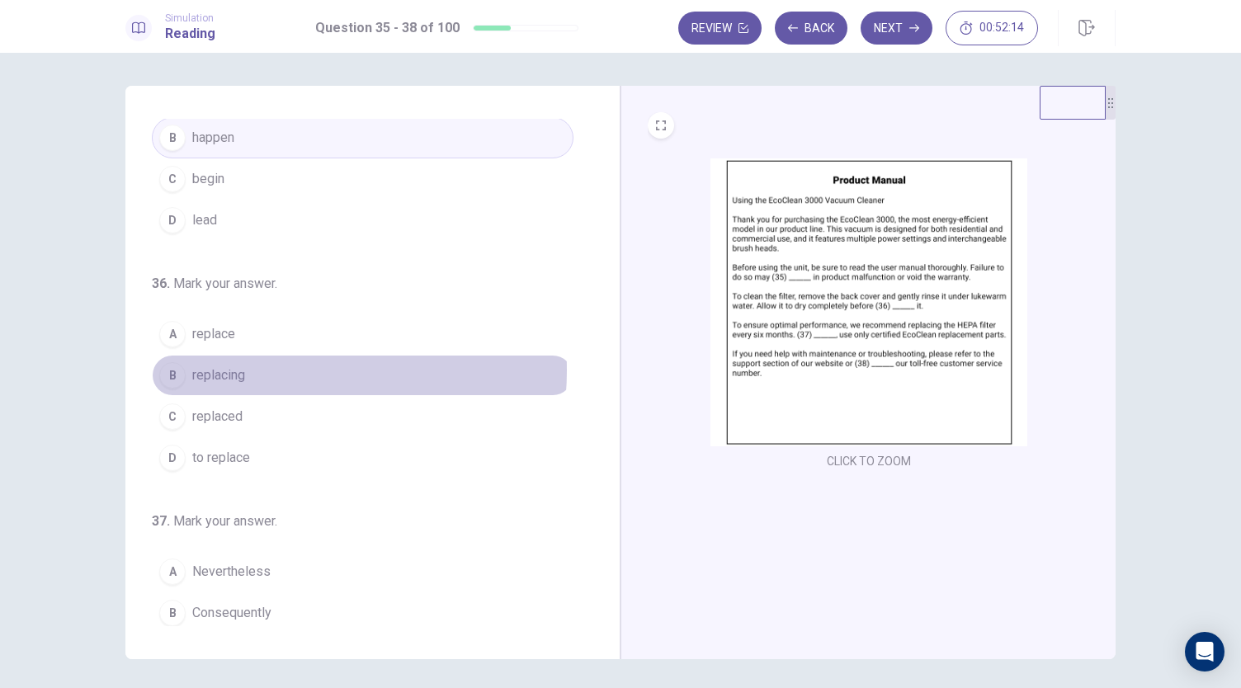
click at [262, 367] on button "B replacing" at bounding box center [363, 375] width 422 height 41
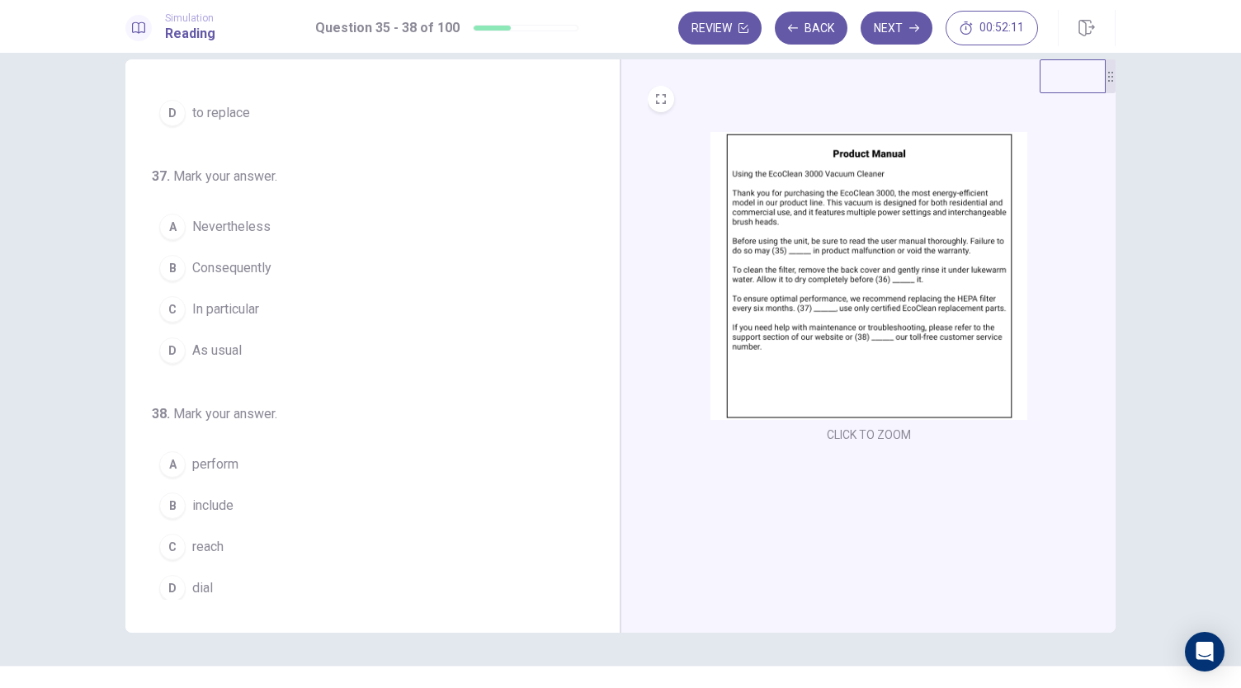
scroll to position [0, 0]
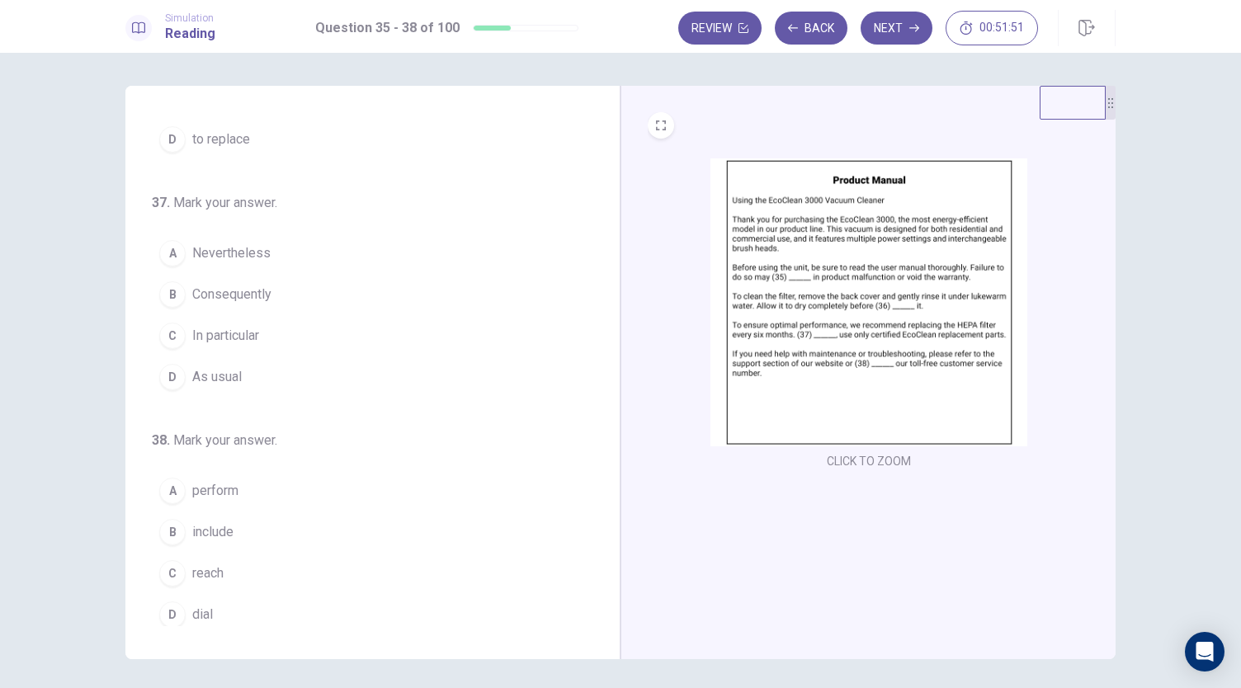
click at [210, 332] on span "In particular" at bounding box center [225, 336] width 67 height 20
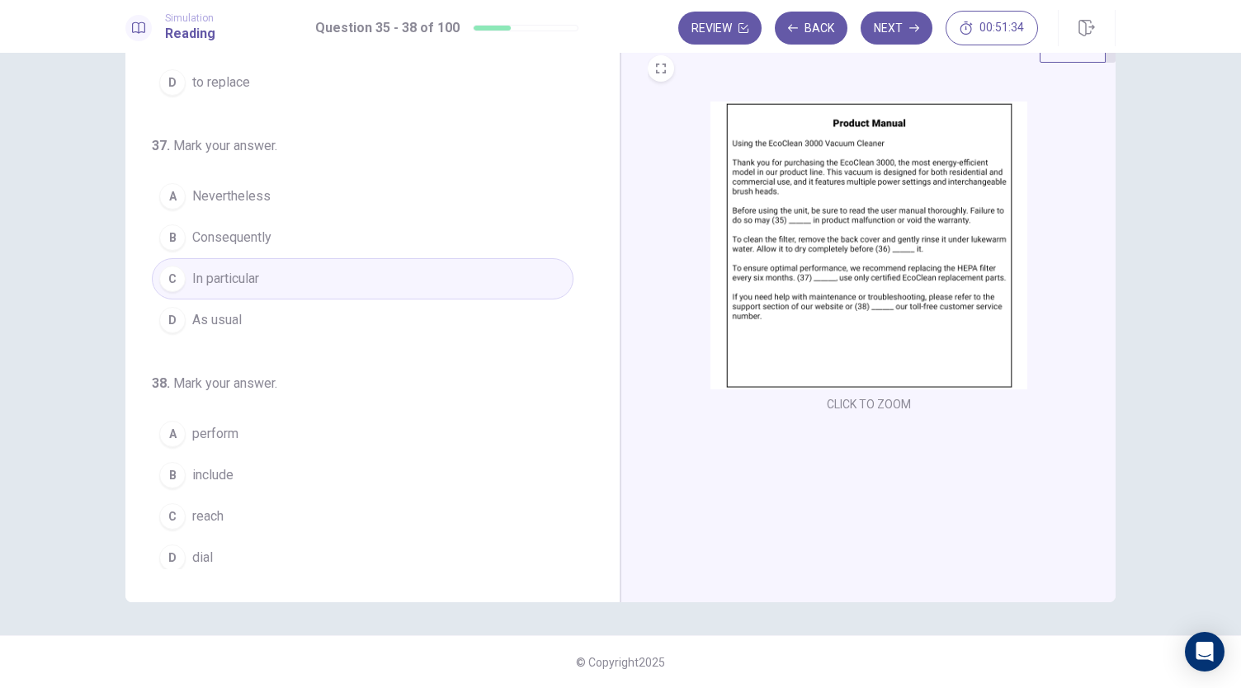
click at [236, 500] on button "C reach" at bounding box center [363, 516] width 422 height 41
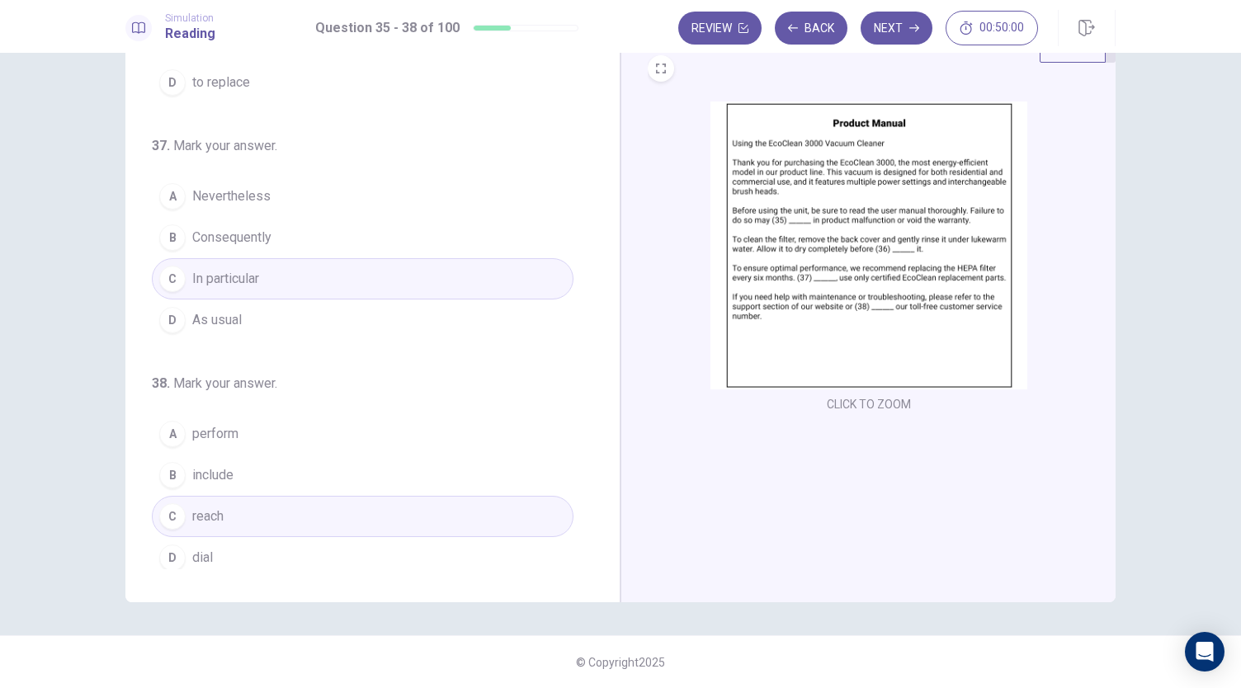
scroll to position [0, 0]
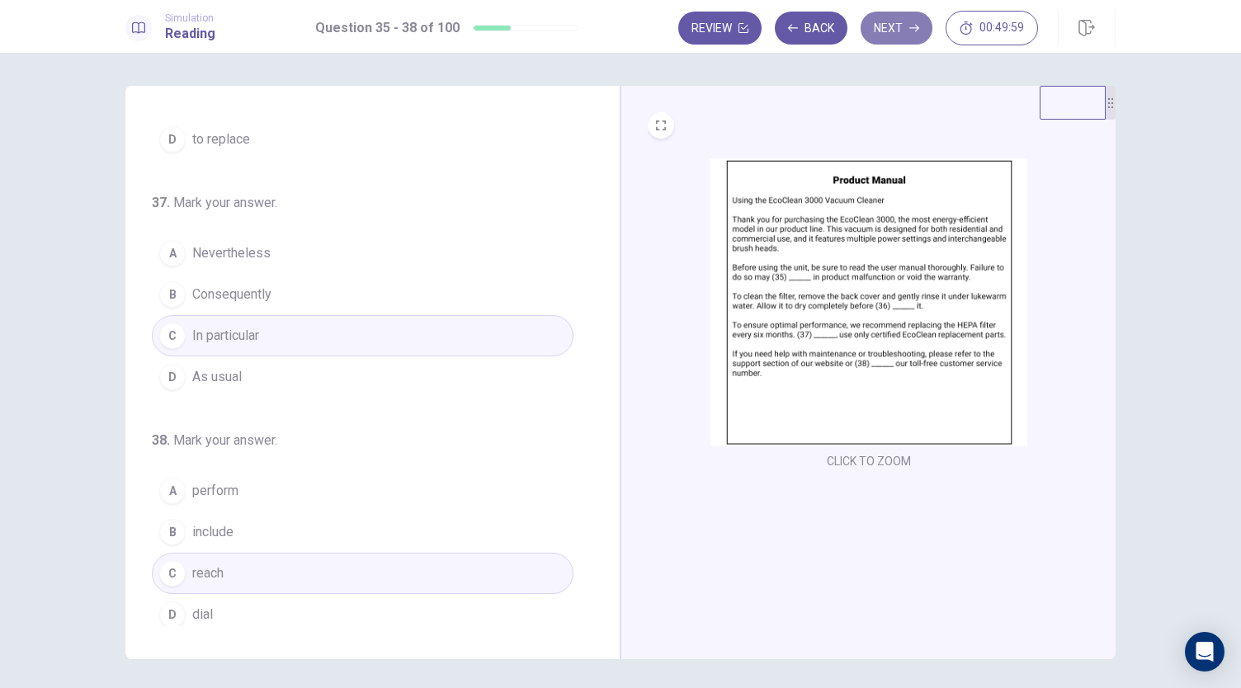
click at [888, 27] on button "Next" at bounding box center [896, 28] width 72 height 33
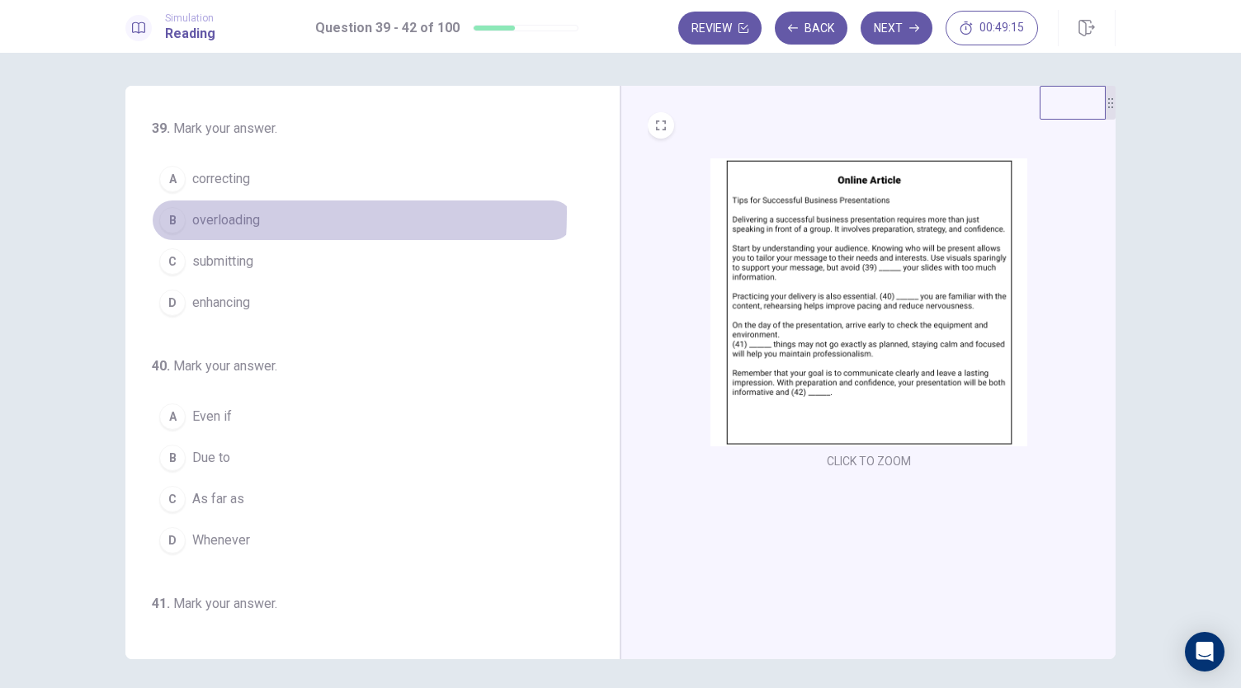
click at [216, 213] on span "overloading" at bounding box center [226, 220] width 68 height 20
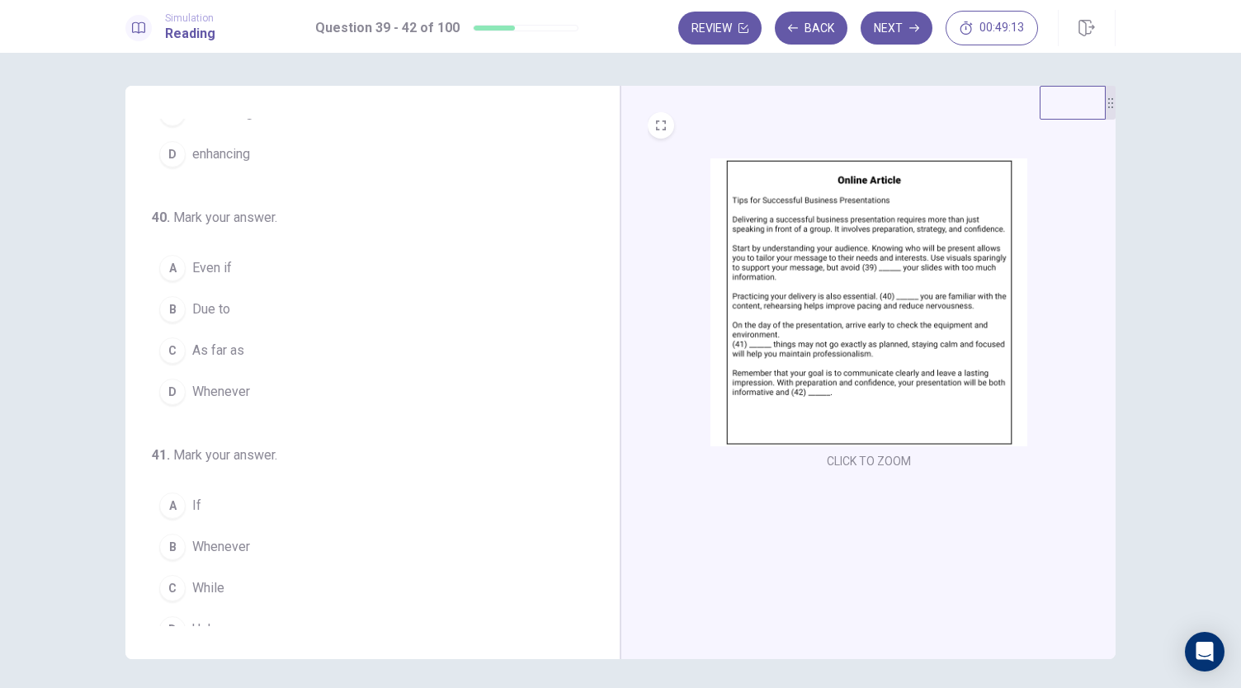
scroll to position [165, 0]
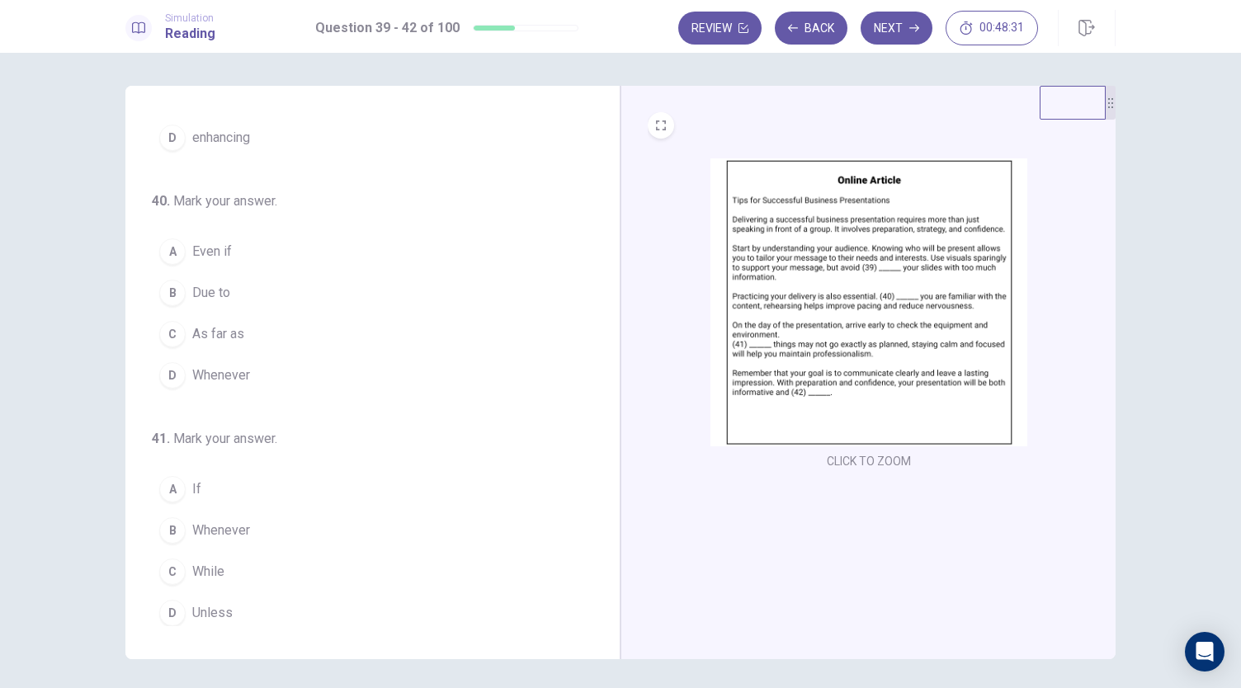
click at [306, 260] on button "A Even if" at bounding box center [363, 251] width 422 height 41
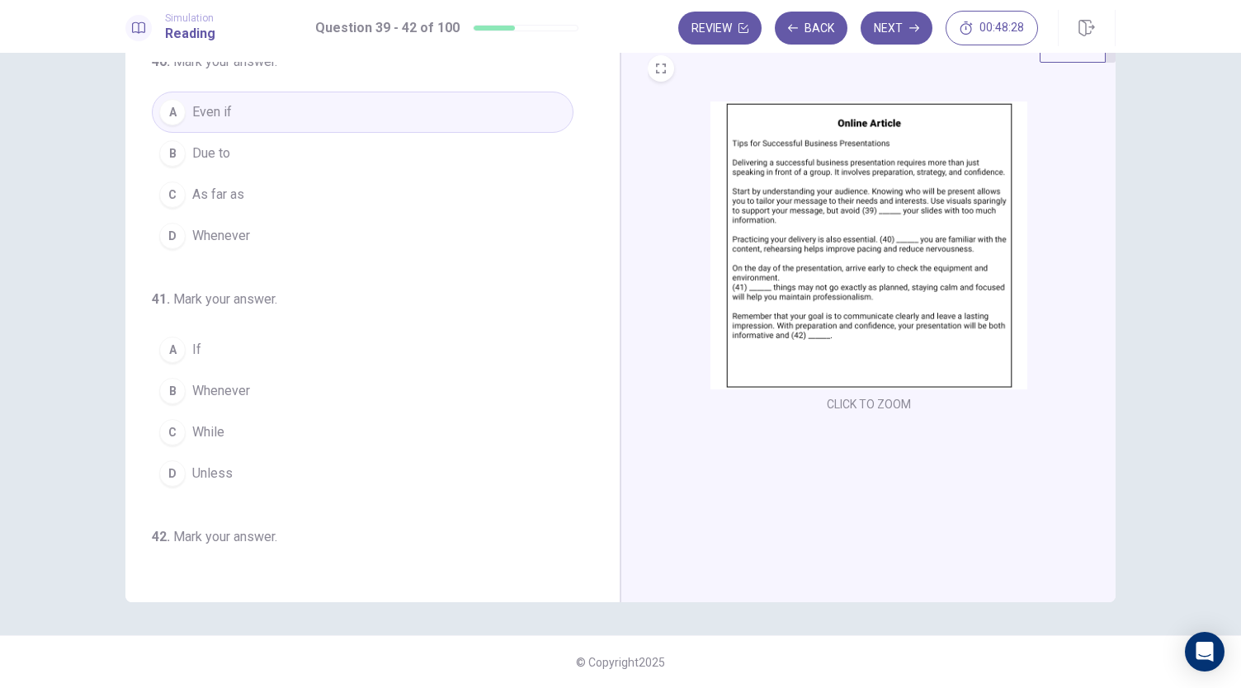
scroll to position [401, 0]
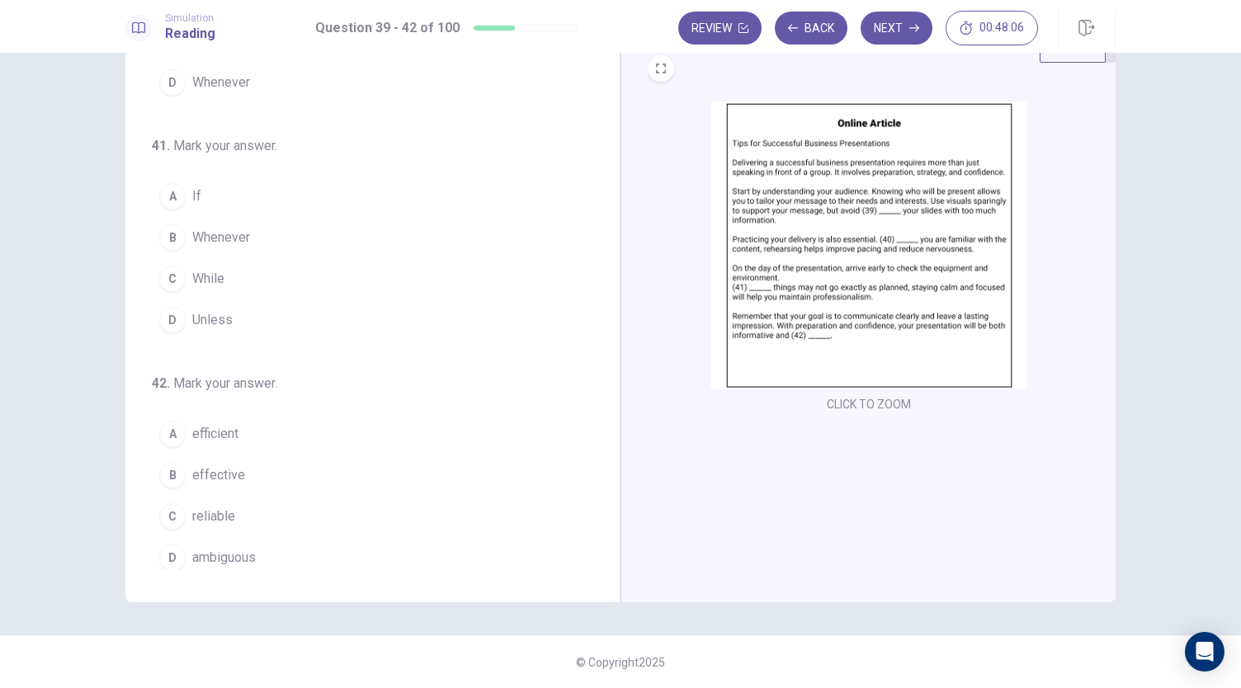
click at [276, 197] on button "A If" at bounding box center [363, 196] width 422 height 41
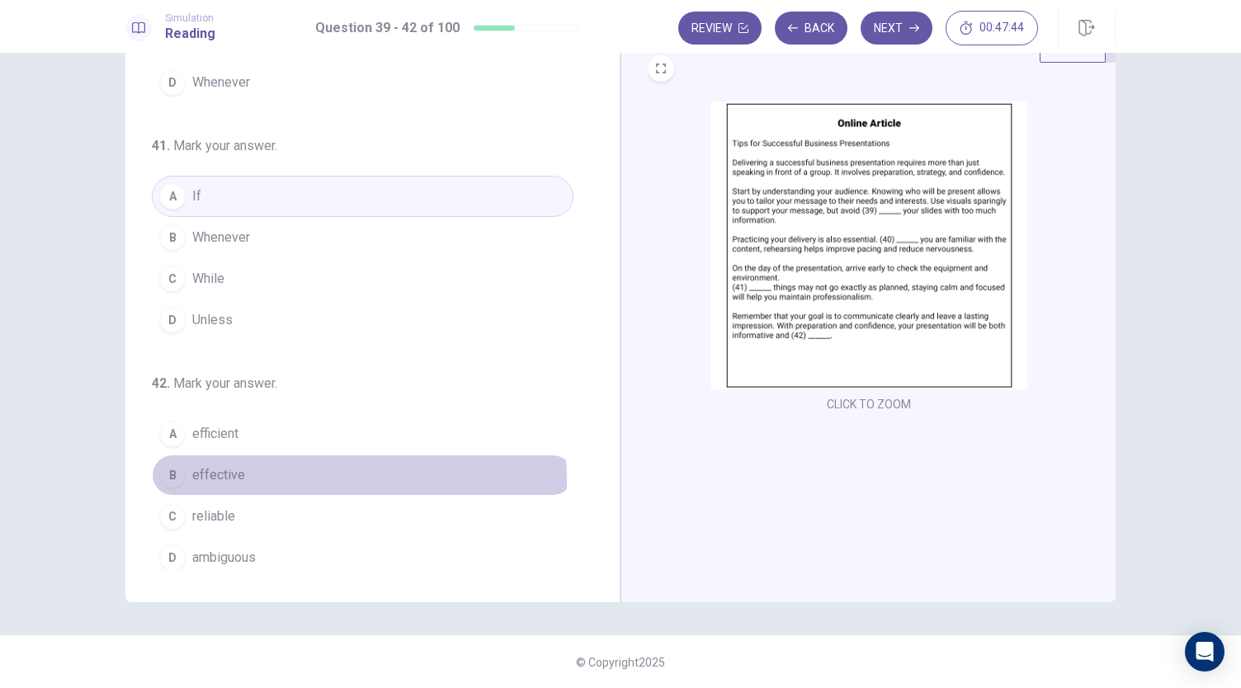
click at [242, 473] on button "B effective" at bounding box center [363, 474] width 422 height 41
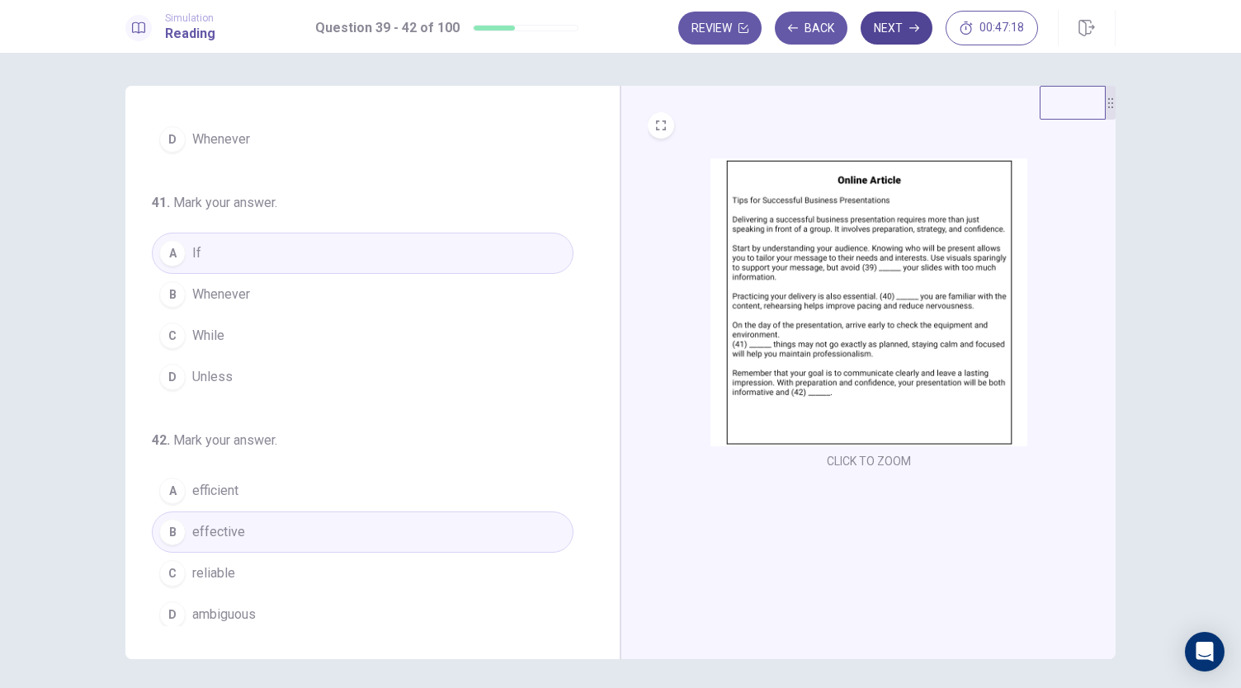
click at [881, 29] on button "Next" at bounding box center [896, 28] width 72 height 33
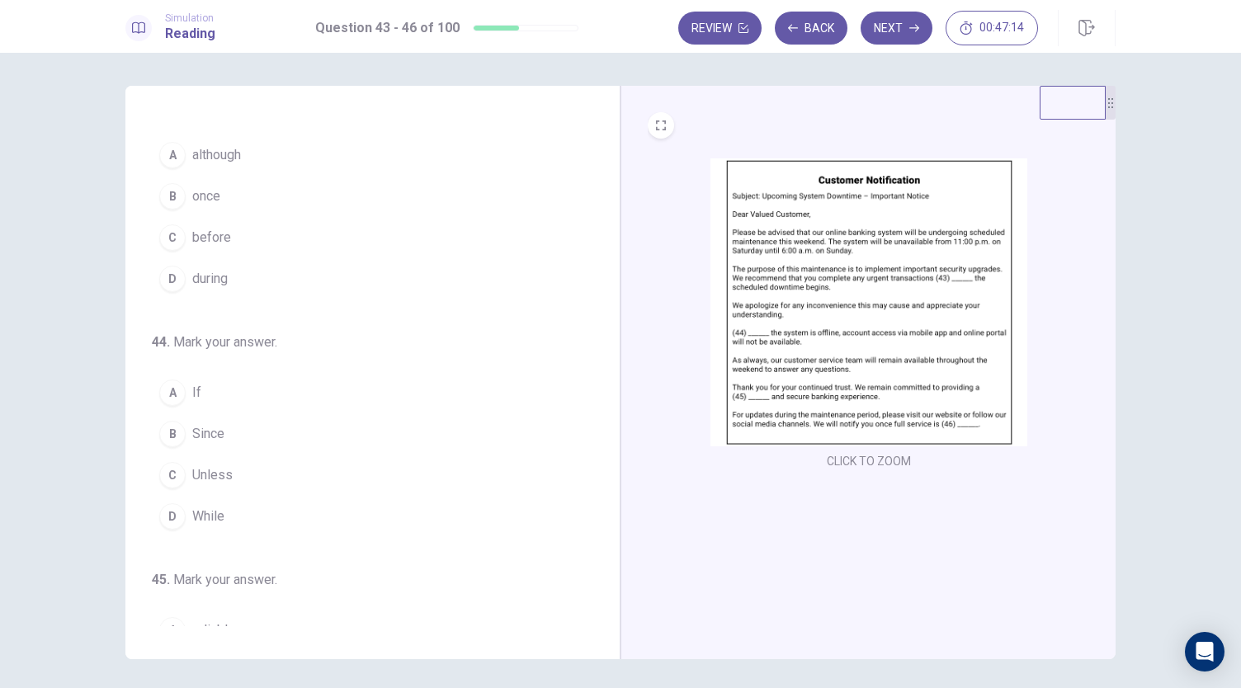
scroll to position [0, 0]
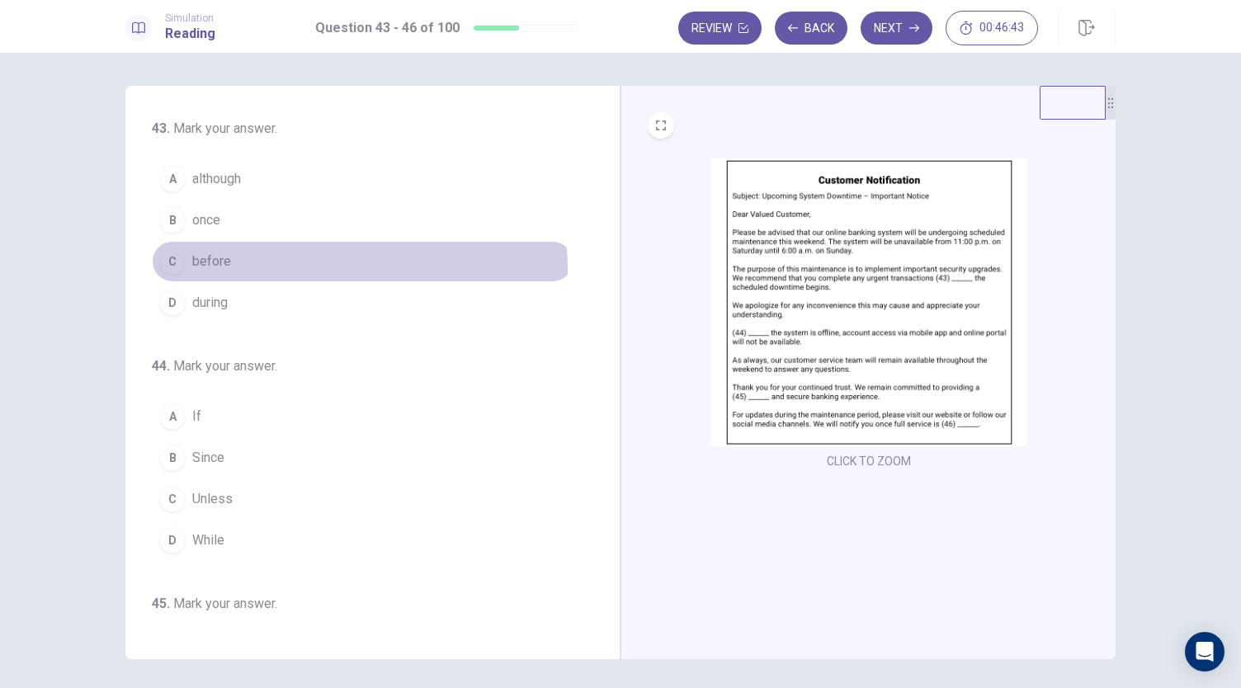
click at [336, 267] on button "C before" at bounding box center [363, 261] width 422 height 41
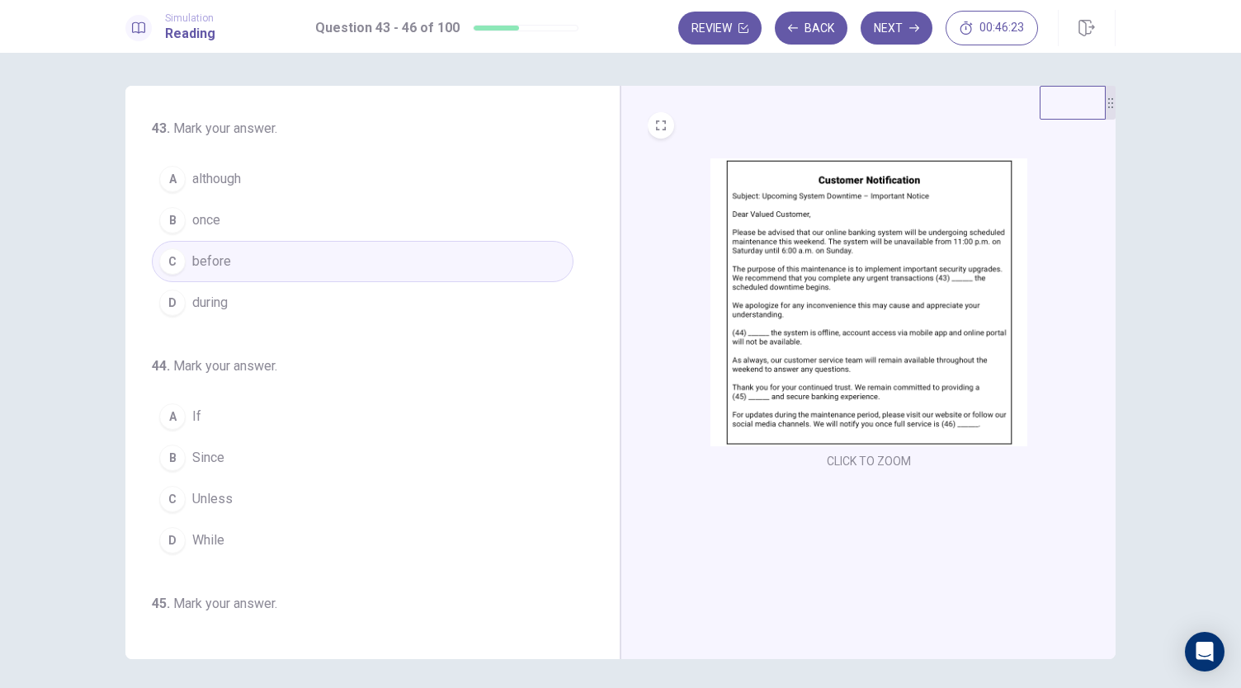
scroll to position [82, 0]
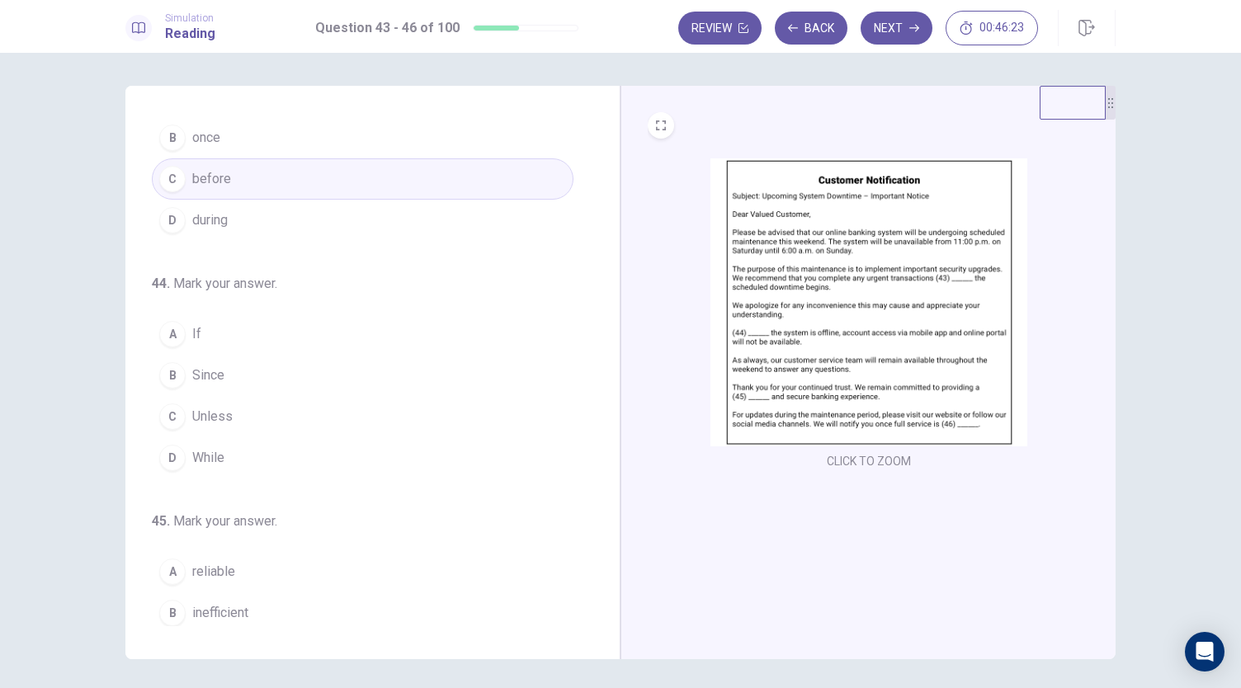
click at [241, 382] on button "B Since" at bounding box center [363, 375] width 422 height 41
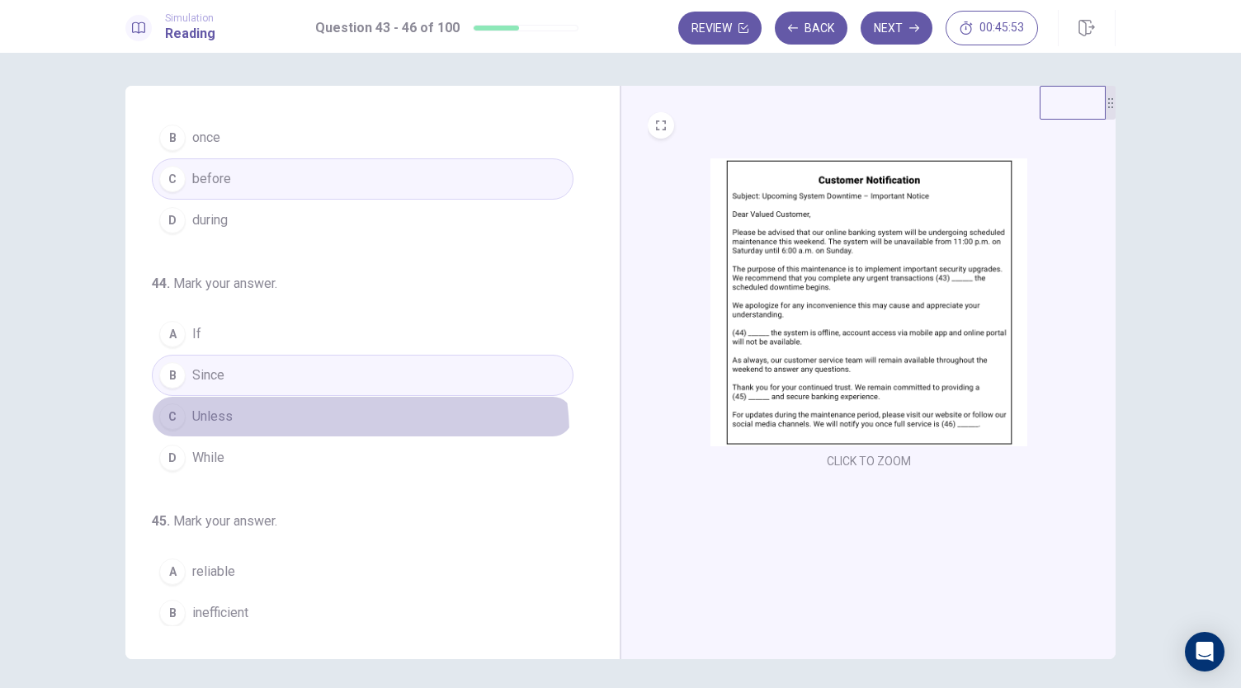
click at [323, 431] on button "C Unless" at bounding box center [363, 416] width 422 height 41
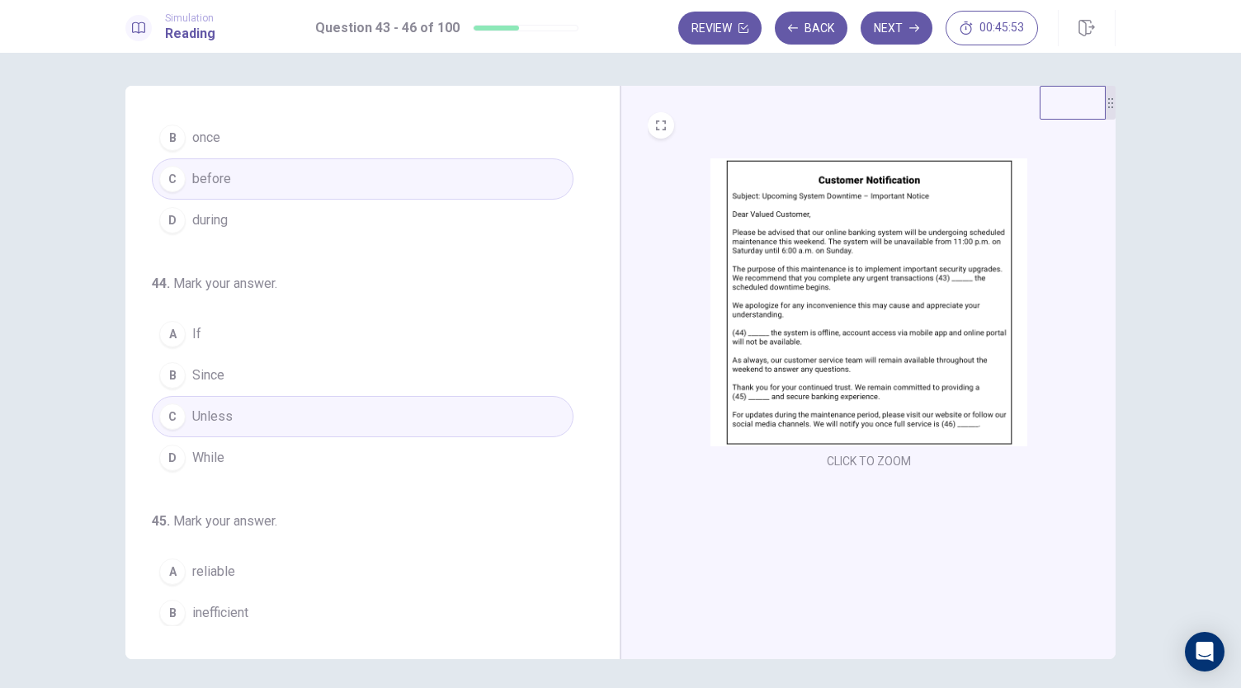
click at [299, 449] on button "D While" at bounding box center [363, 457] width 422 height 41
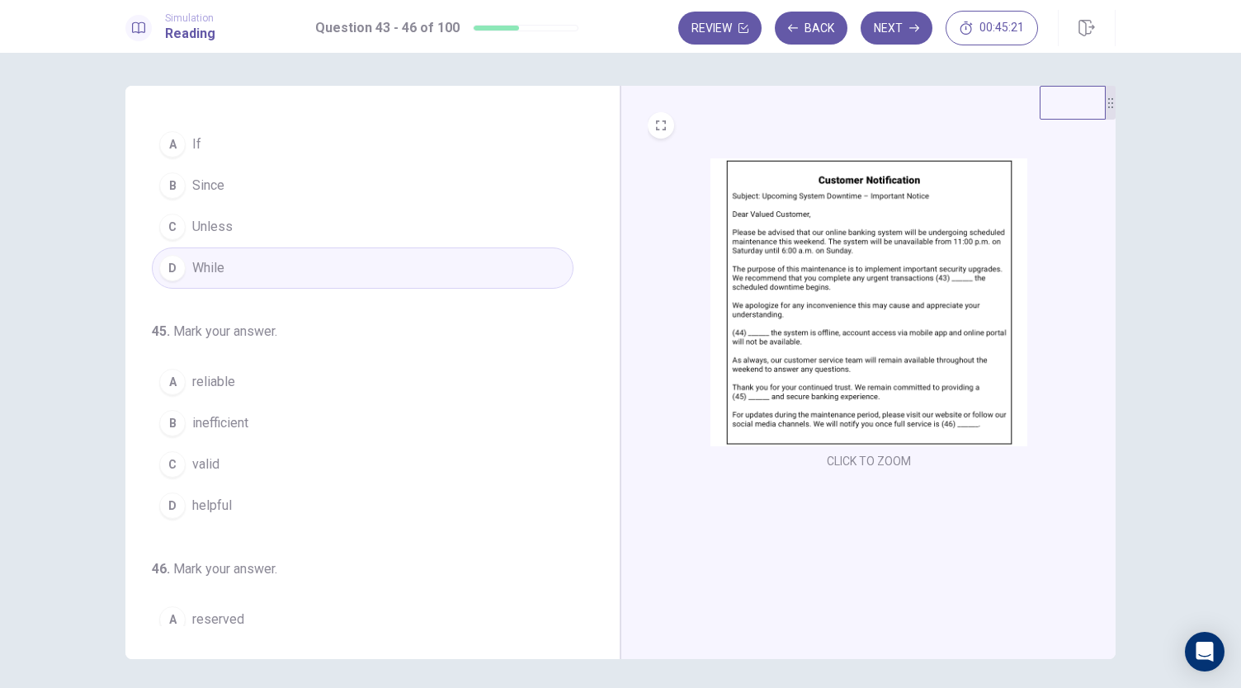
scroll to position [330, 0]
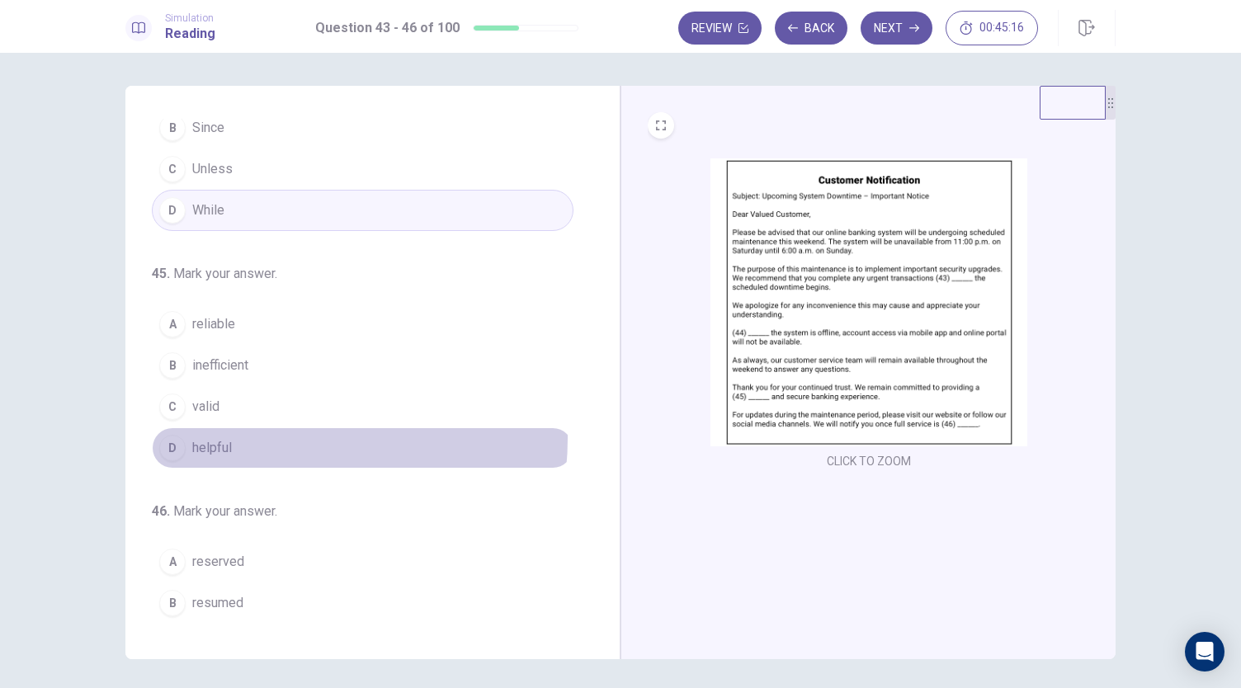
click at [267, 431] on button "D helpful" at bounding box center [363, 447] width 422 height 41
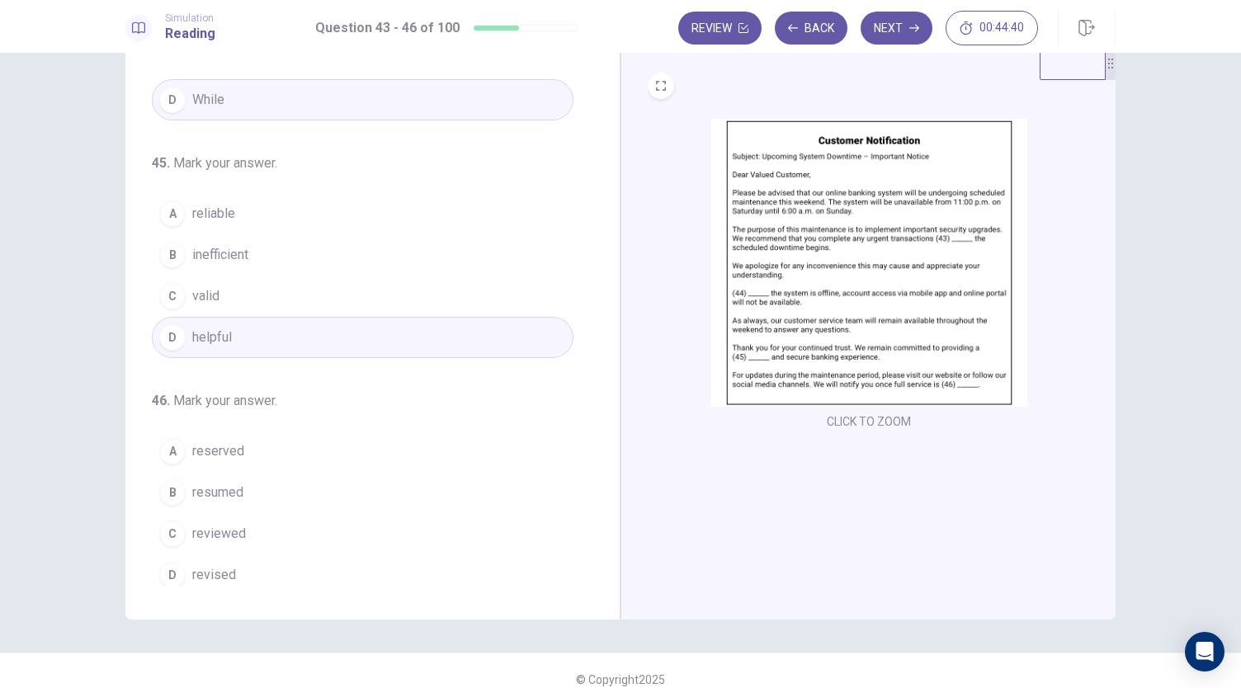
scroll to position [57, 0]
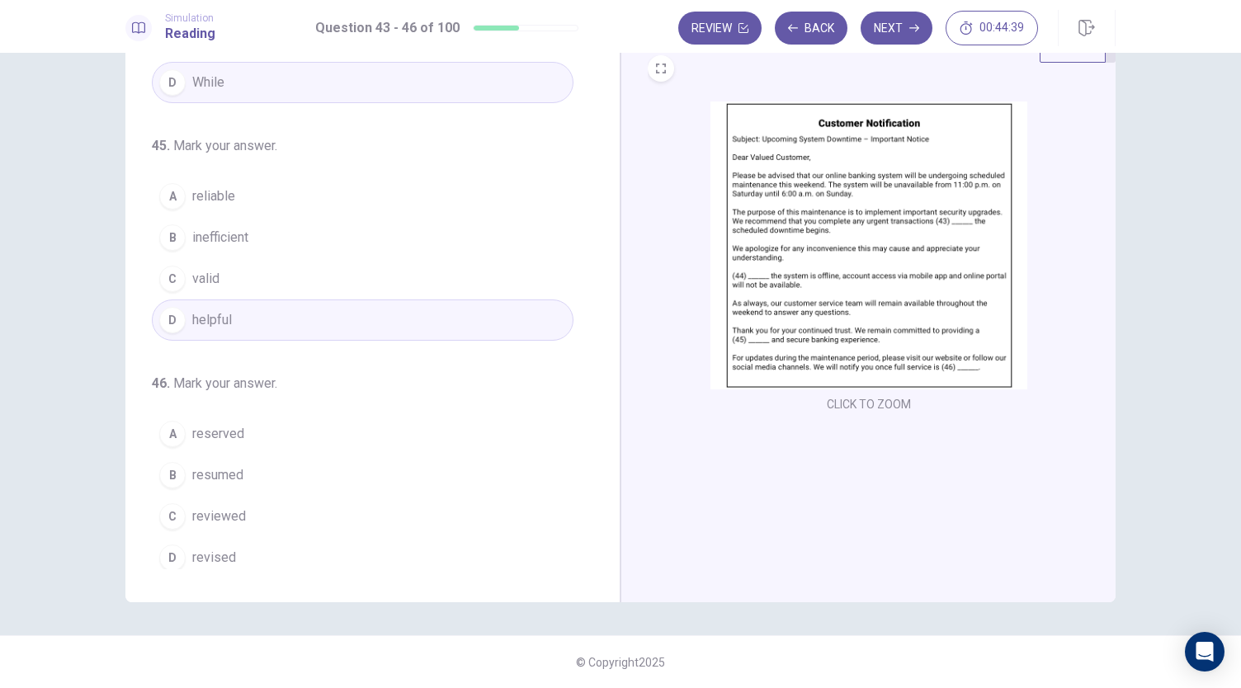
click at [257, 473] on button "B resumed" at bounding box center [363, 474] width 422 height 41
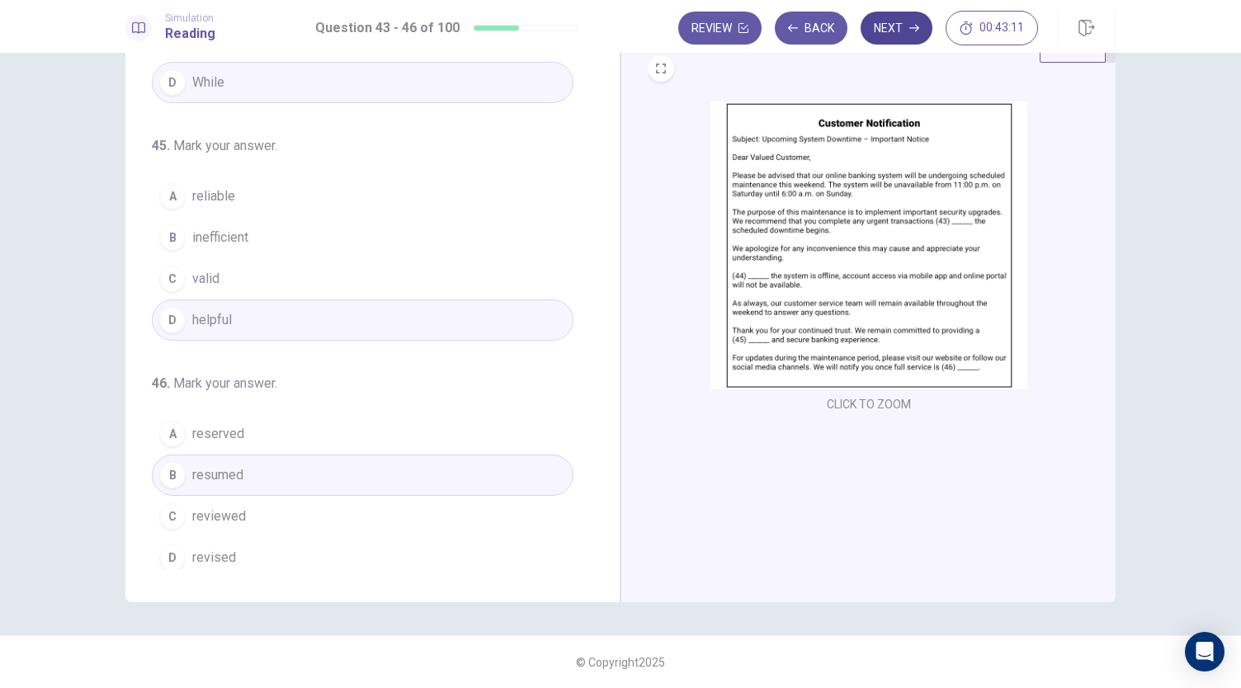
click at [907, 31] on button "Next" at bounding box center [896, 28] width 72 height 33
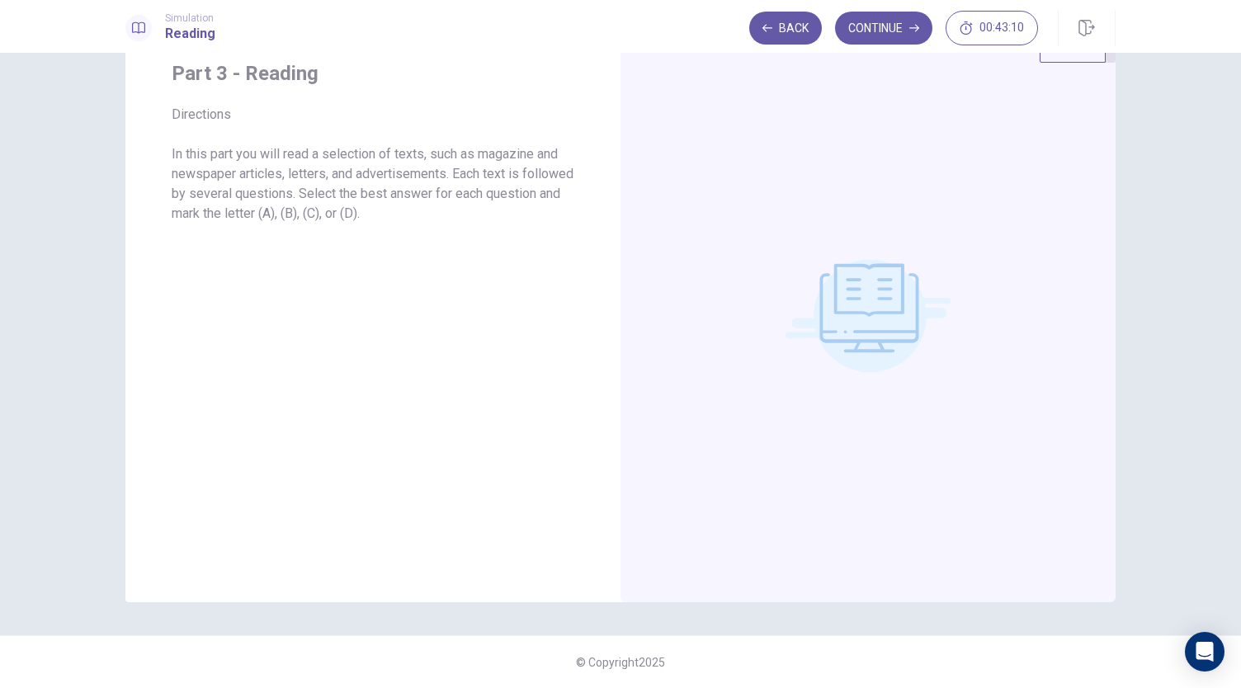
scroll to position [0, 0]
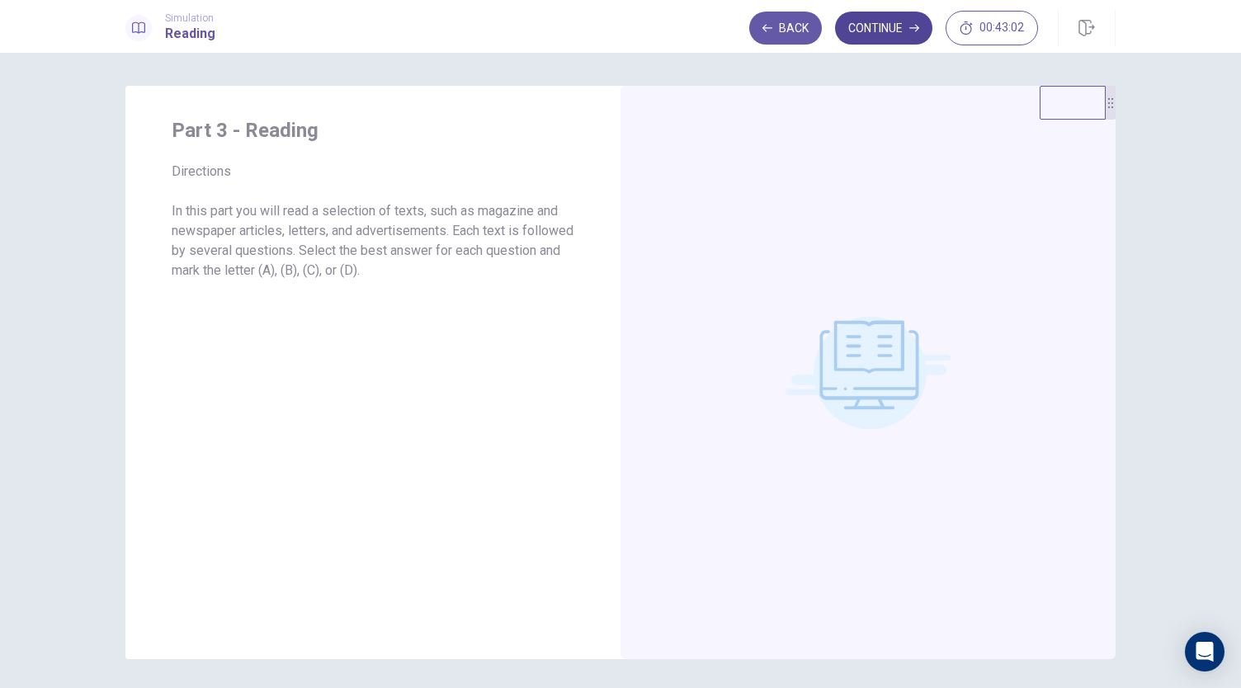
click at [881, 37] on button "Continue" at bounding box center [883, 28] width 97 height 33
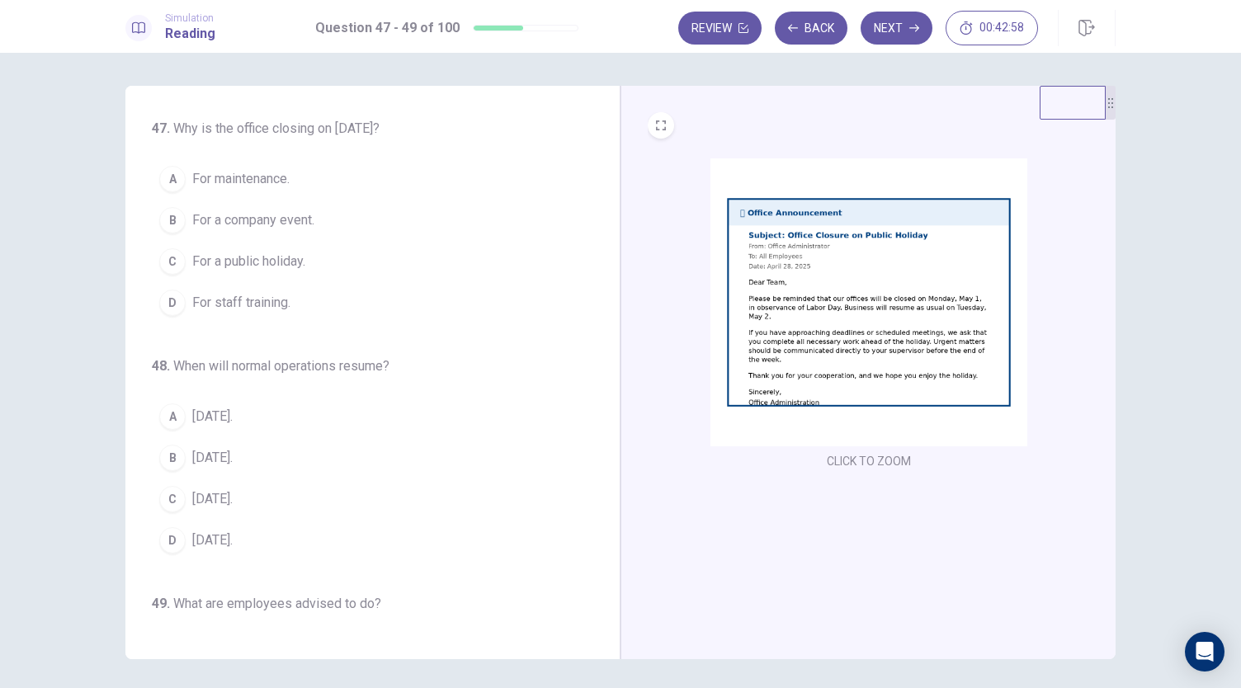
click at [860, 379] on img at bounding box center [868, 302] width 317 height 288
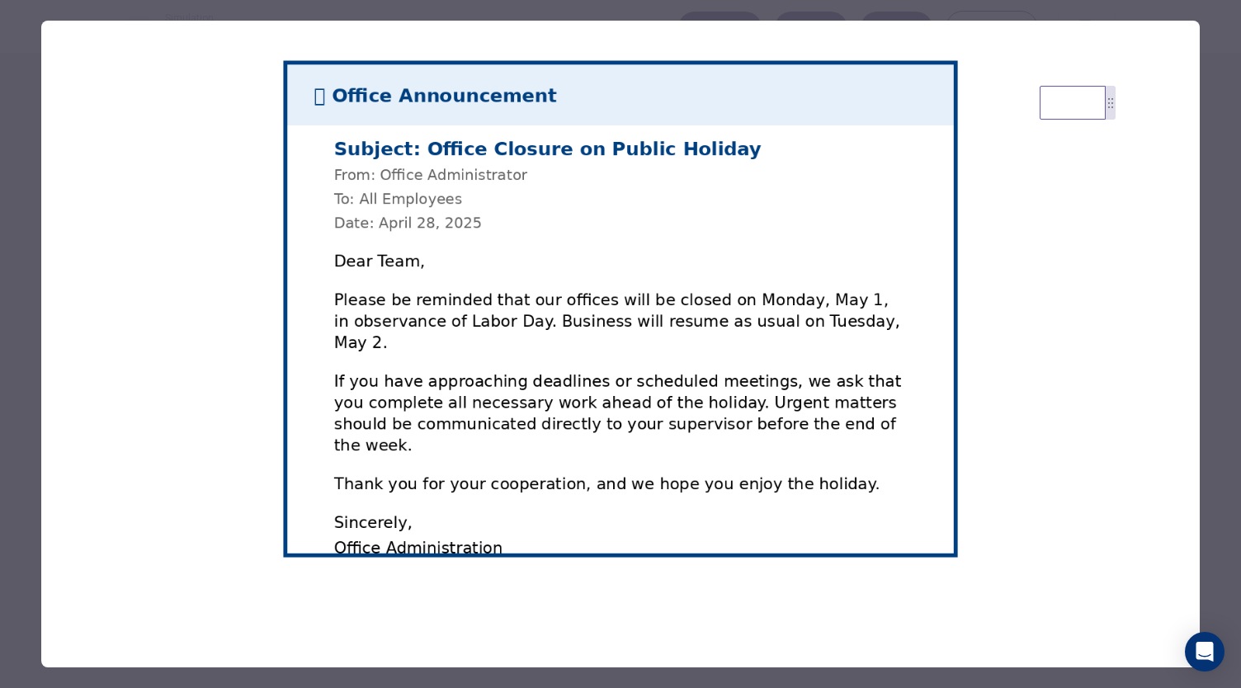
click at [1219, 61] on div at bounding box center [620, 344] width 1241 height 688
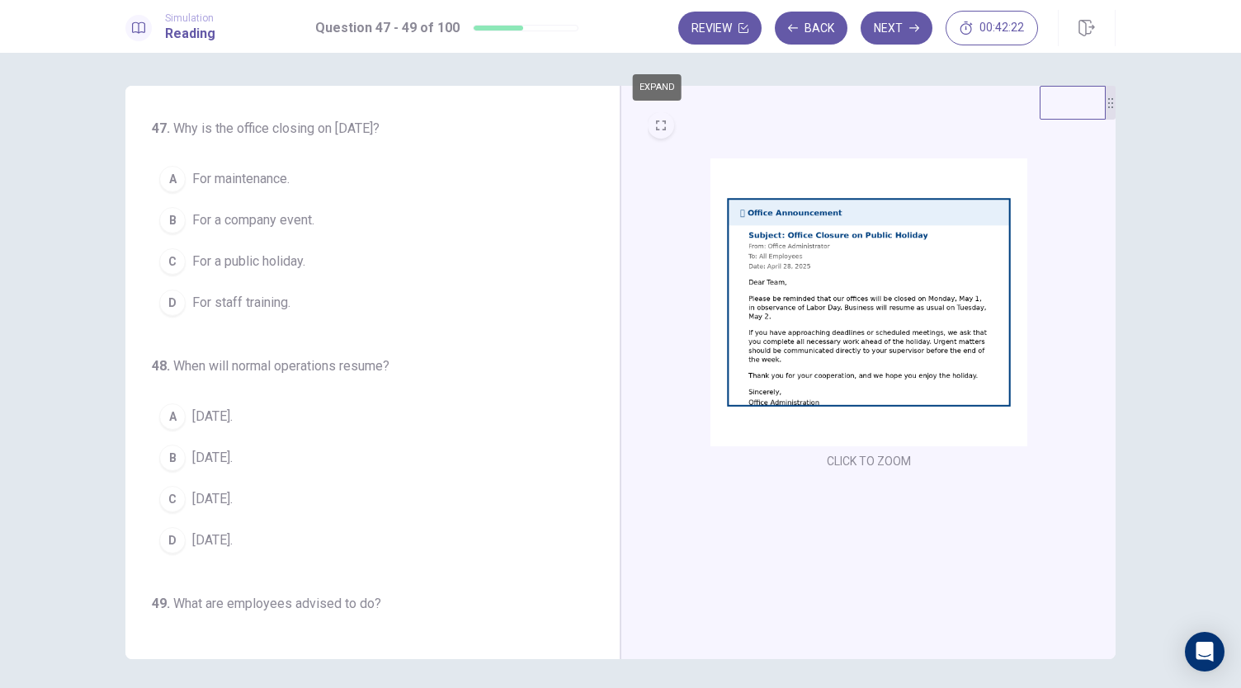
click at [652, 118] on button "EXPAND" at bounding box center [661, 125] width 26 height 26
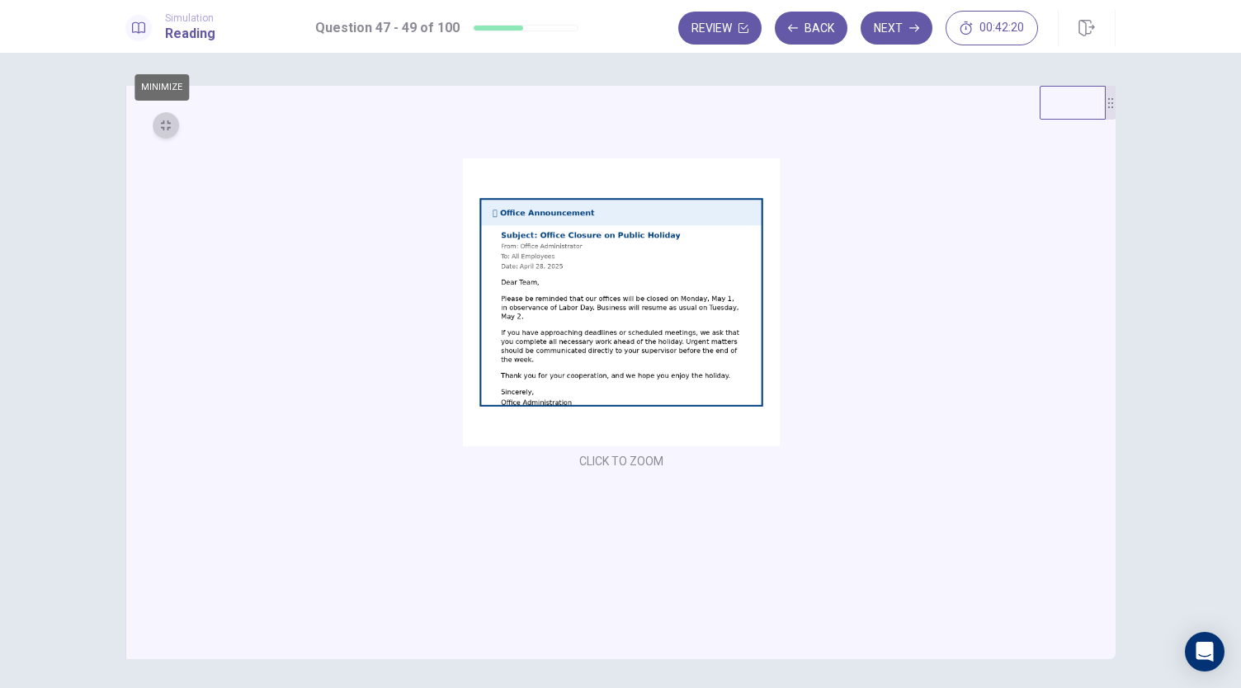
click at [157, 138] on button "MINIMIZE" at bounding box center [166, 125] width 26 height 26
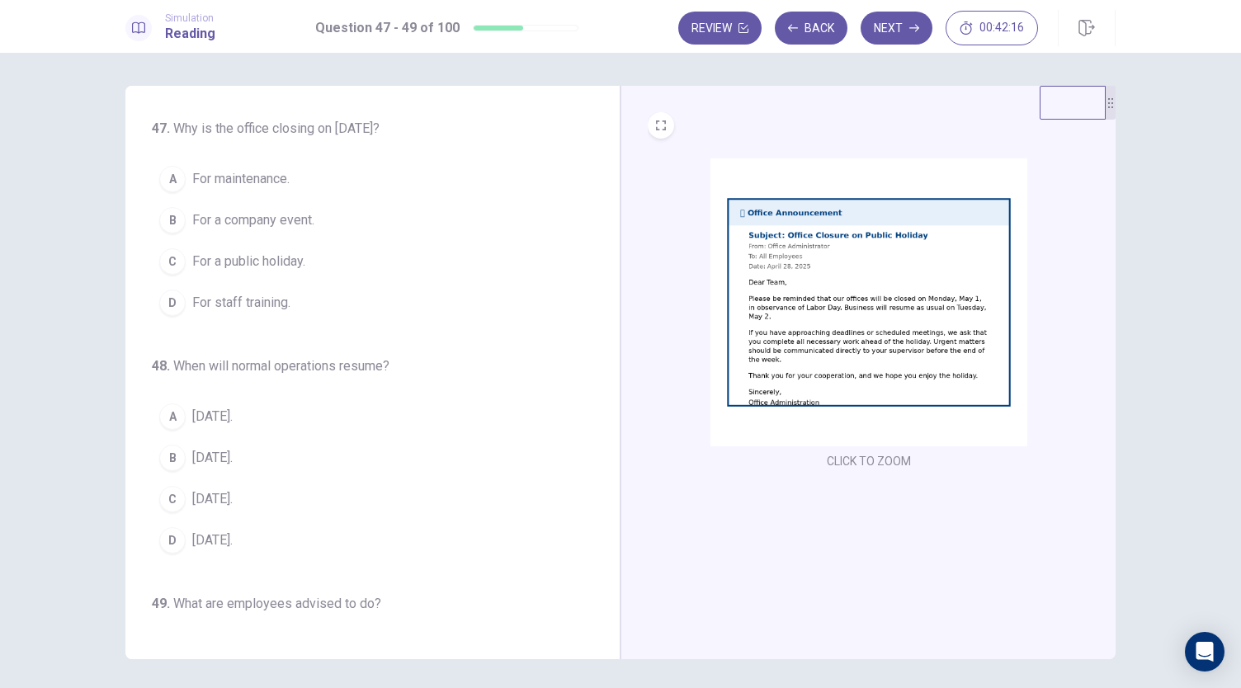
click at [301, 277] on button "C For a public holiday." at bounding box center [363, 261] width 422 height 41
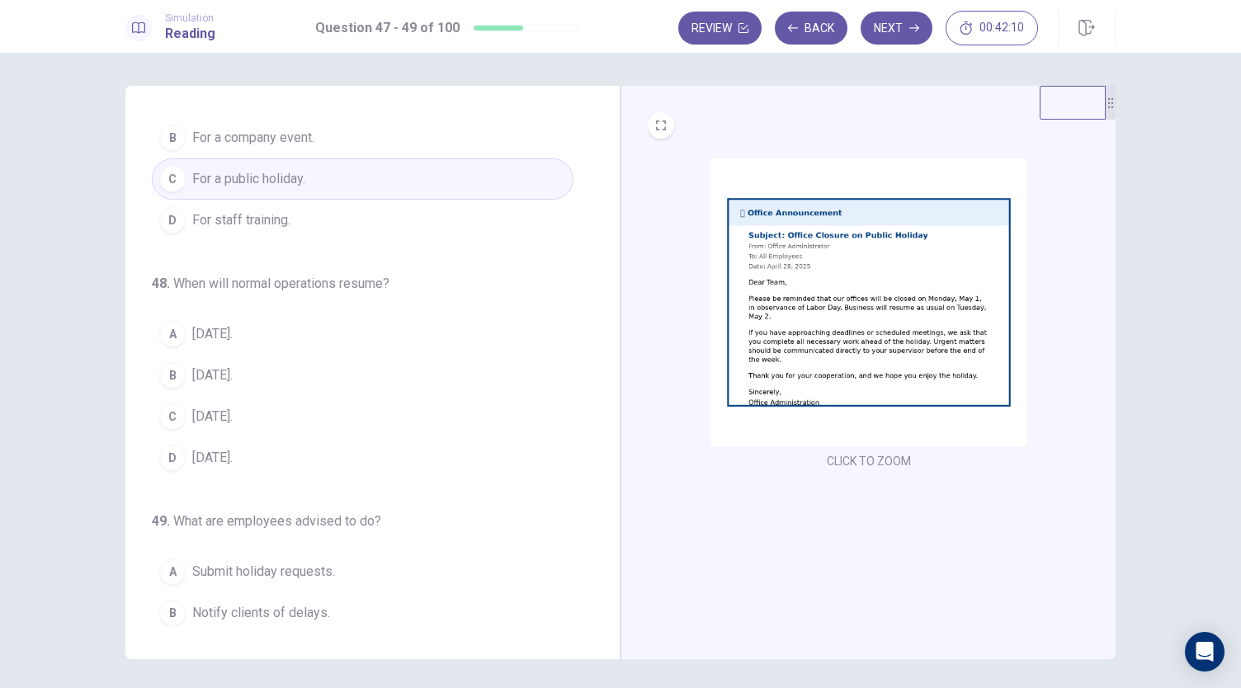
scroll to position [165, 0]
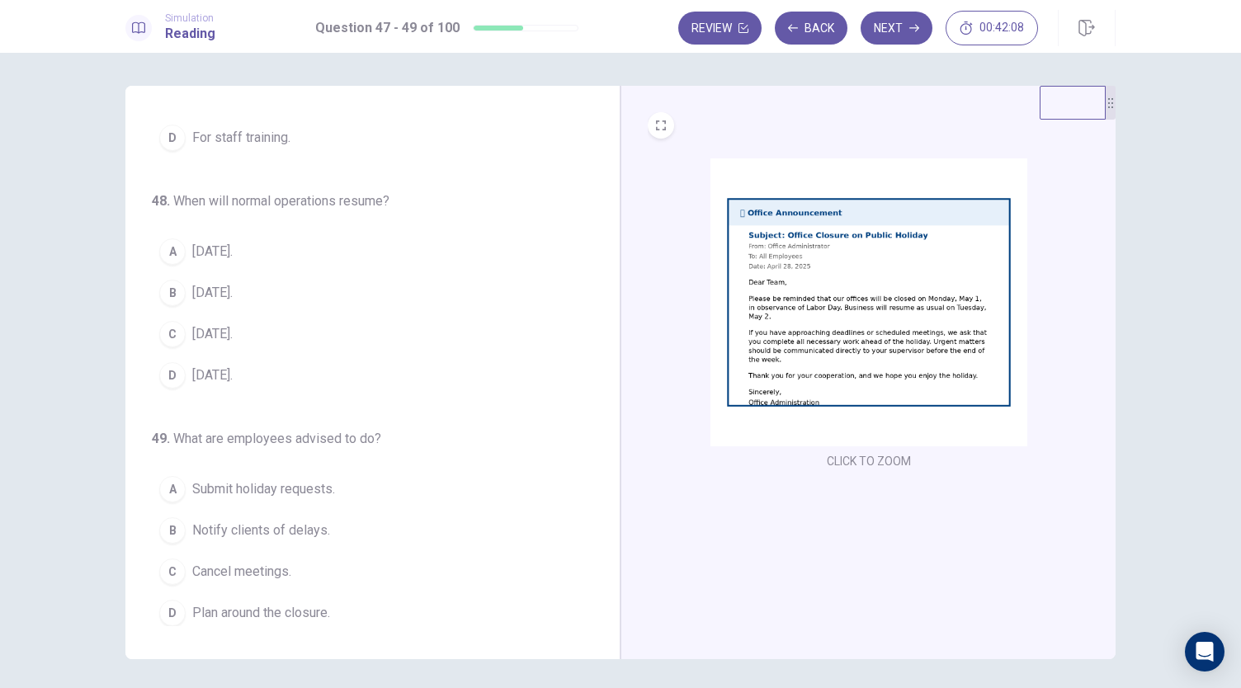
click at [266, 258] on button "A [DATE]." at bounding box center [363, 251] width 422 height 41
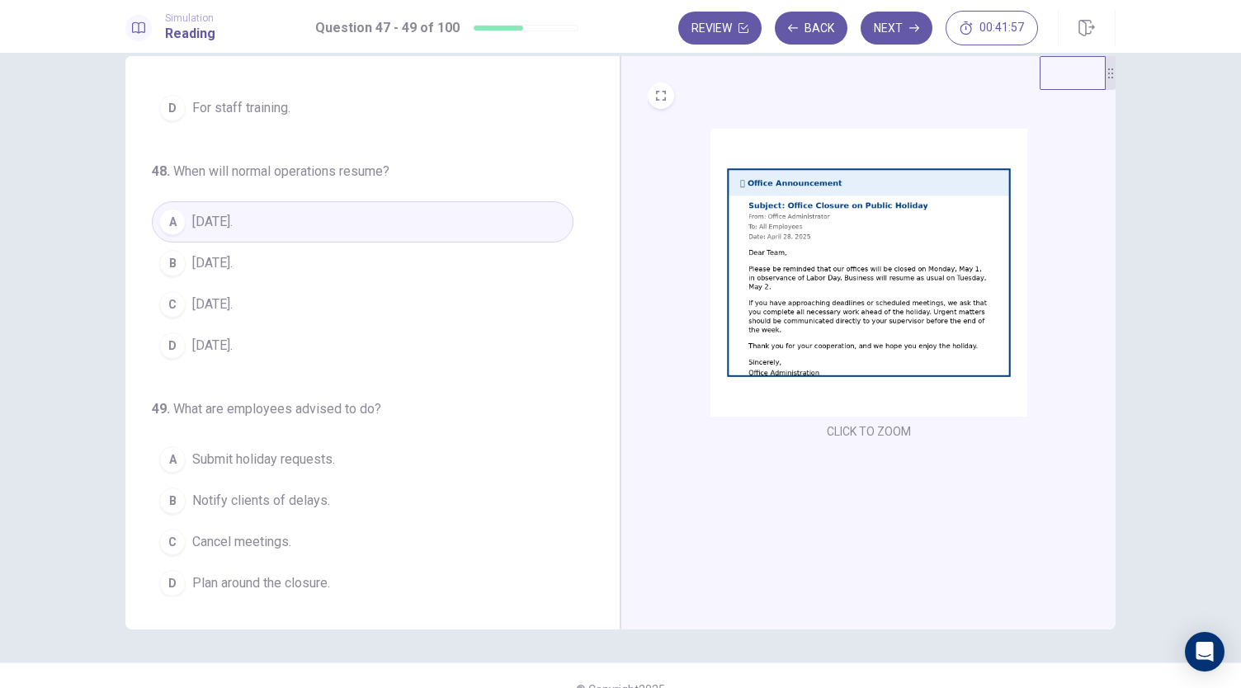
scroll to position [57, 0]
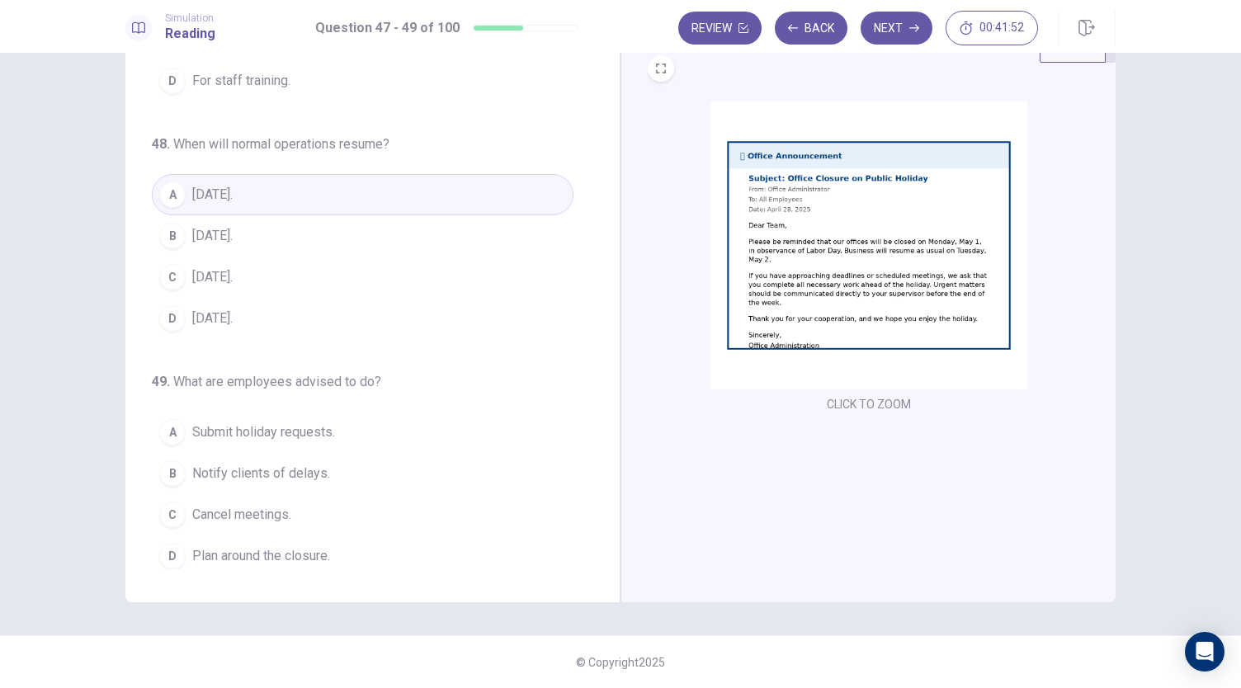
click at [391, 547] on button "D Plan around the closure." at bounding box center [363, 555] width 422 height 41
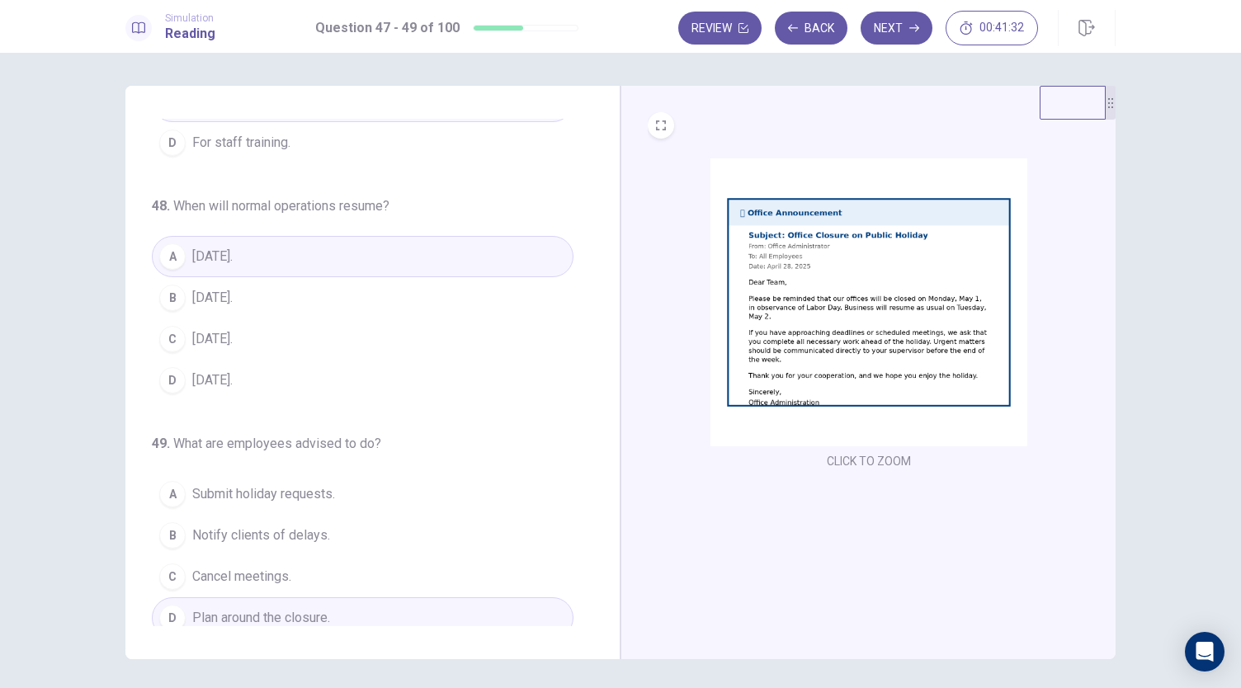
scroll to position [165, 0]
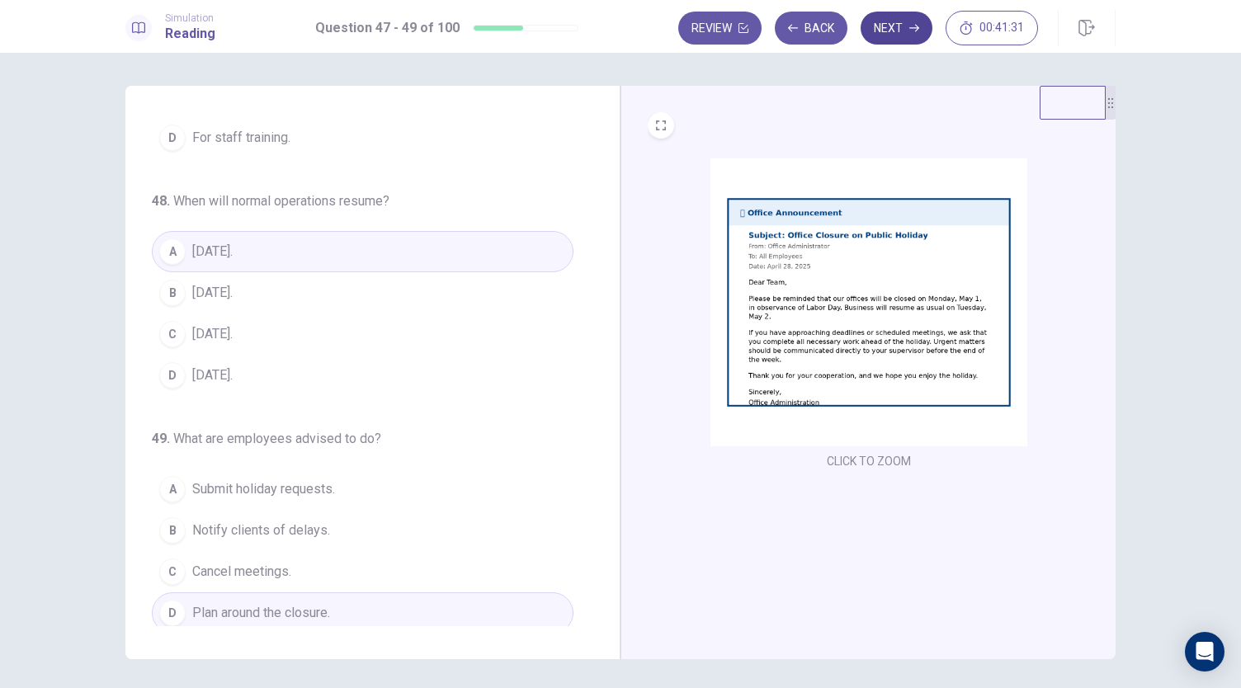
click at [902, 29] on button "Next" at bounding box center [896, 28] width 72 height 33
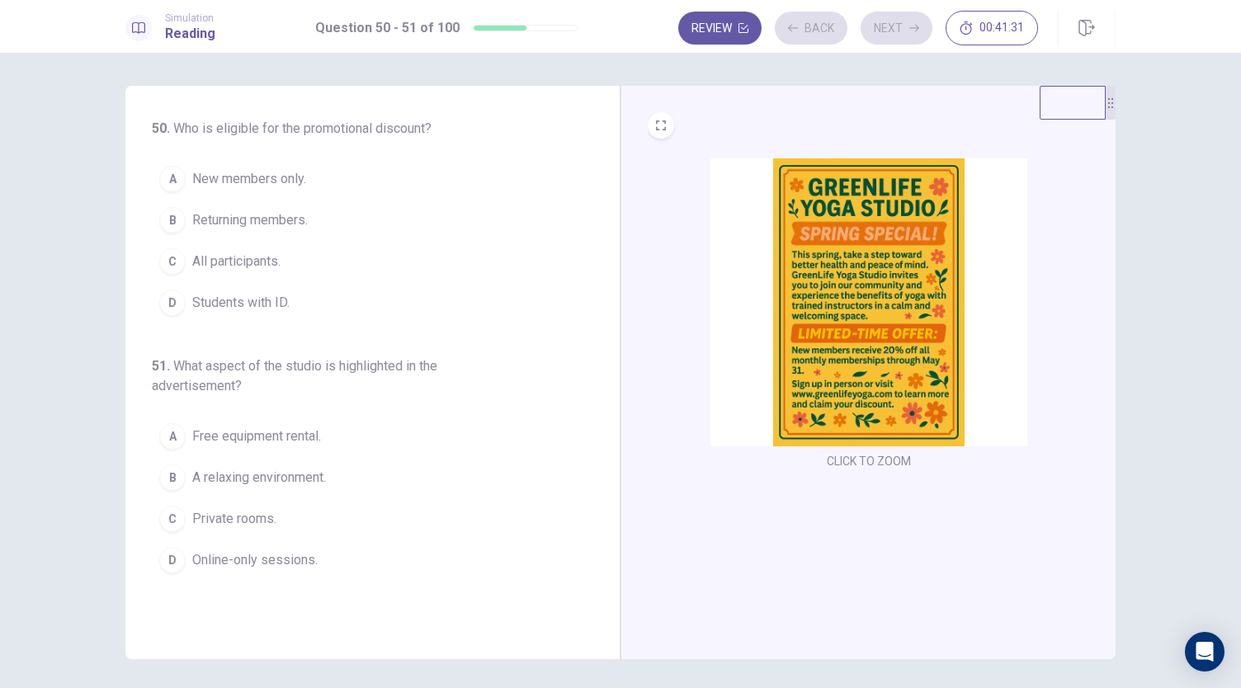
scroll to position [0, 0]
click at [882, 206] on img at bounding box center [868, 302] width 317 height 288
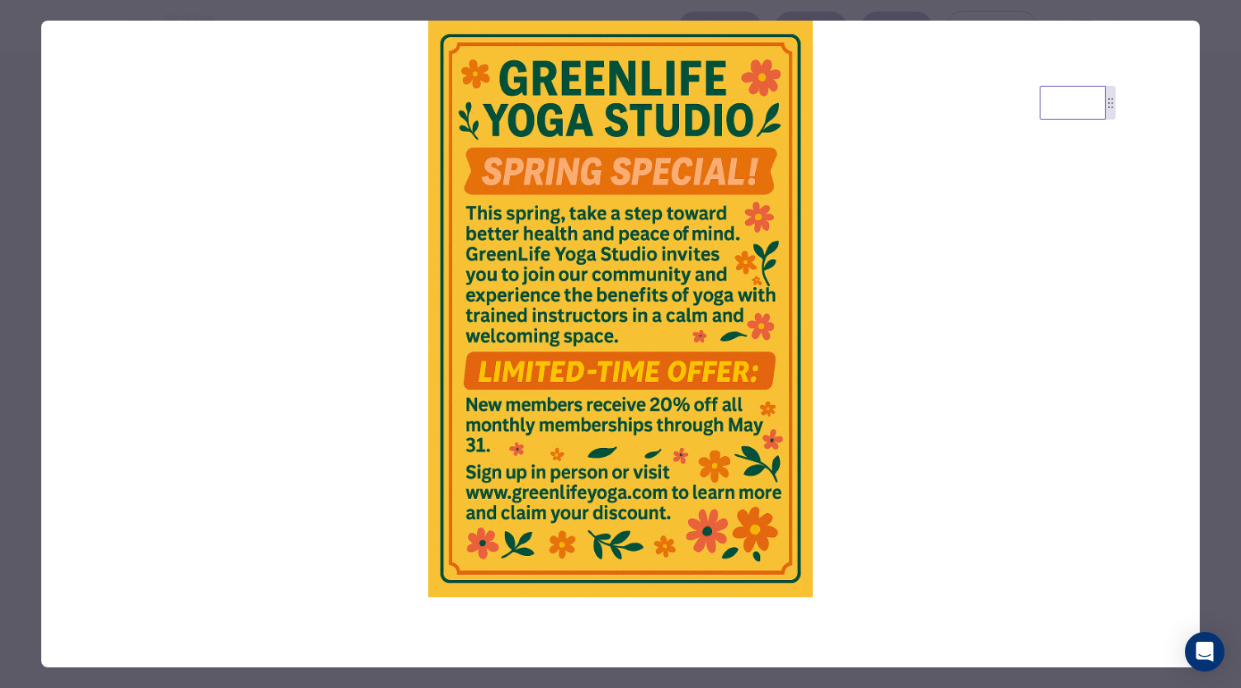
click at [1206, 118] on div at bounding box center [620, 344] width 1241 height 688
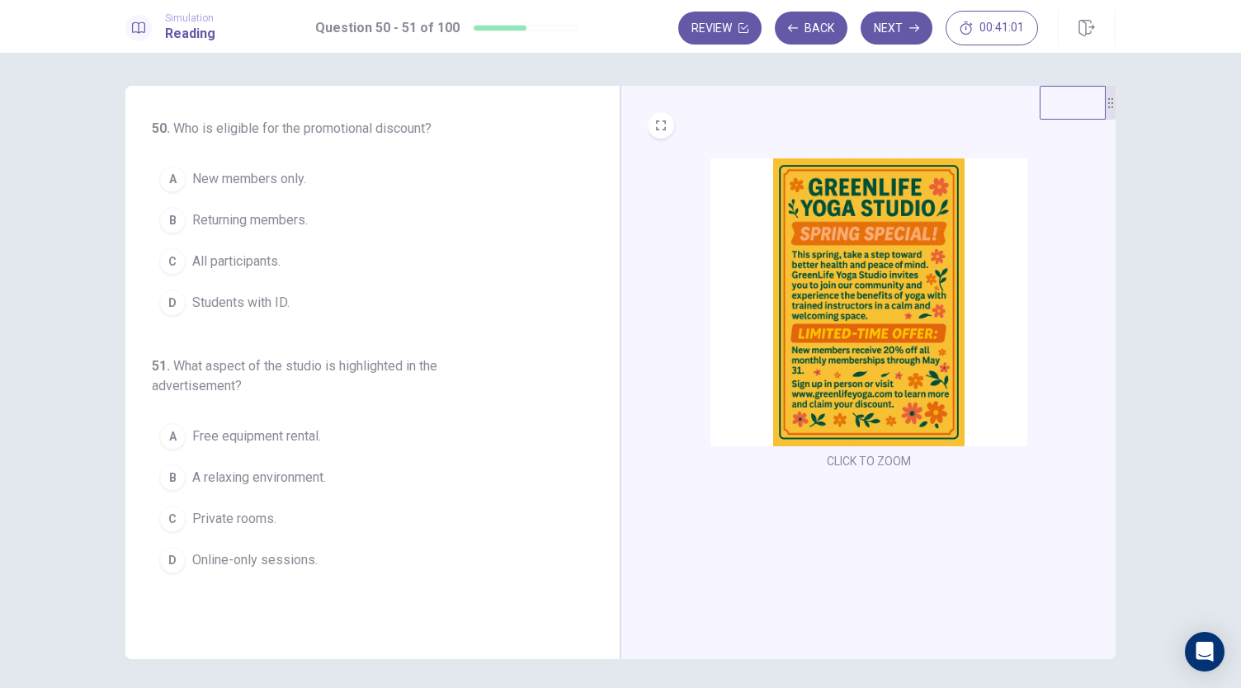
click at [257, 181] on span "New members only." at bounding box center [249, 179] width 114 height 20
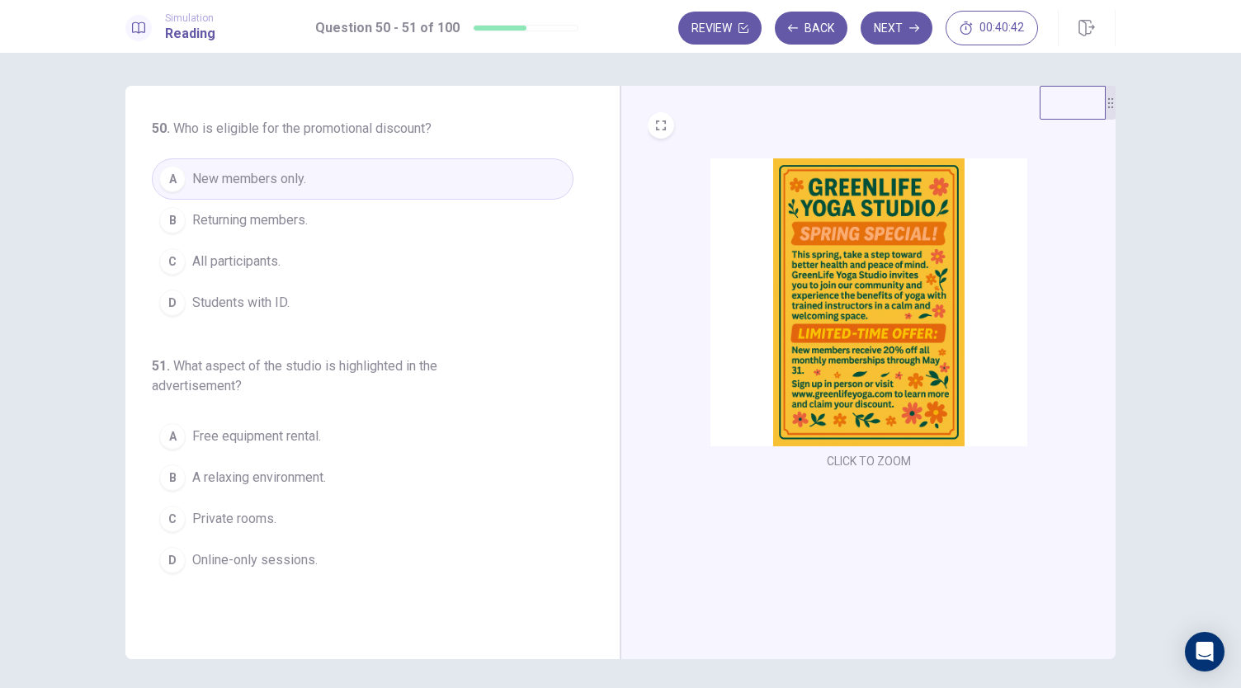
click at [254, 472] on span "A relaxing environment." at bounding box center [259, 478] width 134 height 20
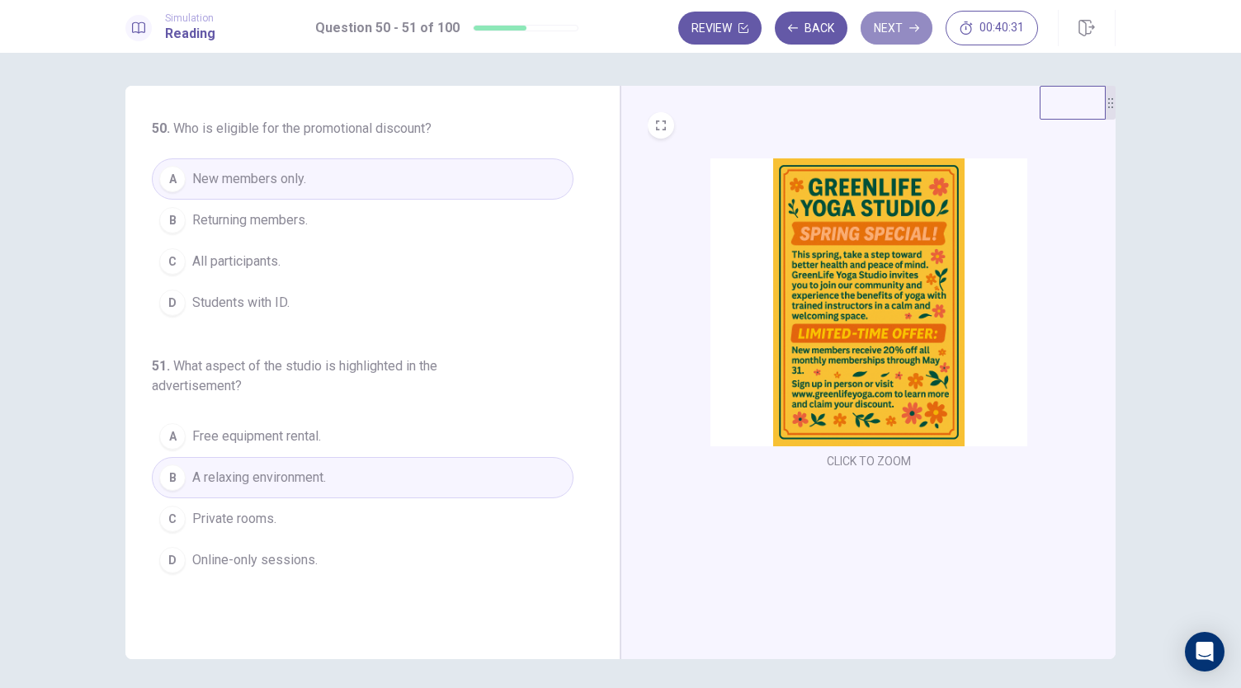
click at [910, 35] on button "Next" at bounding box center [896, 28] width 72 height 33
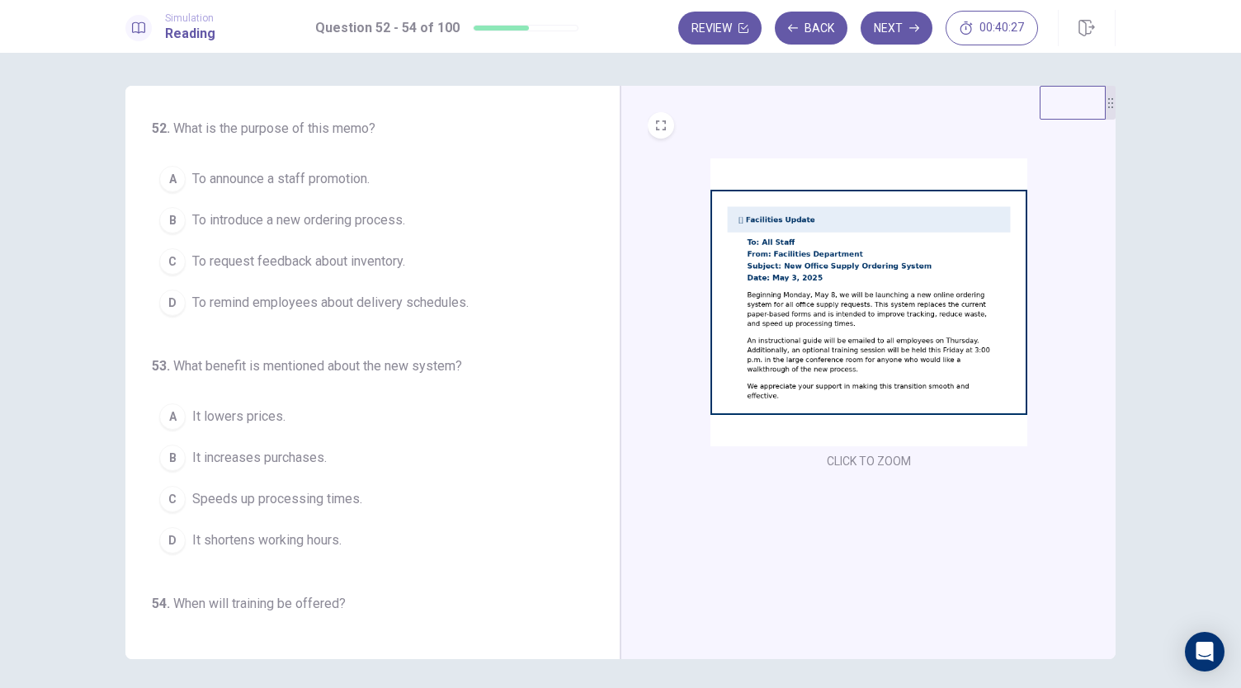
click at [787, 323] on img at bounding box center [868, 302] width 317 height 288
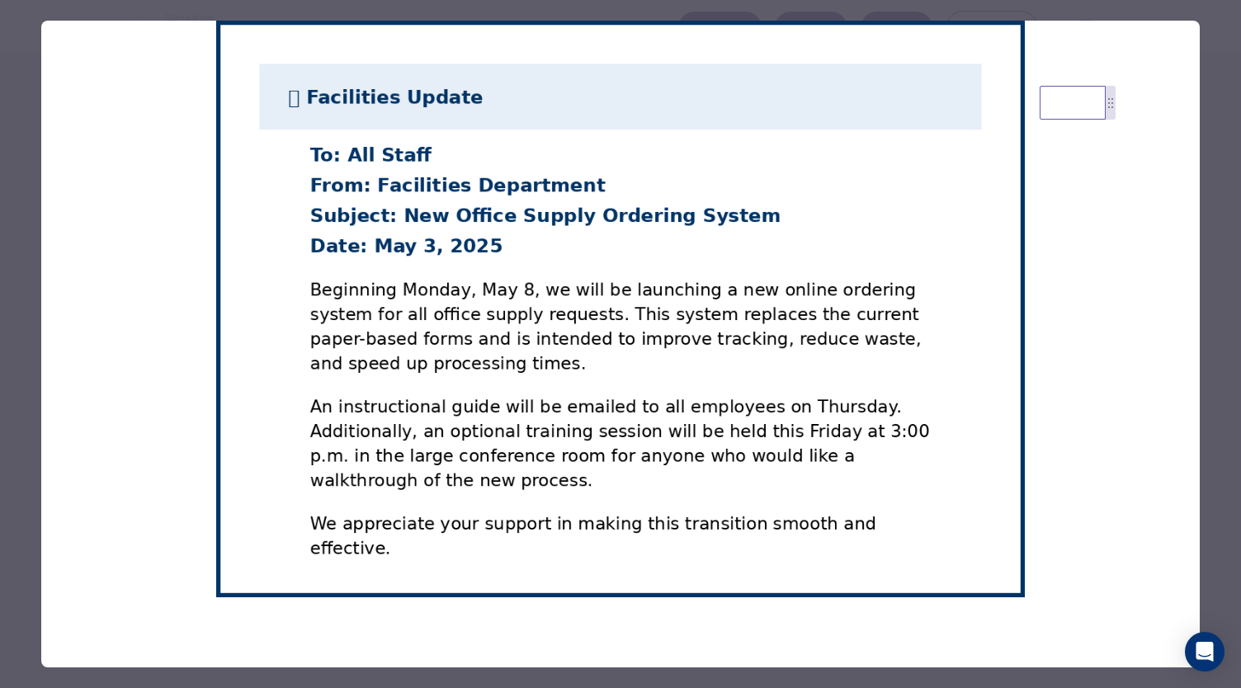
click at [1208, 120] on div at bounding box center [620, 344] width 1241 height 688
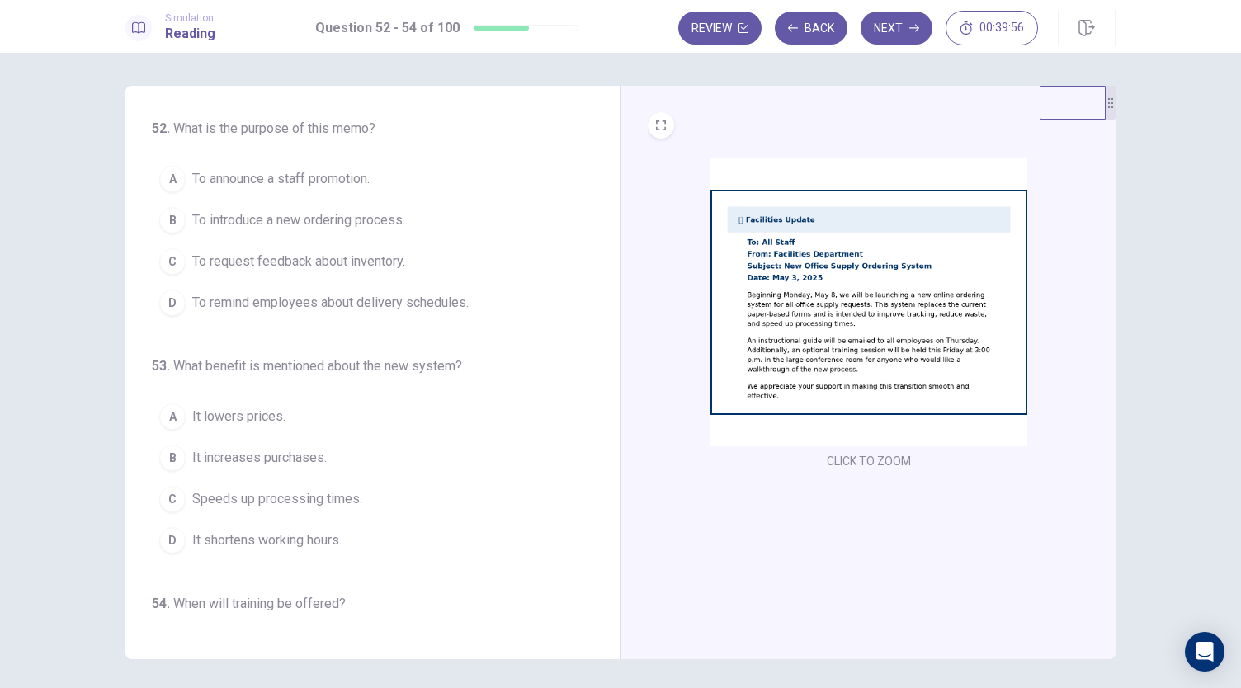
click at [368, 192] on button "A To announce a staff promotion." at bounding box center [363, 178] width 422 height 41
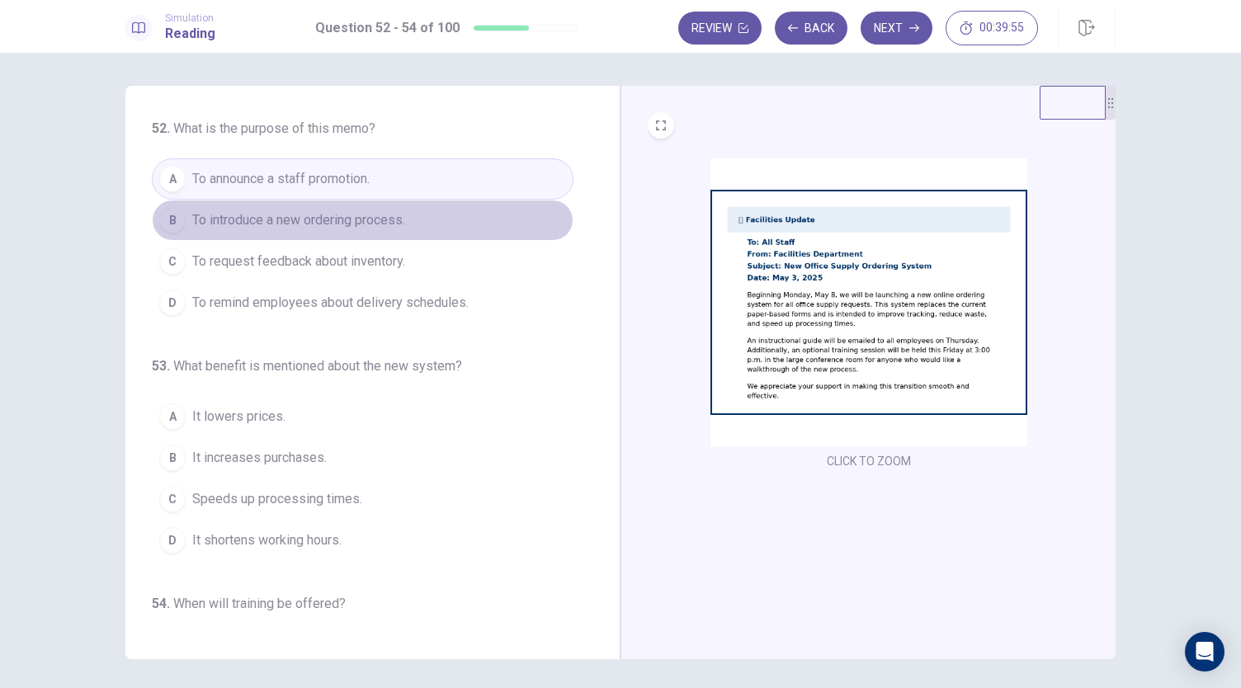
click at [371, 218] on span "To introduce a new ordering process." at bounding box center [298, 220] width 213 height 20
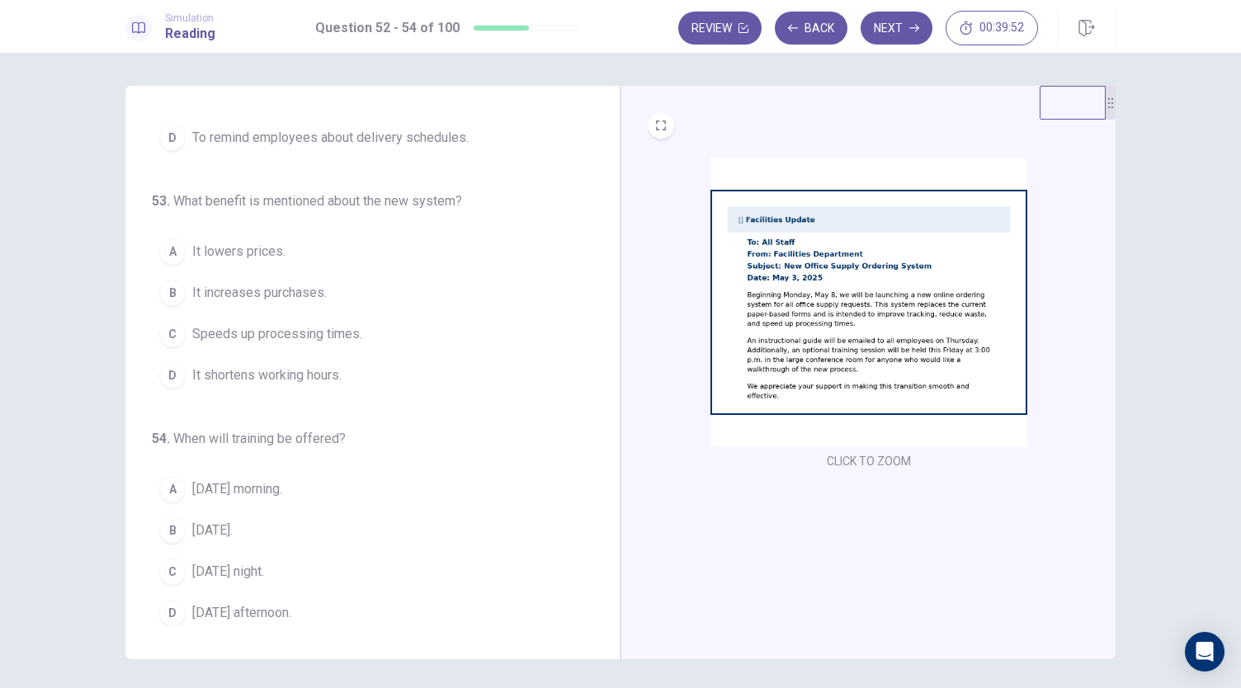
scroll to position [165, 0]
click at [323, 247] on button "A It lowers prices." at bounding box center [363, 251] width 422 height 41
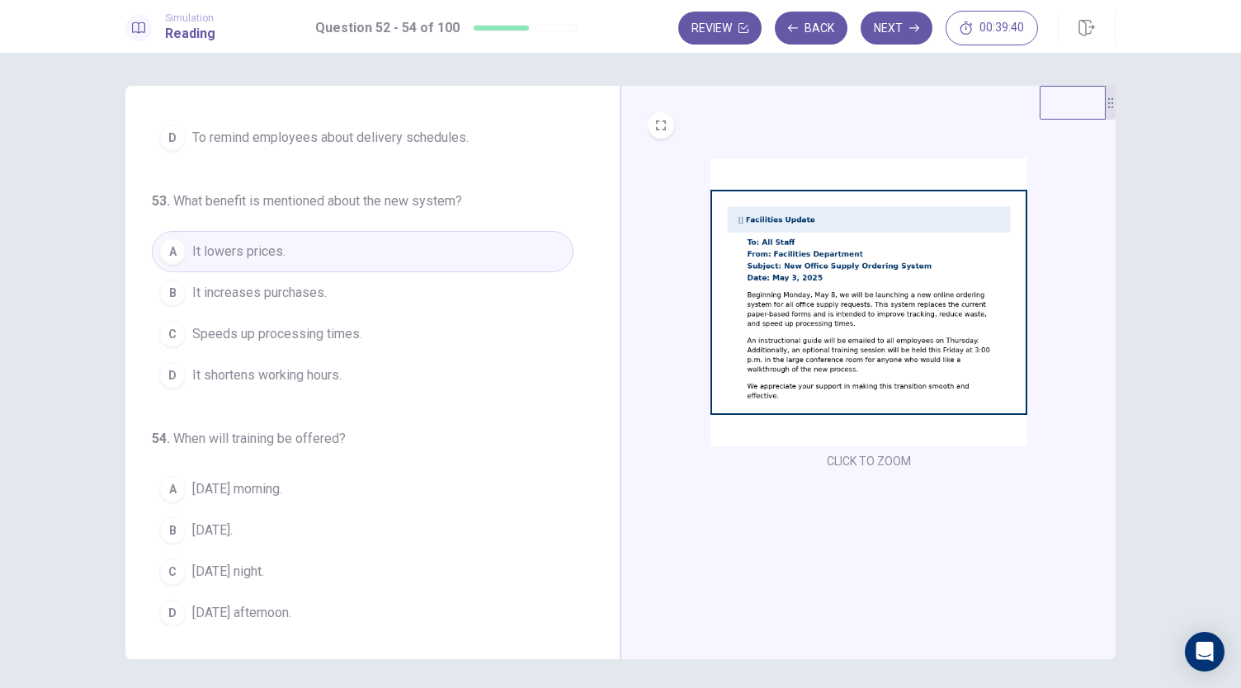
click at [333, 332] on span "Speeds up processing times." at bounding box center [277, 334] width 170 height 20
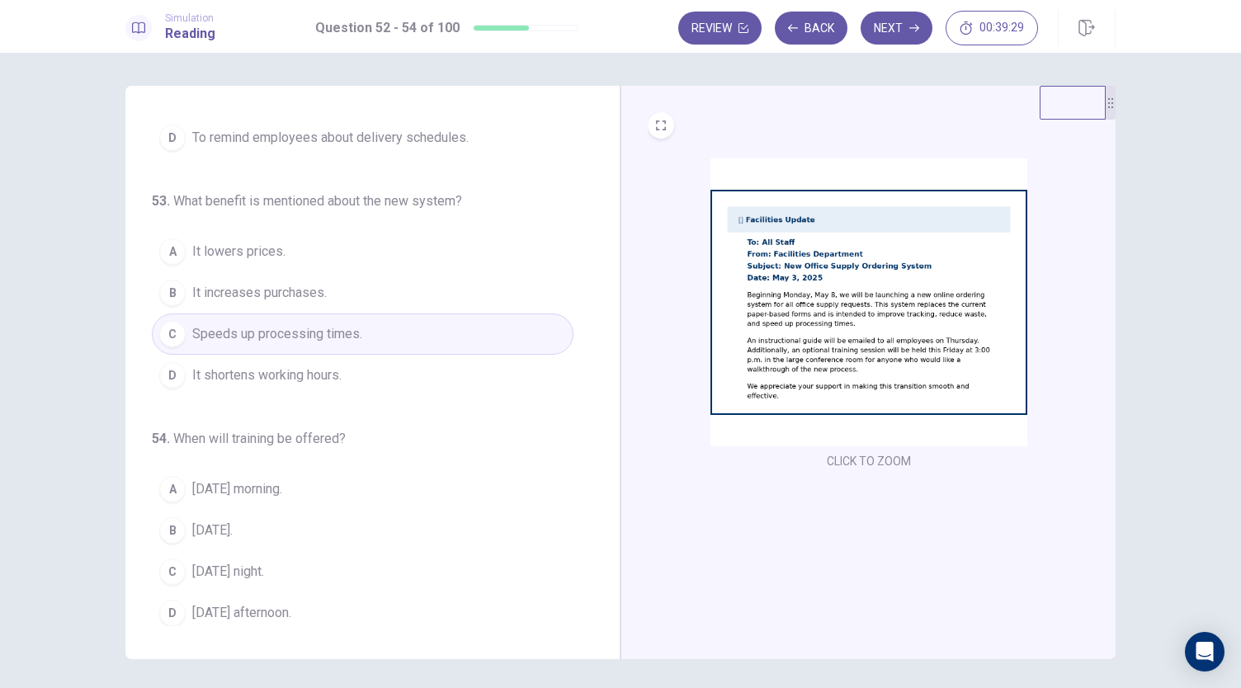
click at [266, 603] on span "[DATE] afternoon." at bounding box center [241, 613] width 99 height 20
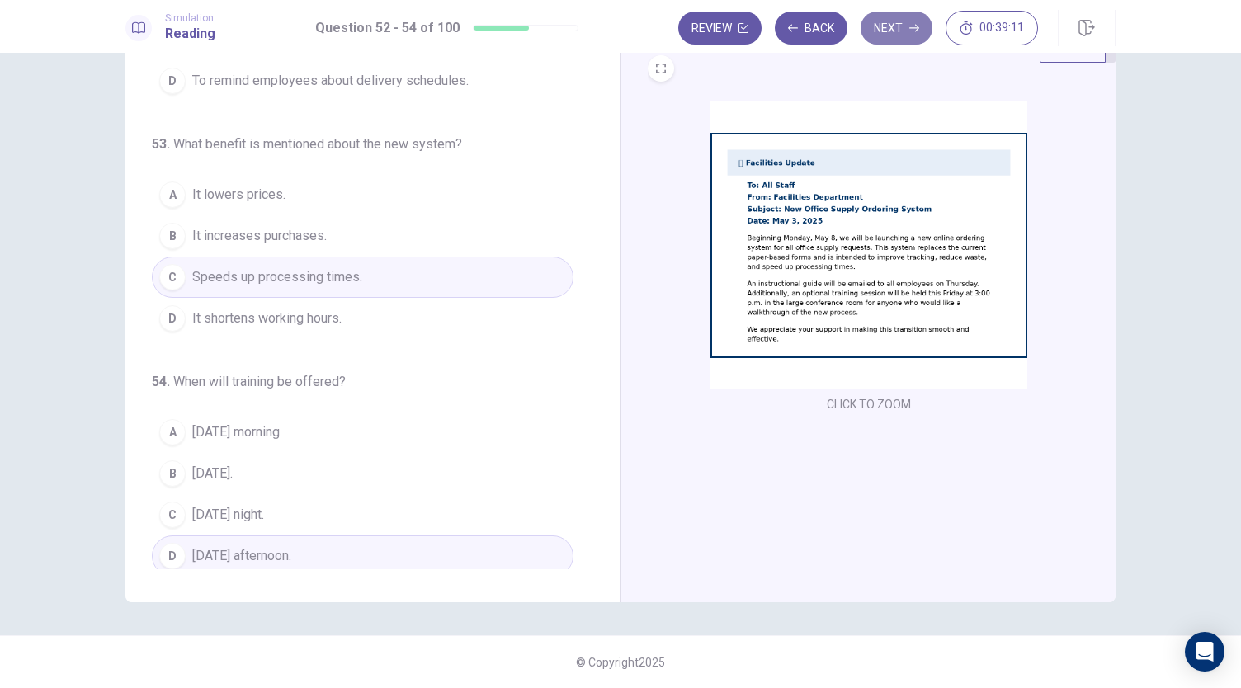
click at [917, 36] on button "Next" at bounding box center [896, 28] width 72 height 33
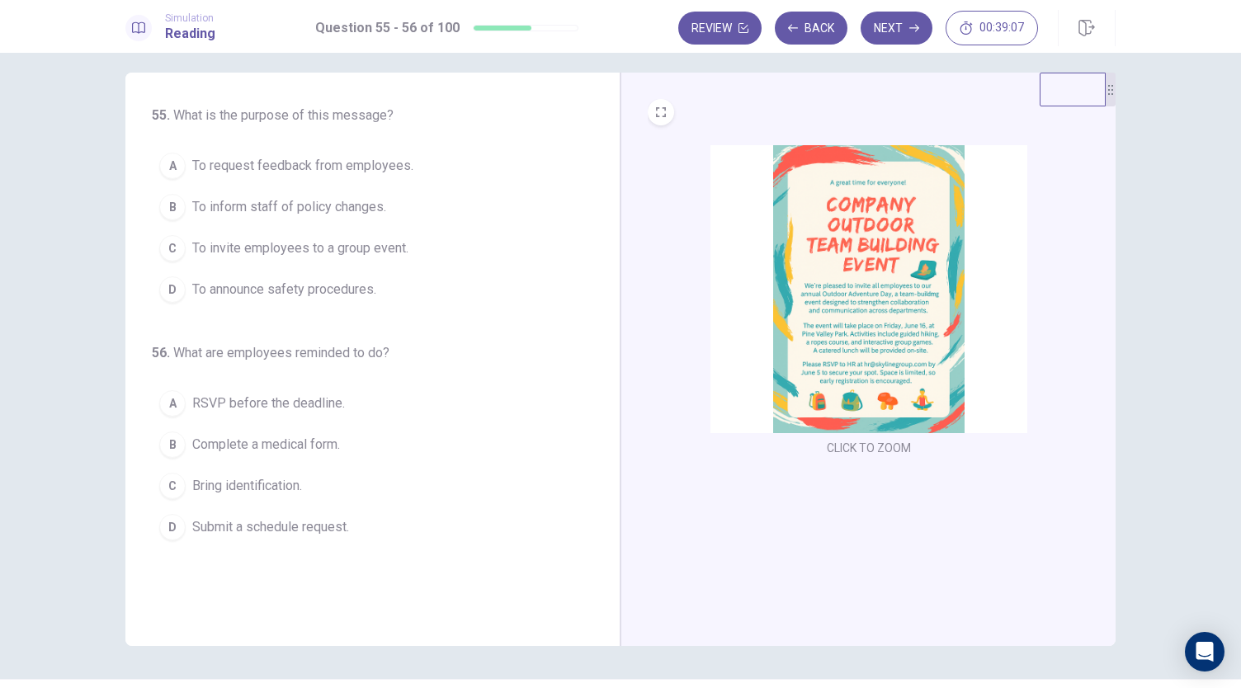
scroll to position [0, 0]
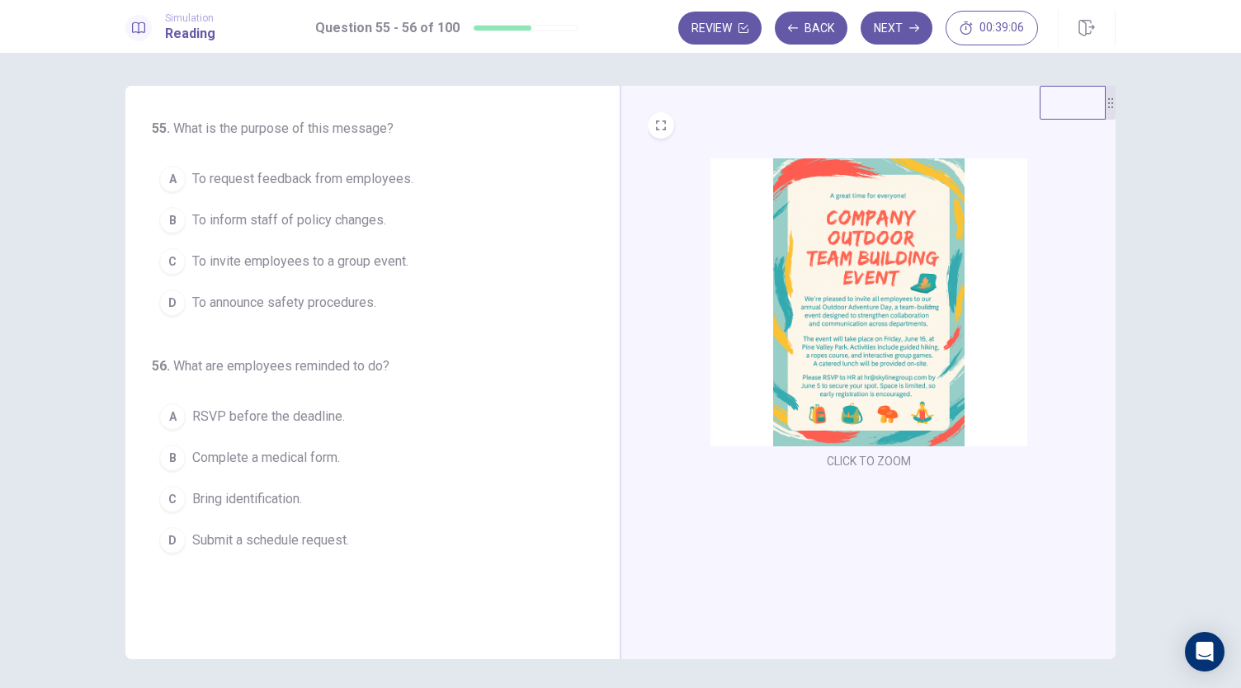
click at [904, 326] on img at bounding box center [868, 302] width 317 height 288
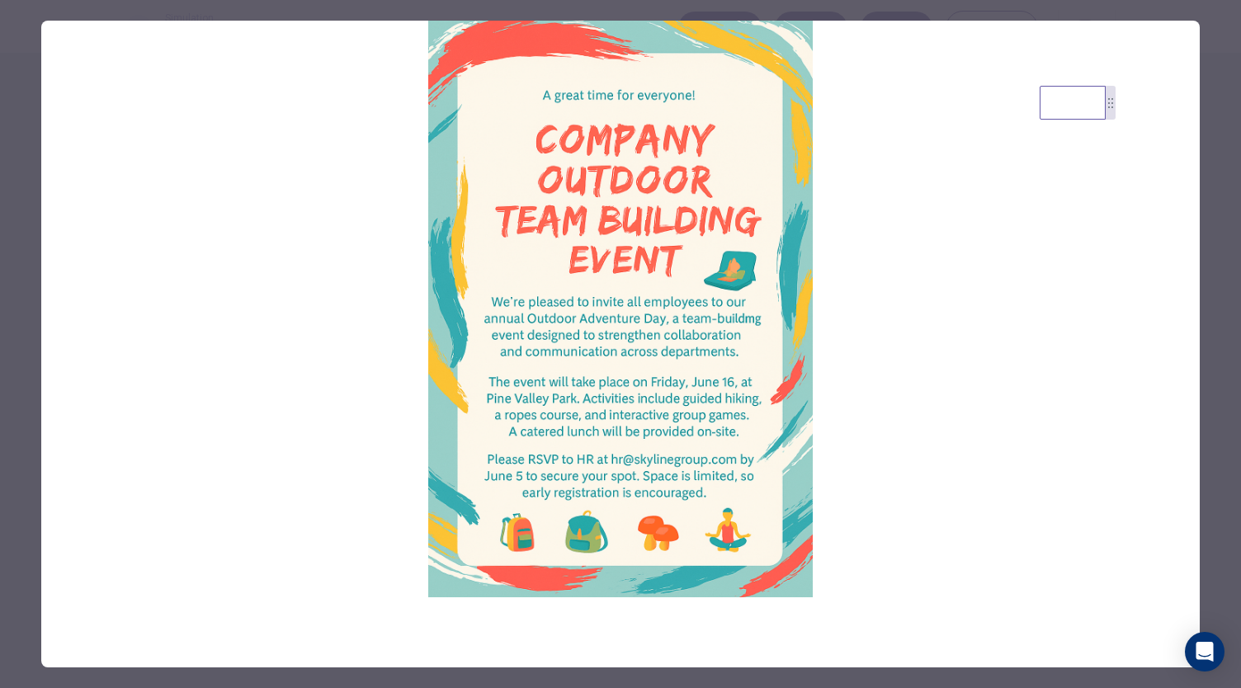
click at [1217, 82] on div at bounding box center [620, 344] width 1241 height 688
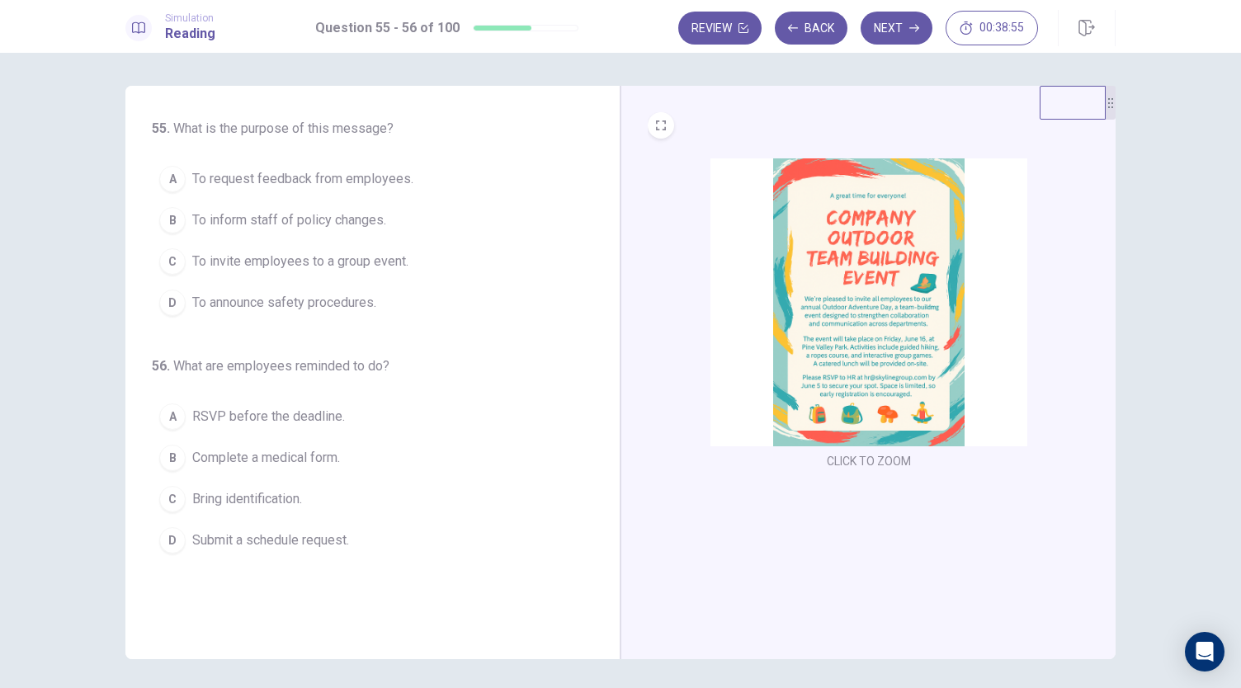
click at [752, 296] on img at bounding box center [868, 302] width 317 height 288
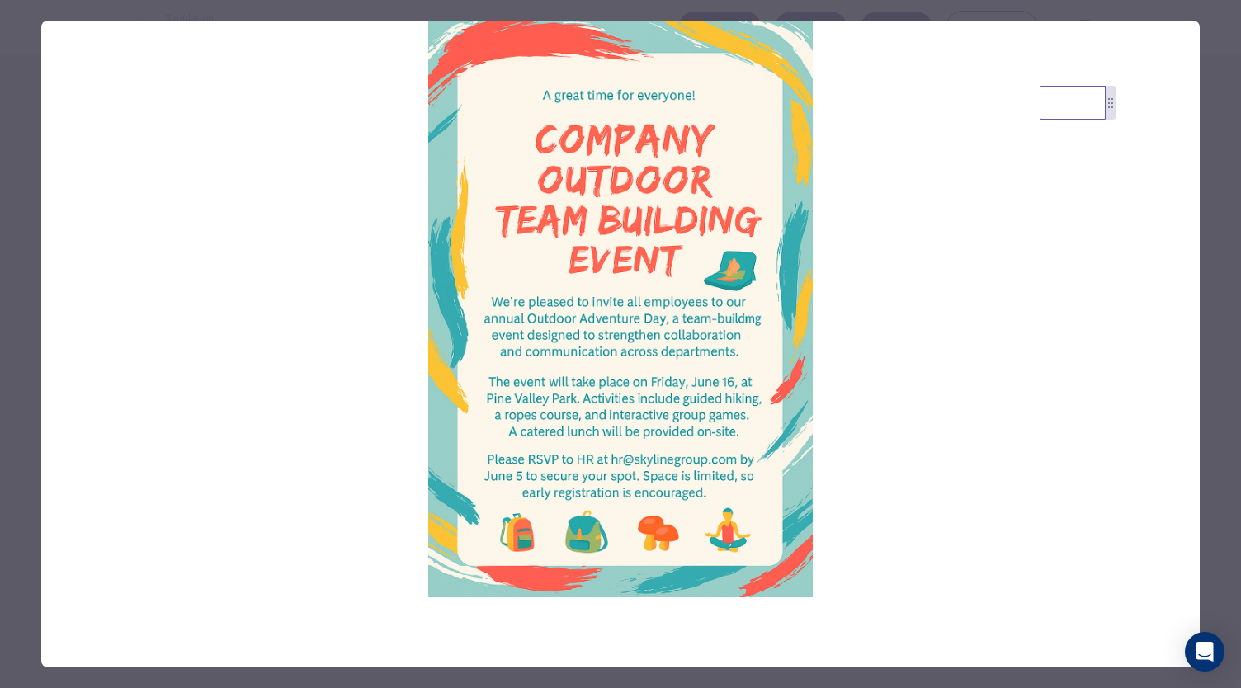
click at [1208, 103] on div at bounding box center [620, 344] width 1241 height 688
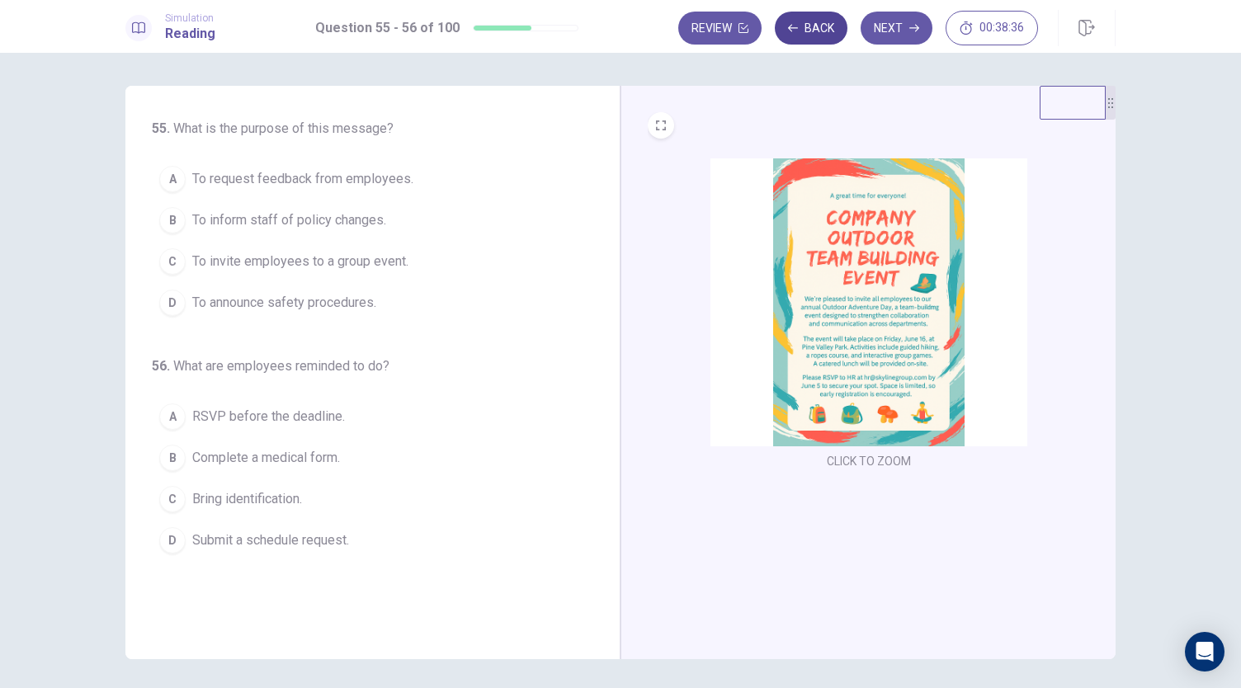
click at [811, 32] on button "Back" at bounding box center [811, 28] width 73 height 33
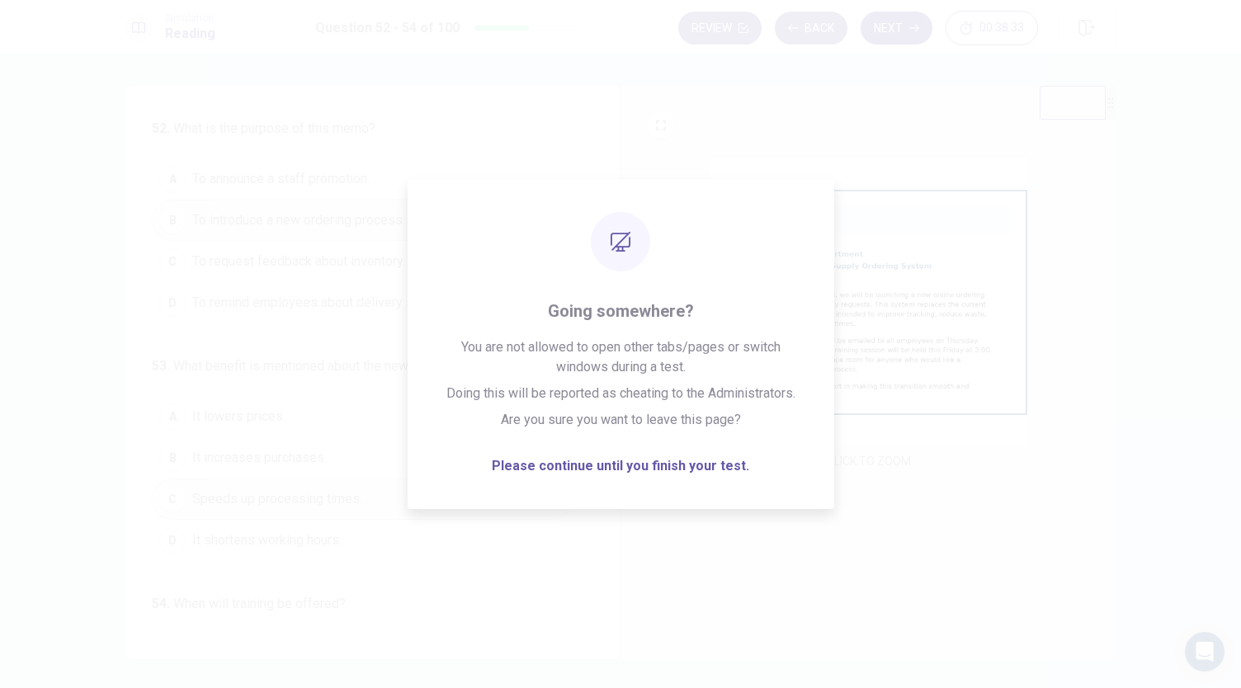
click at [902, 21] on button "Next" at bounding box center [896, 28] width 72 height 33
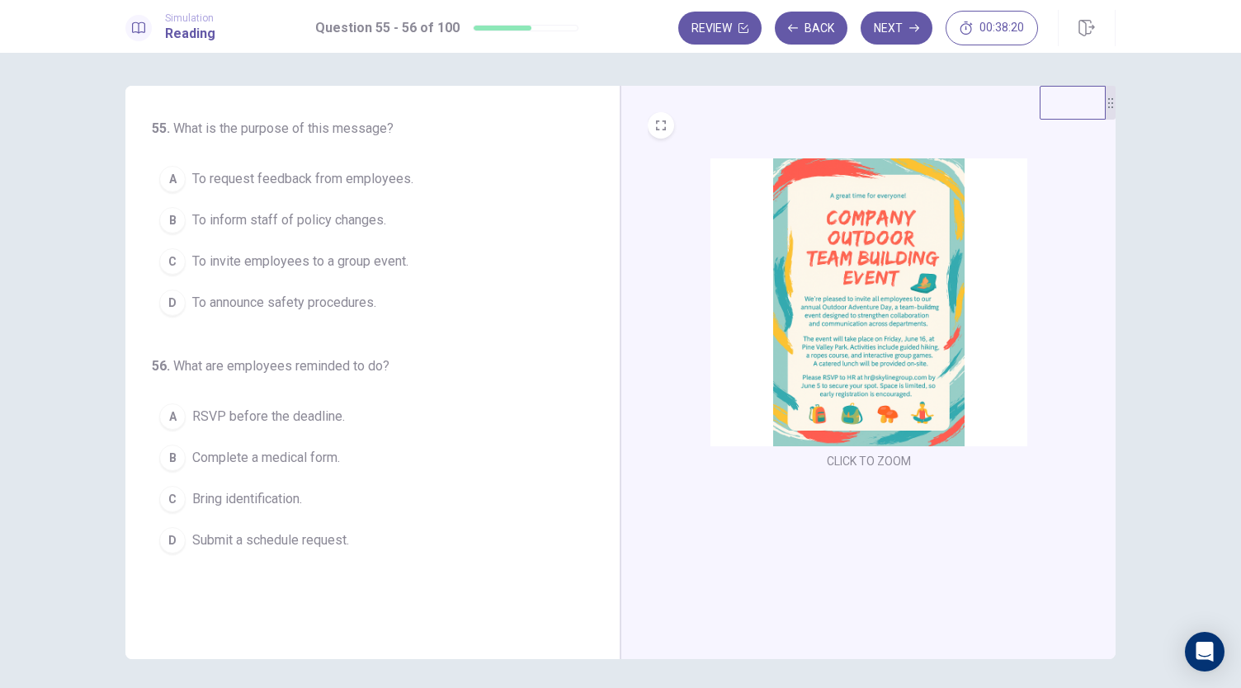
click at [832, 265] on img at bounding box center [868, 302] width 317 height 288
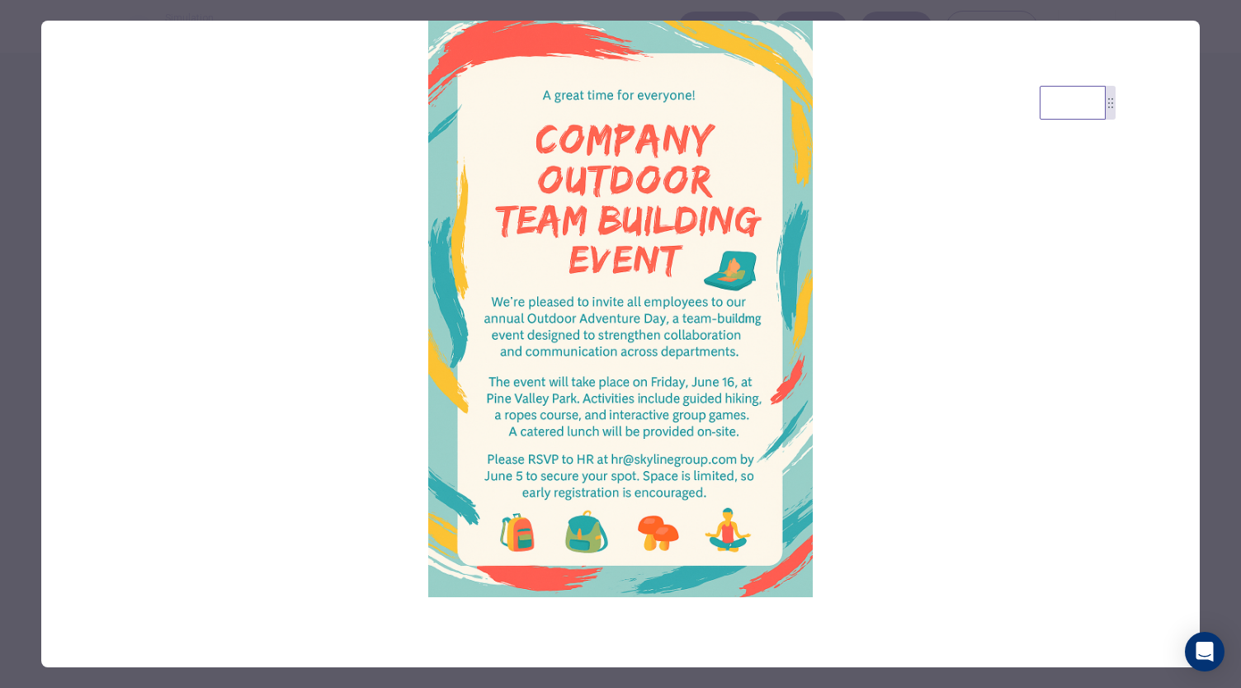
click at [1208, 208] on div at bounding box center [620, 344] width 1241 height 688
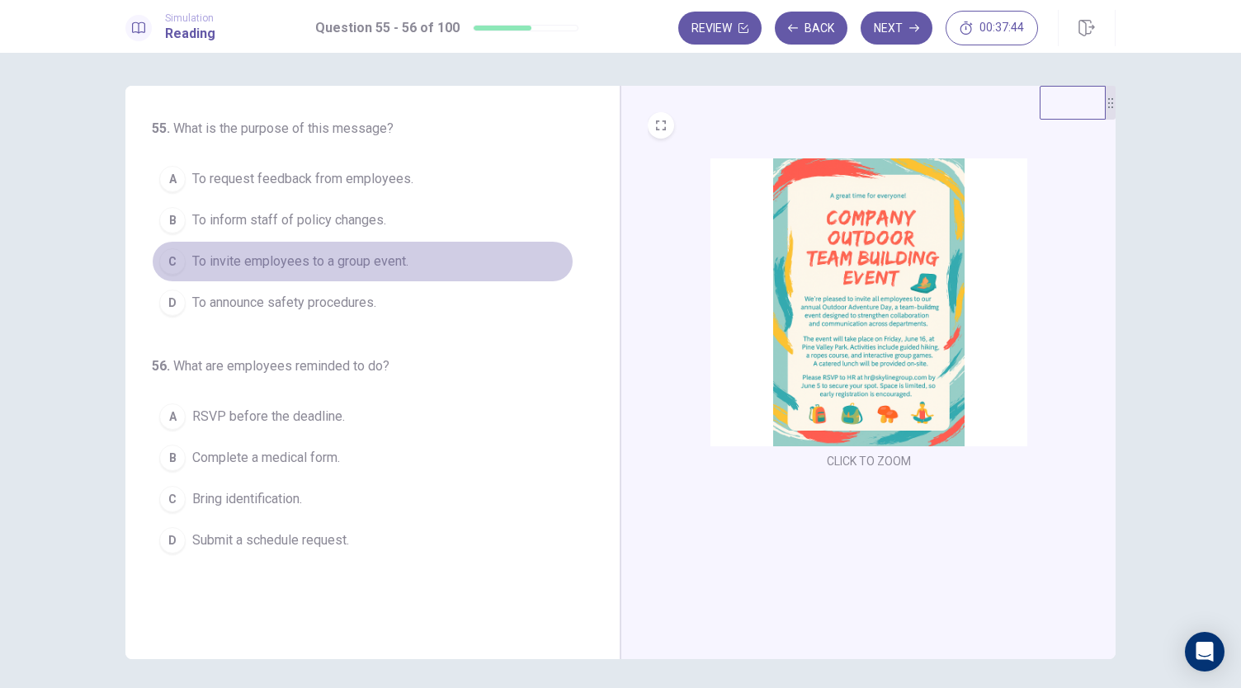
click at [360, 252] on span "To invite employees to a group event." at bounding box center [300, 262] width 216 height 20
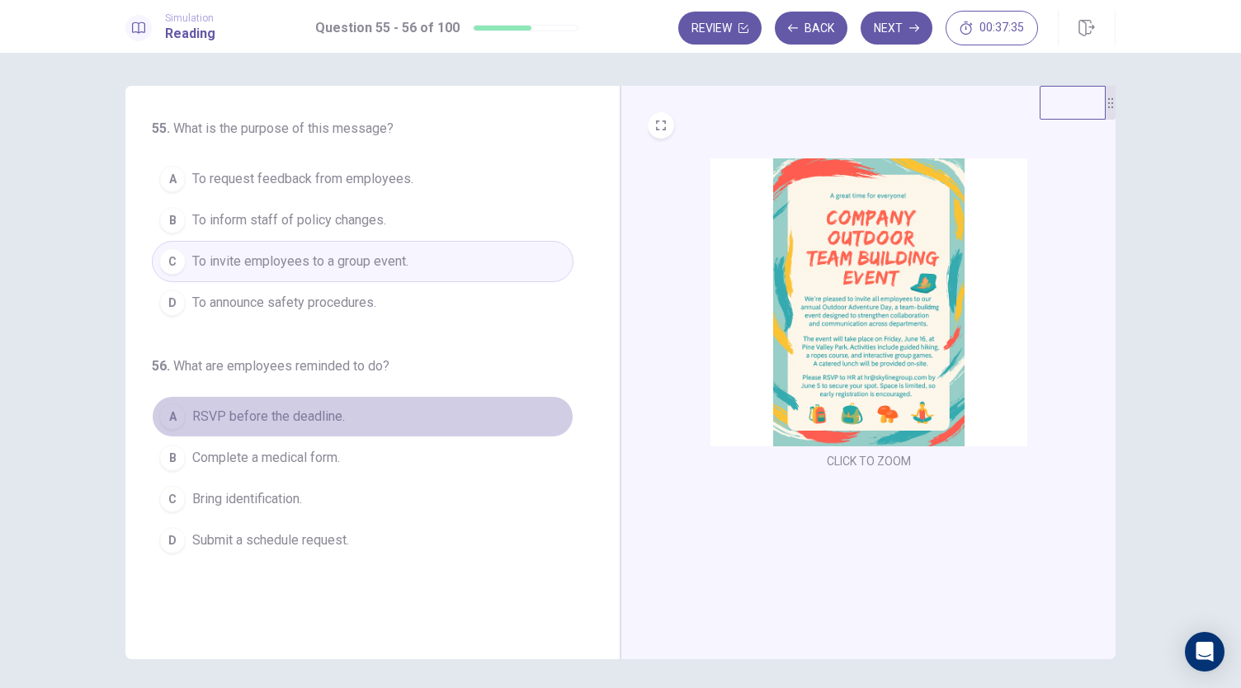
click at [335, 418] on span "RSVP before the deadline." at bounding box center [268, 417] width 153 height 20
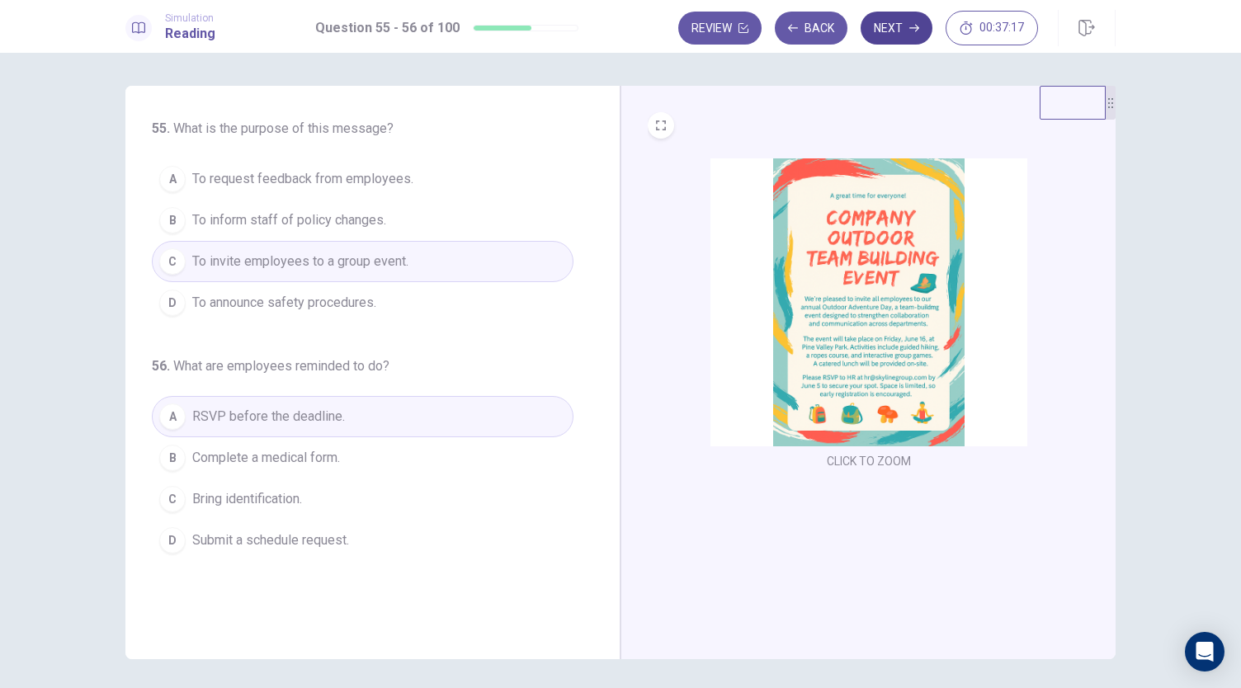
click at [916, 34] on button "Next" at bounding box center [896, 28] width 72 height 33
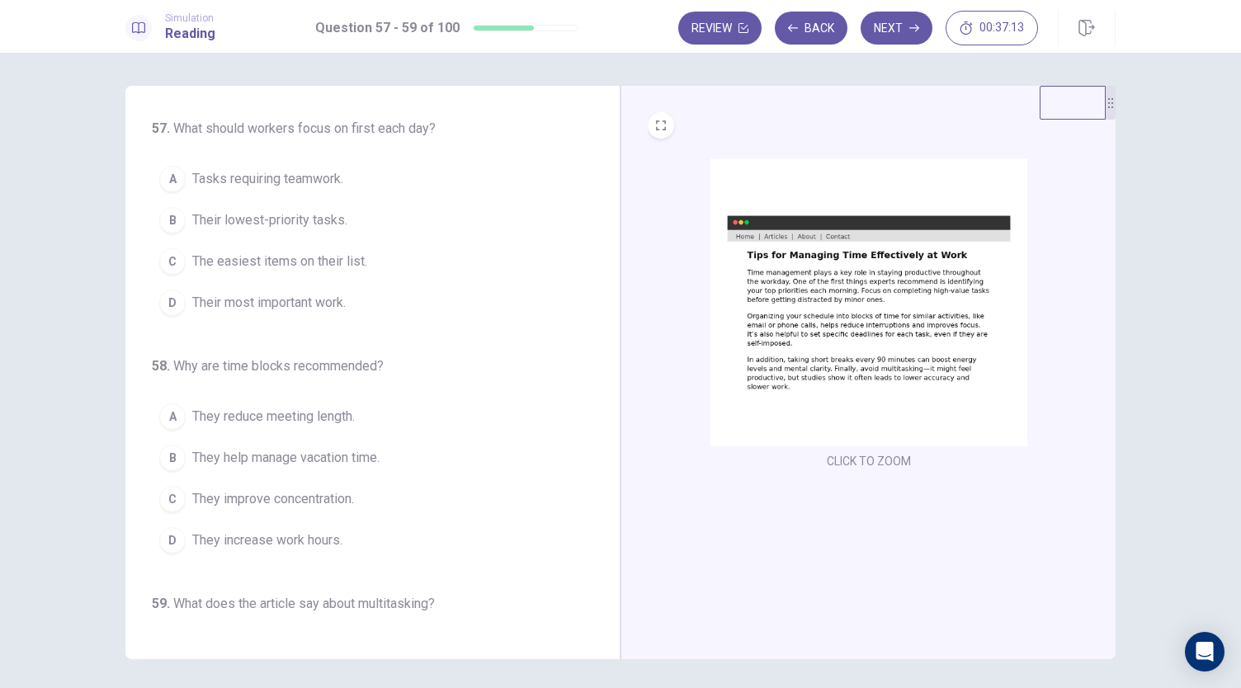
click at [796, 305] on img at bounding box center [868, 302] width 317 height 288
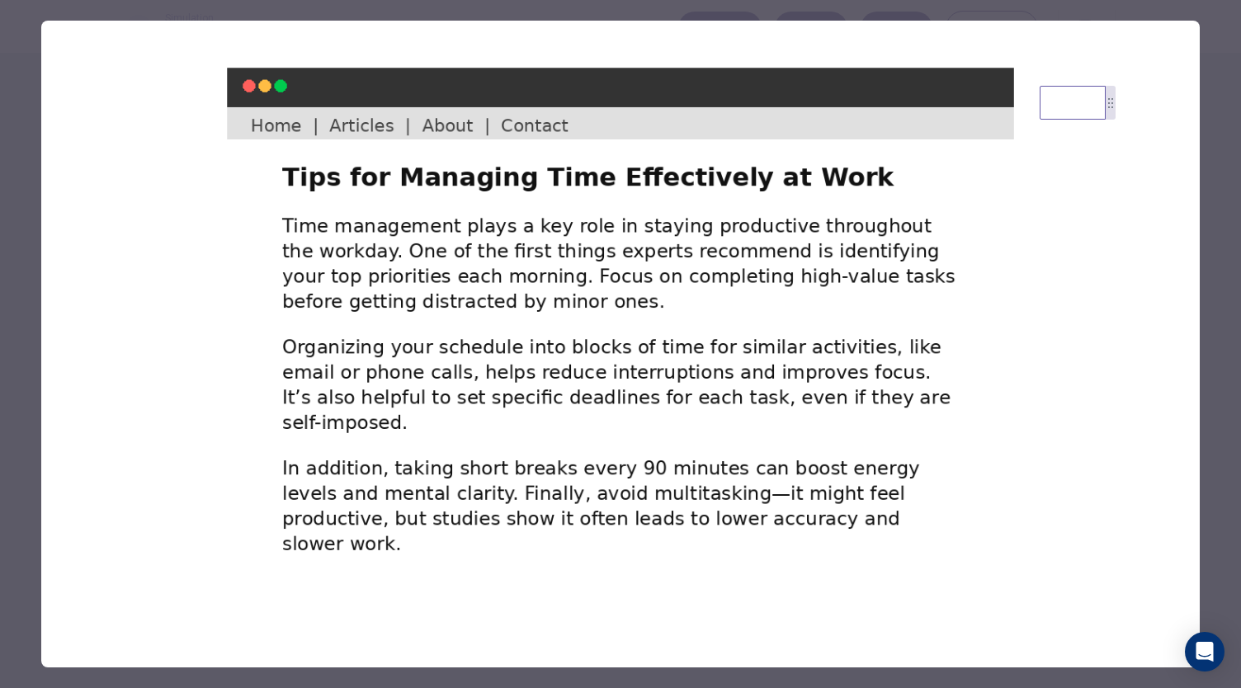
click at [1204, 311] on div at bounding box center [620, 344] width 1241 height 688
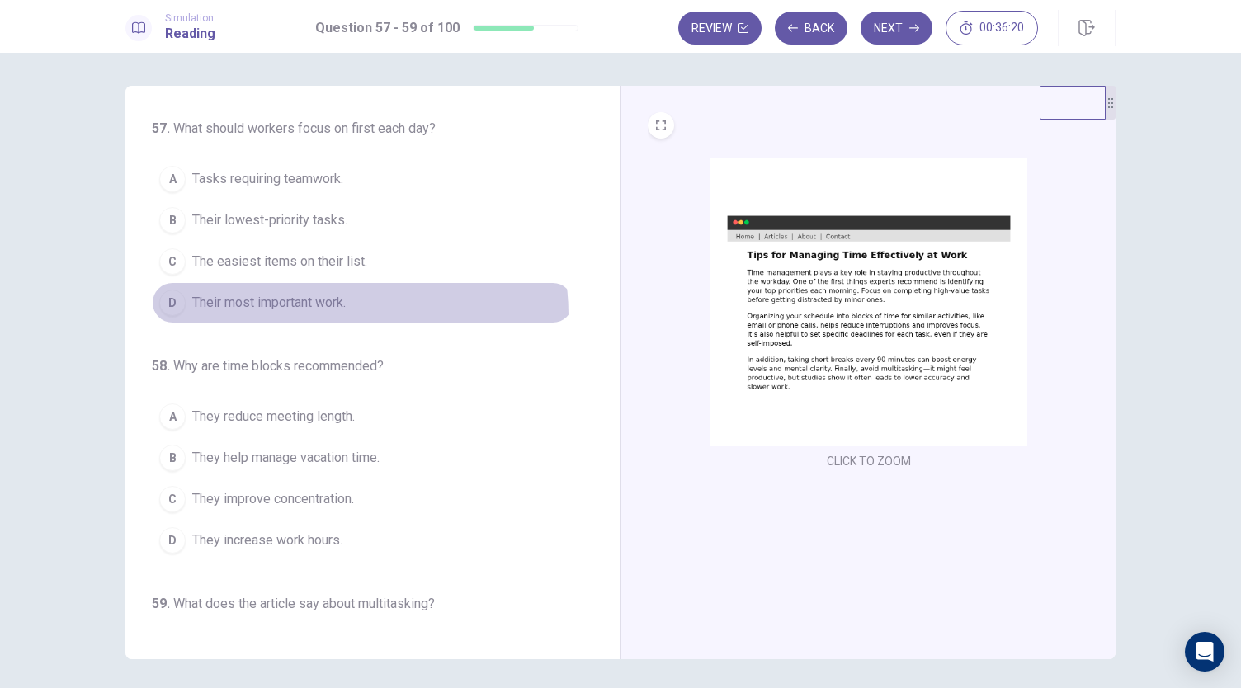
click at [322, 313] on button "D Their most important work." at bounding box center [363, 302] width 422 height 41
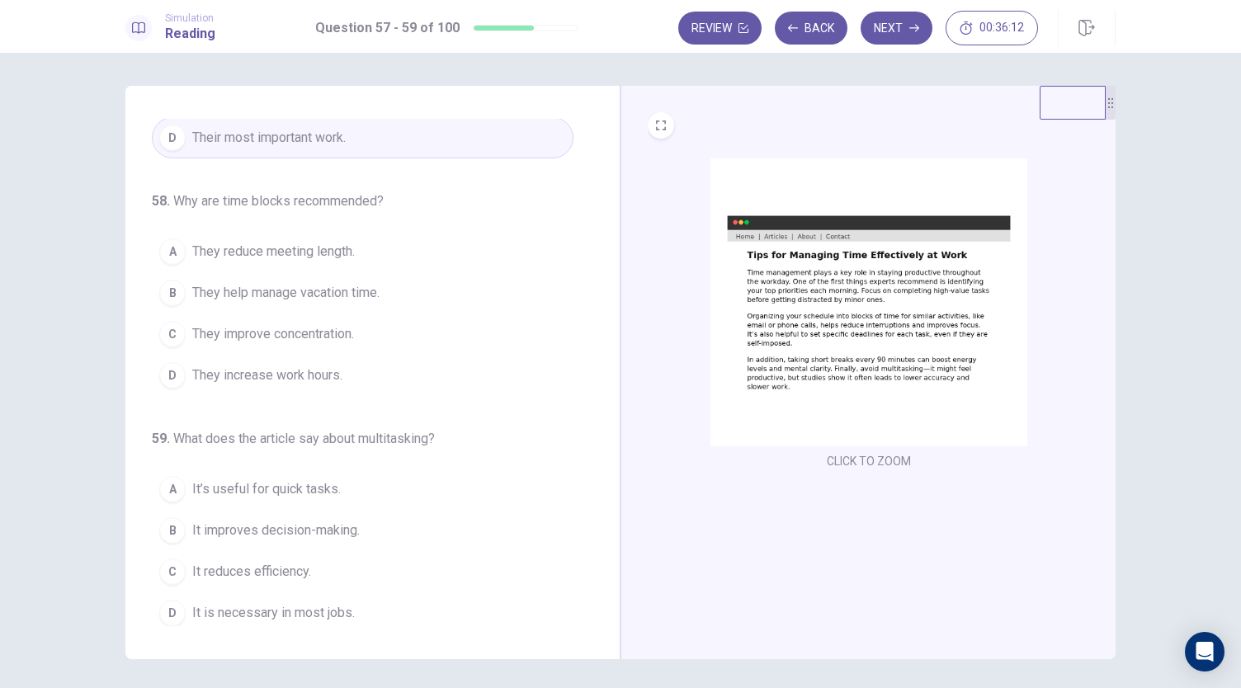
scroll to position [165, 0]
click at [373, 347] on button "C They improve concentration." at bounding box center [363, 333] width 422 height 41
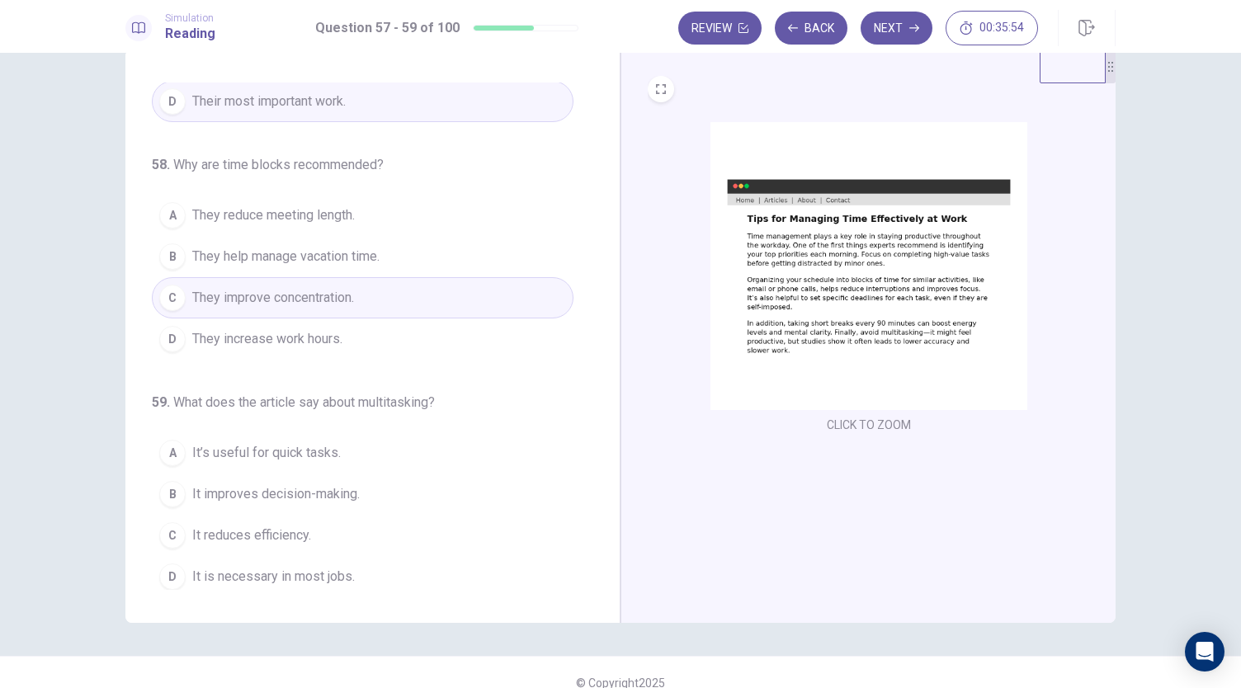
scroll to position [57, 0]
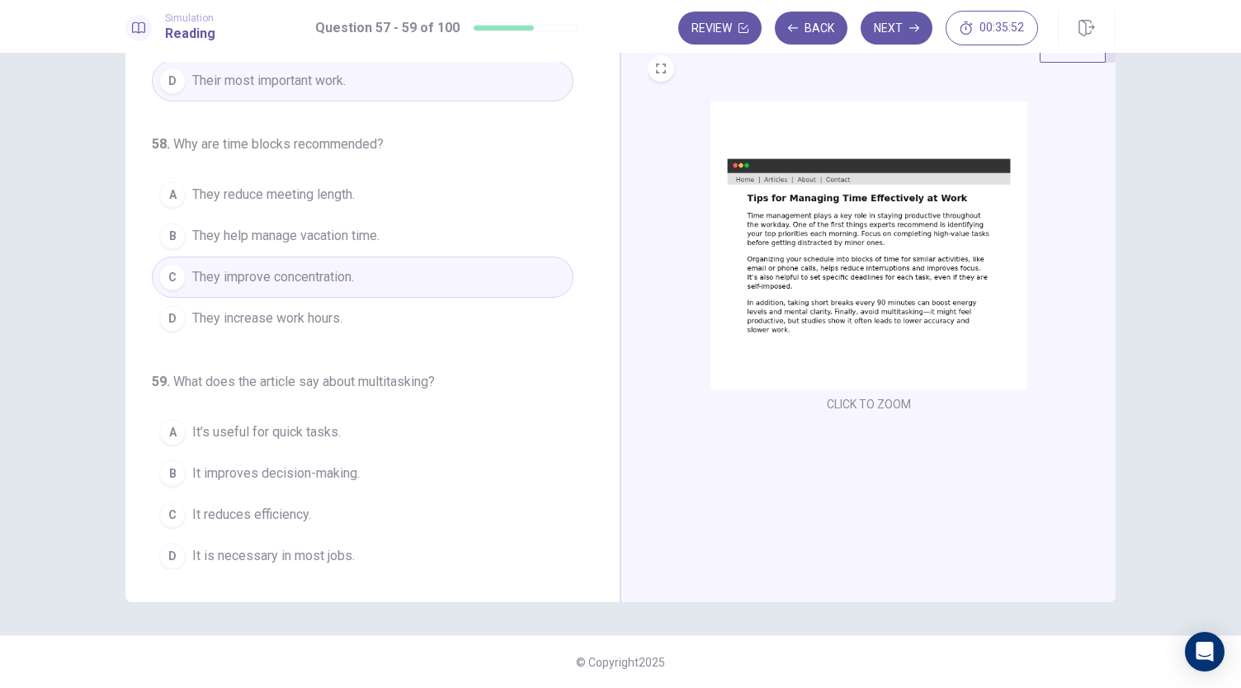
click at [370, 506] on button "C It reduces efficiency." at bounding box center [363, 514] width 422 height 41
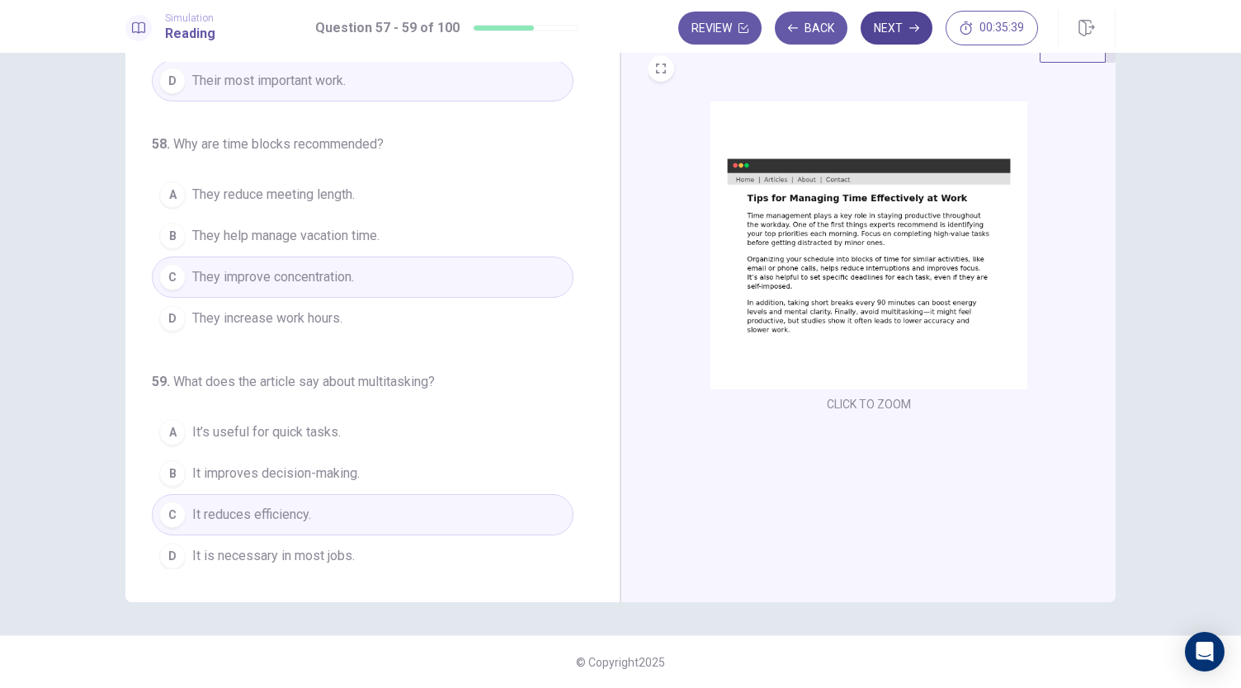
click at [889, 40] on button "Next" at bounding box center [896, 28] width 72 height 33
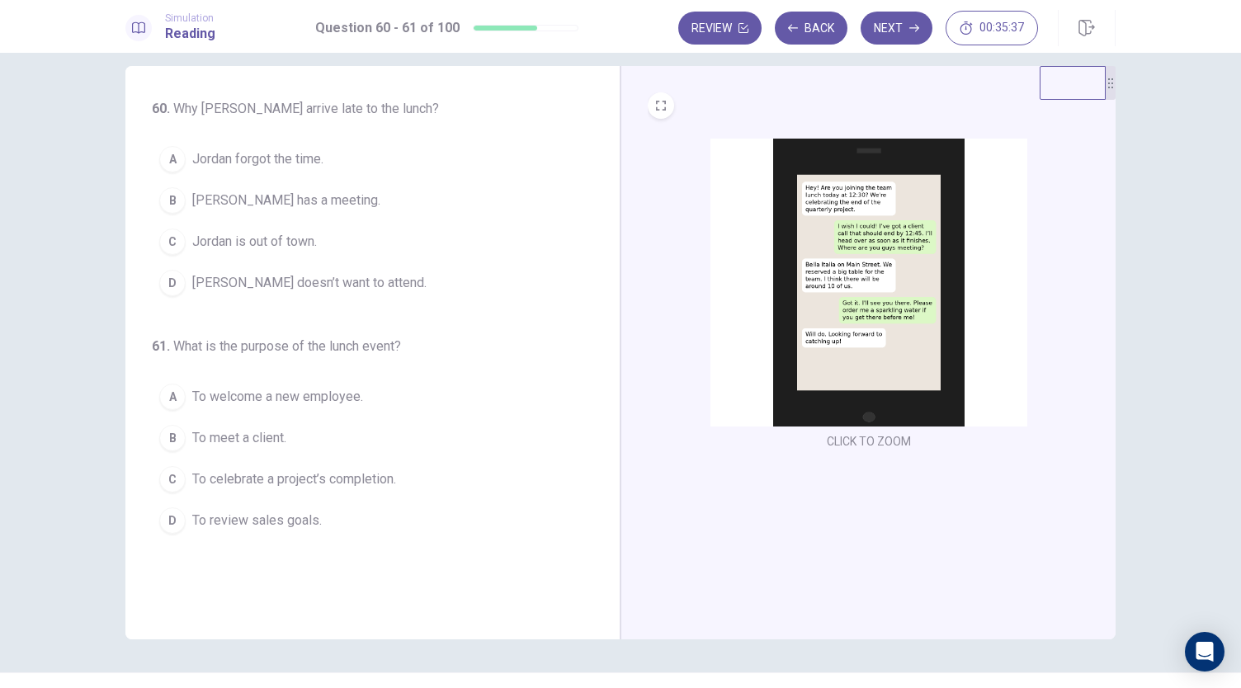
scroll to position [0, 0]
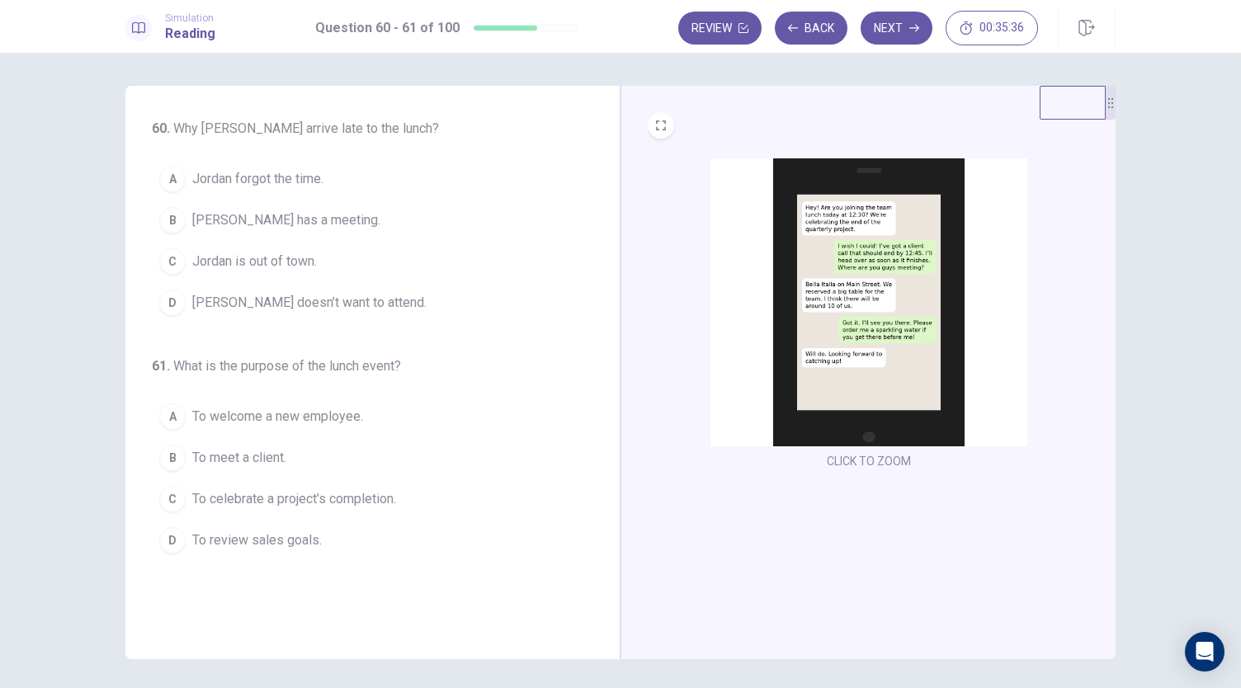
click at [920, 271] on img at bounding box center [868, 302] width 317 height 288
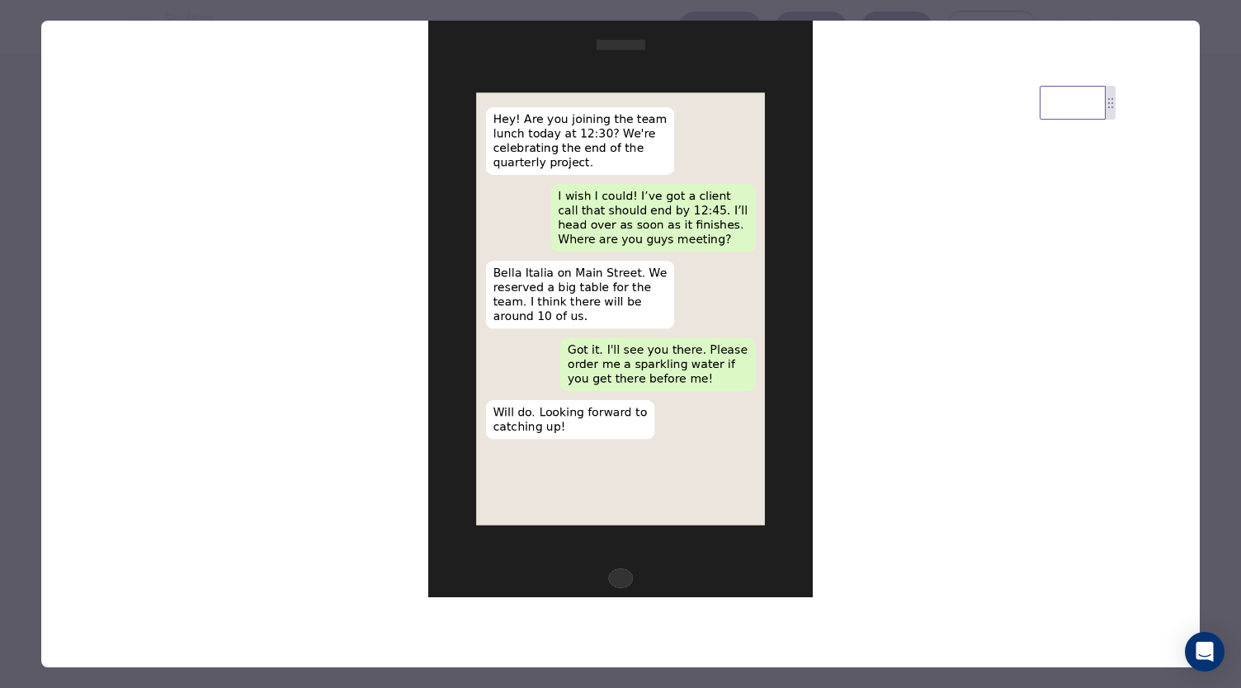
click at [1210, 169] on div at bounding box center [620, 344] width 1241 height 688
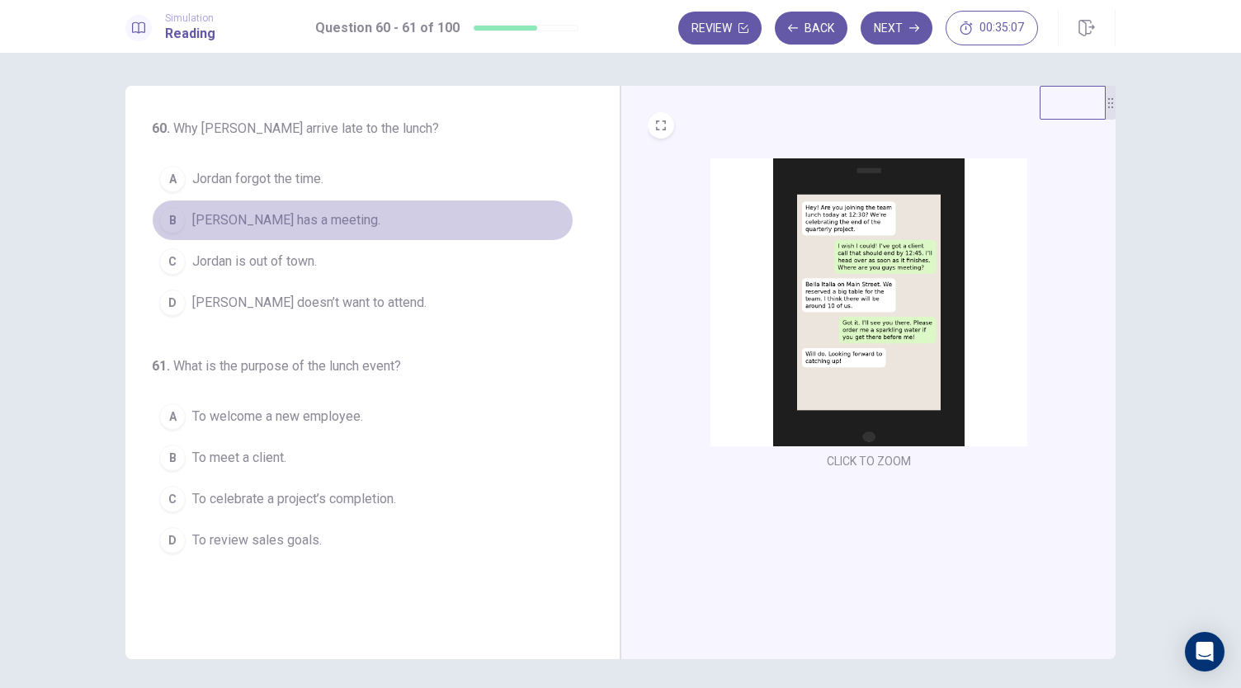
click at [258, 232] on button "B Jordan has a meeting." at bounding box center [363, 220] width 422 height 41
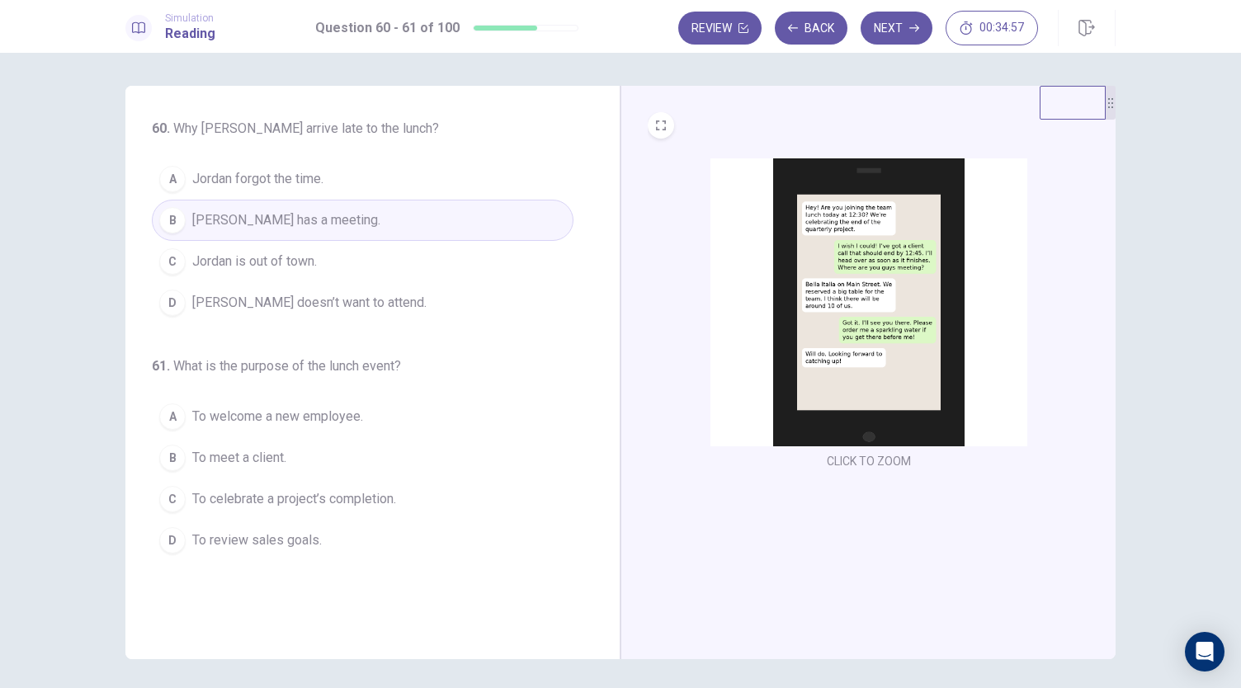
click at [367, 499] on span "To celebrate a project’s completion." at bounding box center [294, 499] width 204 height 20
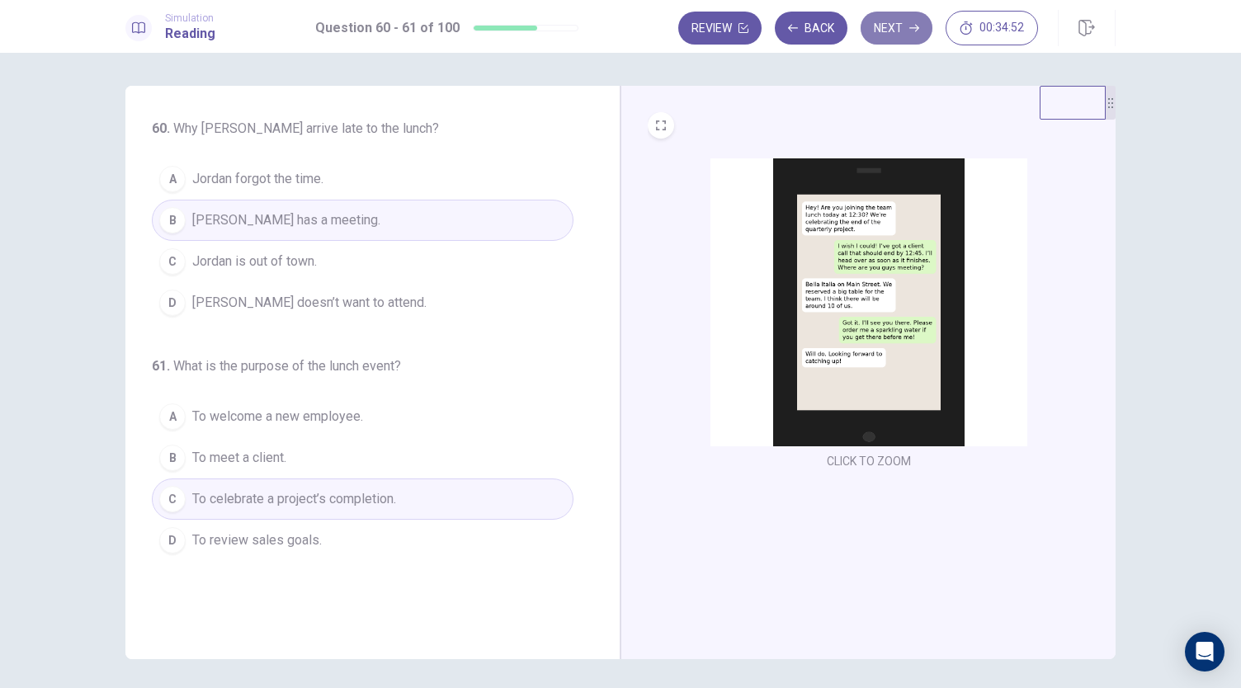
click at [914, 35] on button "Next" at bounding box center [896, 28] width 72 height 33
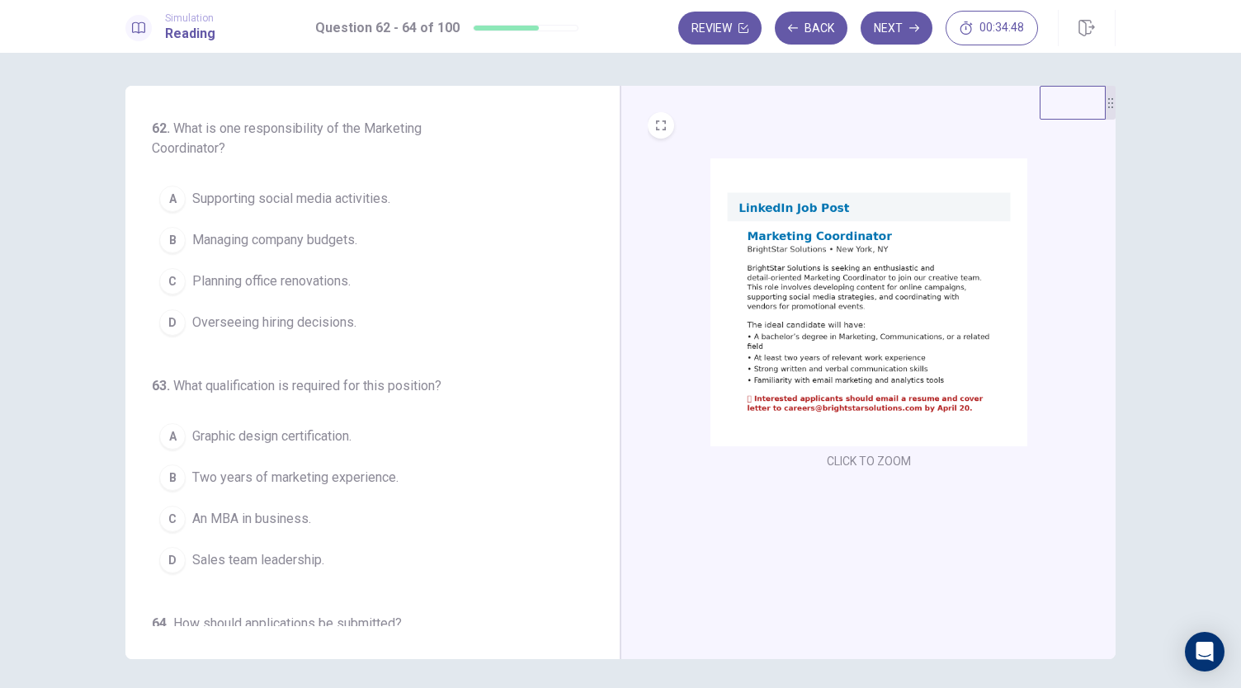
click at [879, 239] on img at bounding box center [868, 302] width 317 height 288
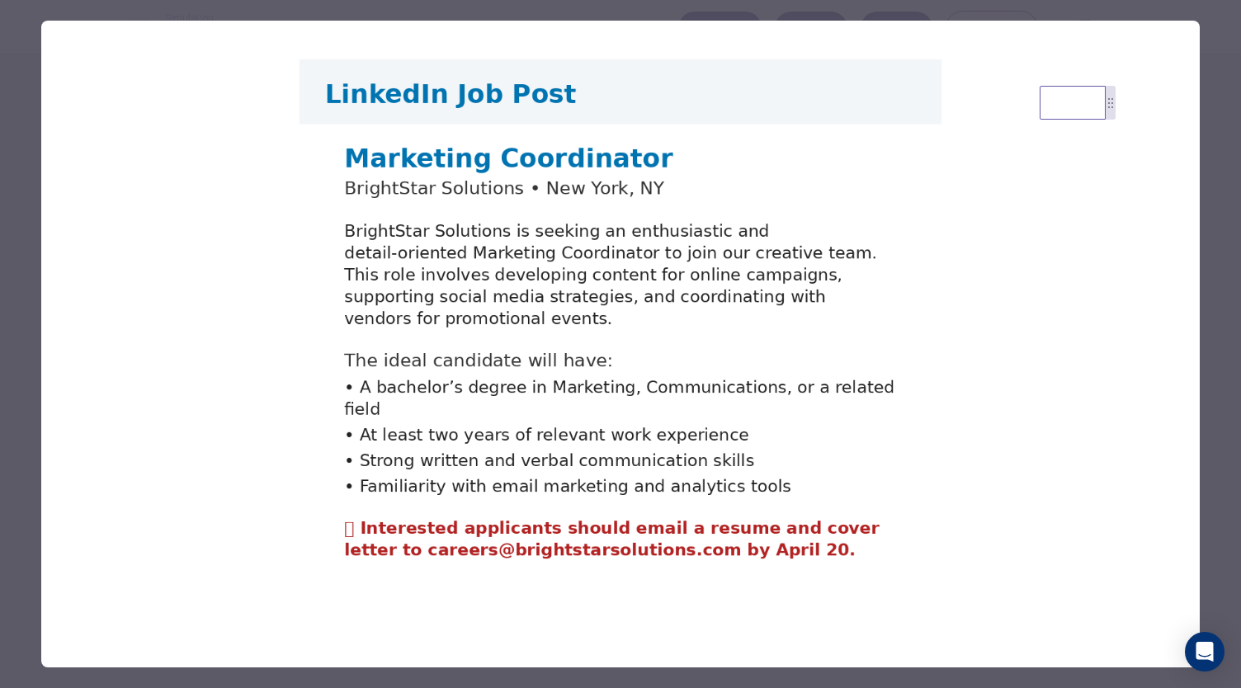
click at [1211, 111] on div at bounding box center [620, 344] width 1241 height 688
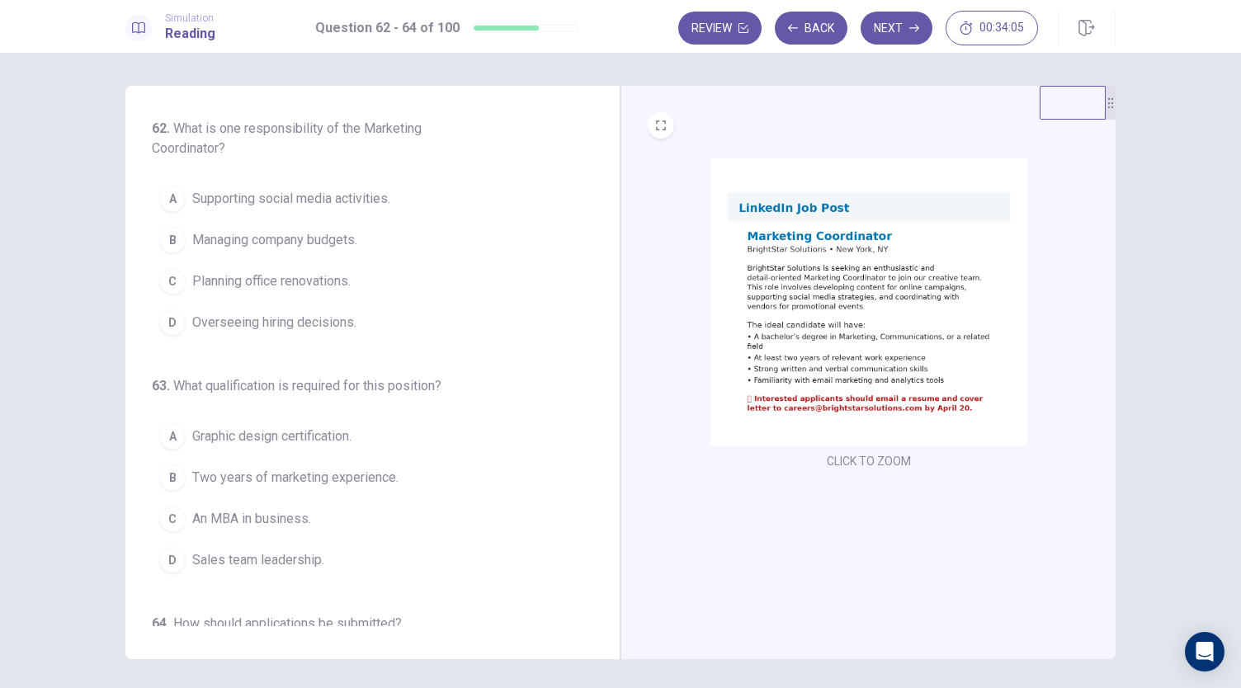
click at [403, 200] on button "A Supporting social media activities." at bounding box center [363, 198] width 422 height 41
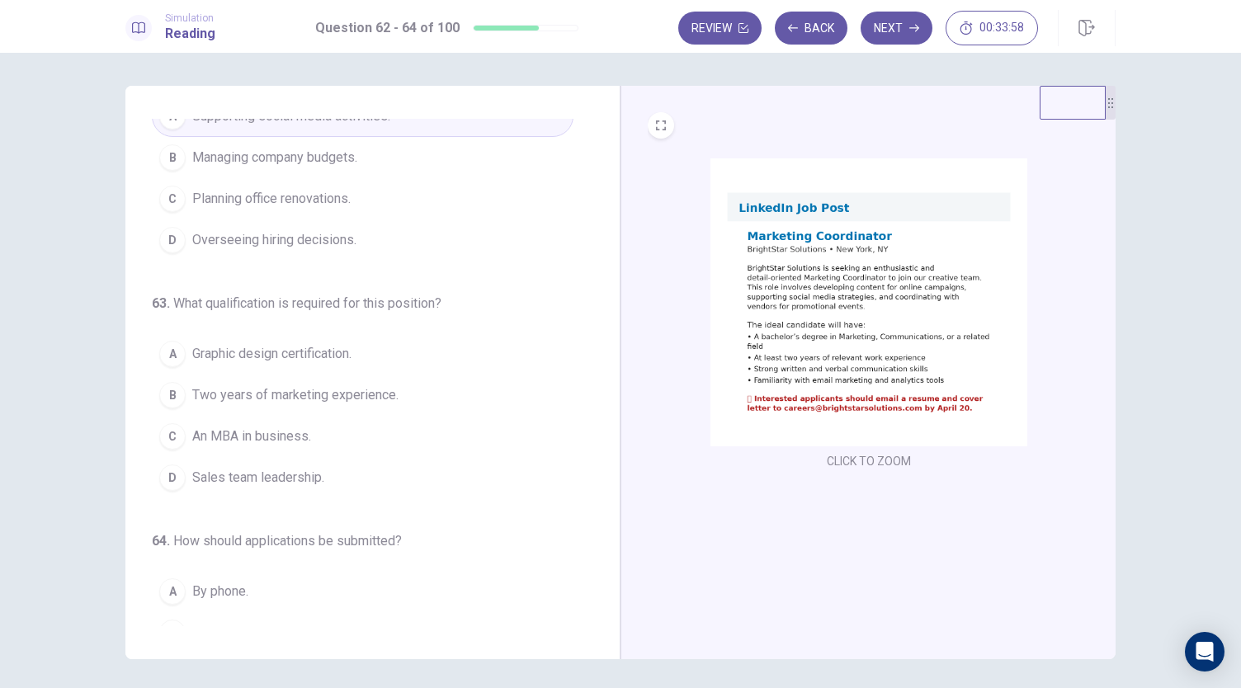
scroll to position [165, 0]
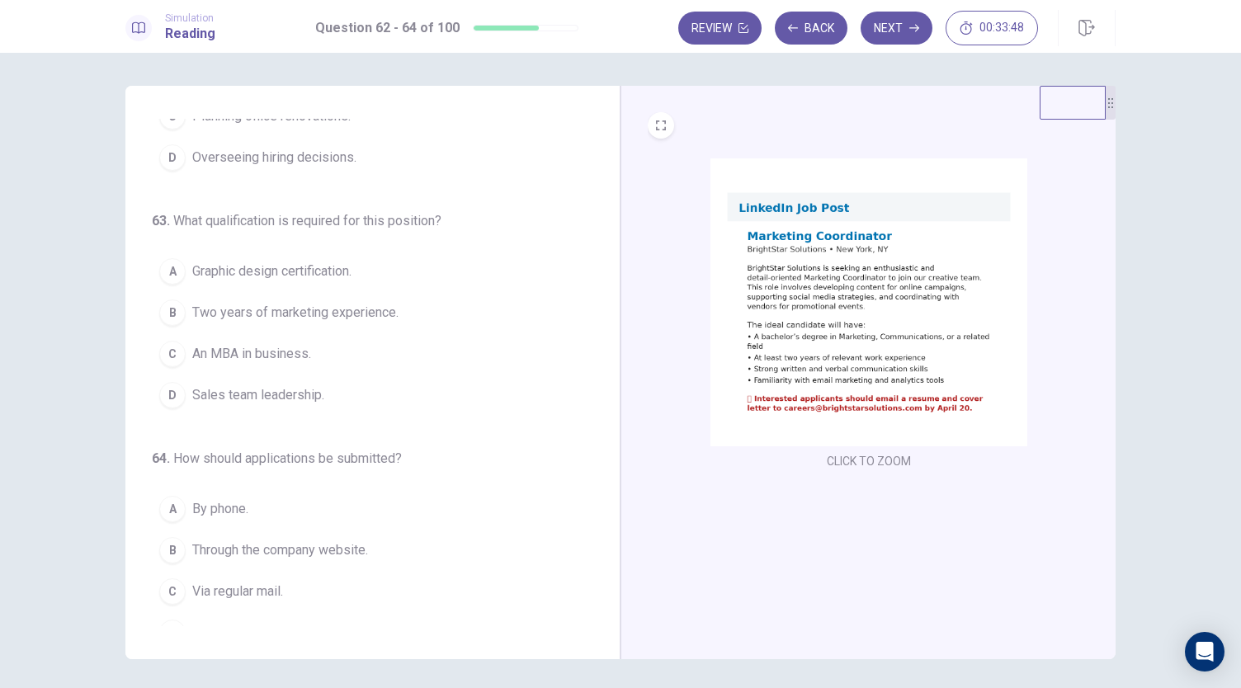
click at [366, 275] on button "A Graphic design certification." at bounding box center [363, 271] width 422 height 41
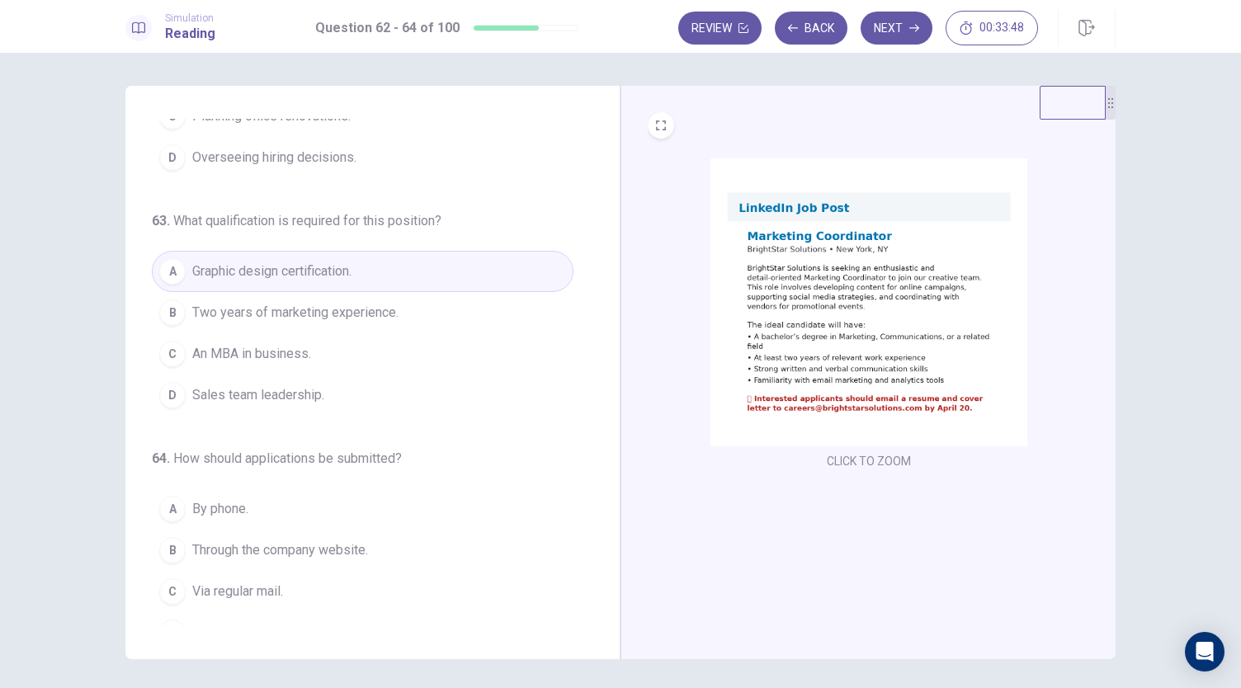
click at [366, 310] on span "Two years of marketing experience." at bounding box center [295, 313] width 206 height 20
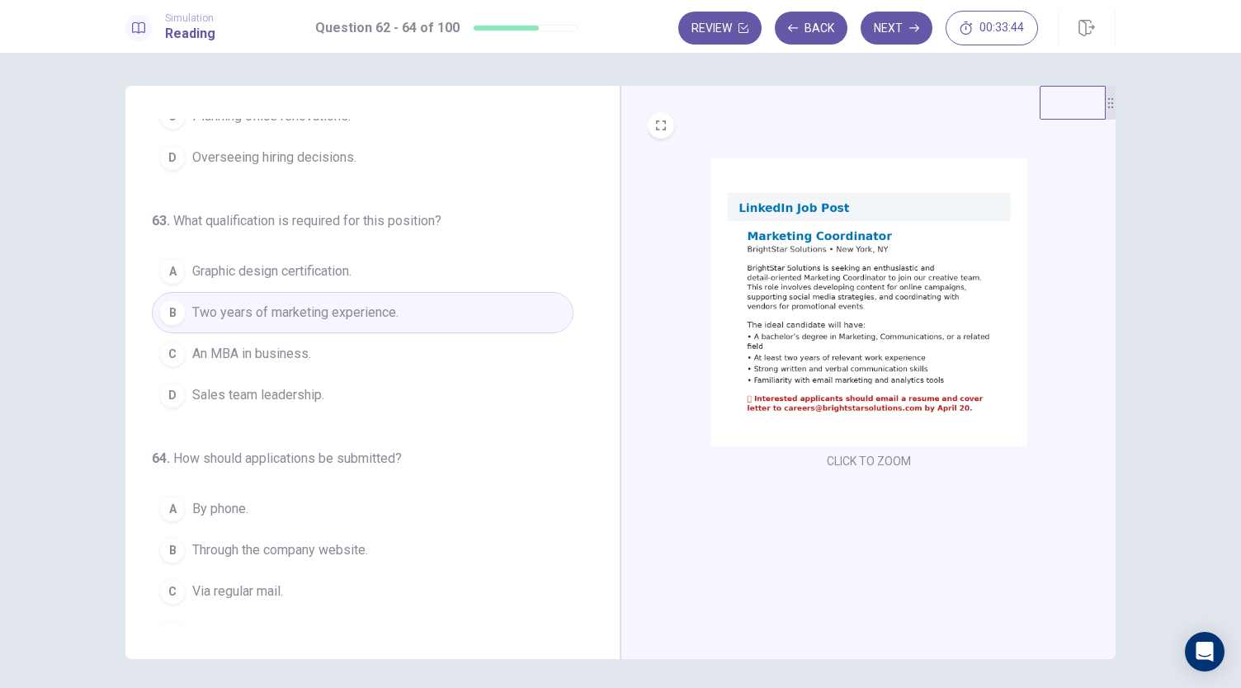
scroll to position [185, 0]
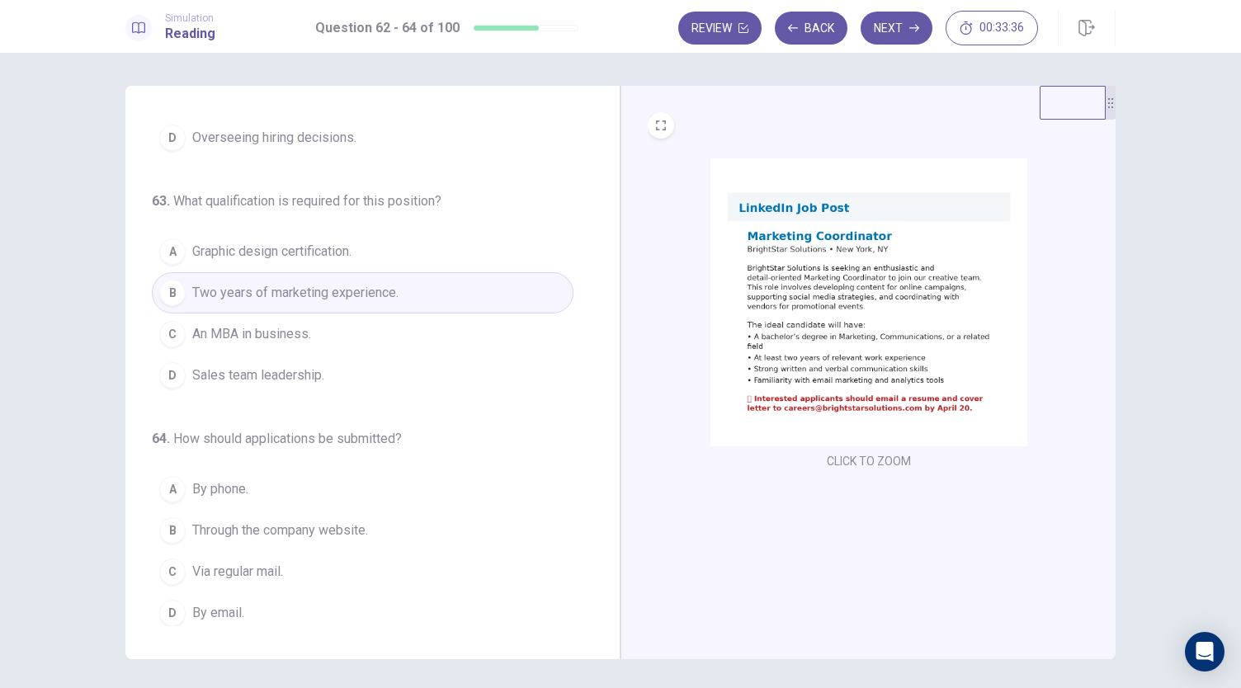
click at [299, 573] on button "C Via regular mail." at bounding box center [363, 571] width 422 height 41
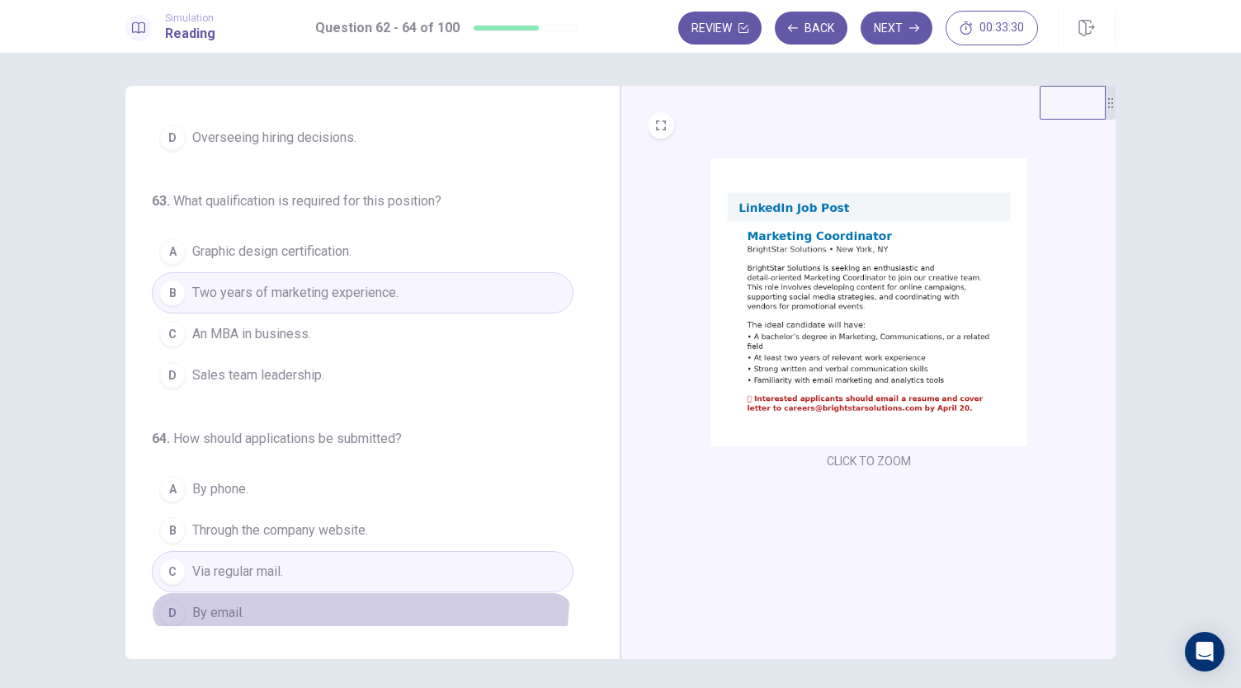
click at [330, 592] on button "D By email." at bounding box center [363, 612] width 422 height 41
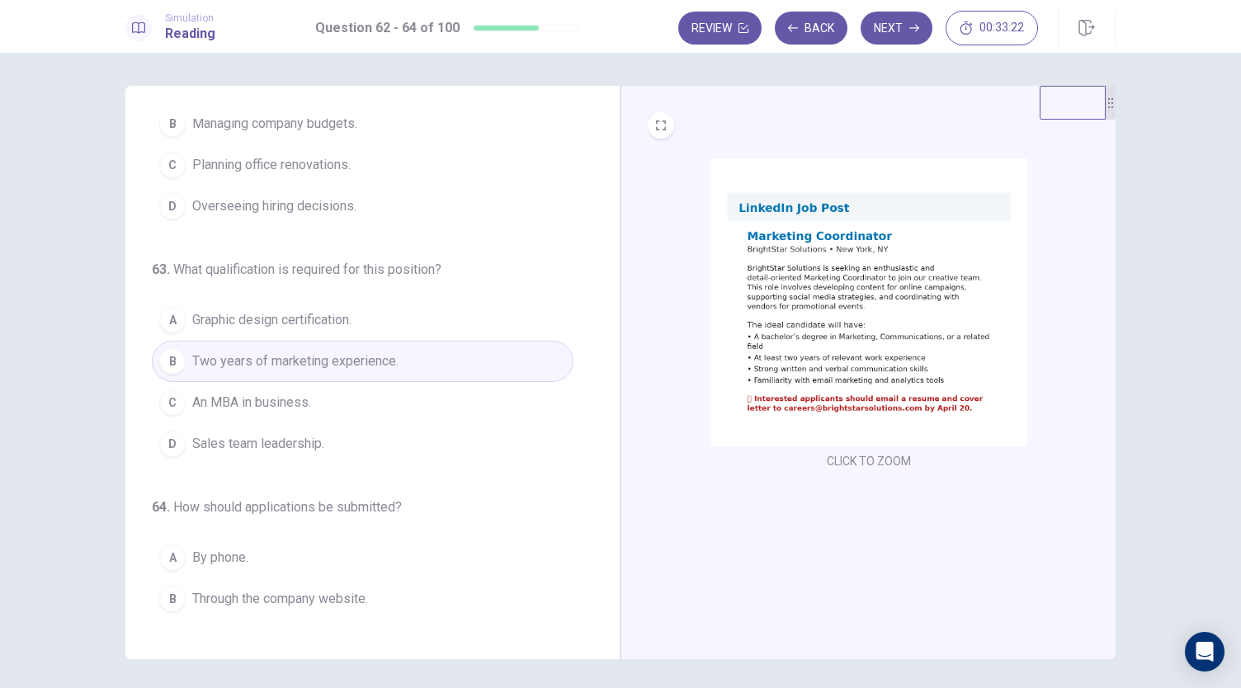
scroll to position [0, 0]
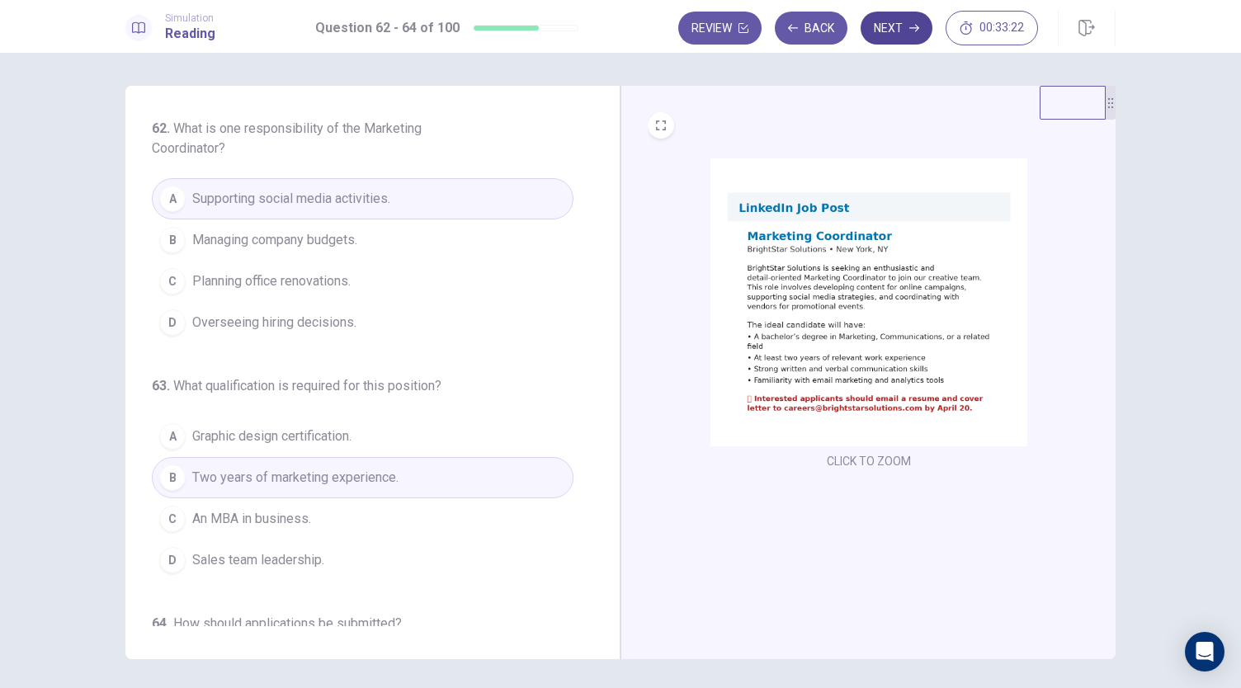
click at [912, 21] on button "Next" at bounding box center [896, 28] width 72 height 33
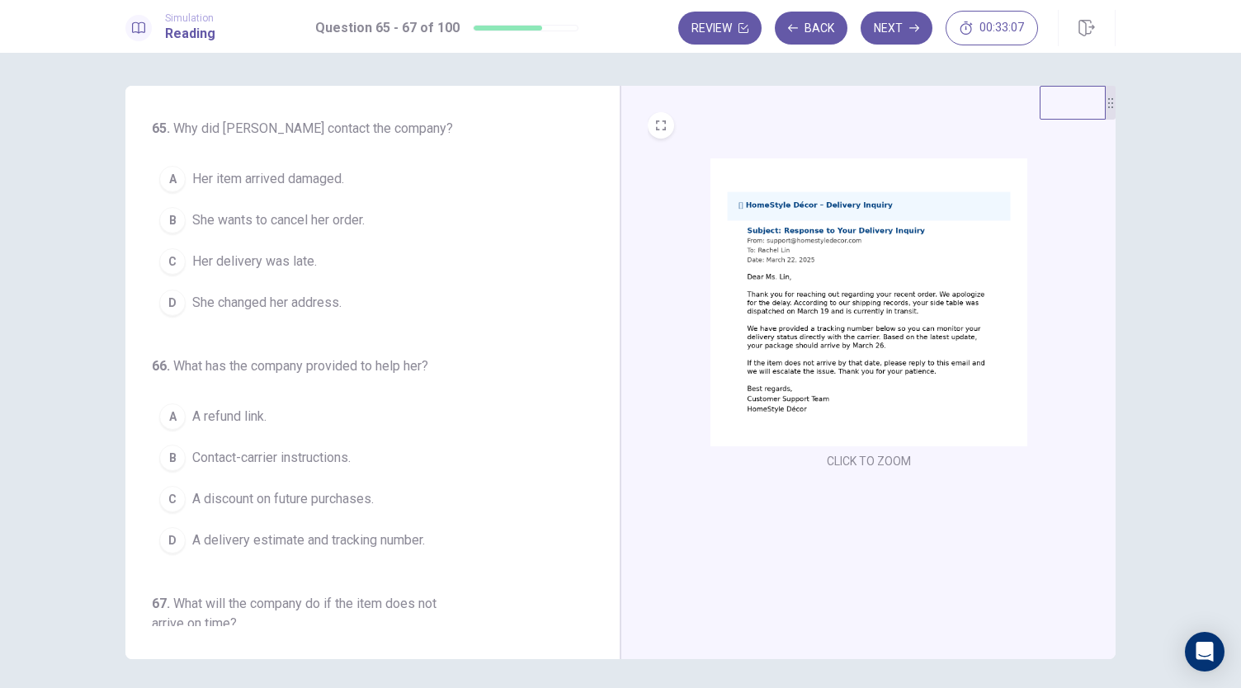
click at [848, 319] on img at bounding box center [868, 302] width 317 height 288
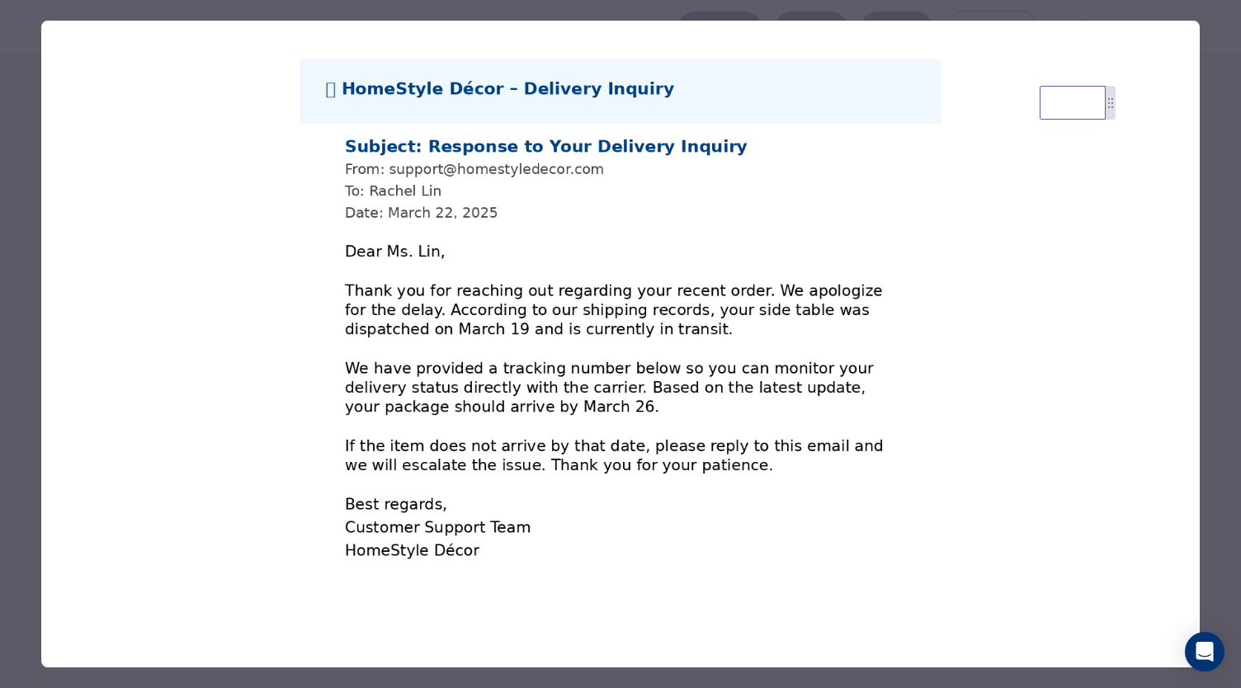
click at [1204, 61] on div at bounding box center [620, 344] width 1241 height 688
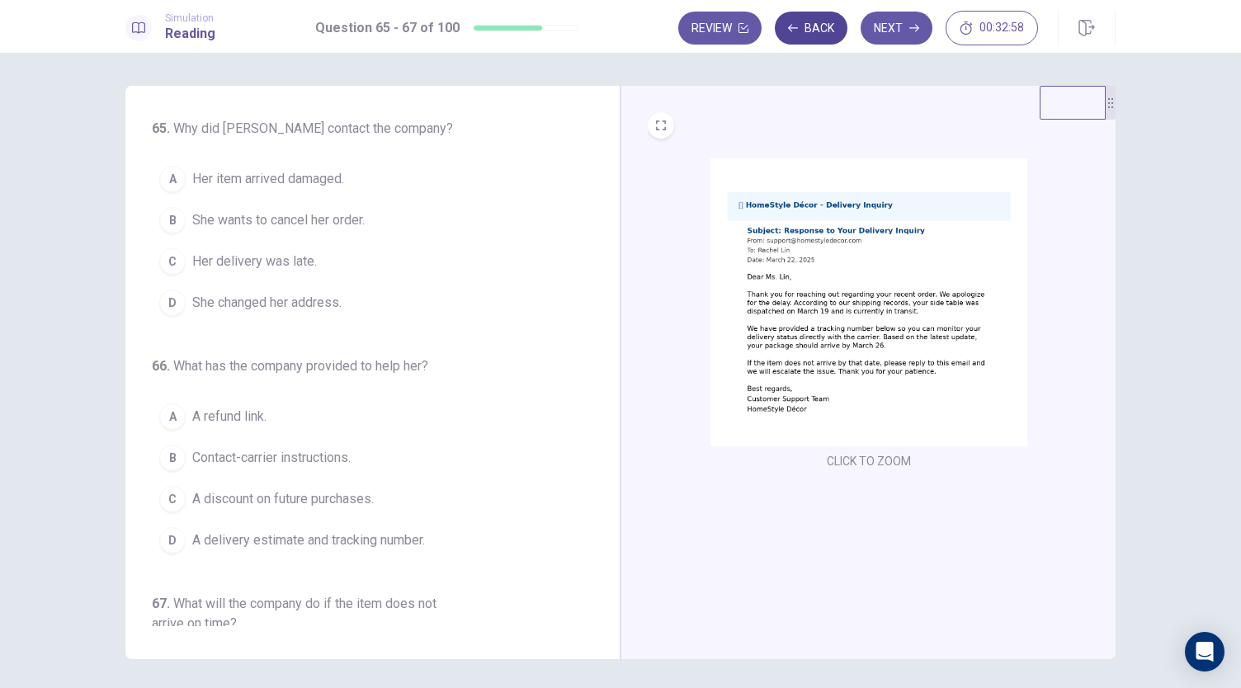
click at [835, 31] on button "Back" at bounding box center [811, 28] width 73 height 33
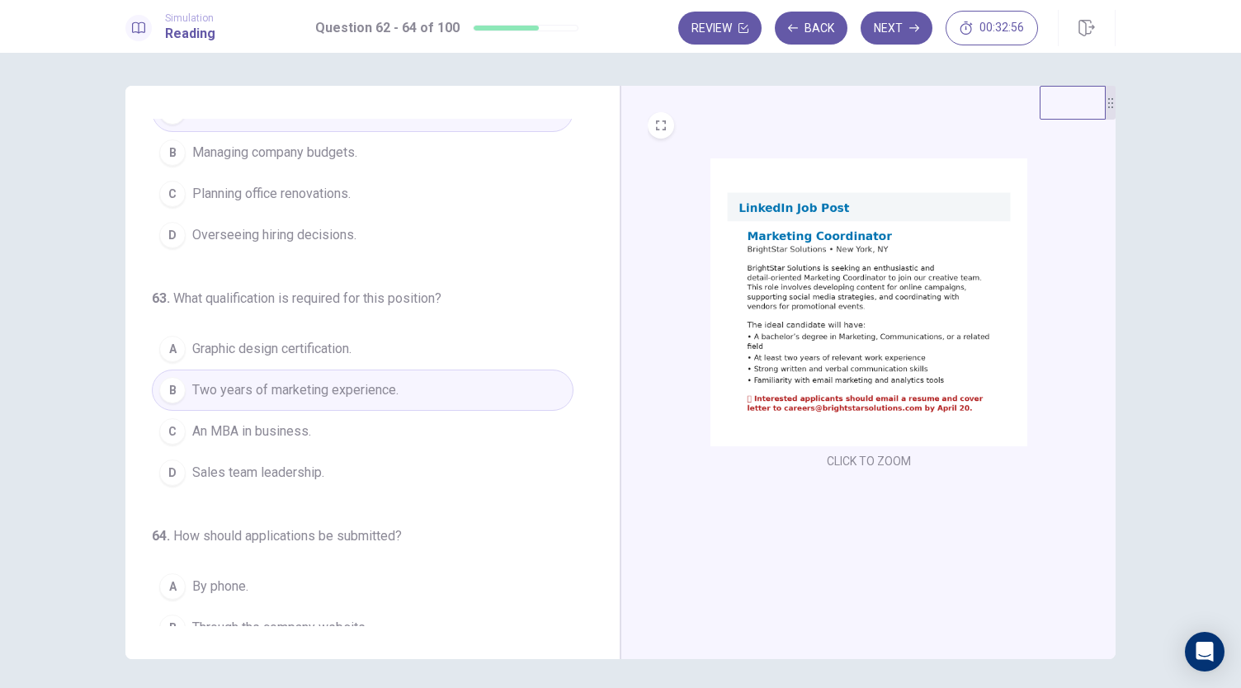
scroll to position [185, 0]
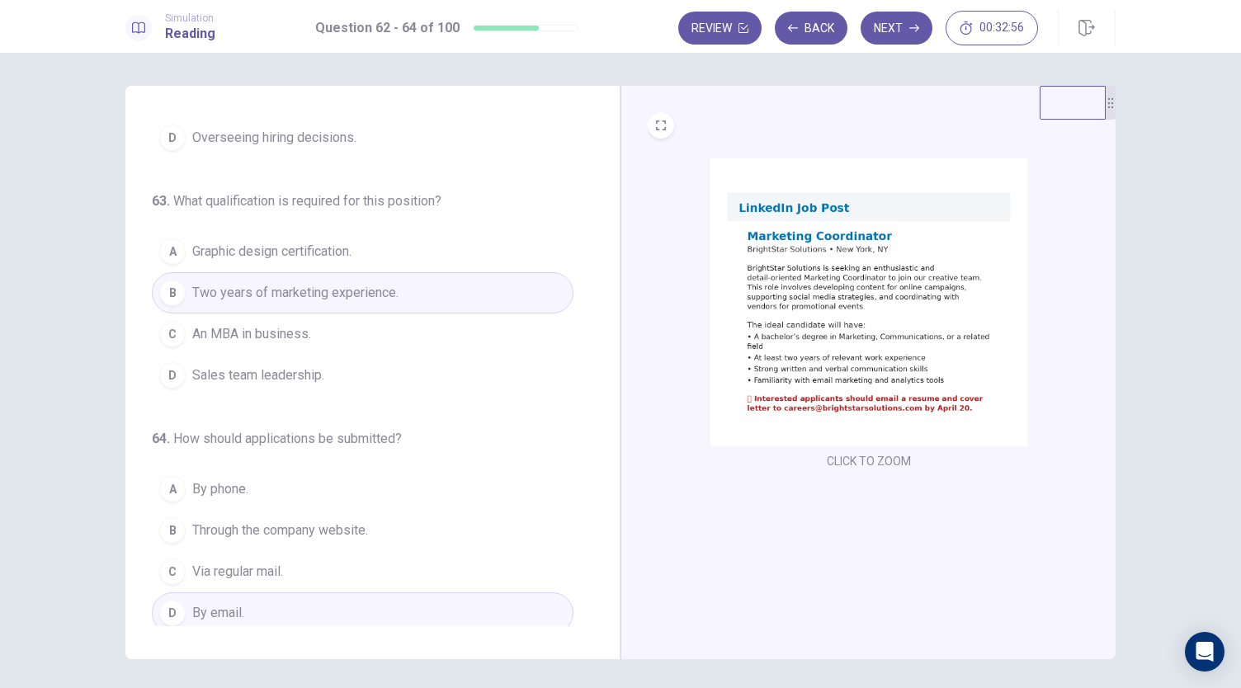
click at [888, 31] on button "Next" at bounding box center [896, 28] width 72 height 33
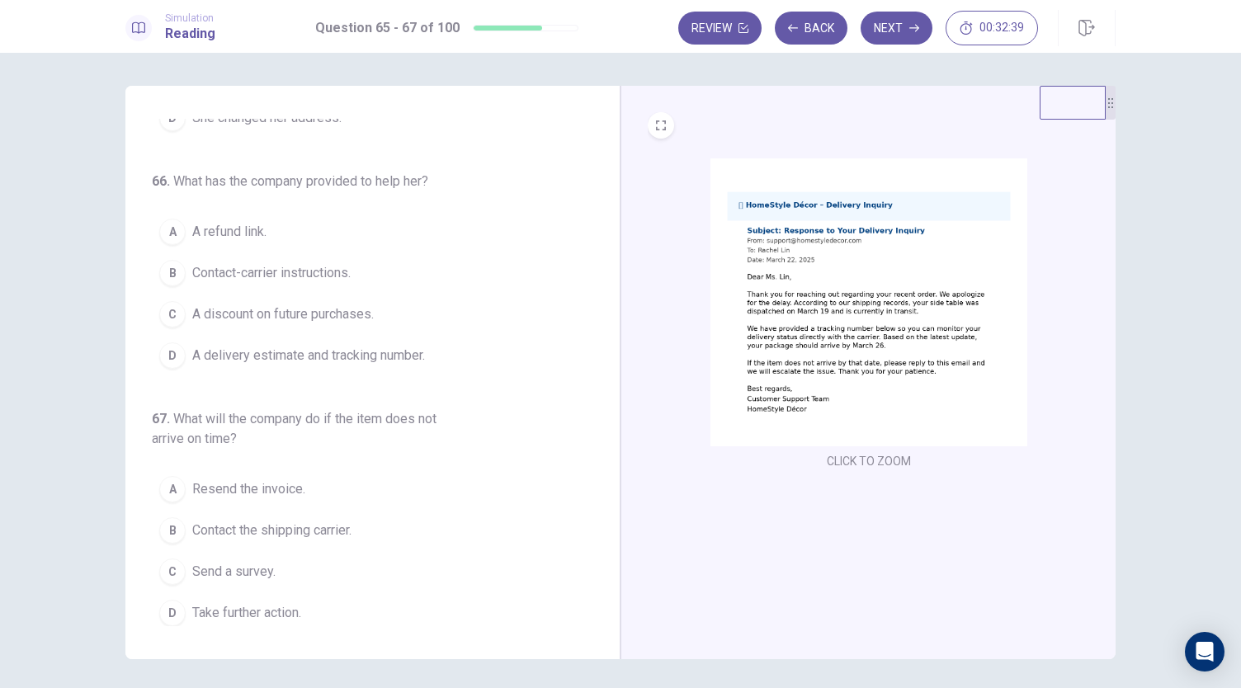
scroll to position [0, 0]
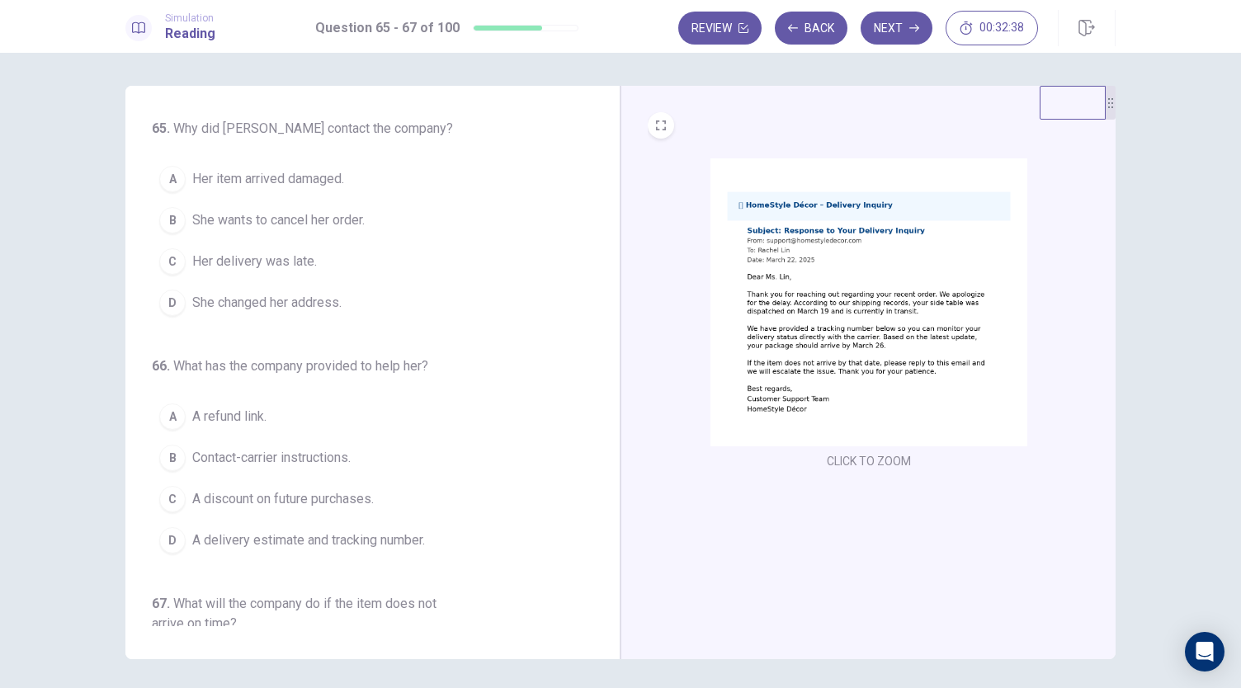
click at [801, 330] on img at bounding box center [868, 302] width 317 height 288
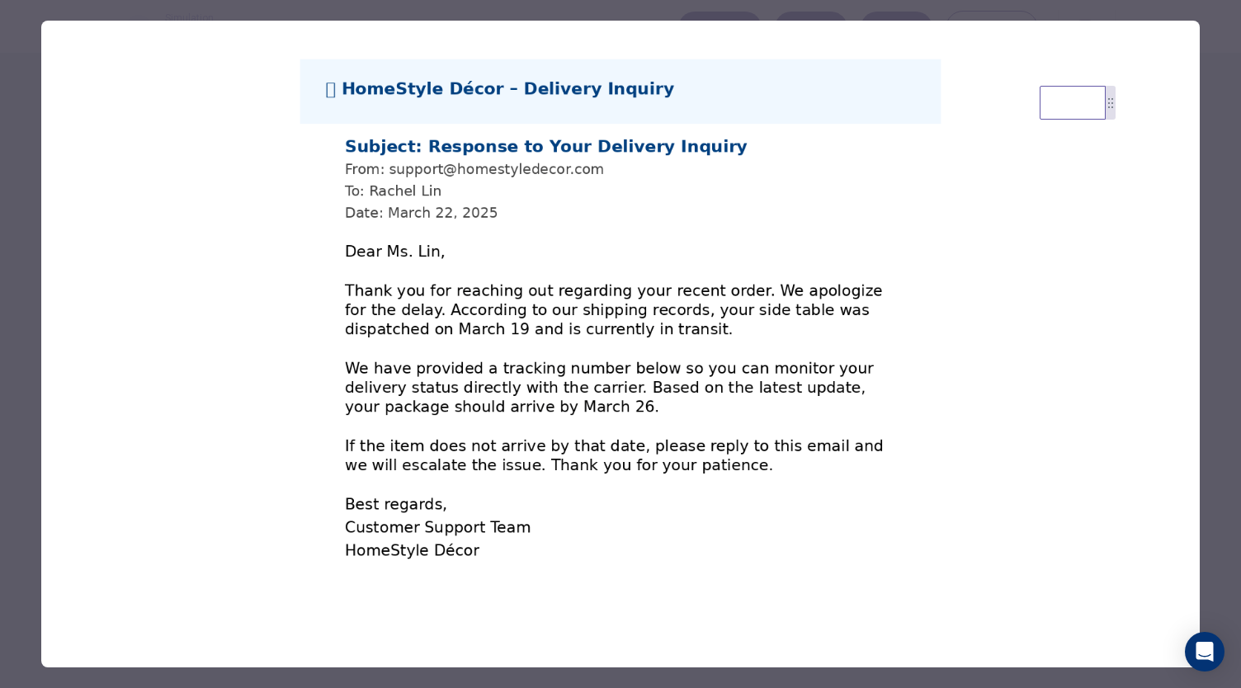
click at [1206, 205] on div at bounding box center [620, 344] width 1241 height 688
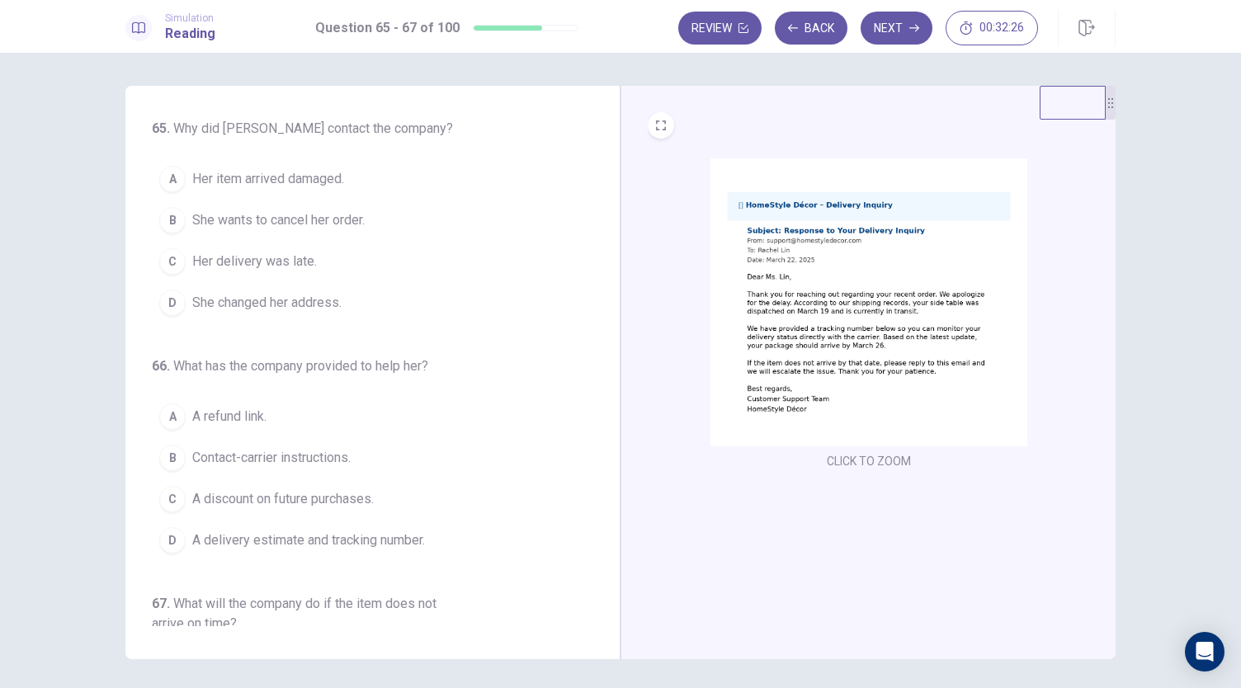
click at [841, 207] on img at bounding box center [868, 302] width 317 height 288
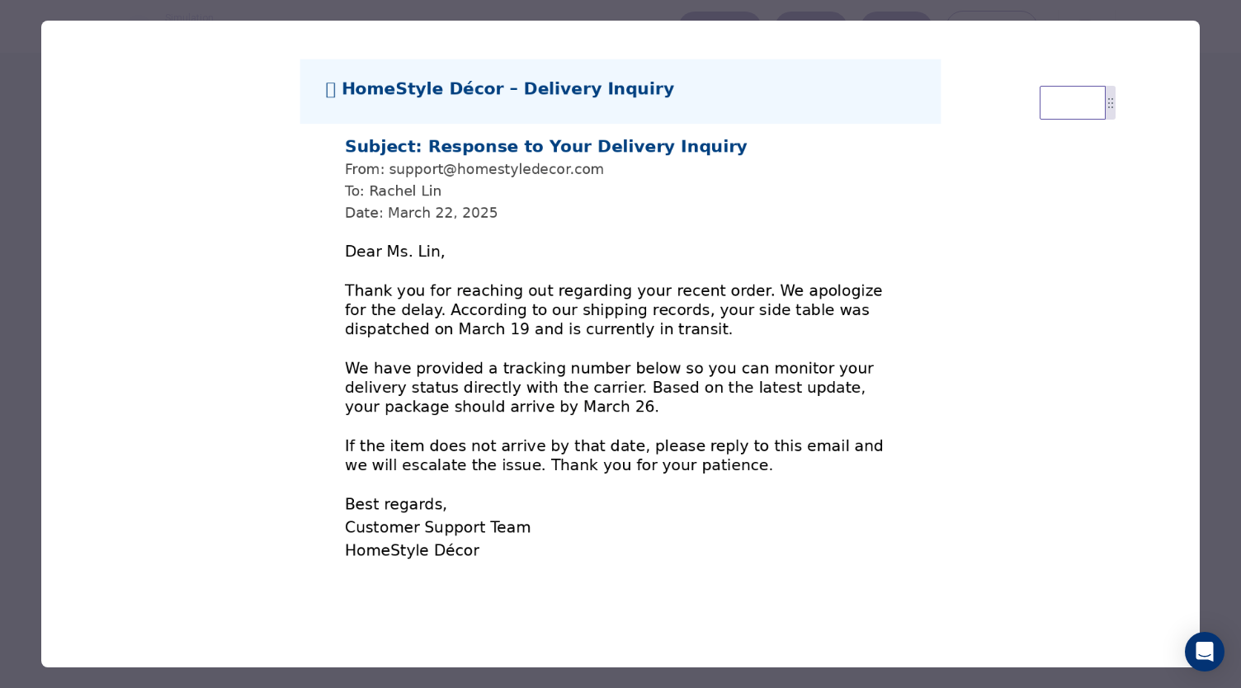
click at [1215, 214] on div at bounding box center [620, 344] width 1241 height 688
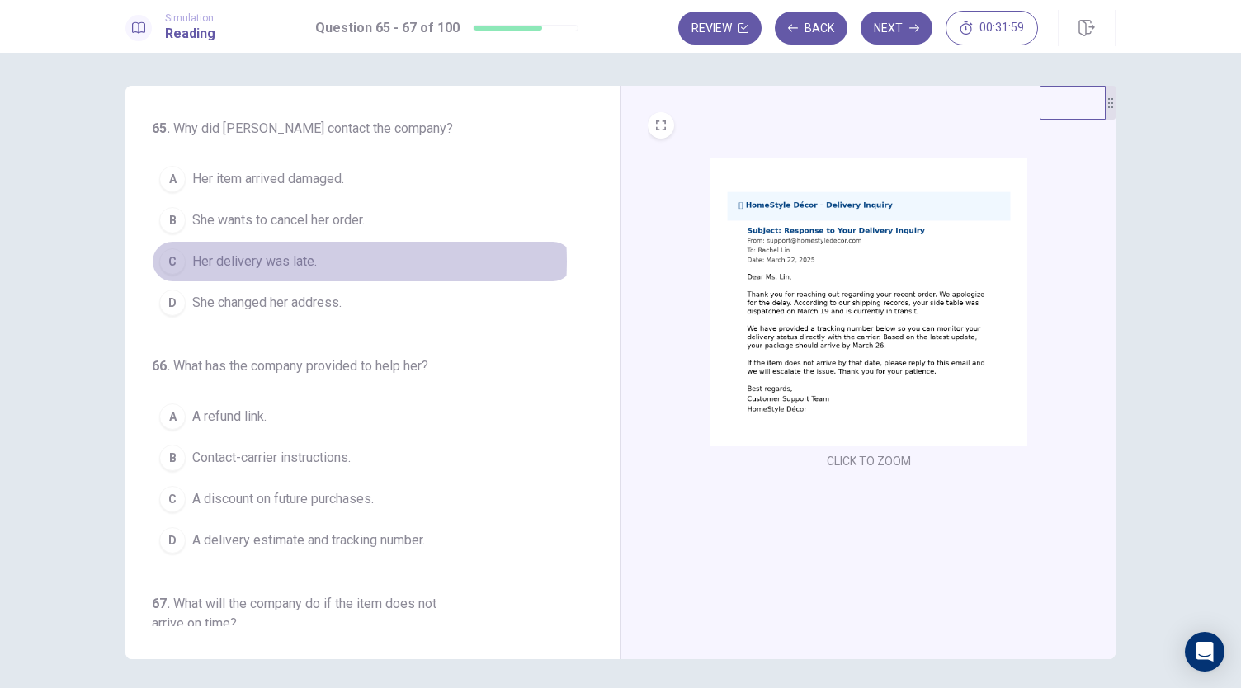
click at [299, 260] on span "Her delivery was late." at bounding box center [254, 262] width 125 height 20
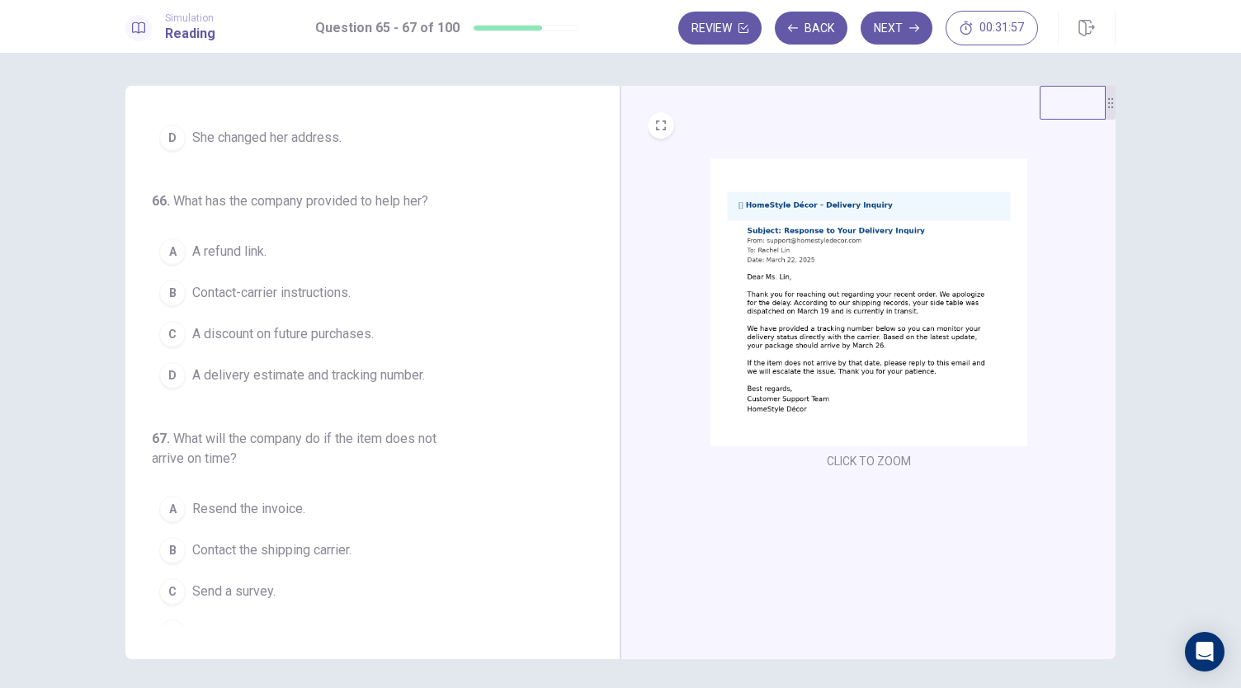
scroll to position [185, 0]
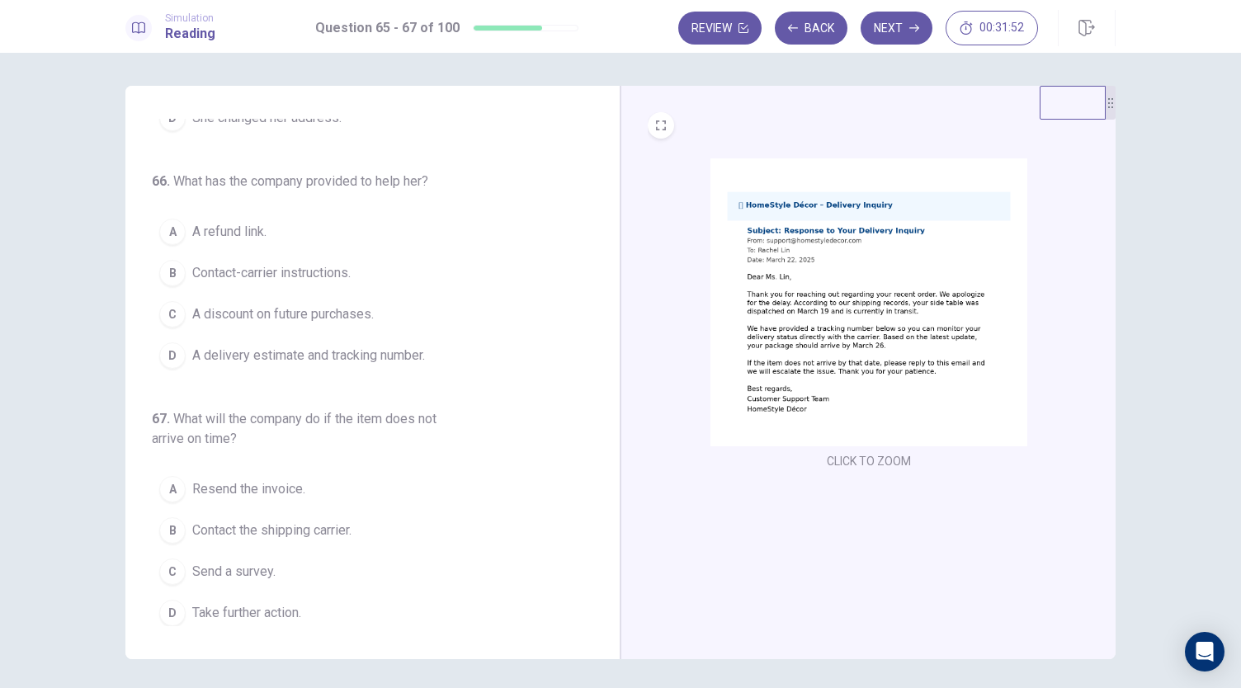
click at [435, 351] on button "D A delivery estimate and tracking number." at bounding box center [363, 355] width 422 height 41
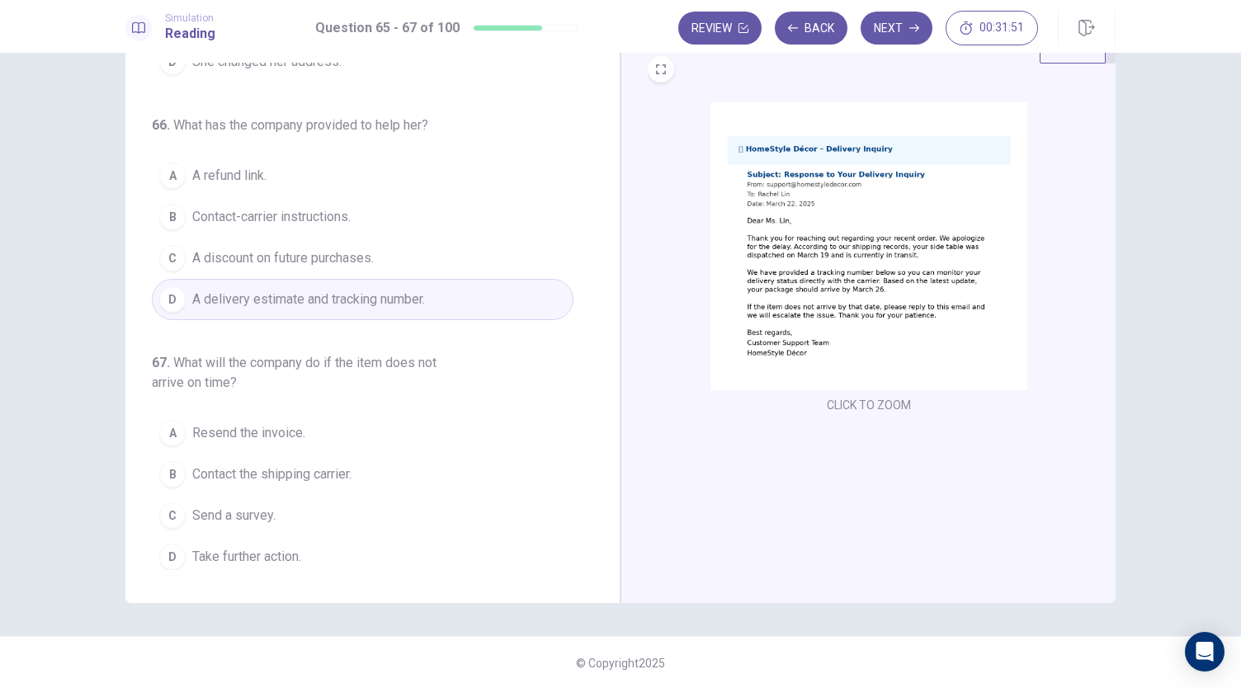
scroll to position [57, 0]
click at [292, 564] on button "D Take further action." at bounding box center [363, 555] width 422 height 41
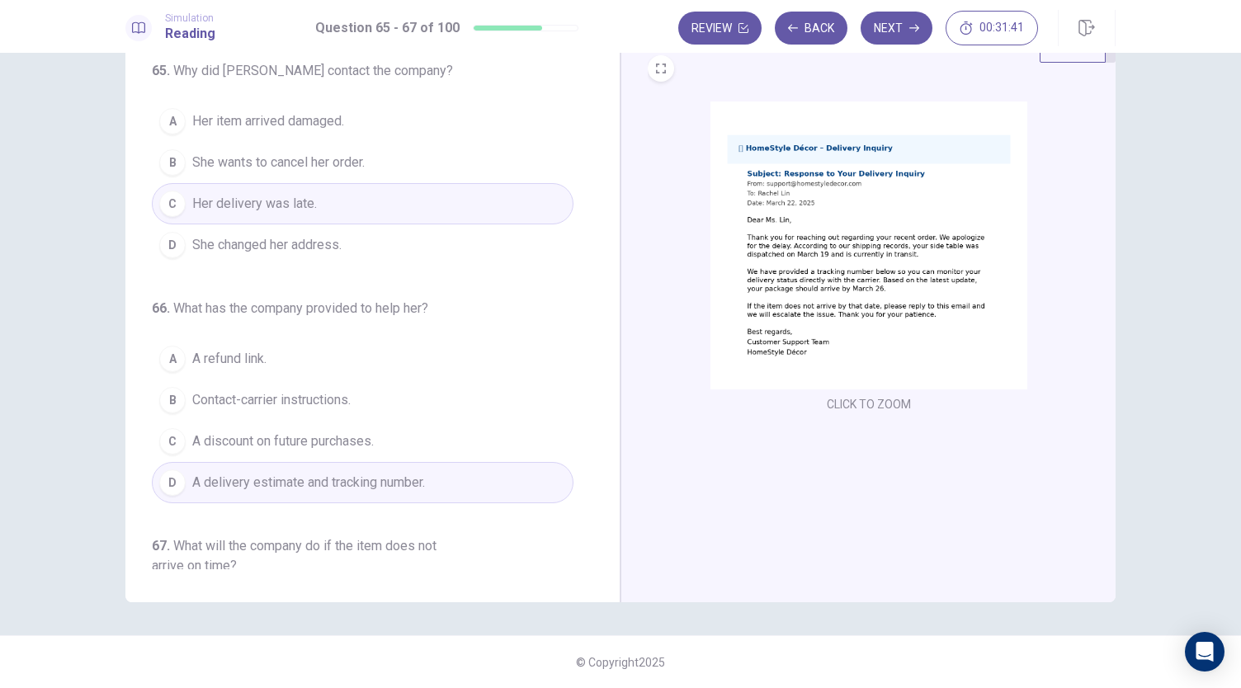
scroll to position [0, 0]
click at [911, 42] on button "Next" at bounding box center [896, 28] width 72 height 33
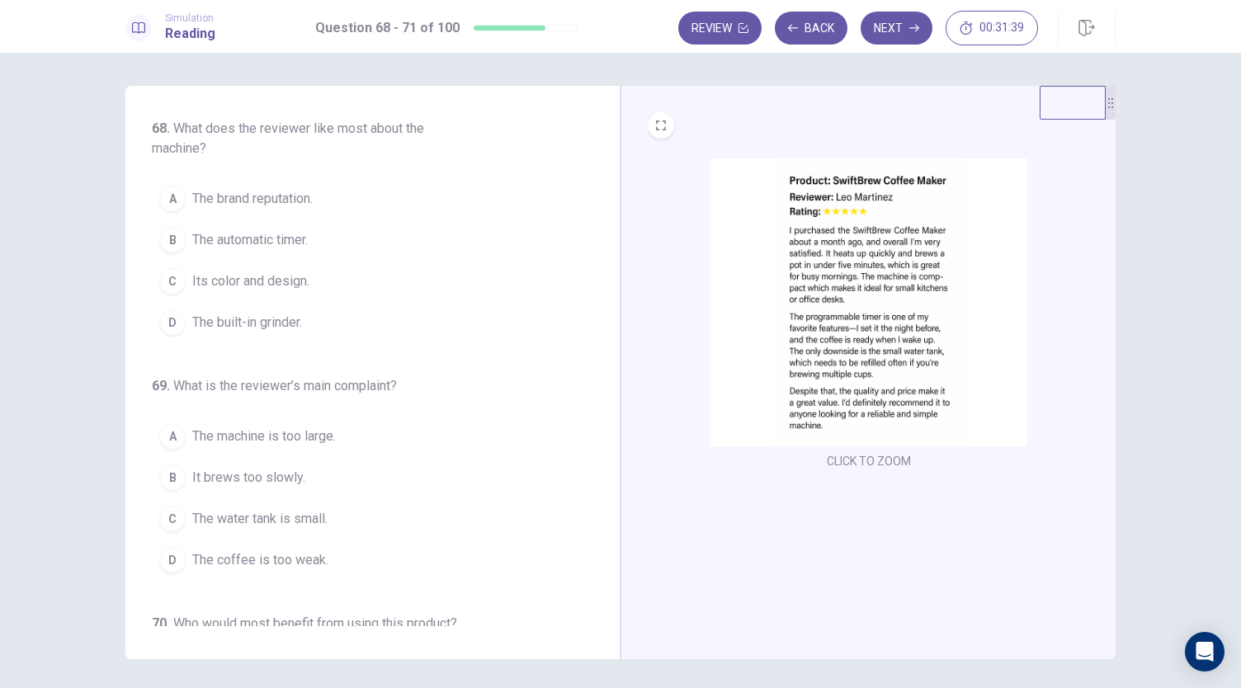
click at [855, 271] on img at bounding box center [868, 302] width 317 height 288
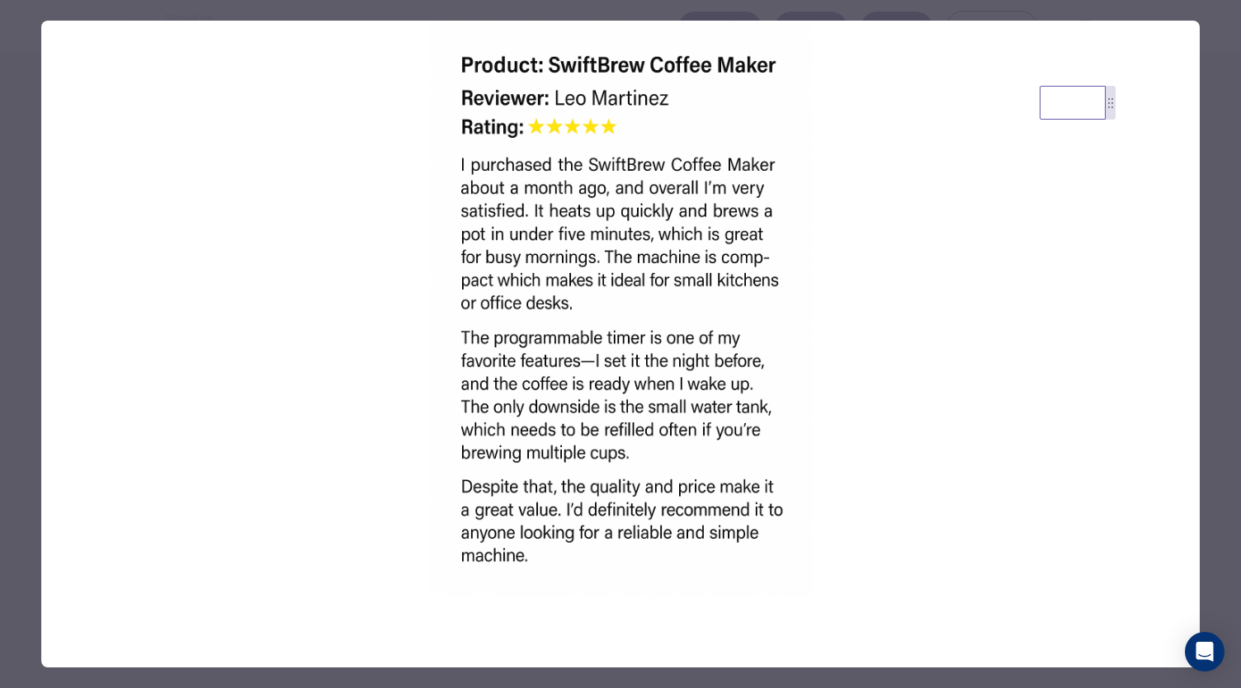
click at [1206, 224] on div at bounding box center [620, 344] width 1241 height 688
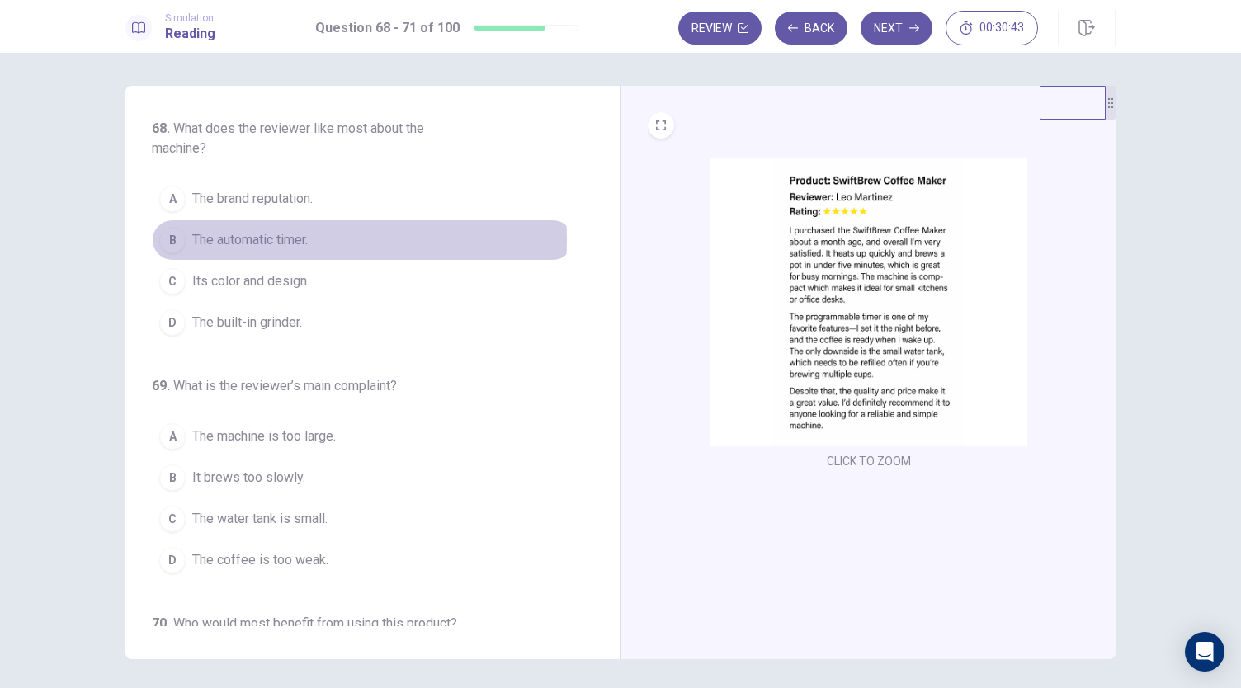
click at [307, 238] on span "The automatic timer." at bounding box center [249, 240] width 115 height 20
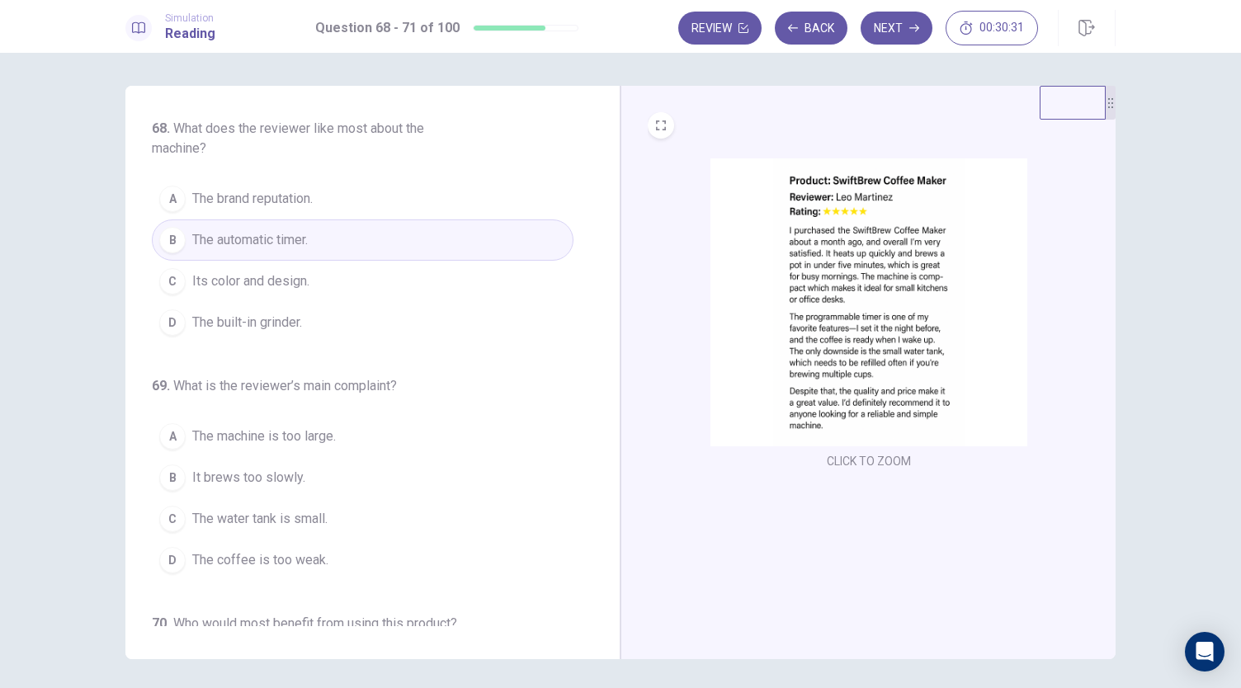
scroll to position [82, 0]
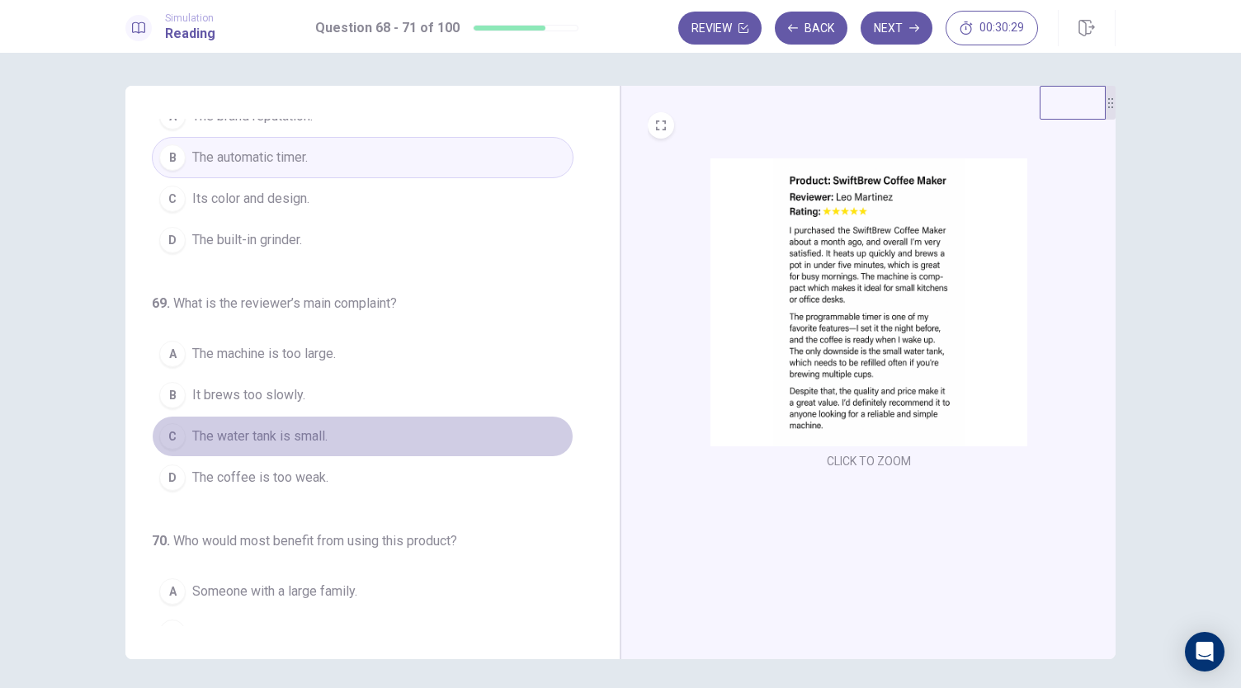
click at [373, 431] on button "C The water tank is small." at bounding box center [363, 436] width 422 height 41
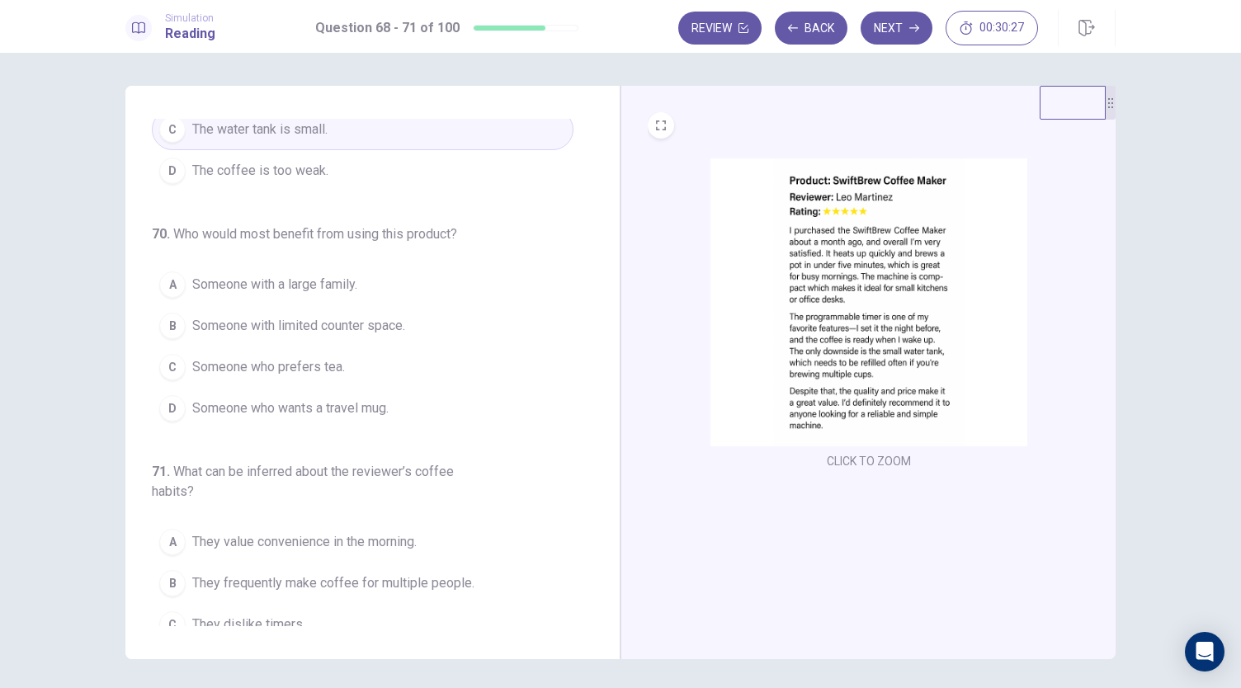
scroll to position [412, 0]
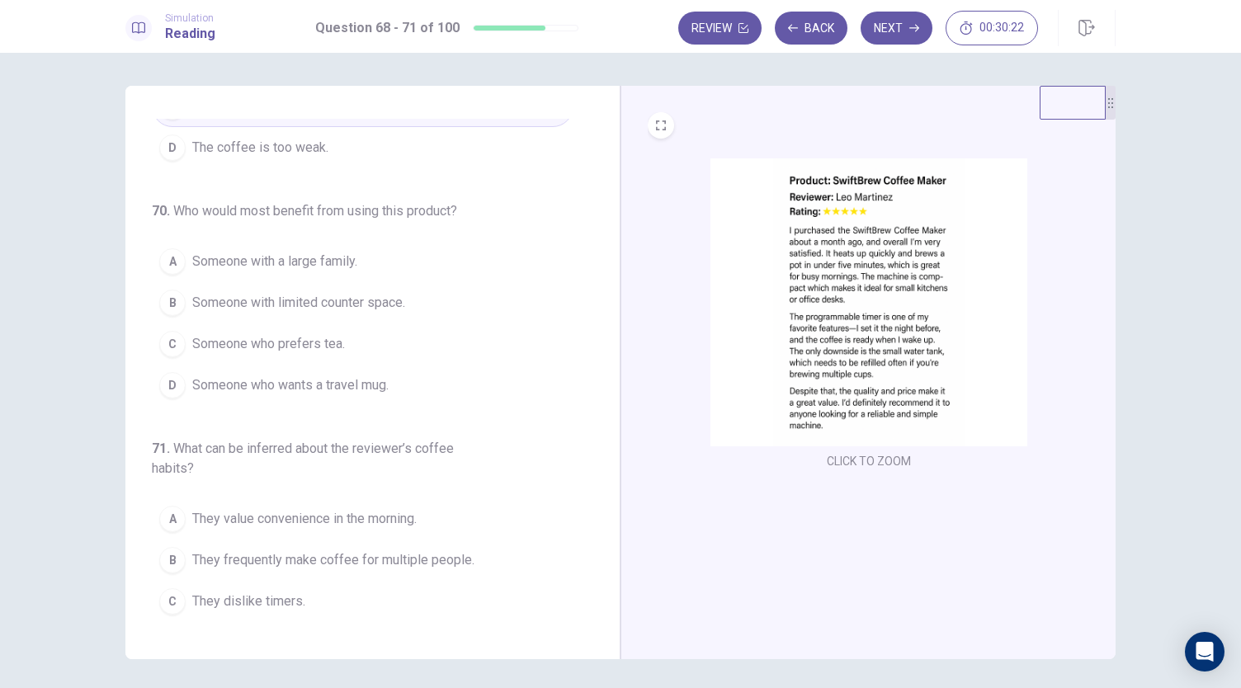
click at [419, 307] on button "B Someone with limited counter space." at bounding box center [363, 302] width 422 height 41
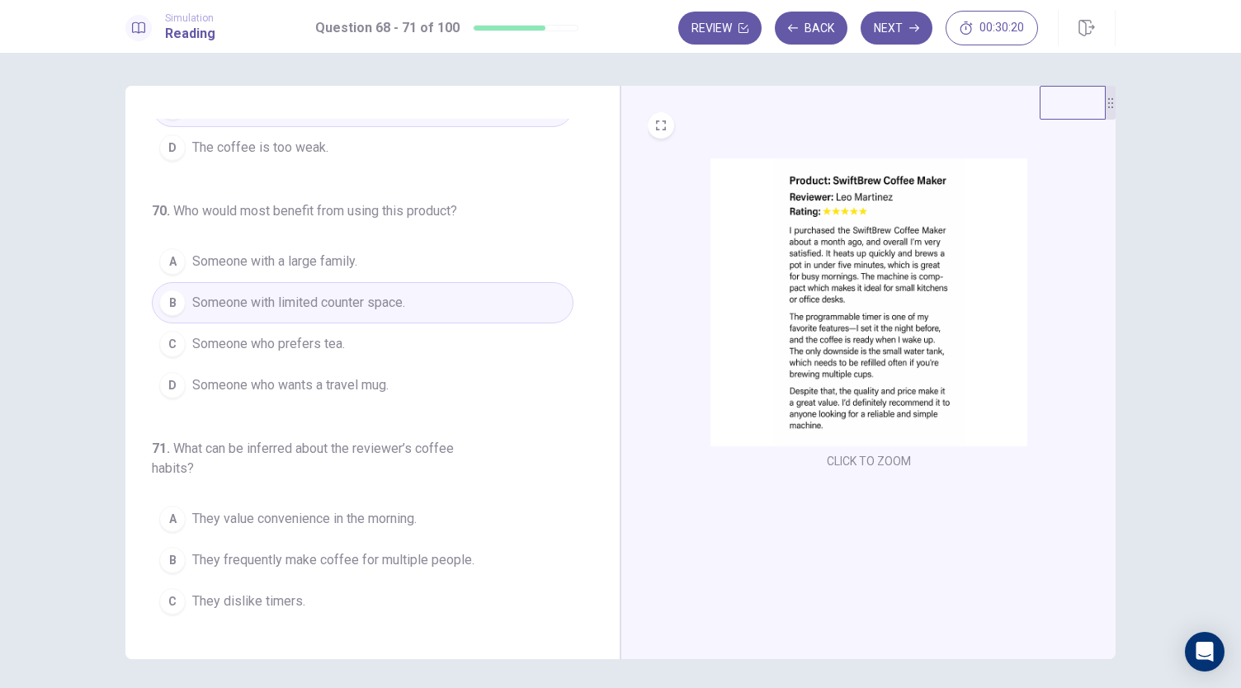
scroll to position [440, 0]
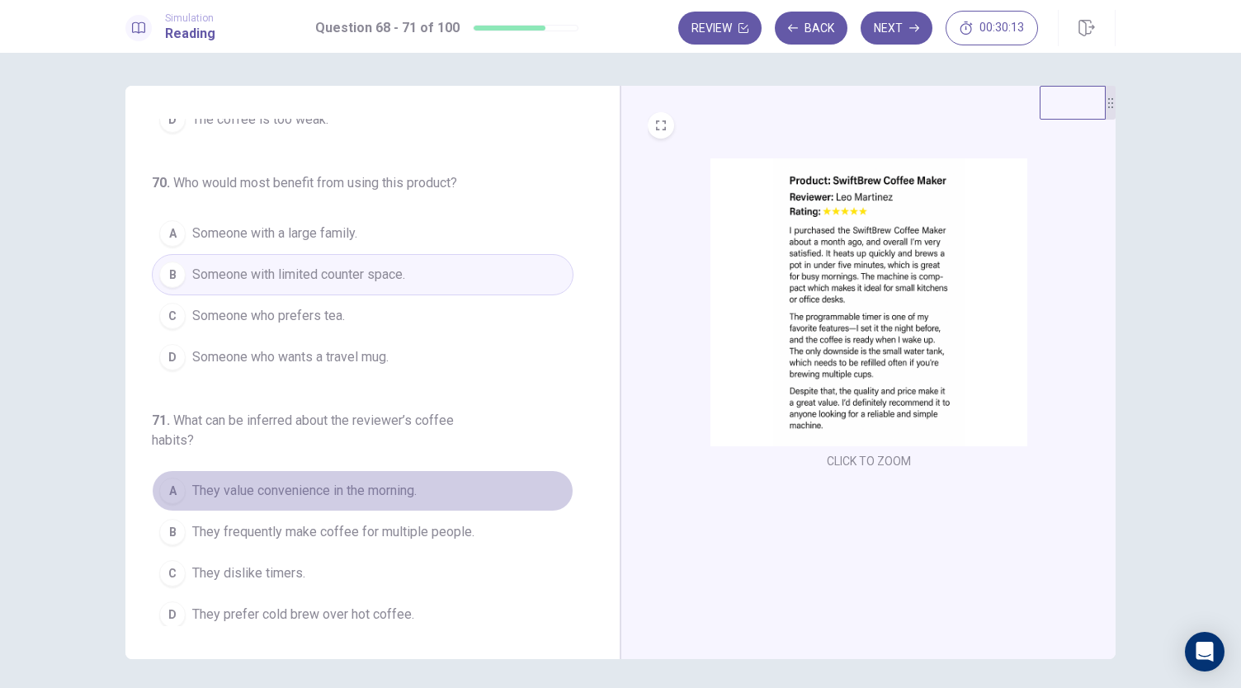
click at [399, 492] on span "They value convenience in the morning." at bounding box center [304, 491] width 224 height 20
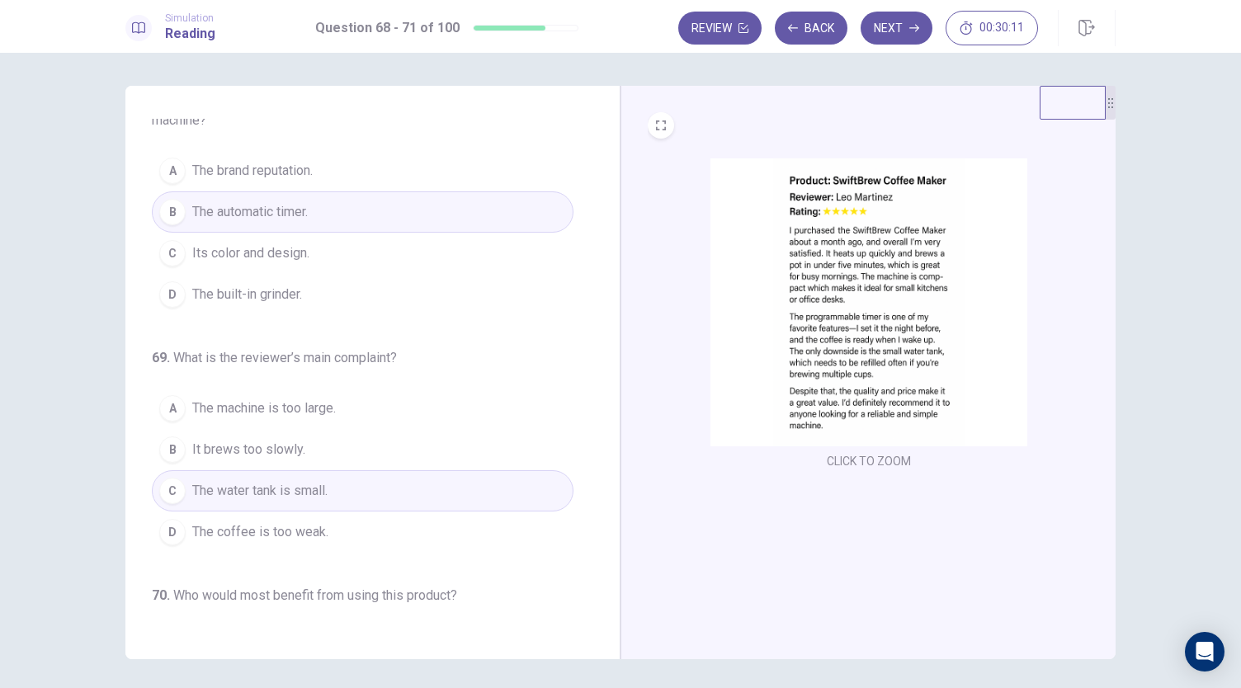
scroll to position [0, 0]
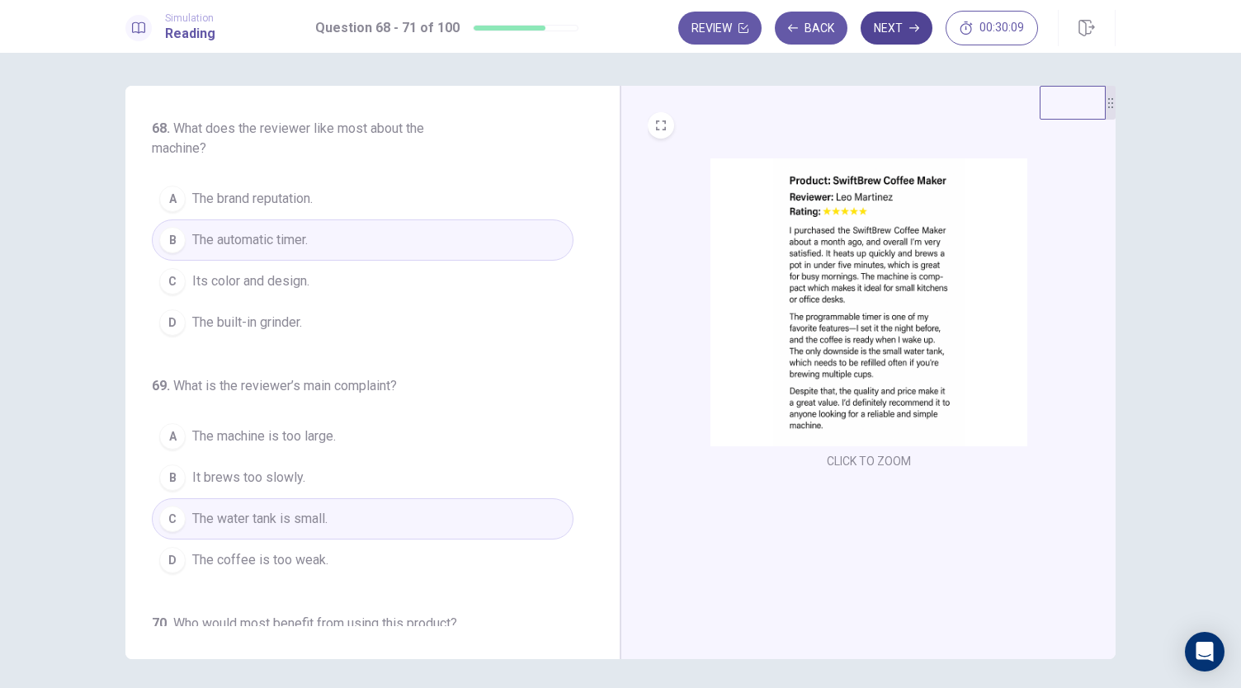
click at [914, 41] on button "Next" at bounding box center [896, 28] width 72 height 33
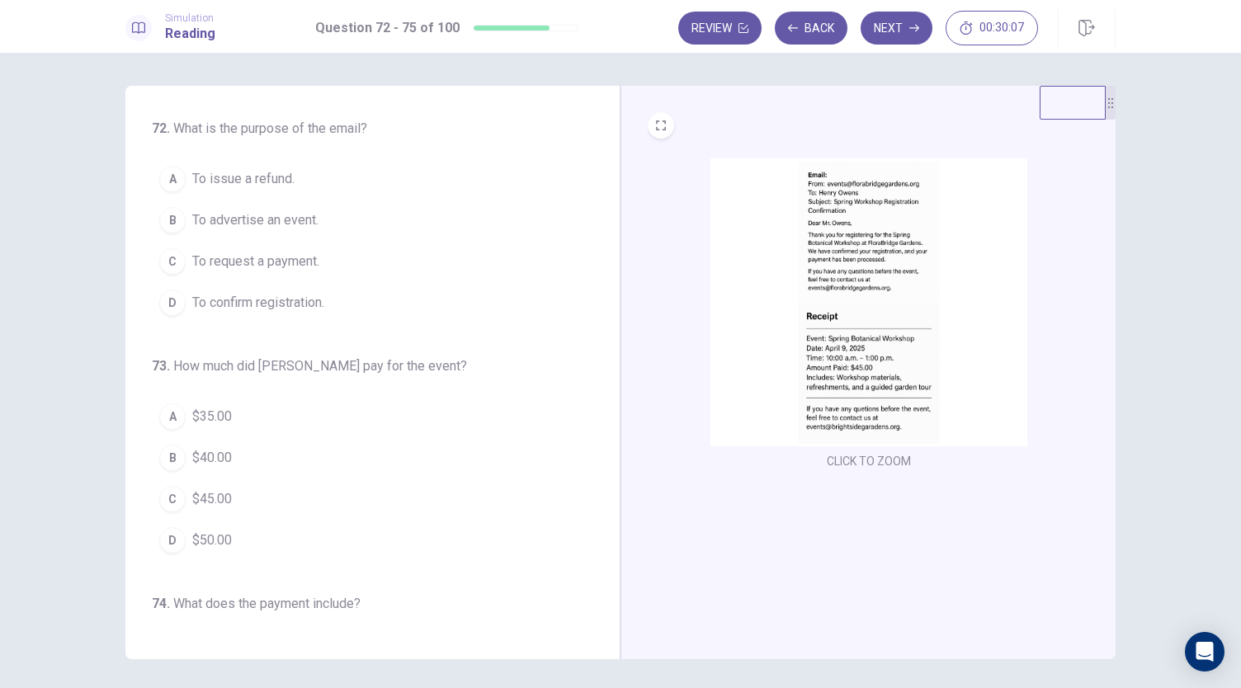
click at [846, 238] on img at bounding box center [868, 302] width 317 height 288
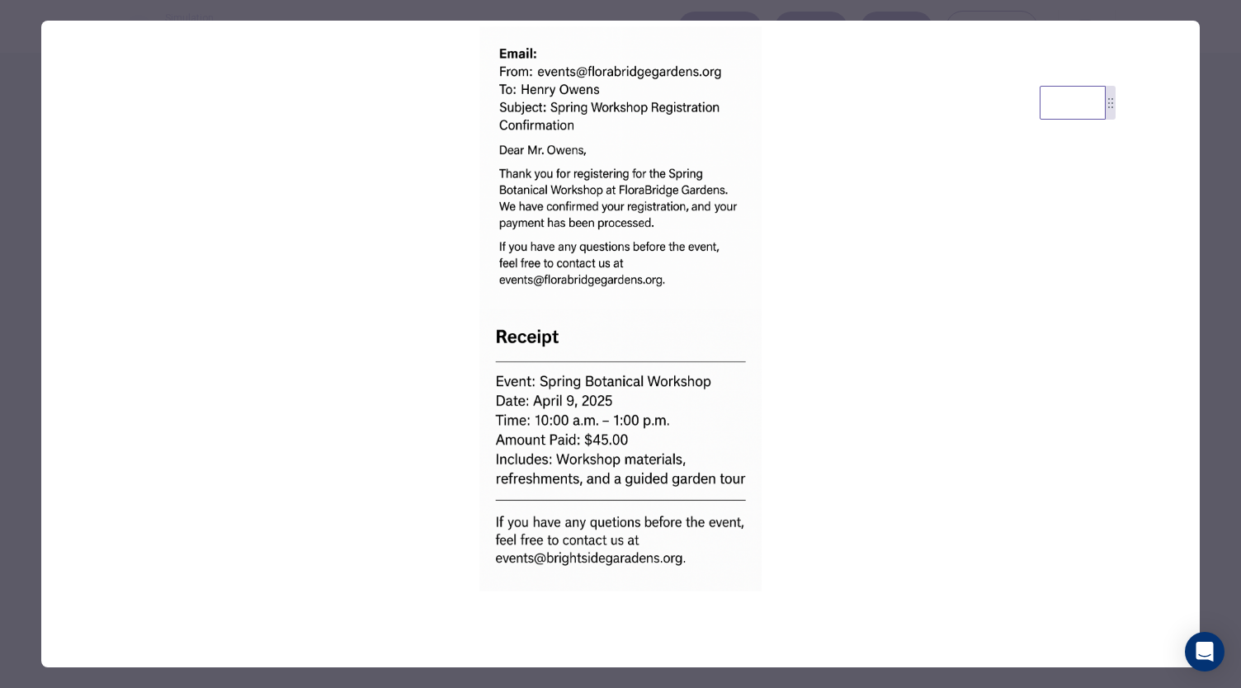
click at [1211, 97] on div at bounding box center [620, 344] width 1241 height 688
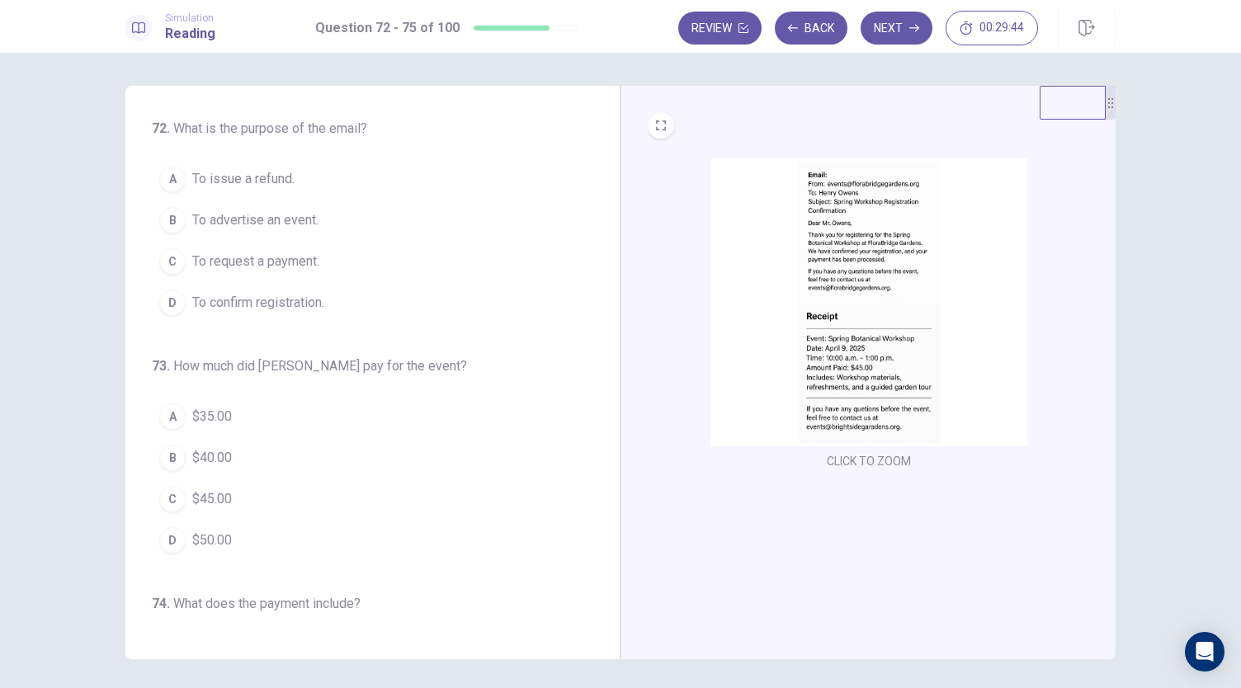
click at [252, 313] on button "D To confirm registration." at bounding box center [363, 302] width 422 height 41
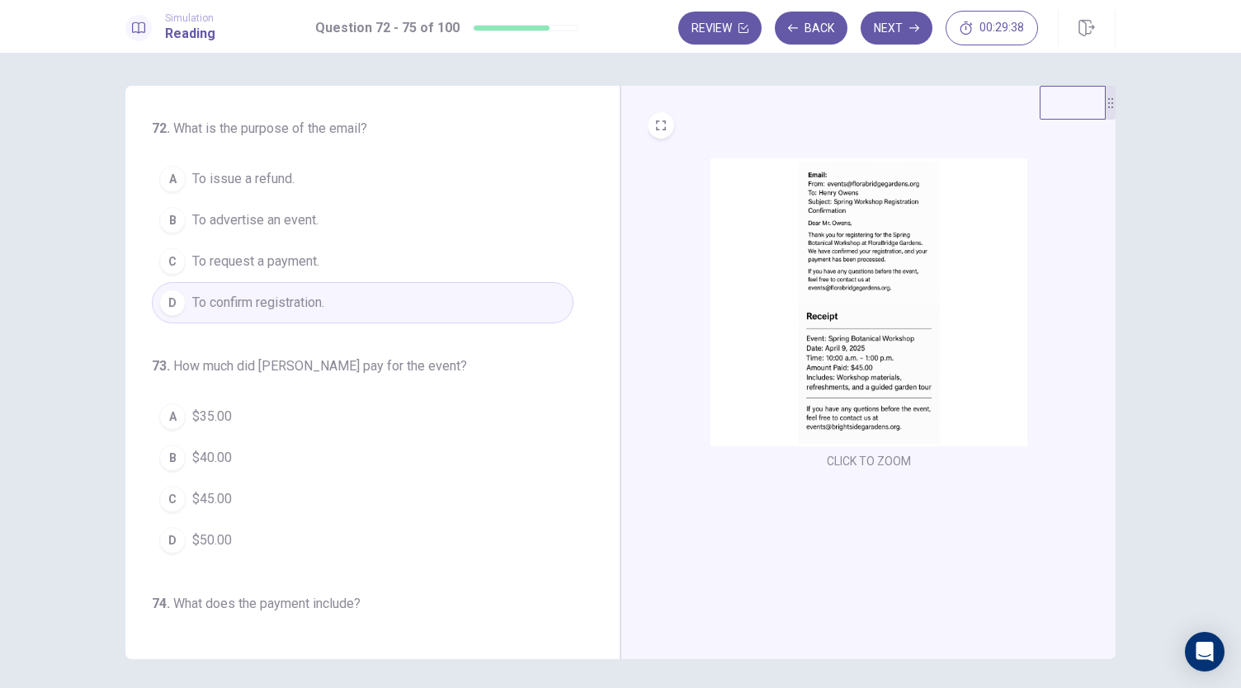
scroll to position [82, 0]
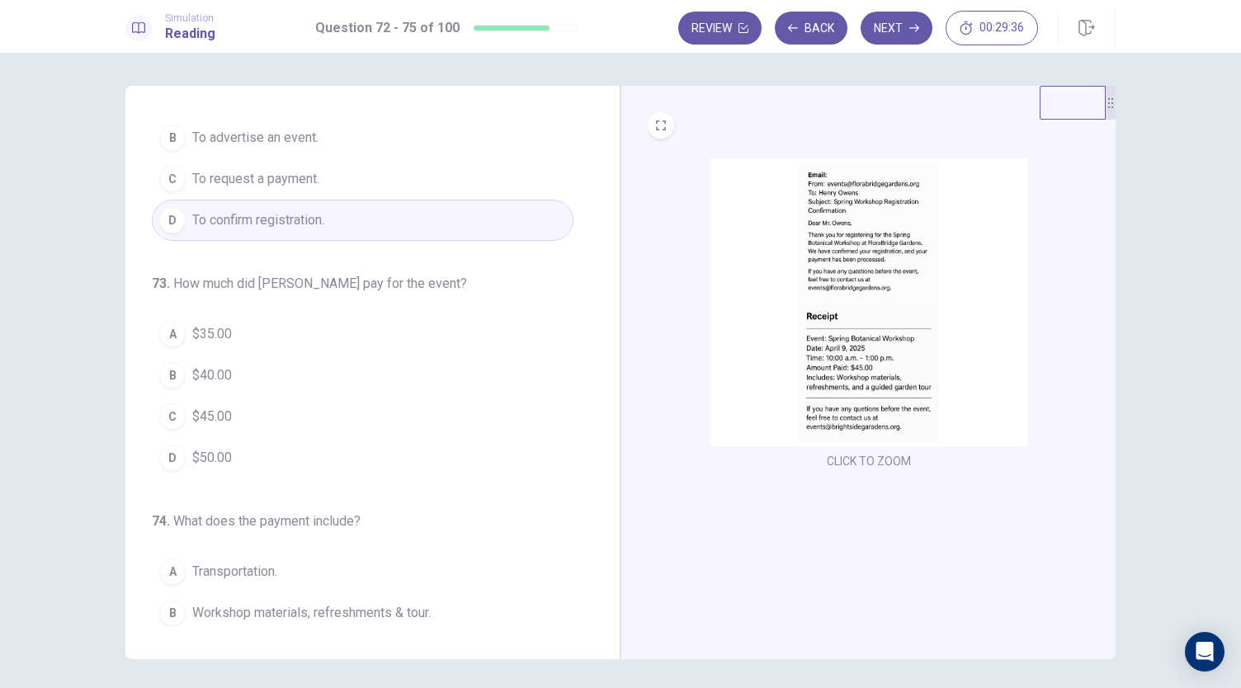
click at [238, 406] on button "C $45.00" at bounding box center [363, 416] width 422 height 41
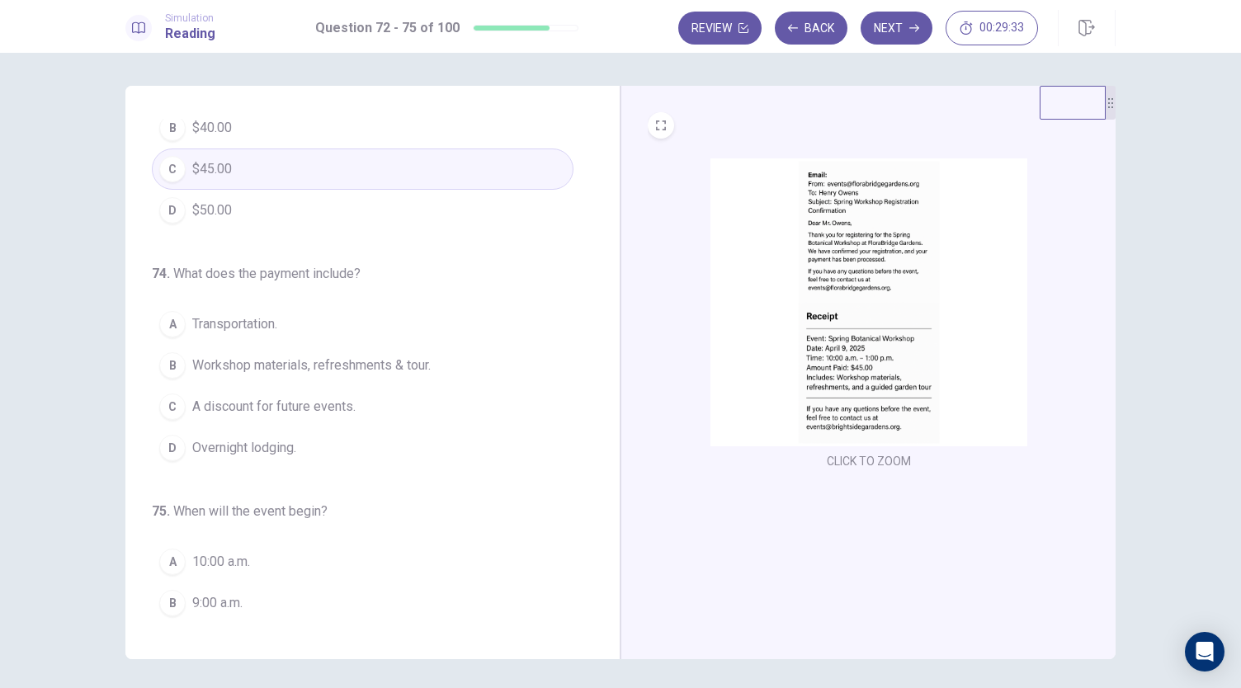
scroll to position [401, 0]
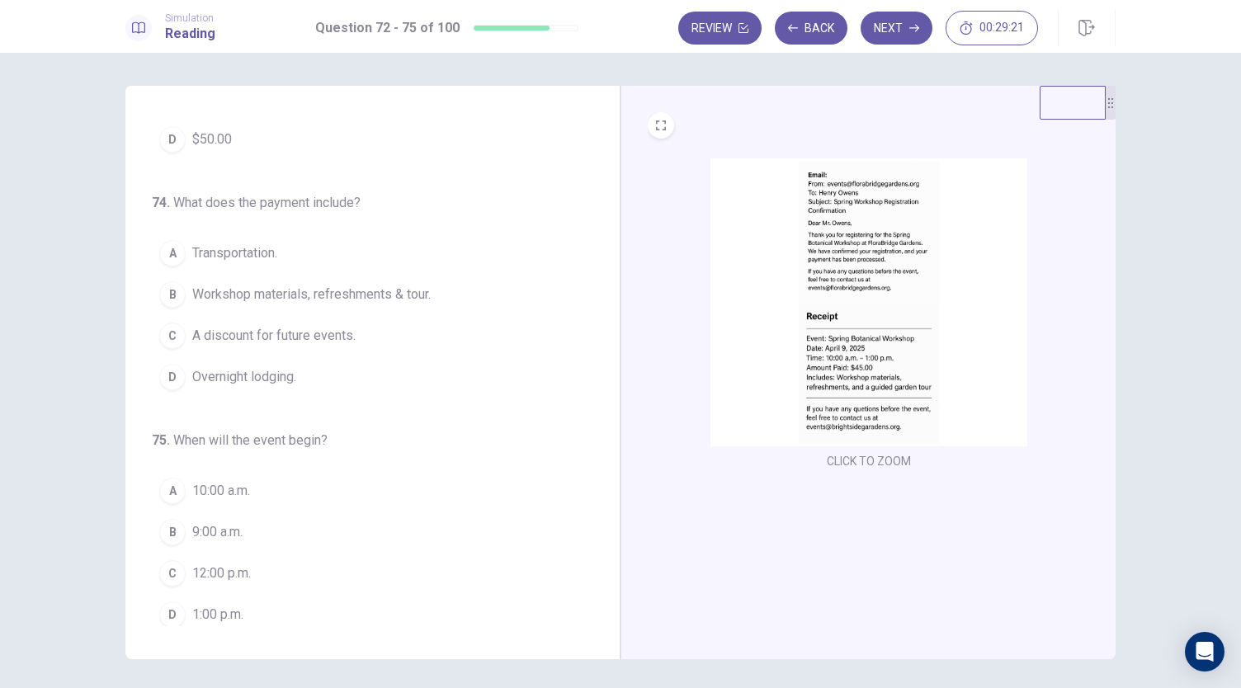
click at [384, 296] on span "Workshop materials, refreshments & tour." at bounding box center [311, 295] width 238 height 20
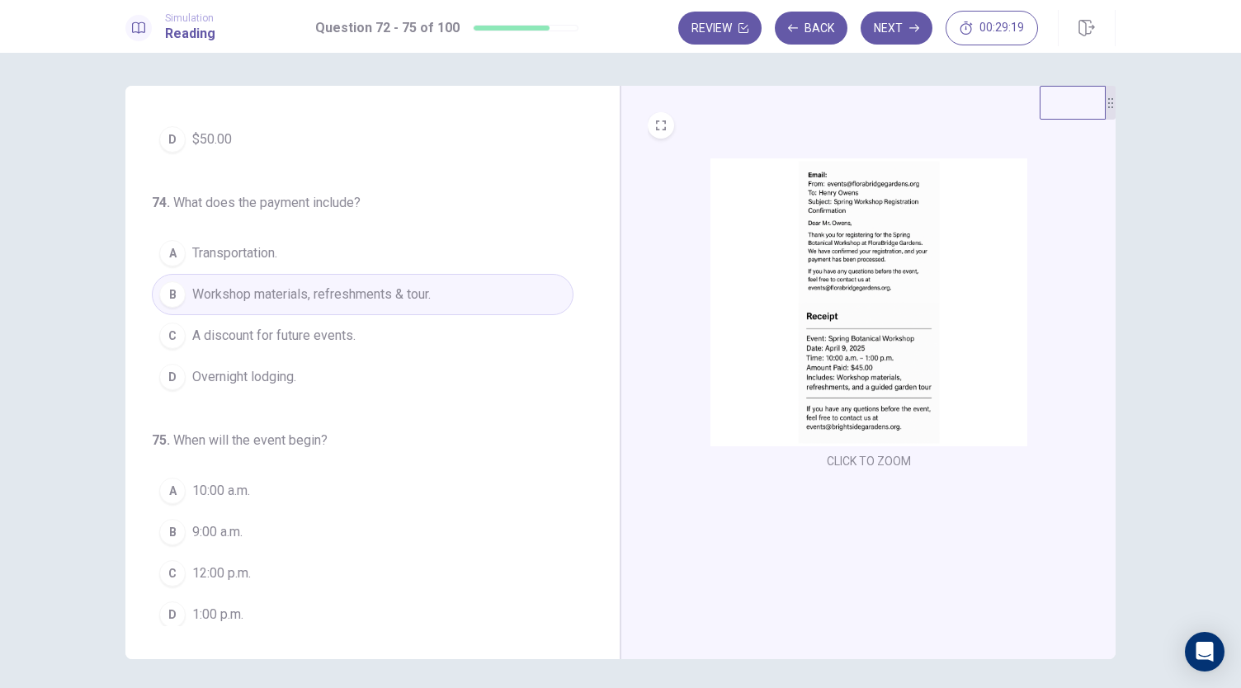
scroll to position [57, 0]
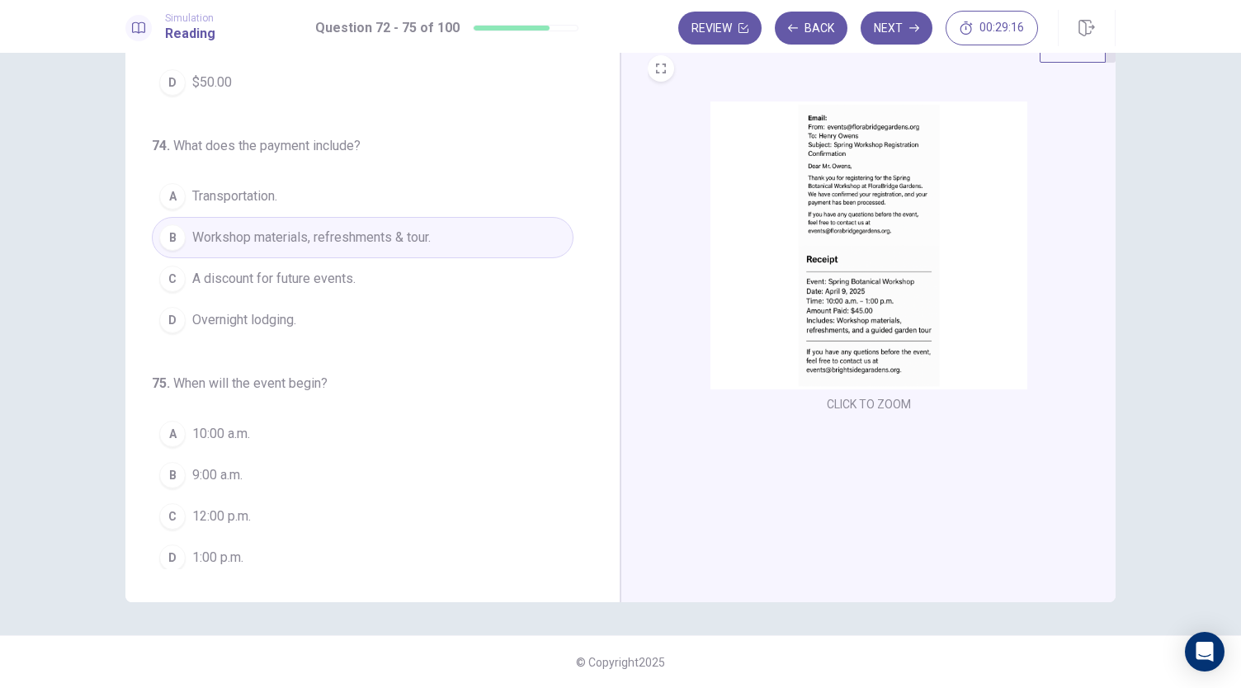
click at [272, 435] on button "A 10:00 a.m." at bounding box center [363, 433] width 422 height 41
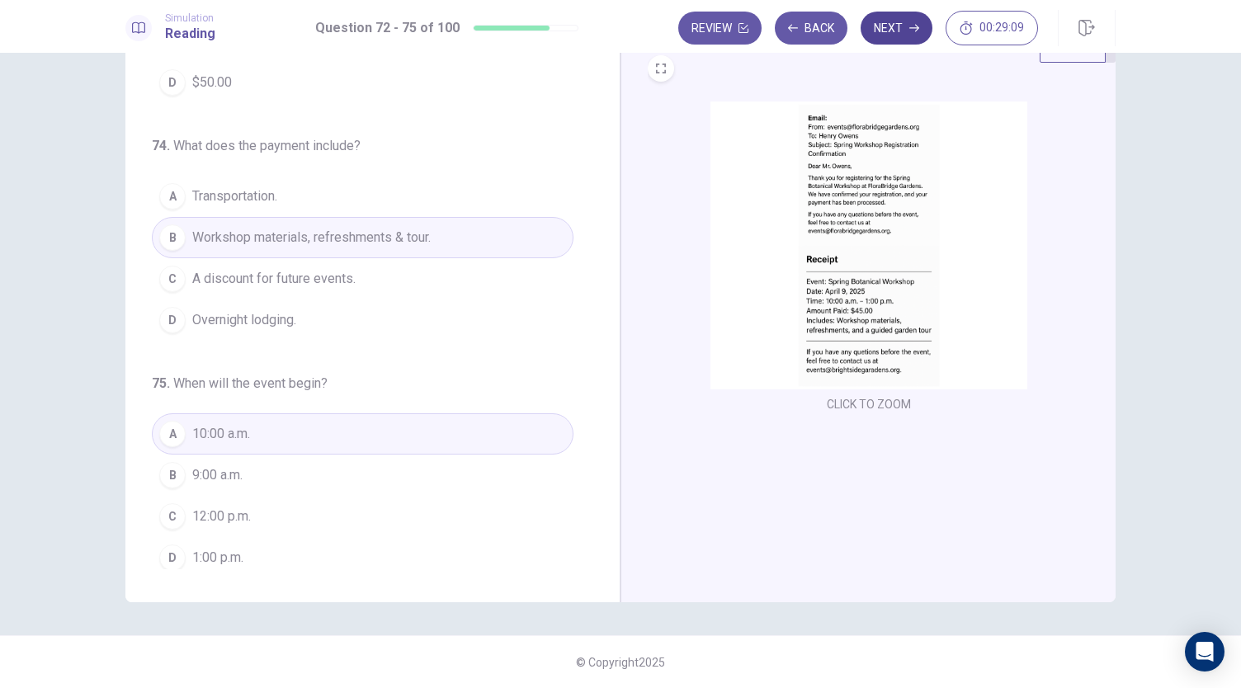
click at [892, 24] on button "Next" at bounding box center [896, 28] width 72 height 33
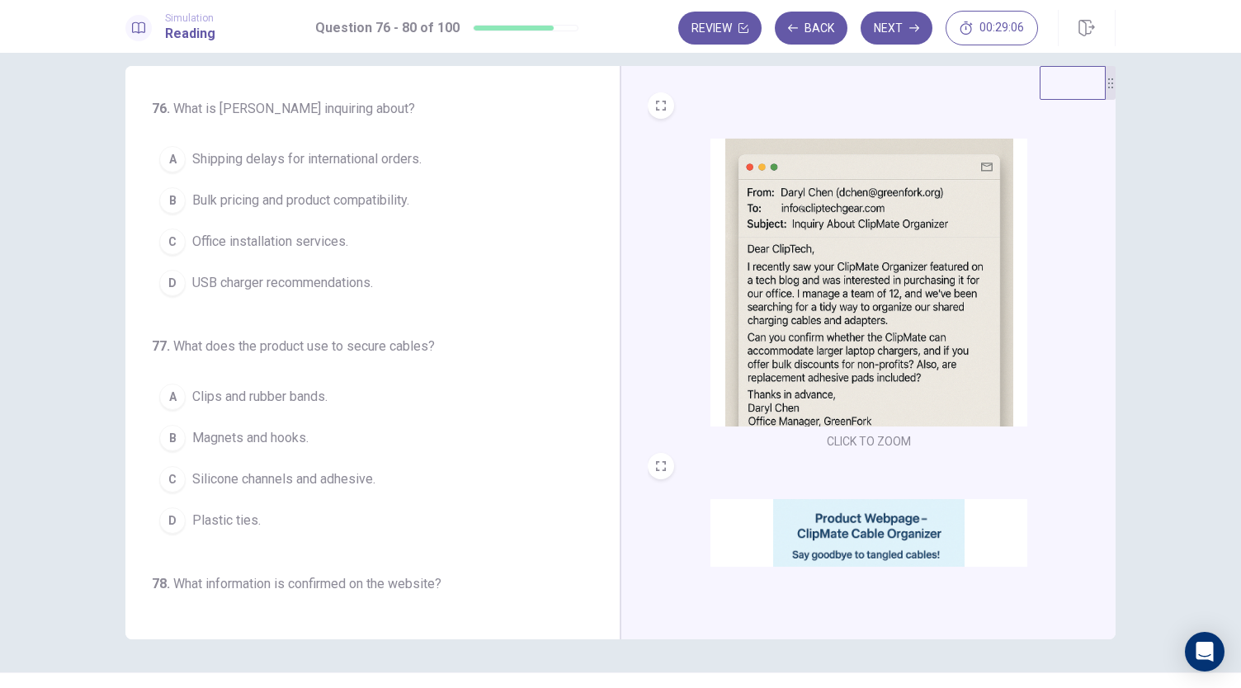
scroll to position [0, 0]
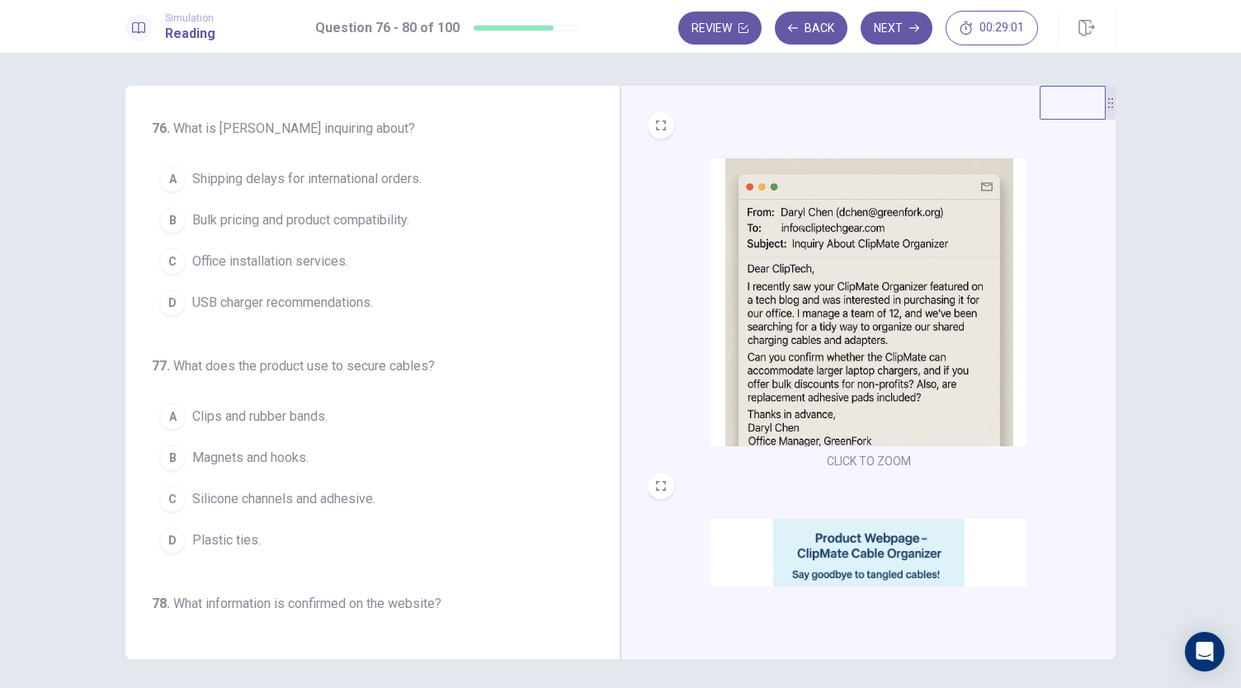
click at [870, 332] on img at bounding box center [868, 302] width 317 height 288
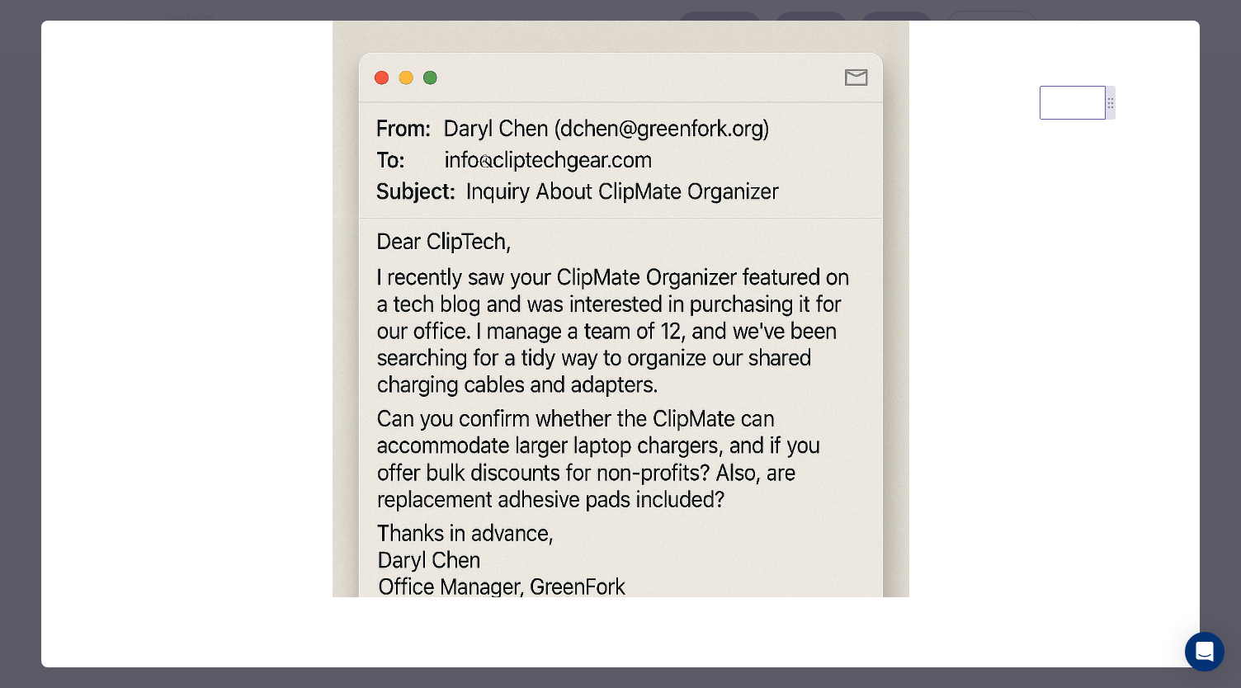
click at [1208, 241] on div at bounding box center [620, 344] width 1241 height 688
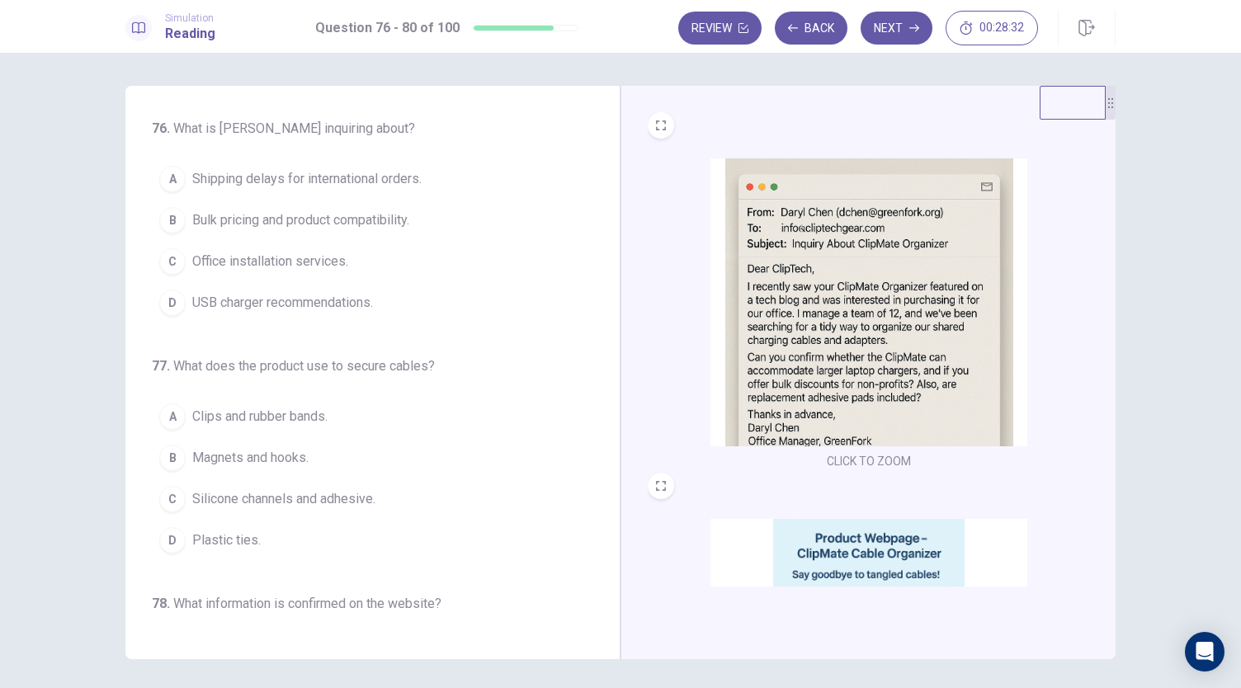
click at [379, 236] on button "B Bulk pricing and product compatibility." at bounding box center [363, 220] width 422 height 41
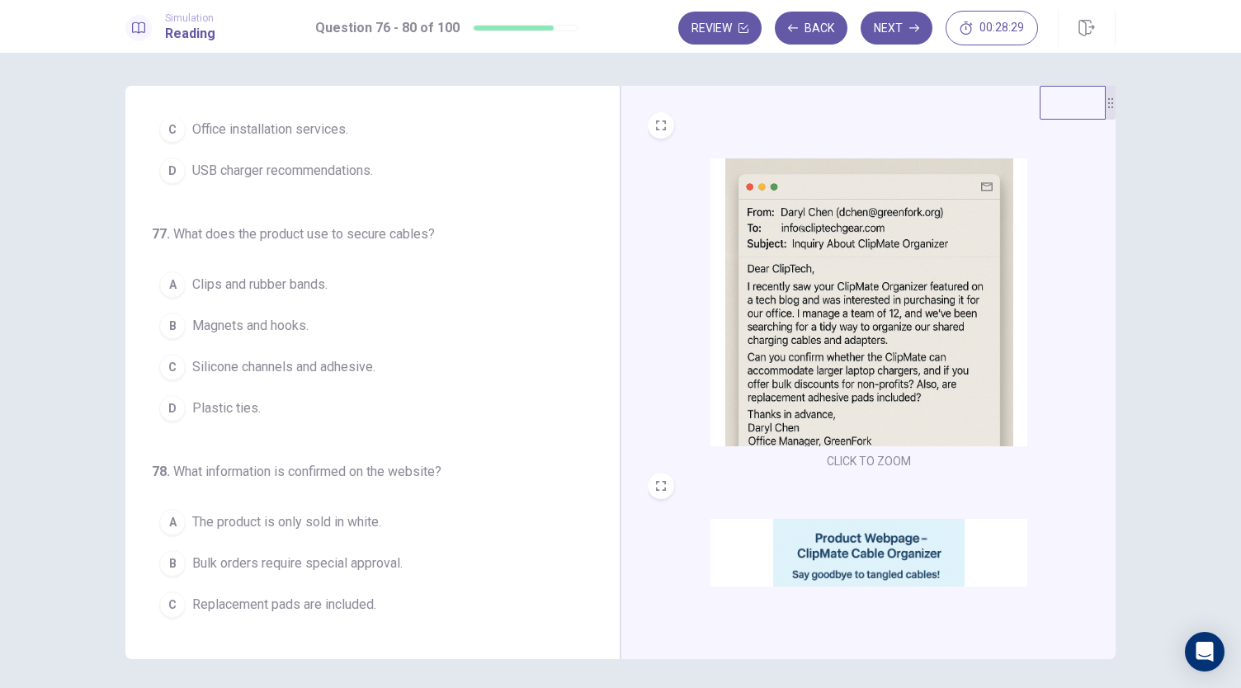
scroll to position [165, 0]
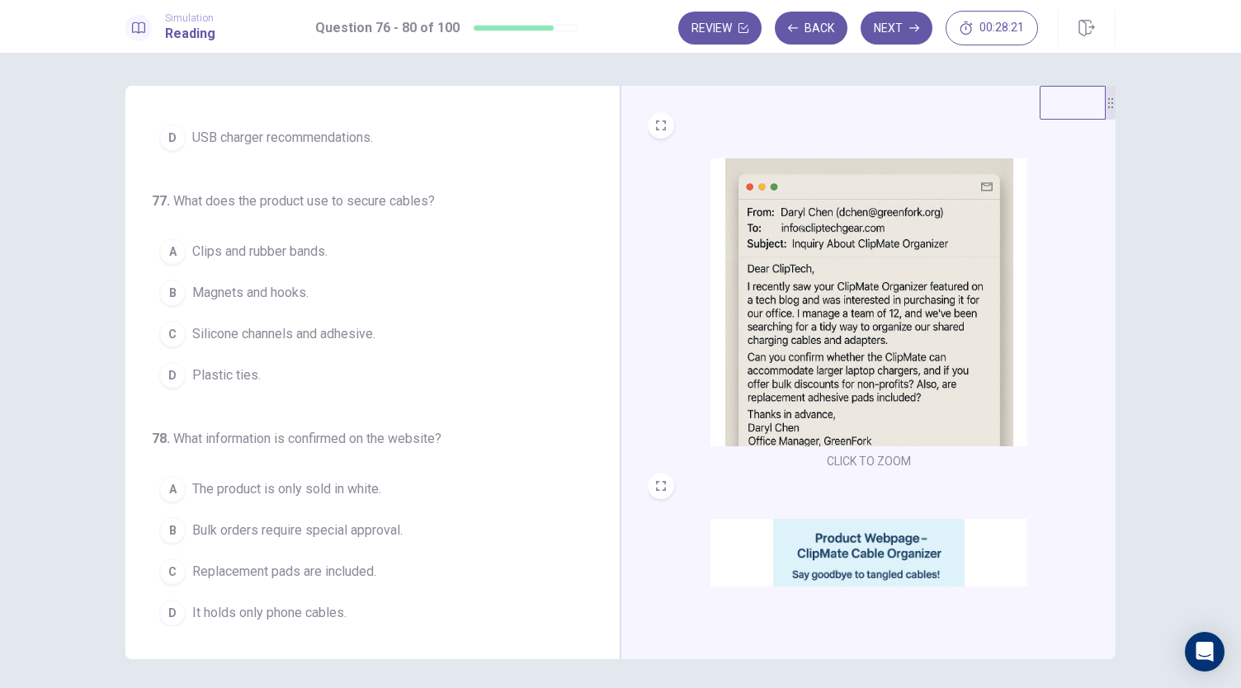
click at [861, 570] on img at bounding box center [868, 663] width 317 height 288
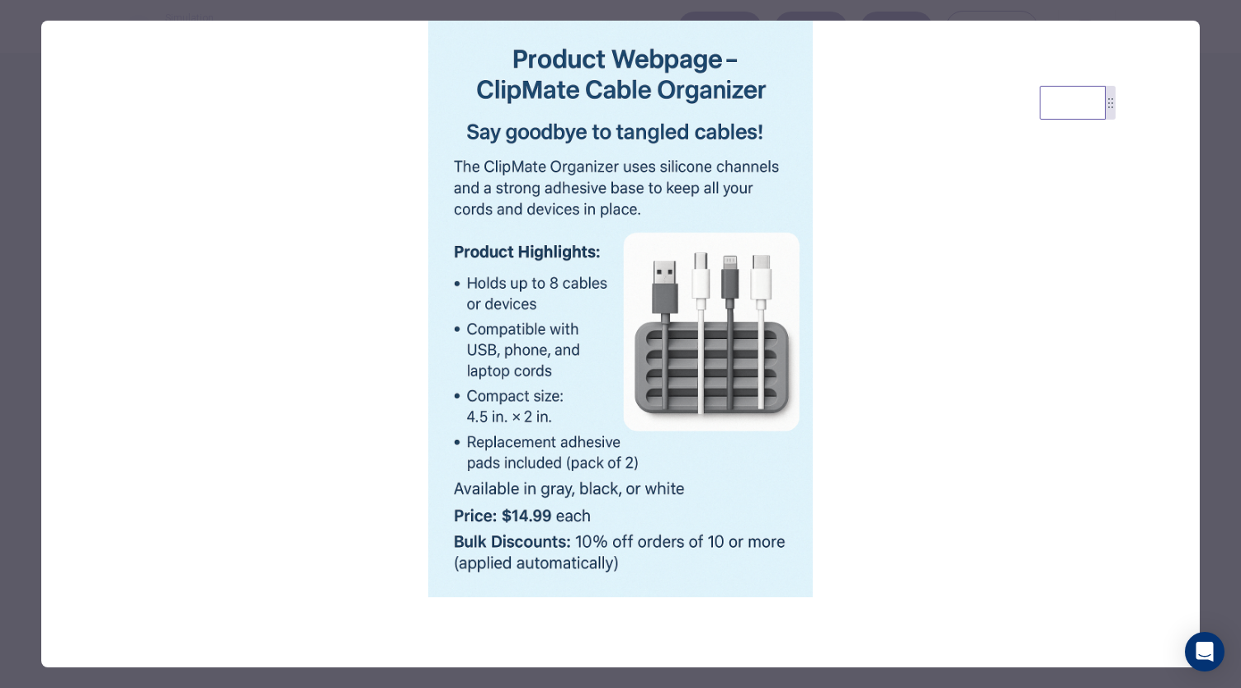
click at [1214, 483] on div at bounding box center [620, 344] width 1241 height 688
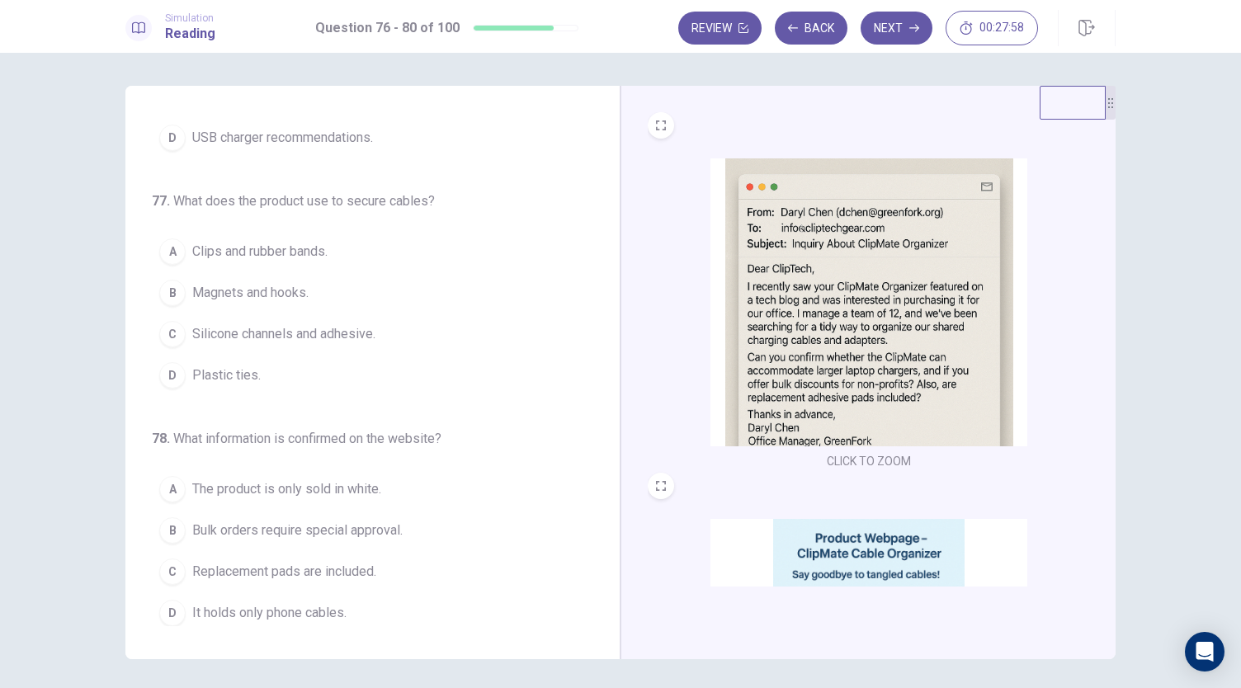
click at [323, 348] on button "C Silicone channels and adhesive." at bounding box center [363, 333] width 422 height 41
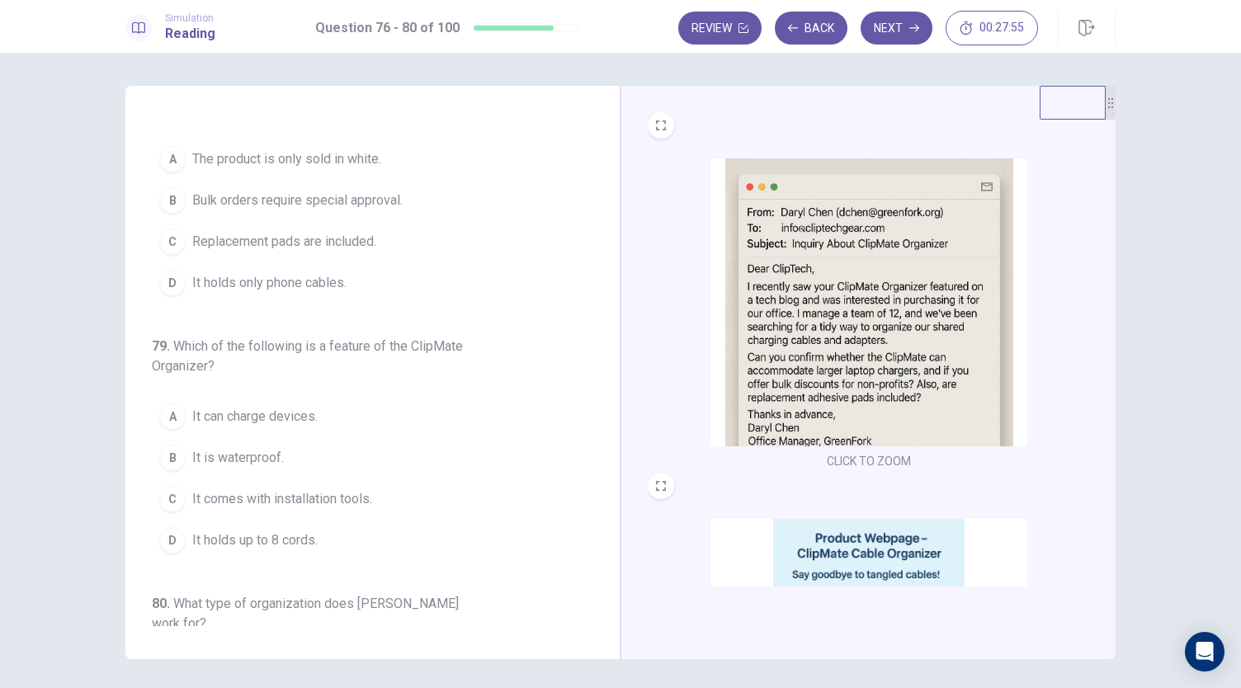
scroll to position [412, 0]
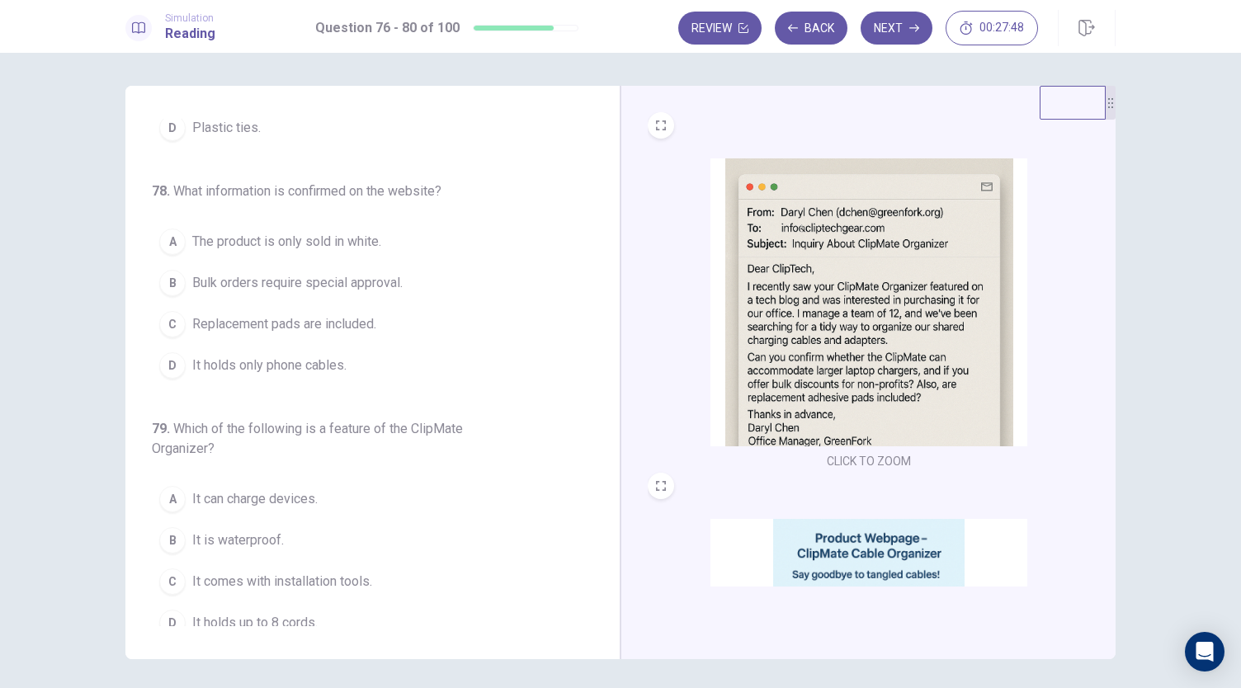
click at [810, 534] on img at bounding box center [868, 663] width 317 height 288
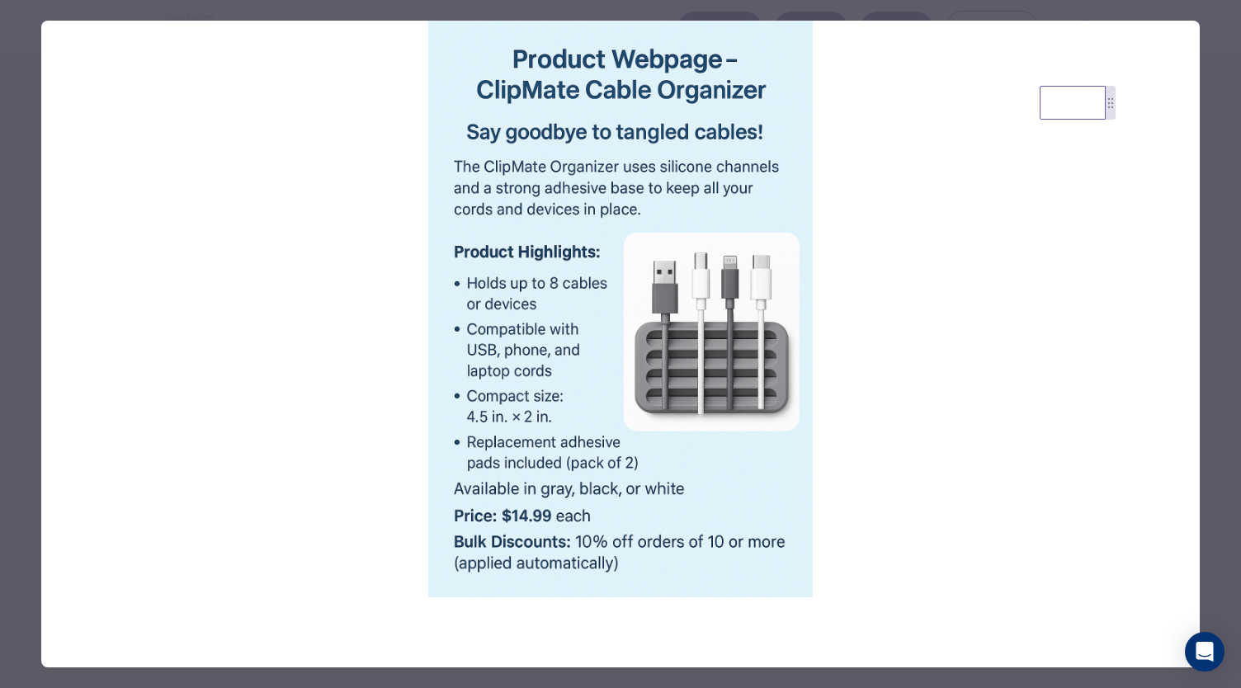
click at [1205, 384] on div at bounding box center [620, 344] width 1241 height 688
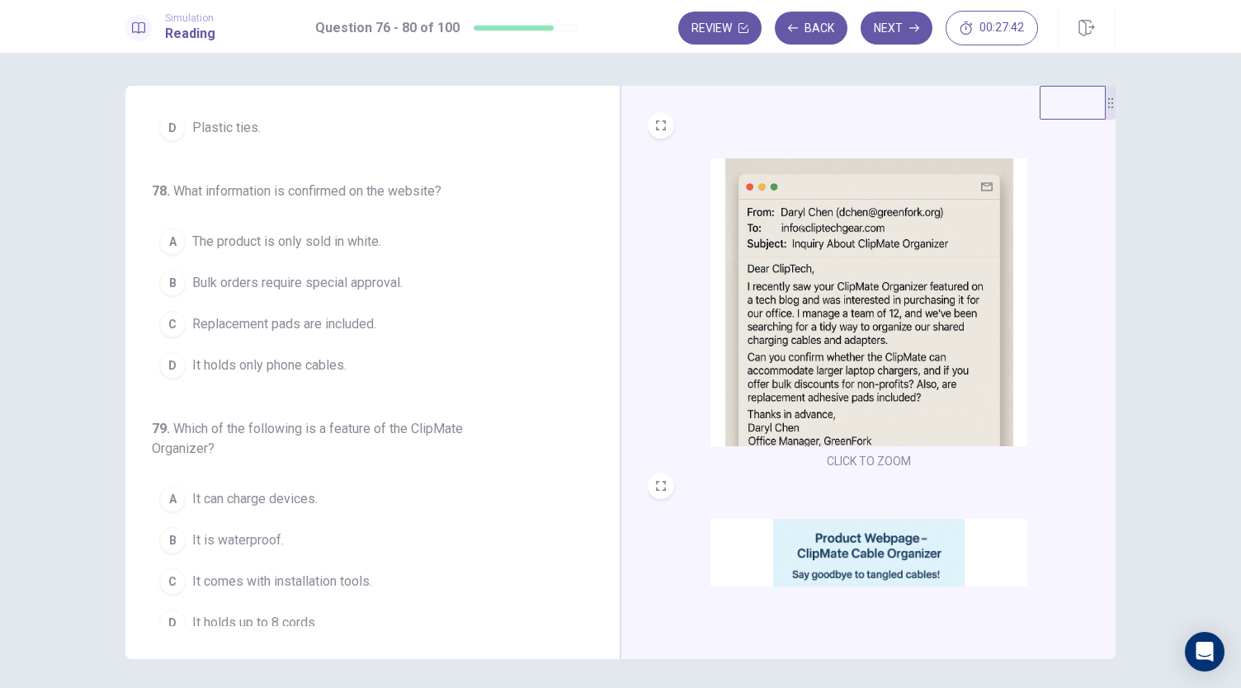
click at [845, 553] on img at bounding box center [868, 663] width 317 height 288
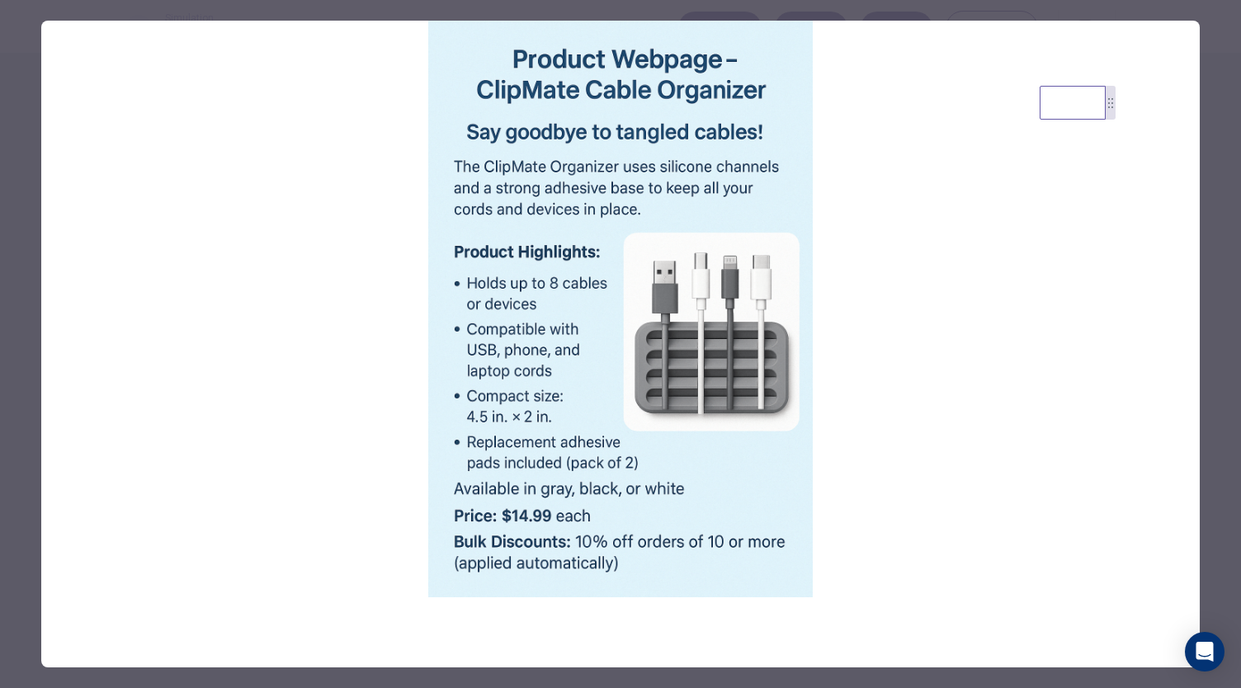
drag, startPoint x: 1208, startPoint y: 413, endPoint x: 1086, endPoint y: 459, distance: 131.0
click at [1208, 414] on div at bounding box center [620, 344] width 1241 height 688
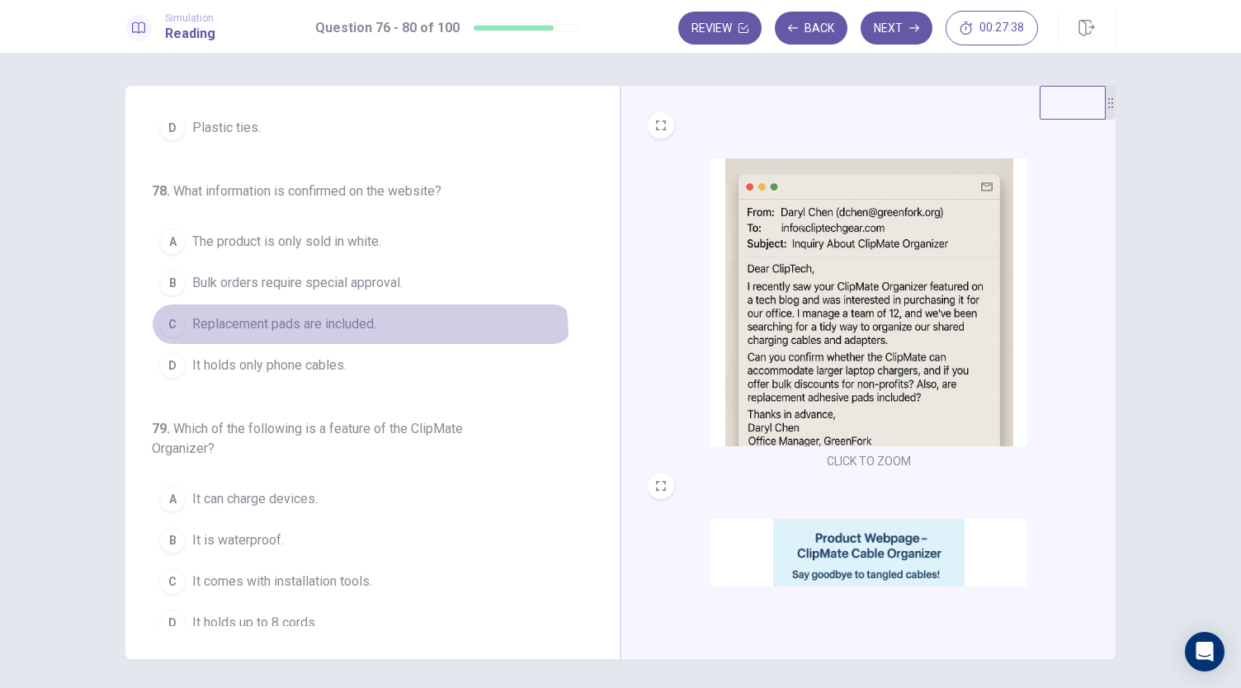
click at [351, 331] on button "C Replacement pads are included." at bounding box center [363, 324] width 422 height 41
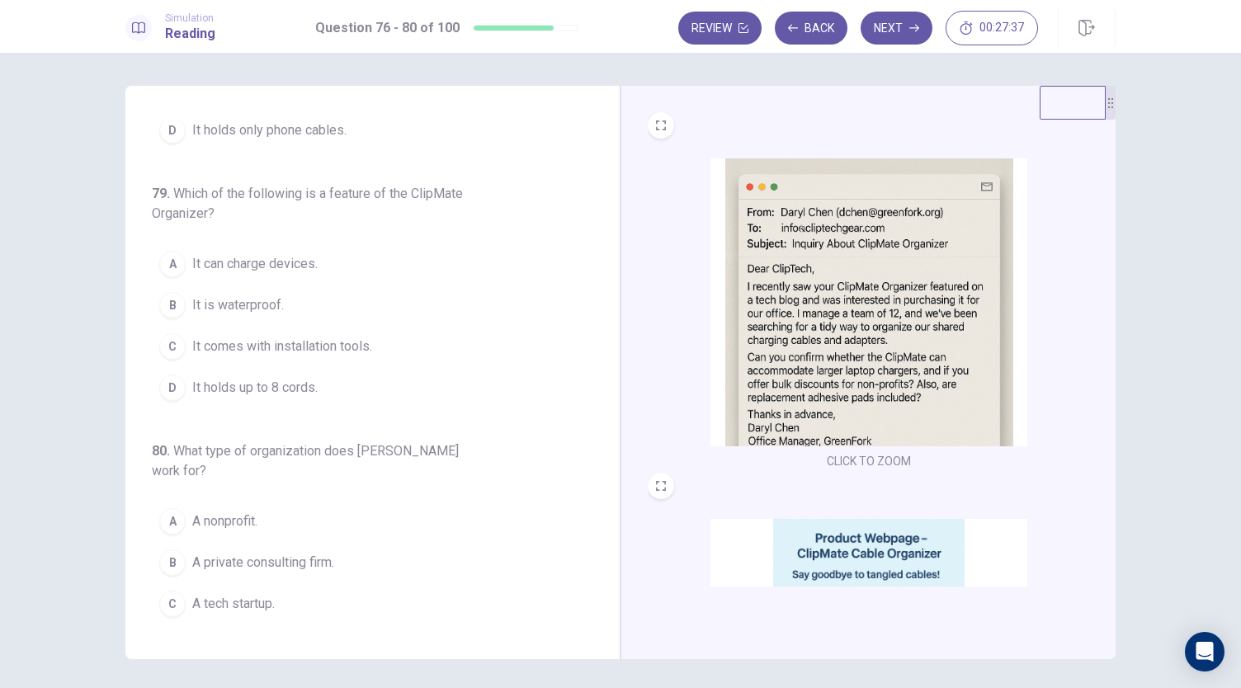
scroll to position [676, 0]
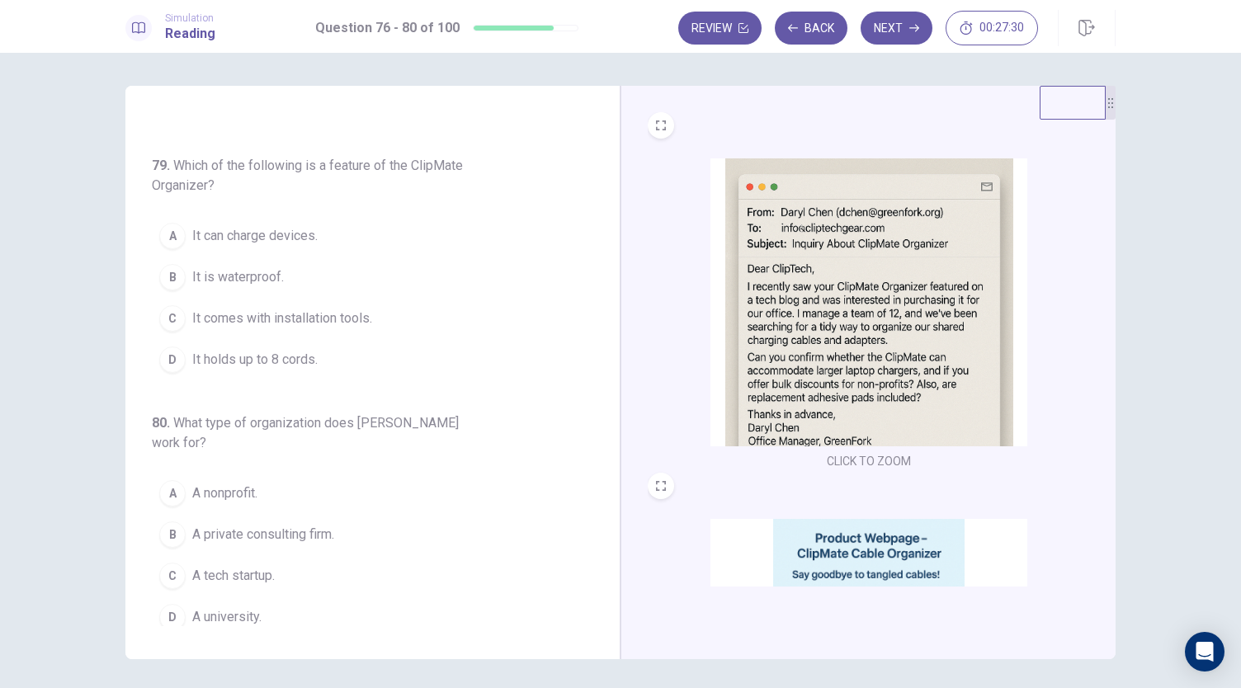
click at [791, 548] on img at bounding box center [868, 663] width 317 height 288
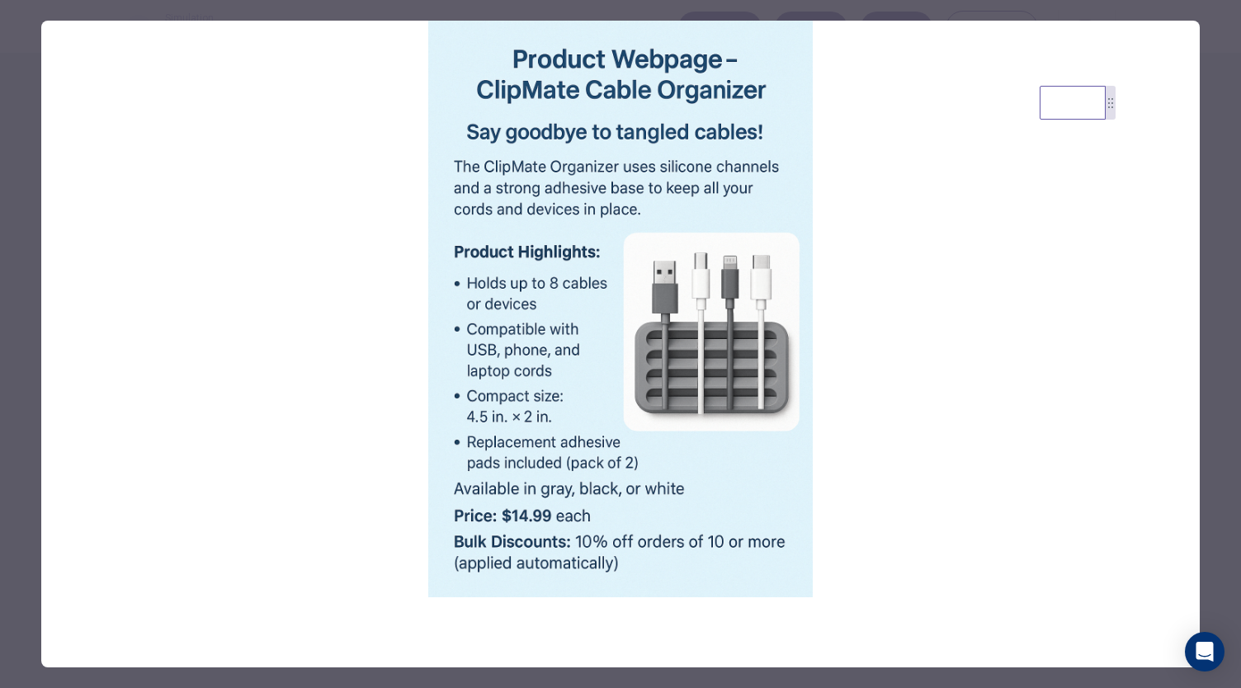
click at [1201, 365] on div at bounding box center [620, 344] width 1241 height 688
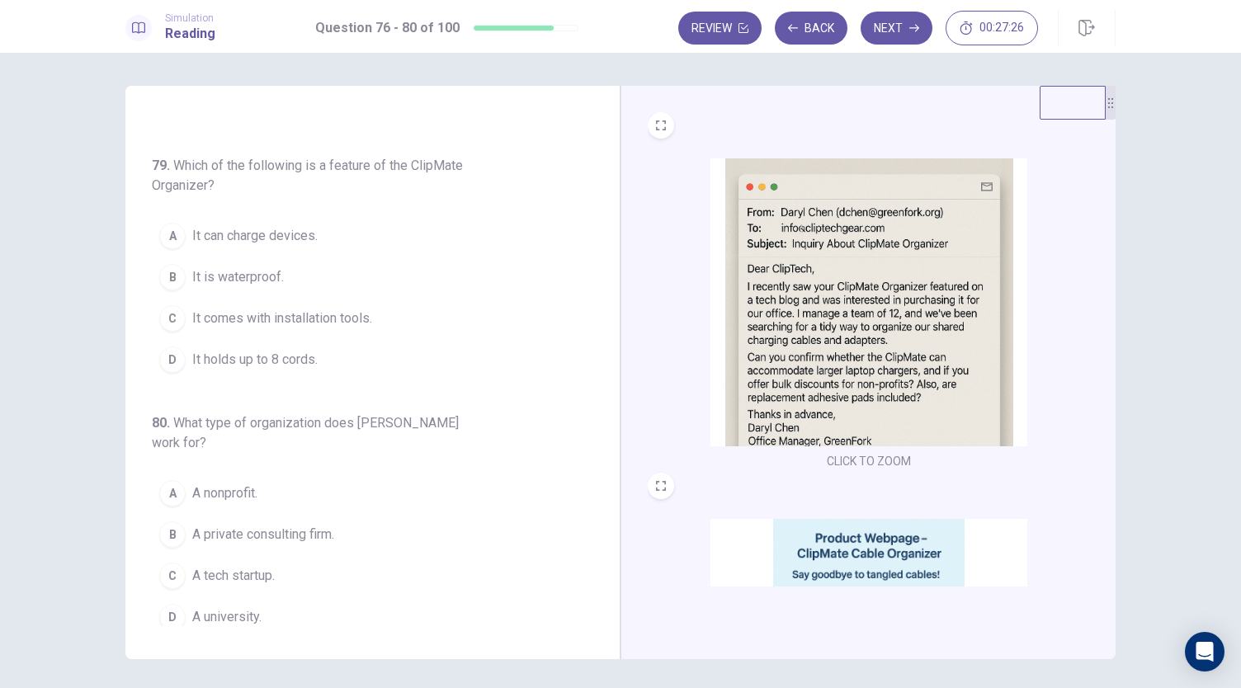
click at [295, 350] on span "It holds up to 8 cords." at bounding box center [254, 360] width 125 height 20
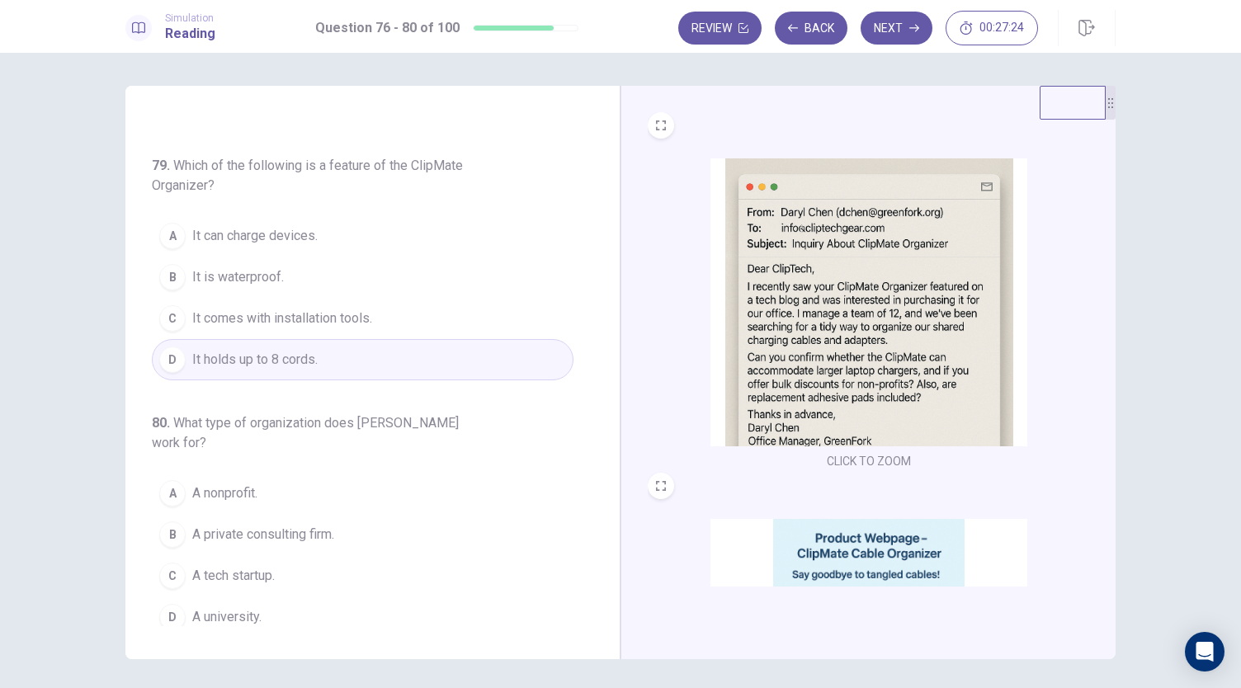
click at [847, 558] on img at bounding box center [868, 663] width 317 height 288
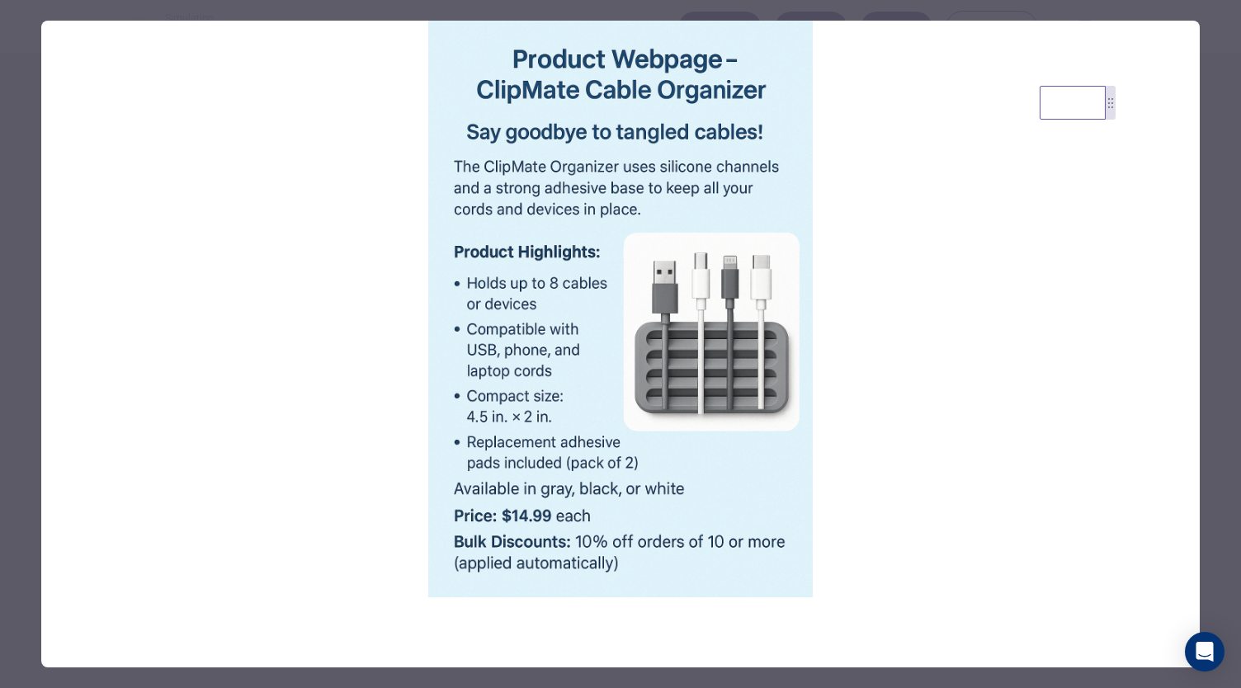
click at [1199, 365] on div at bounding box center [620, 344] width 1241 height 688
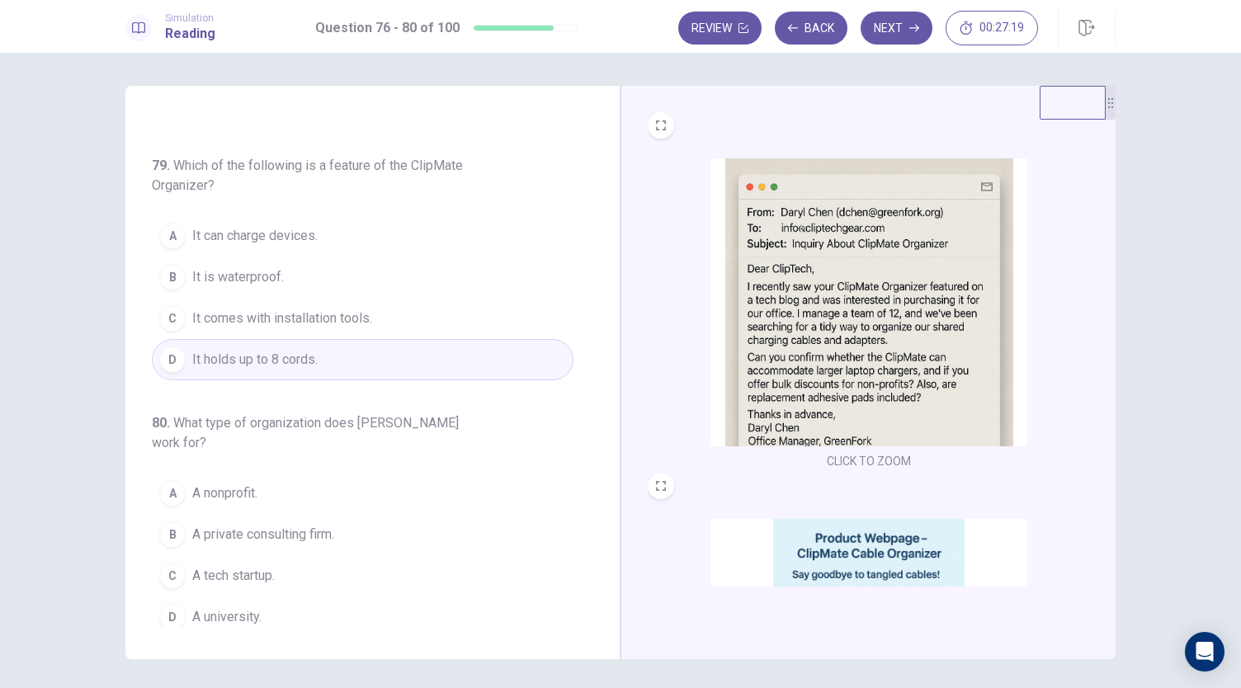
click at [747, 553] on img at bounding box center [868, 663] width 317 height 288
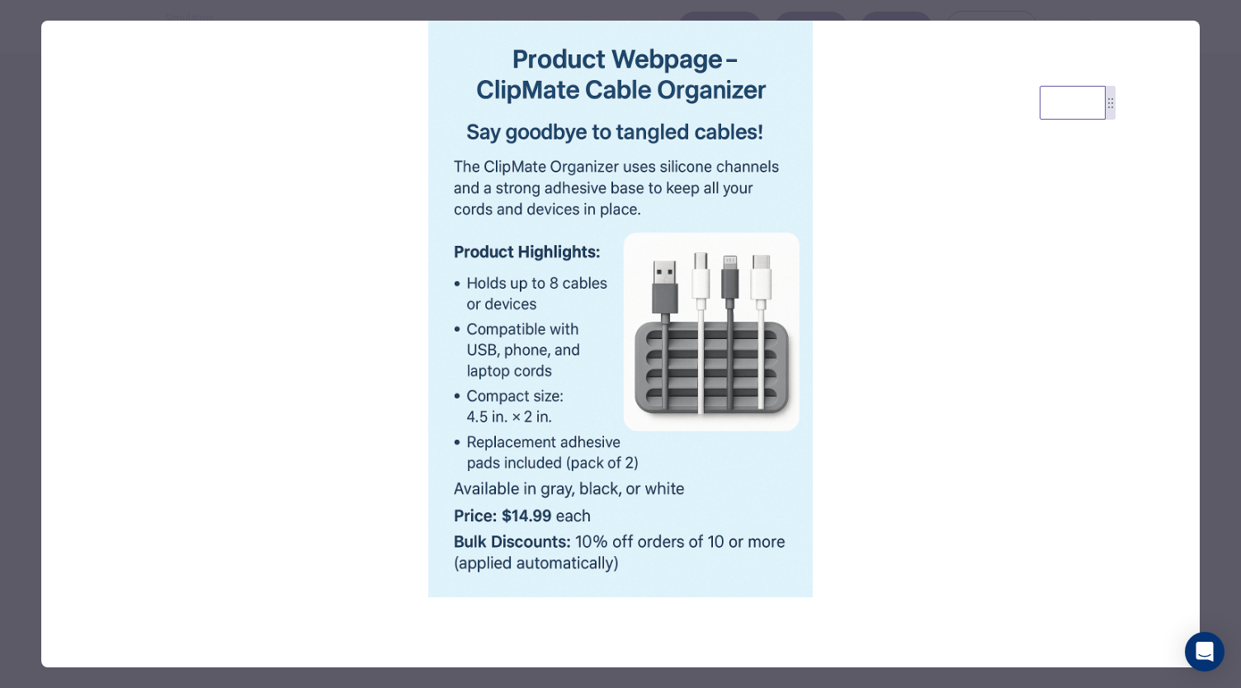
click at [1203, 299] on div at bounding box center [620, 344] width 1241 height 688
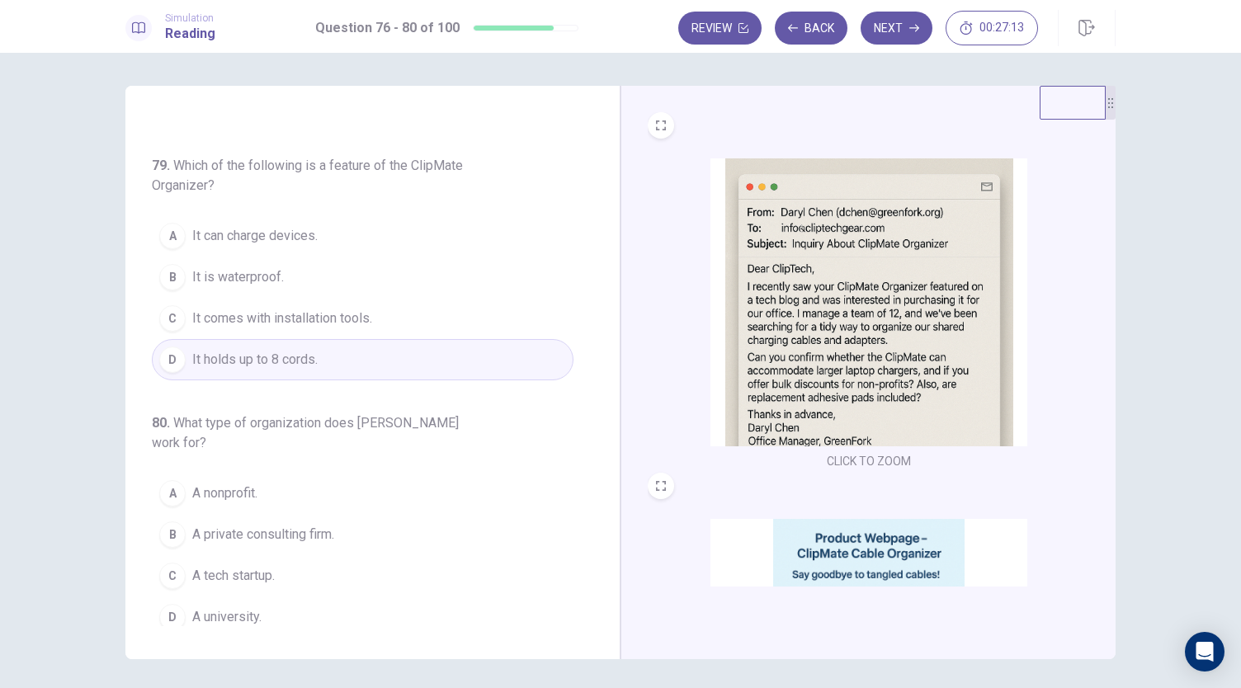
scroll to position [57, 0]
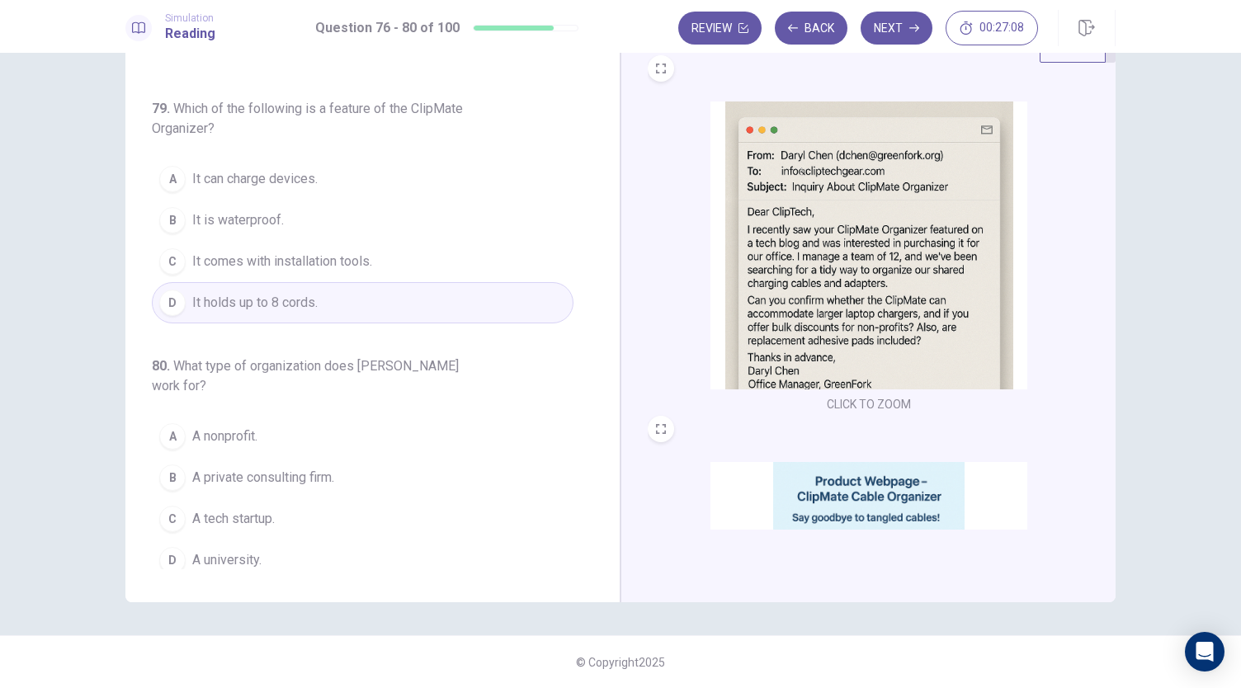
click at [775, 332] on img at bounding box center [868, 245] width 317 height 288
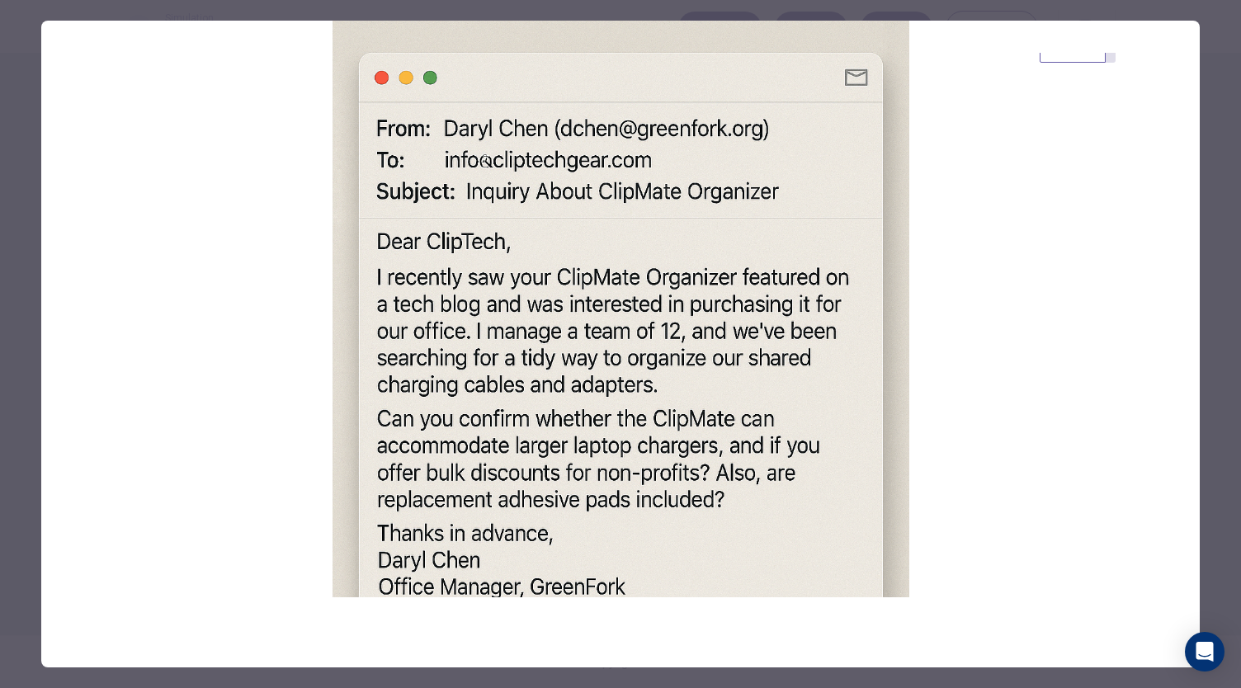
click at [1211, 351] on div at bounding box center [620, 344] width 1241 height 688
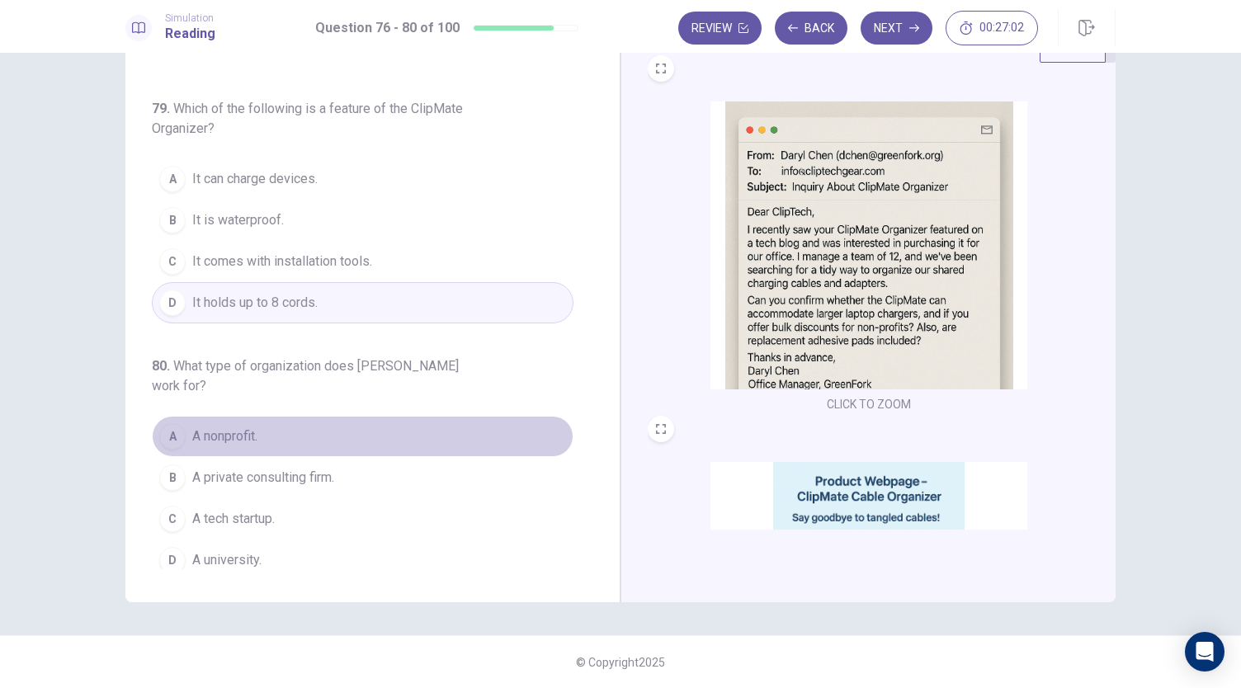
click at [365, 429] on button "A A nonprofit." at bounding box center [363, 436] width 422 height 41
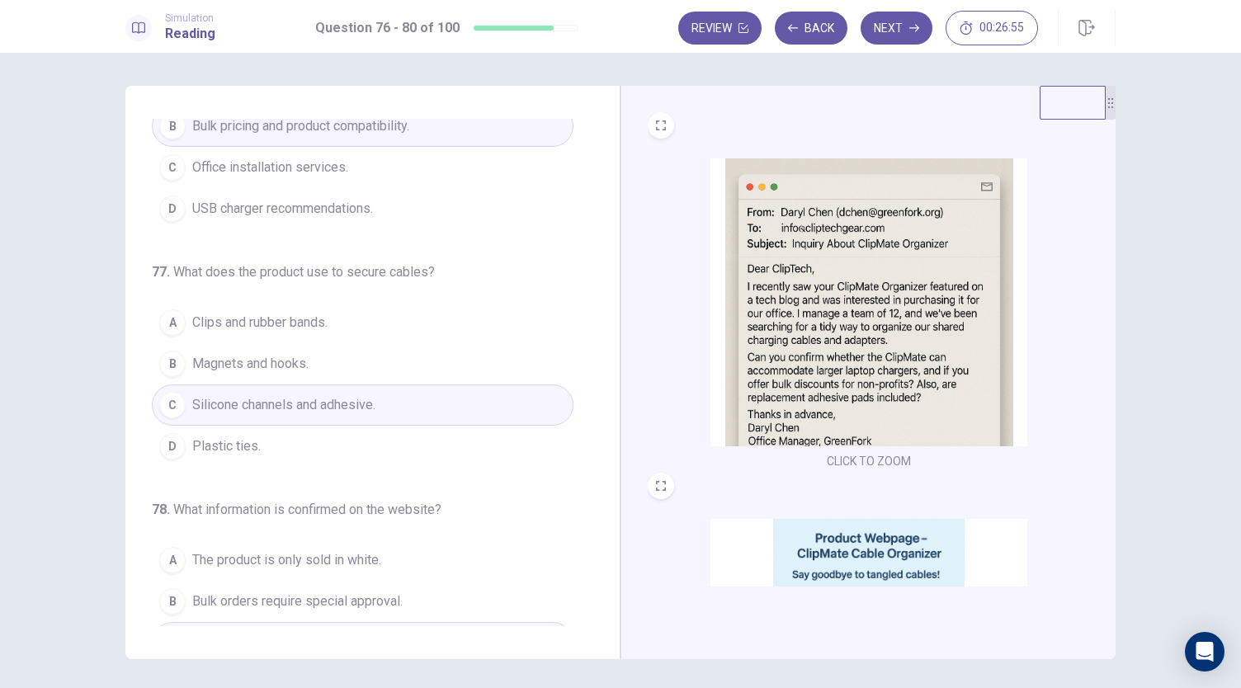
scroll to position [0, 0]
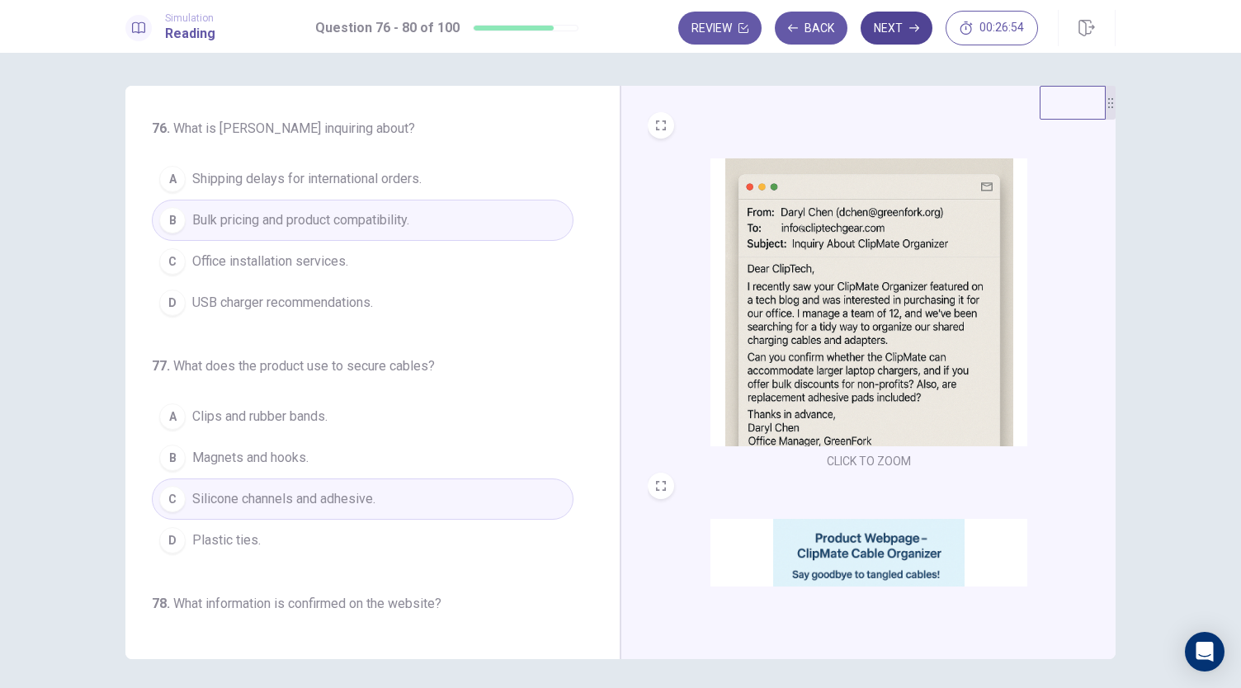
click at [888, 27] on button "Next" at bounding box center [896, 28] width 72 height 33
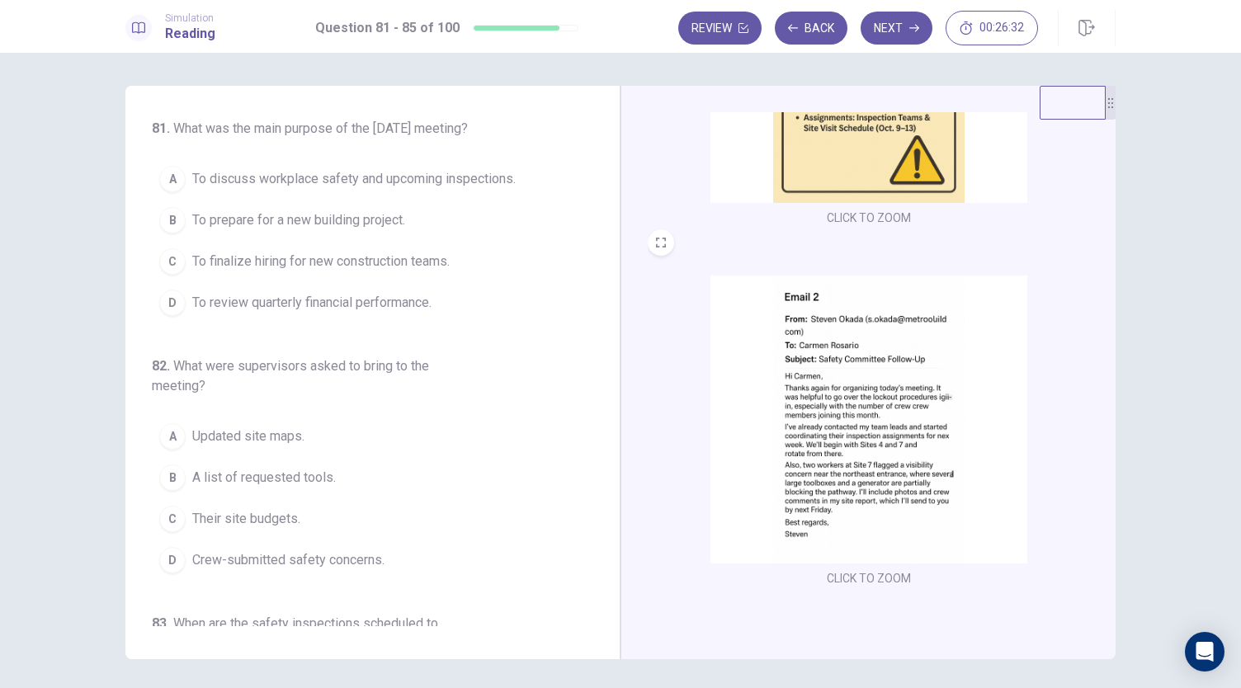
scroll to position [607, 0]
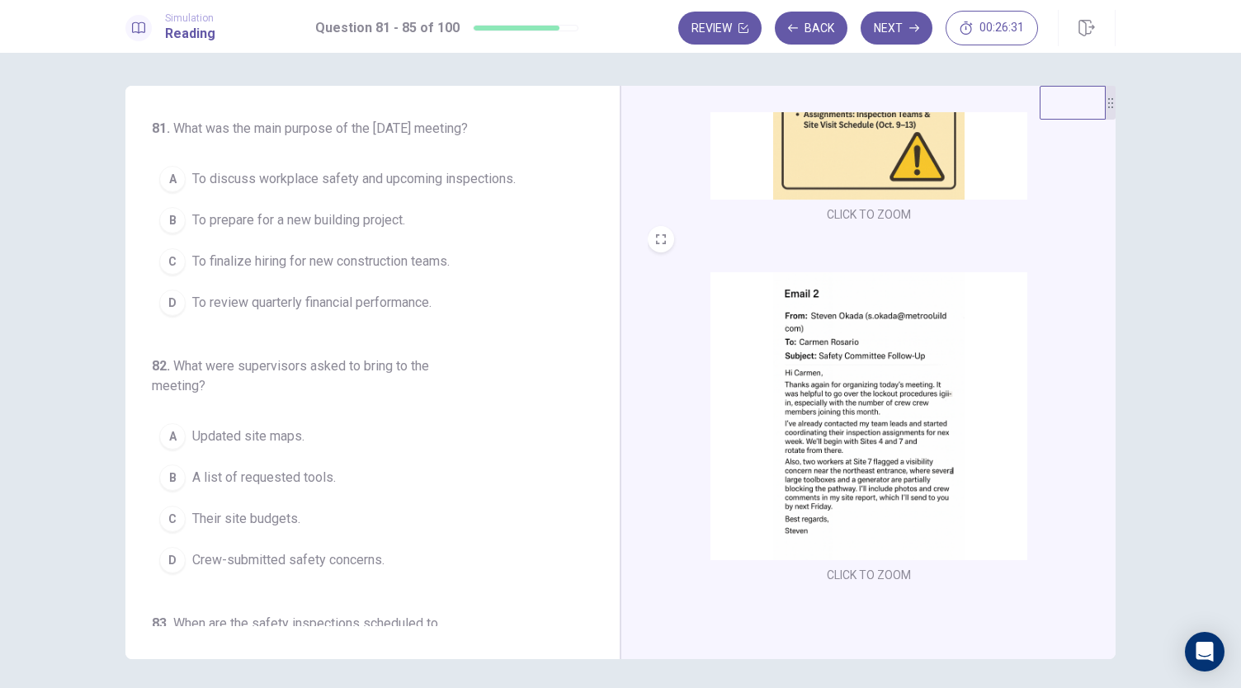
click at [905, 306] on img at bounding box center [868, 416] width 317 height 288
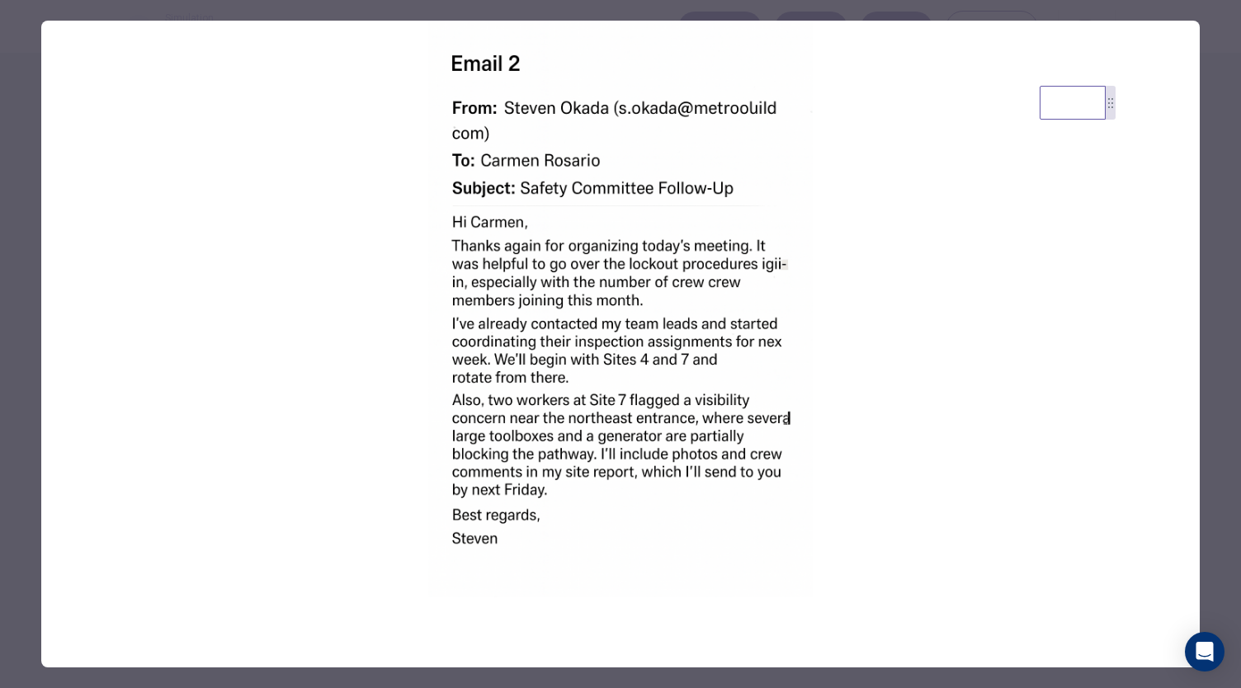
click at [1209, 241] on div at bounding box center [620, 344] width 1241 height 688
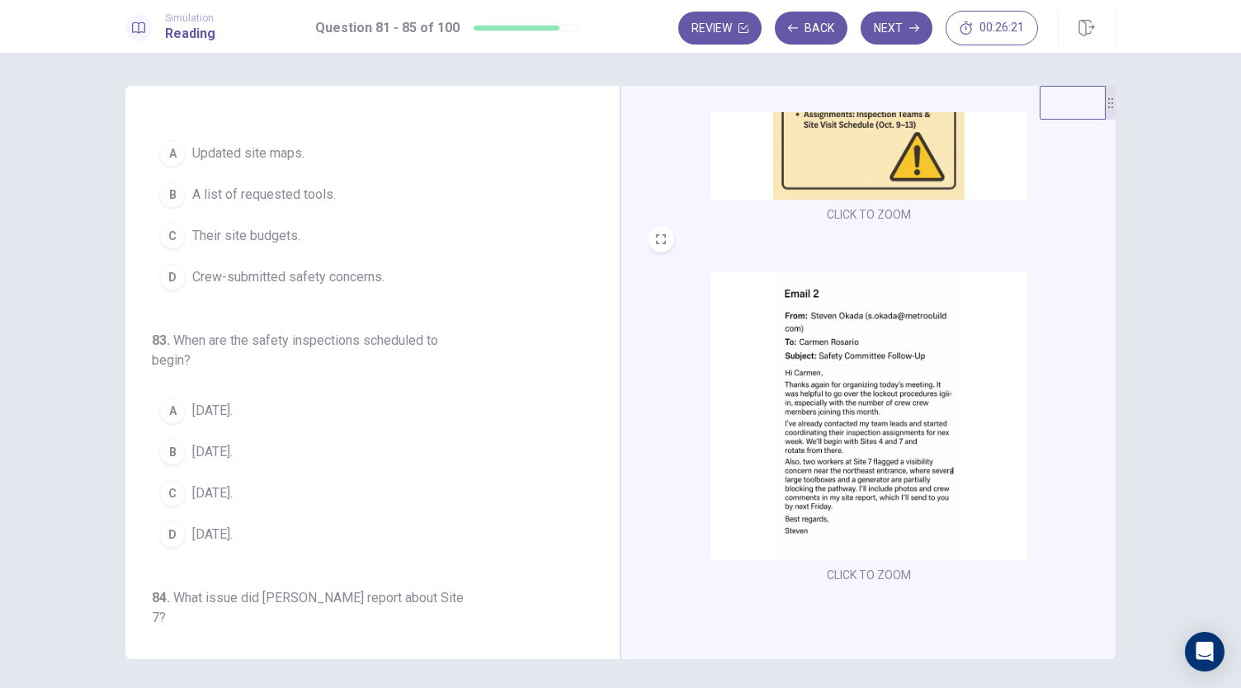
scroll to position [0, 0]
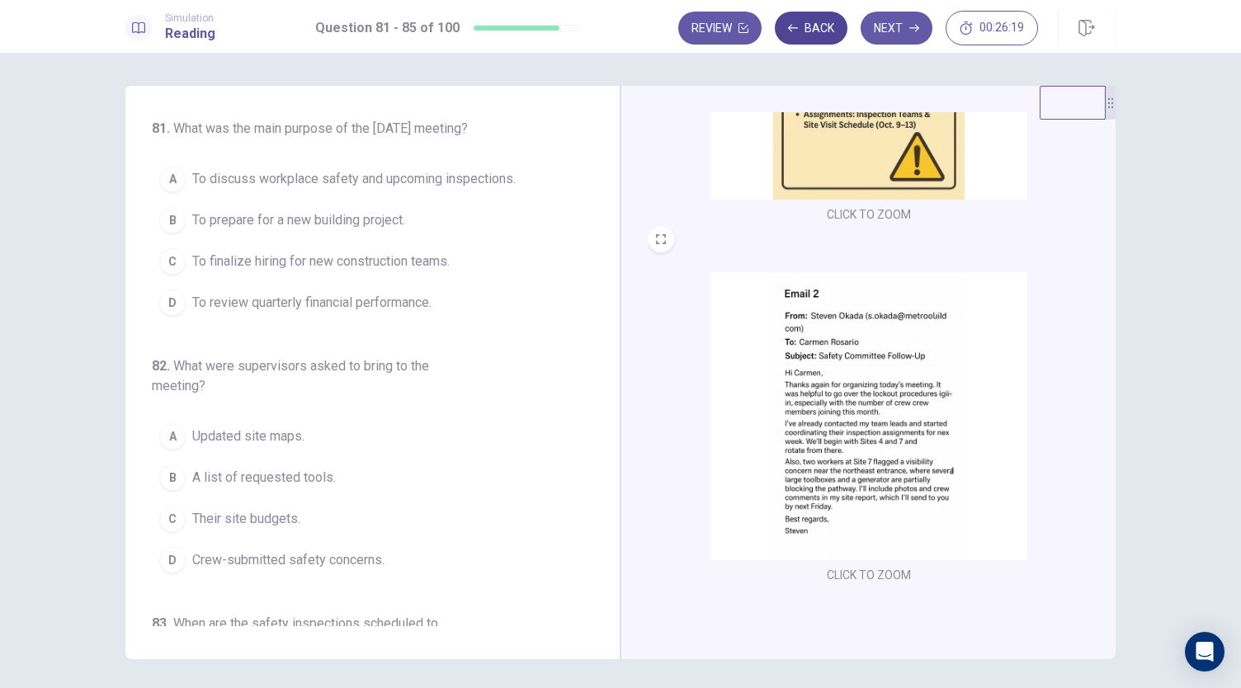
click at [795, 29] on icon "button" at bounding box center [793, 28] width 10 height 10
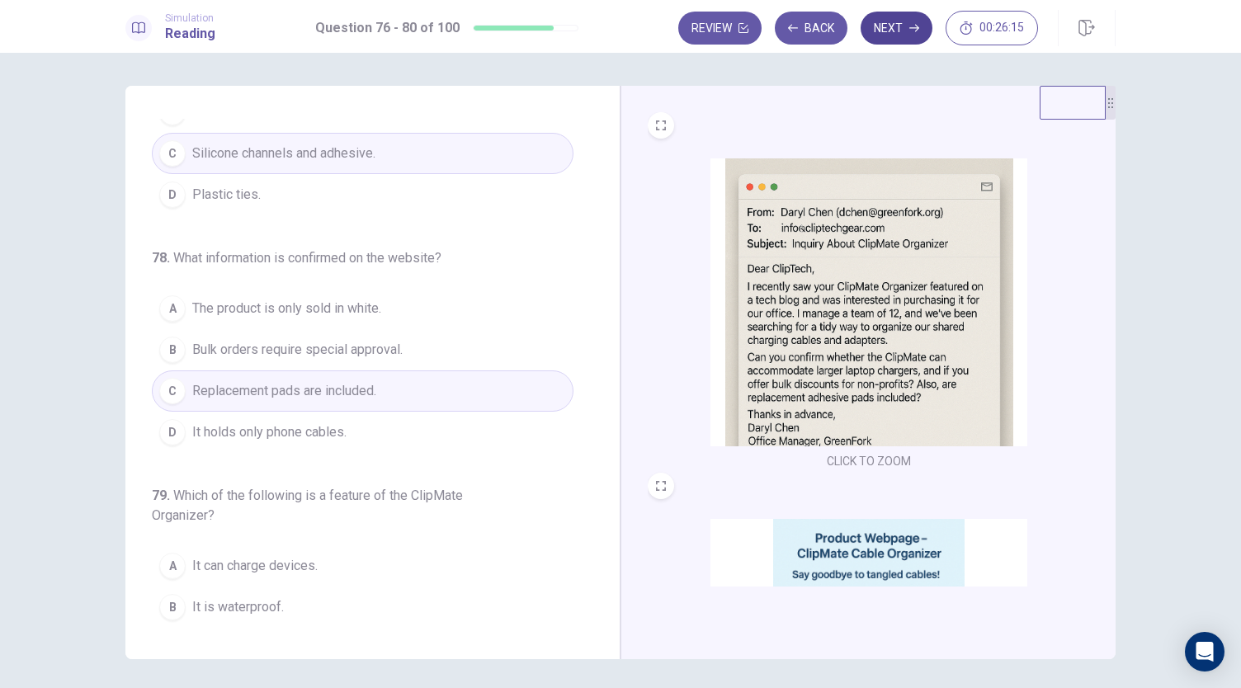
click at [878, 27] on button "Next" at bounding box center [896, 28] width 72 height 33
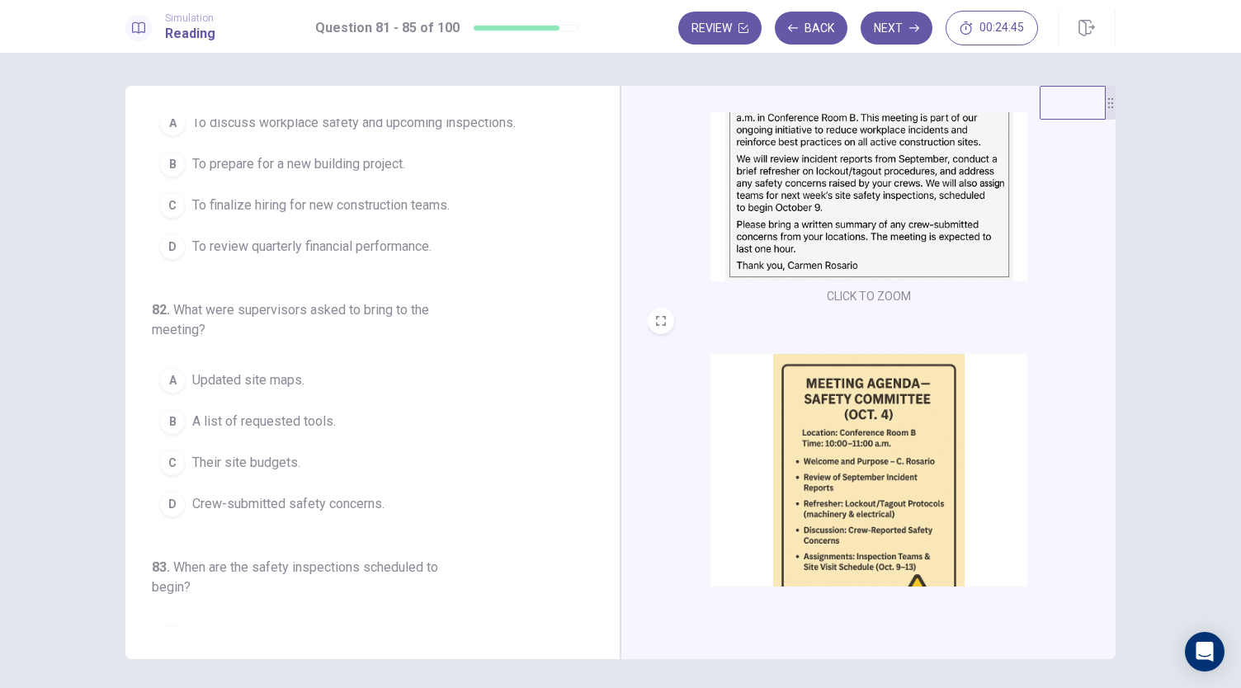
scroll to position [82, 0]
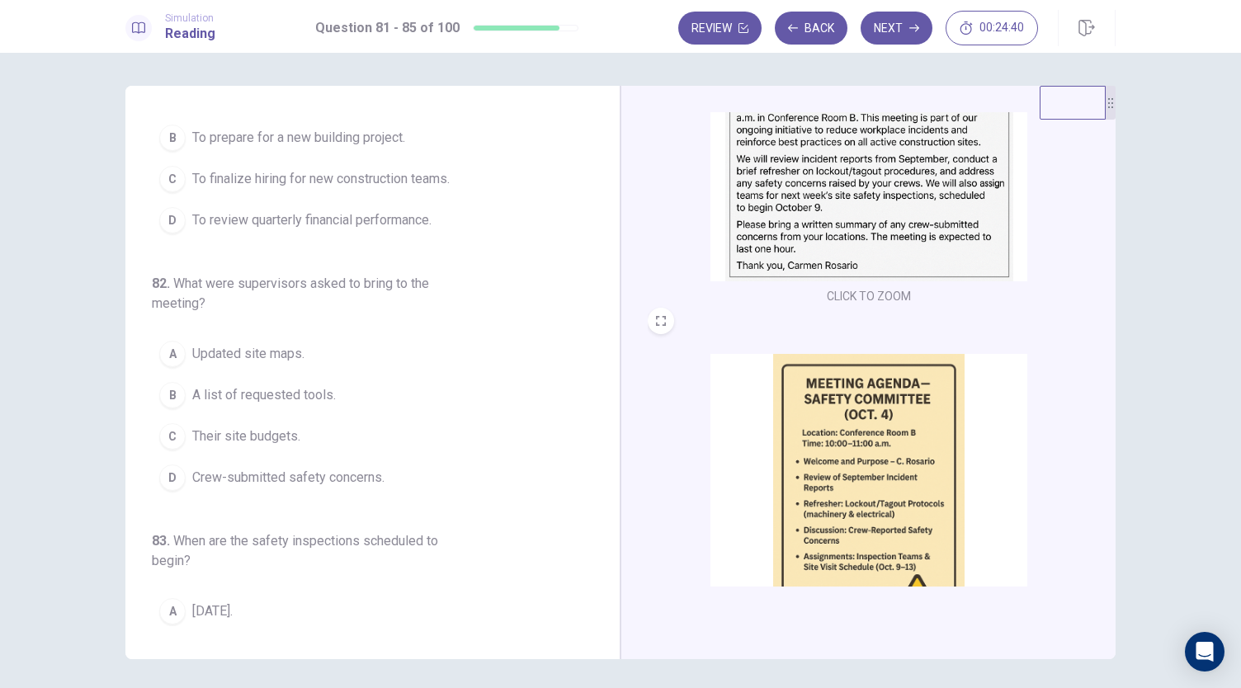
click at [353, 487] on span "Crew-submitted safety concerns." at bounding box center [288, 478] width 192 height 20
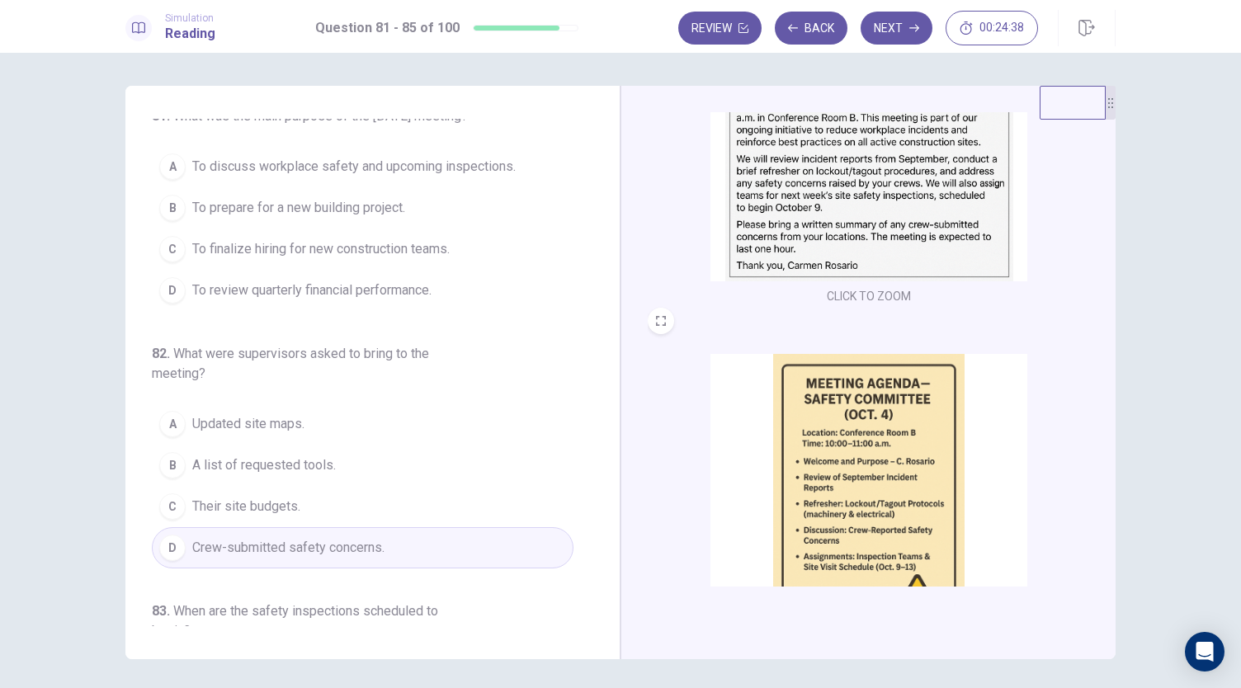
scroll to position [0, 0]
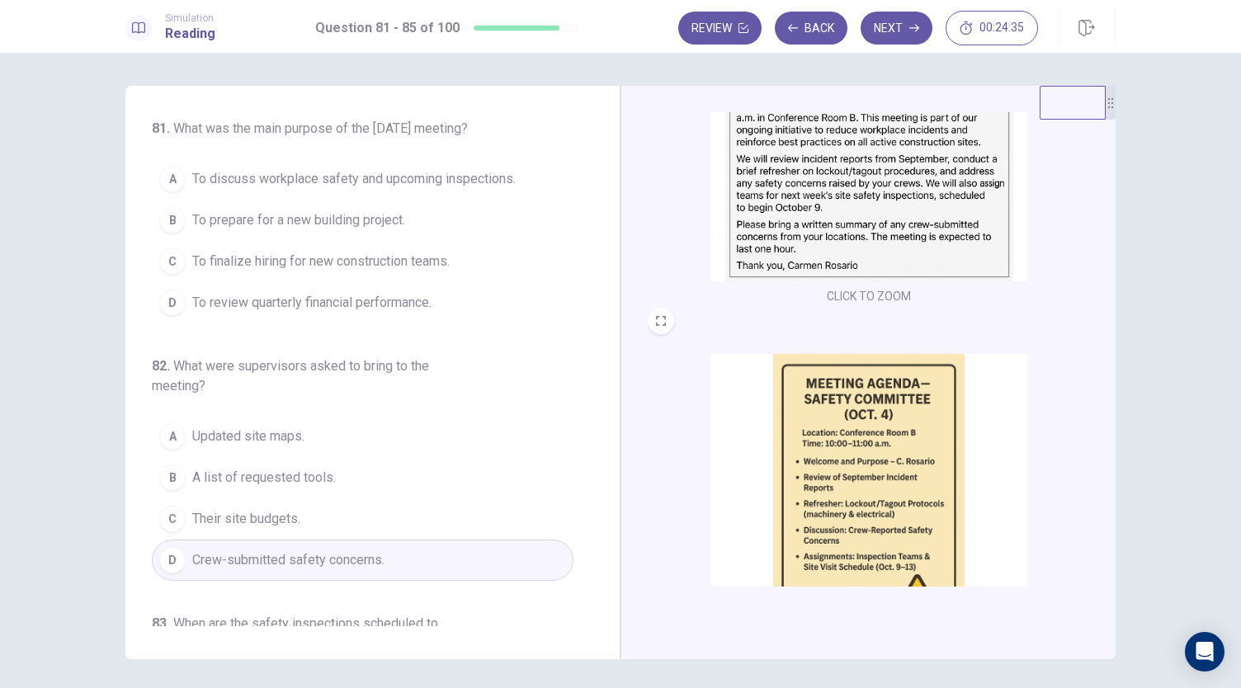
click at [280, 189] on span "To discuss workplace safety and upcoming inspections." at bounding box center [353, 179] width 323 height 20
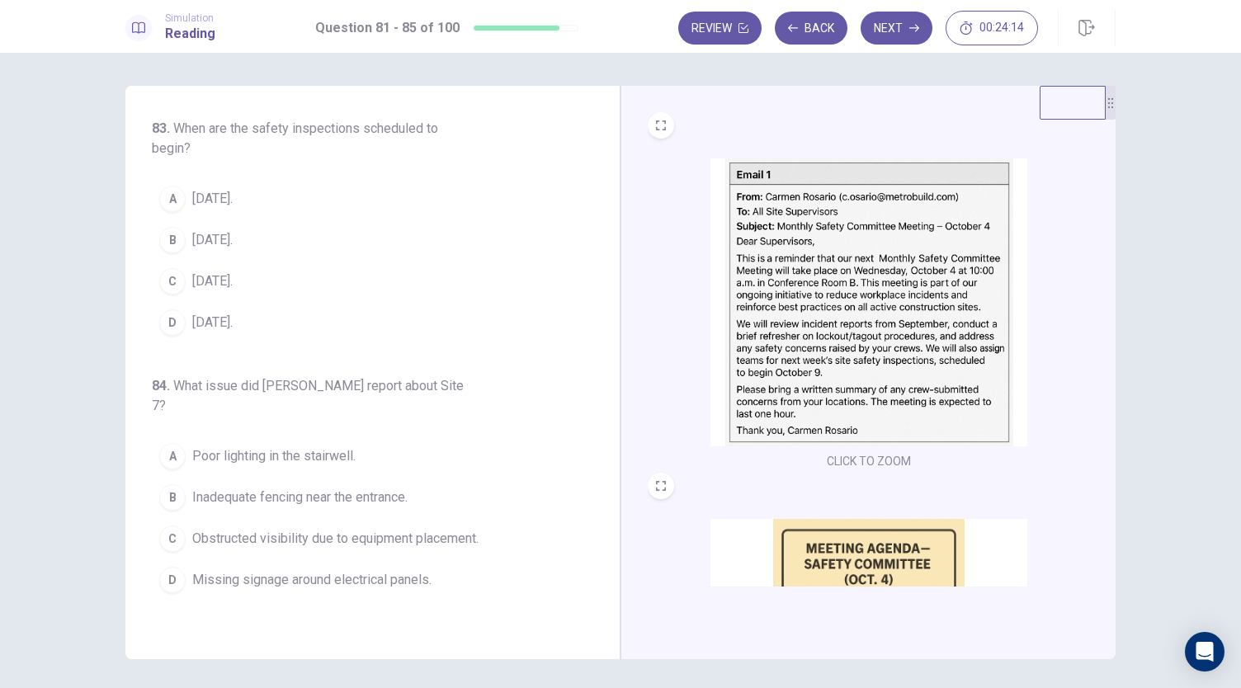
click at [271, 300] on button "C [DATE]." at bounding box center [363, 281] width 422 height 41
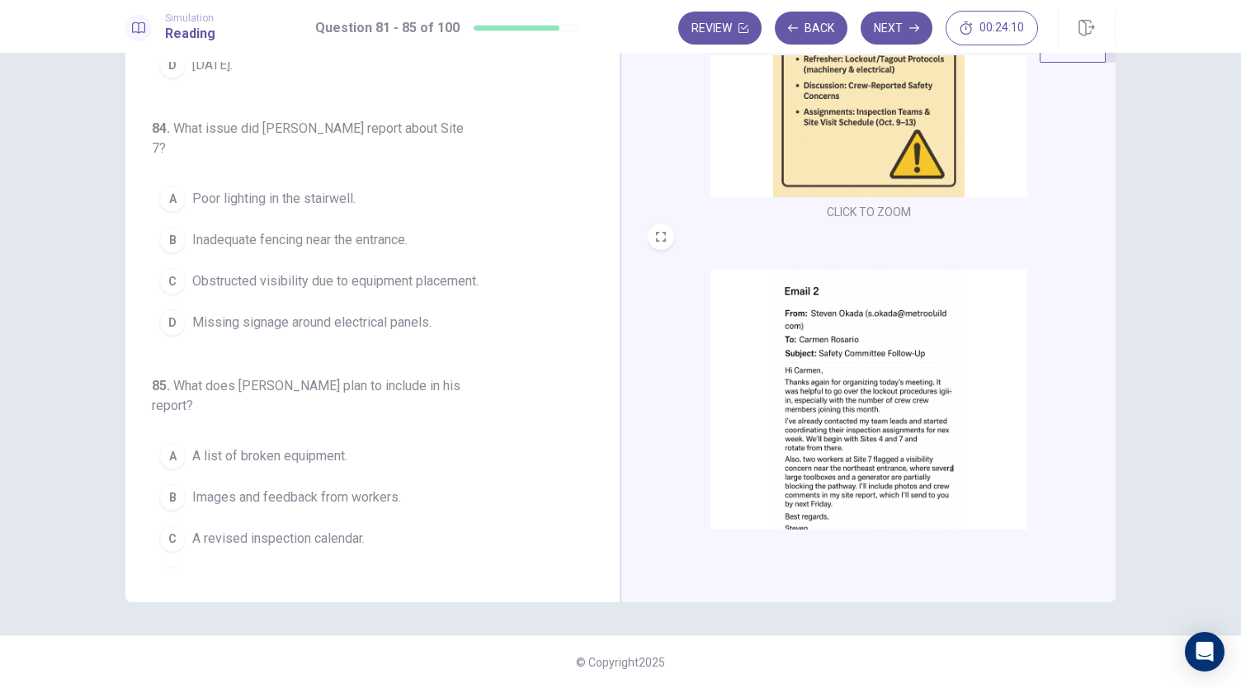
scroll to position [607, 0]
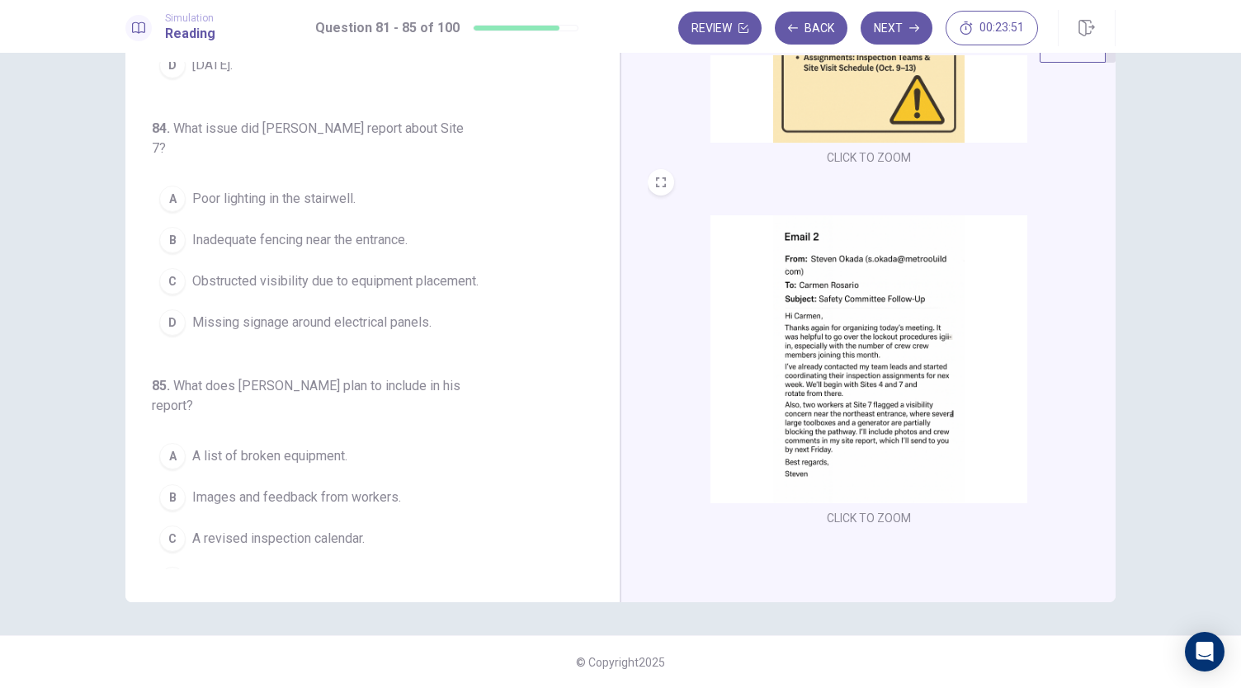
click at [404, 275] on span "Obstructed visibility due to equipment placement." at bounding box center [335, 281] width 286 height 20
click at [414, 477] on button "B Images and feedback from workers." at bounding box center [363, 497] width 422 height 41
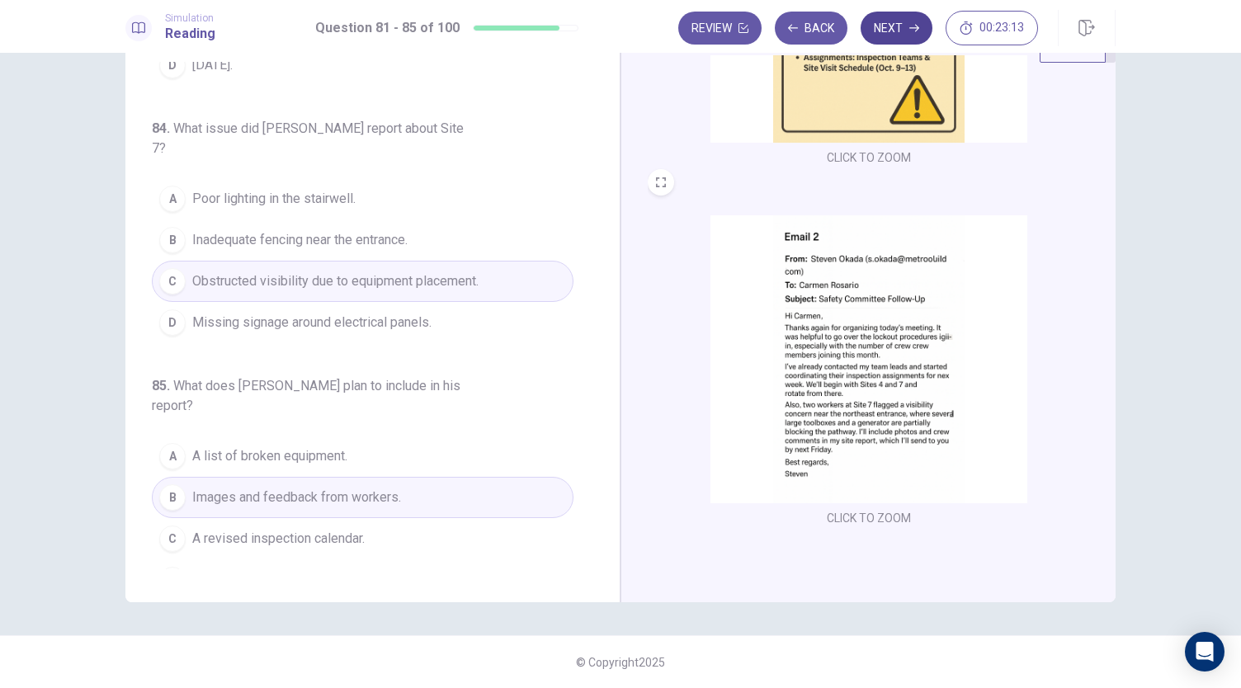
click at [889, 12] on button "Next" at bounding box center [896, 28] width 72 height 33
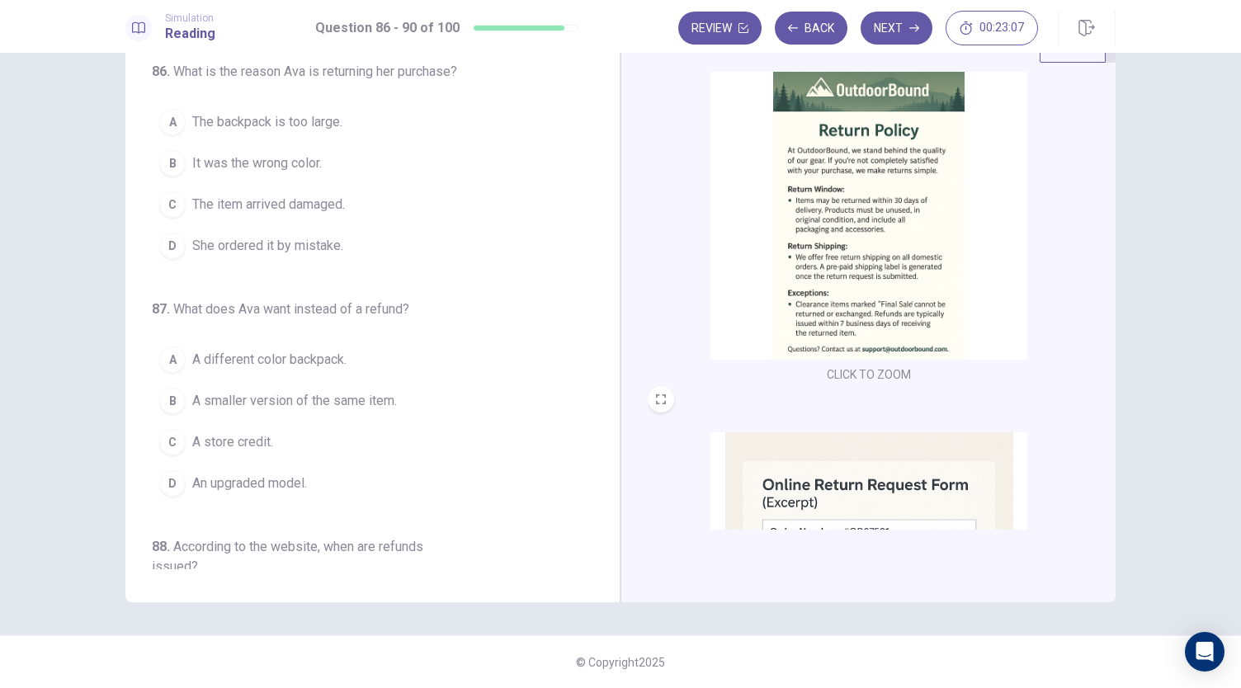
scroll to position [0, 0]
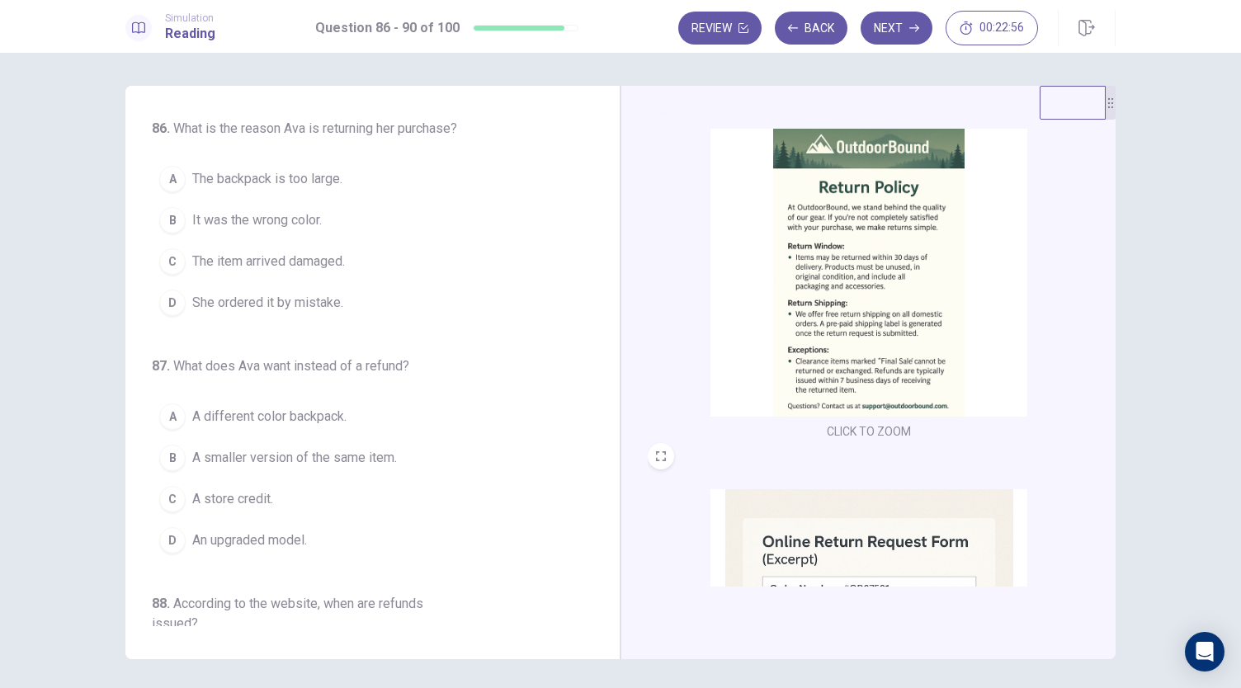
click at [783, 250] on img at bounding box center [868, 273] width 317 height 288
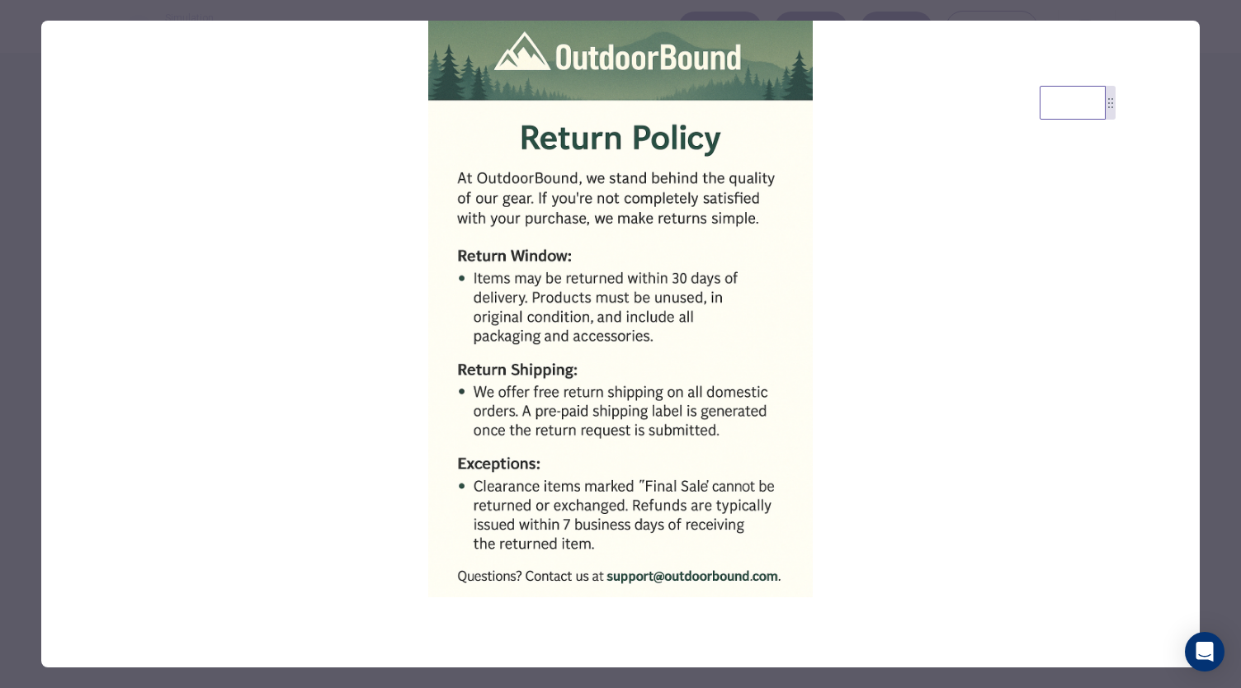
click at [1209, 232] on div at bounding box center [620, 344] width 1241 height 688
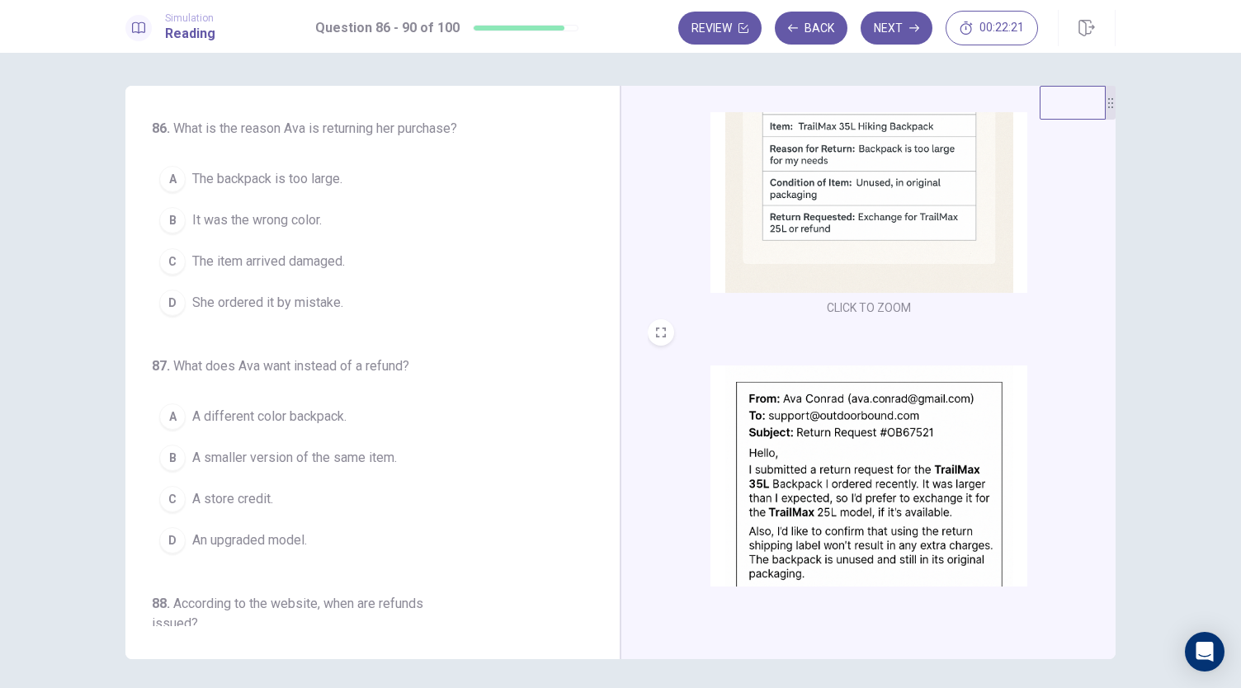
scroll to position [607, 0]
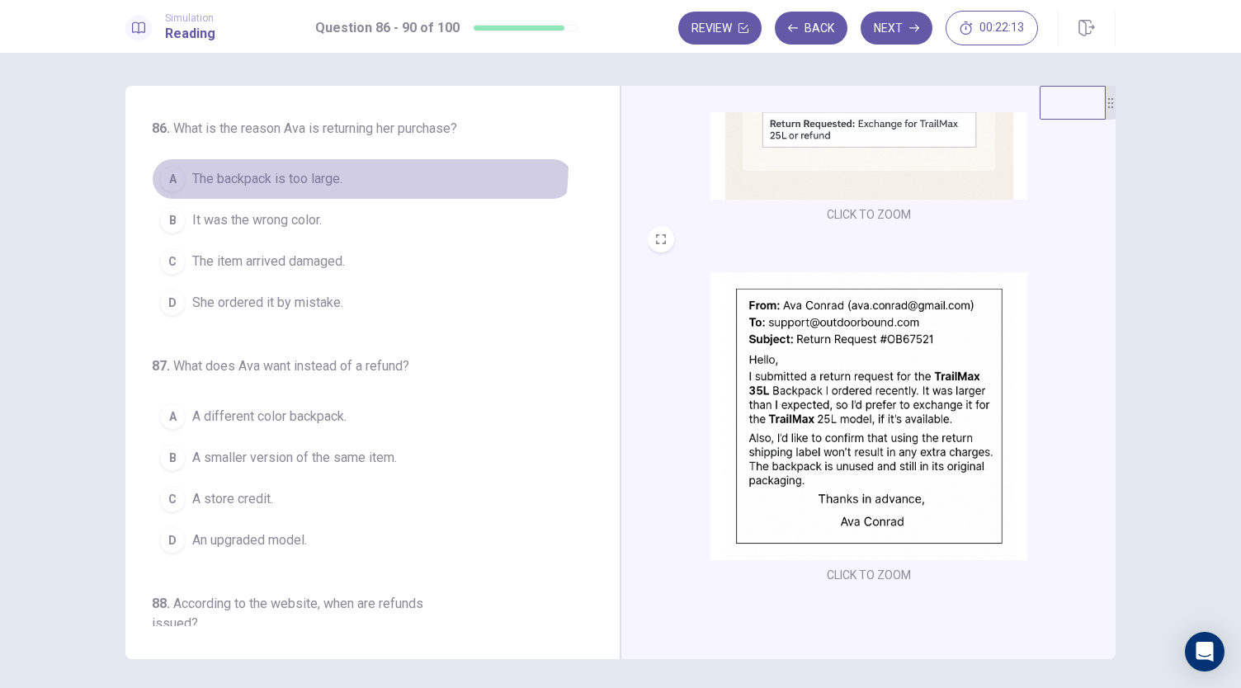
click at [317, 163] on button "A The backpack is too large." at bounding box center [363, 178] width 422 height 41
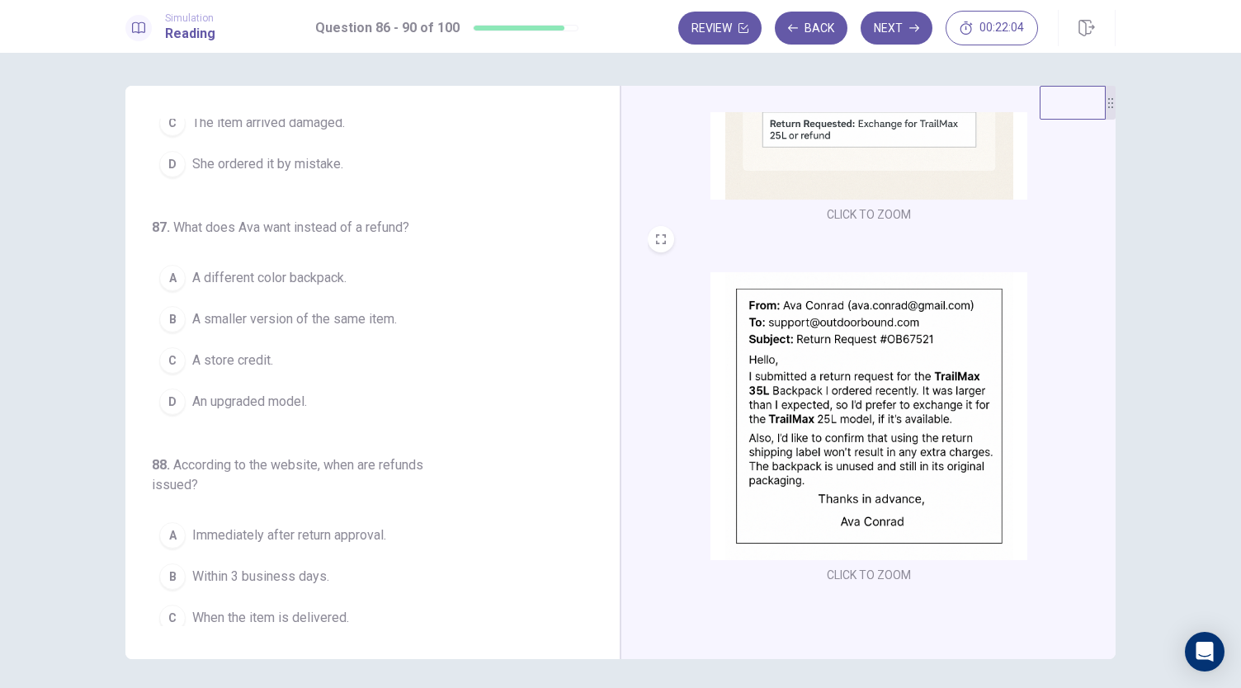
scroll to position [165, 0]
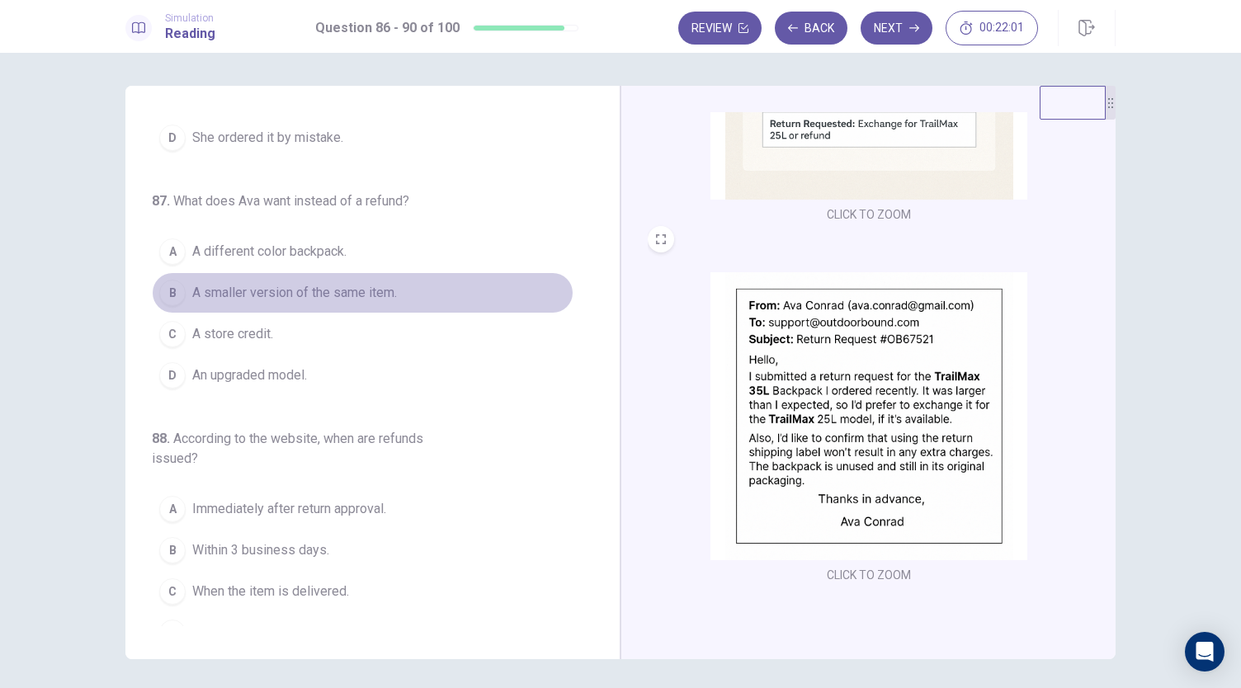
click at [386, 291] on span "A smaller version of the same item." at bounding box center [294, 293] width 205 height 20
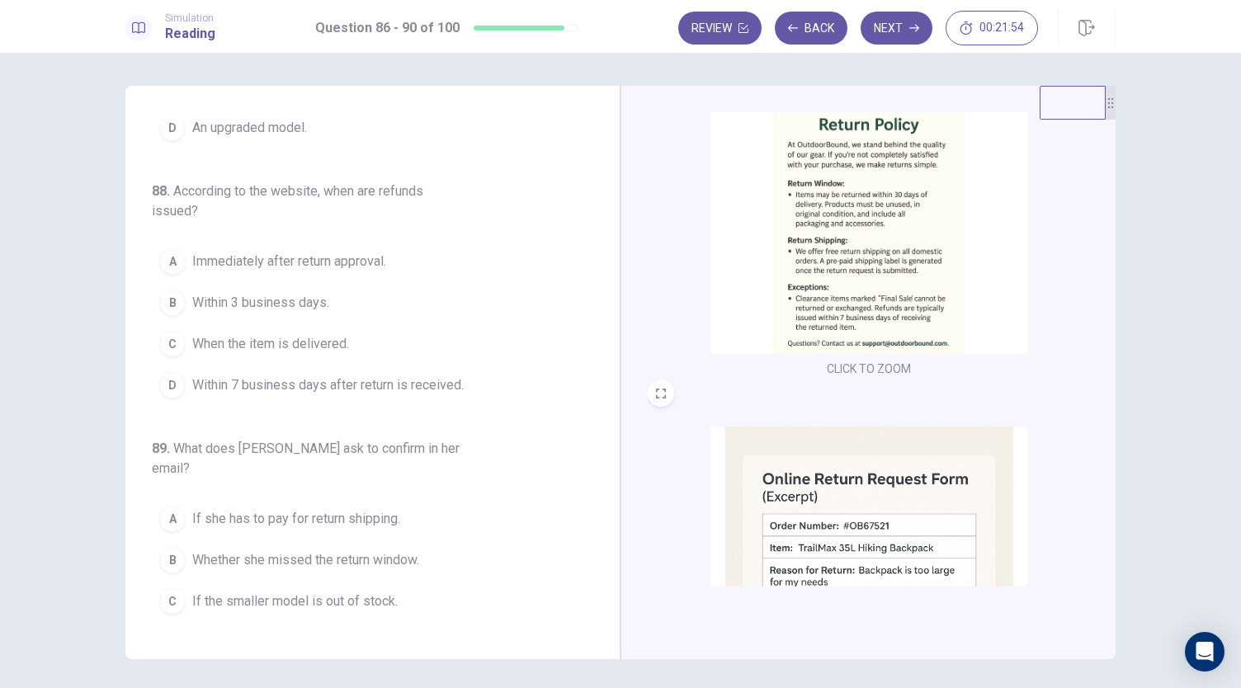
scroll to position [30, 0]
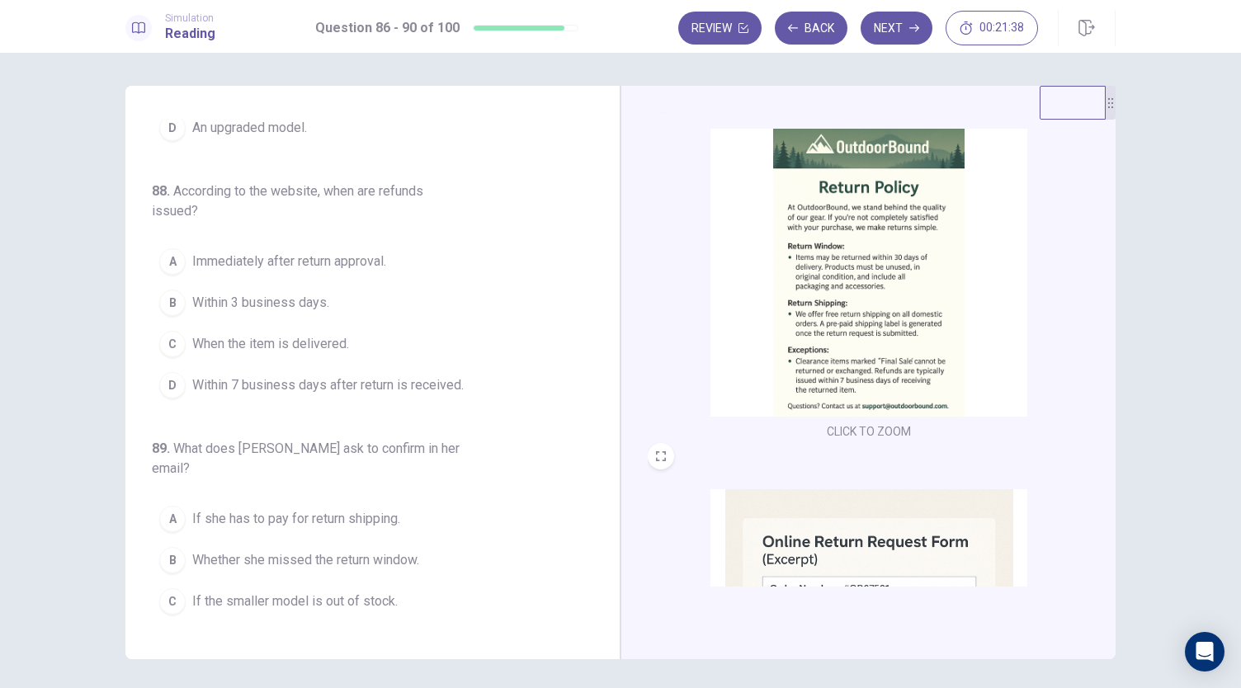
click at [818, 389] on img at bounding box center [868, 273] width 317 height 288
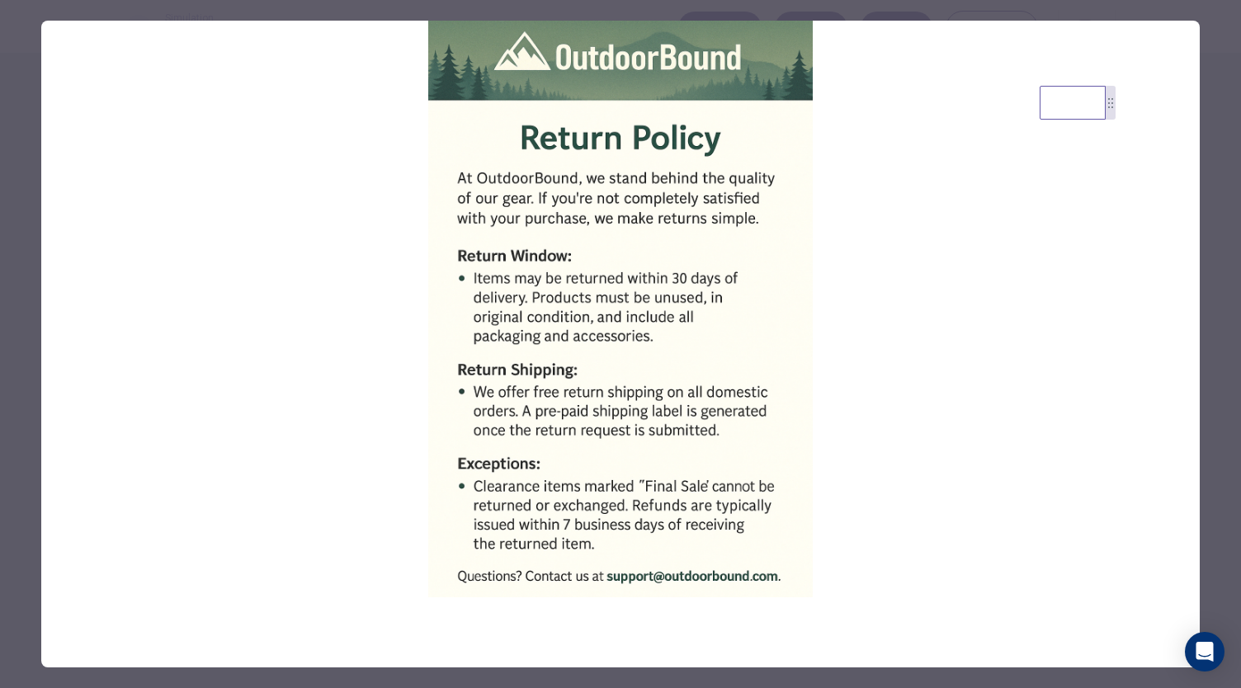
click at [1204, 271] on div at bounding box center [620, 344] width 1241 height 688
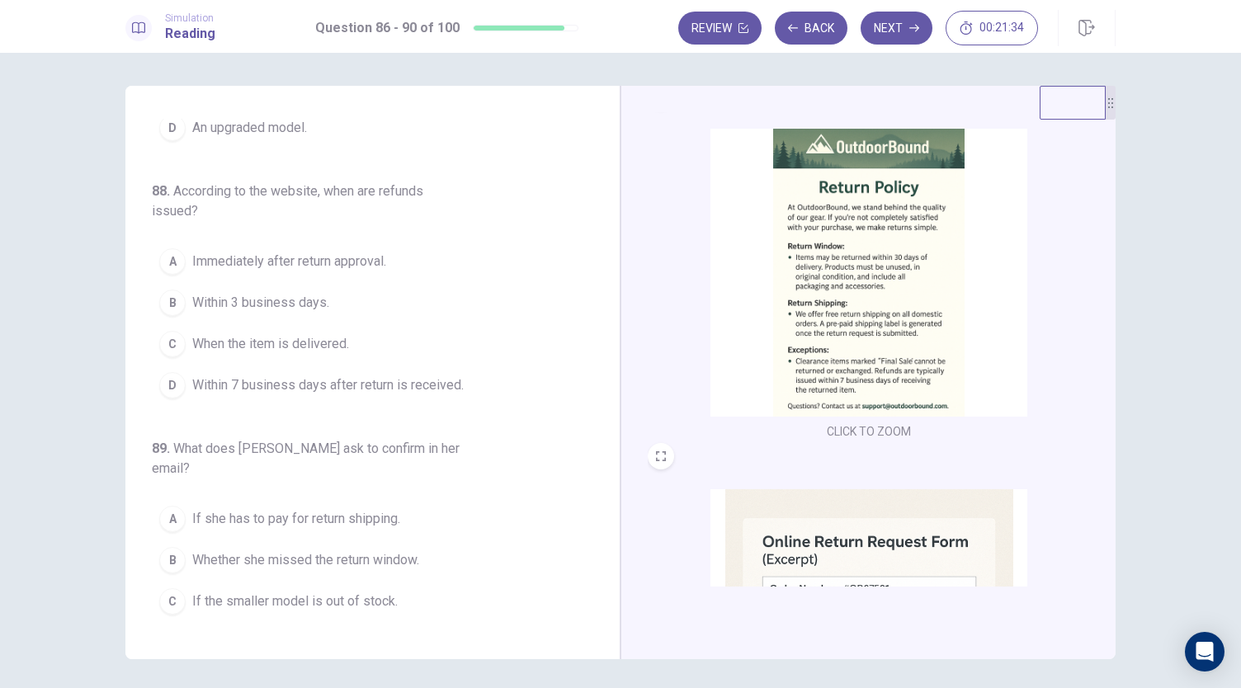
click at [940, 350] on img at bounding box center [868, 273] width 317 height 288
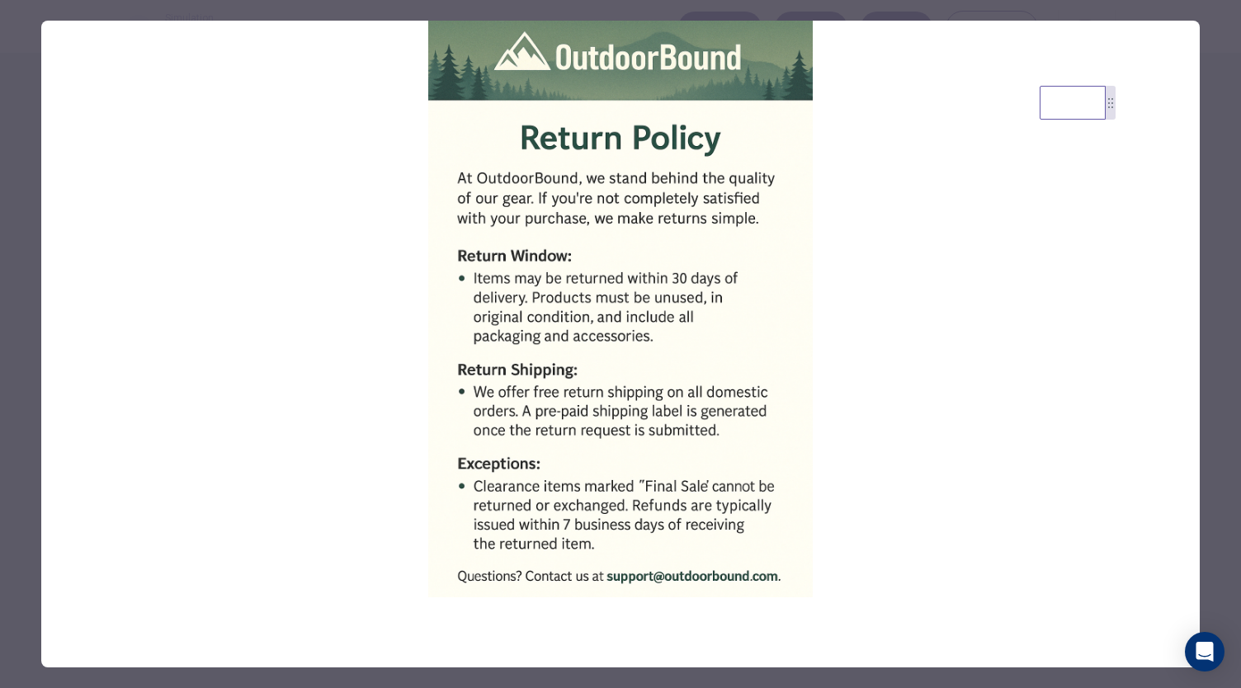
click at [1210, 320] on div at bounding box center [620, 344] width 1241 height 688
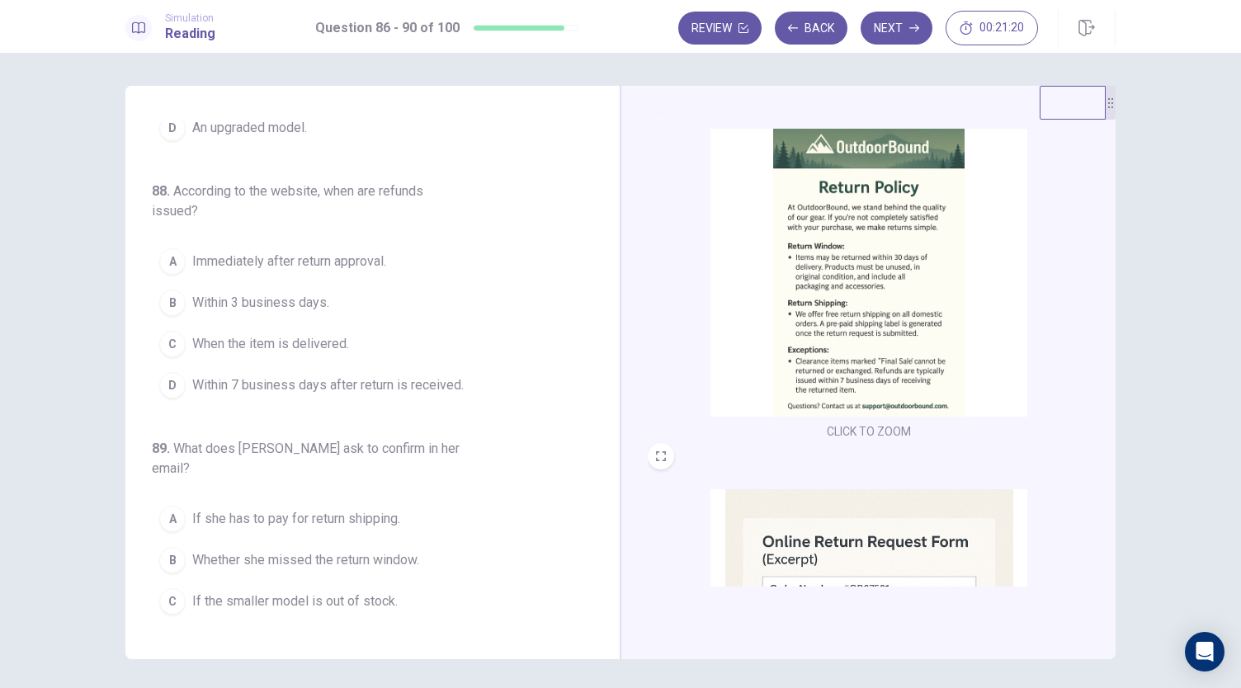
click at [372, 384] on span "Within 7 business days after return is received." at bounding box center [327, 385] width 271 height 20
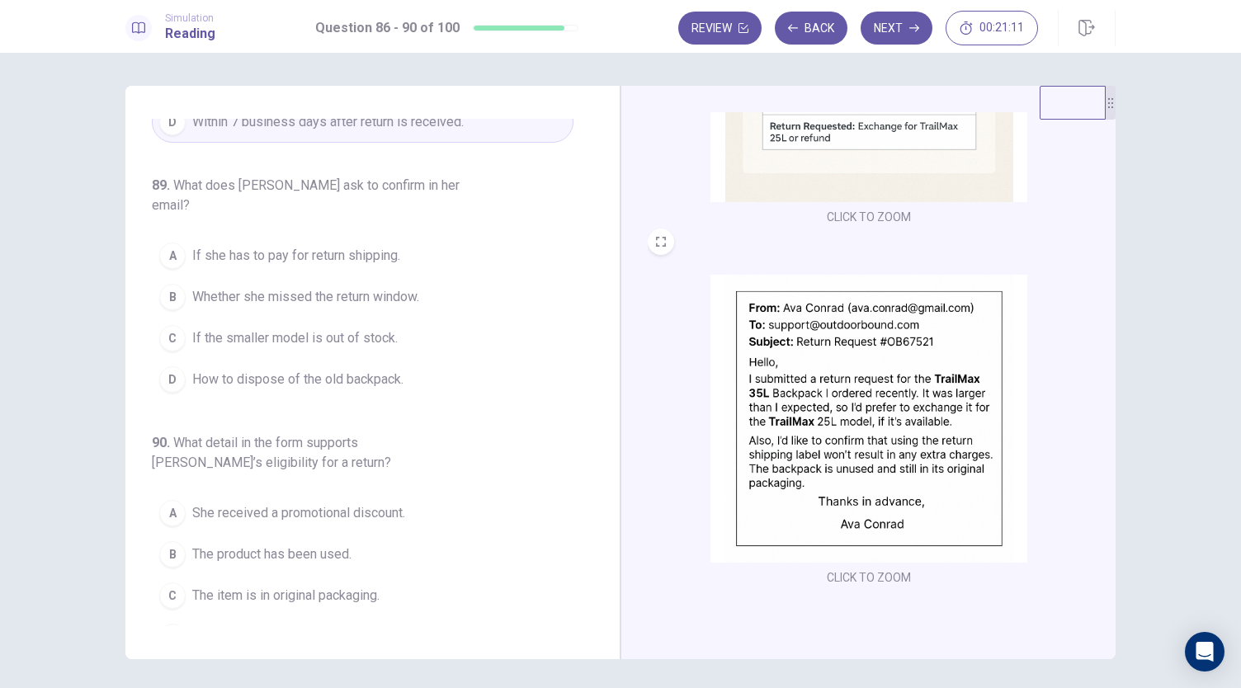
scroll to position [607, 0]
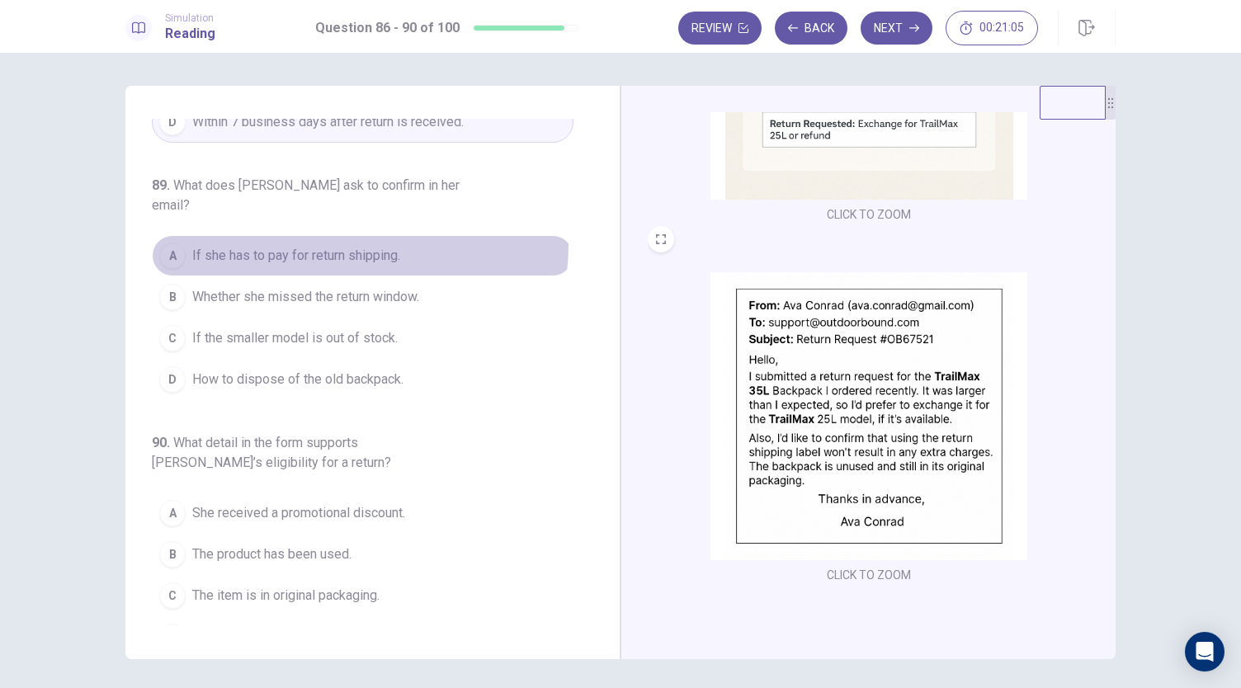
click at [352, 246] on span "If she has to pay for return shipping." at bounding box center [296, 256] width 208 height 20
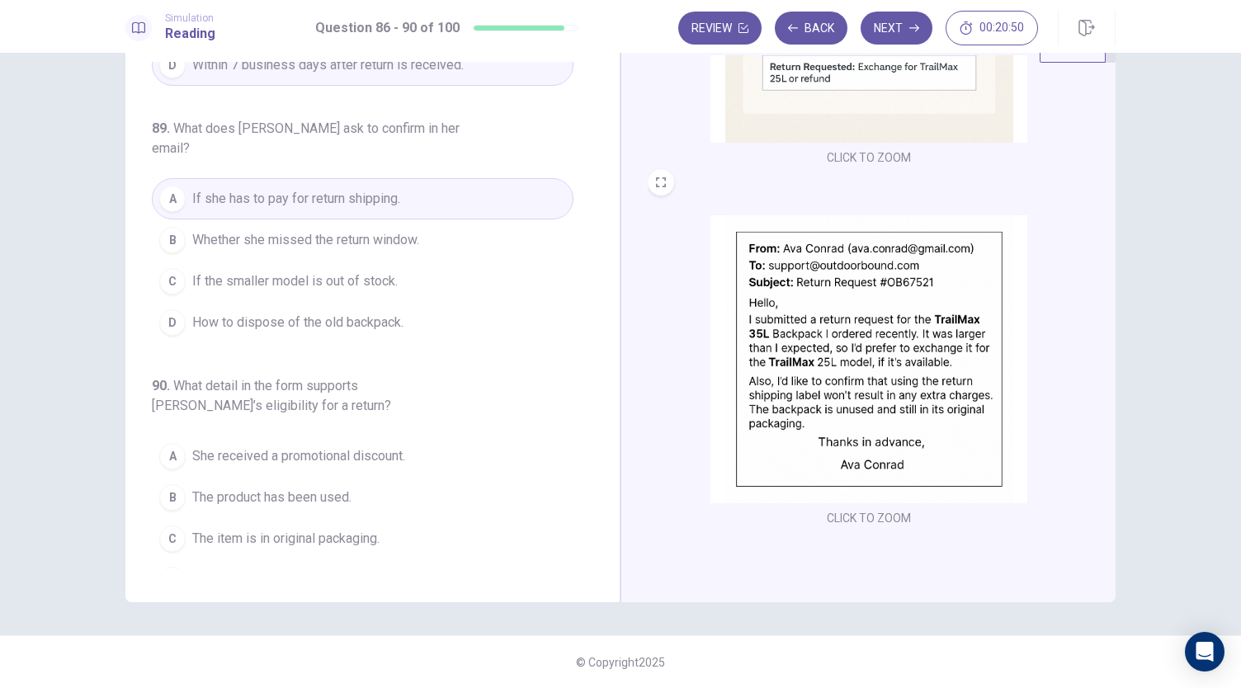
click at [372, 529] on span "The item is in original packaging." at bounding box center [285, 539] width 187 height 20
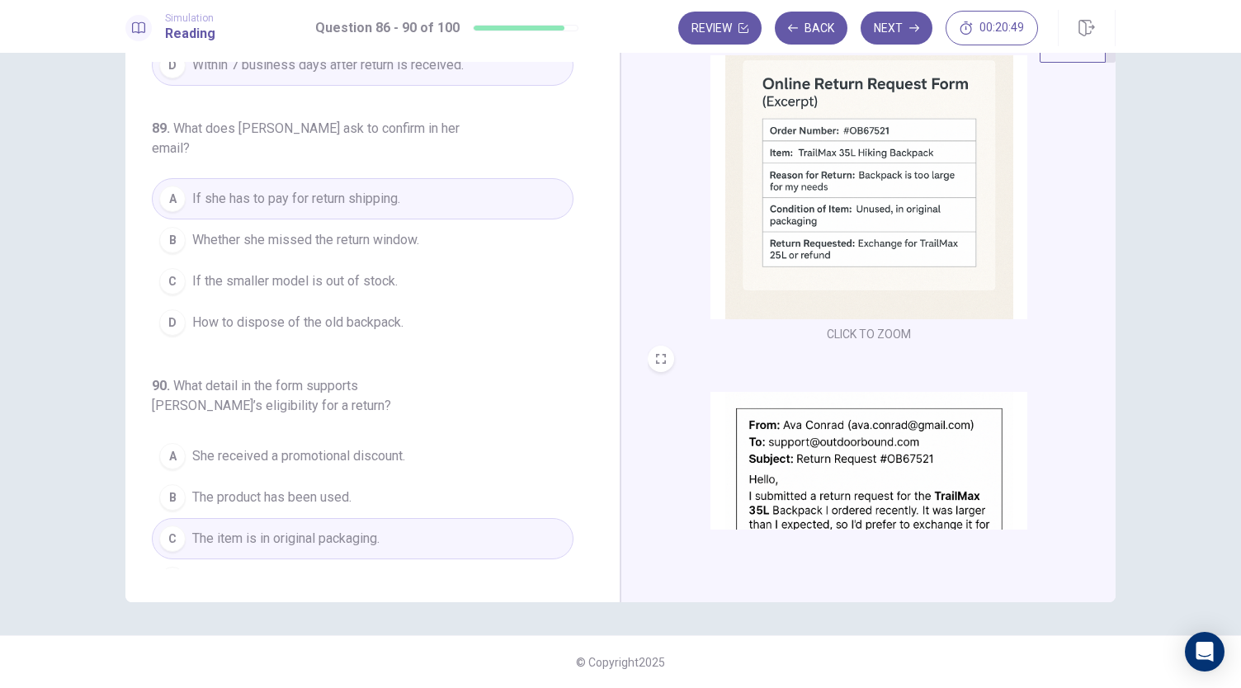
scroll to position [360, 0]
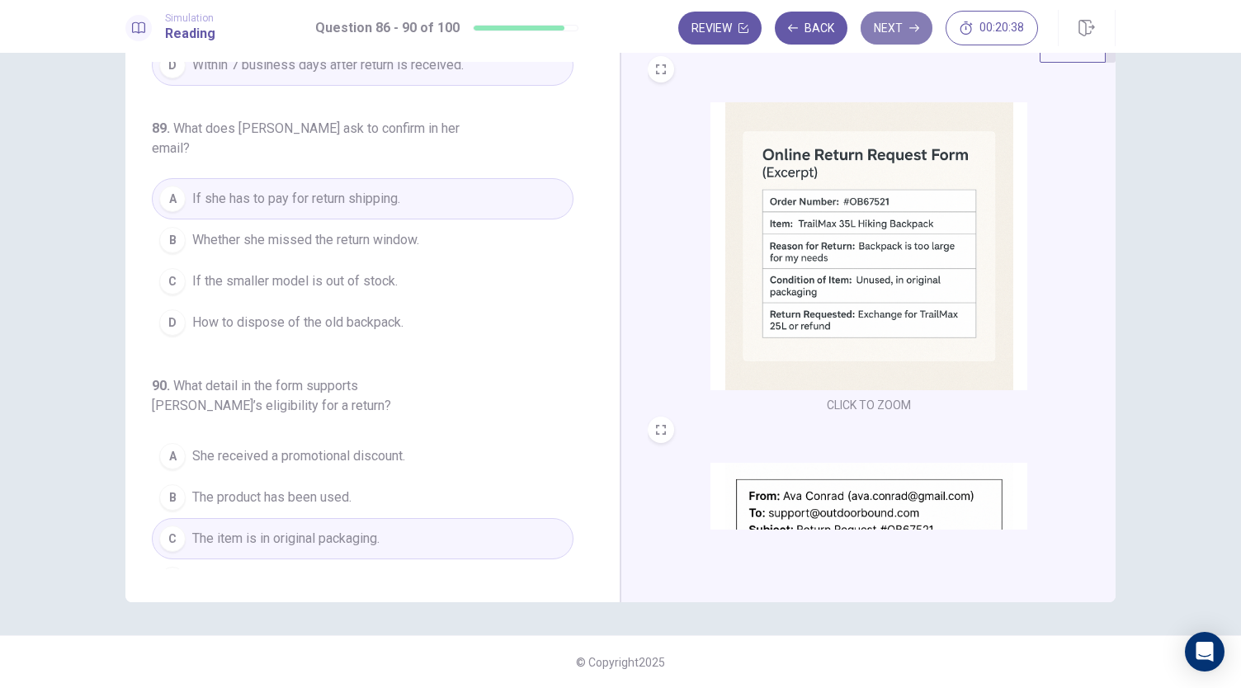
click at [888, 36] on button "Next" at bounding box center [896, 28] width 72 height 33
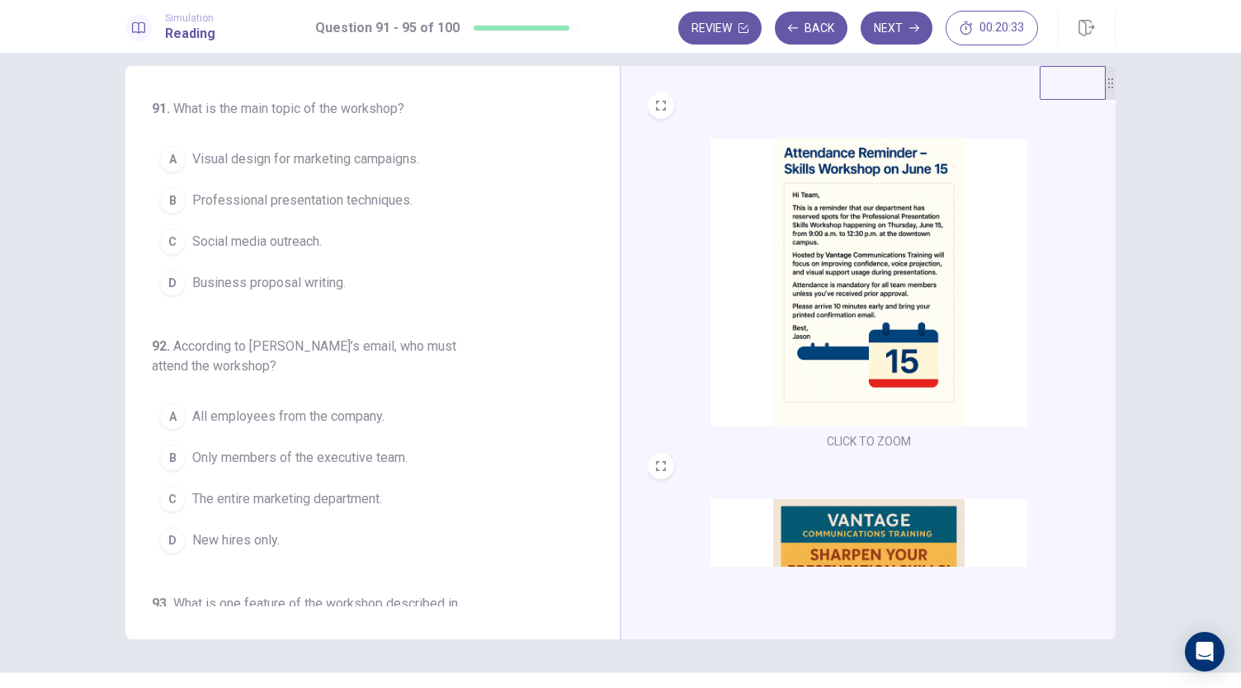
scroll to position [0, 0]
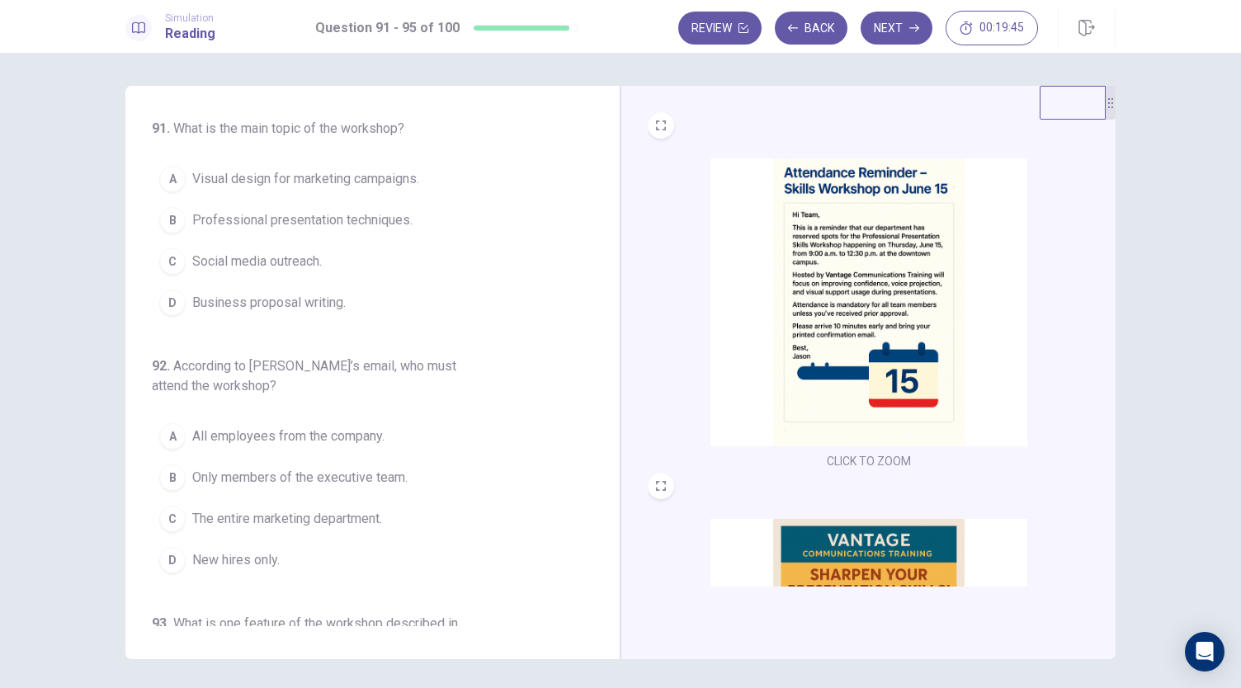
click at [853, 219] on img at bounding box center [868, 302] width 317 height 288
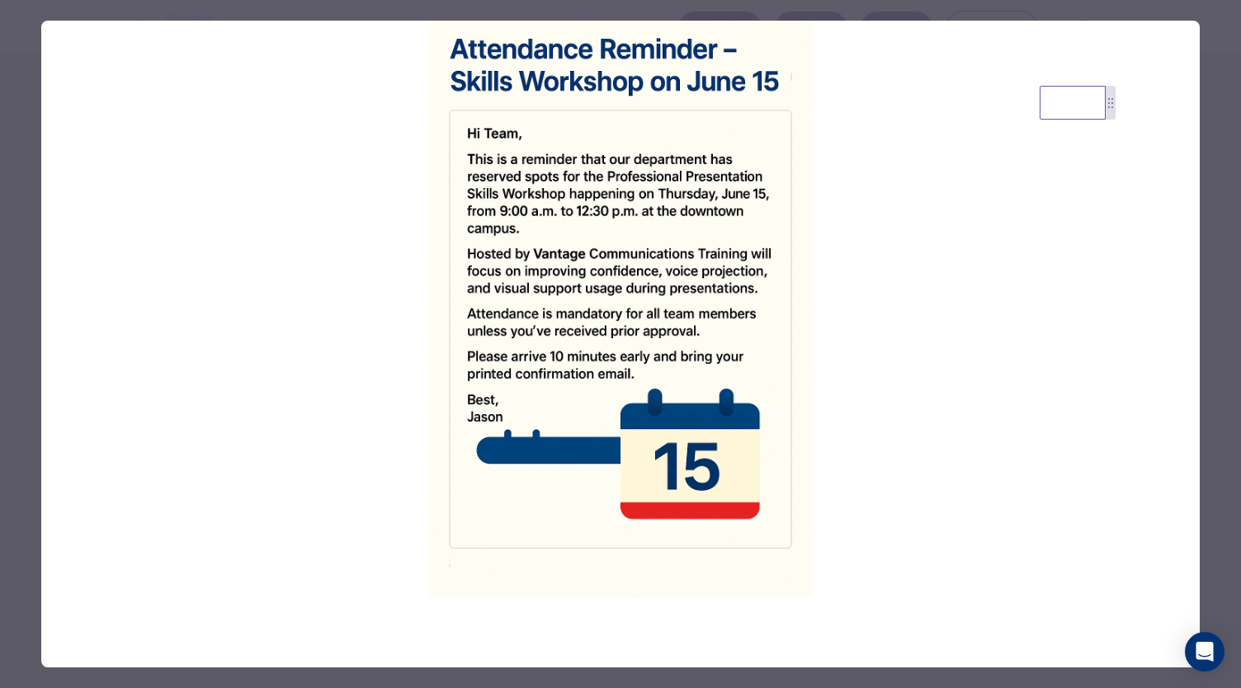
click at [1217, 220] on div at bounding box center [620, 344] width 1241 height 688
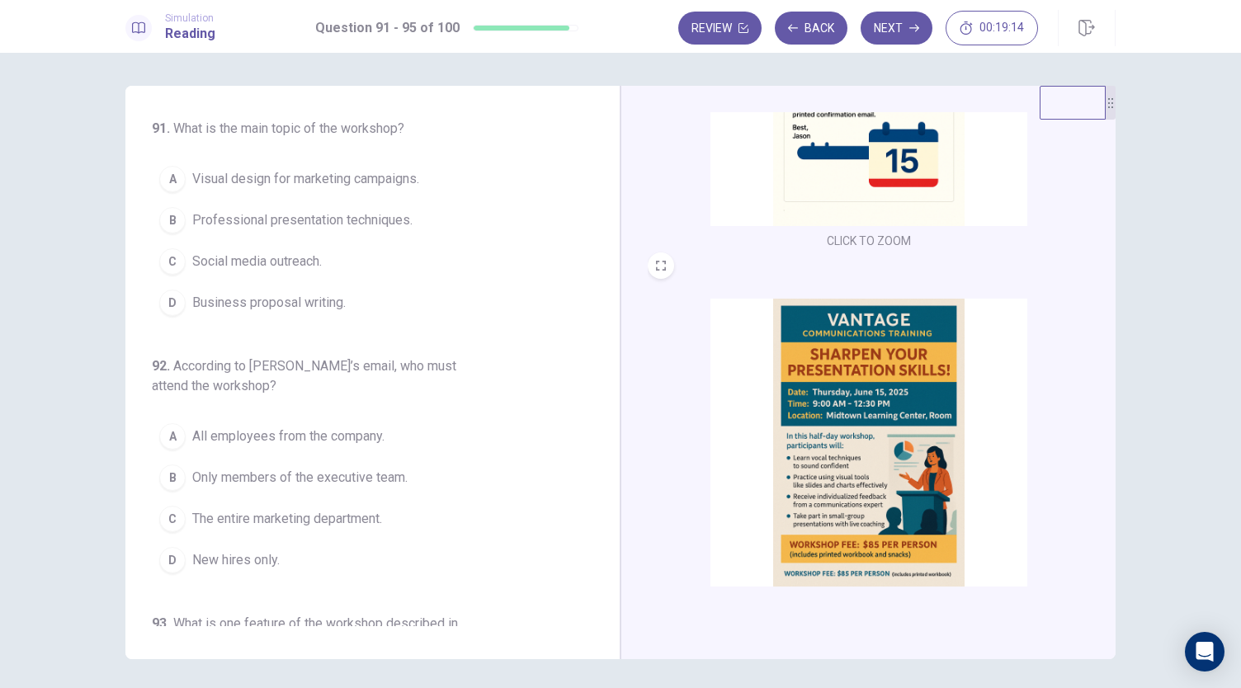
click at [897, 349] on img at bounding box center [868, 443] width 317 height 288
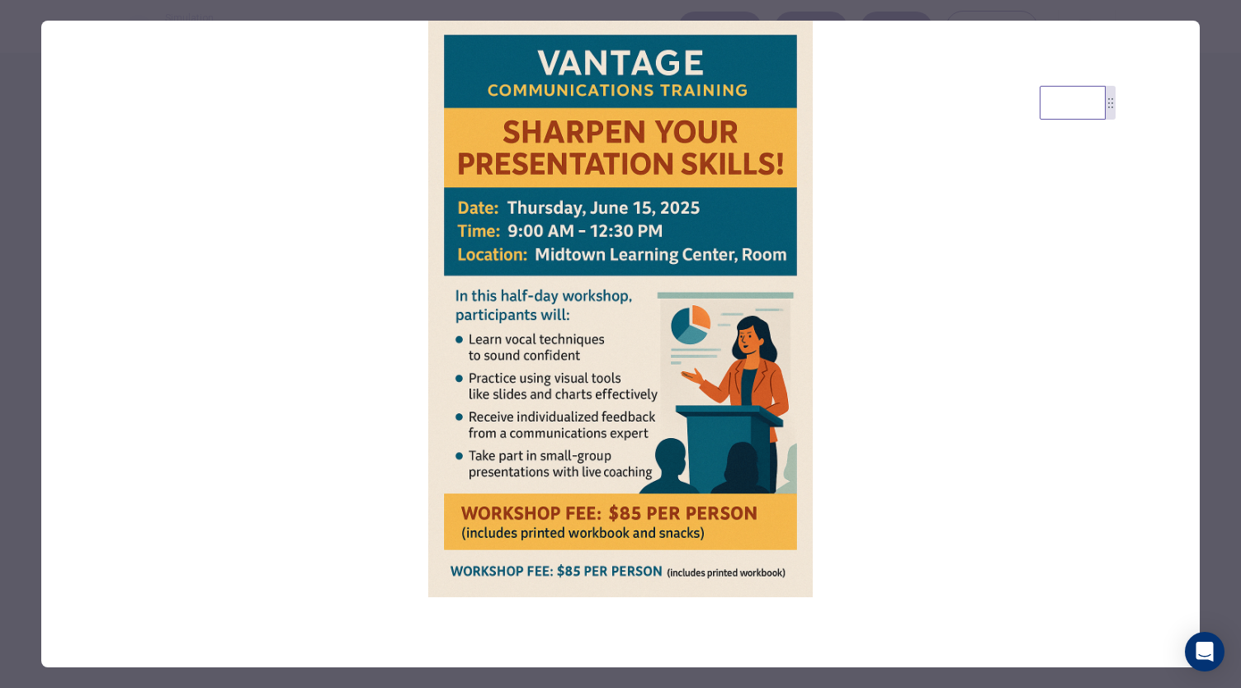
scroll to position [195, 0]
click at [1215, 385] on div at bounding box center [620, 344] width 1241 height 688
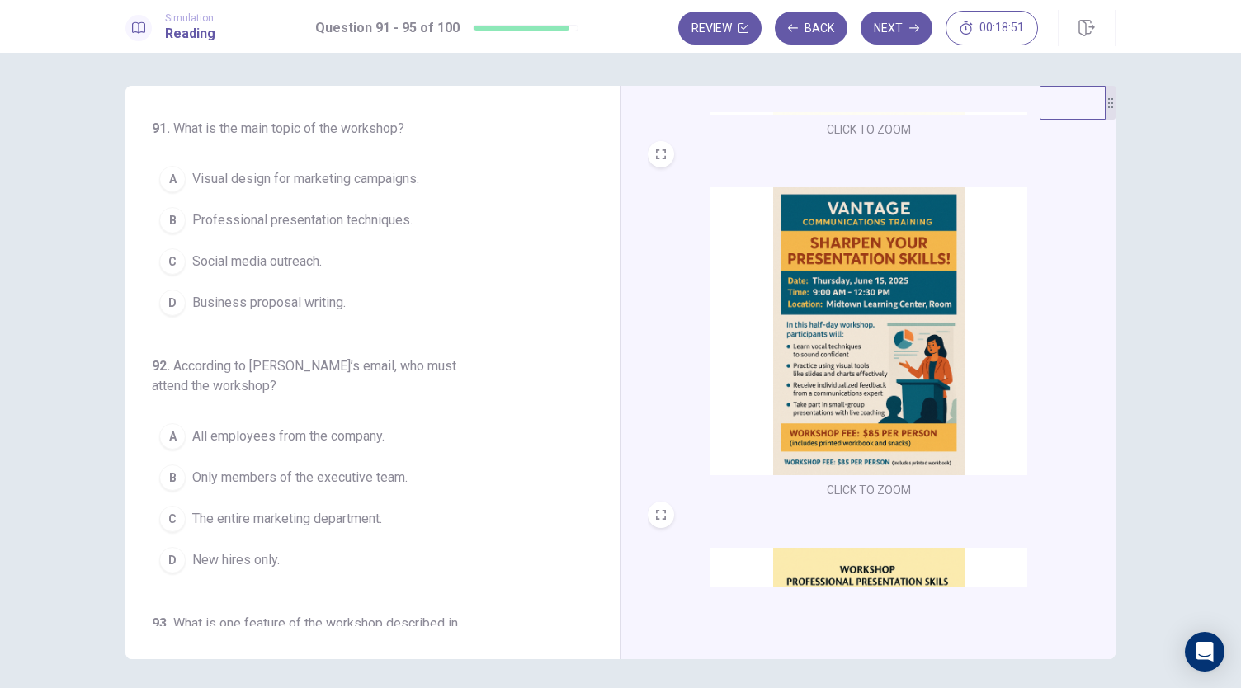
scroll to position [607, 0]
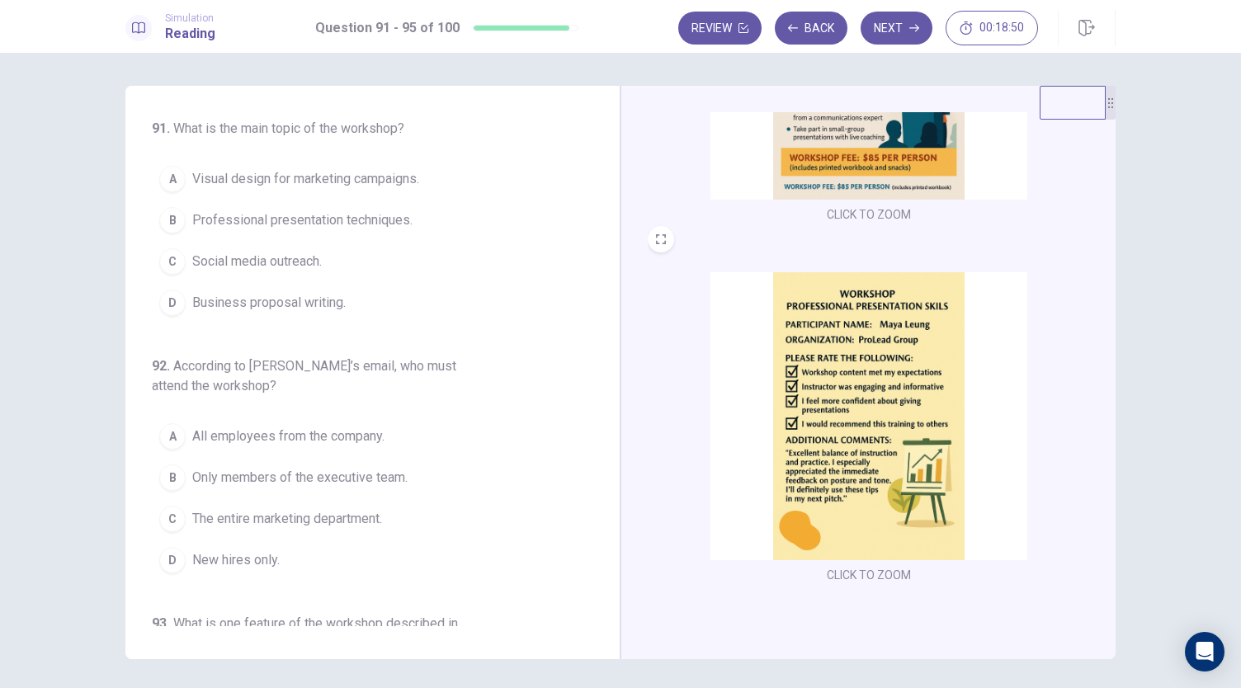
click at [938, 392] on img at bounding box center [868, 416] width 317 height 288
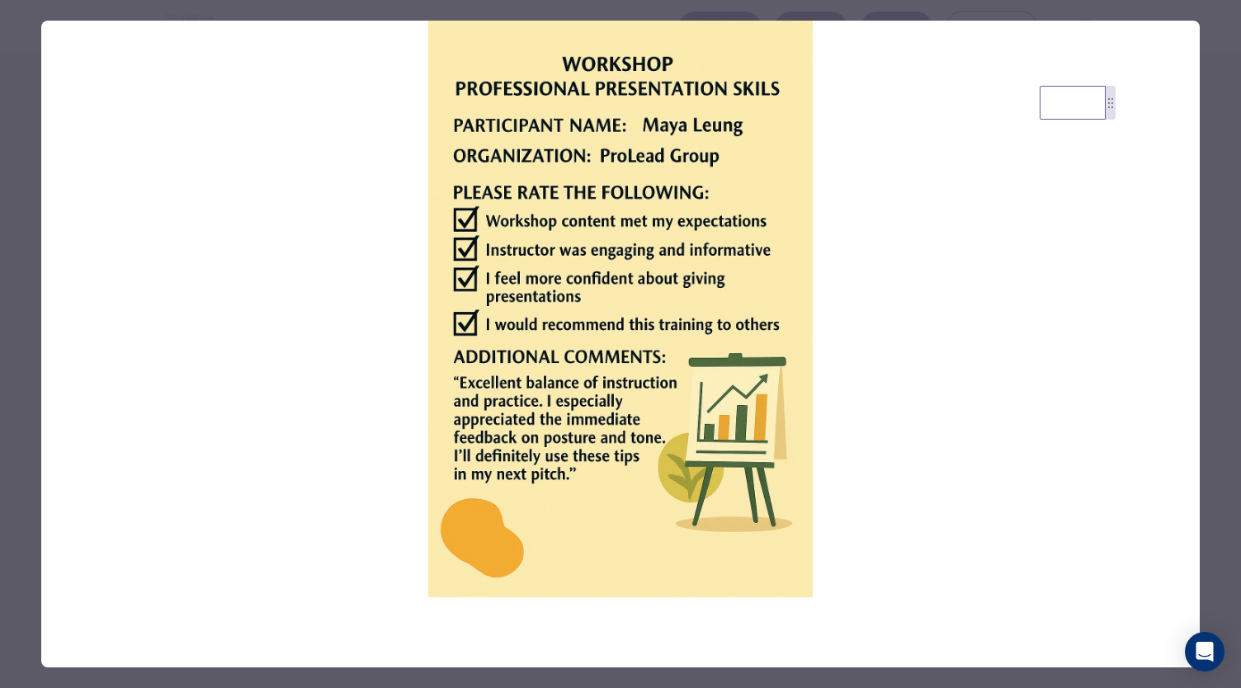
click at [1217, 323] on div at bounding box center [620, 344] width 1241 height 688
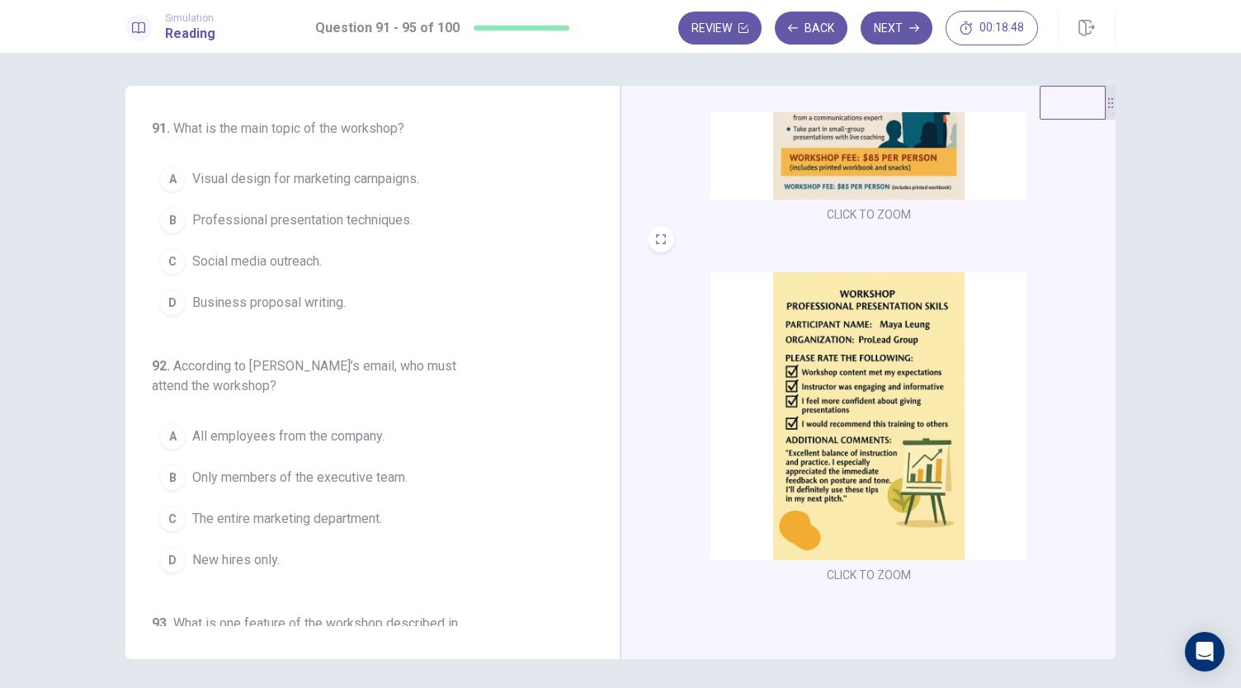
click at [882, 395] on img at bounding box center [868, 416] width 317 height 288
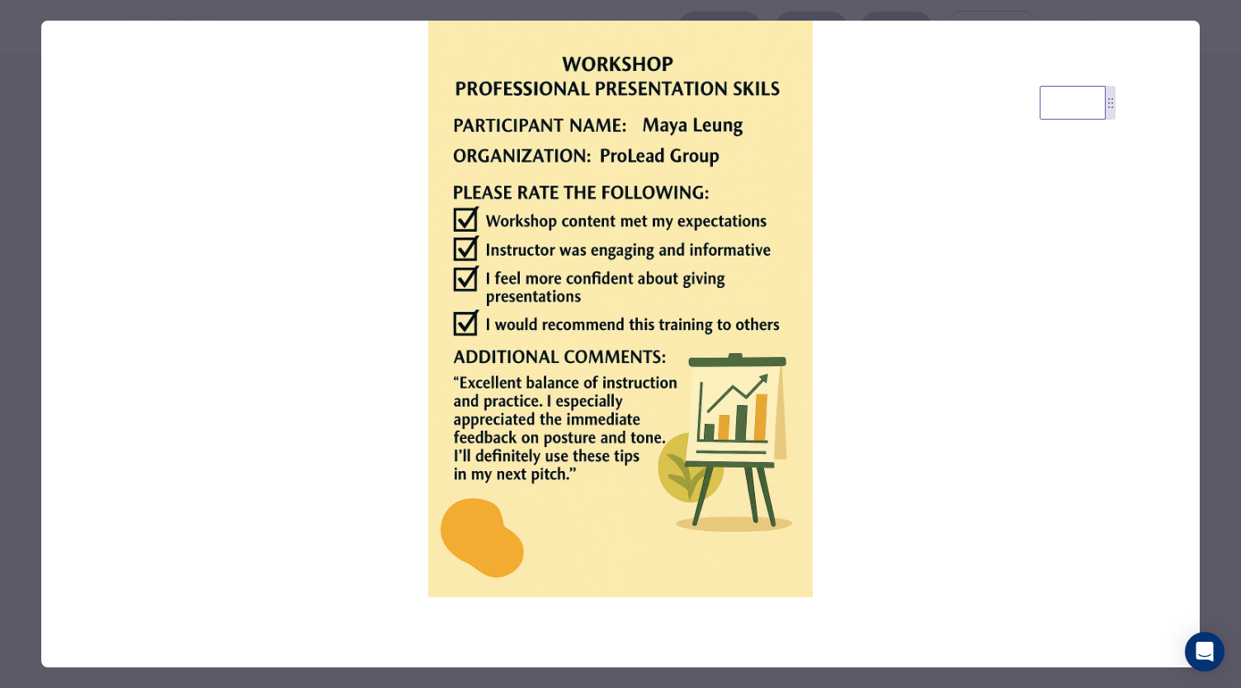
click at [1206, 304] on div at bounding box center [620, 344] width 1241 height 688
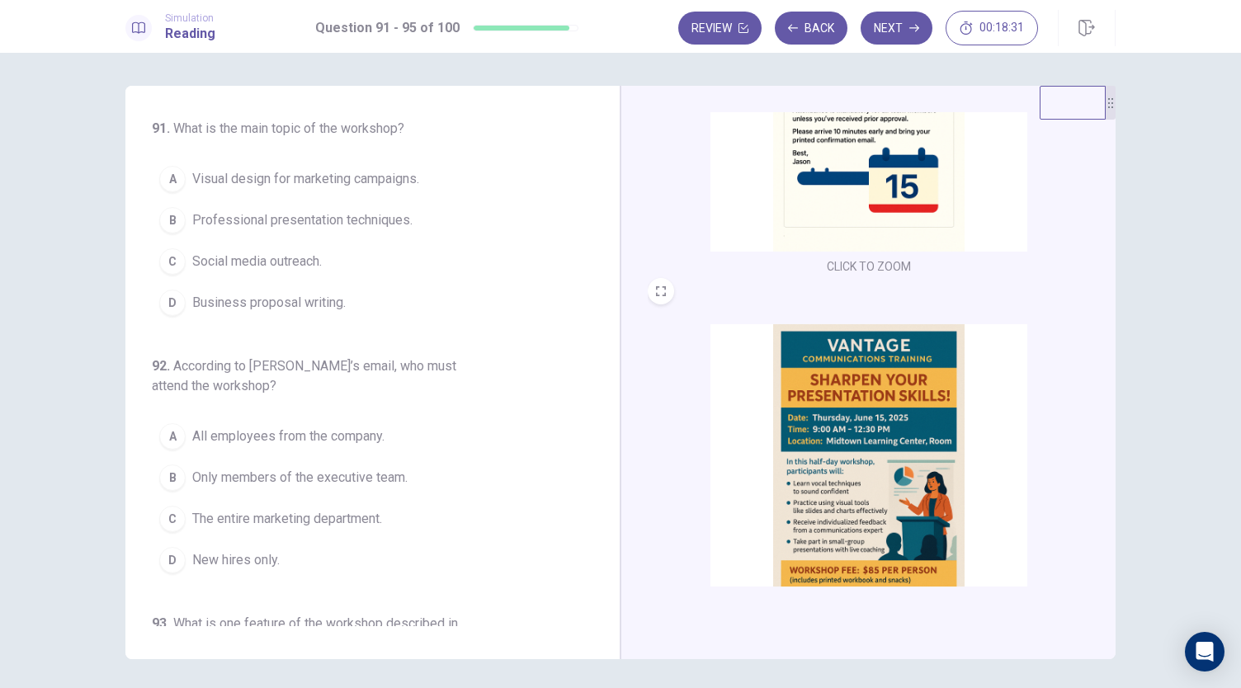
scroll to position [30, 0]
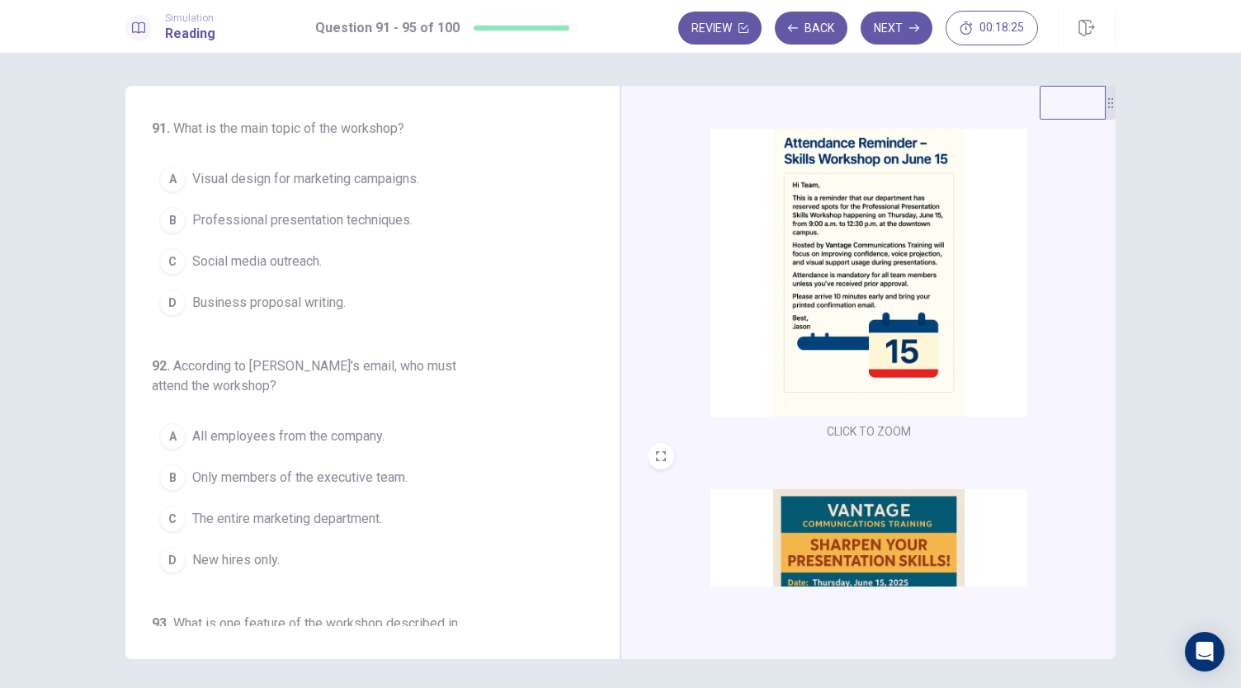
click at [350, 231] on button "B Professional presentation techniques." at bounding box center [363, 220] width 422 height 41
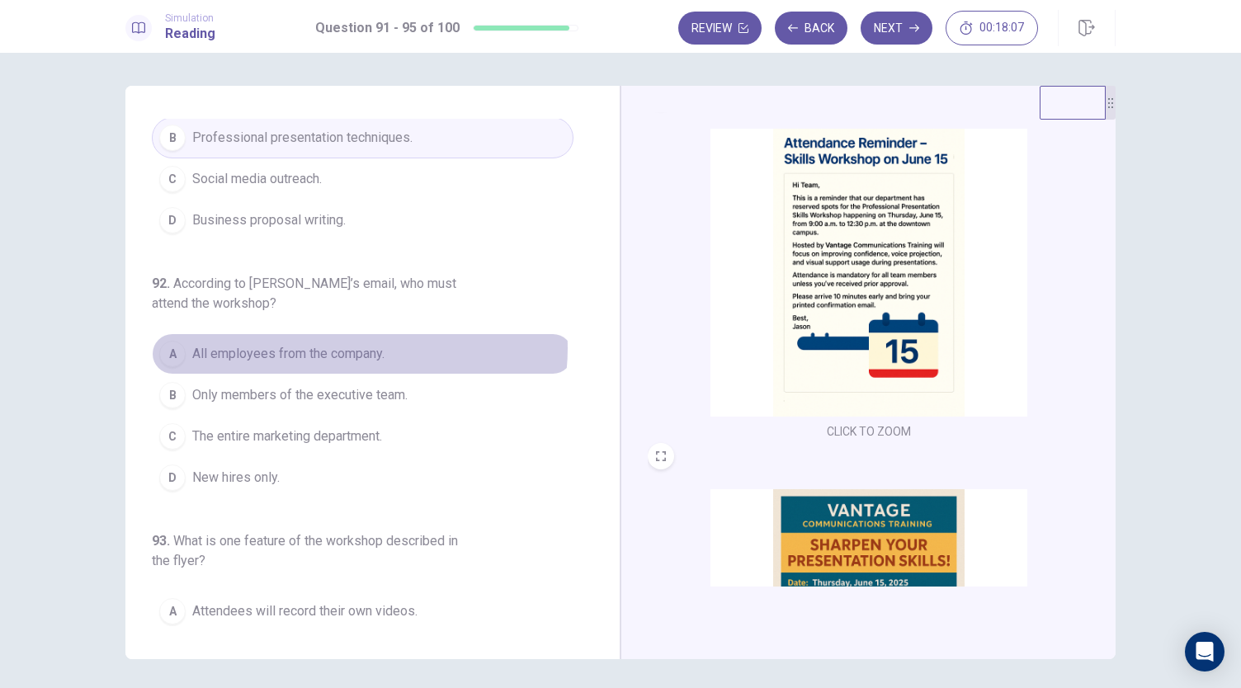
click at [345, 346] on span "All employees from the company." at bounding box center [288, 354] width 192 height 20
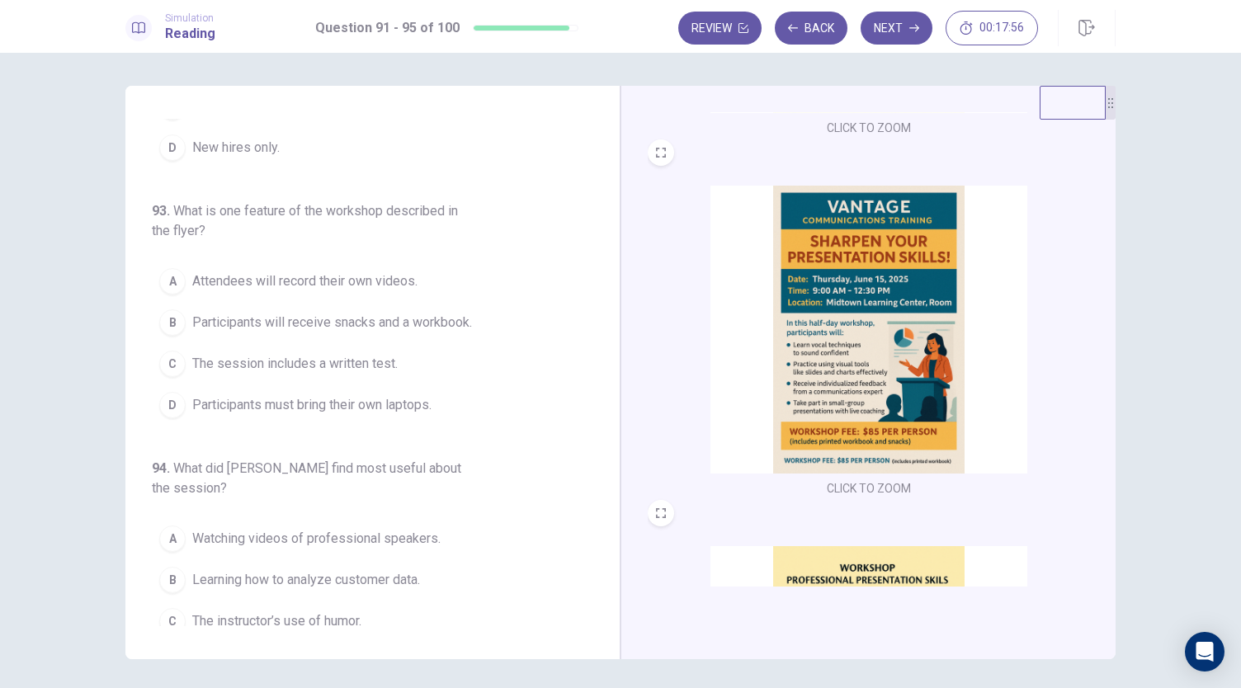
scroll to position [360, 0]
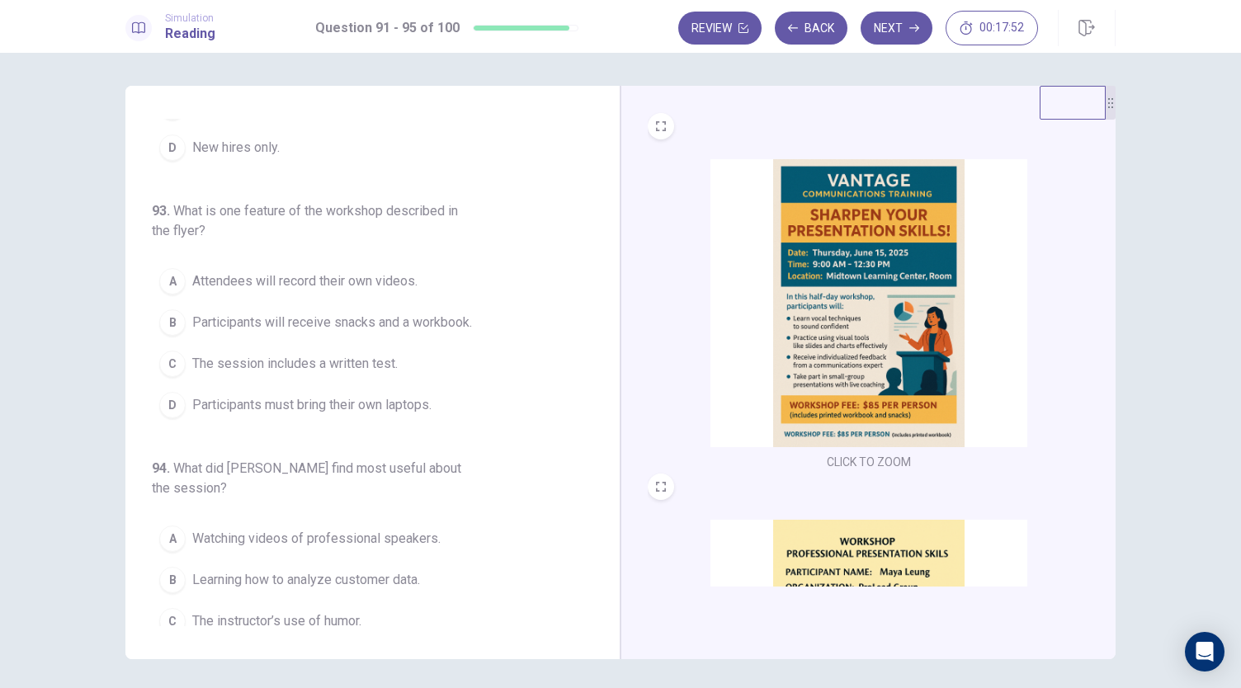
click at [430, 326] on span "Participants will receive snacks and a workbook." at bounding box center [332, 323] width 280 height 20
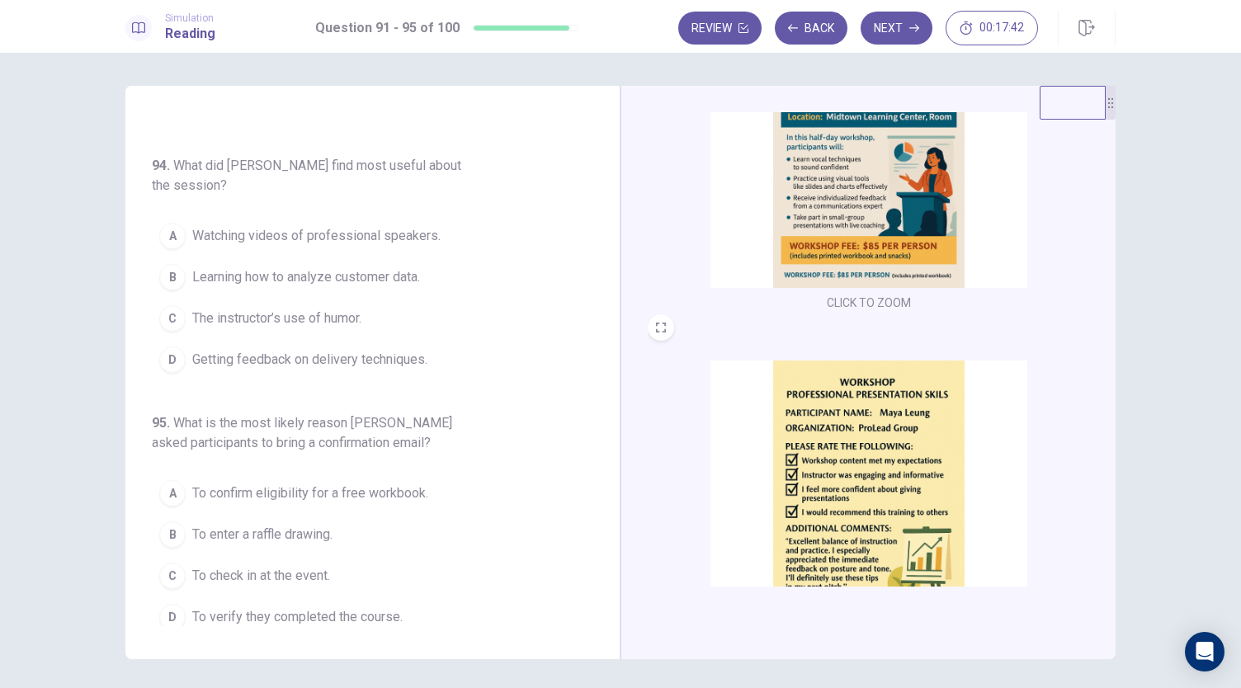
scroll to position [607, 0]
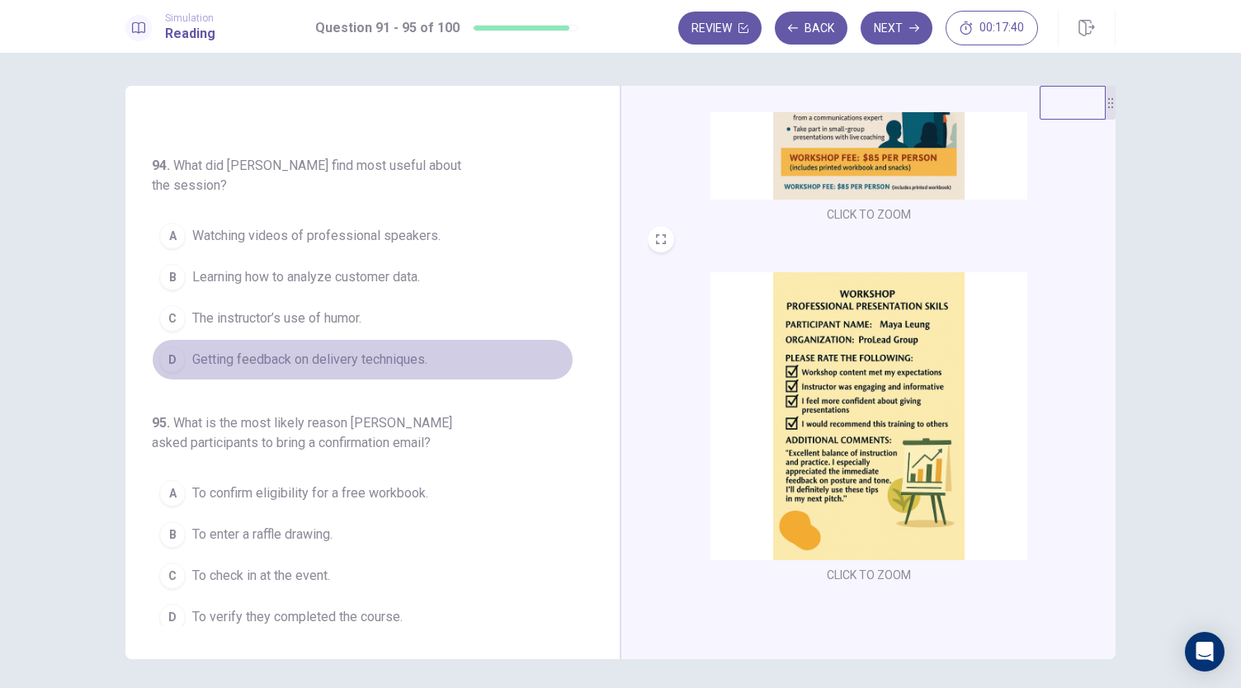
click at [423, 363] on button "D Getting feedback on delivery techniques." at bounding box center [363, 359] width 422 height 41
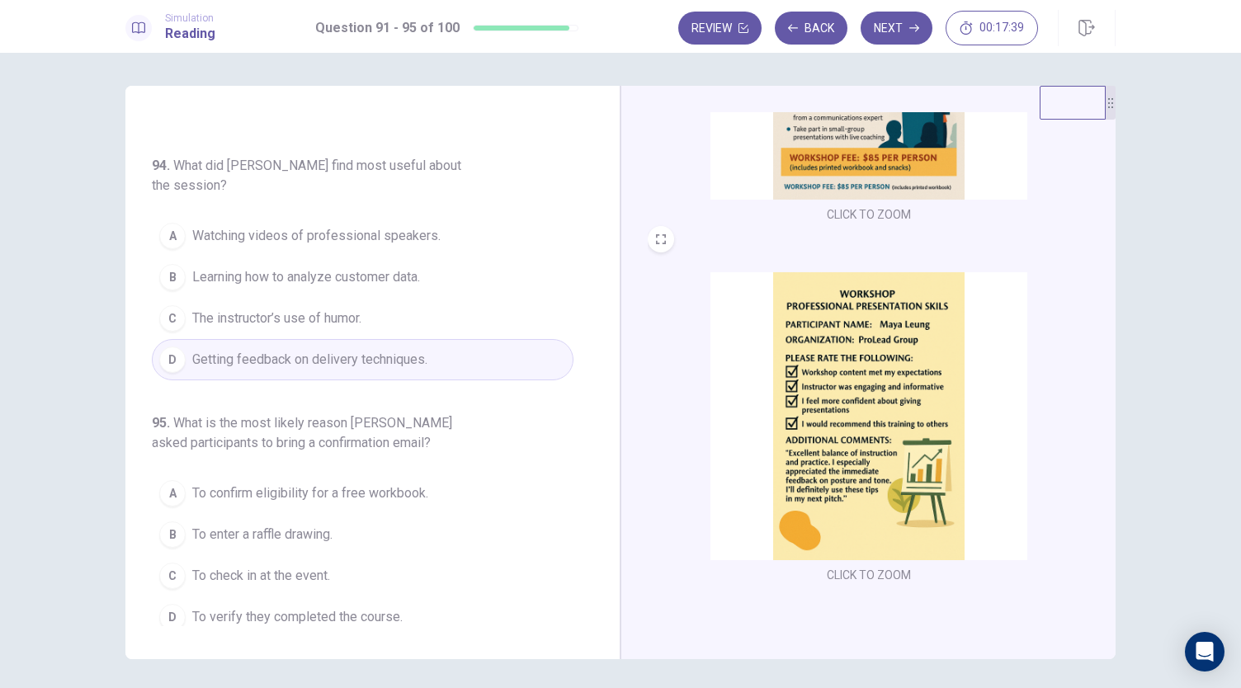
click at [884, 354] on img at bounding box center [868, 416] width 317 height 288
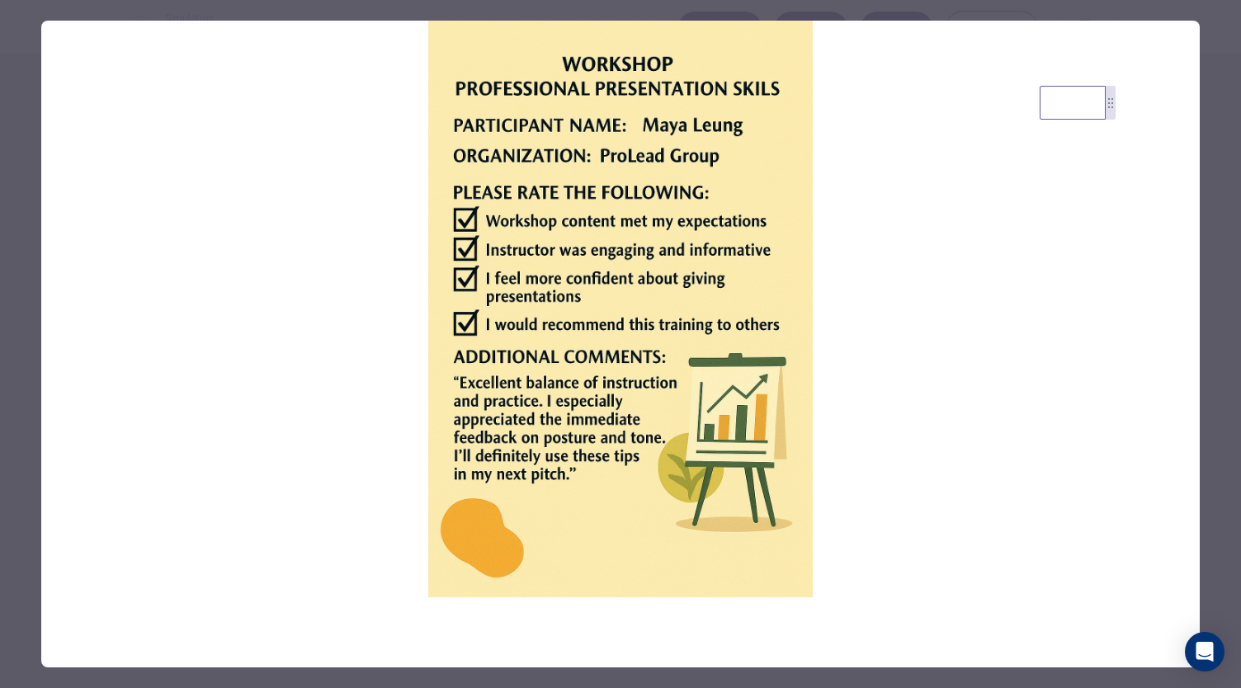
click at [1208, 294] on div at bounding box center [620, 344] width 1241 height 688
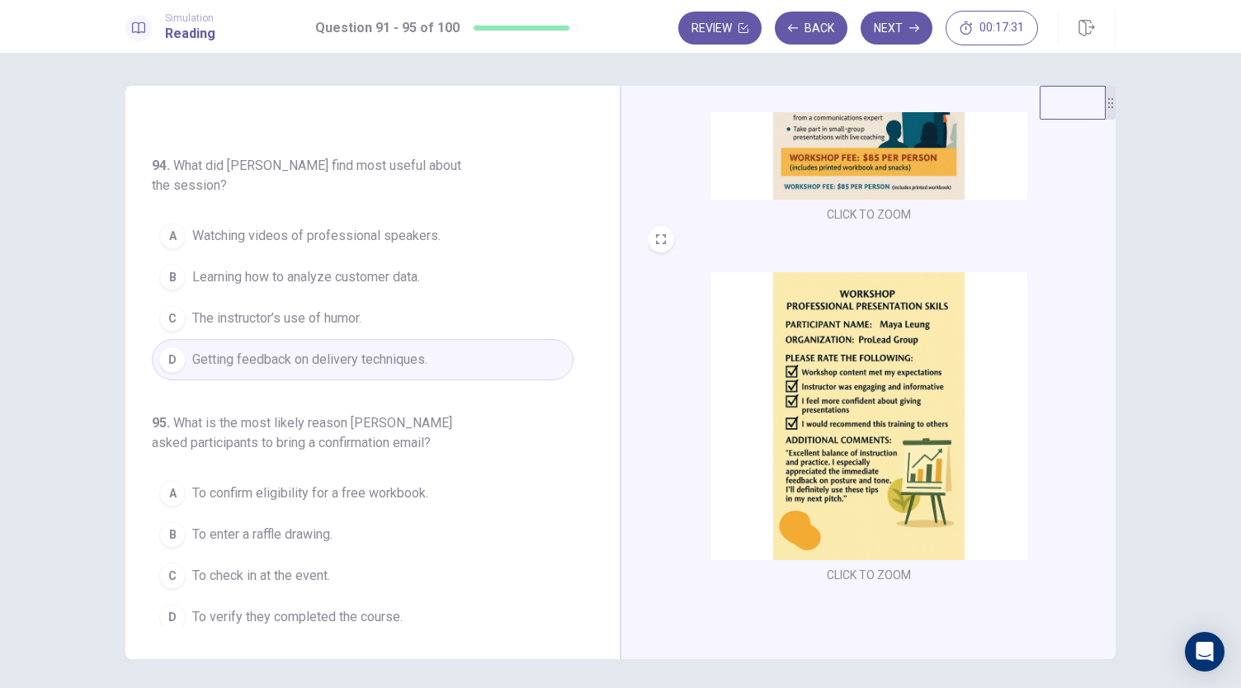
click at [865, 334] on img at bounding box center [868, 416] width 317 height 288
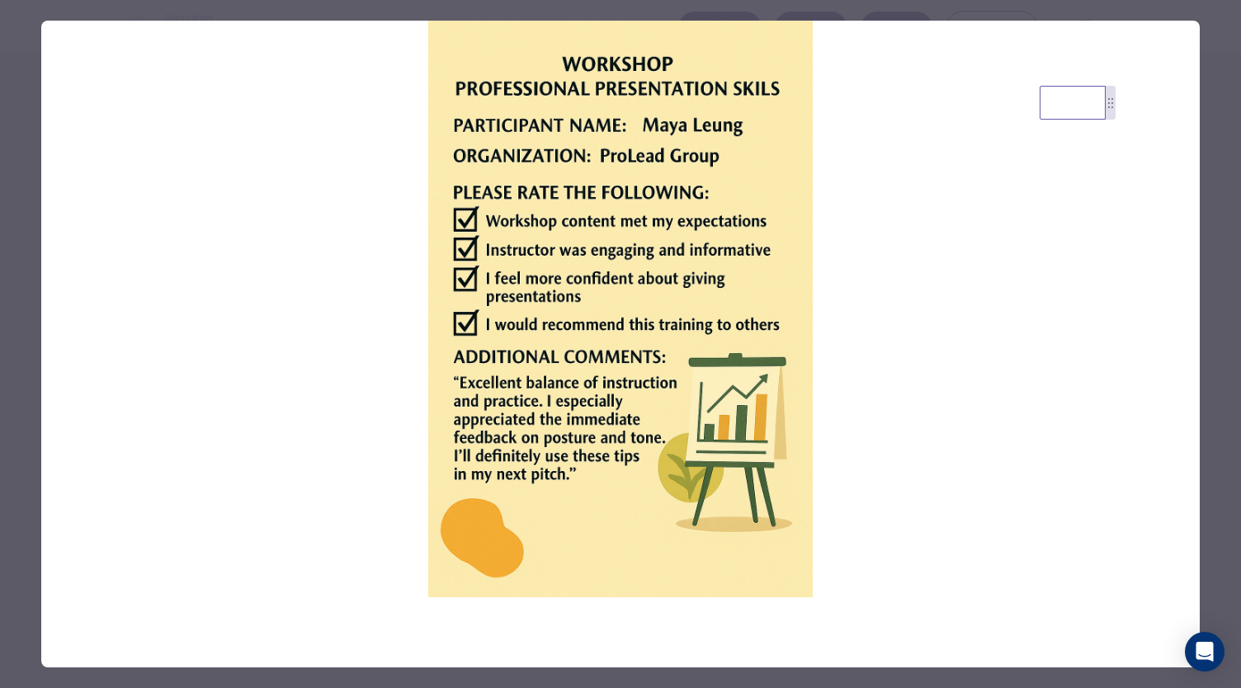
click at [1201, 293] on div at bounding box center [620, 344] width 1241 height 688
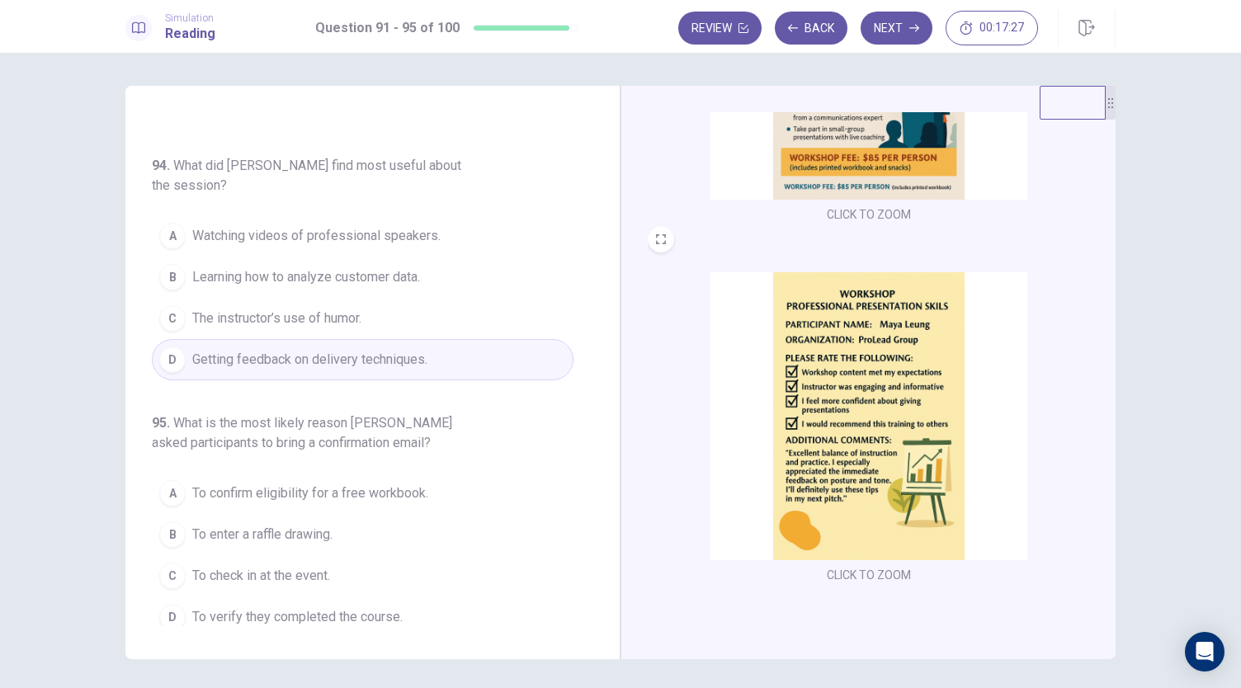
click at [874, 390] on img at bounding box center [868, 416] width 317 height 288
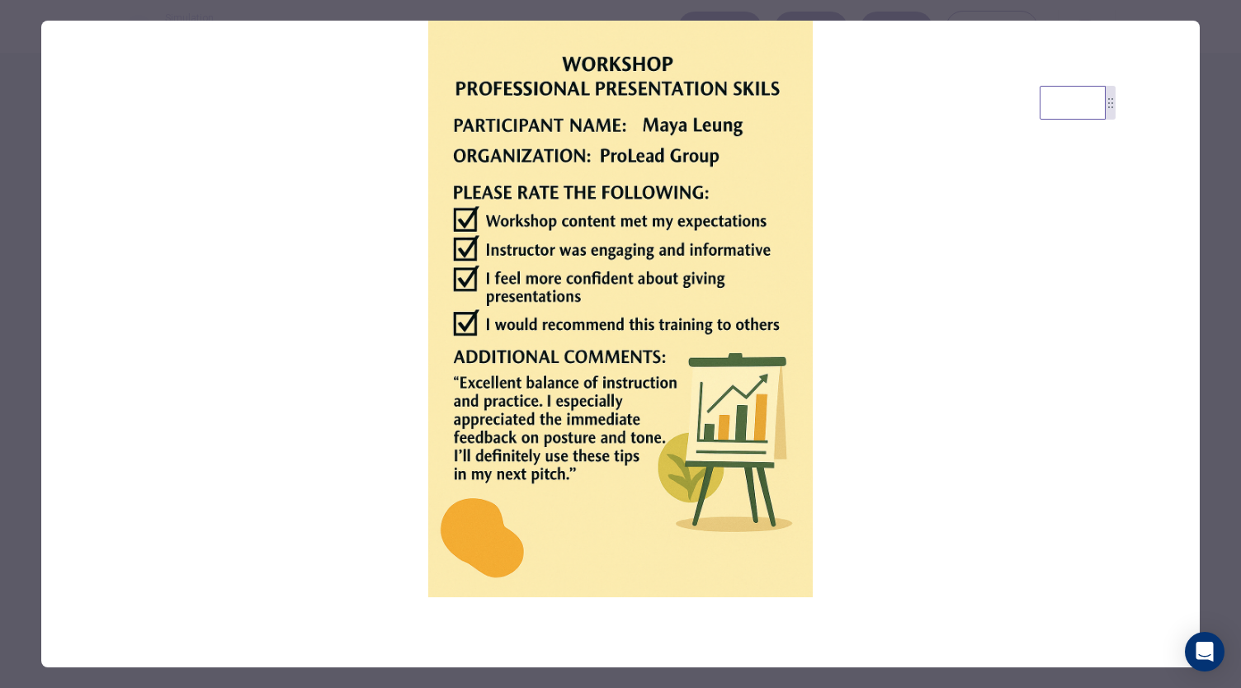
click at [1222, 308] on div at bounding box center [620, 344] width 1241 height 688
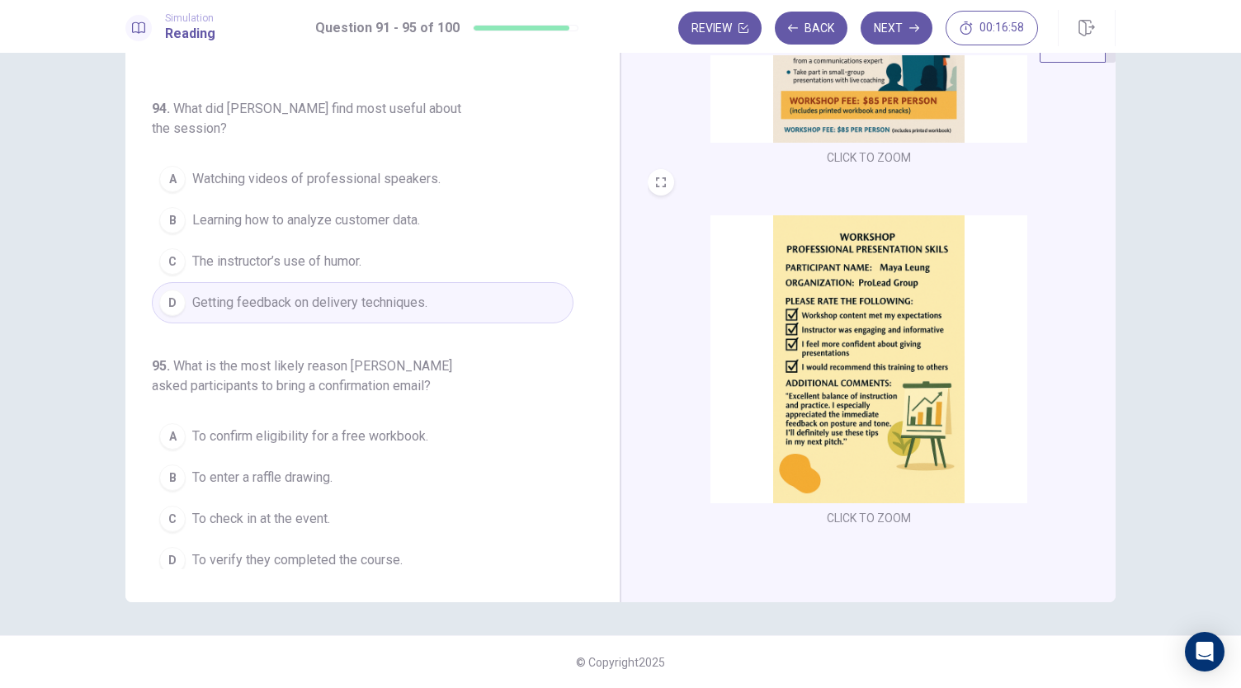
click at [767, 331] on img at bounding box center [868, 359] width 317 height 288
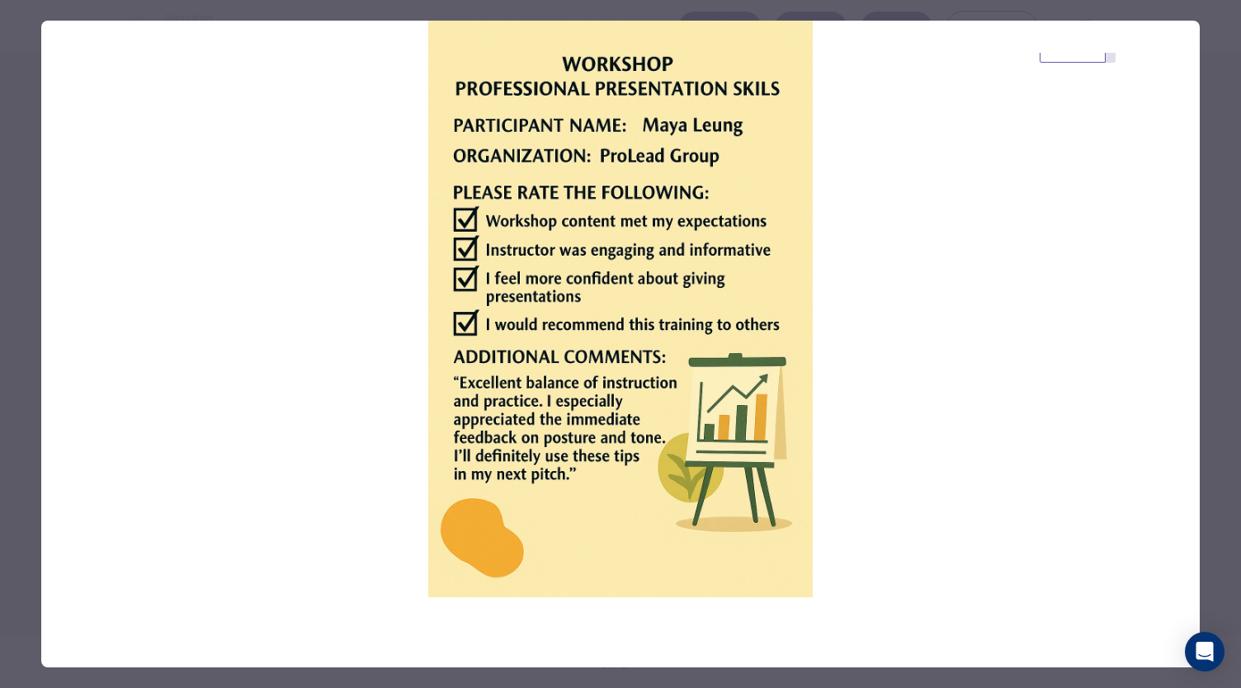
click at [1204, 204] on div at bounding box center [620, 344] width 1241 height 688
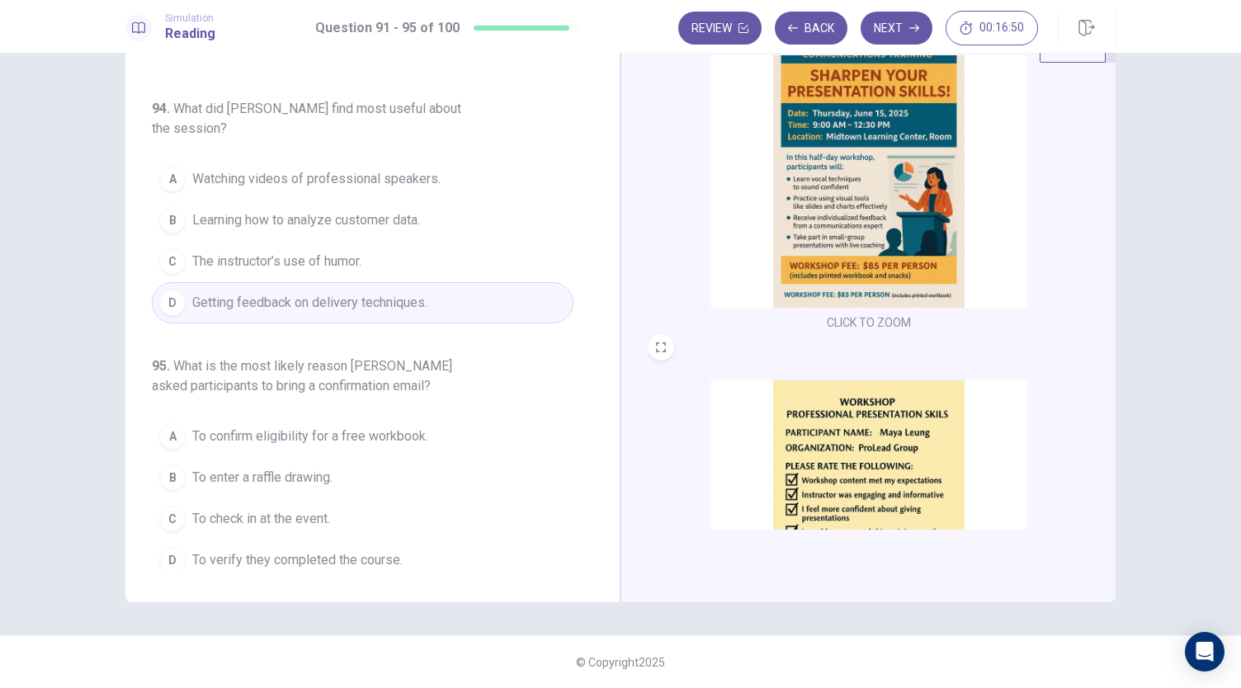
scroll to position [112, 0]
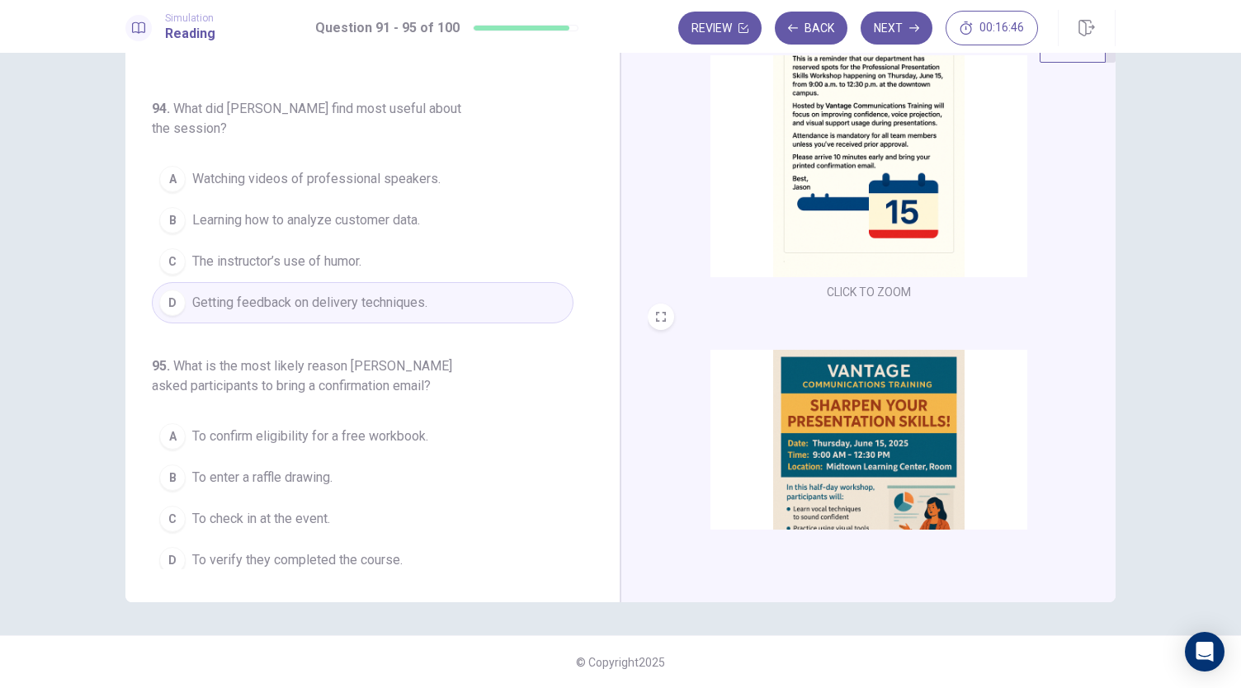
click at [835, 220] on img at bounding box center [868, 133] width 317 height 288
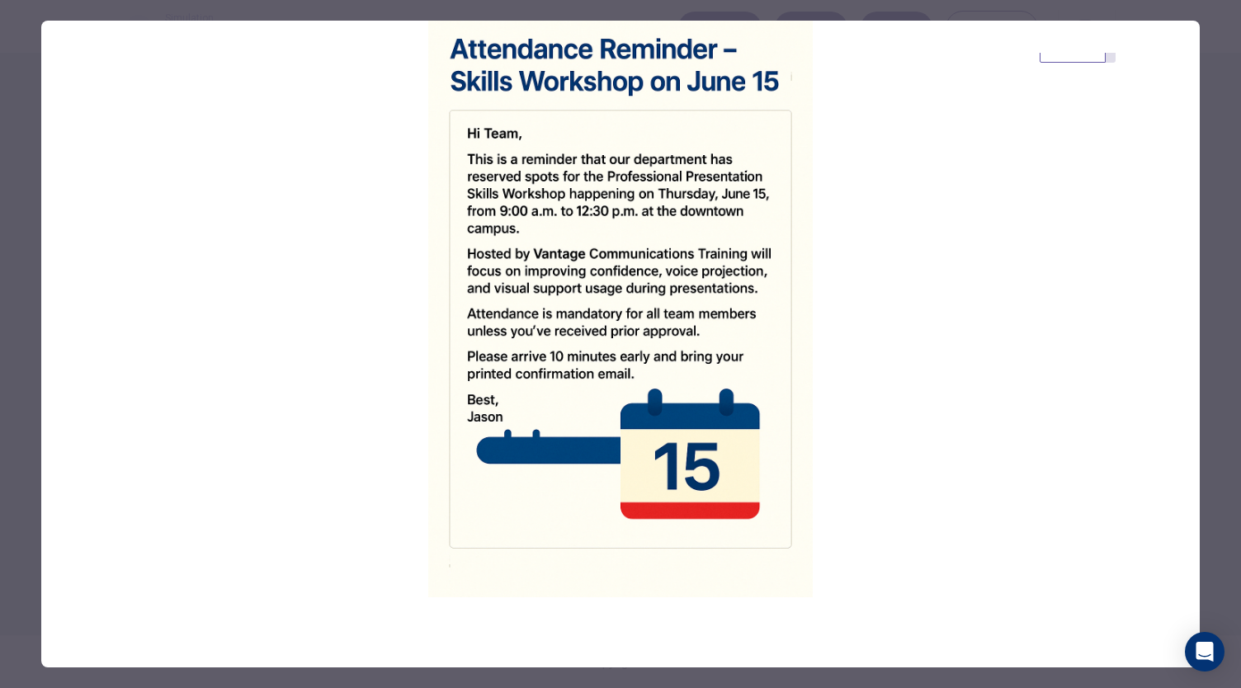
click at [1206, 187] on div at bounding box center [620, 344] width 1241 height 688
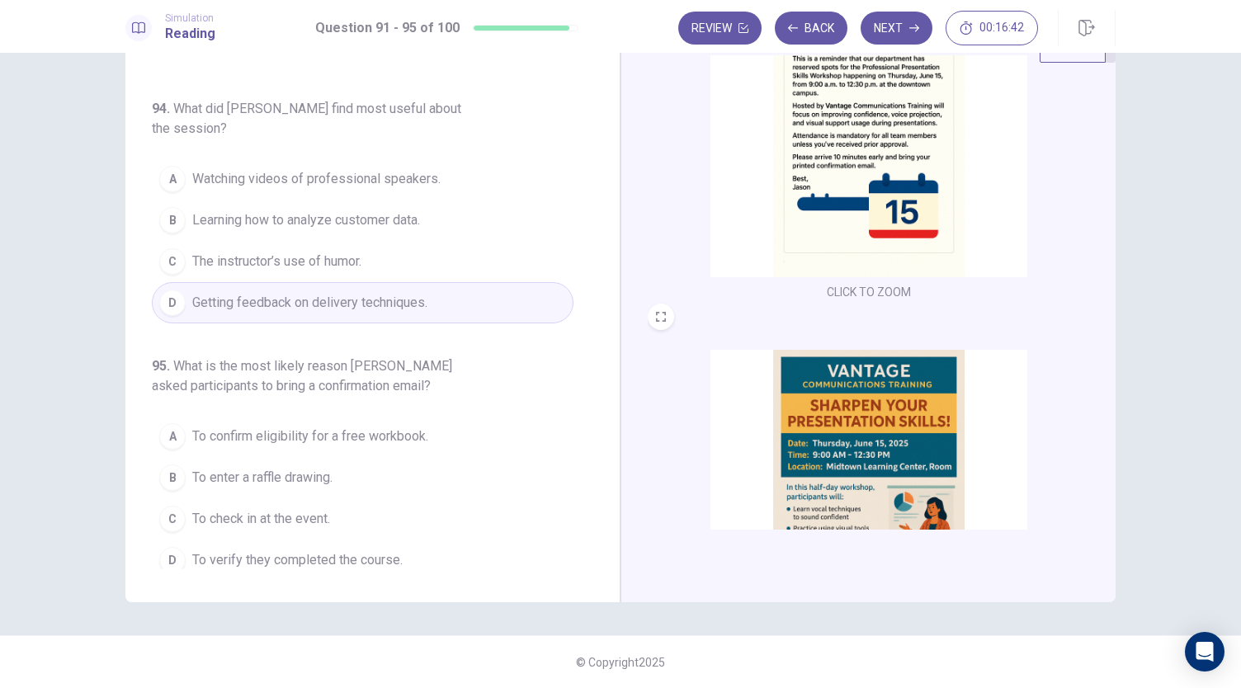
click at [792, 444] on img at bounding box center [868, 494] width 317 height 288
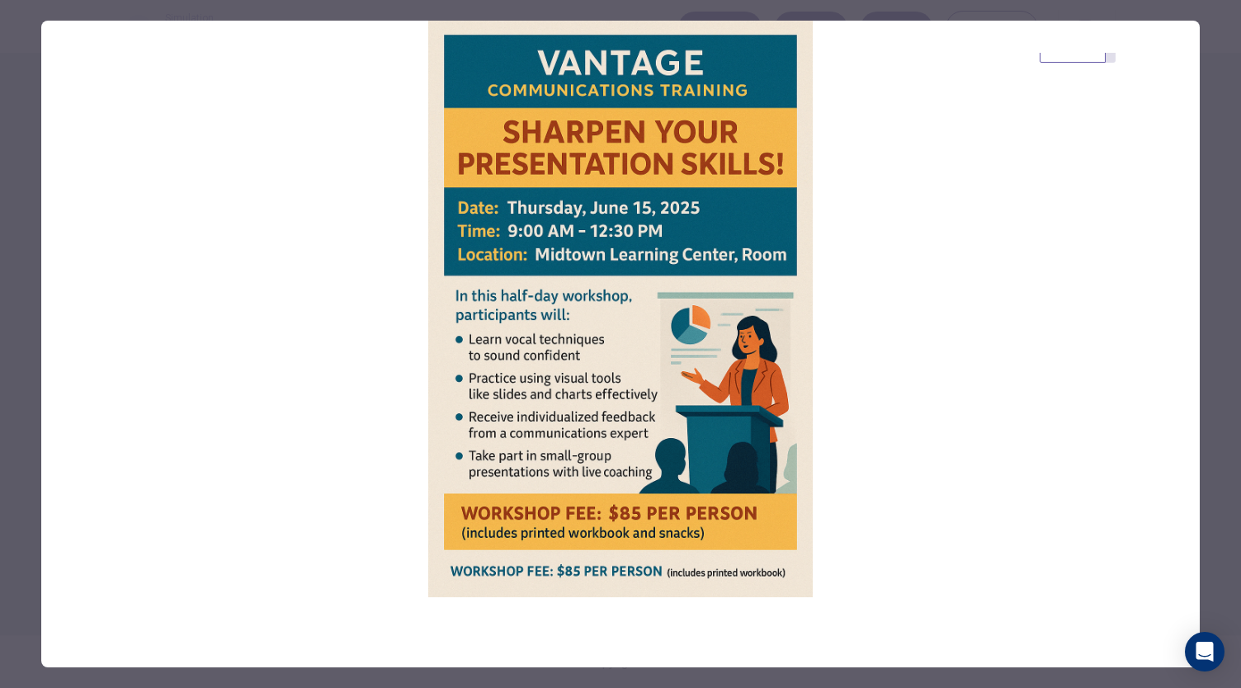
click at [1206, 270] on div at bounding box center [620, 344] width 1241 height 688
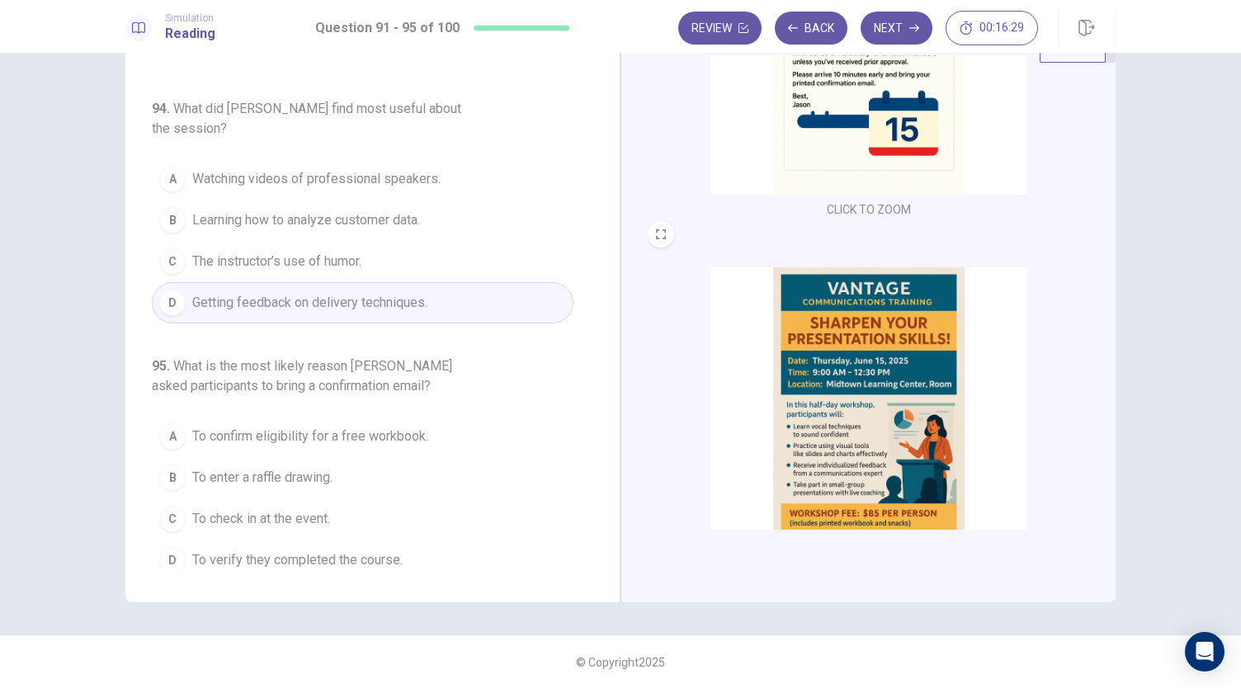
scroll to position [277, 0]
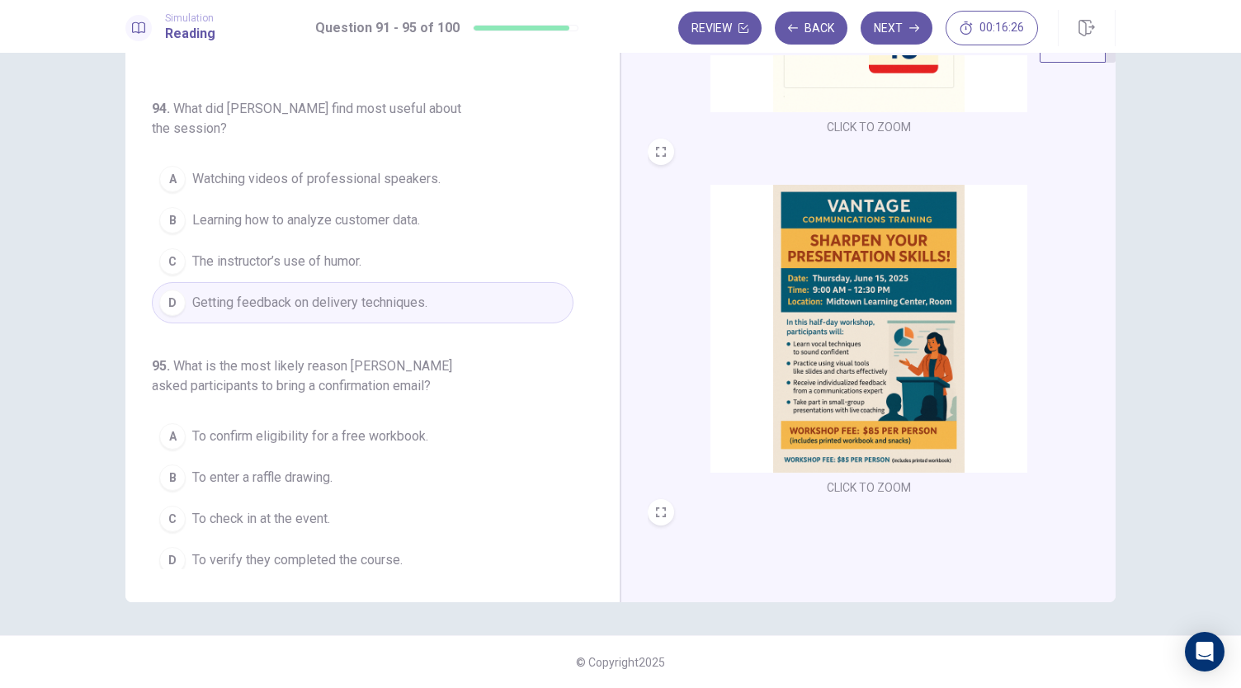
click at [327, 509] on span "To check in at the event." at bounding box center [261, 519] width 138 height 20
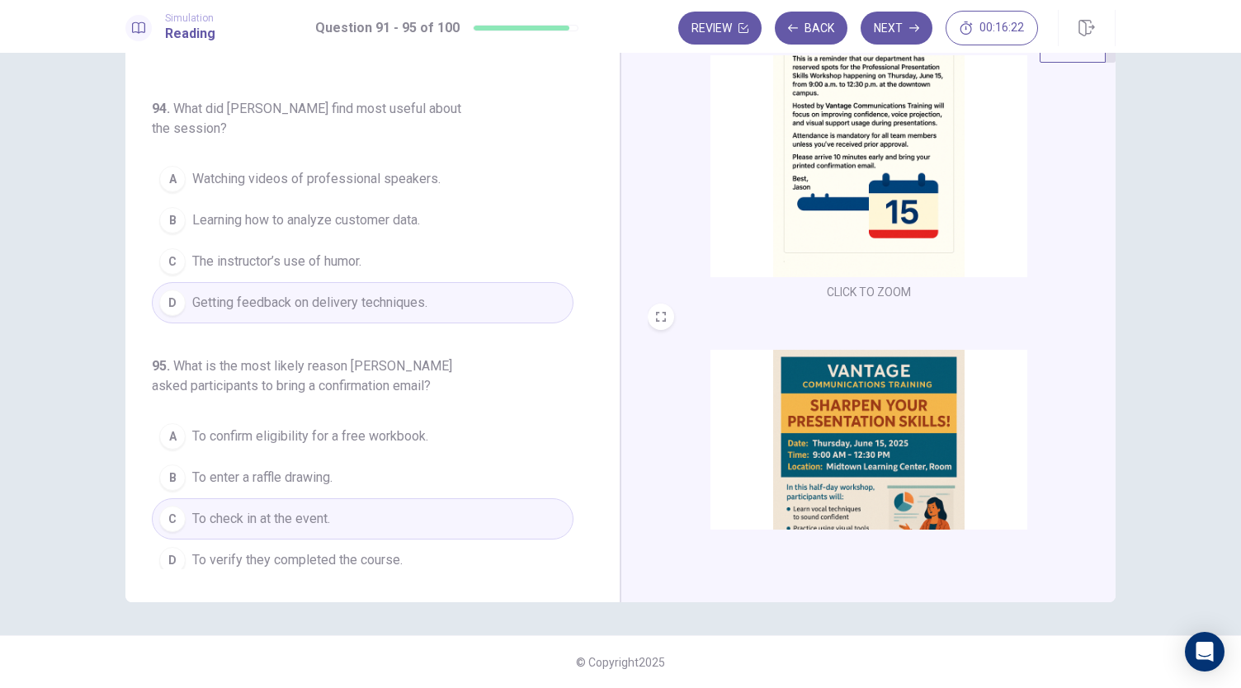
click at [829, 262] on img at bounding box center [868, 133] width 317 height 288
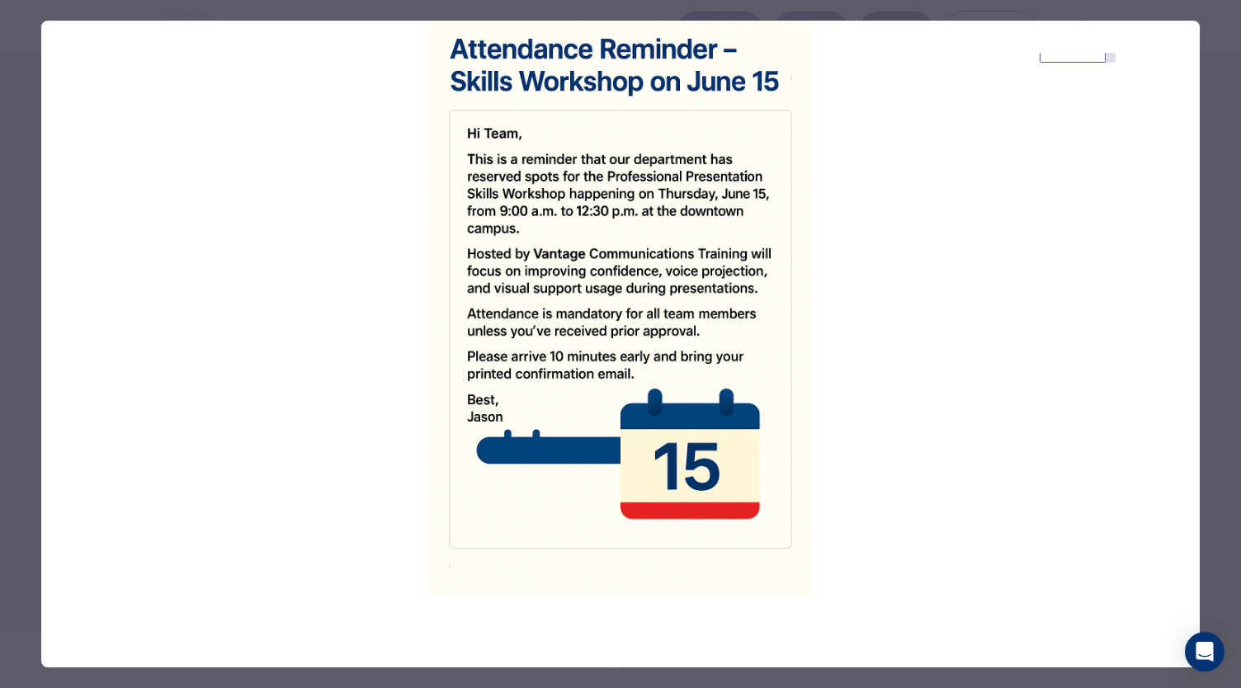
click at [1207, 216] on div at bounding box center [620, 344] width 1241 height 688
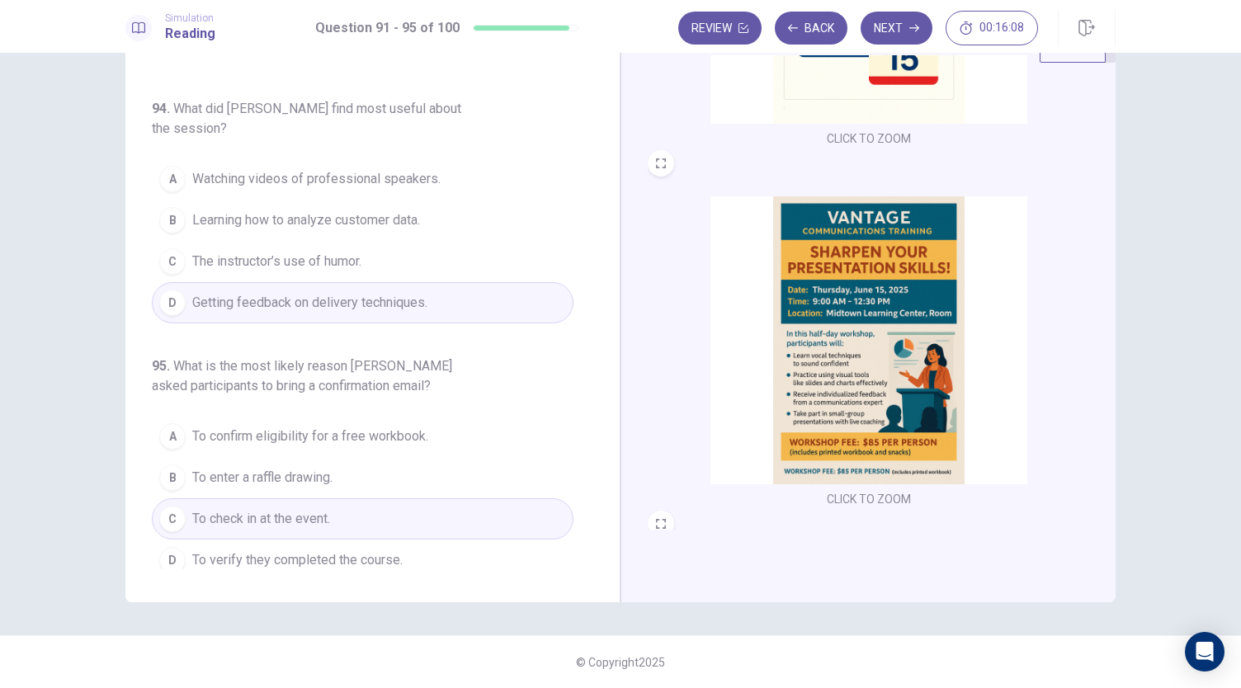
scroll to position [277, 0]
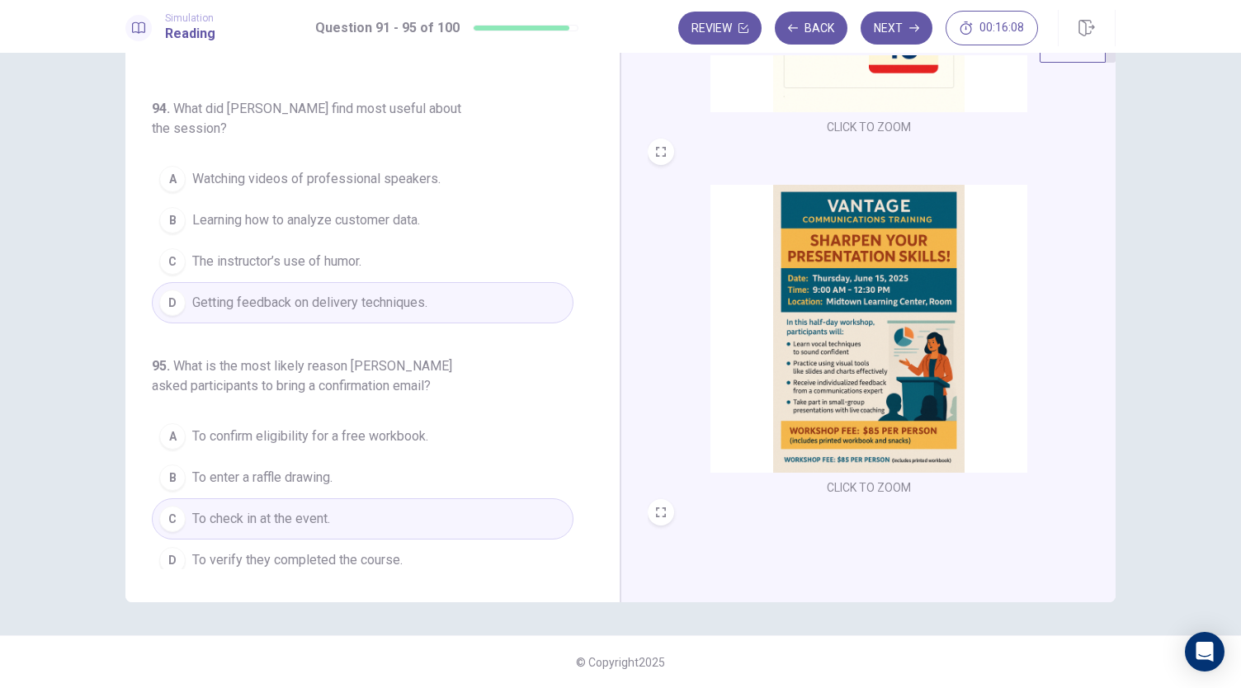
click at [884, 332] on img at bounding box center [868, 329] width 317 height 288
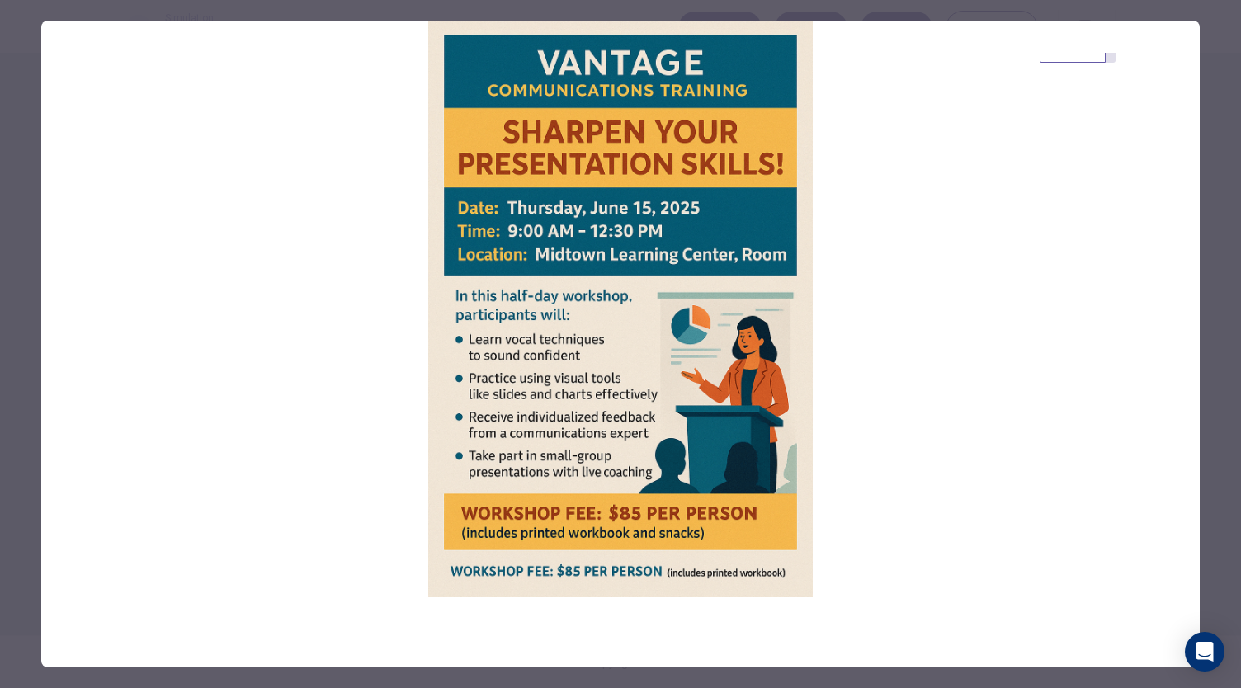
click at [1203, 237] on div at bounding box center [620, 344] width 1241 height 688
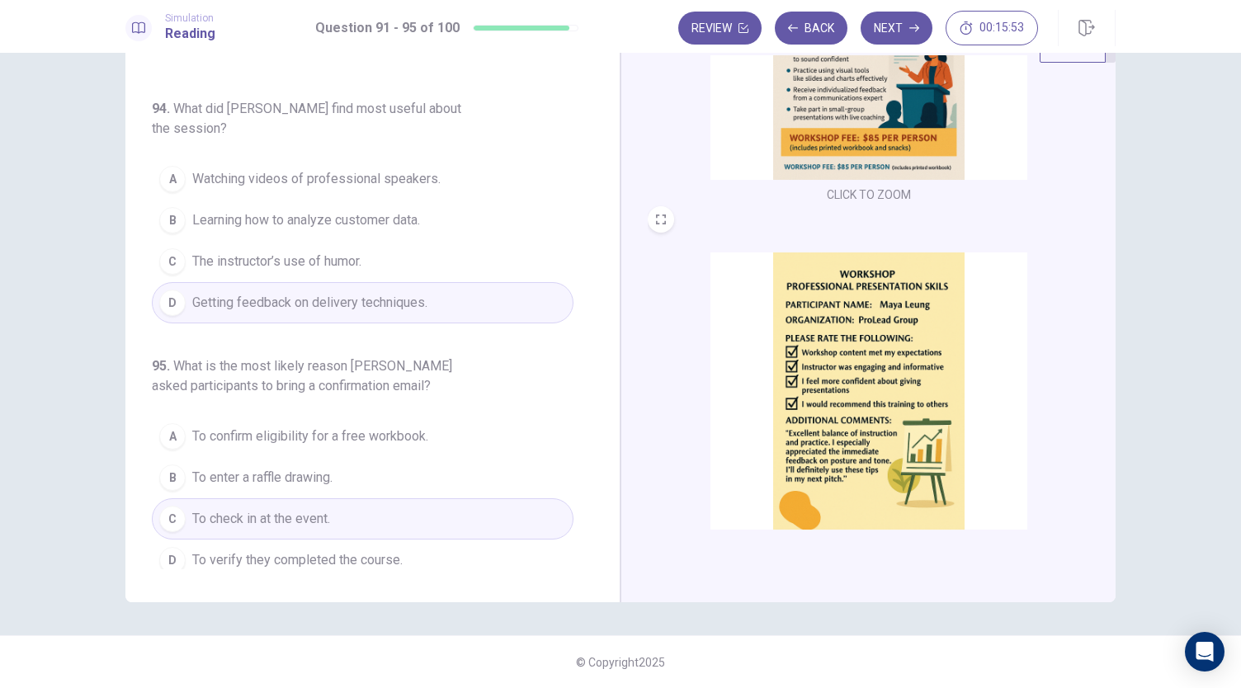
scroll to position [607, 0]
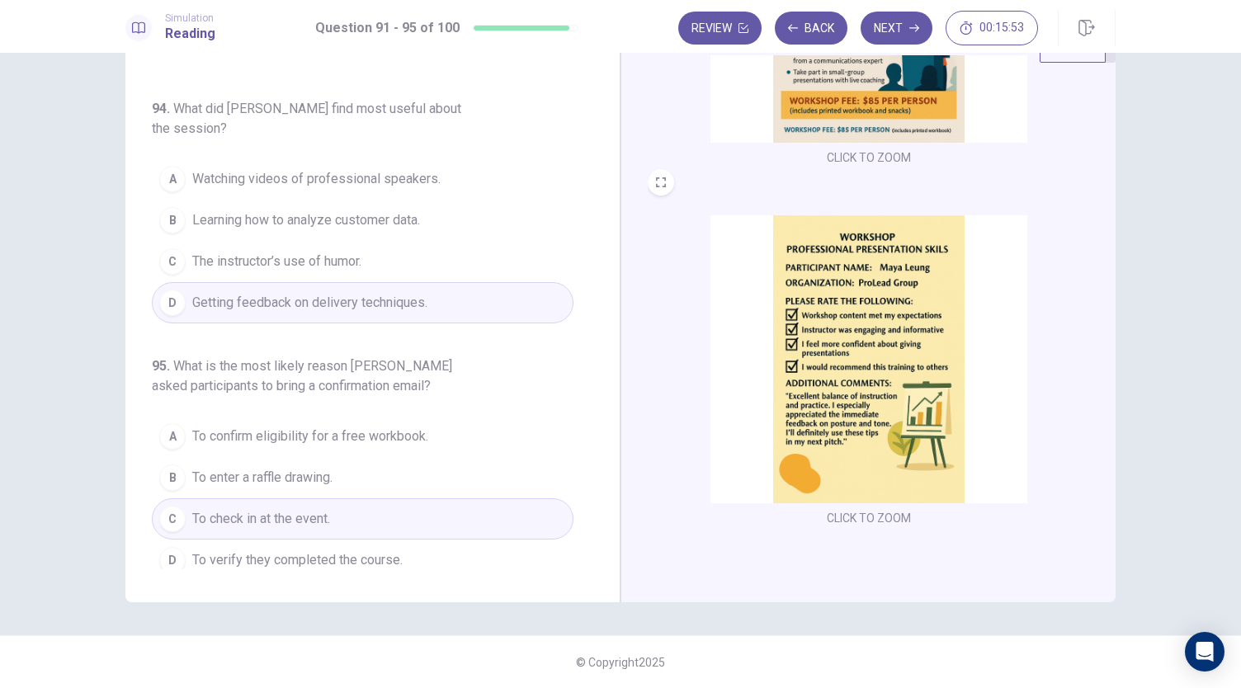
click at [886, 350] on img at bounding box center [868, 359] width 317 height 288
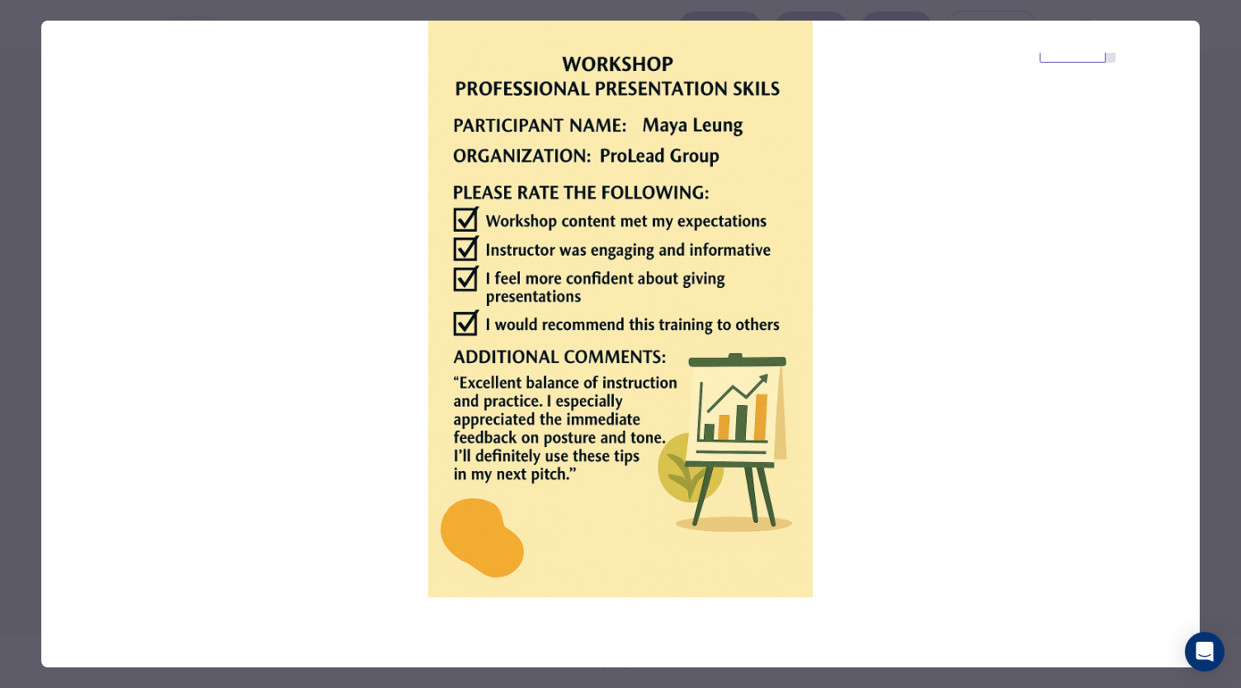
click at [1219, 247] on div at bounding box center [620, 344] width 1241 height 688
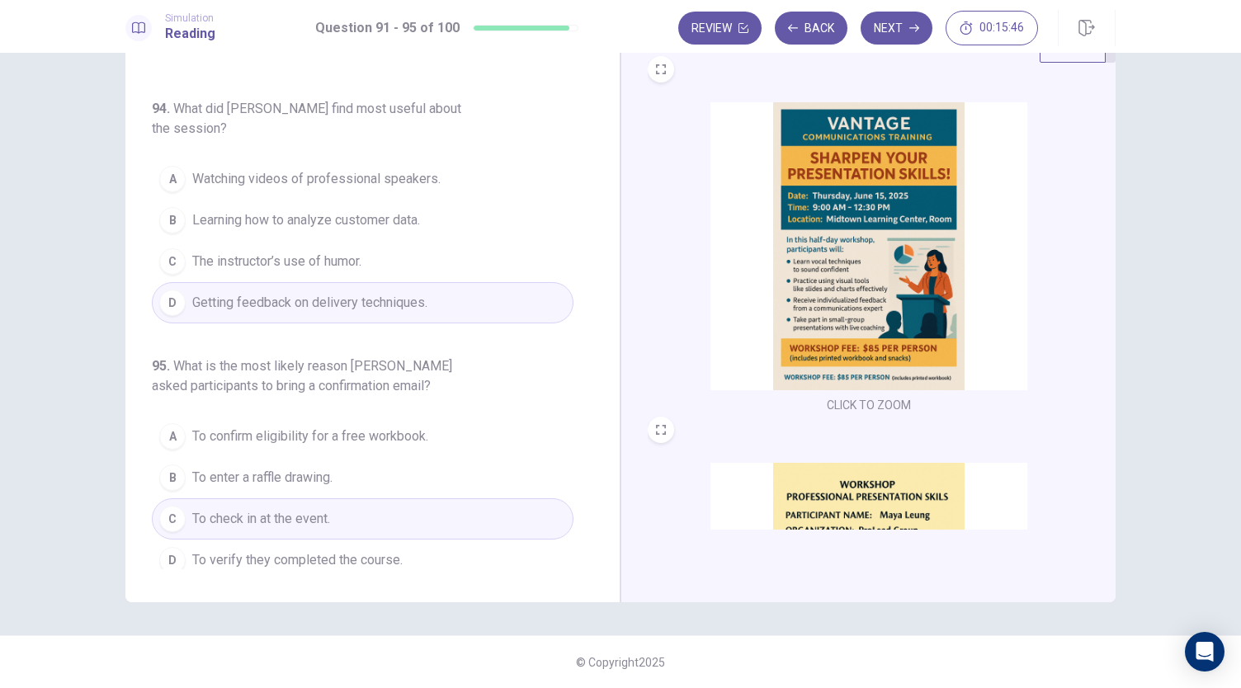
scroll to position [30, 0]
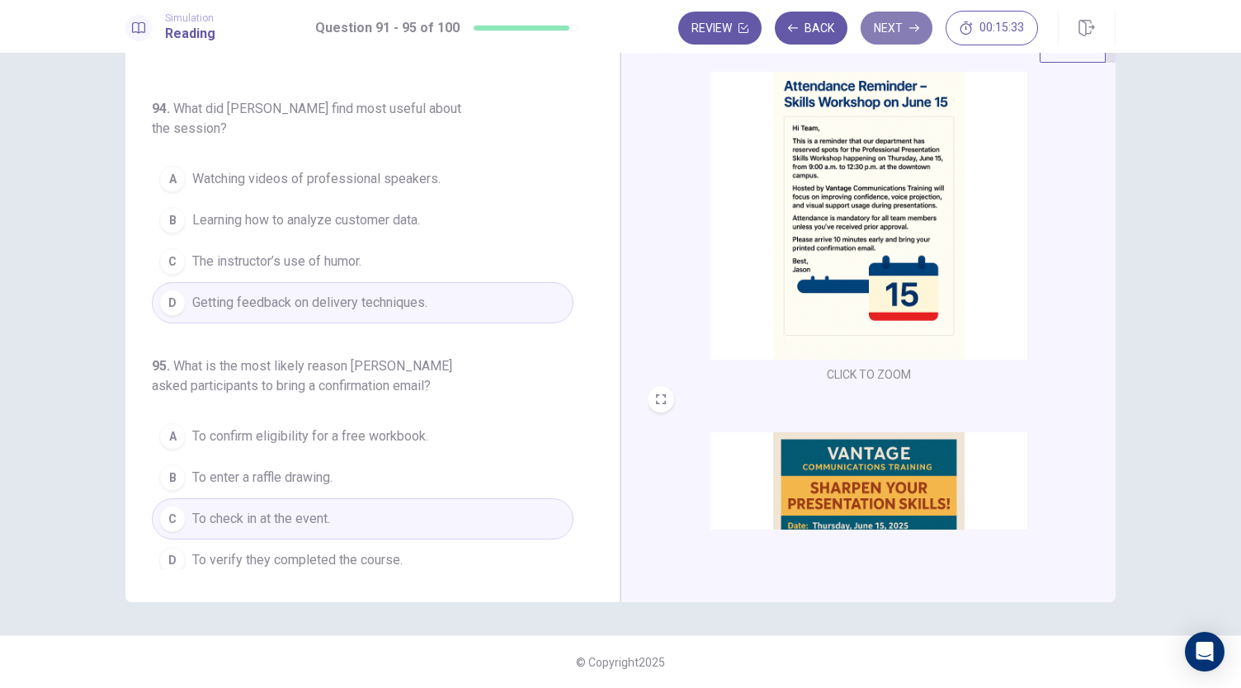
click at [904, 36] on button "Next" at bounding box center [896, 28] width 72 height 33
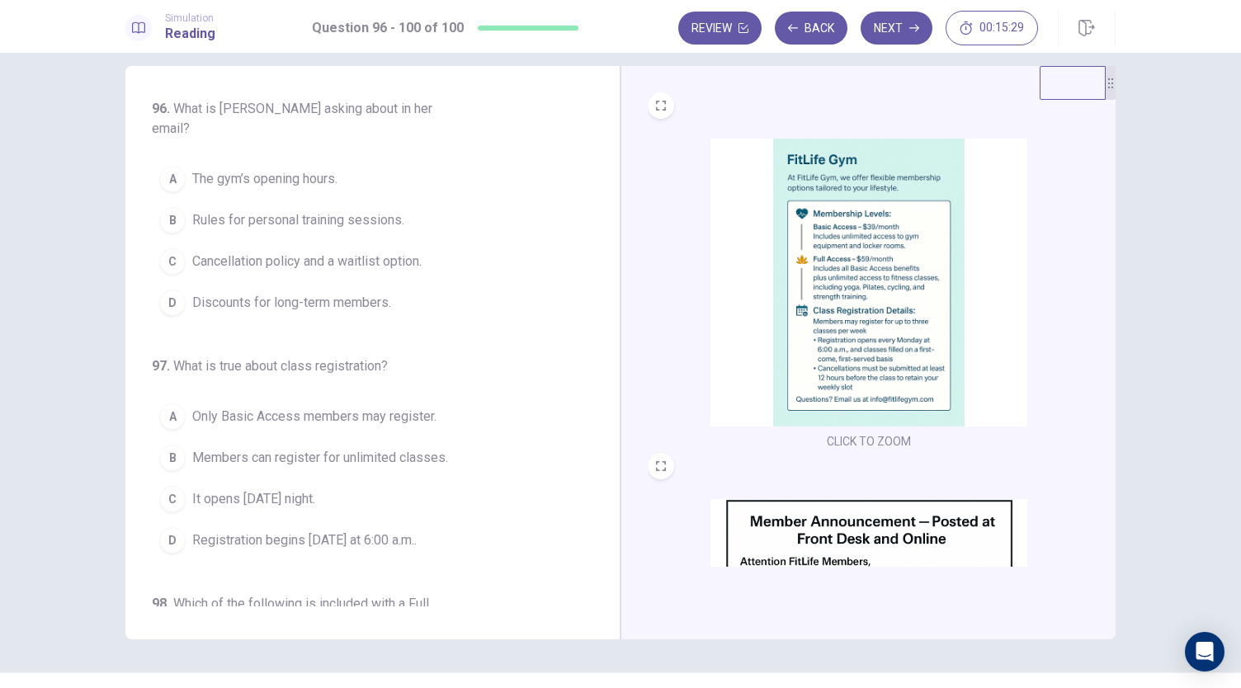
scroll to position [0, 0]
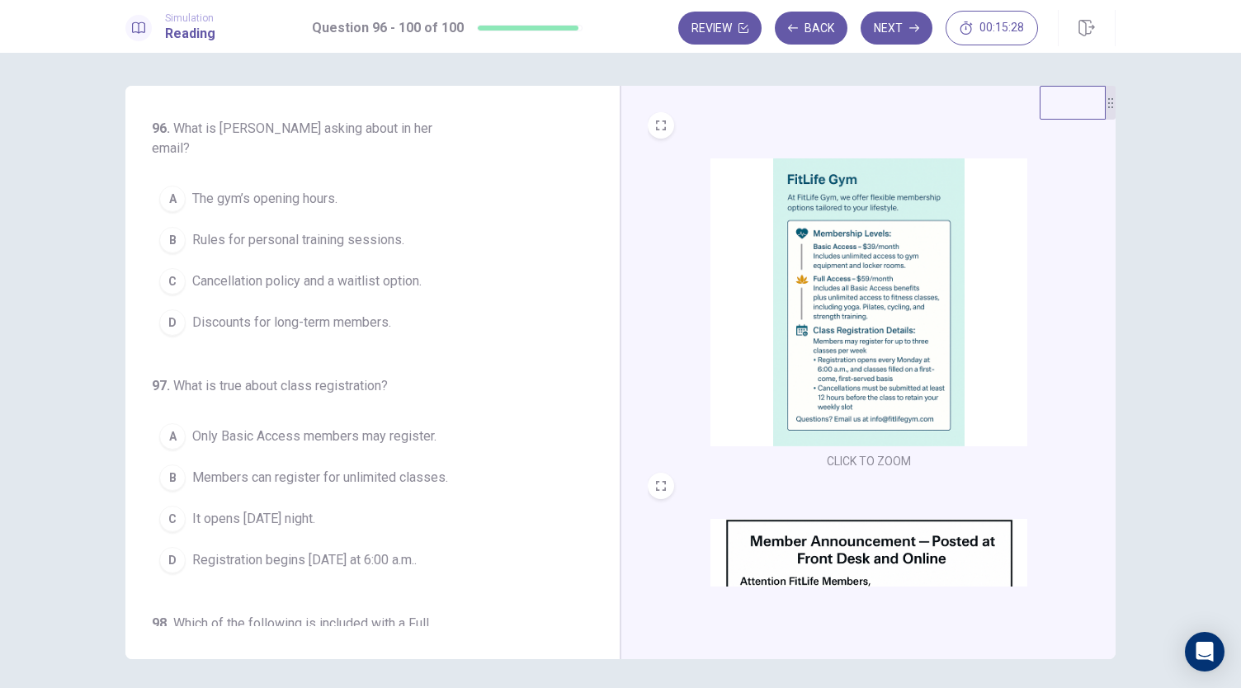
click at [835, 308] on img at bounding box center [868, 302] width 317 height 288
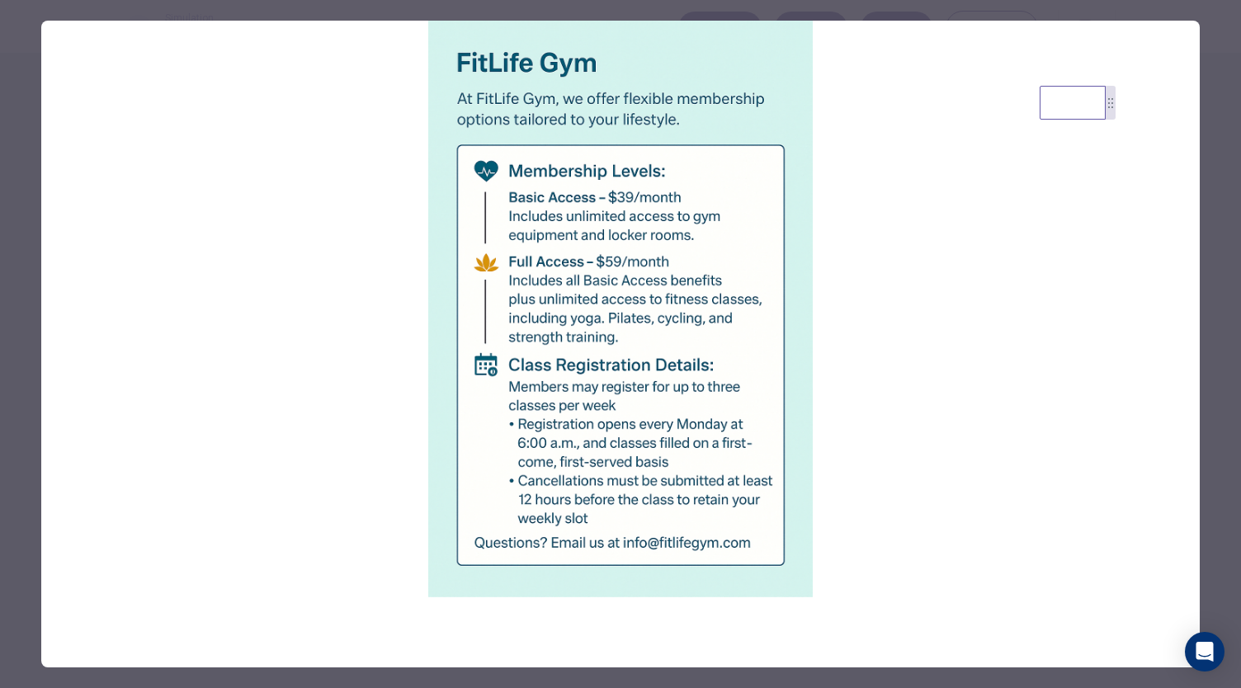
click at [1216, 222] on div at bounding box center [620, 344] width 1241 height 688
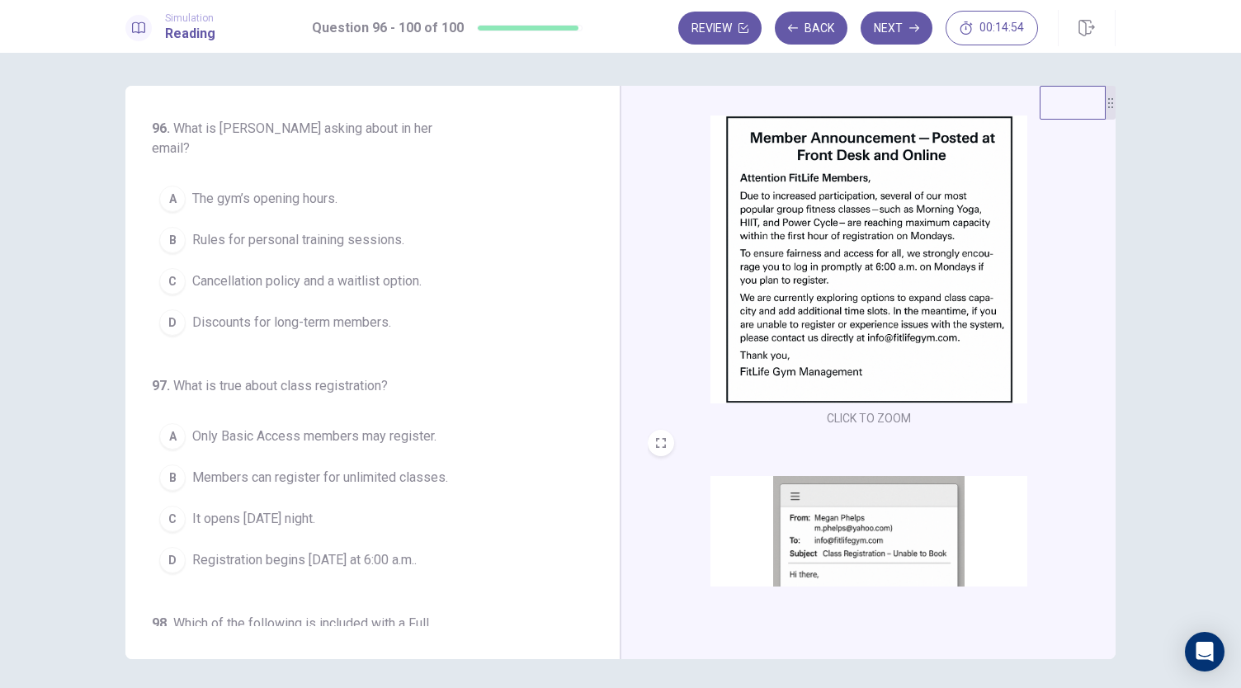
scroll to position [330, 0]
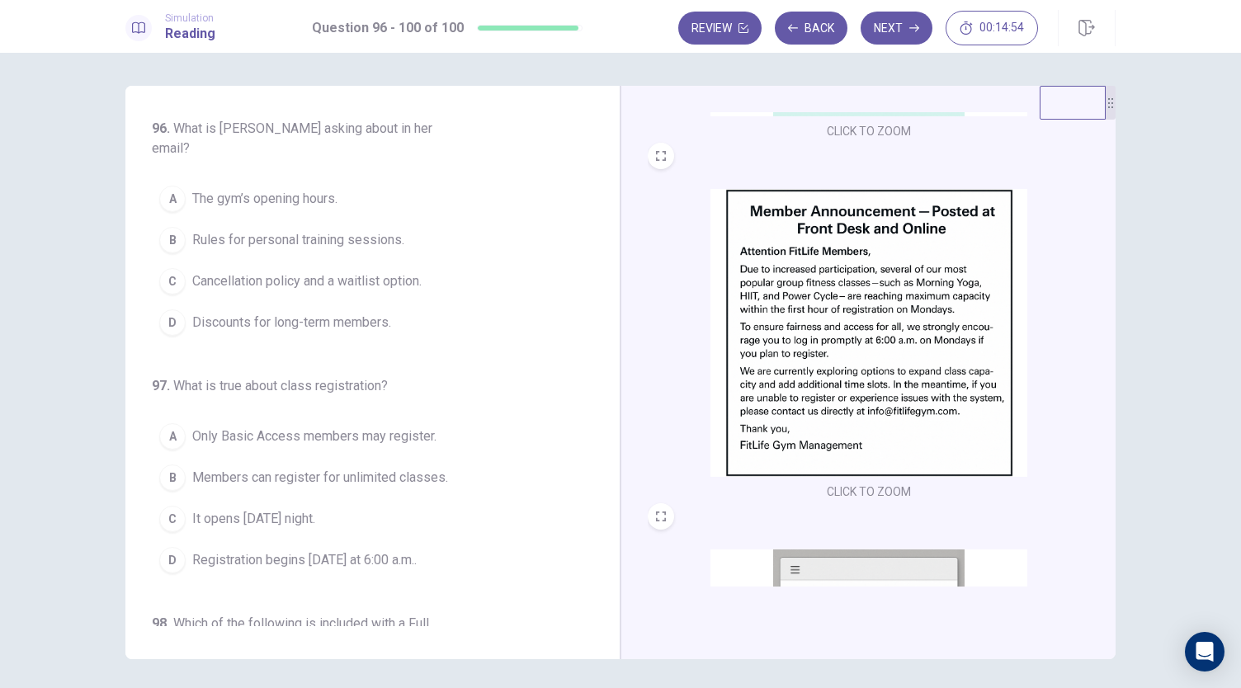
click at [906, 341] on img at bounding box center [868, 333] width 317 height 288
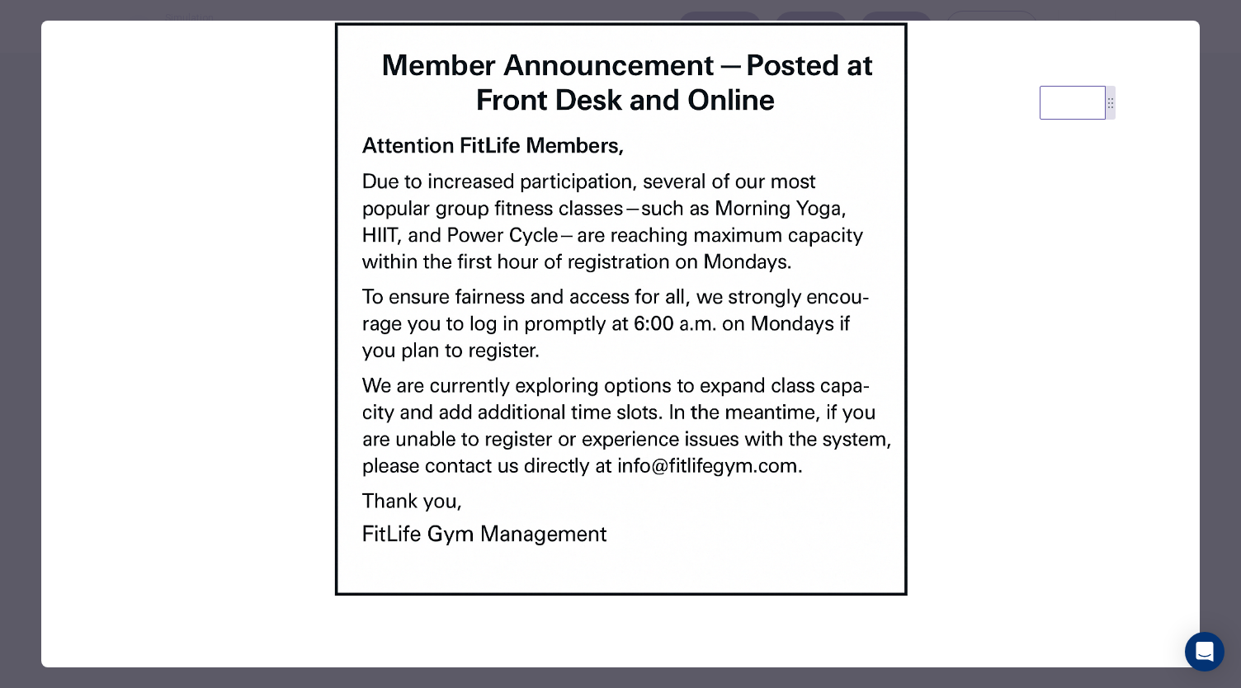
click at [1209, 250] on div at bounding box center [620, 344] width 1241 height 688
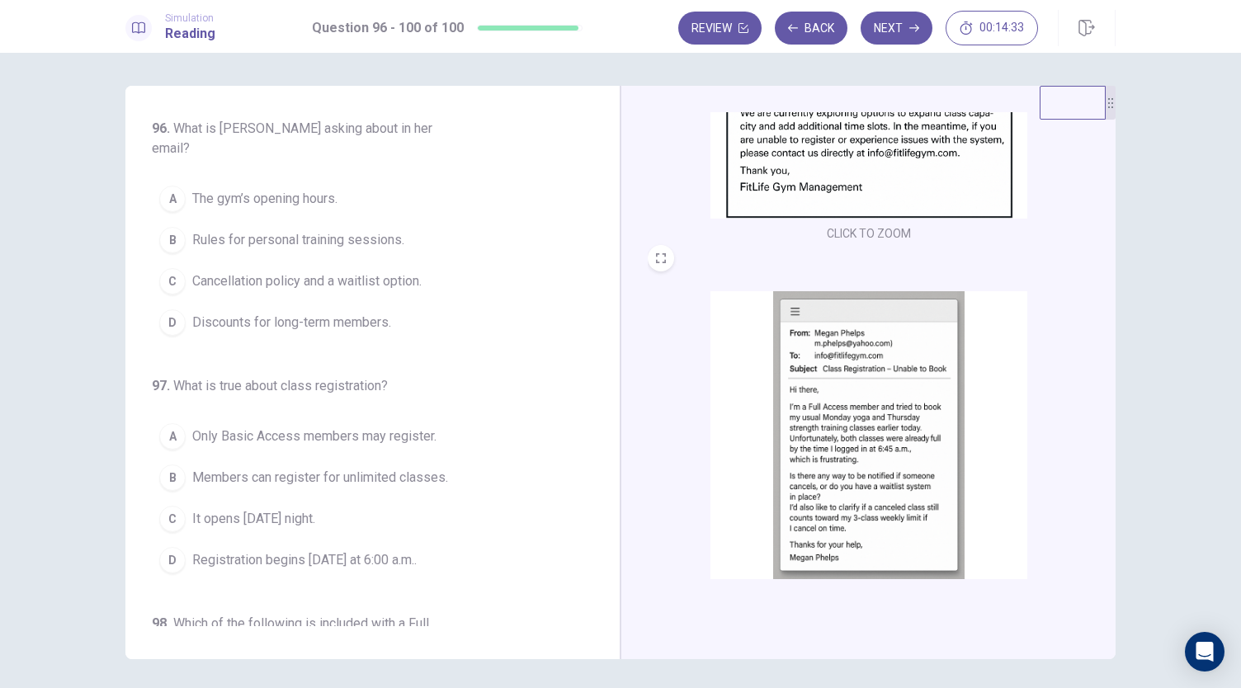
scroll to position [607, 0]
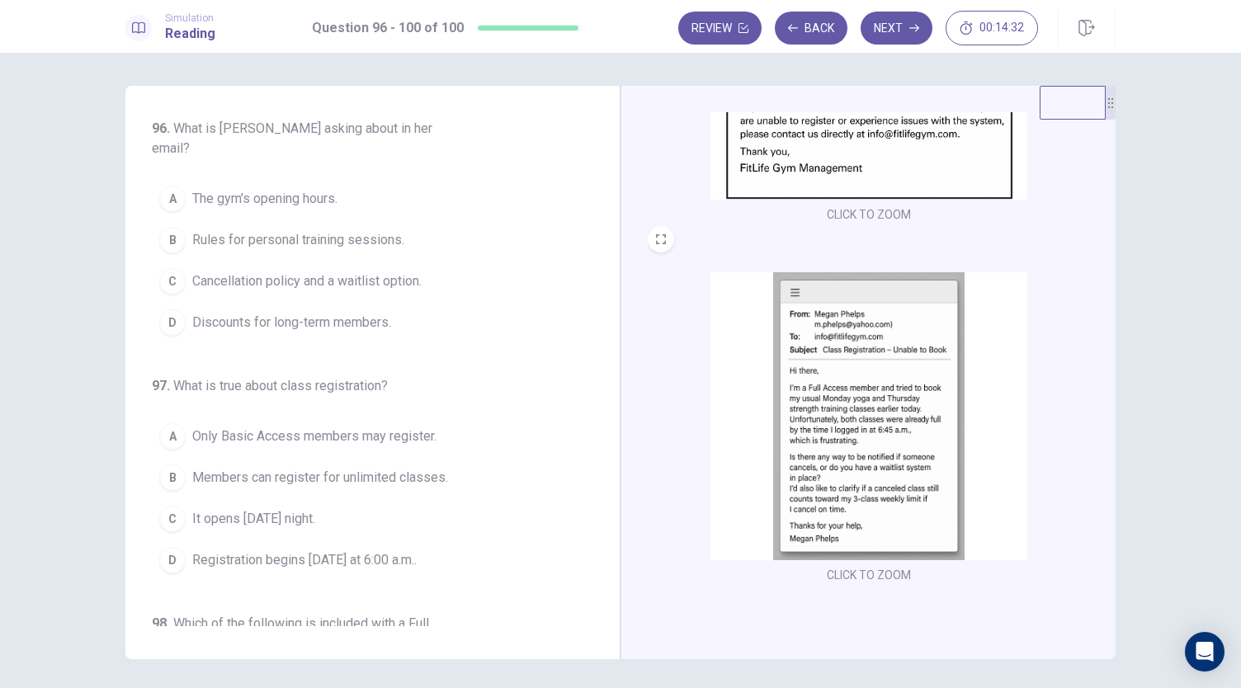
click at [845, 369] on img at bounding box center [868, 416] width 317 height 288
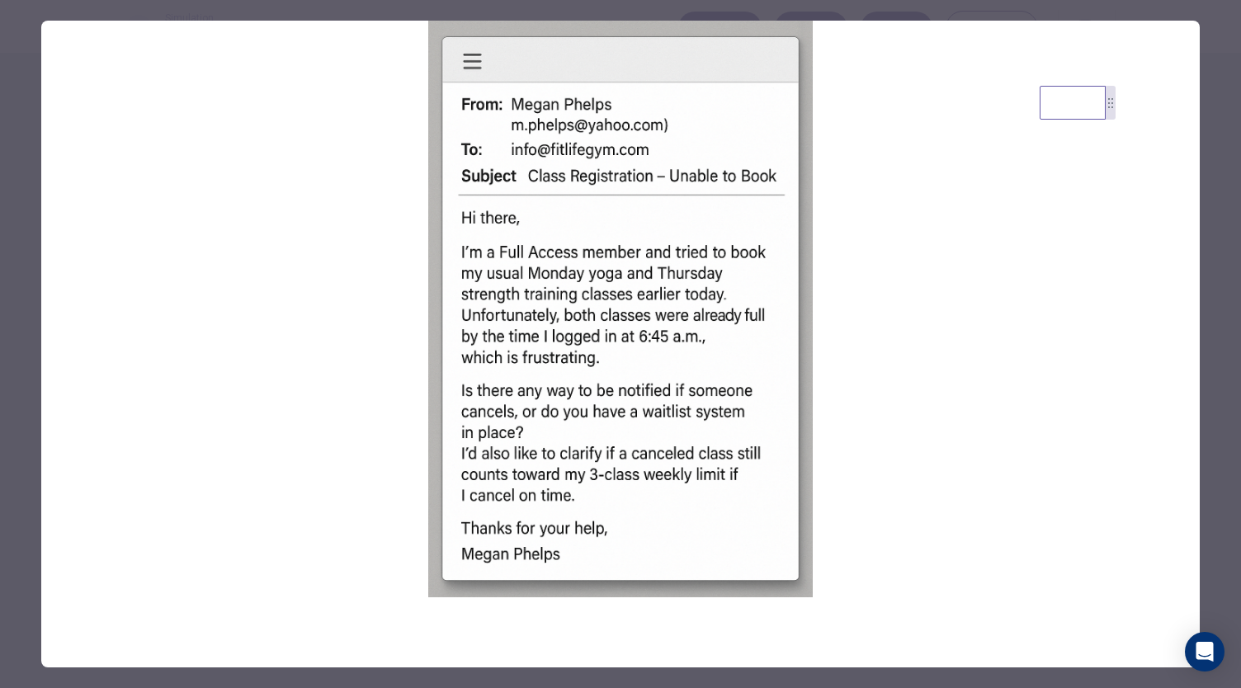
click at [1206, 190] on div at bounding box center [620, 344] width 1241 height 688
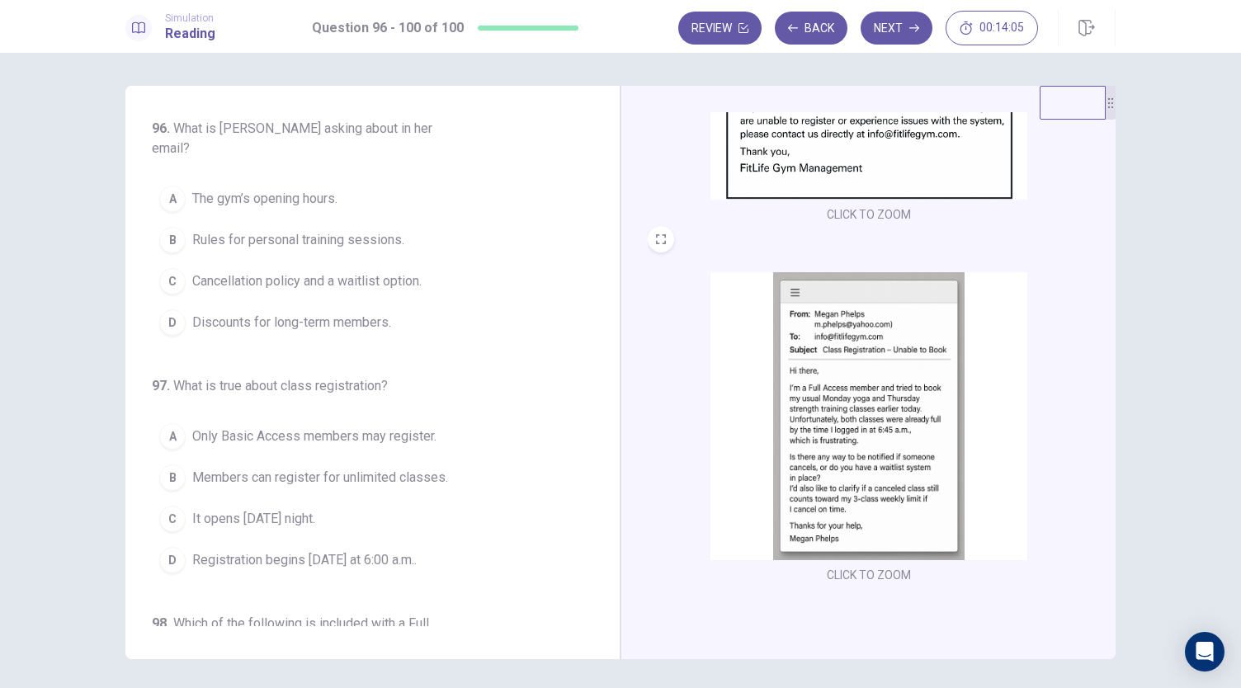
click at [327, 271] on span "Cancellation policy and a waitlist option." at bounding box center [306, 281] width 229 height 20
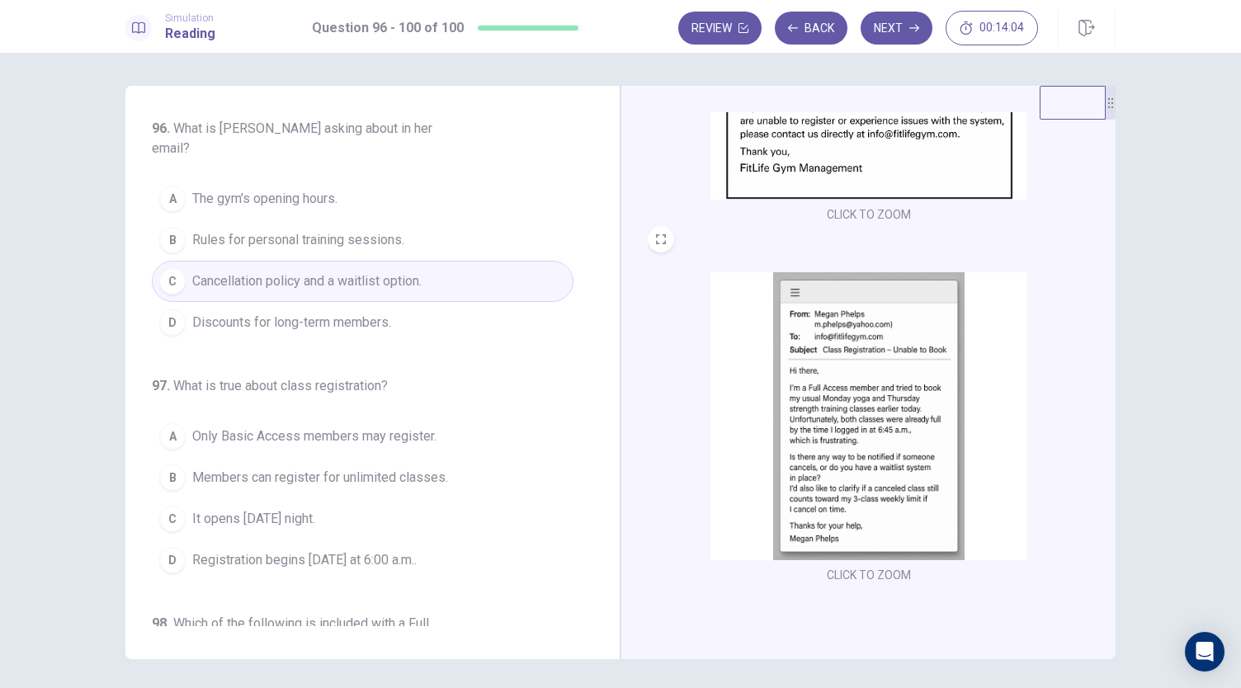
click at [830, 380] on img at bounding box center [868, 416] width 317 height 288
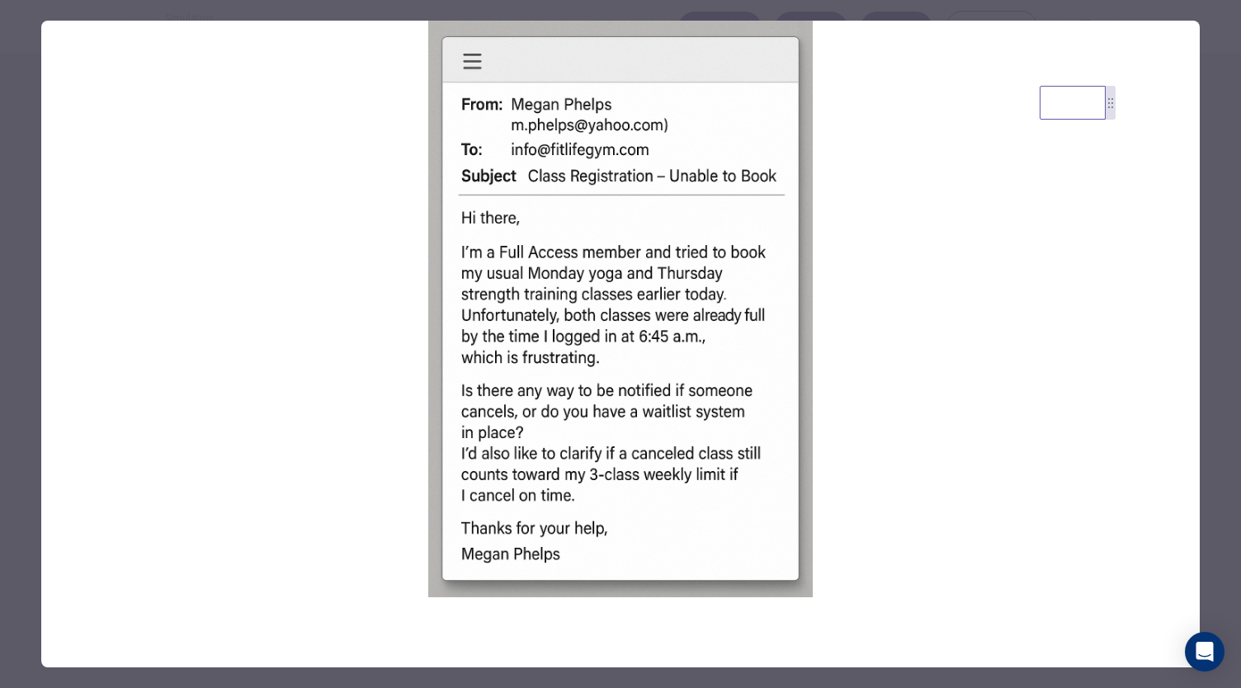
click at [1193, 246] on img at bounding box center [620, 309] width 1158 height 577
click at [1201, 243] on div at bounding box center [620, 344] width 1241 height 688
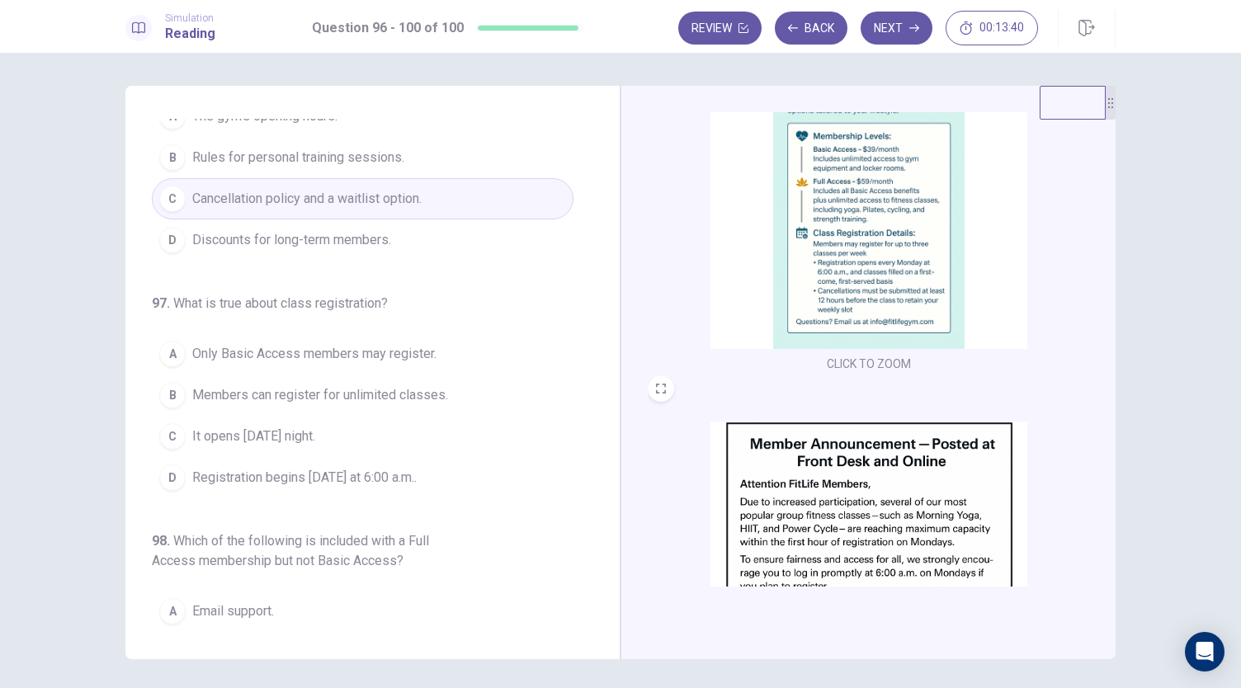
scroll to position [30, 0]
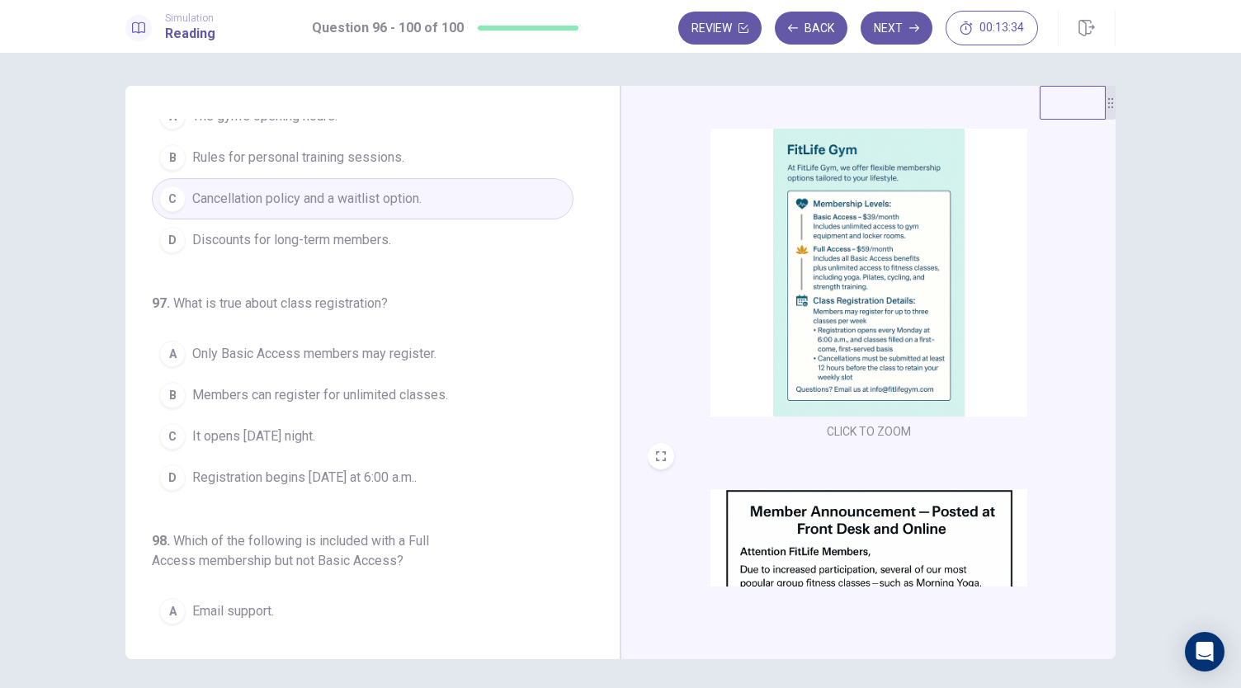
click at [391, 468] on span "Registration begins [DATE] at 6:00 a.m.." at bounding box center [304, 478] width 224 height 20
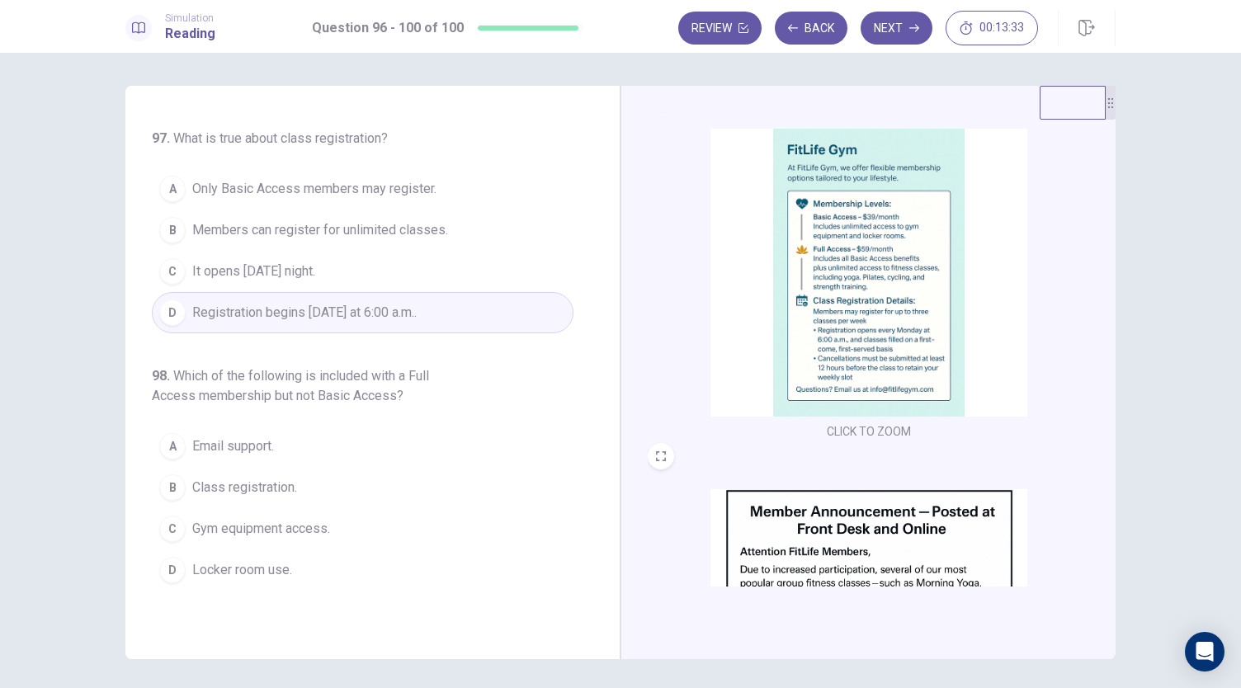
scroll to position [412, 0]
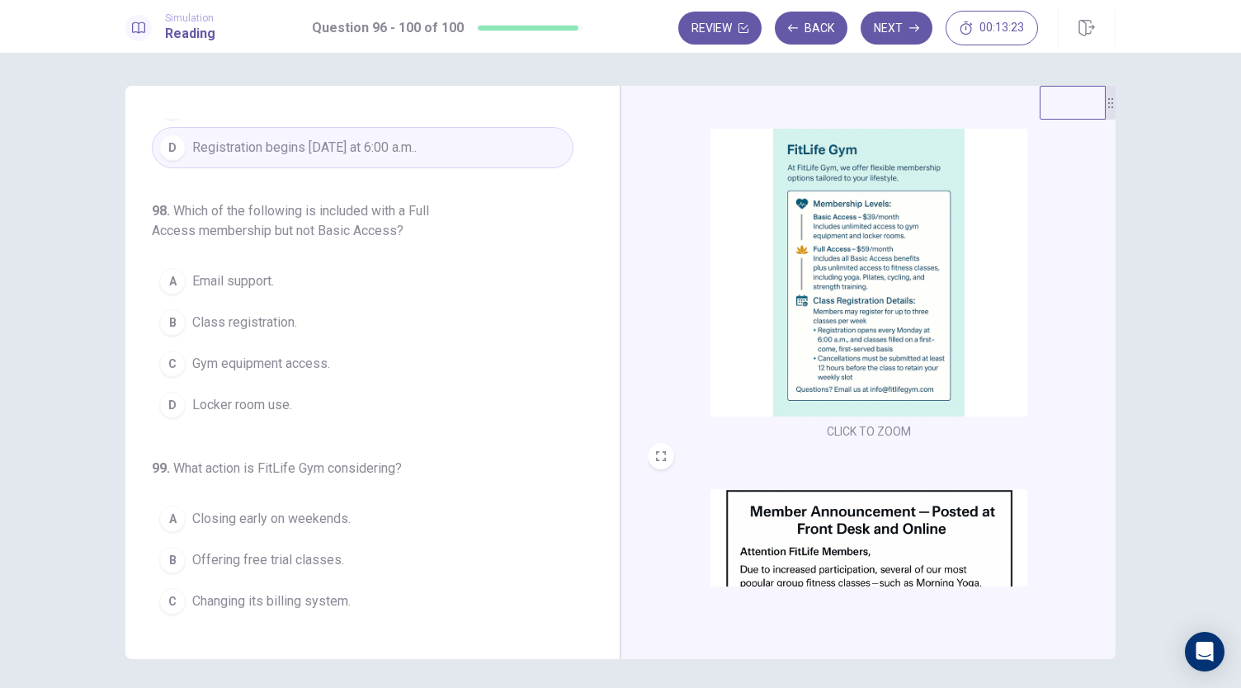
click at [292, 313] on span "Class registration." at bounding box center [244, 323] width 105 height 20
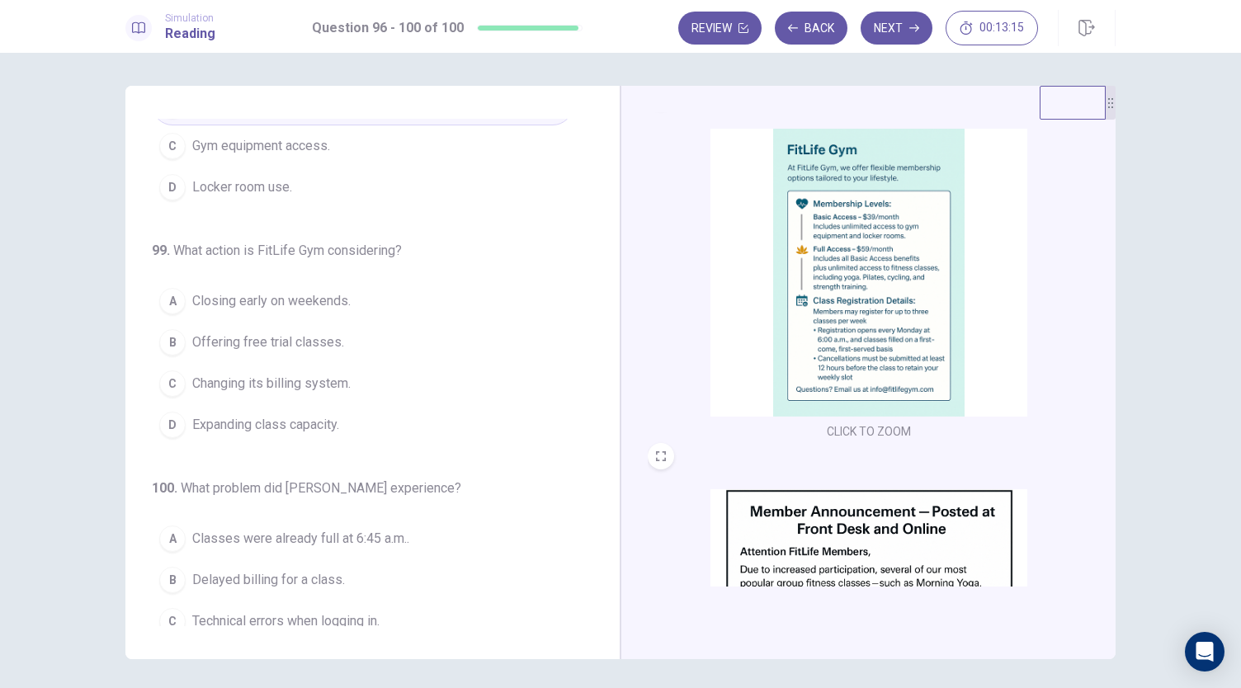
scroll to position [656, 0]
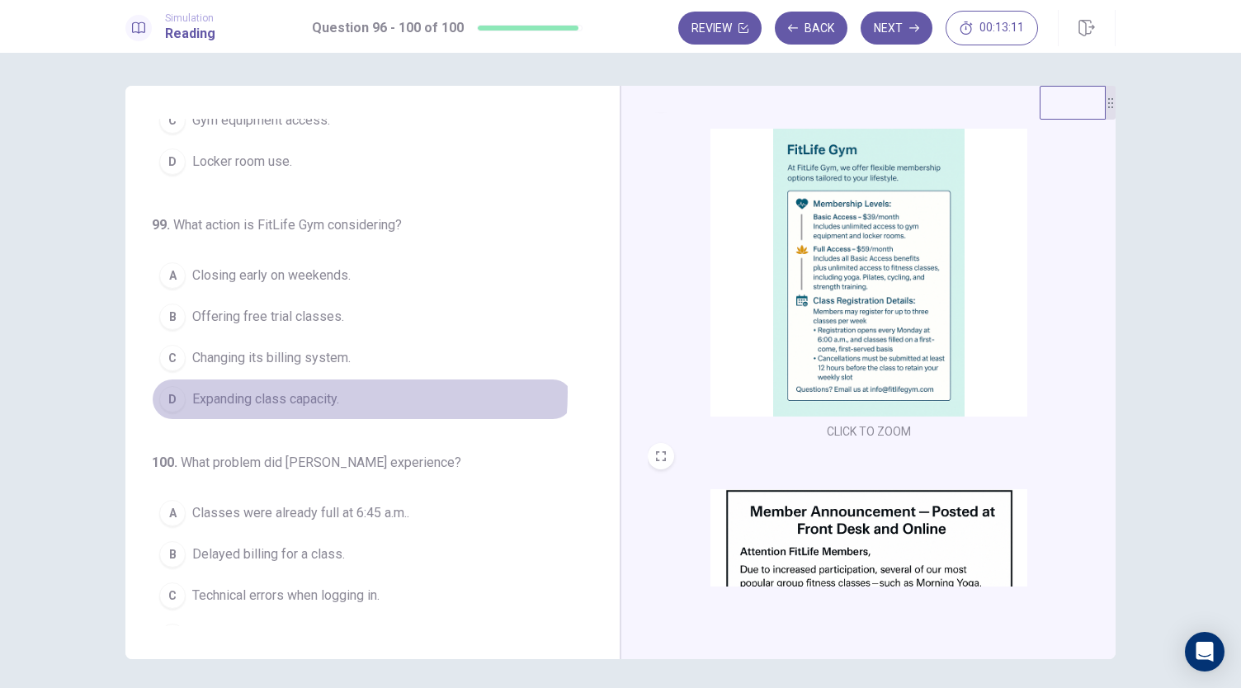
click at [310, 389] on span "Expanding class capacity." at bounding box center [265, 399] width 147 height 20
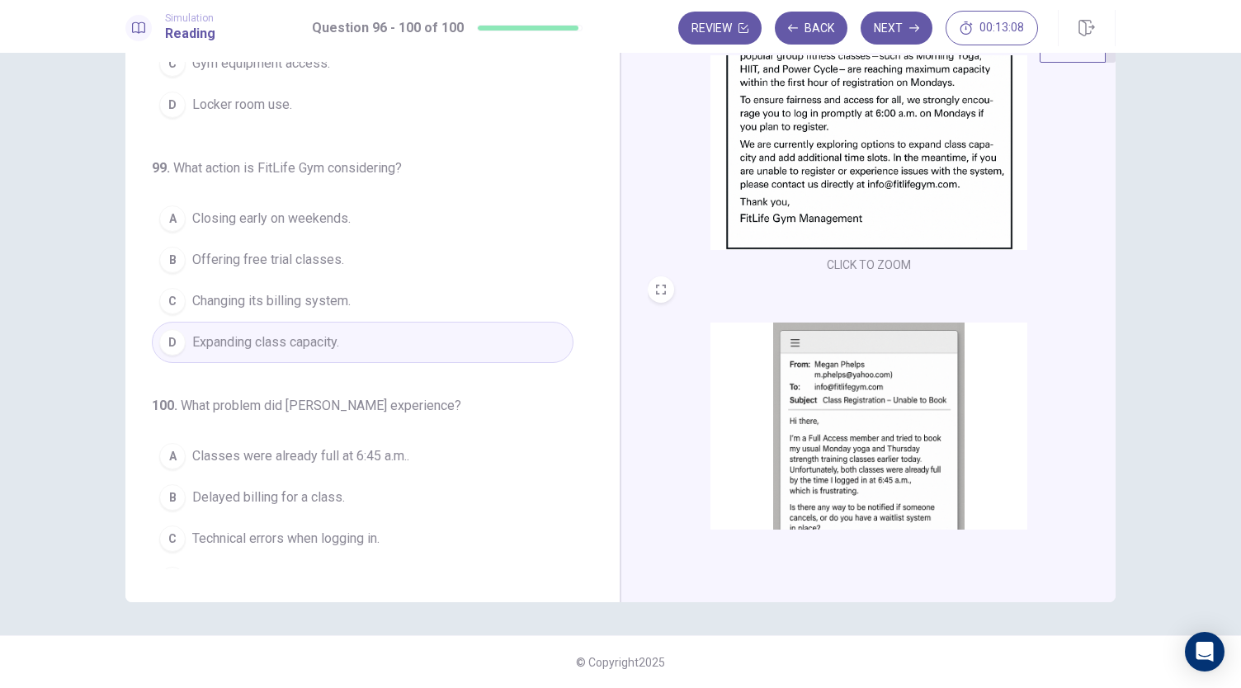
scroll to position [607, 0]
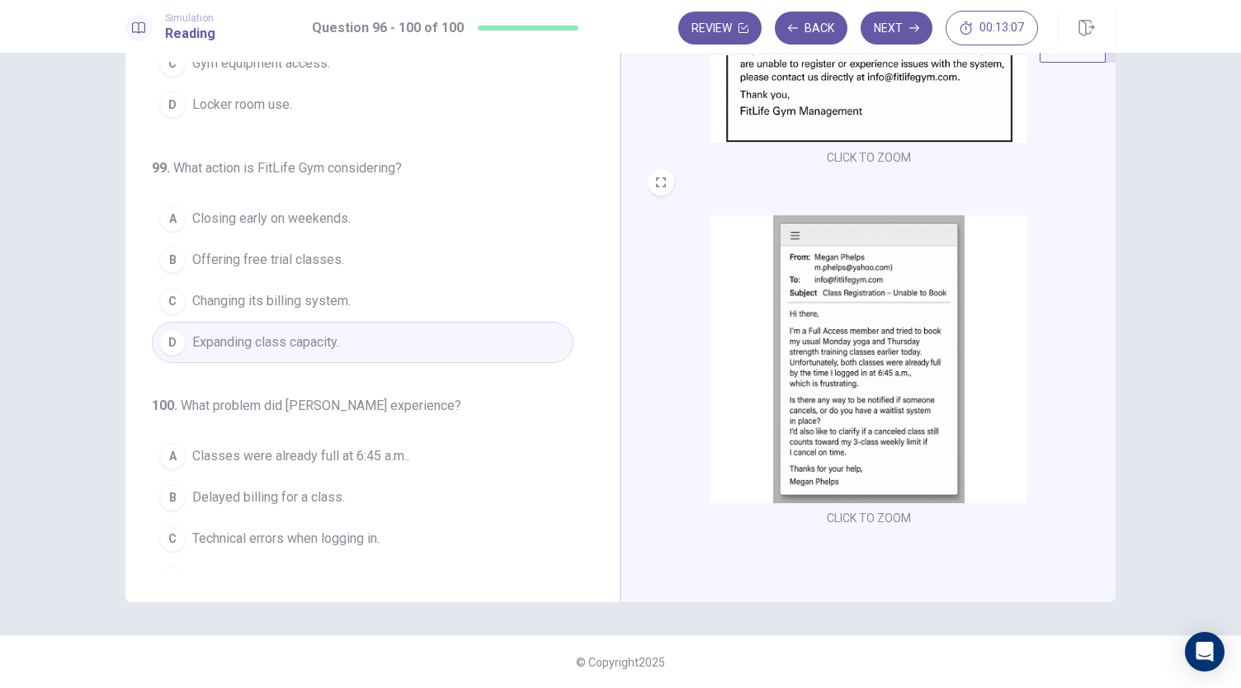
click at [392, 446] on span "Classes were already full at 6:45 a.m.." at bounding box center [300, 456] width 217 height 20
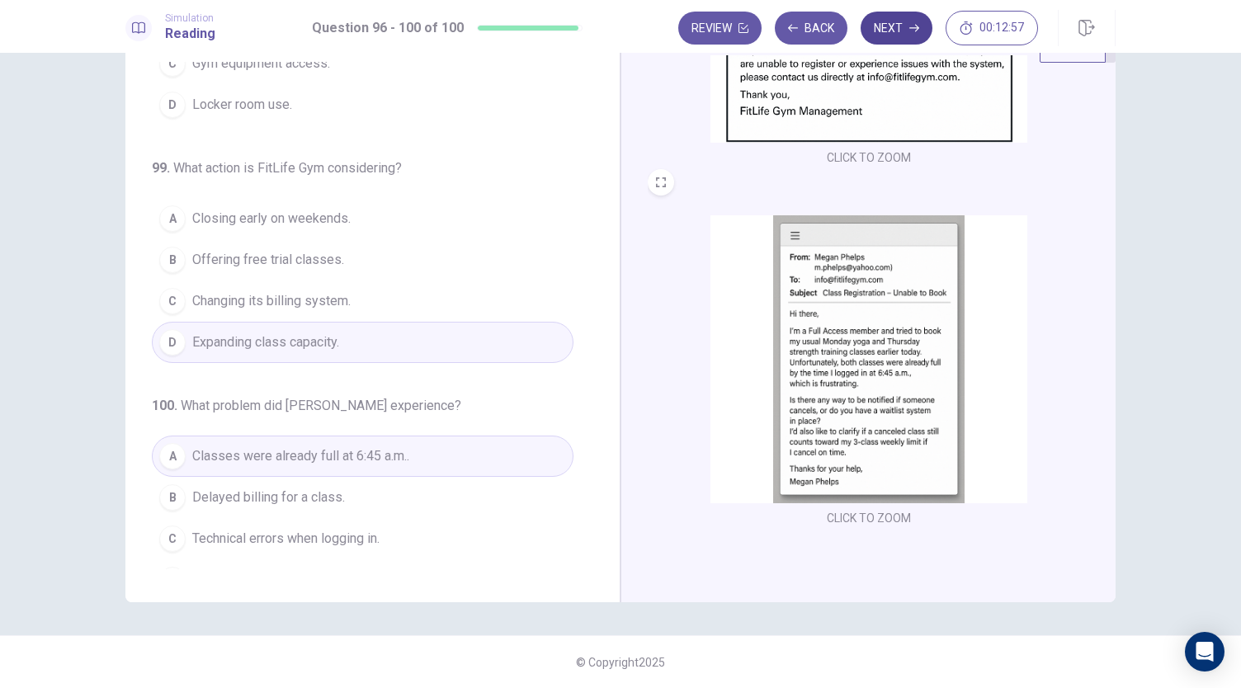
click at [921, 29] on button "Next" at bounding box center [896, 28] width 72 height 33
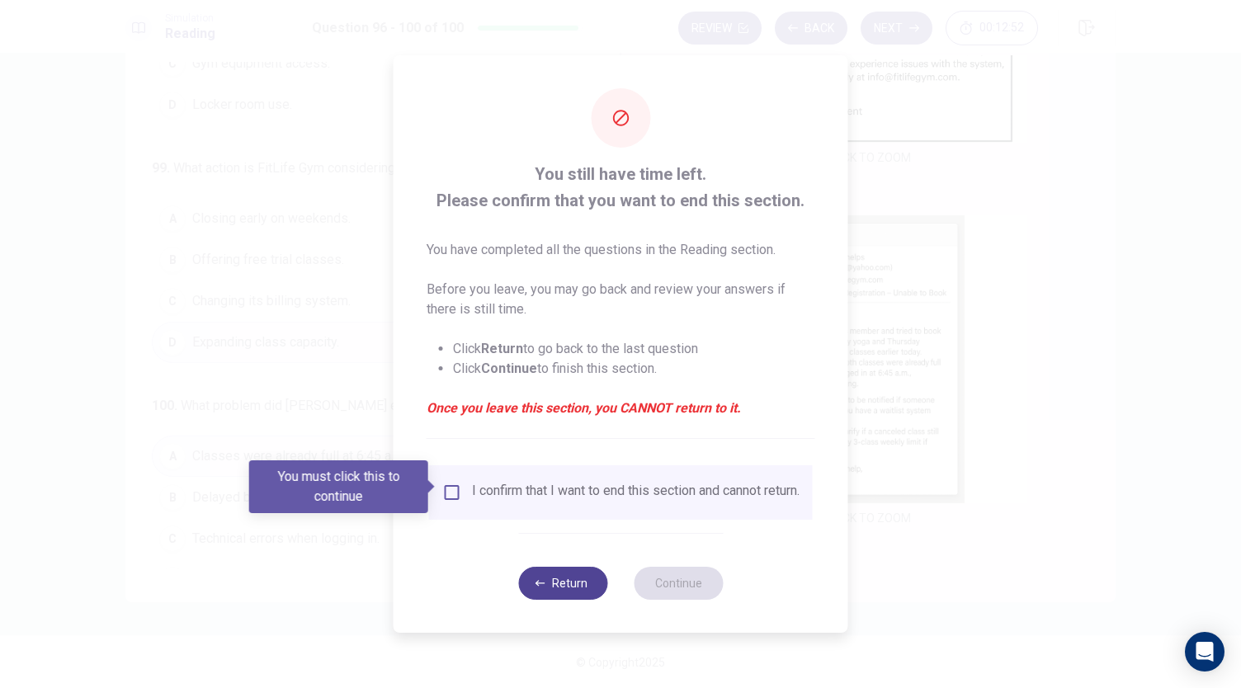
click at [576, 600] on button "Return" at bounding box center [562, 583] width 89 height 33
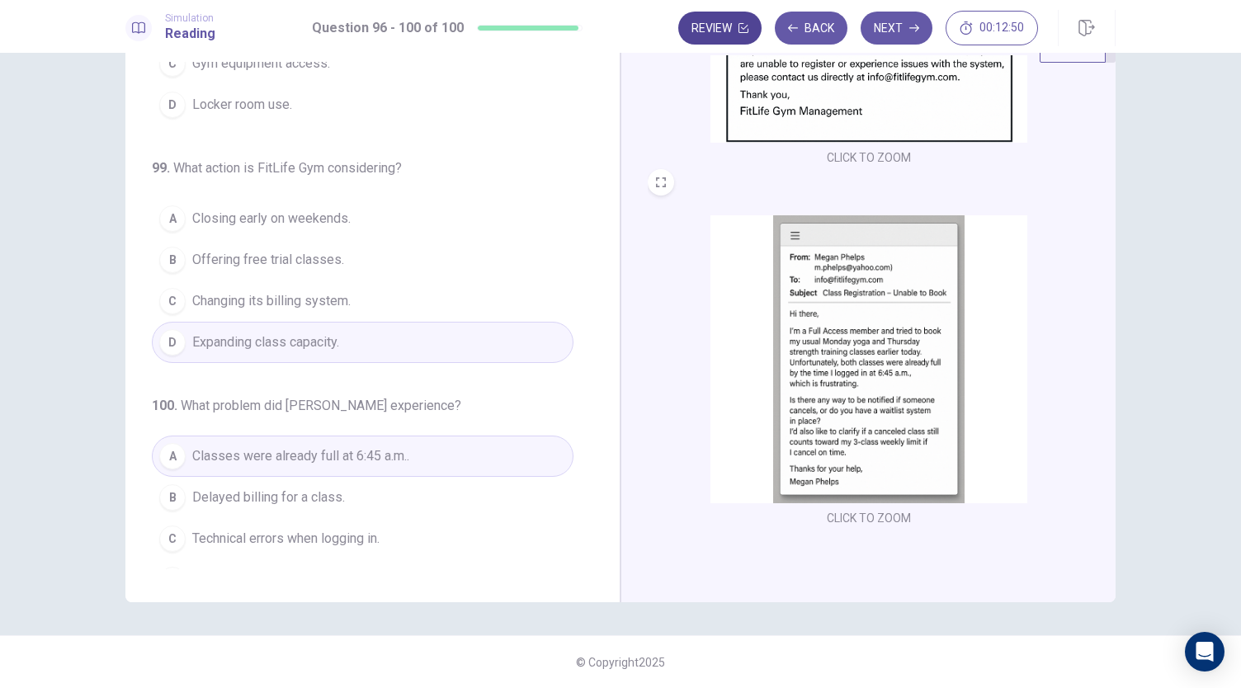
click at [745, 27] on icon "button" at bounding box center [743, 28] width 10 height 10
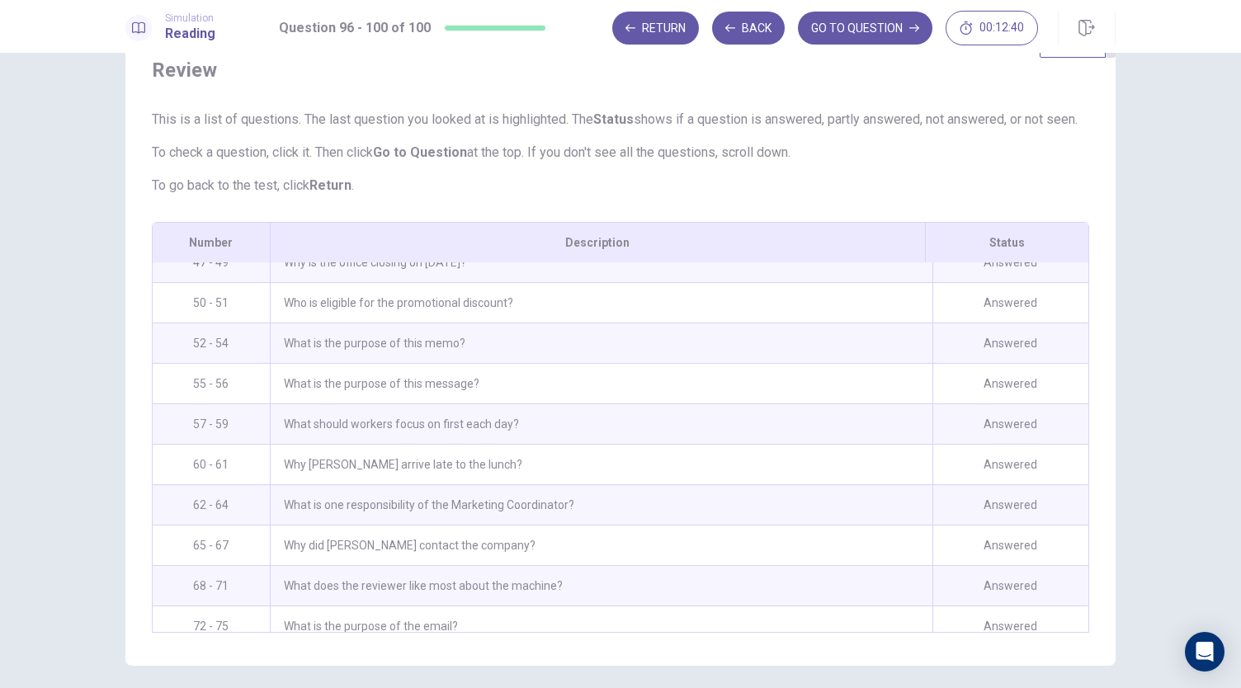
scroll to position [1605, 0]
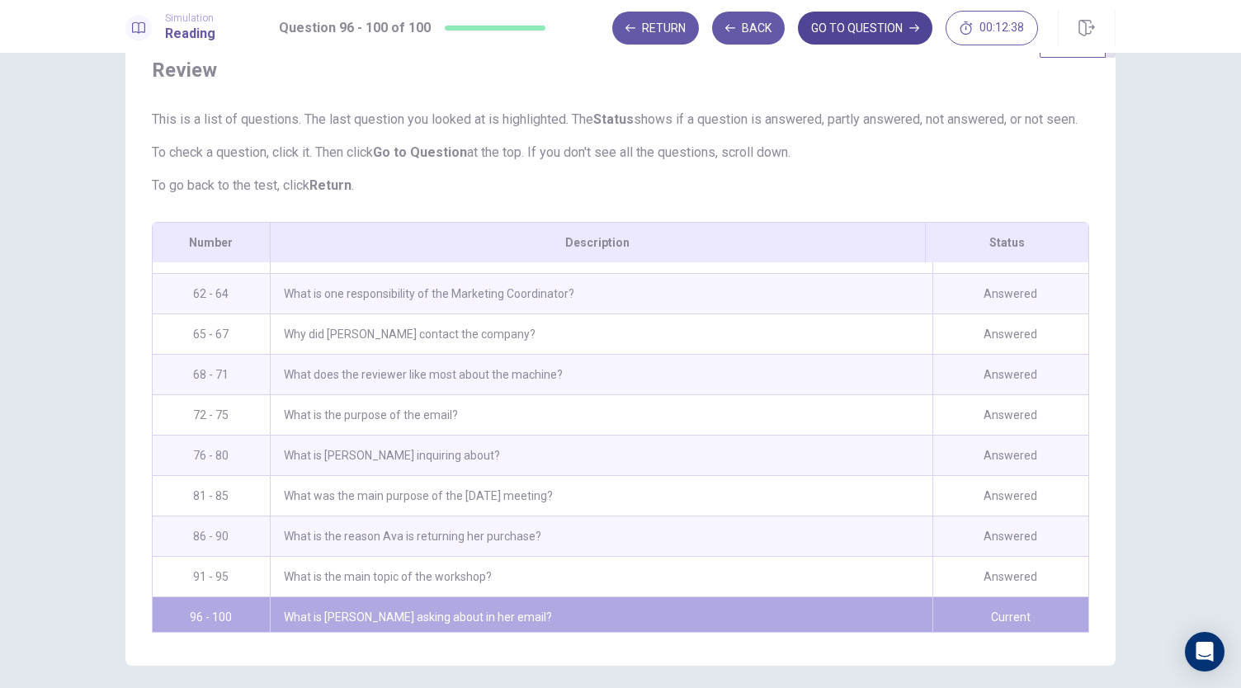
click at [866, 39] on button "GO TO QUESTION" at bounding box center [865, 28] width 134 height 33
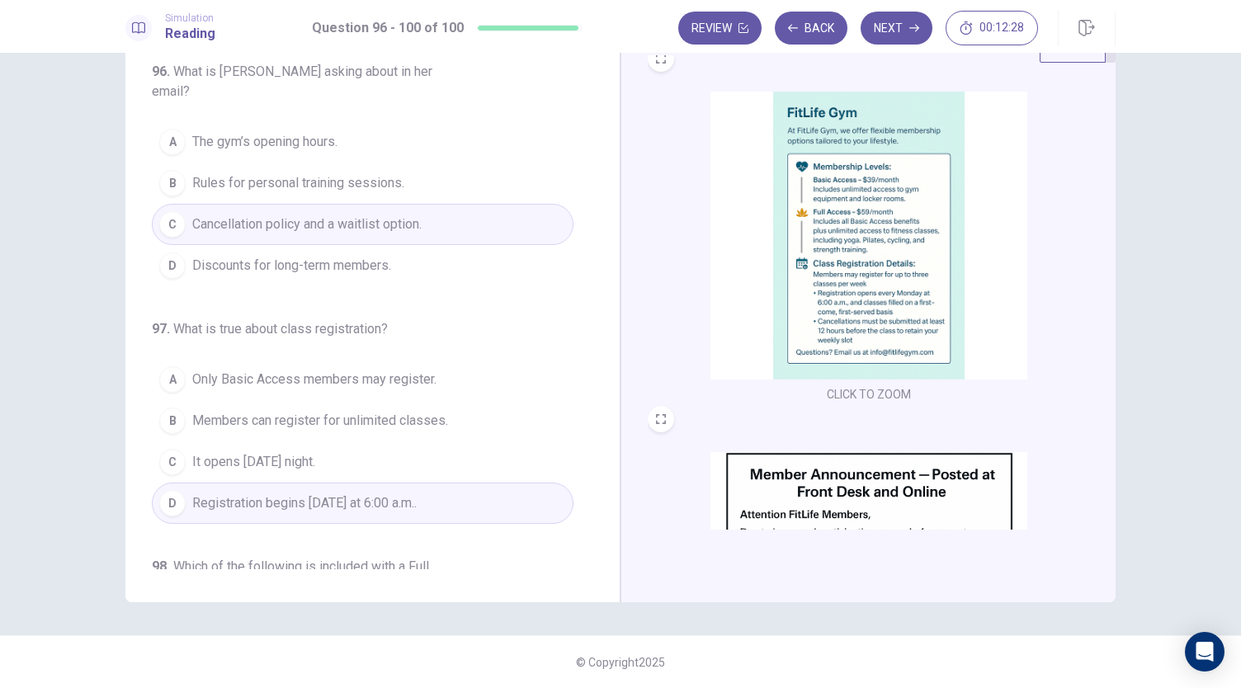
scroll to position [0, 0]
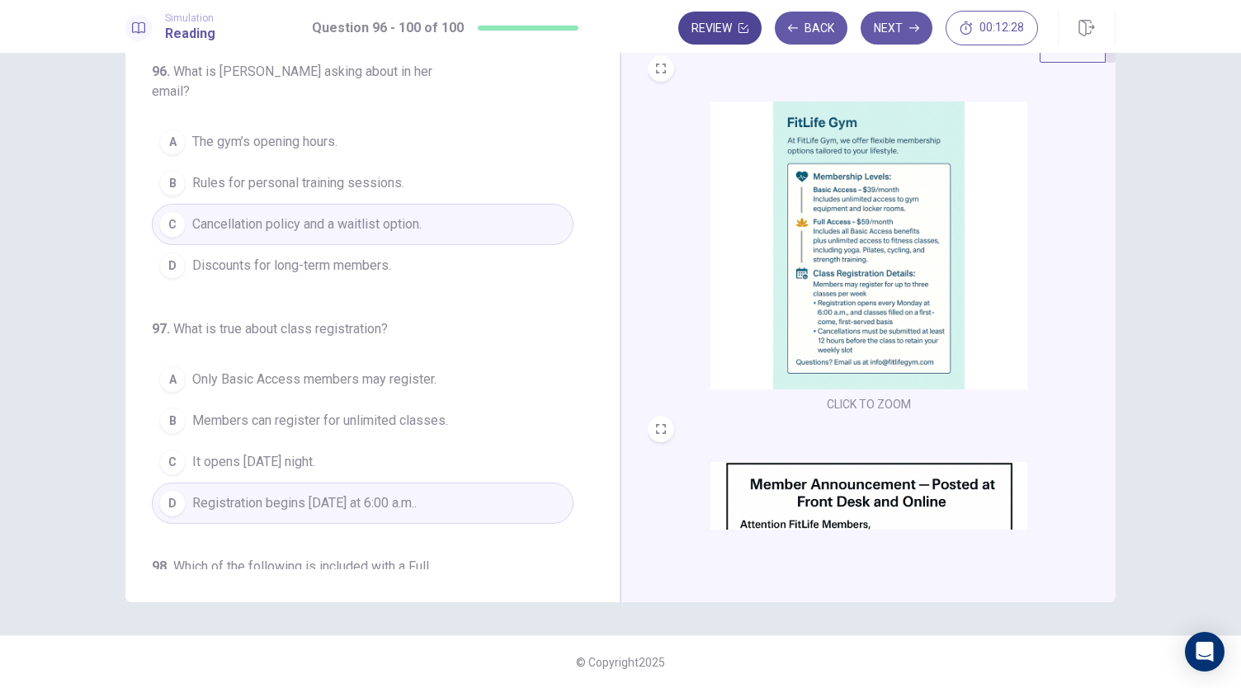
click at [736, 31] on button "Review" at bounding box center [719, 28] width 83 height 33
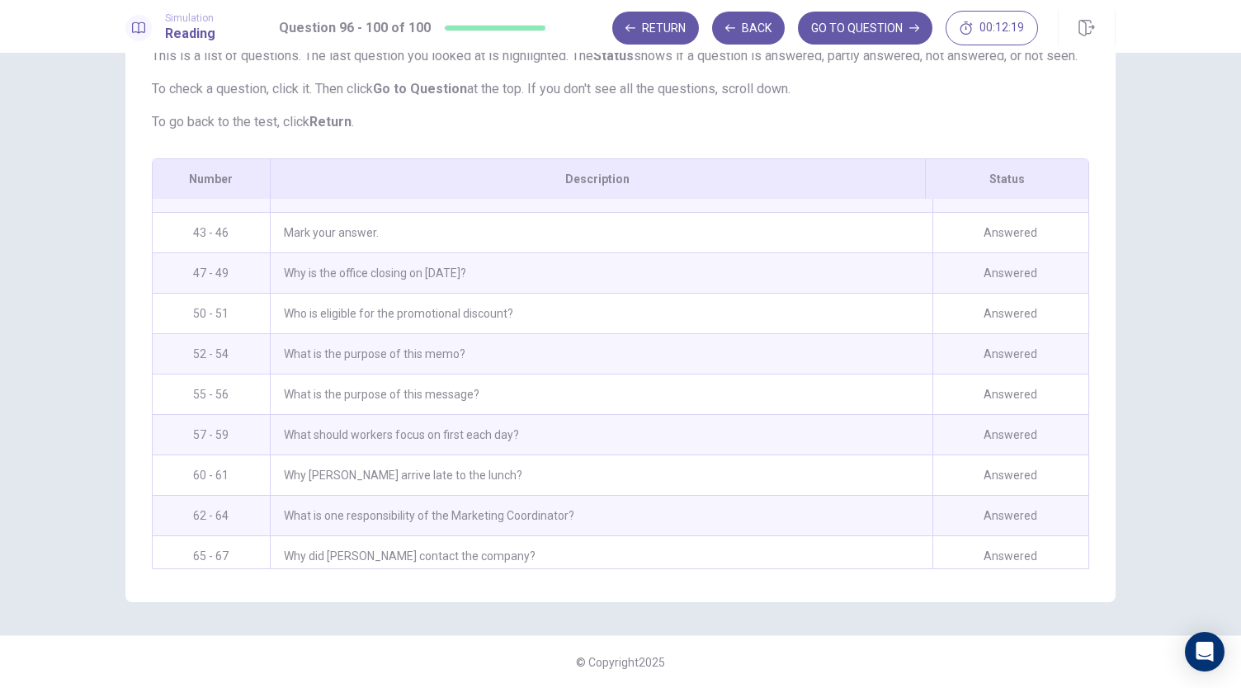
scroll to position [1605, 0]
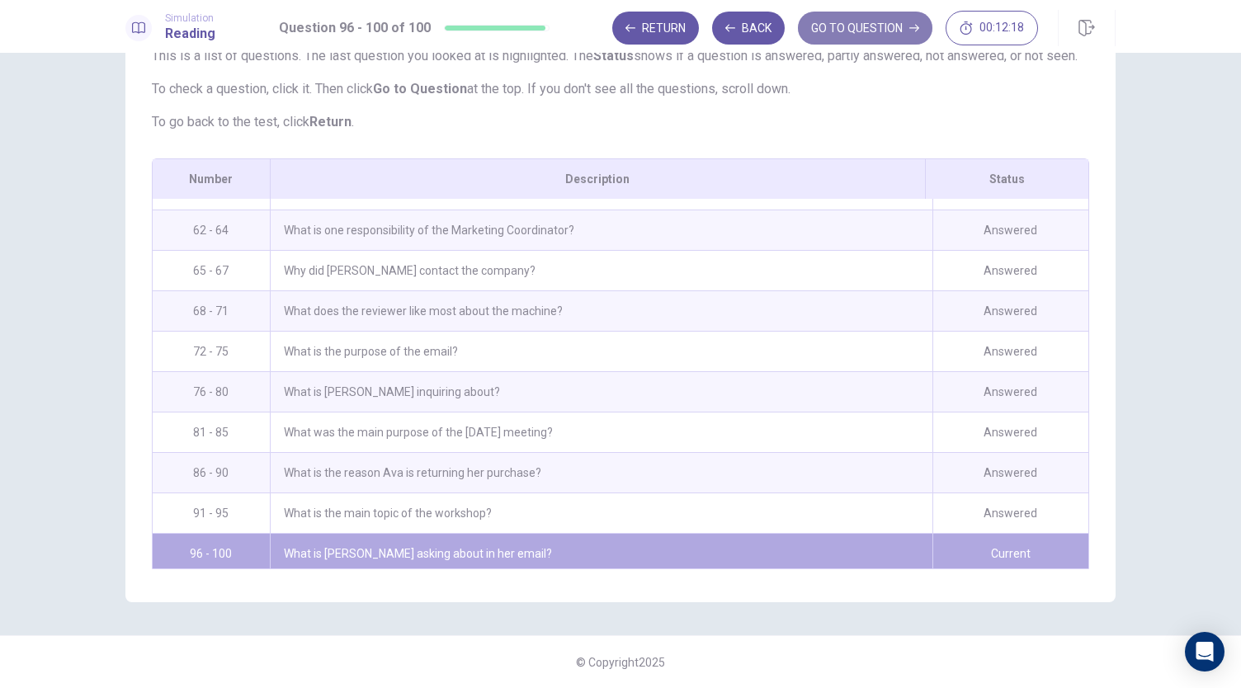
click at [883, 29] on button "GO TO QUESTION" at bounding box center [865, 28] width 134 height 33
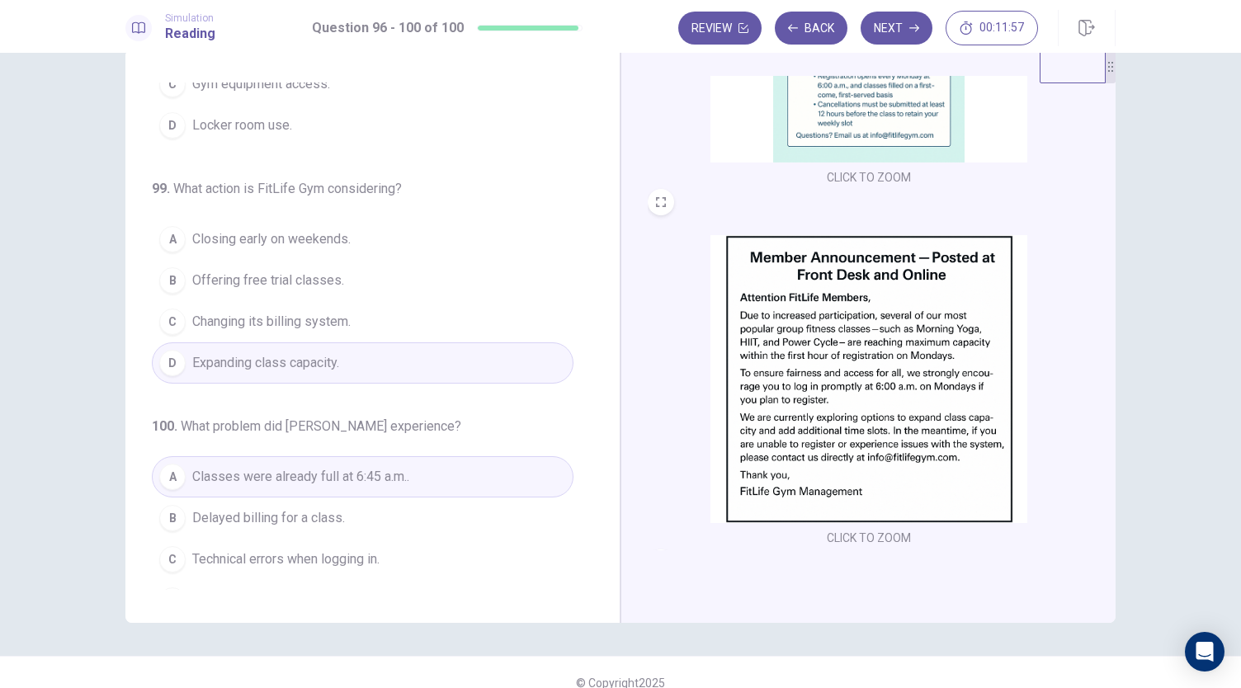
scroll to position [57, 0]
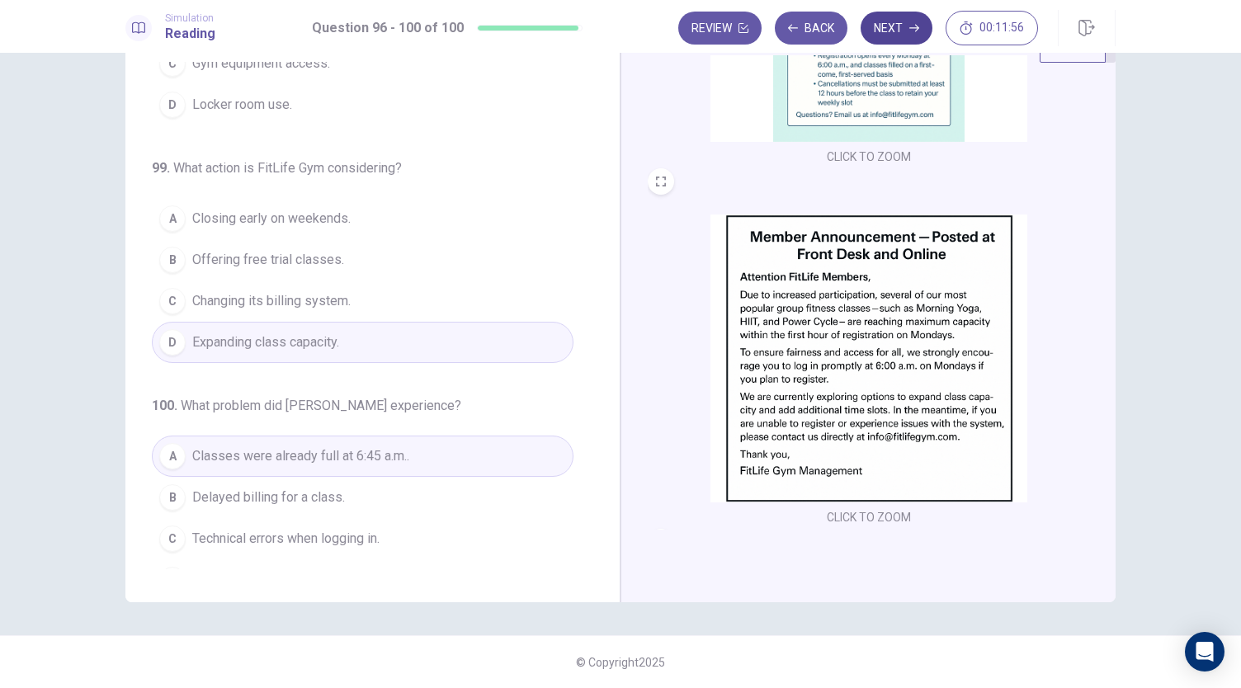
click at [915, 31] on icon "button" at bounding box center [914, 28] width 10 height 10
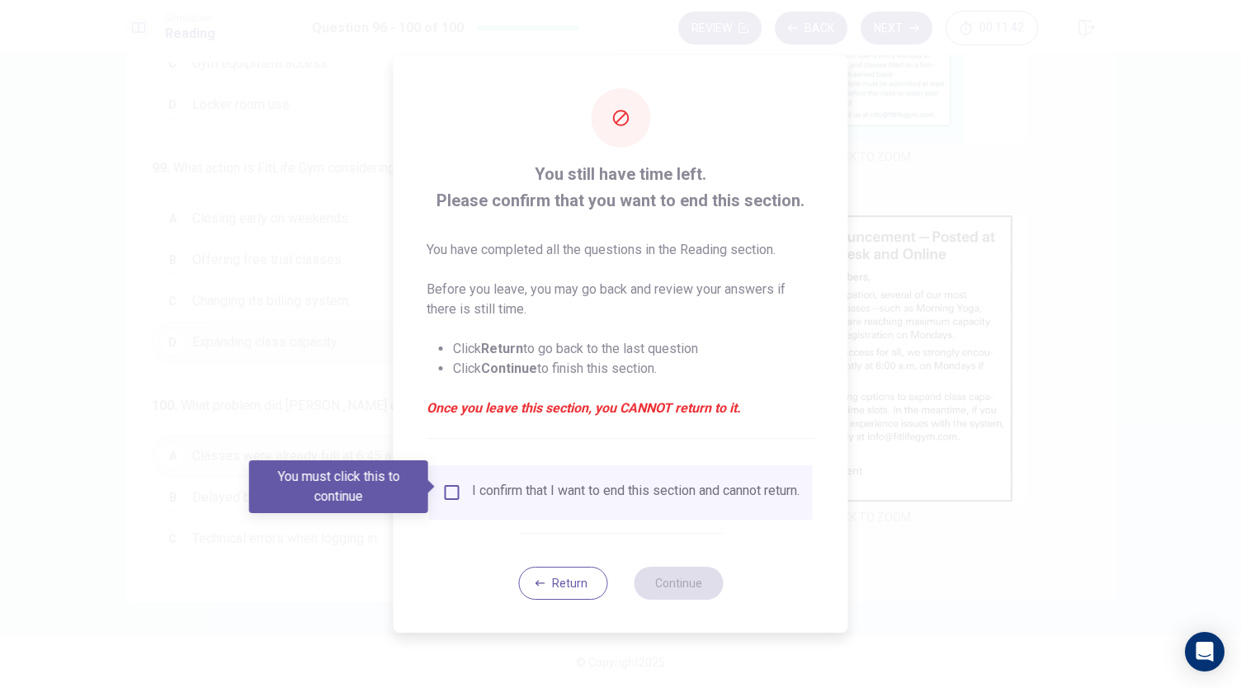
click at [459, 493] on div "I confirm that I want to end this section and cannot return." at bounding box center [620, 493] width 357 height 20
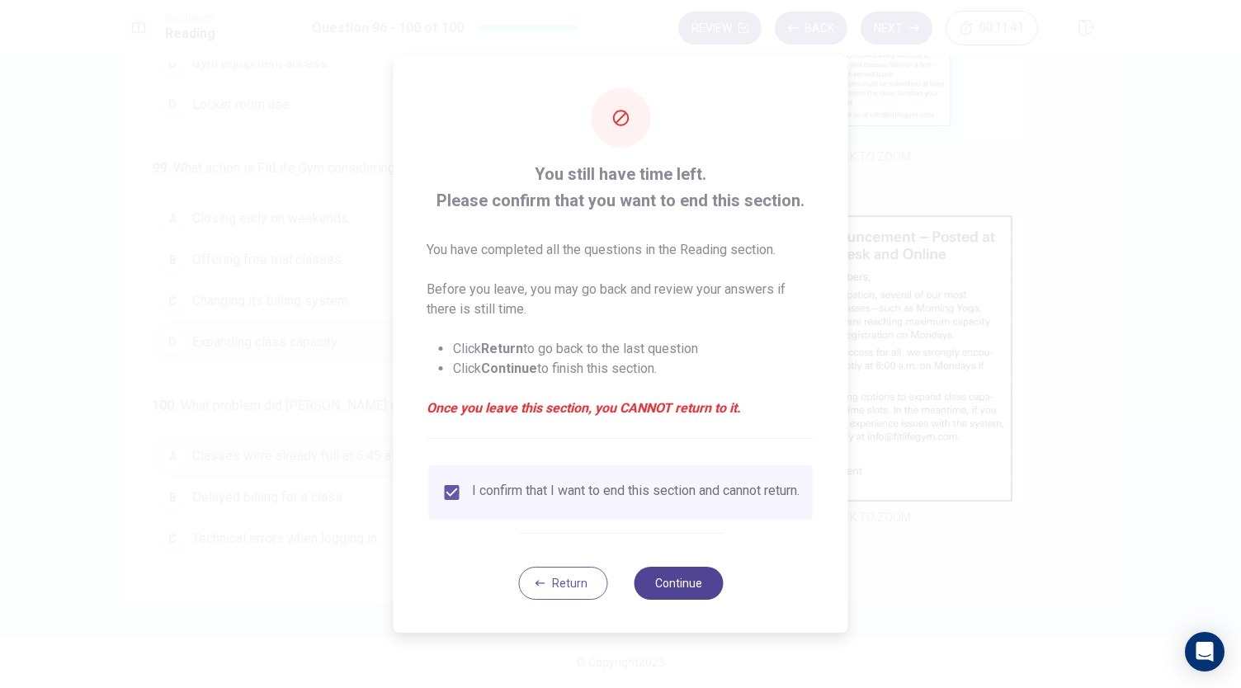
click at [702, 584] on button "Continue" at bounding box center [677, 583] width 89 height 33
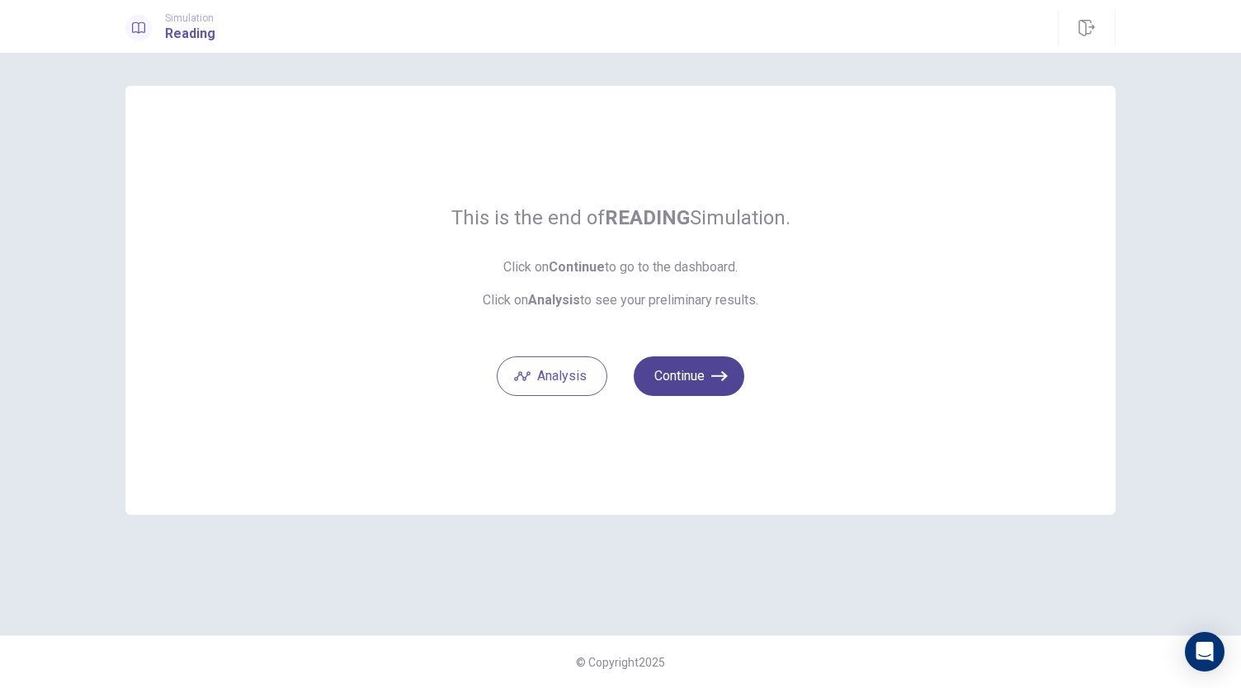
click at [706, 390] on button "Continue" at bounding box center [688, 376] width 111 height 40
